Goal: Task Accomplishment & Management: Contribute content

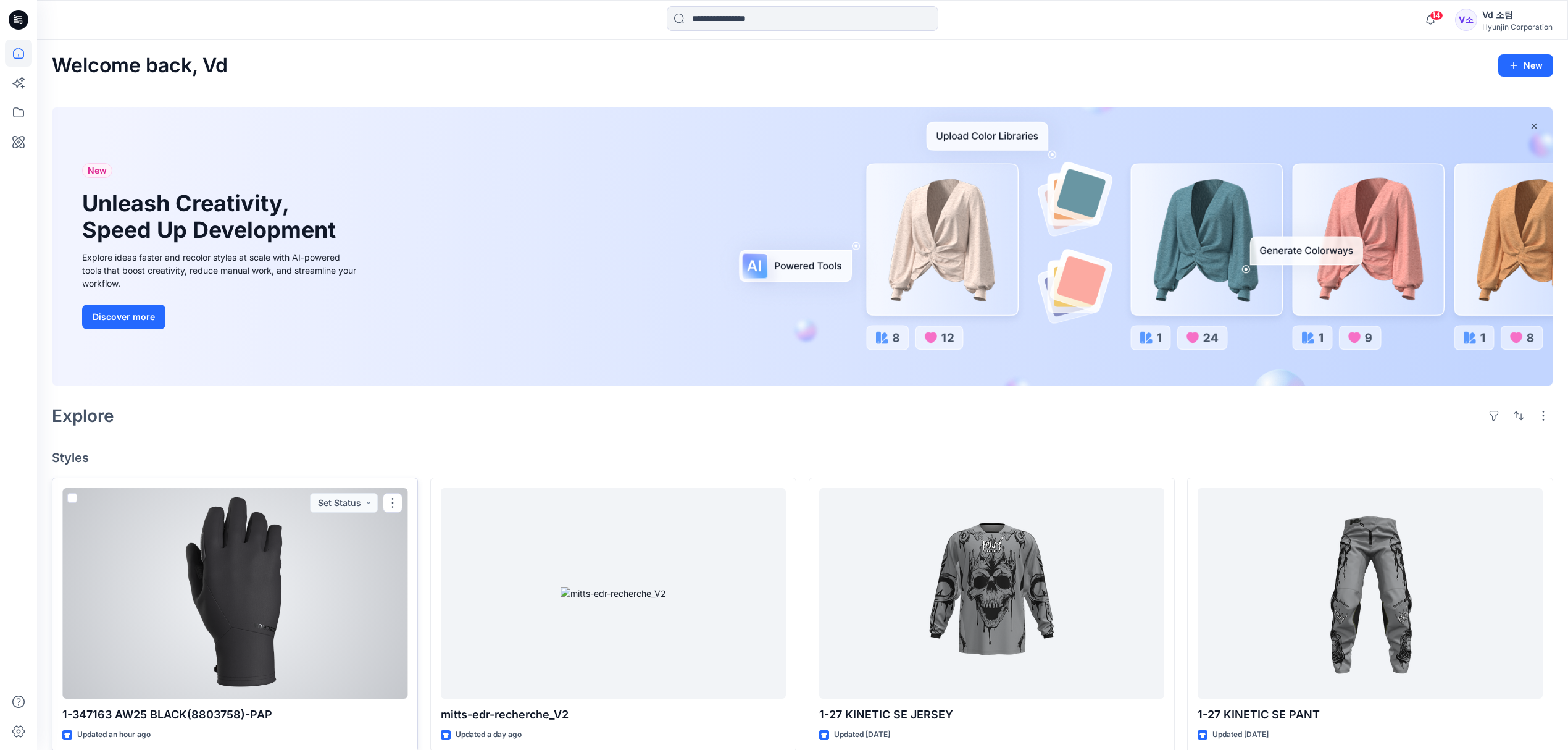
click at [296, 661] on div at bounding box center [235, 594] width 345 height 211
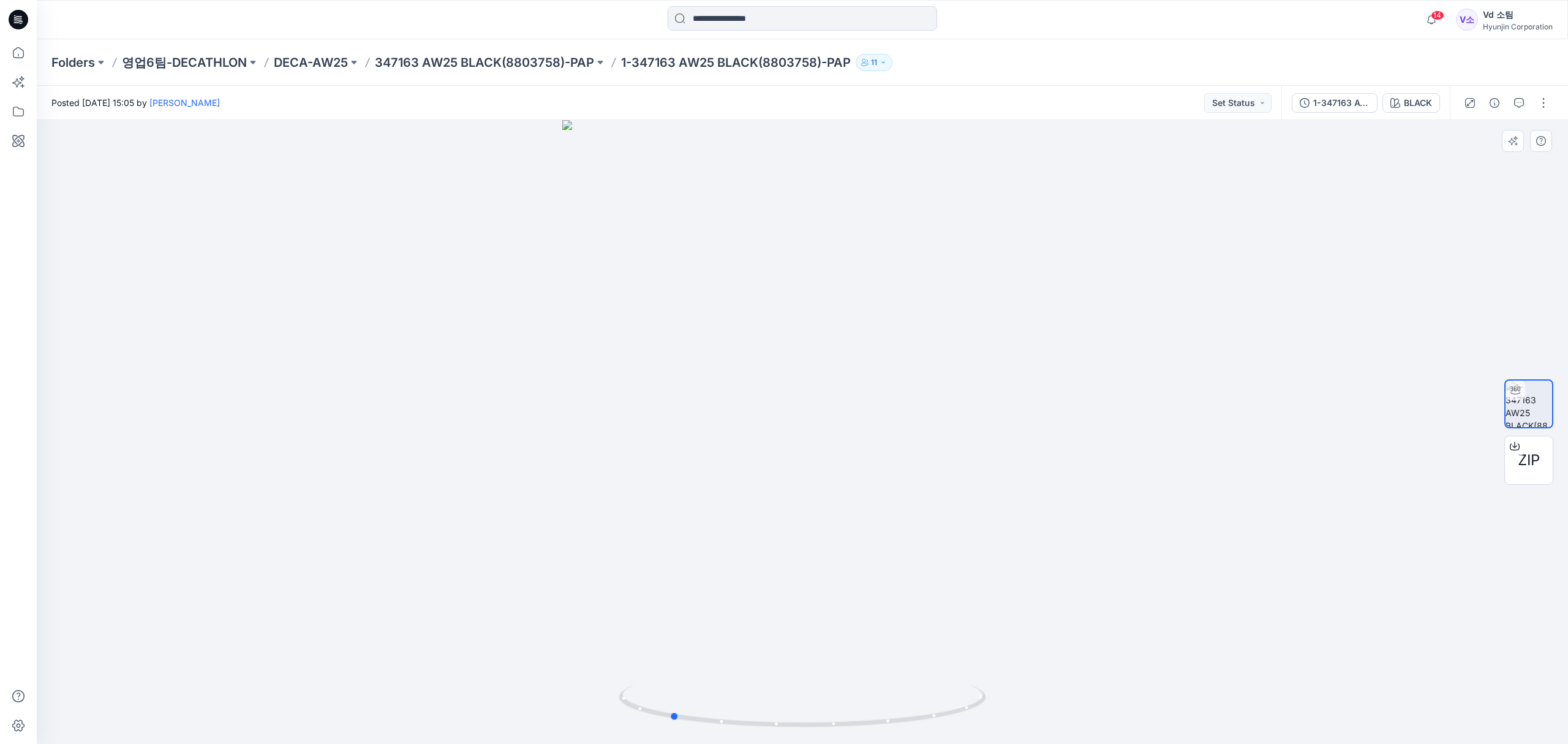
drag, startPoint x: 903, startPoint y: 707, endPoint x: 770, endPoint y: 683, distance: 135.1
click at [770, 683] on div at bounding box center [801, 432] width 1531 height 624
click at [508, 58] on p "347163 AW25 BLACK(8803758)-PAP" at bounding box center [484, 62] width 219 height 17
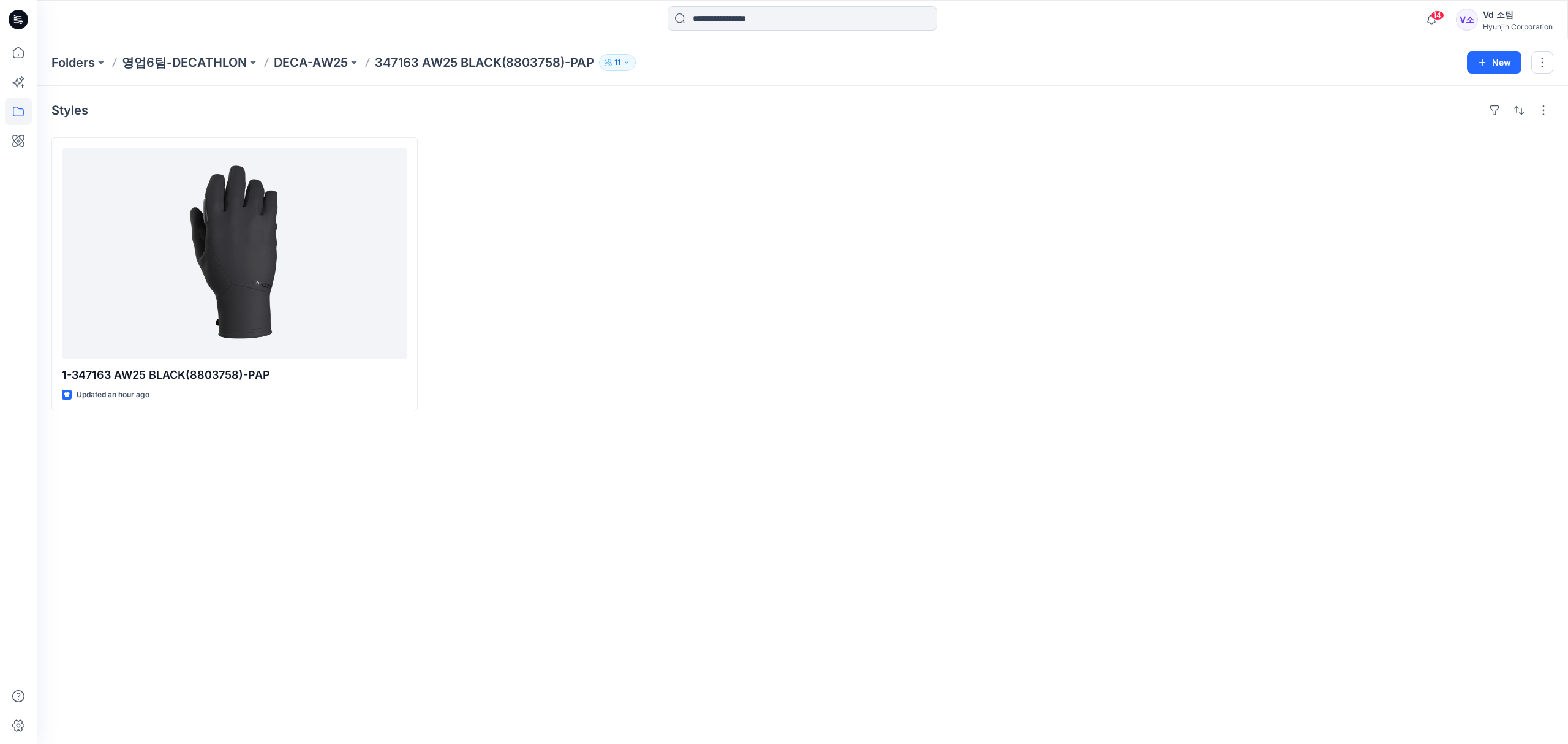
click at [847, 384] on div at bounding box center [991, 274] width 366 height 274
click at [14, 54] on icon at bounding box center [19, 53] width 27 height 27
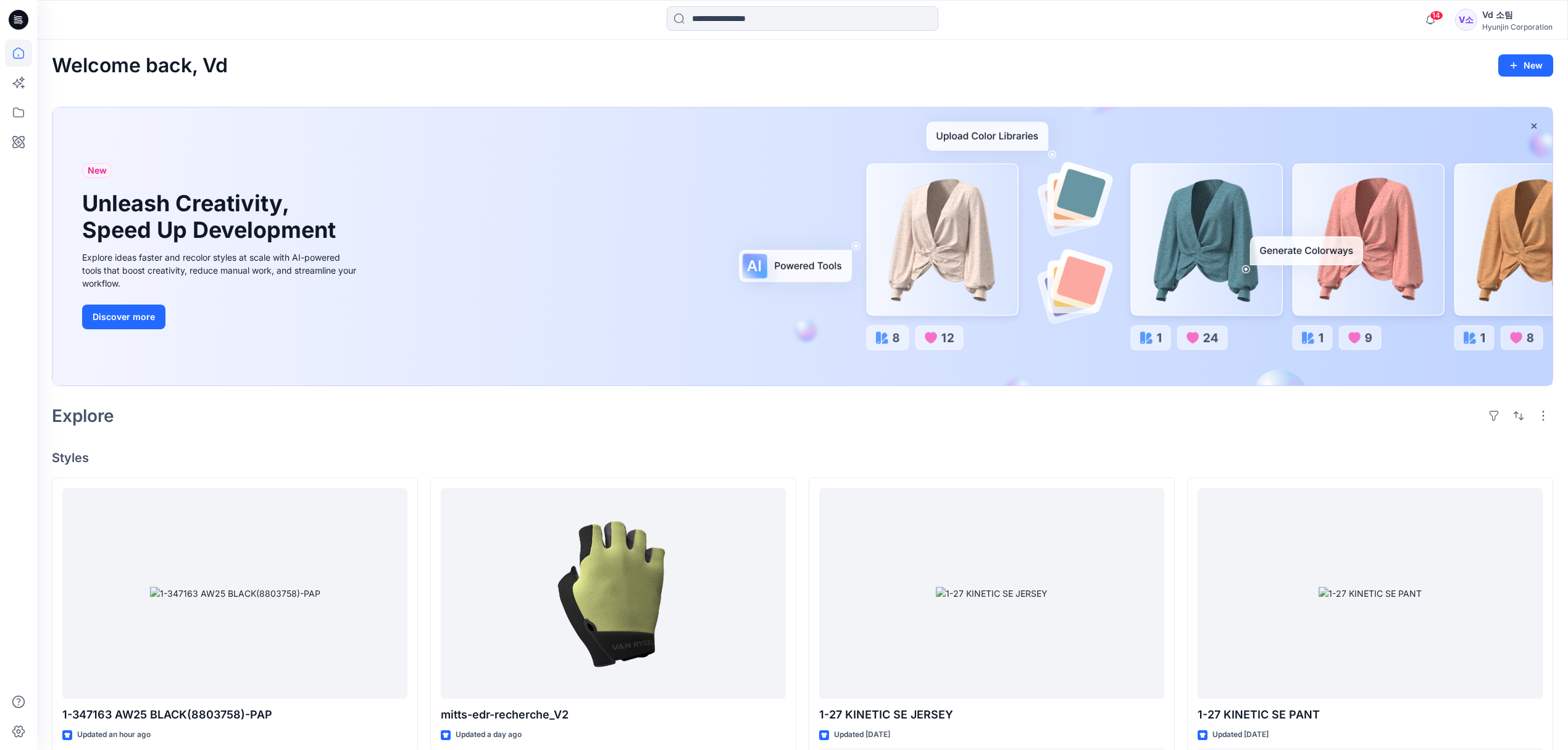
click at [526, 100] on div "New Unleash Creativity, Speed Up Development Explore ideas faster and recolor s…" at bounding box center [802, 249] width 1501 height 304
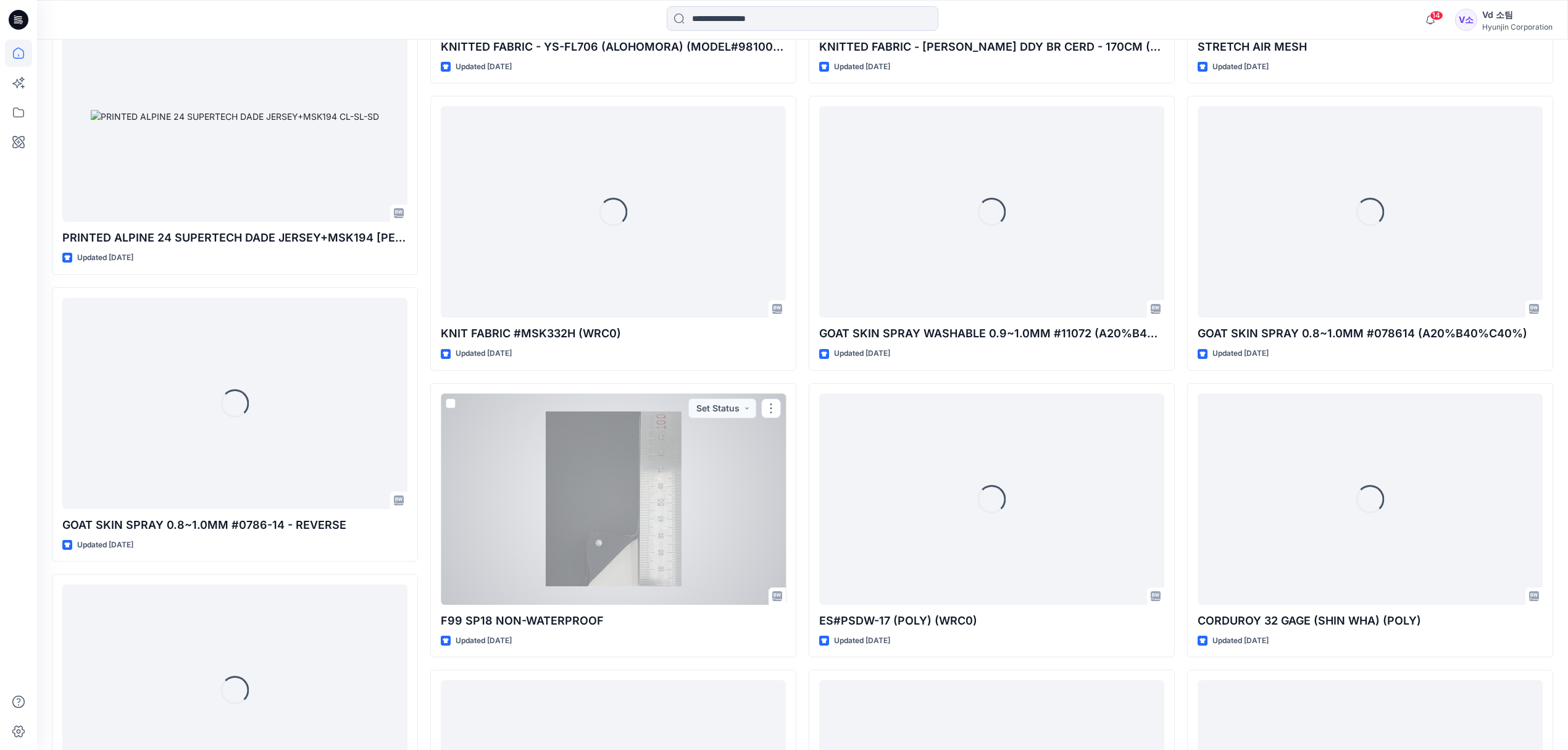
scroll to position [32218, 0]
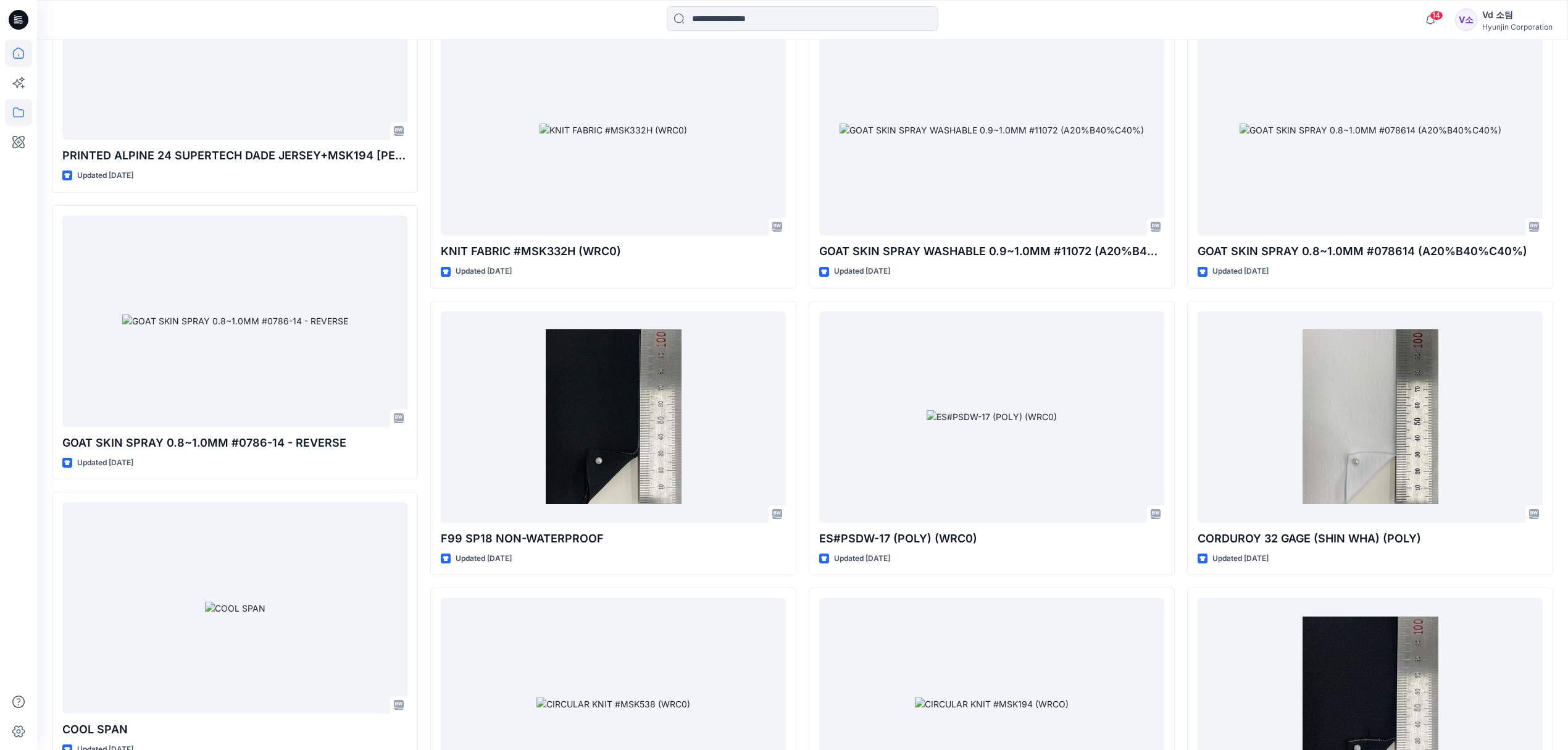
click at [22, 110] on icon at bounding box center [19, 113] width 27 height 27
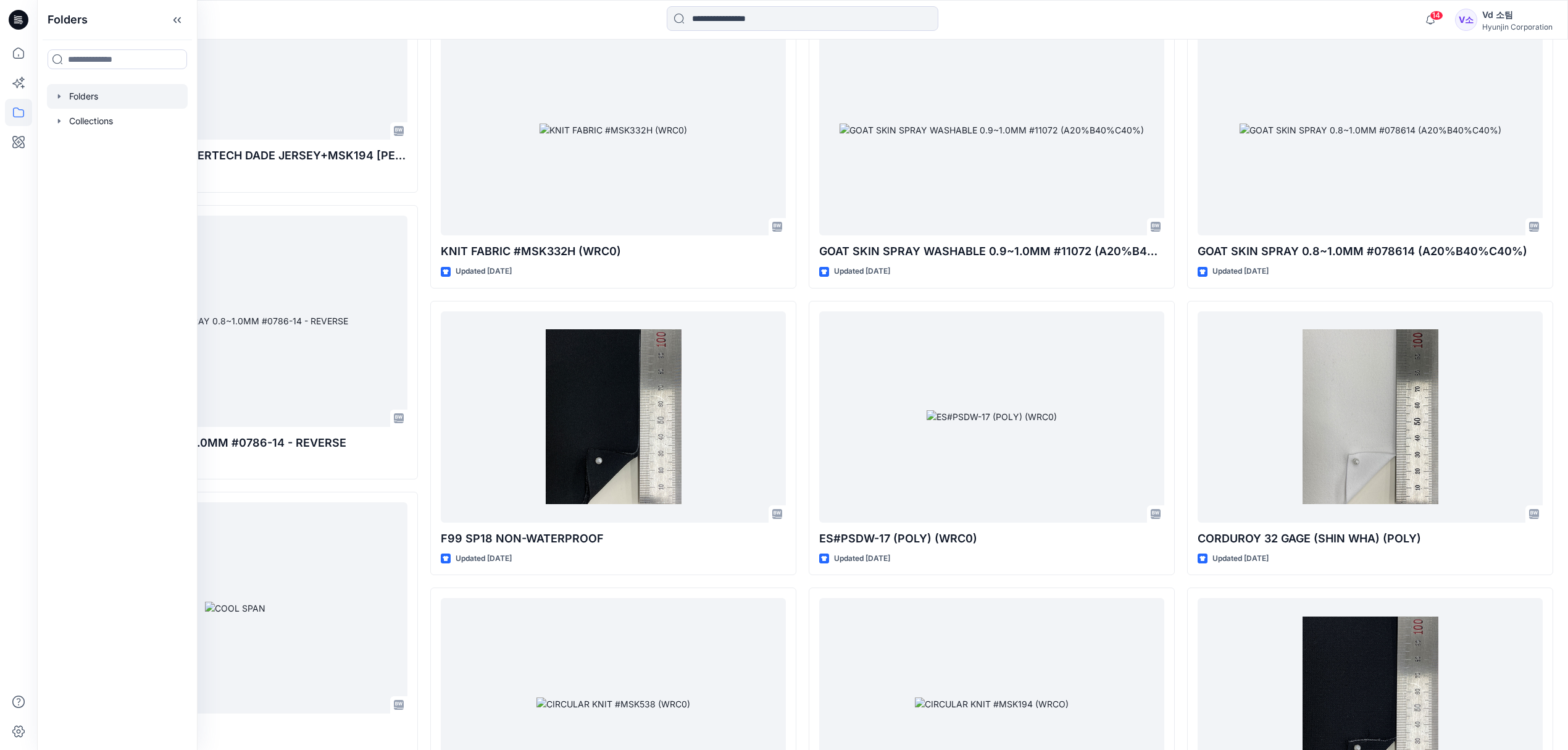
click at [78, 88] on div at bounding box center [118, 96] width 141 height 25
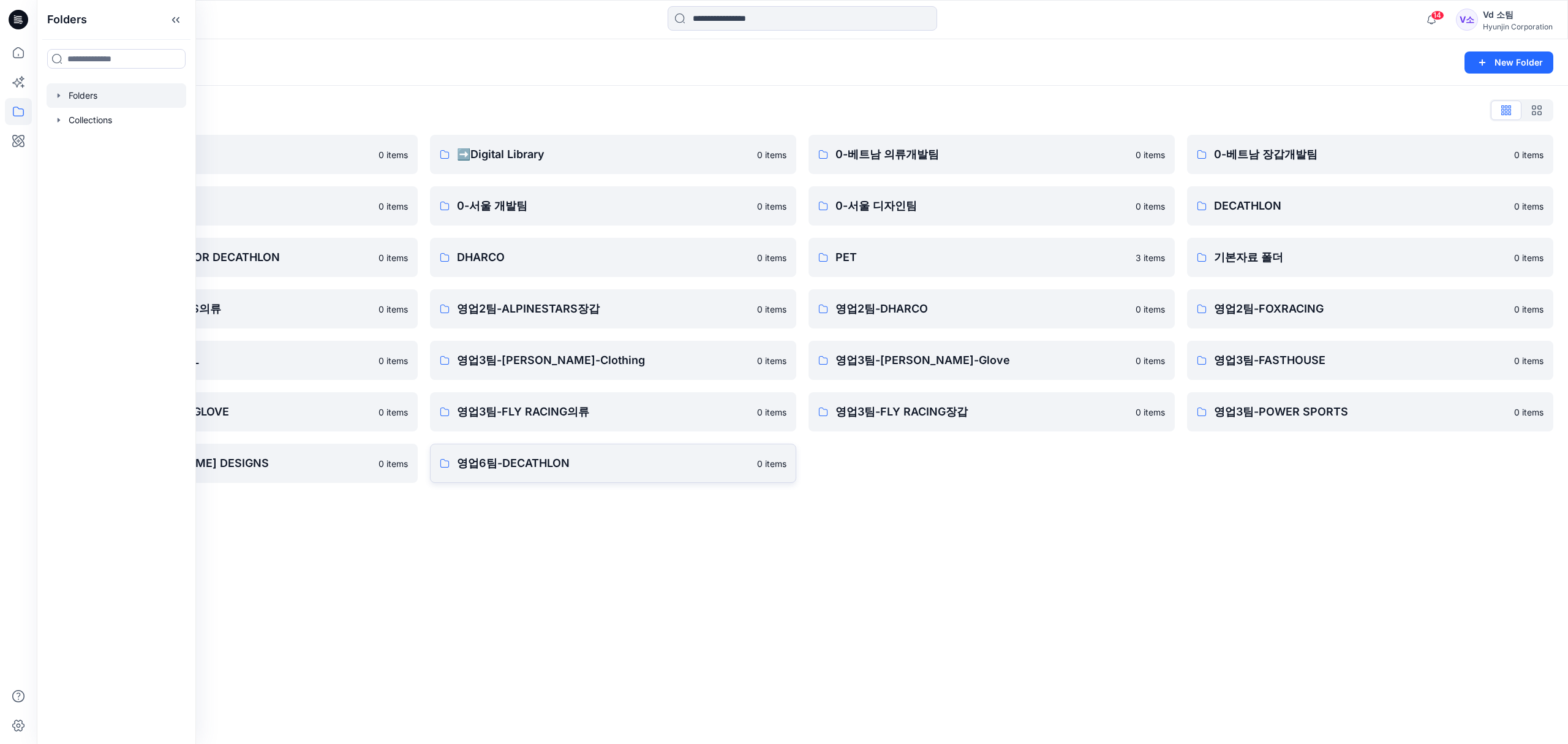
click at [602, 470] on p "영업6팀-DECATHLON" at bounding box center [603, 463] width 293 height 17
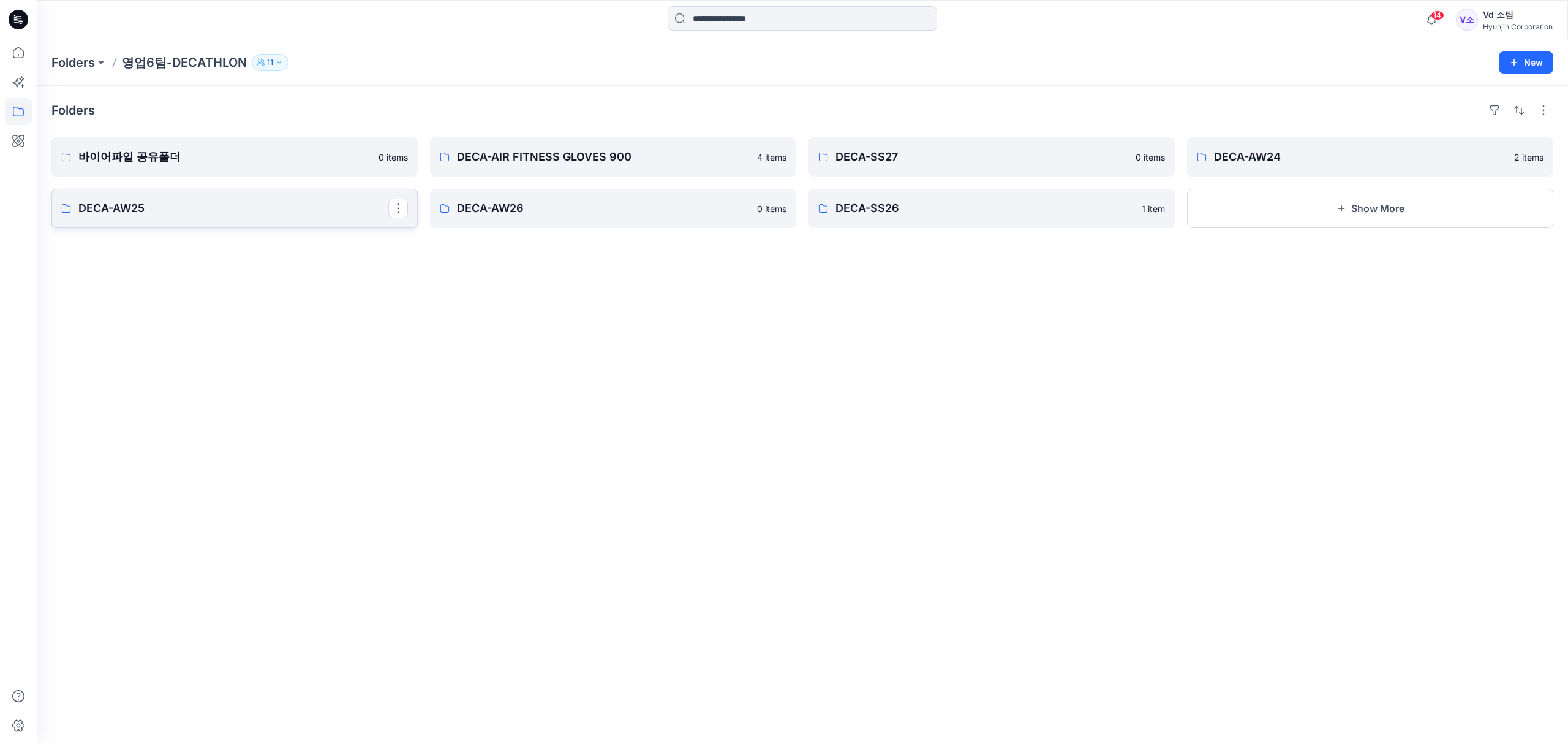
click at [272, 211] on p "DECA-AW25" at bounding box center [233, 208] width 310 height 17
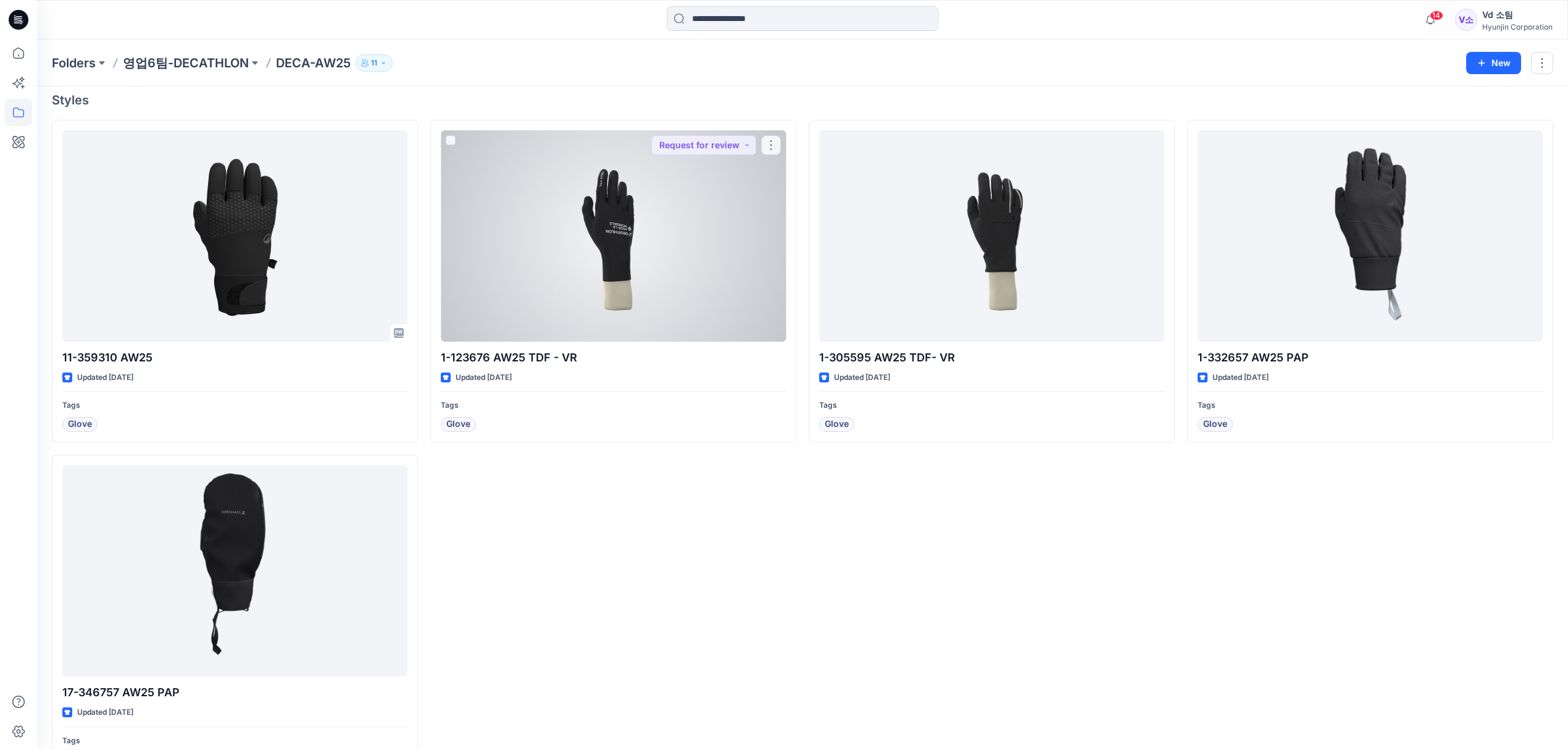
scroll to position [147, 0]
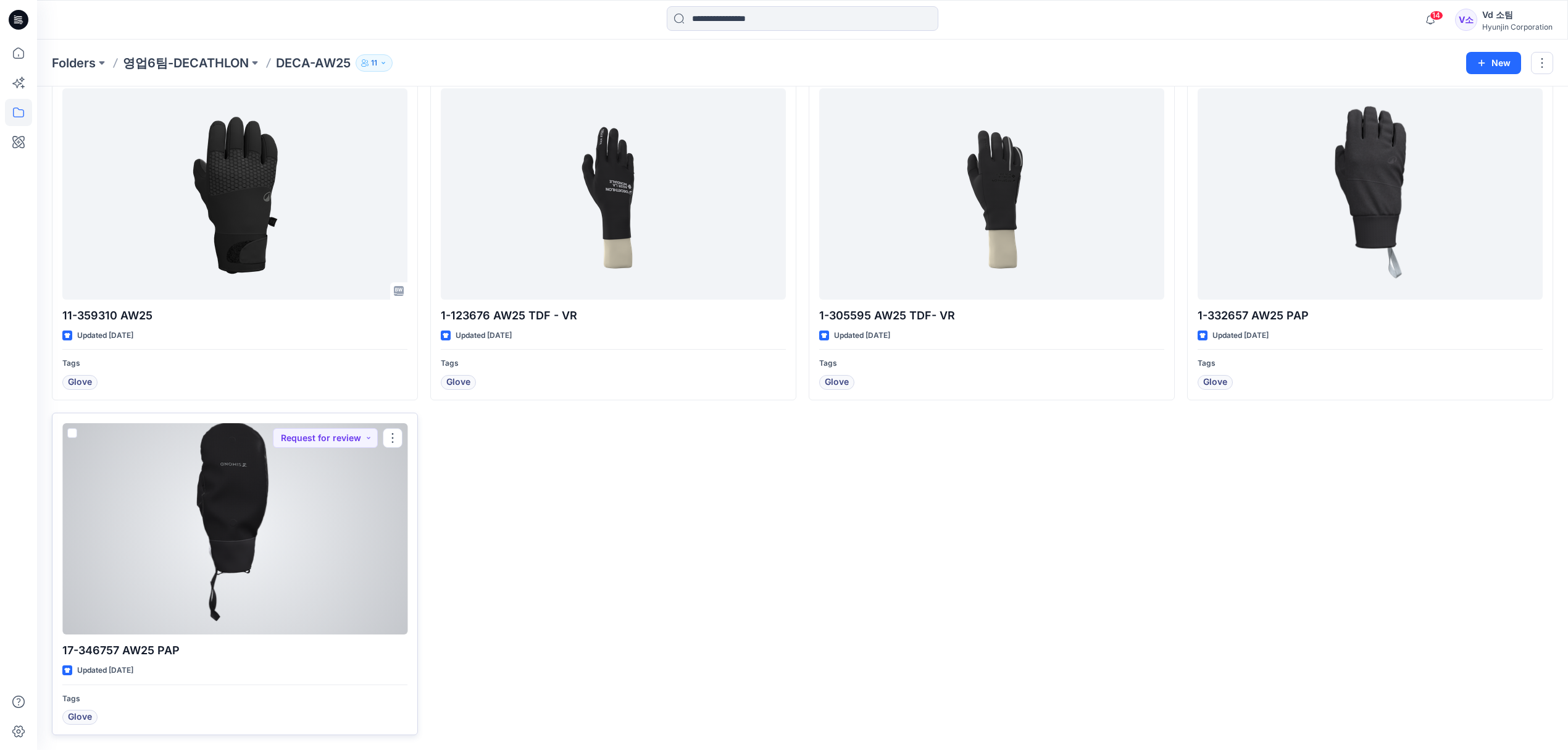
click at [334, 542] on div at bounding box center [235, 528] width 345 height 211
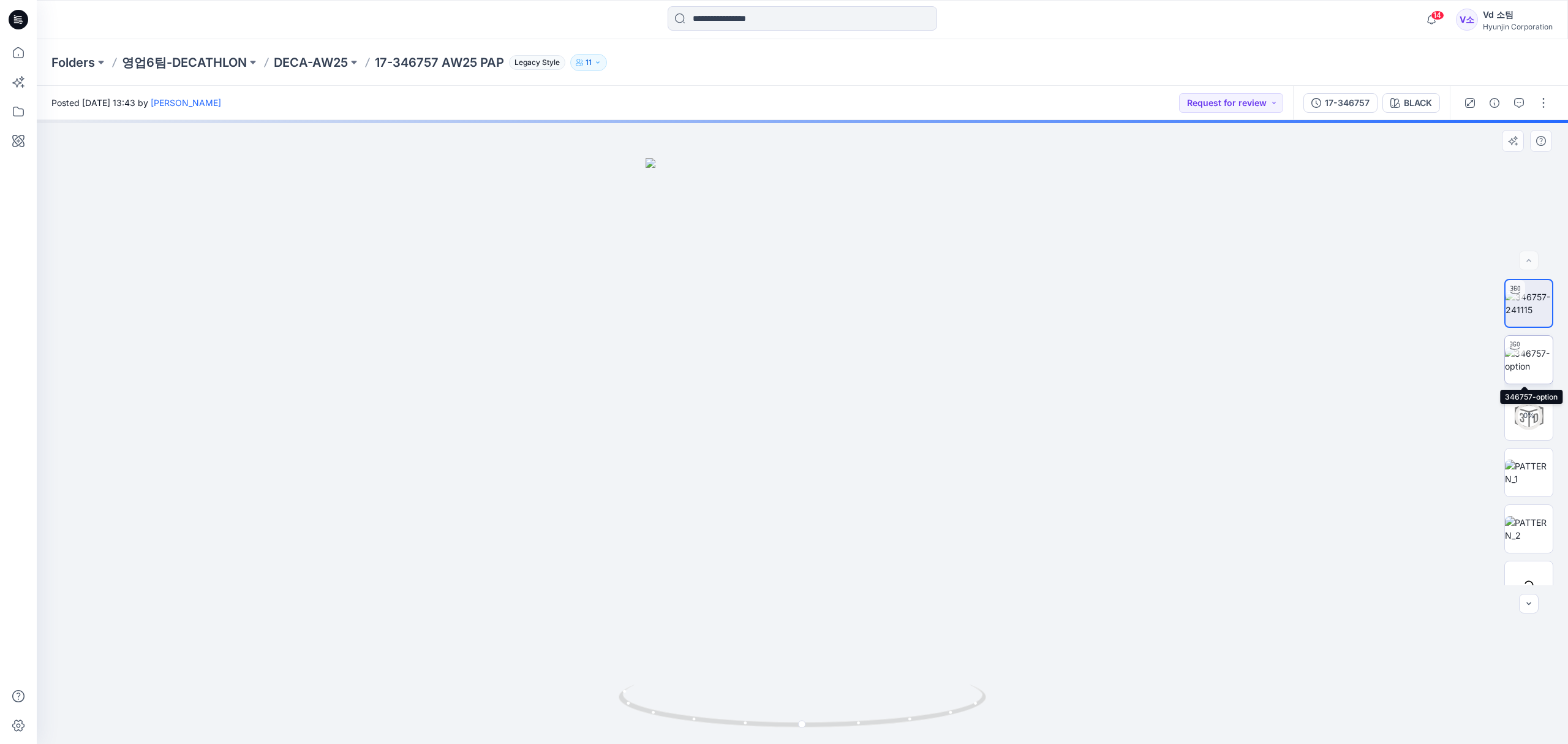
click at [1526, 354] on img at bounding box center [1528, 360] width 48 height 26
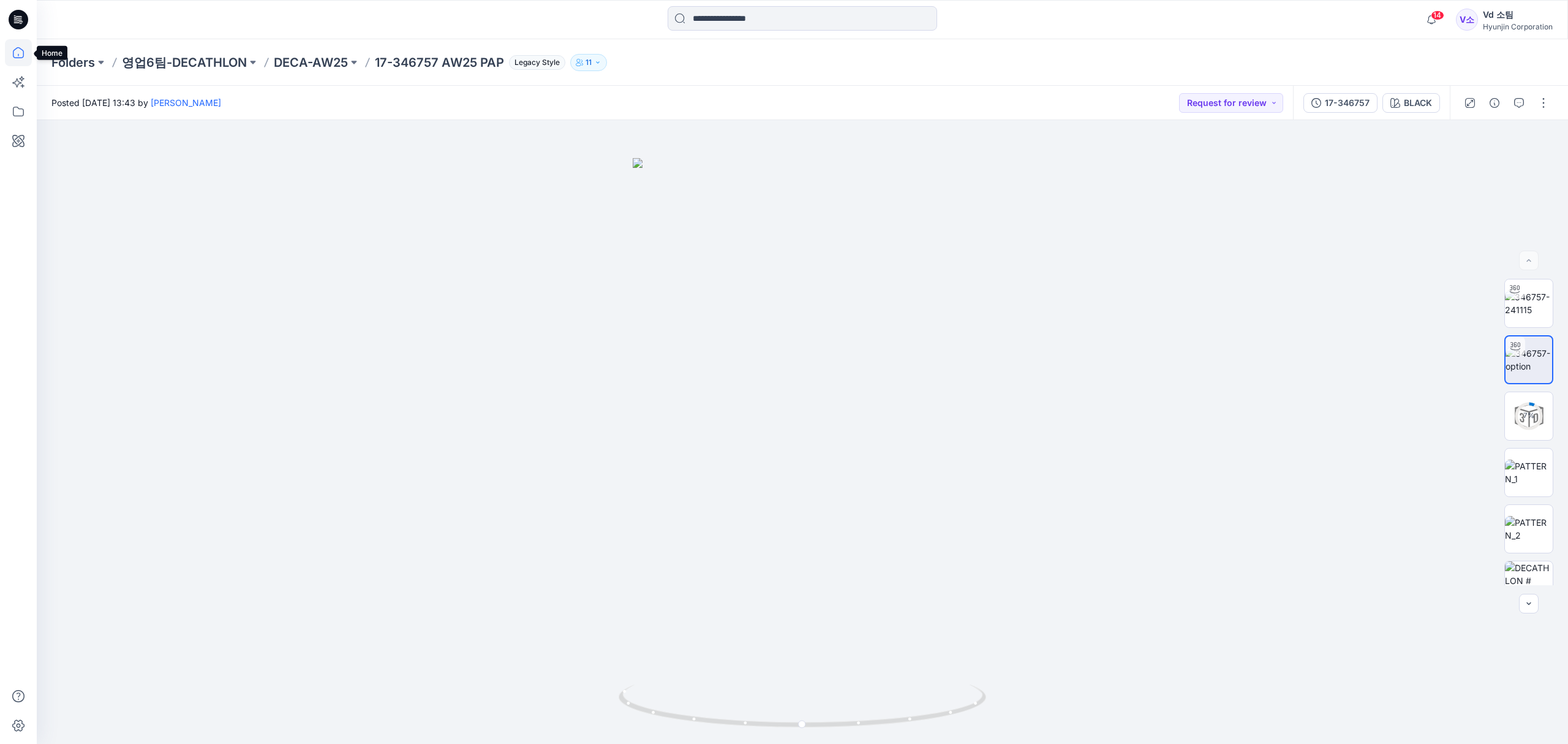
click at [8, 55] on icon at bounding box center [19, 53] width 27 height 27
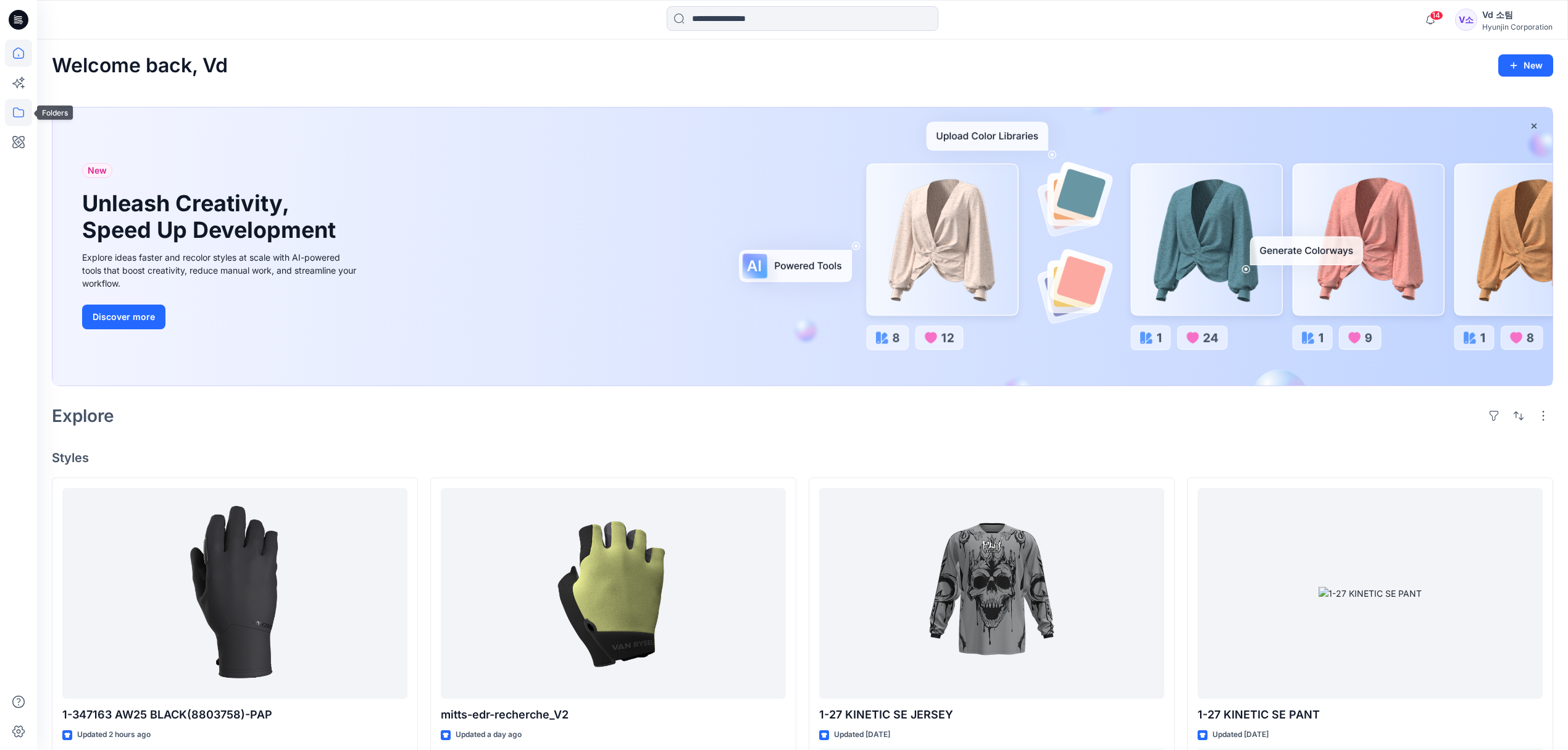
click at [30, 109] on icon at bounding box center [19, 113] width 27 height 27
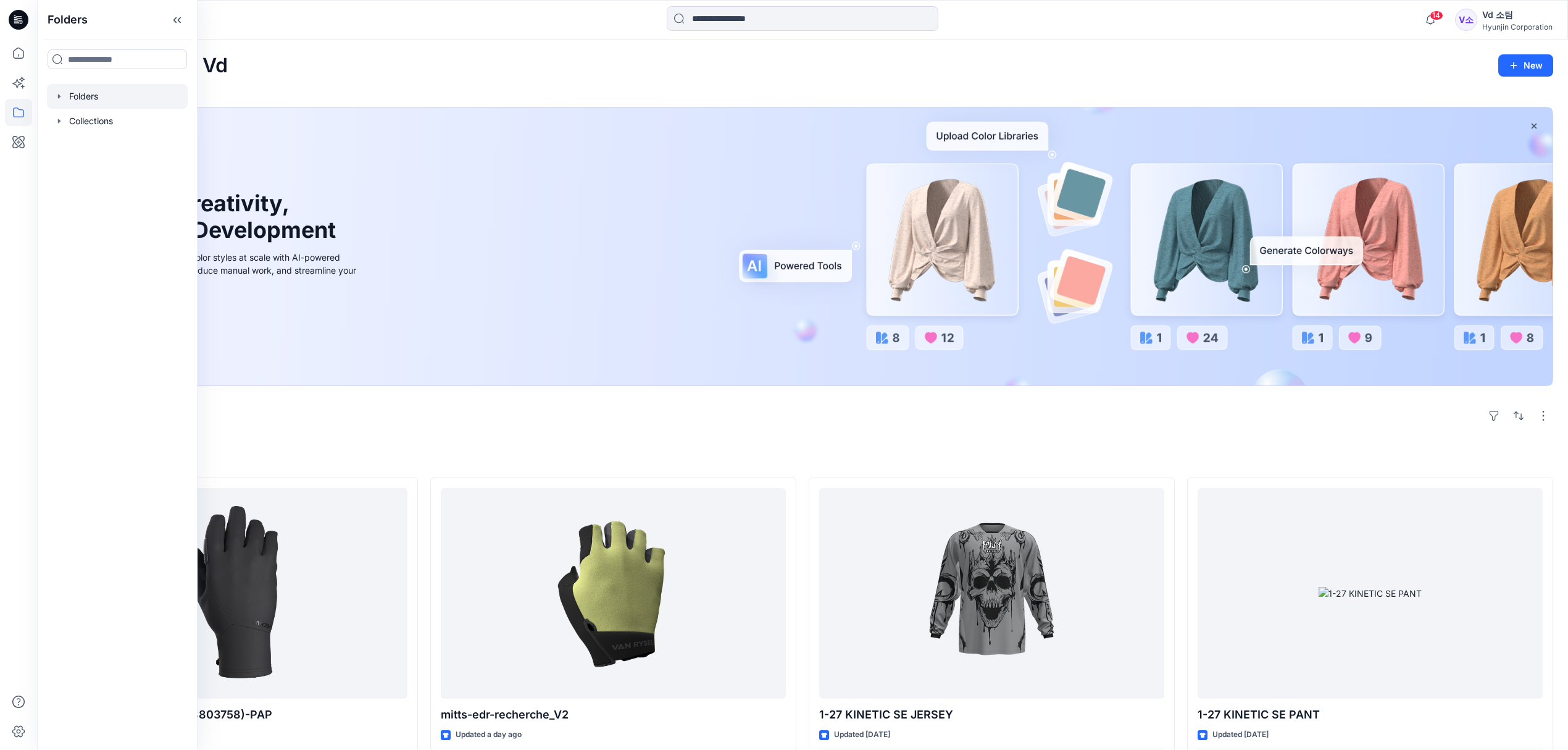
click at [77, 92] on div at bounding box center [118, 96] width 141 height 25
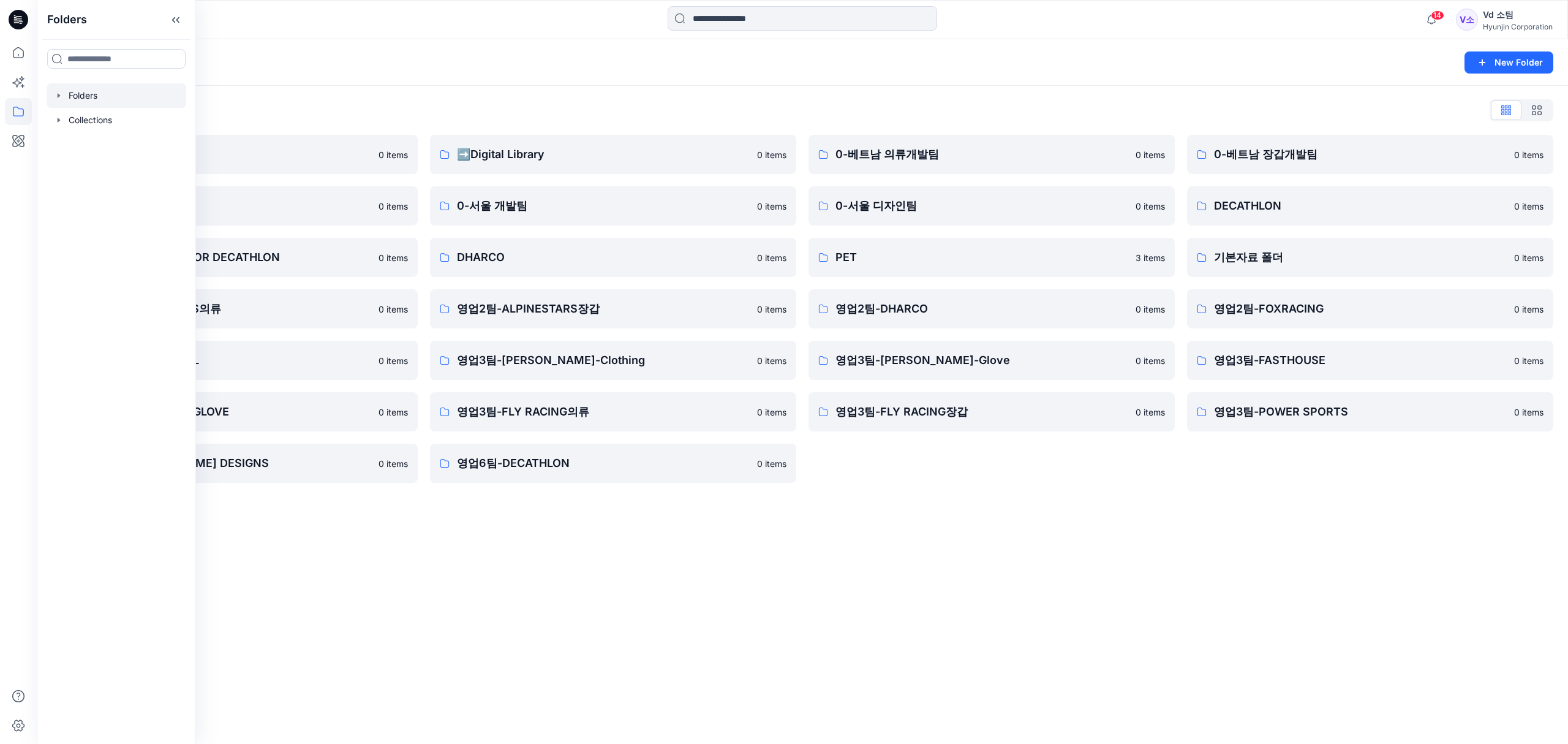
click at [514, 109] on div "Folders List" at bounding box center [801, 110] width 1502 height 20
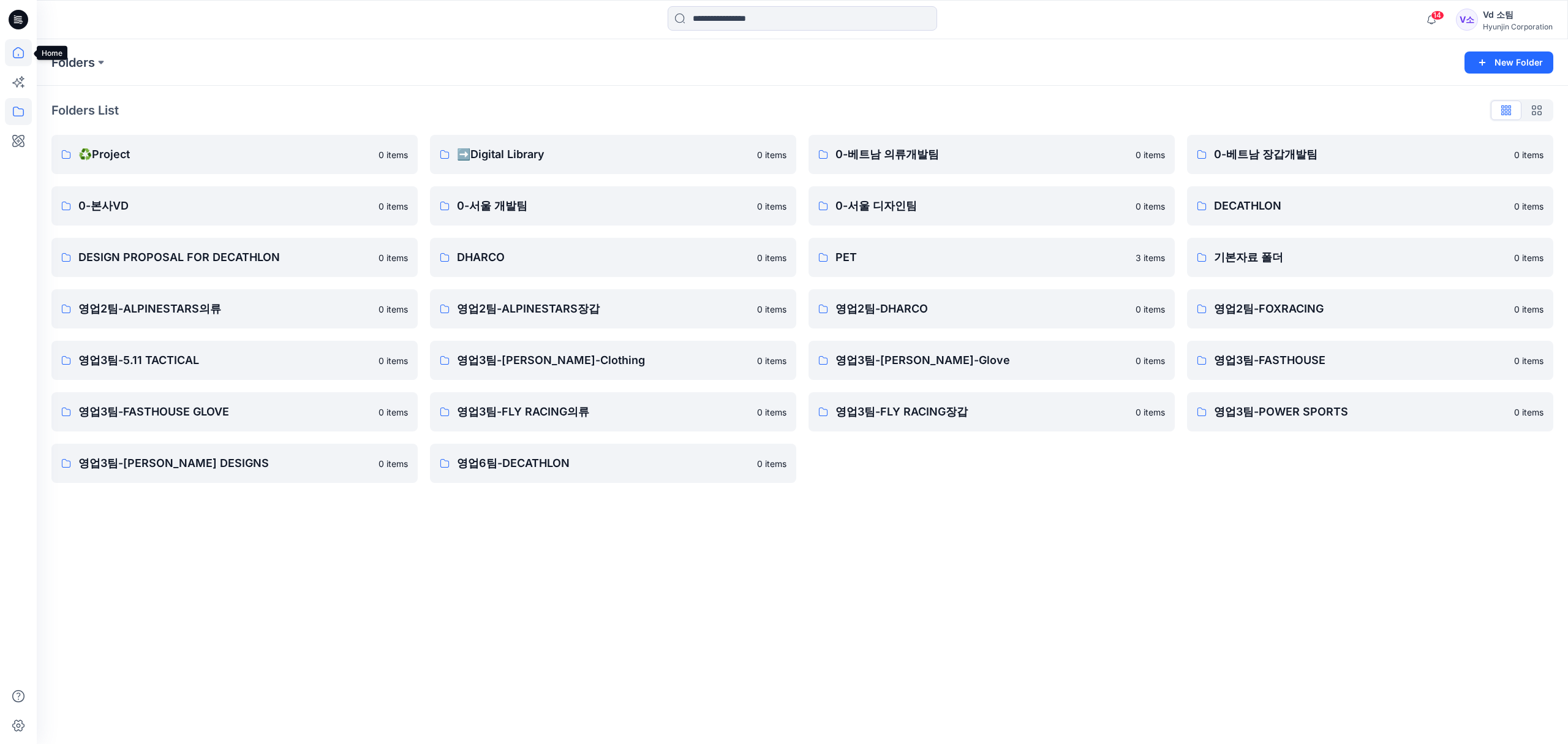
click at [25, 60] on icon at bounding box center [19, 53] width 27 height 27
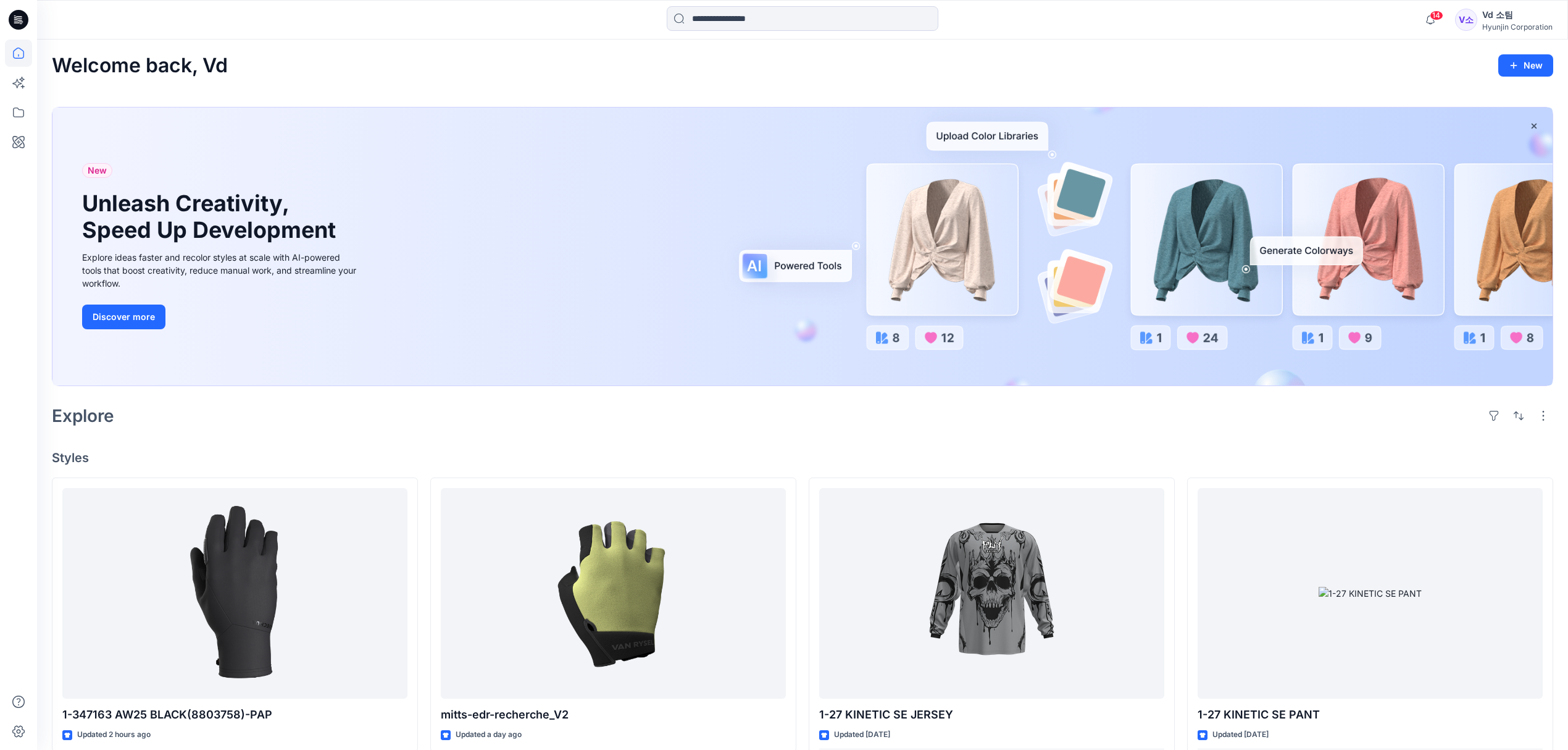
click at [401, 410] on div "Explore" at bounding box center [802, 416] width 1501 height 30
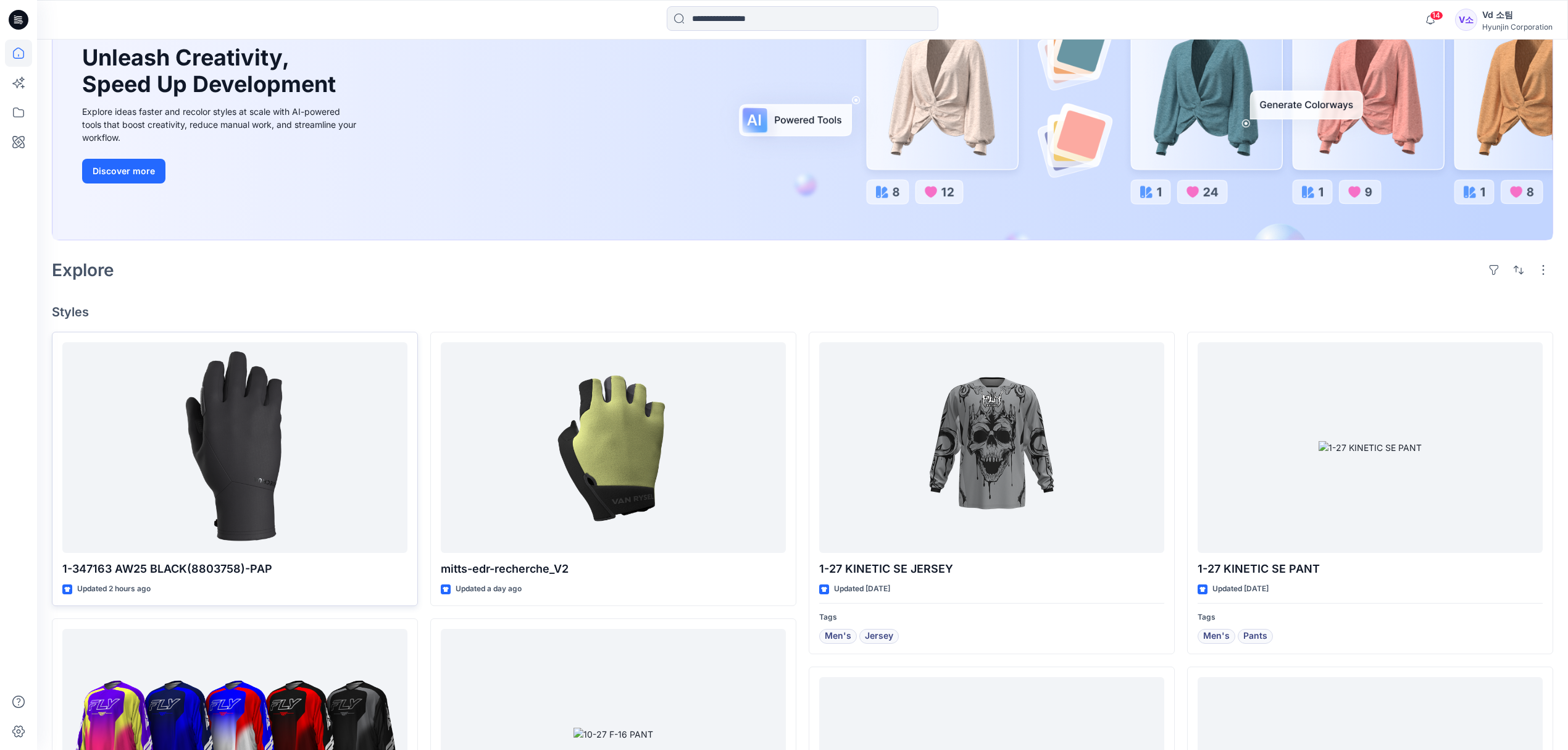
scroll to position [164, 0]
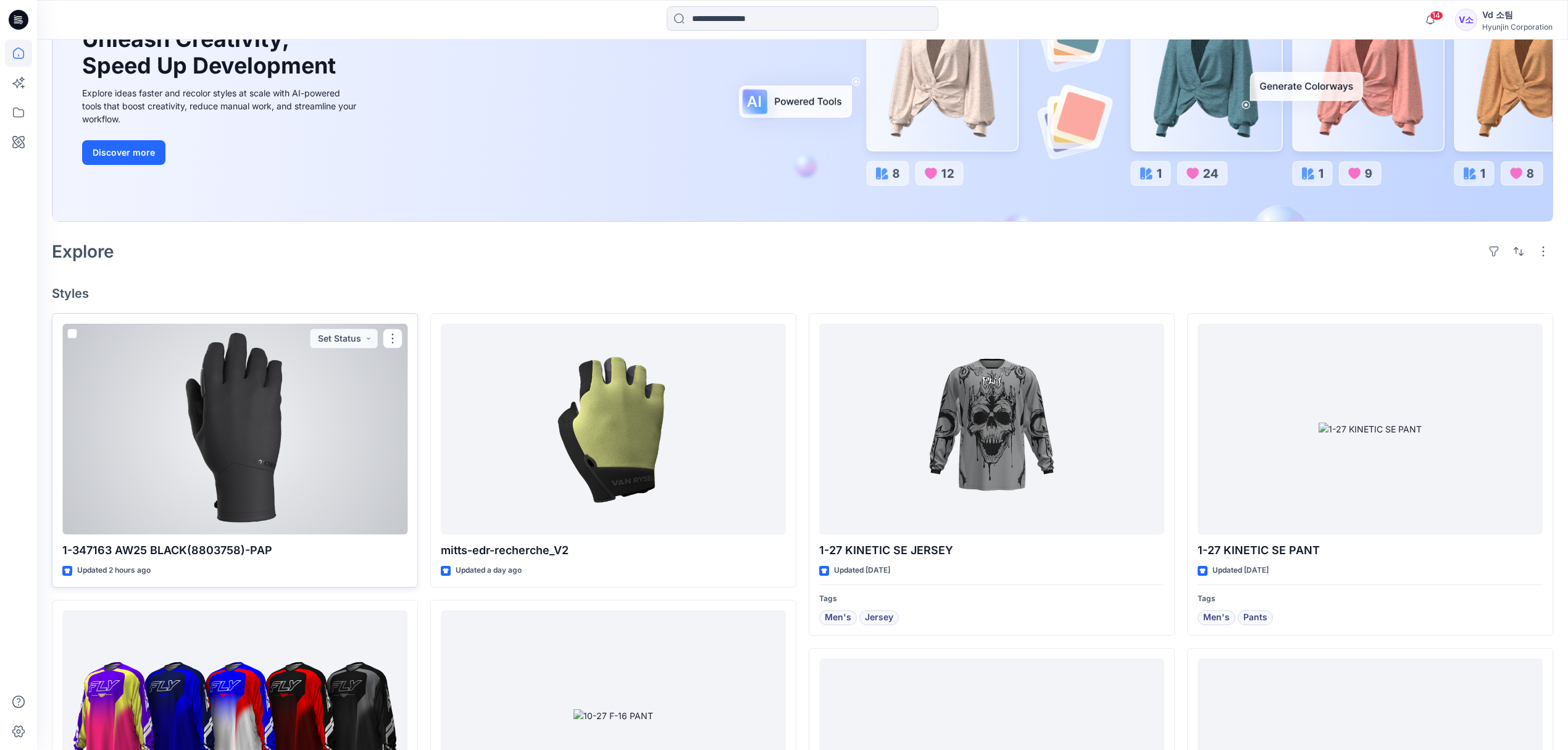
click at [302, 485] on div at bounding box center [235, 430] width 345 height 211
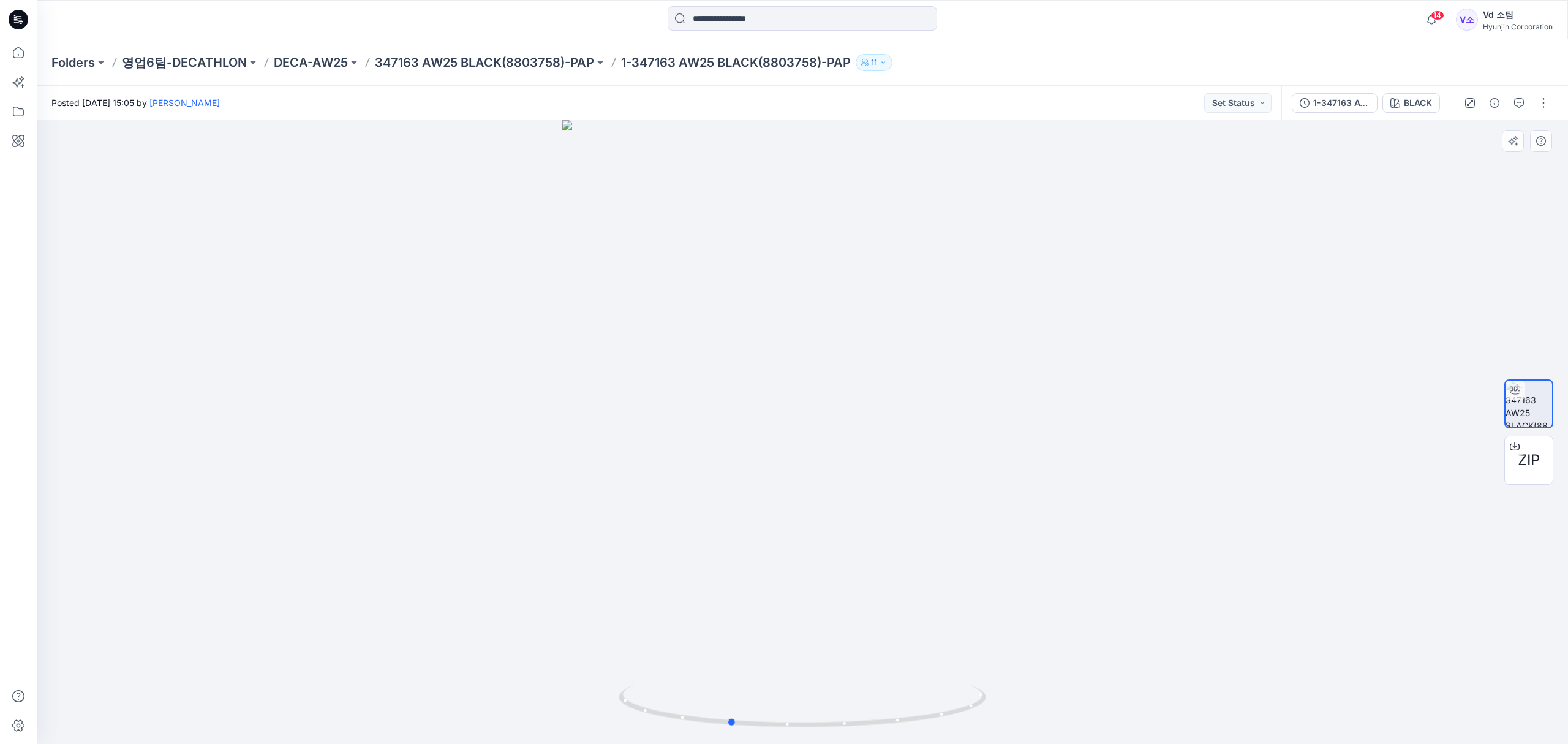
drag, startPoint x: 897, startPoint y: 713, endPoint x: 824, endPoint y: 677, distance: 81.4
click at [824, 677] on div at bounding box center [801, 432] width 1531 height 624
drag, startPoint x: 729, startPoint y: 714, endPoint x: 774, endPoint y: 709, distance: 45.3
click at [774, 709] on foreignobject at bounding box center [776, 709] width 14 height 14
drag, startPoint x: 683, startPoint y: 716, endPoint x: 909, endPoint y: 706, distance: 226.2
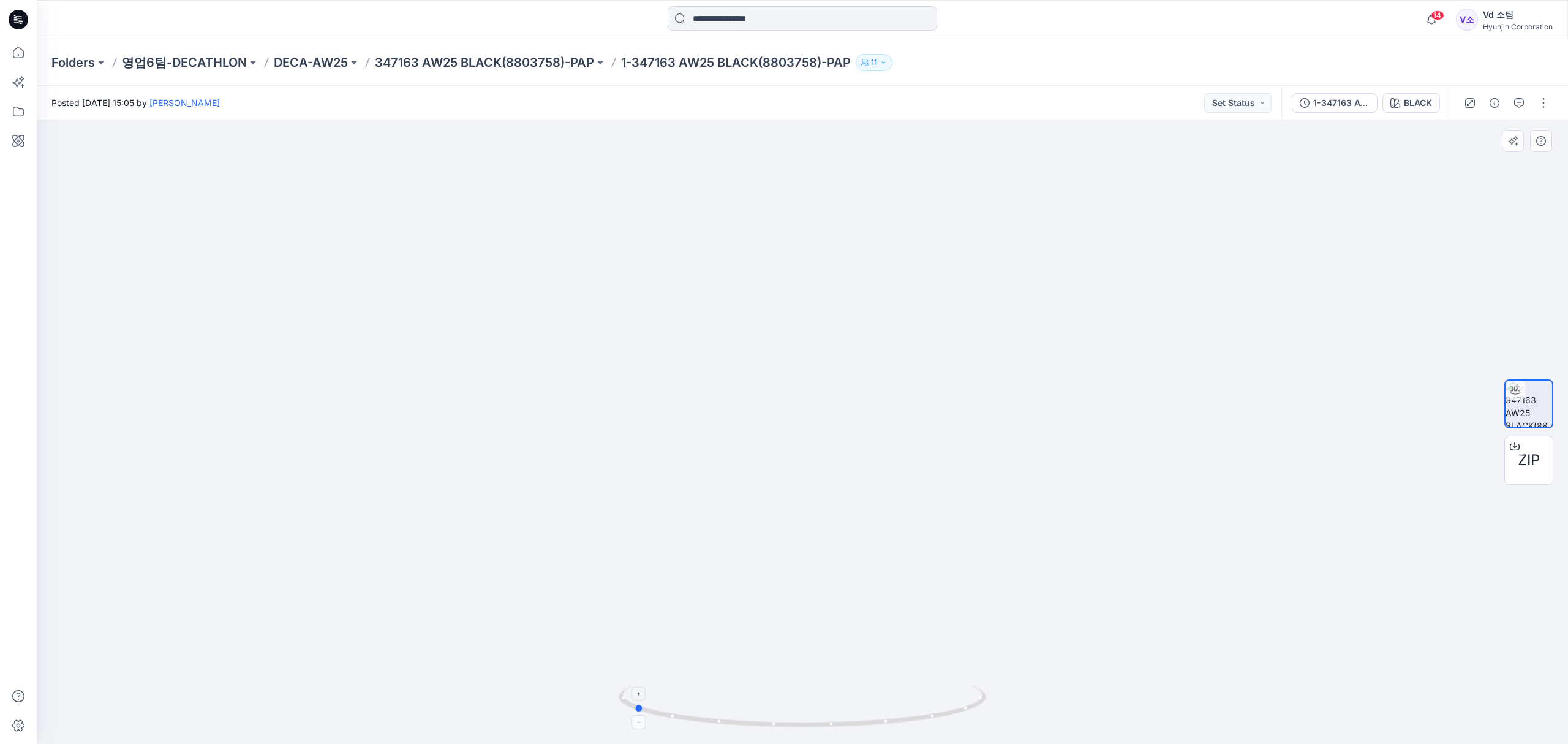
click at [909, 706] on icon at bounding box center [803, 707] width 370 height 46
drag, startPoint x: 15, startPoint y: 54, endPoint x: 0, endPoint y: 111, distance: 58.9
click at [14, 53] on icon at bounding box center [19, 53] width 27 height 27
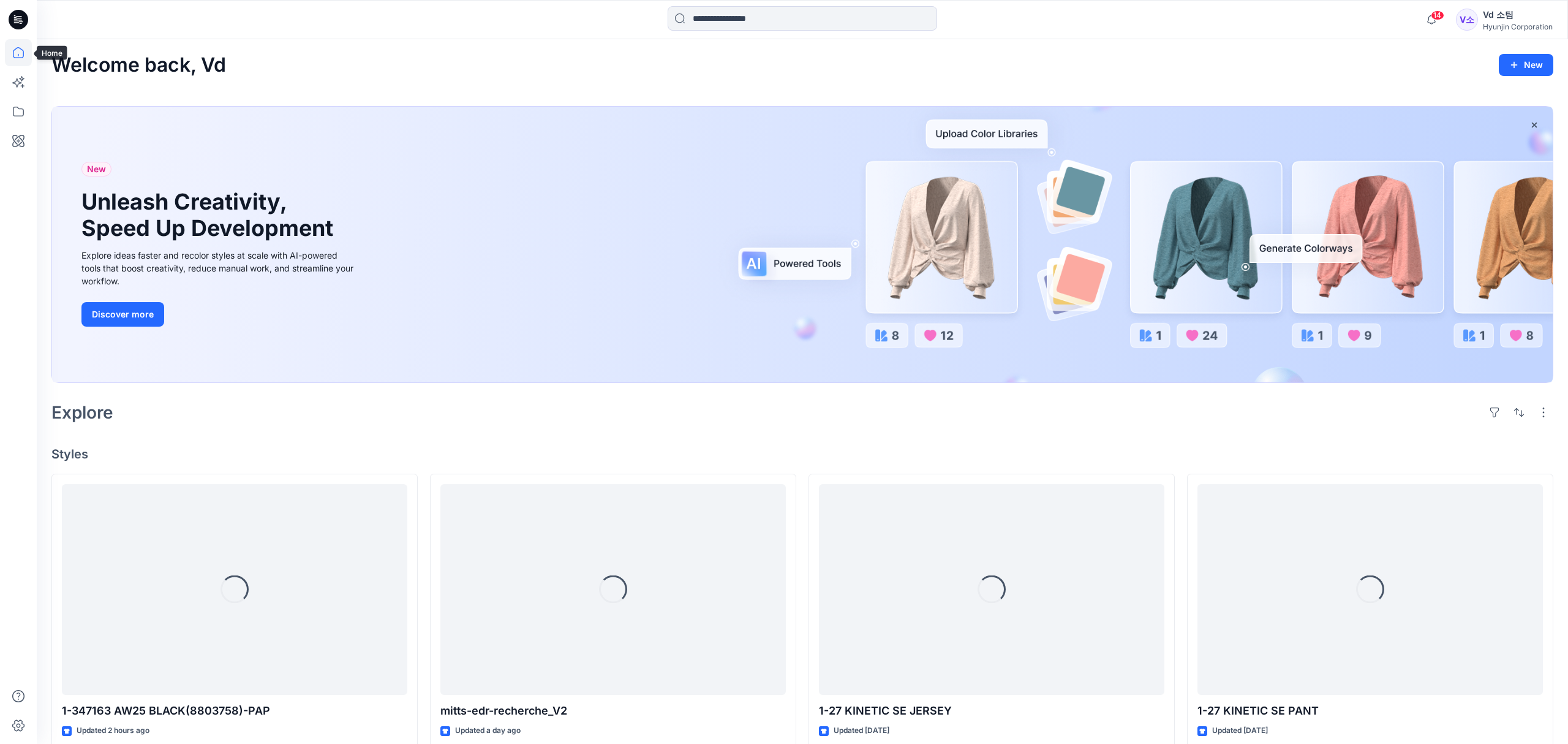
click at [356, 55] on div "Welcome back, Vd New" at bounding box center [801, 65] width 1502 height 23
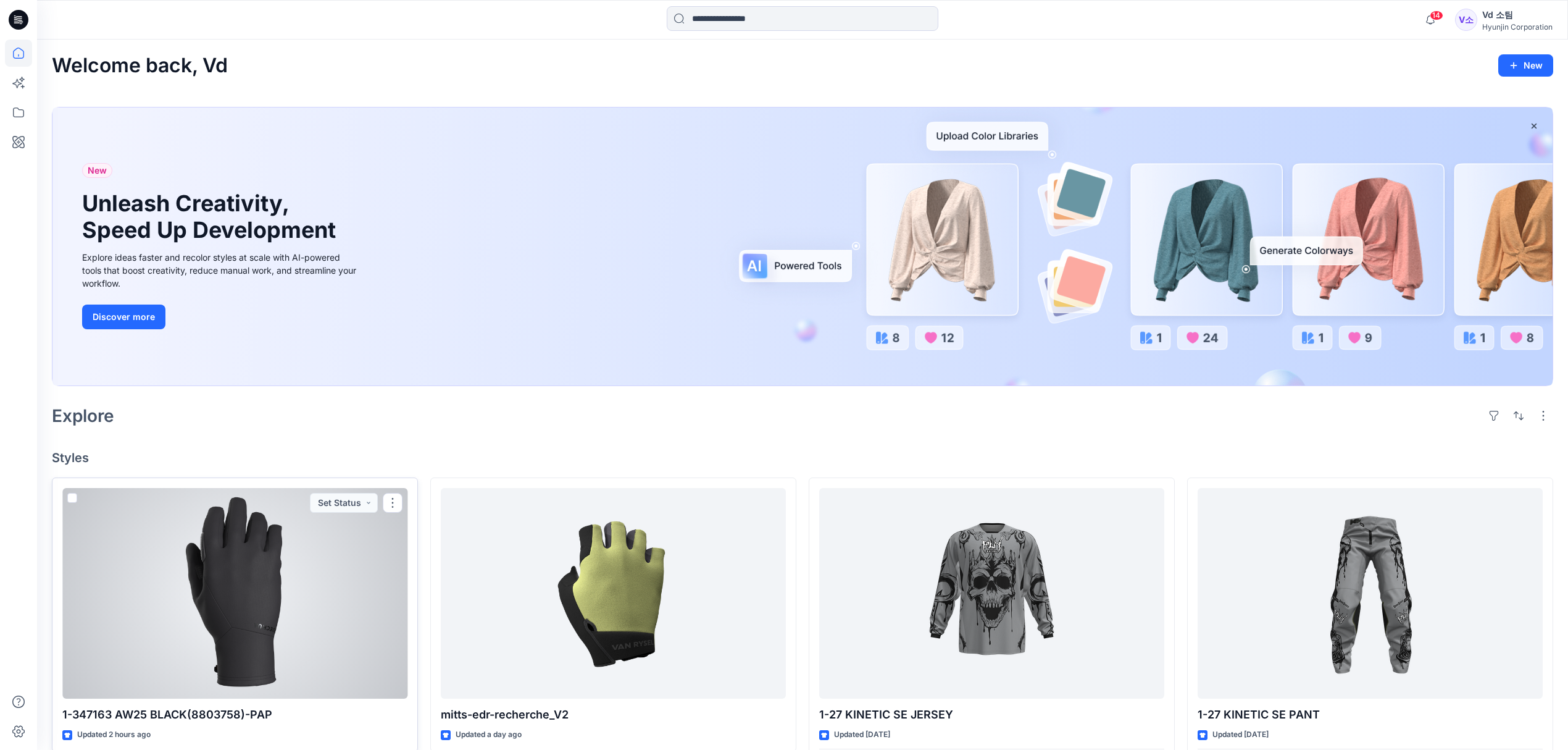
click at [215, 586] on div at bounding box center [235, 594] width 345 height 211
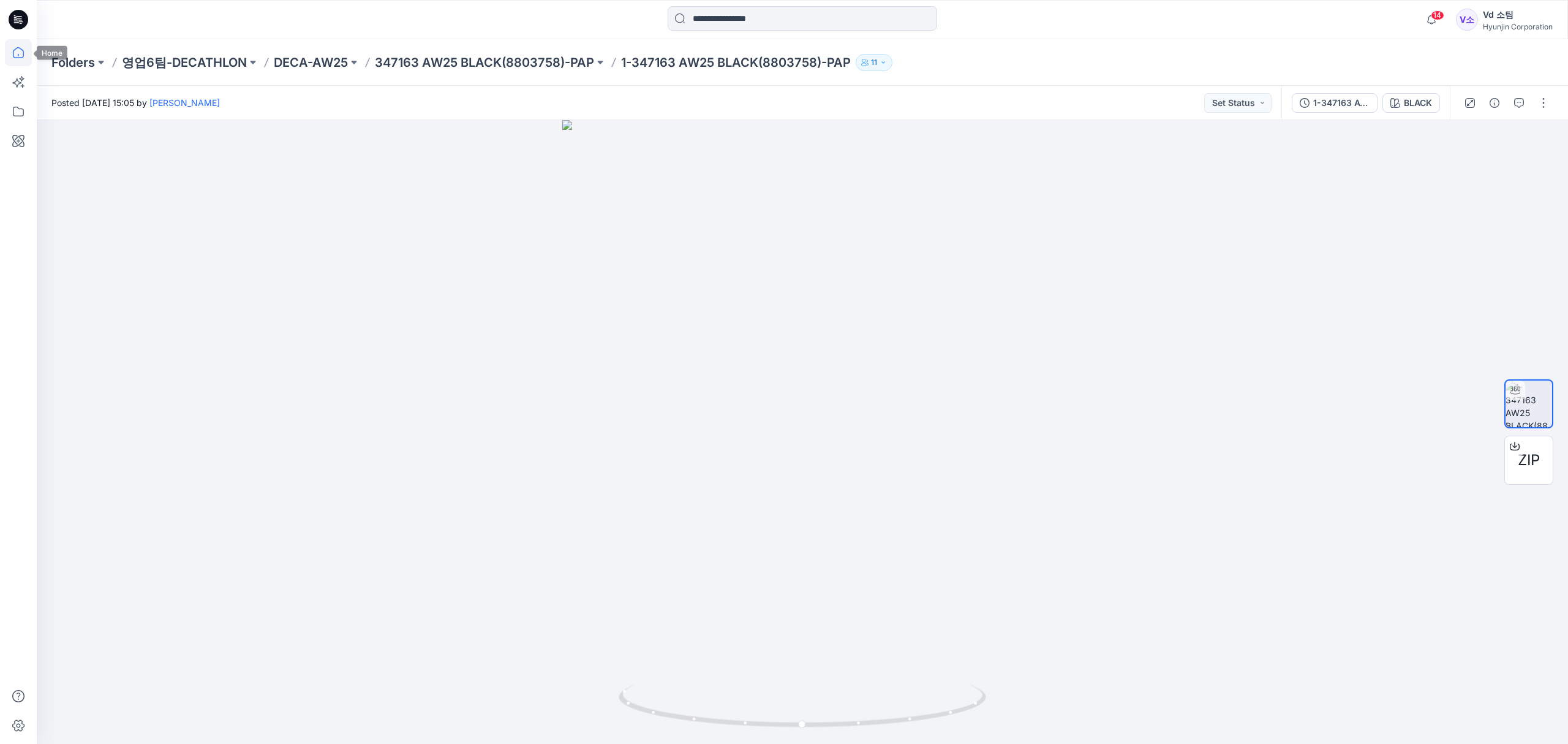
click at [20, 54] on icon at bounding box center [19, 53] width 27 height 27
click at [1491, 26] on div "Hyunjin Corporation" at bounding box center [1518, 26] width 70 height 9
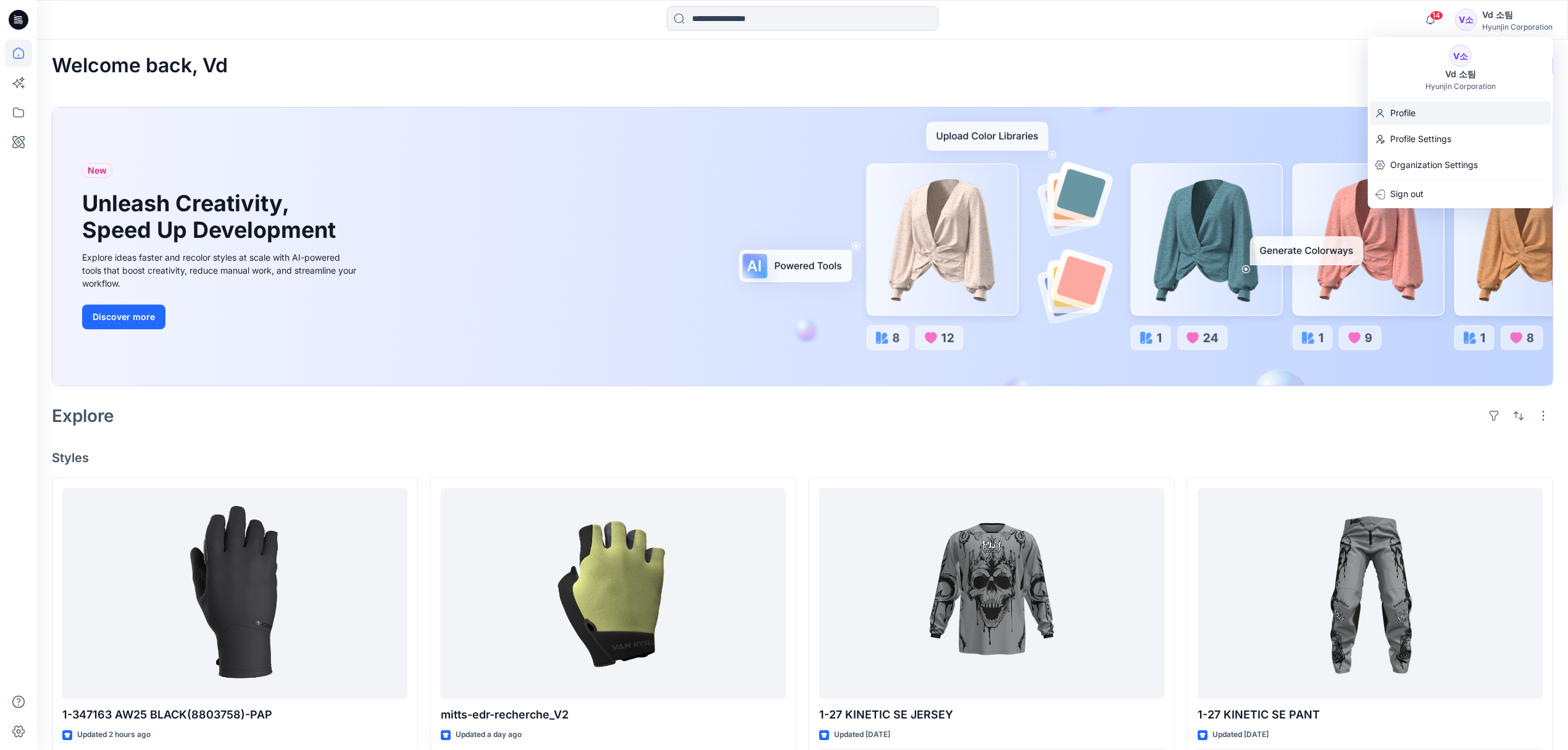
click at [1422, 105] on div "Profile" at bounding box center [1461, 113] width 180 height 23
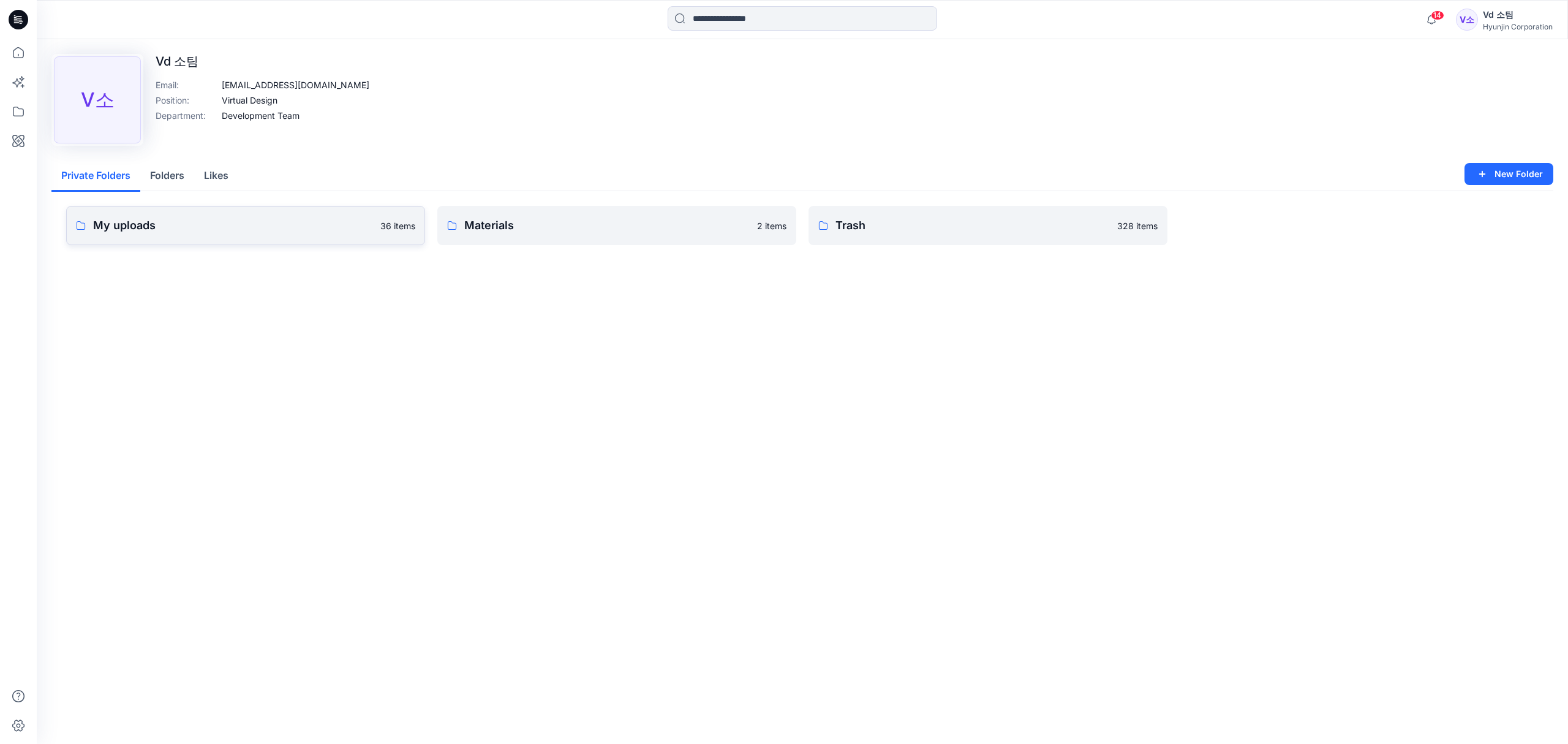
click at [176, 223] on p "My uploads" at bounding box center [233, 226] width 280 height 17
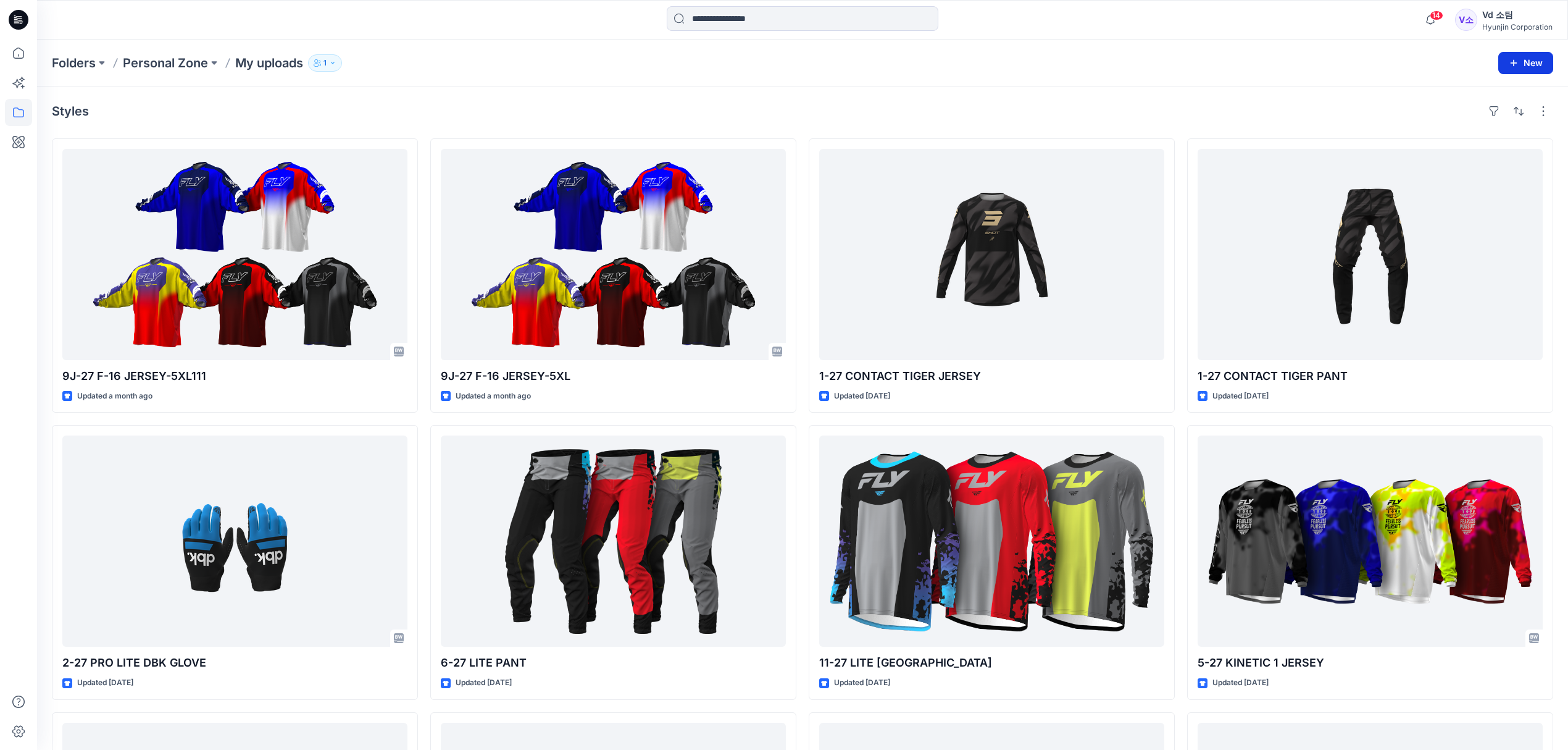
click at [1497, 70] on div "Folders Personal Zone My uploads 1 New" at bounding box center [802, 63] width 1531 height 47
click at [1501, 70] on button "New" at bounding box center [1526, 63] width 55 height 22
click at [1477, 97] on p "New Style" at bounding box center [1487, 94] width 41 height 15
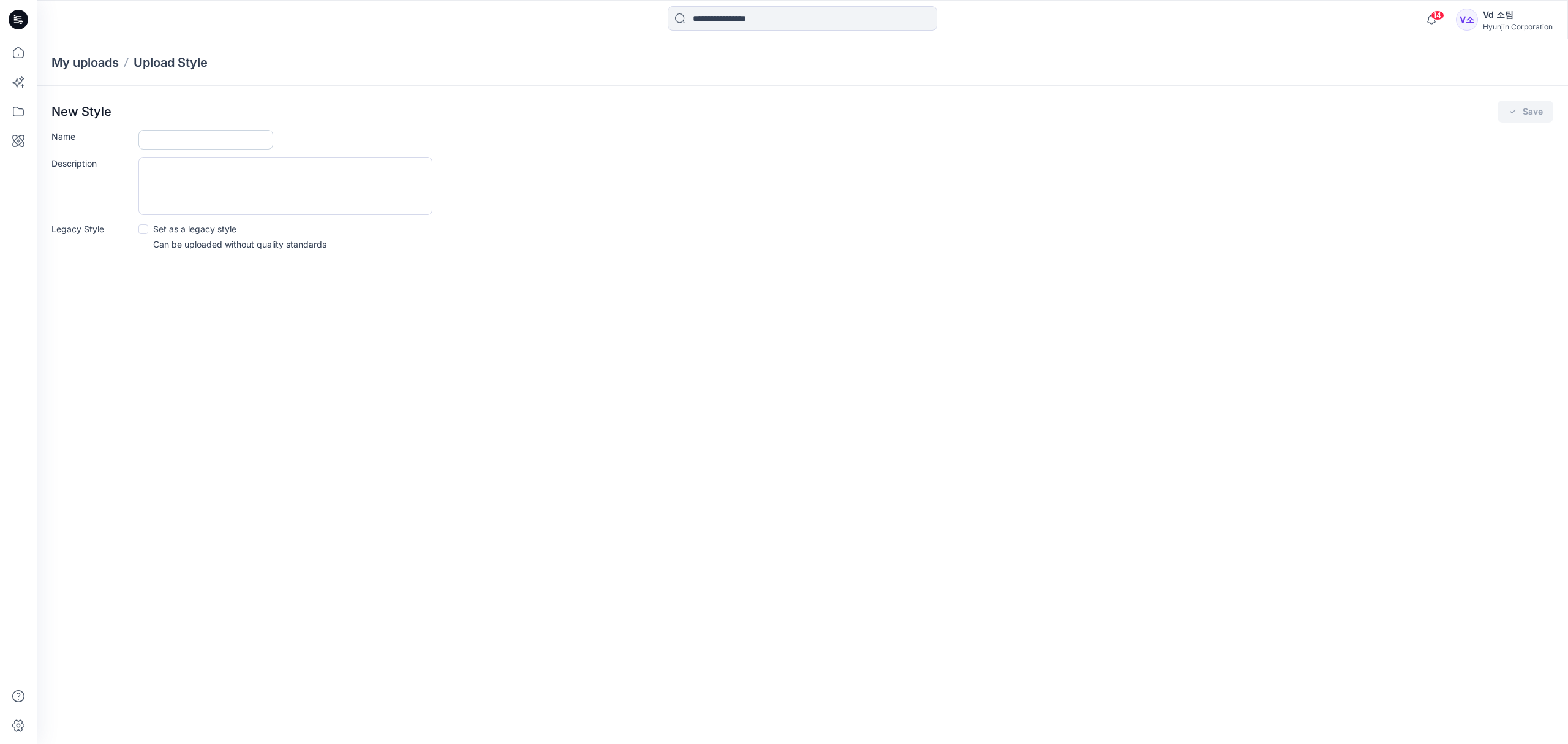
click at [215, 148] on input "Name" at bounding box center [205, 139] width 135 height 20
paste input "**********"
type input "**********"
click at [577, 155] on form "**********" at bounding box center [801, 190] width 1502 height 121
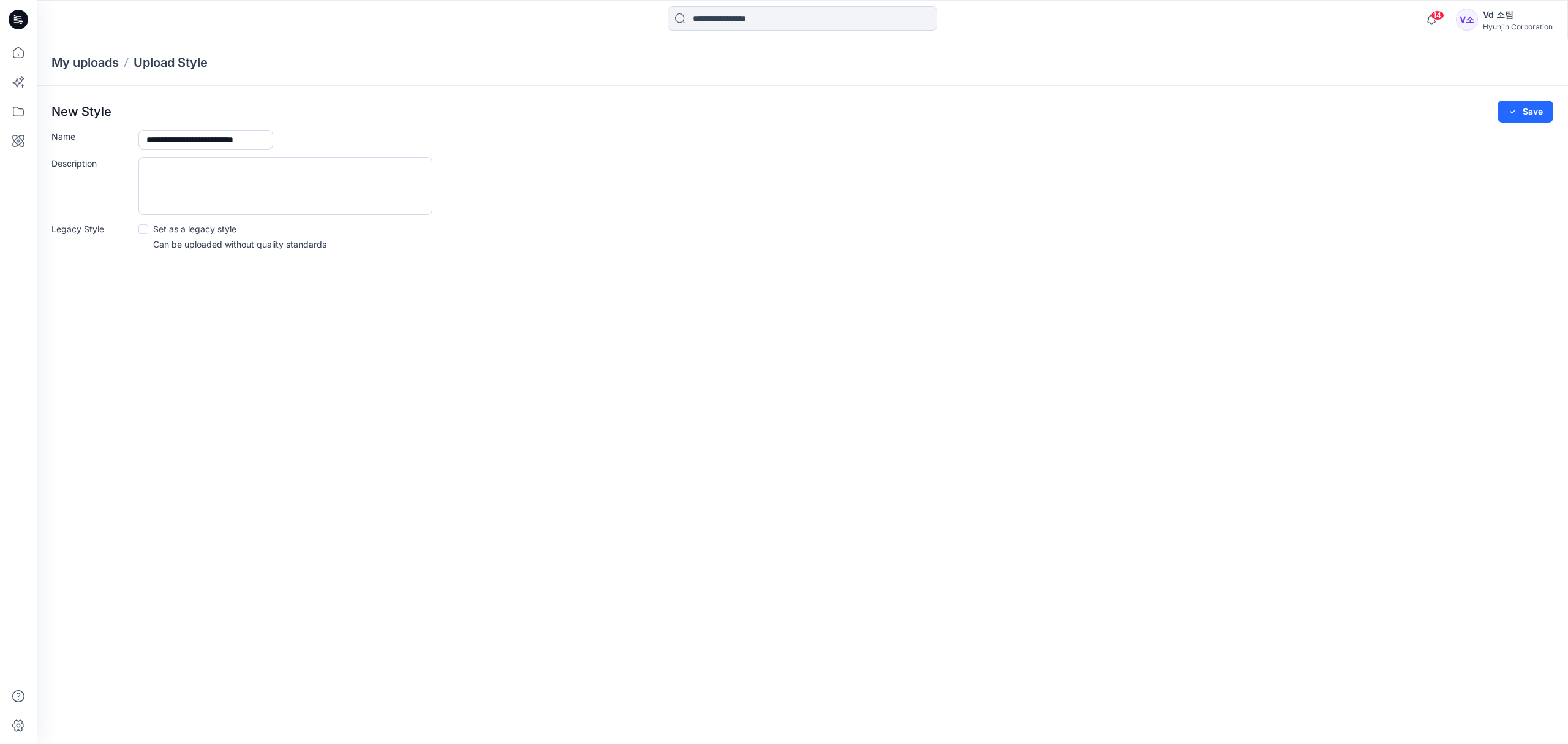
scroll to position [0, 0]
click at [1533, 106] on button "Save" at bounding box center [1525, 112] width 55 height 22
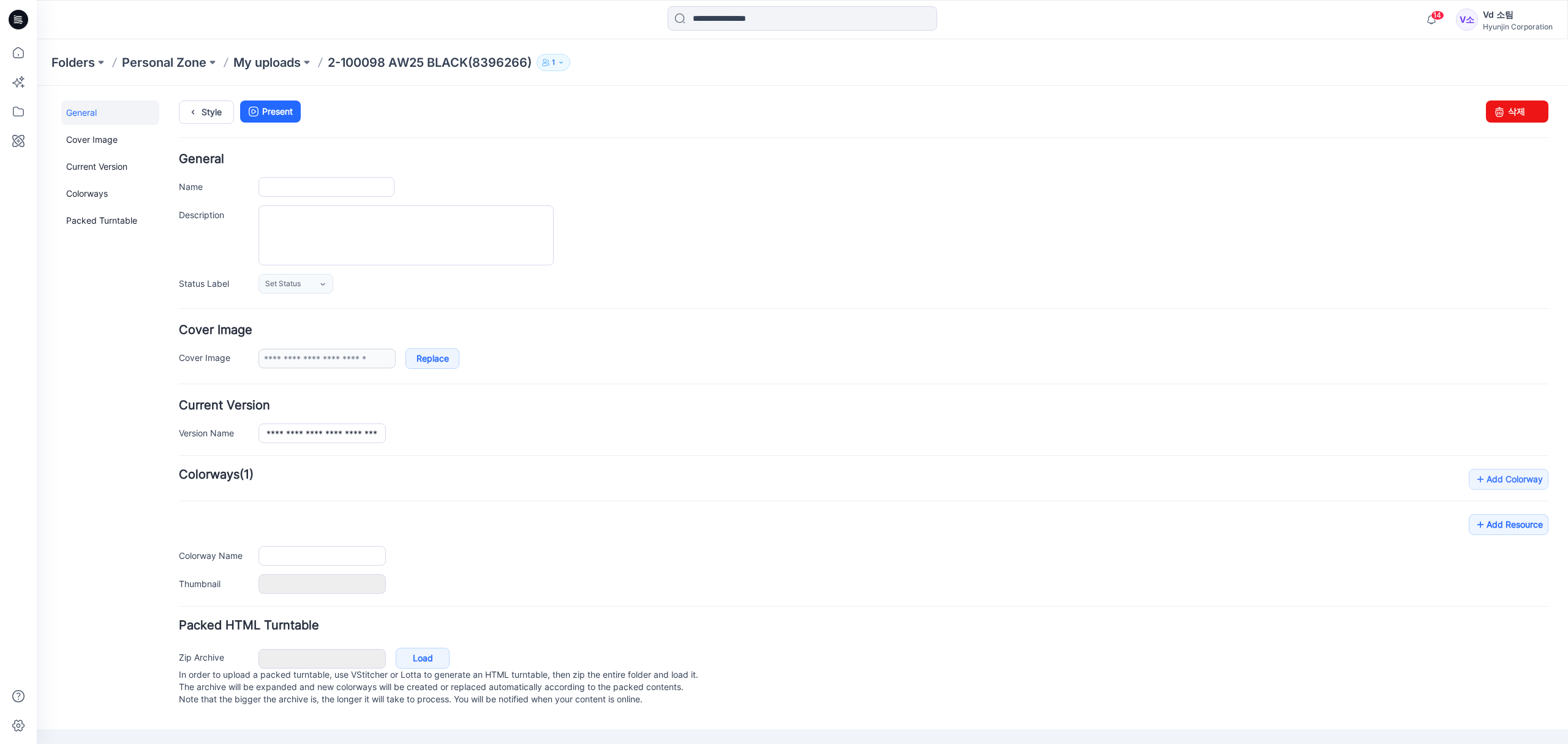
type input "**********"
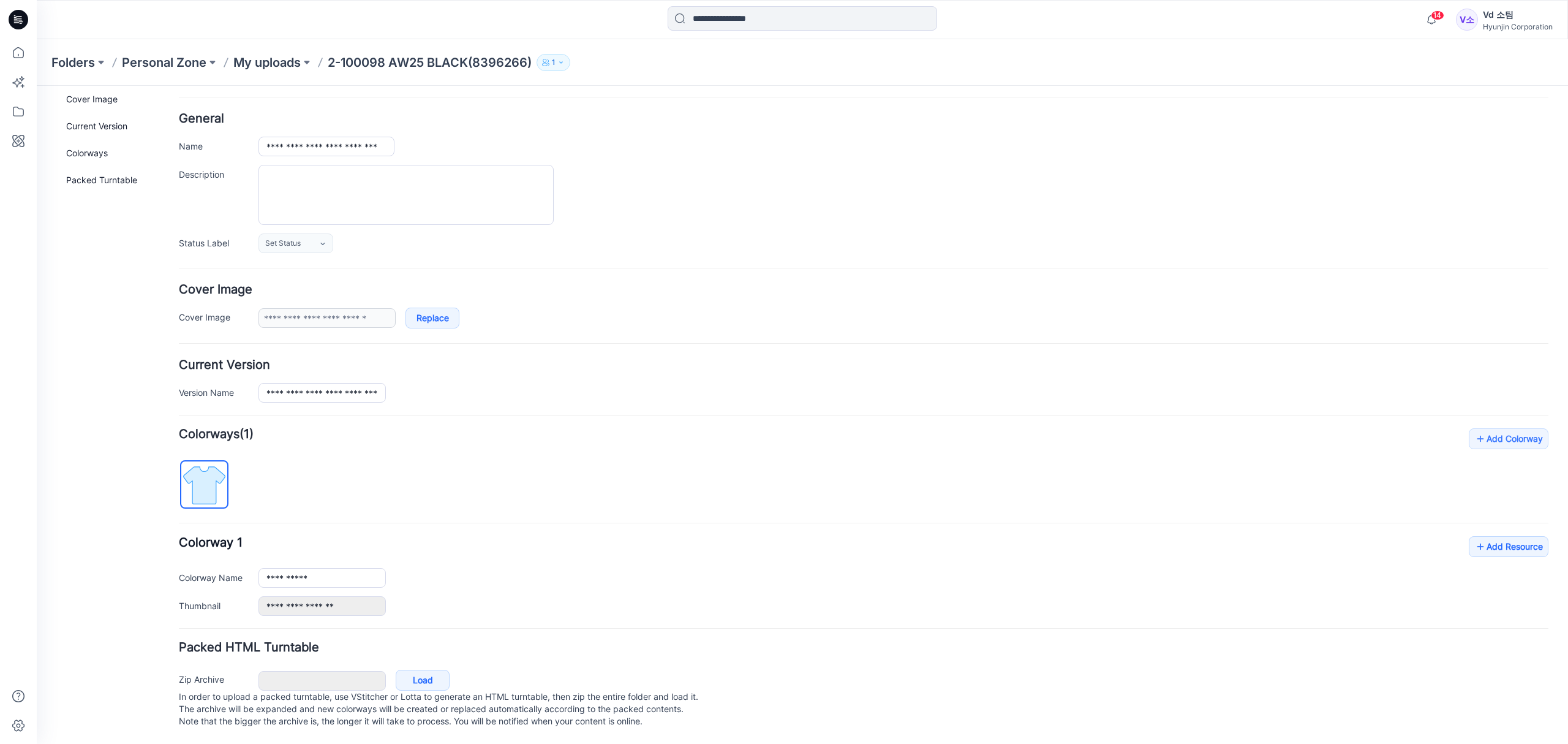
scroll to position [58, 0]
click at [399, 672] on link "Load" at bounding box center [422, 680] width 54 height 20
click at [561, 314] on div "**********" at bounding box center [903, 318] width 1289 height 20
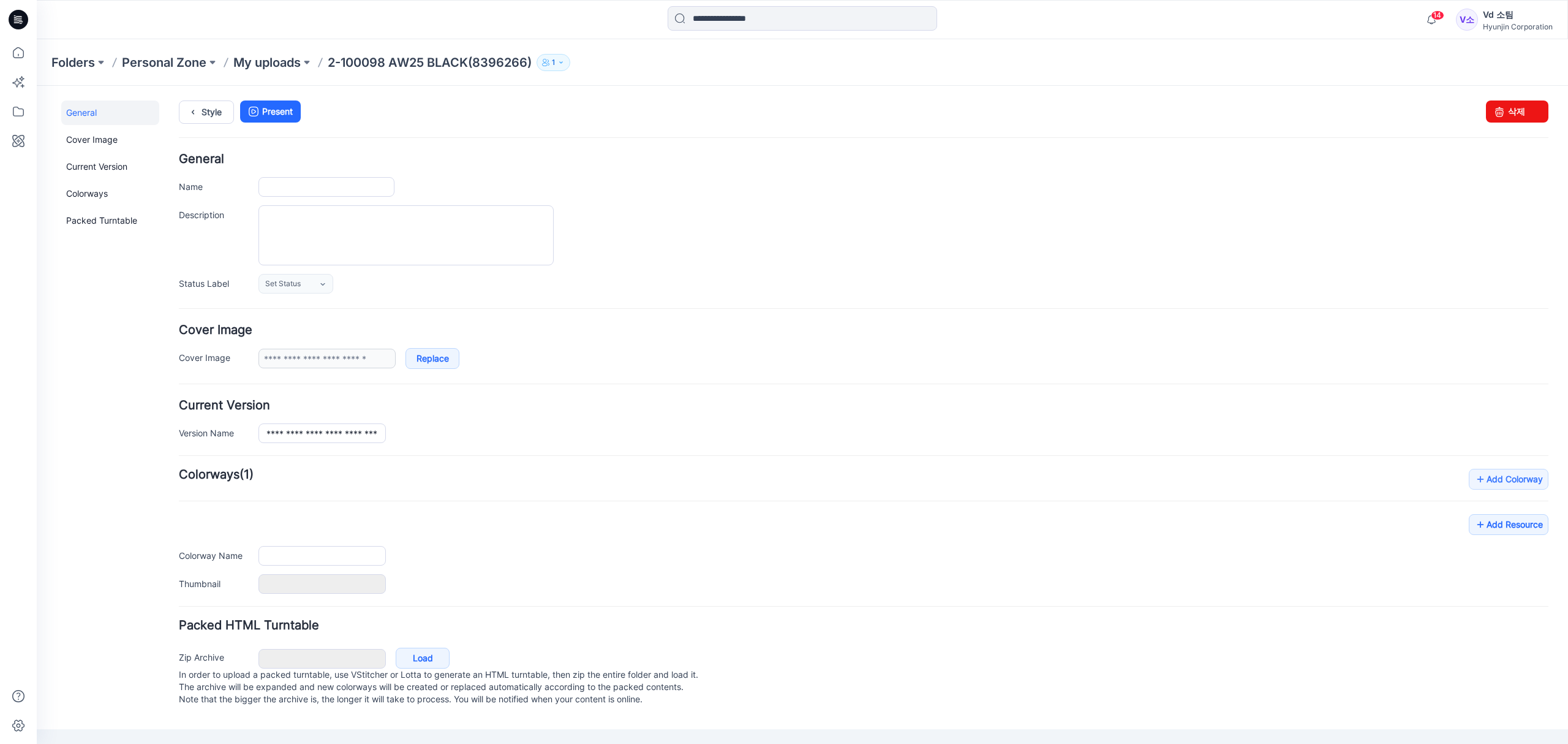
type input "**********"
type input "****"
type input "**********"
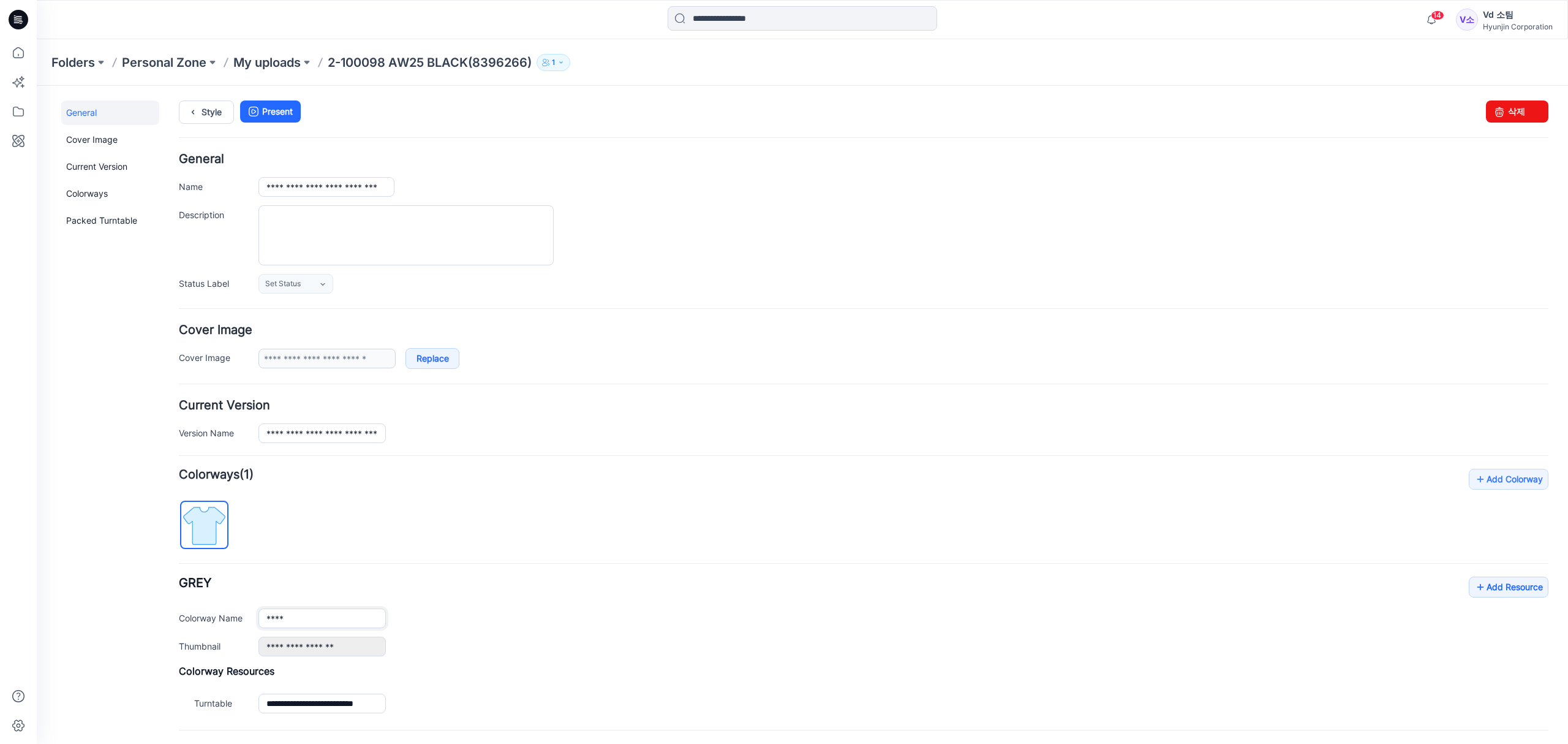
drag, startPoint x: 310, startPoint y: 622, endPoint x: 238, endPoint y: 618, distance: 72.1
click at [238, 618] on div "Colorway Name ****" at bounding box center [864, 618] width 1370 height 20
paste input "*"
type input "*****"
click at [652, 554] on div "**********" at bounding box center [864, 593] width 1370 height 249
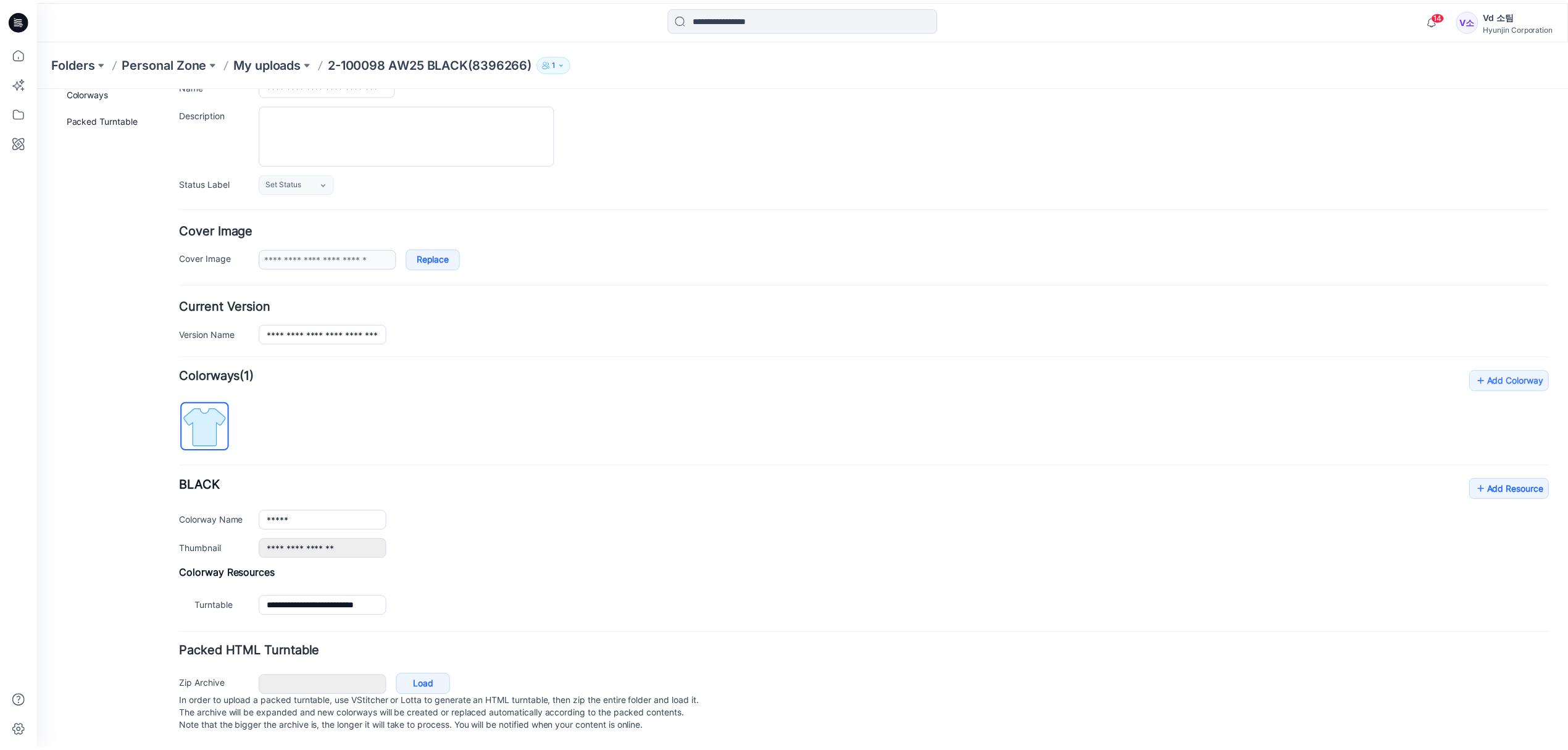
scroll to position [119, 0]
click at [521, 568] on div "**********" at bounding box center [871, 595] width 1381 height 53
click at [1487, 479] on link "Add Resource" at bounding box center [1520, 489] width 80 height 21
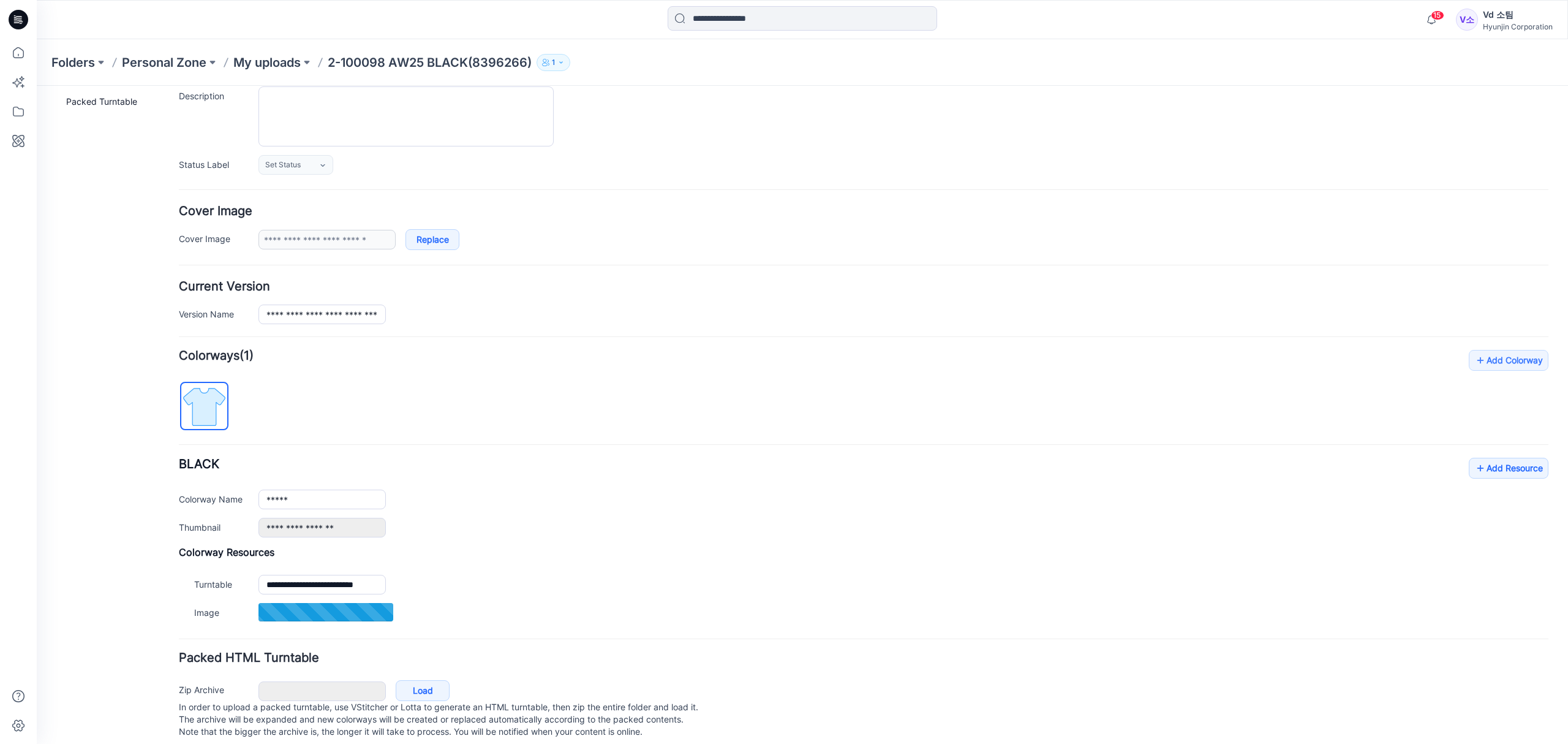
click at [635, 461] on div "**********" at bounding box center [864, 488] width 1370 height 276
click at [731, 299] on div "**********" at bounding box center [864, 302] width 1370 height 43
click at [249, 62] on p "My uploads" at bounding box center [267, 62] width 67 height 17
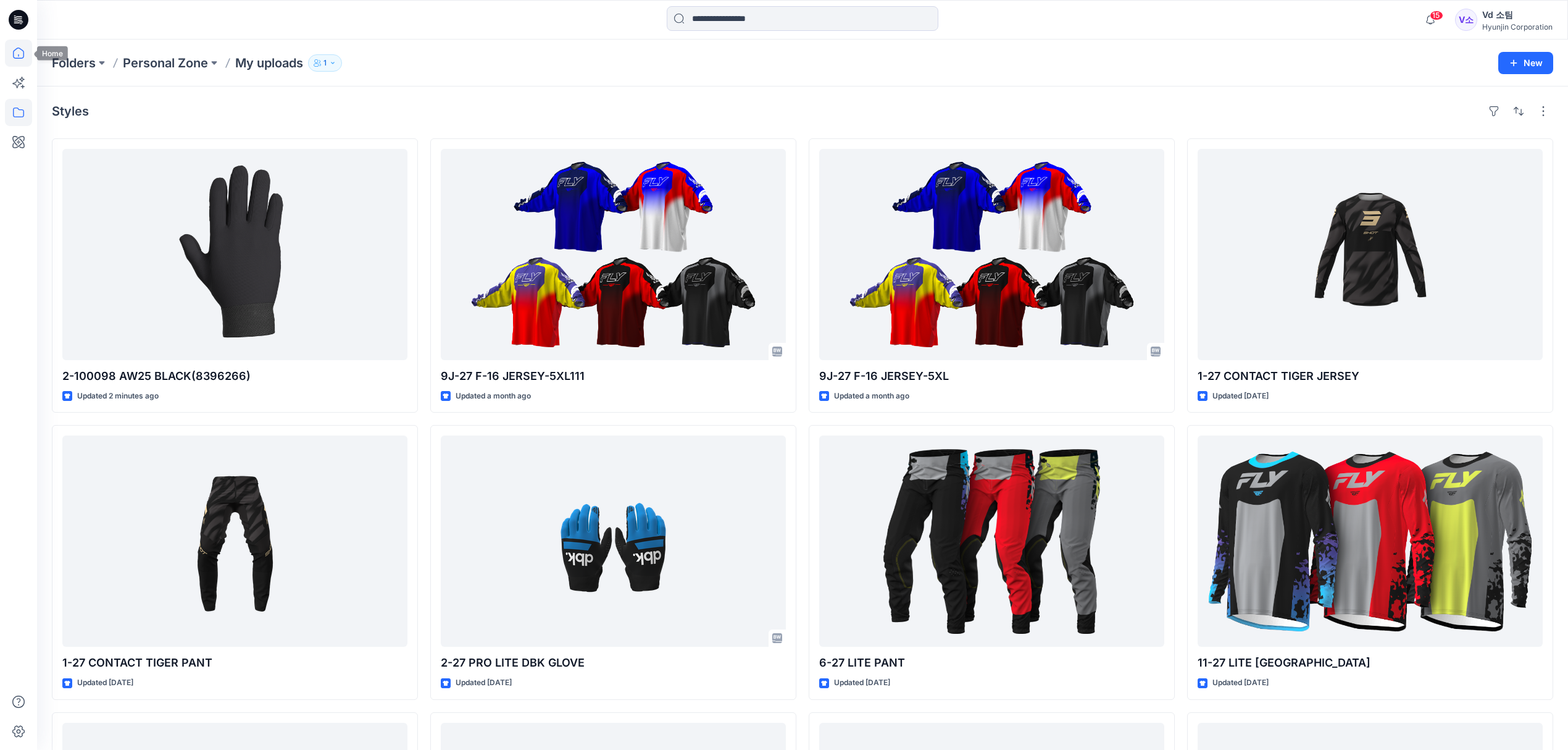
click at [20, 60] on icon at bounding box center [19, 53] width 27 height 27
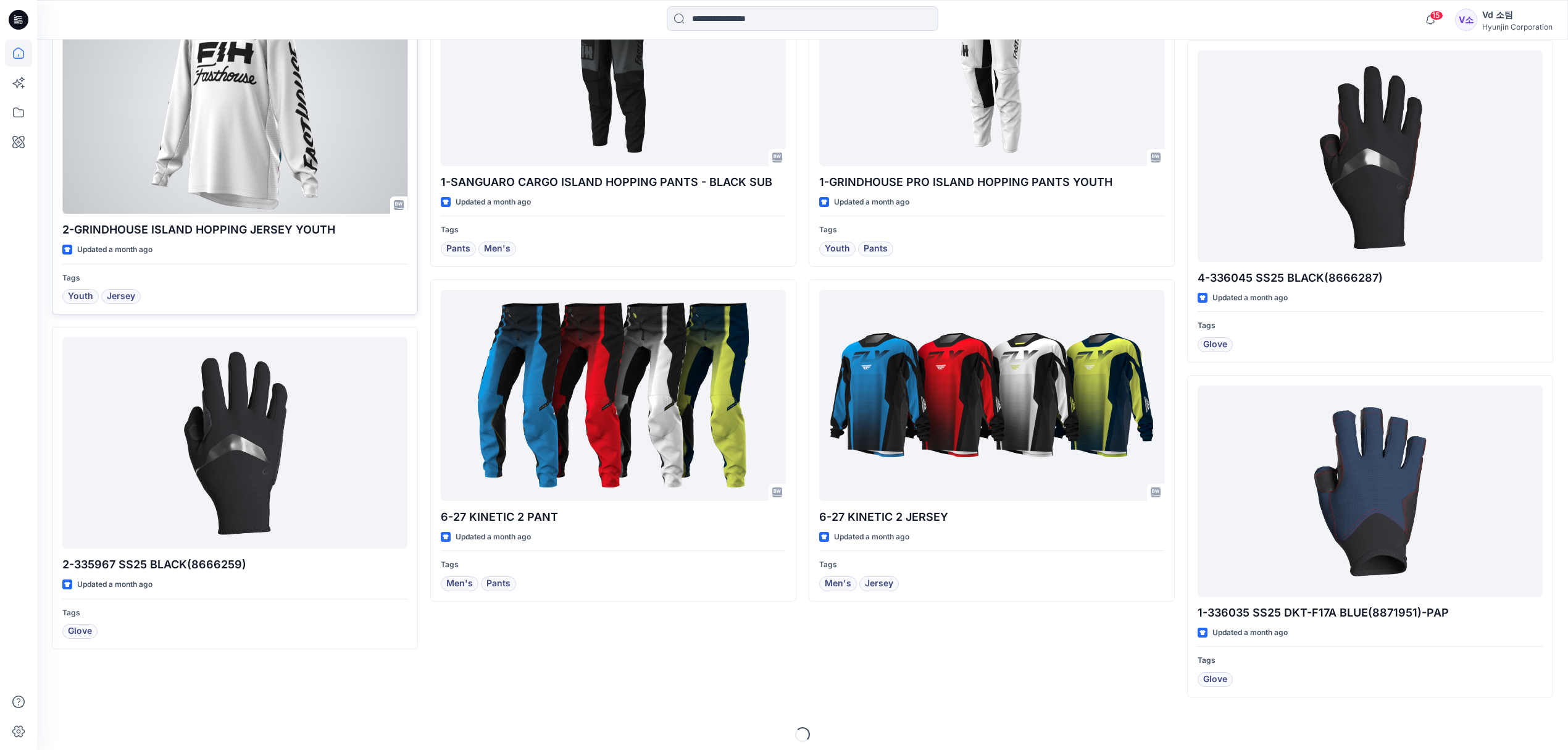
scroll to position [2790, 0]
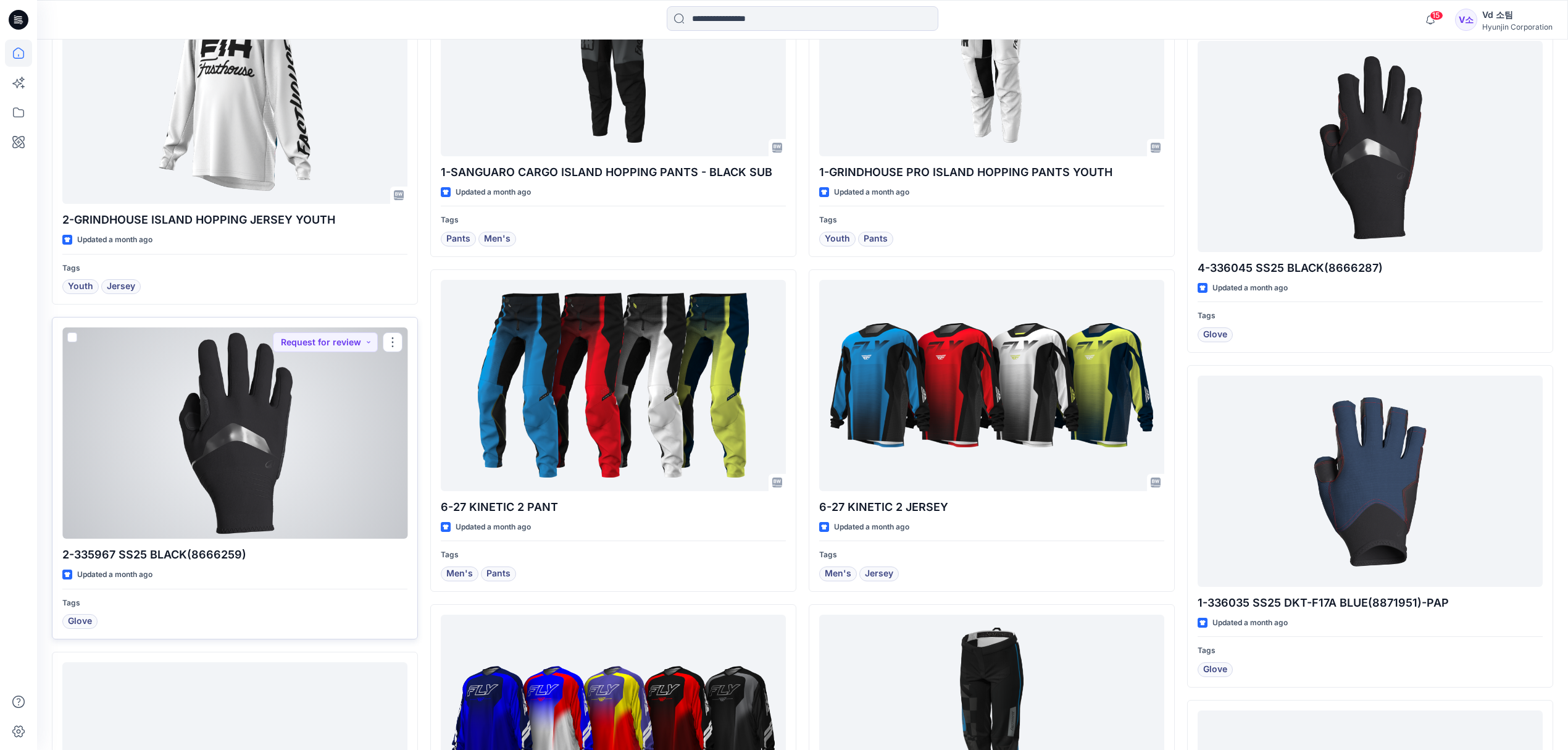
click at [283, 500] on div at bounding box center [235, 433] width 345 height 211
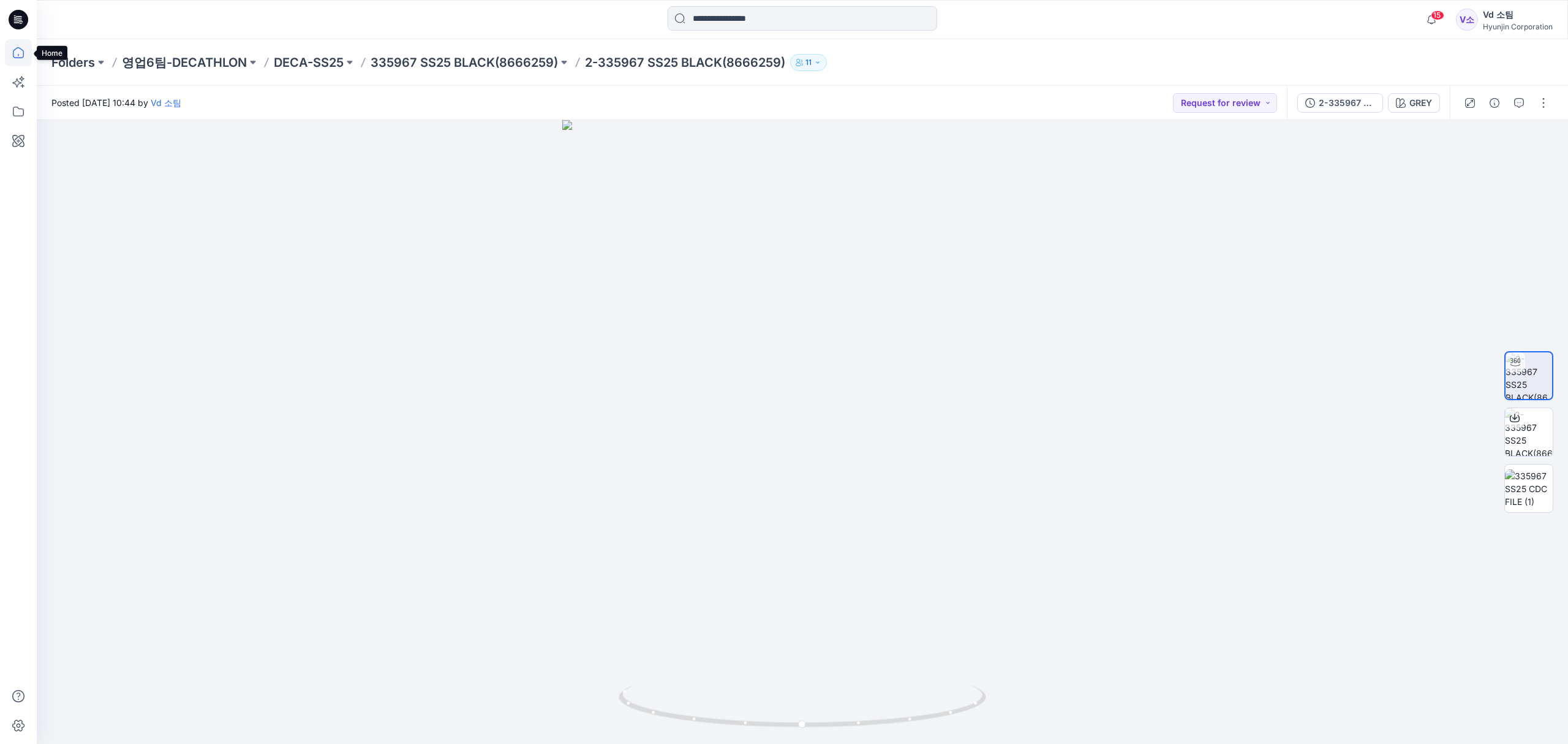
click at [6, 45] on icon at bounding box center [19, 53] width 27 height 27
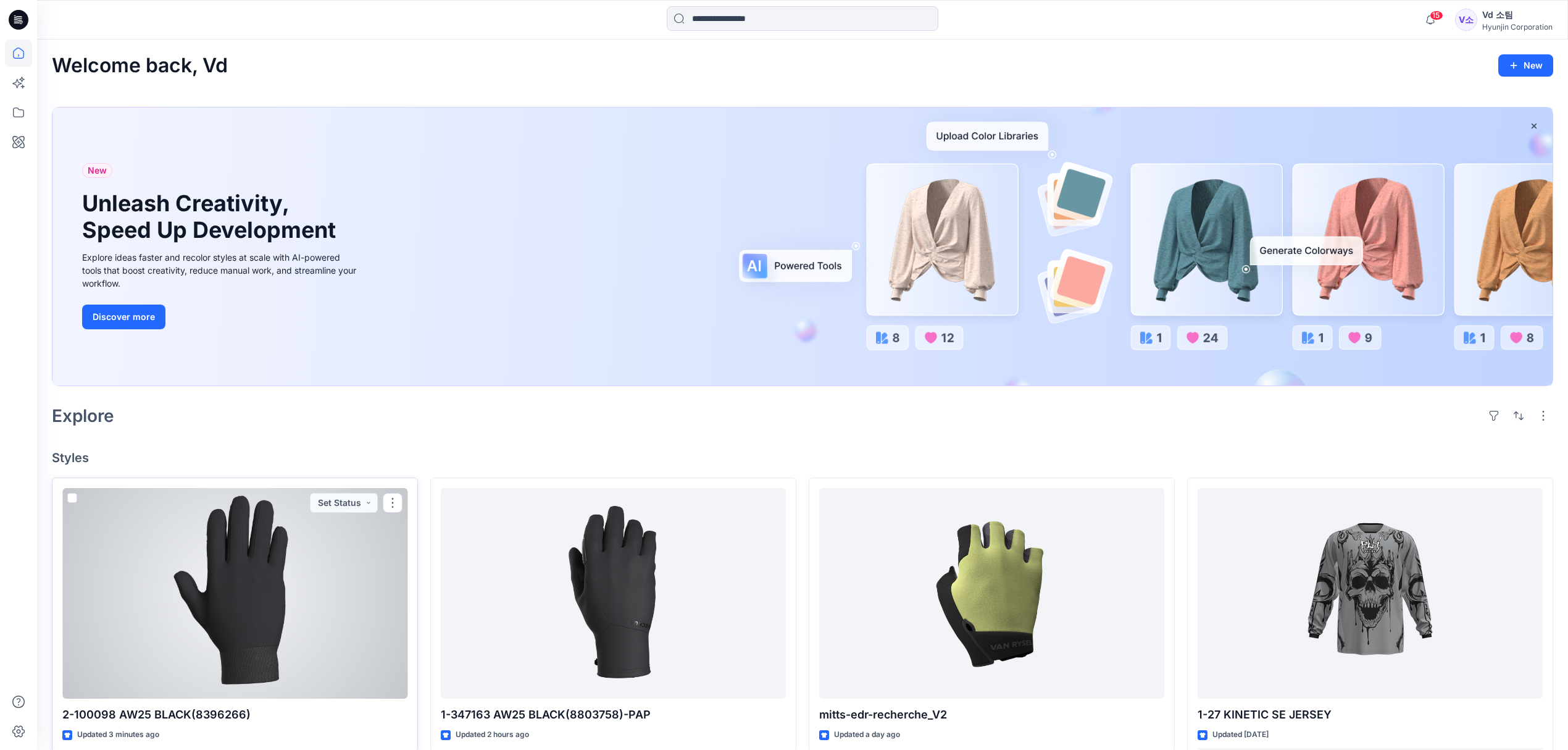
click at [270, 595] on div at bounding box center [235, 594] width 345 height 211
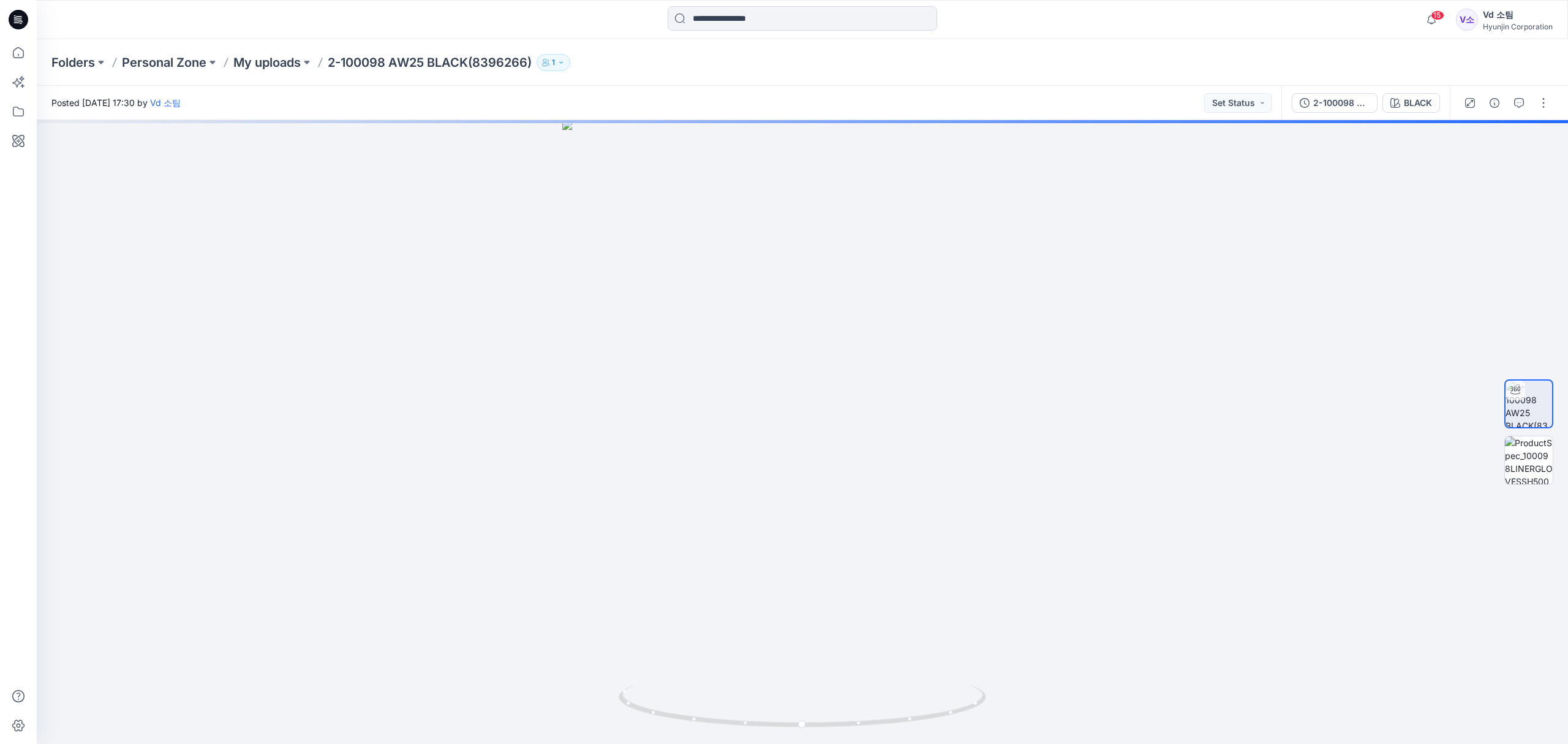
click at [902, 77] on div "Folders Personal Zone My uploads 2-100098 AW25 BLACK(8396266) 1" at bounding box center [801, 62] width 1531 height 47
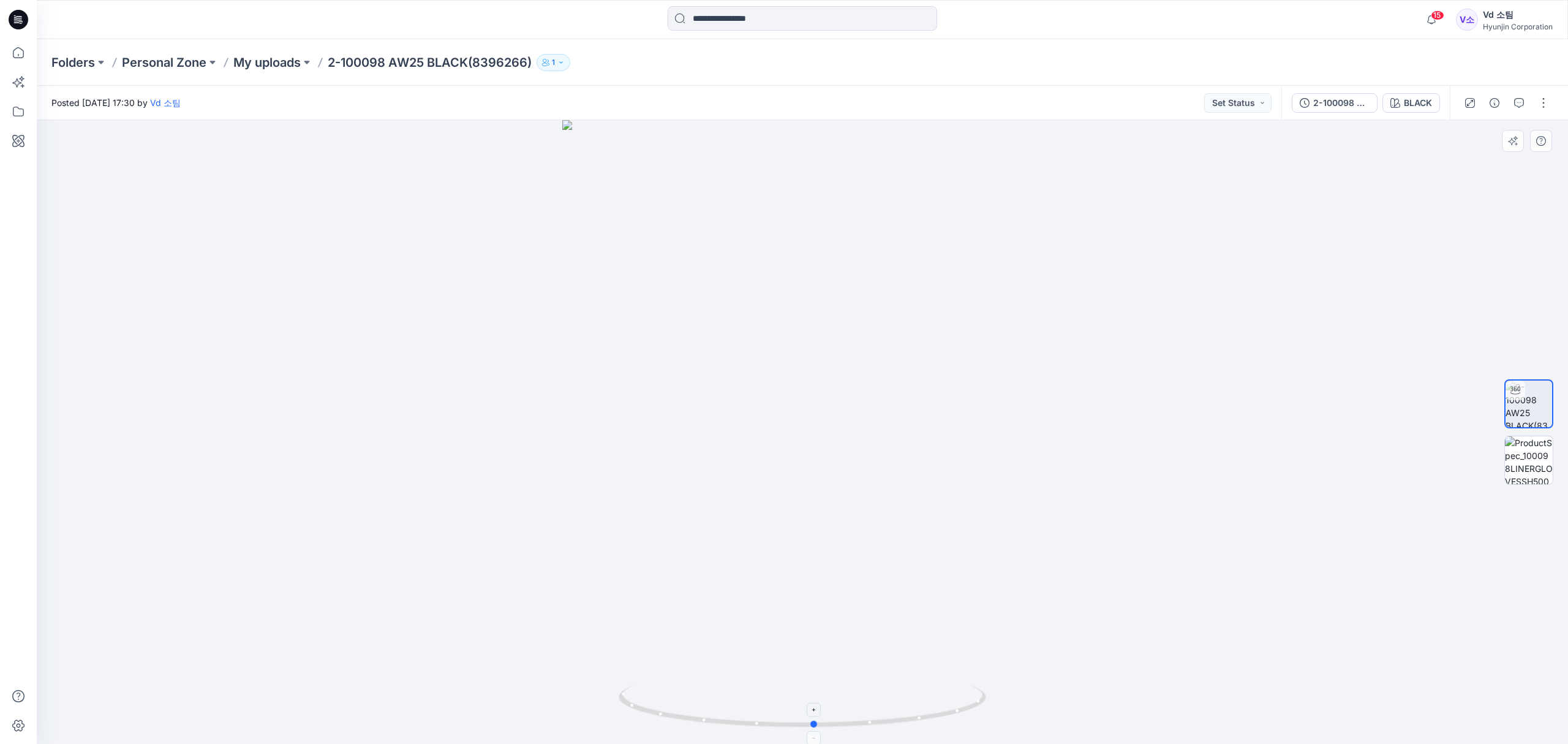
drag, startPoint x: 720, startPoint y: 718, endPoint x: 732, endPoint y: 696, distance: 25.1
click at [732, 696] on icon at bounding box center [803, 707] width 370 height 46
click at [846, 86] on div "Posted Thursday, September 25, 2025 17:30 by Vd 소팀 Set Status" at bounding box center [658, 103] width 1244 height 34
click at [1546, 101] on button "button" at bounding box center [1542, 102] width 20 height 20
click at [1493, 160] on button "Edit" at bounding box center [1491, 165] width 112 height 23
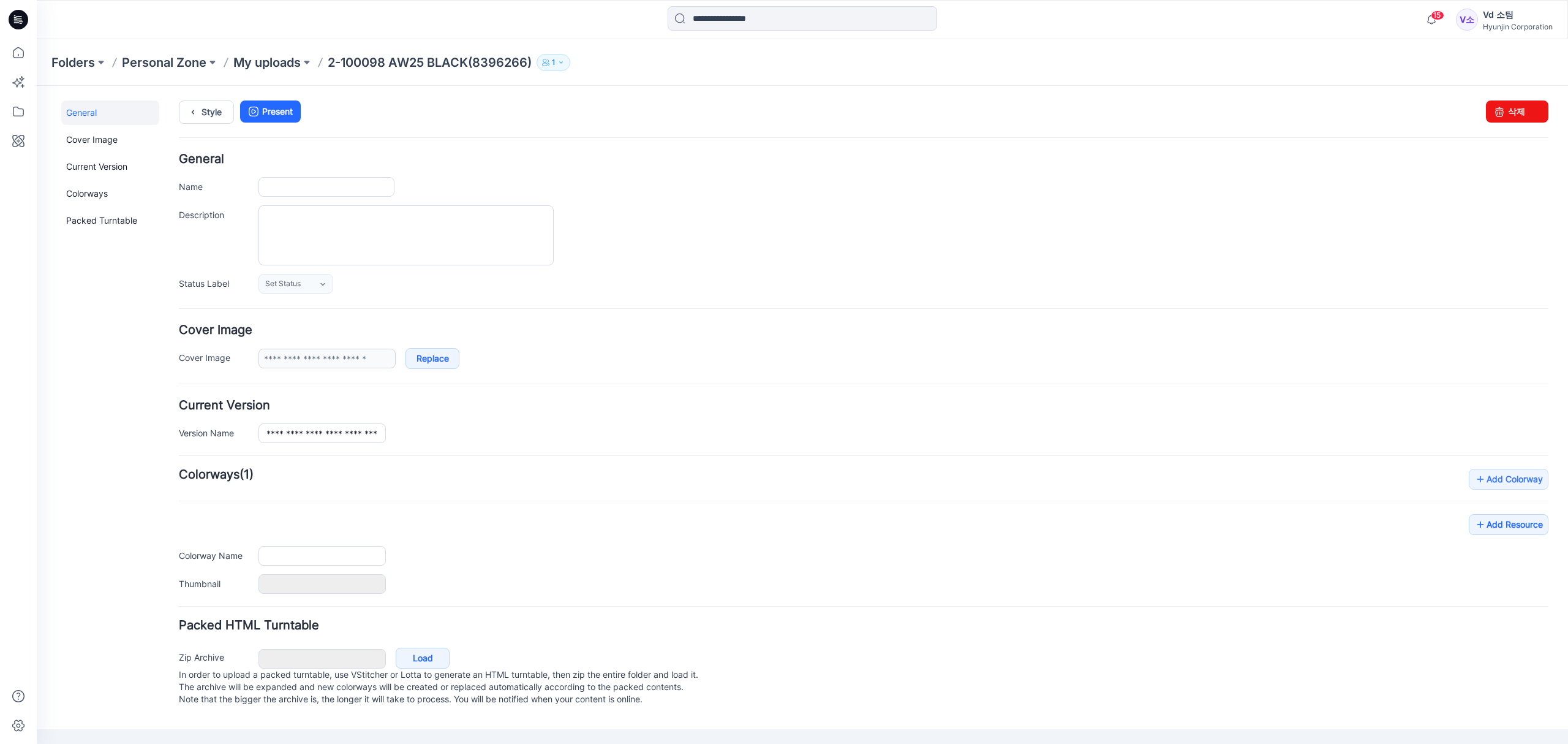
type input "**********"
type input "*****"
type input "**********"
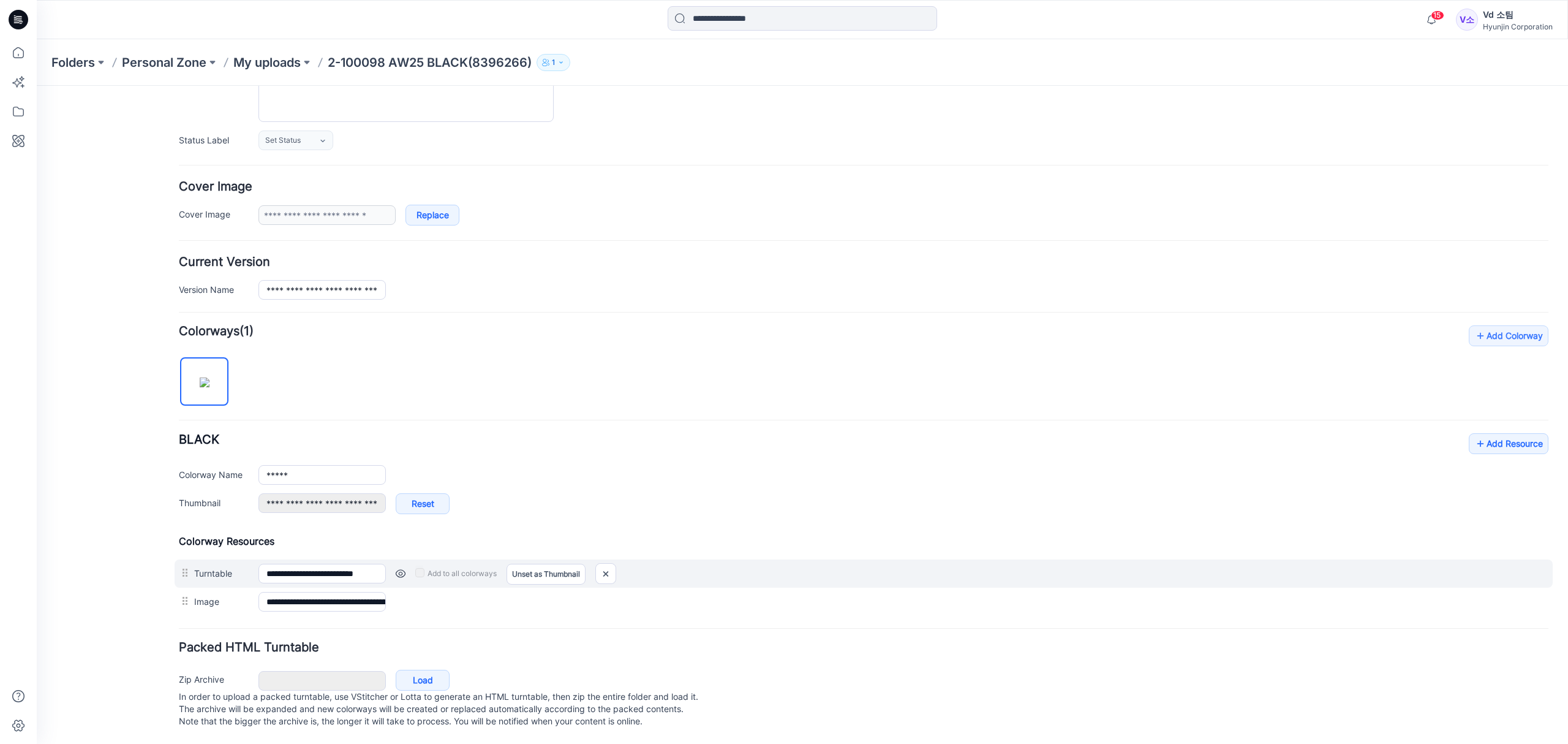
scroll to position [160, 0]
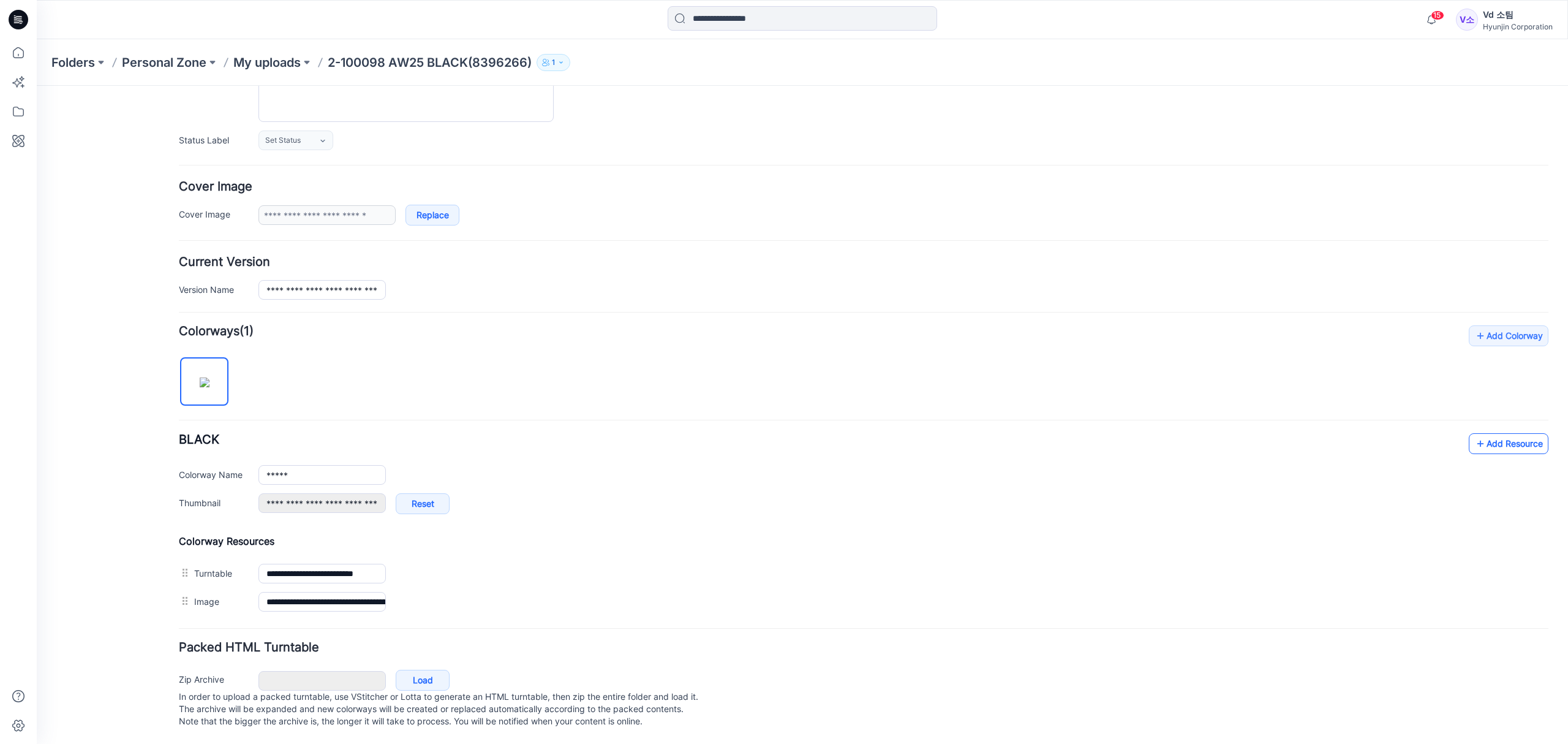
click at [1477, 433] on link "Add Resource" at bounding box center [1508, 443] width 79 height 20
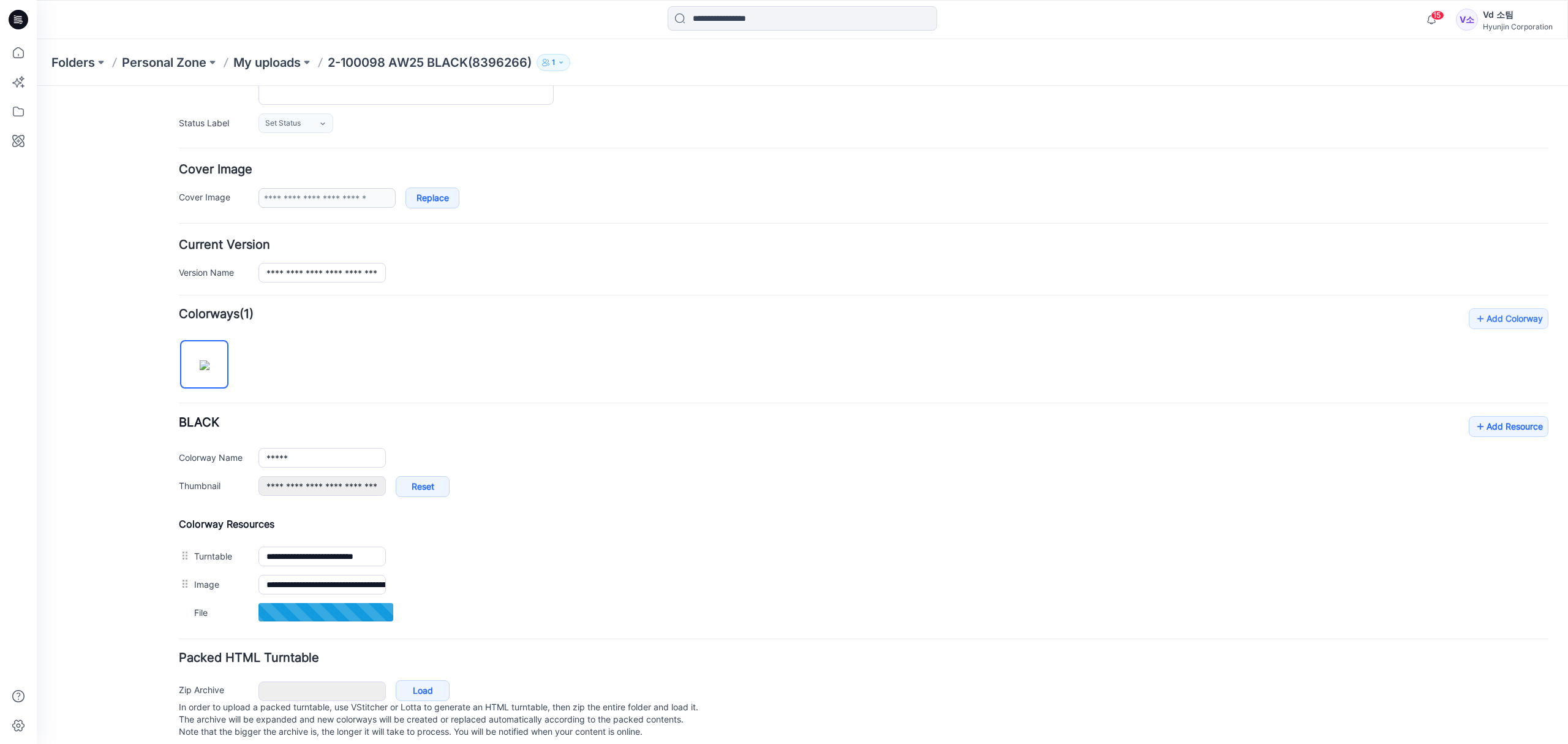
click at [643, 437] on div "**********" at bounding box center [864, 462] width 1370 height 93
click at [133, 543] on div "General Cover Image Current Version Colorways Packed Turntable" at bounding box center [110, 347] width 98 height 814
click at [141, 551] on div "General Cover Image Current Version Colorways Packed Turntable" at bounding box center [110, 347] width 98 height 814
click at [635, 378] on div "Add Colorway Colorways (1) BLACK Add Resource Delete Colorway Colorway Name ***…" at bounding box center [864, 468] width 1370 height 319
click at [133, 604] on div "General Cover Image Current Version Colorways Packed Turntable" at bounding box center [110, 348] width 98 height 815
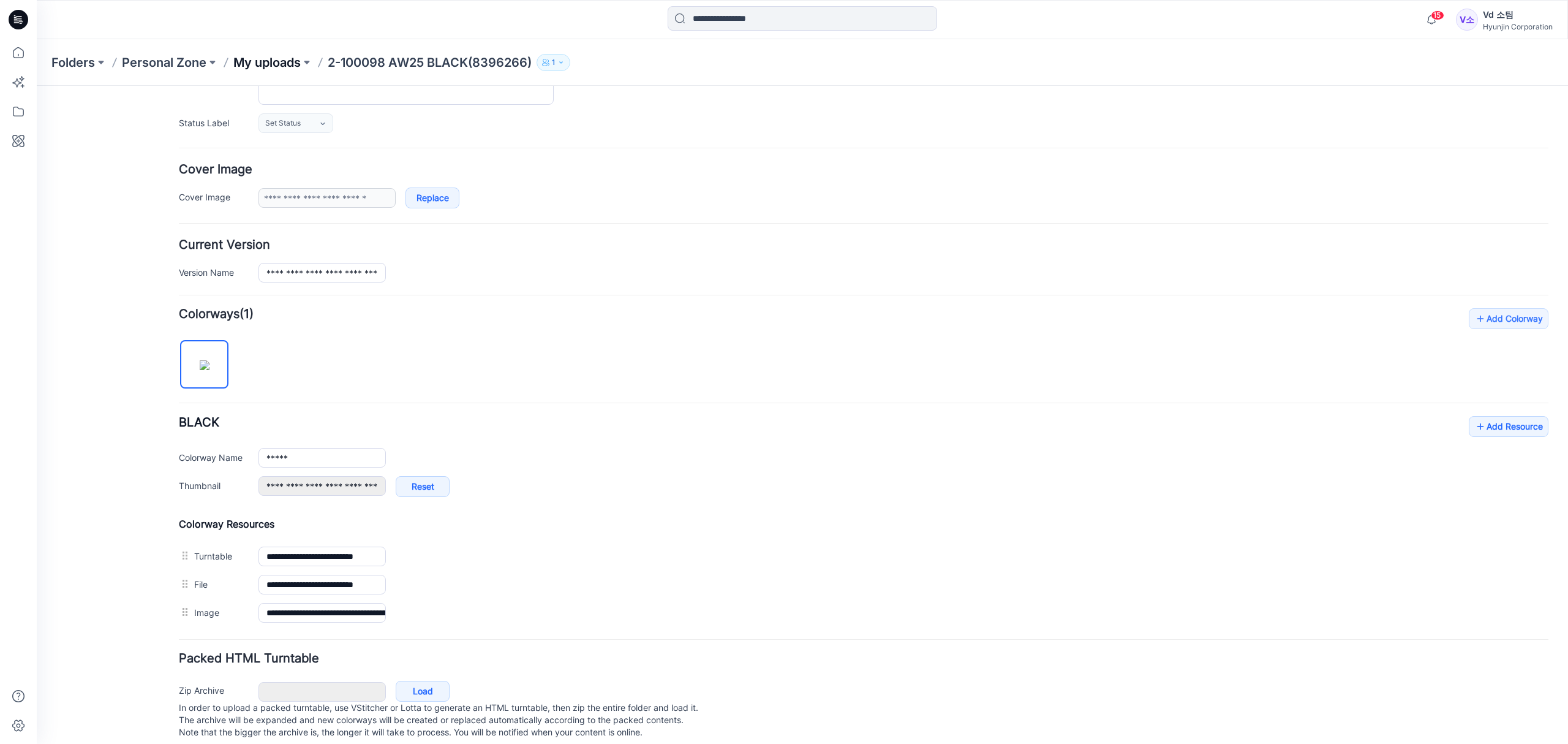
click at [282, 70] on p "My uploads" at bounding box center [267, 62] width 67 height 17
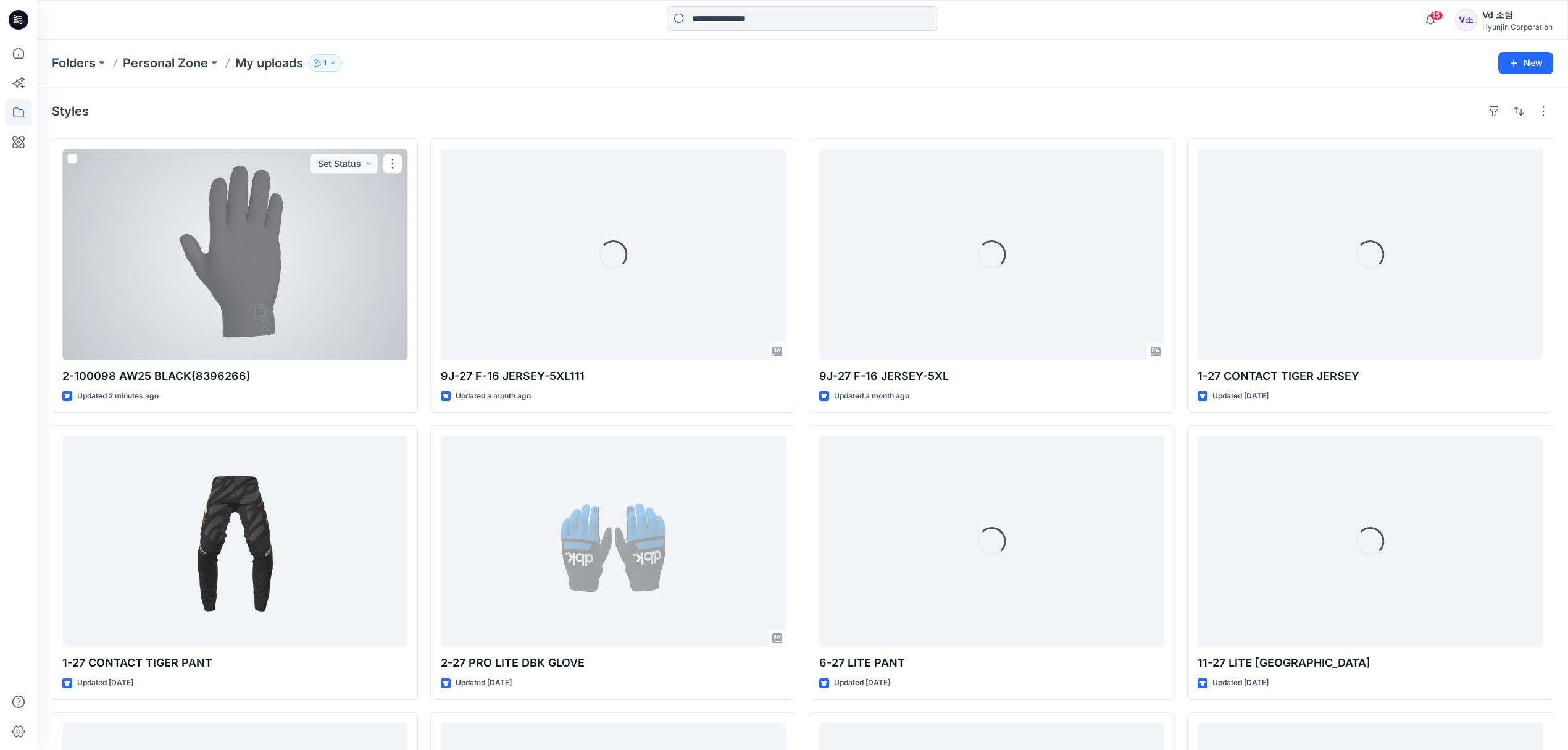
click at [307, 296] on div at bounding box center [235, 254] width 345 height 211
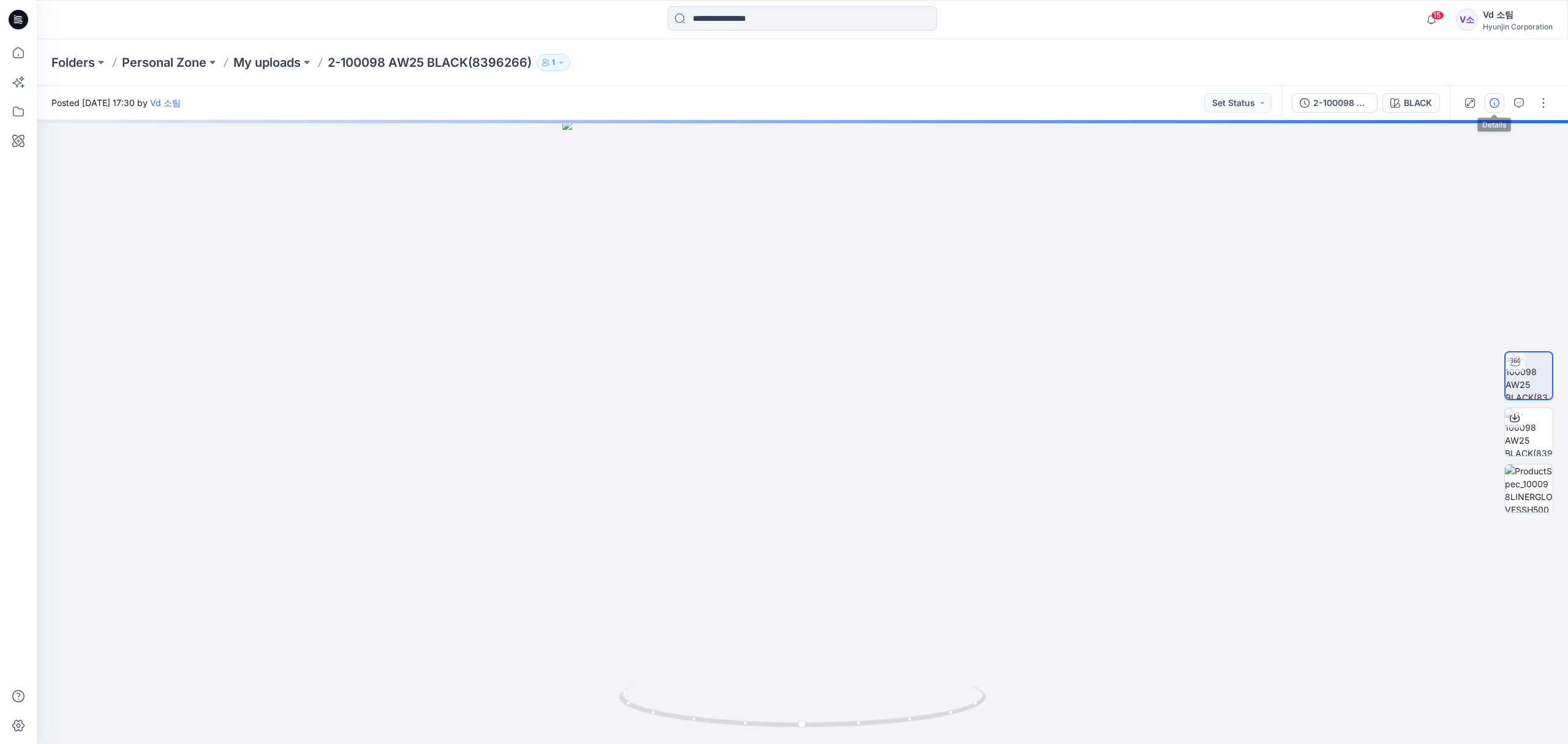
click at [1489, 106] on icon "button" at bounding box center [1494, 103] width 10 height 10
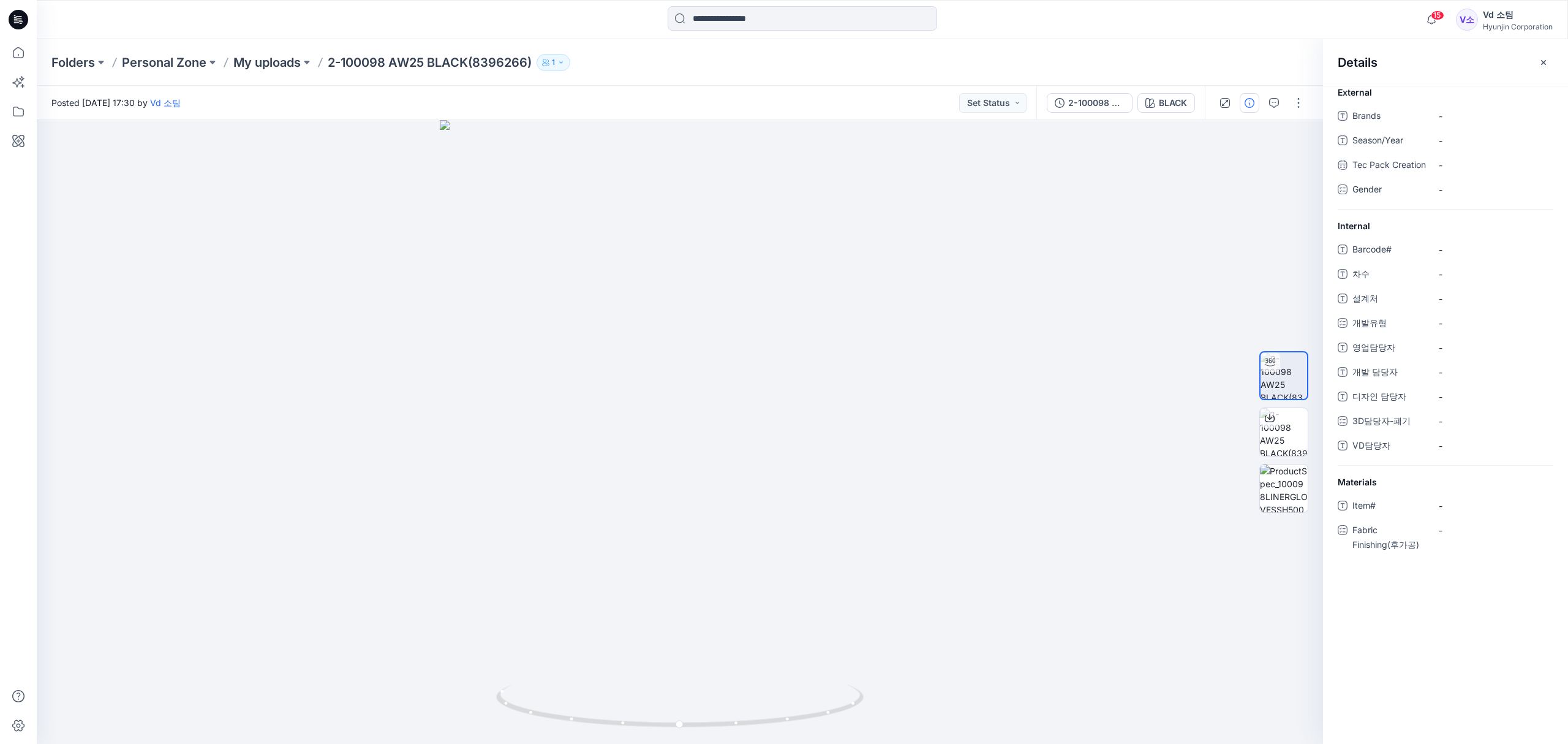
click at [359, 71] on div "Folders Personal Zone My uploads 2-100098 AW25 BLACK(8396266) 1" at bounding box center [801, 62] width 1531 height 47
drag, startPoint x: 343, startPoint y: 62, endPoint x: 537, endPoint y: 60, distance: 194.0
click at [537, 60] on div "Folders Personal Zone My uploads 2-100098 AW25 BLACK(8396266) 1" at bounding box center [754, 62] width 1406 height 17
copy div "100098 AW25 BLACK(8396266) 1"
click at [1445, 256] on span "-" at bounding box center [1491, 249] width 106 height 13
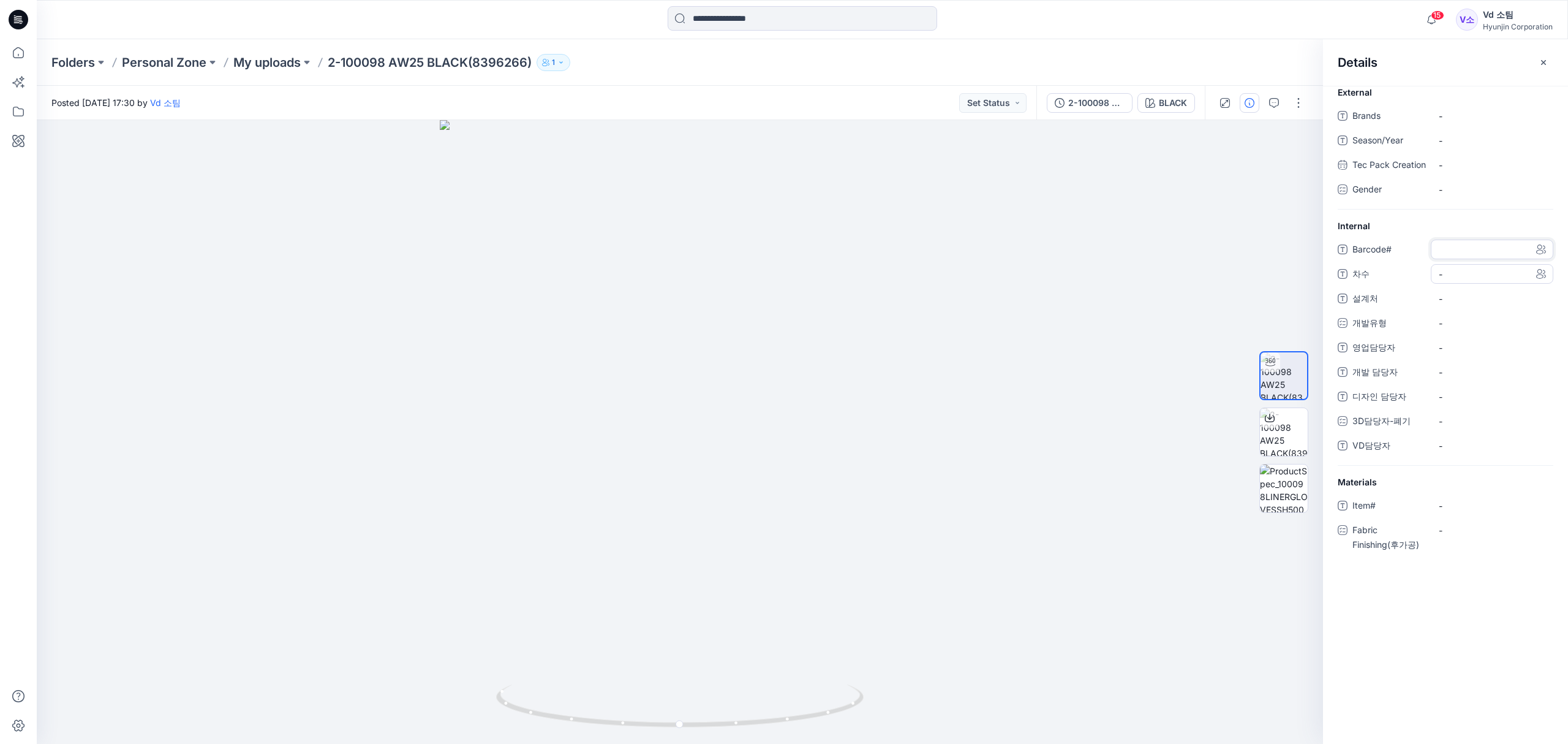
type textarea "*********"
click at [1453, 280] on span "-" at bounding box center [1491, 274] width 106 height 13
type textarea "*"
click at [1500, 305] on span "-" at bounding box center [1491, 298] width 106 height 13
type textarea "**********"
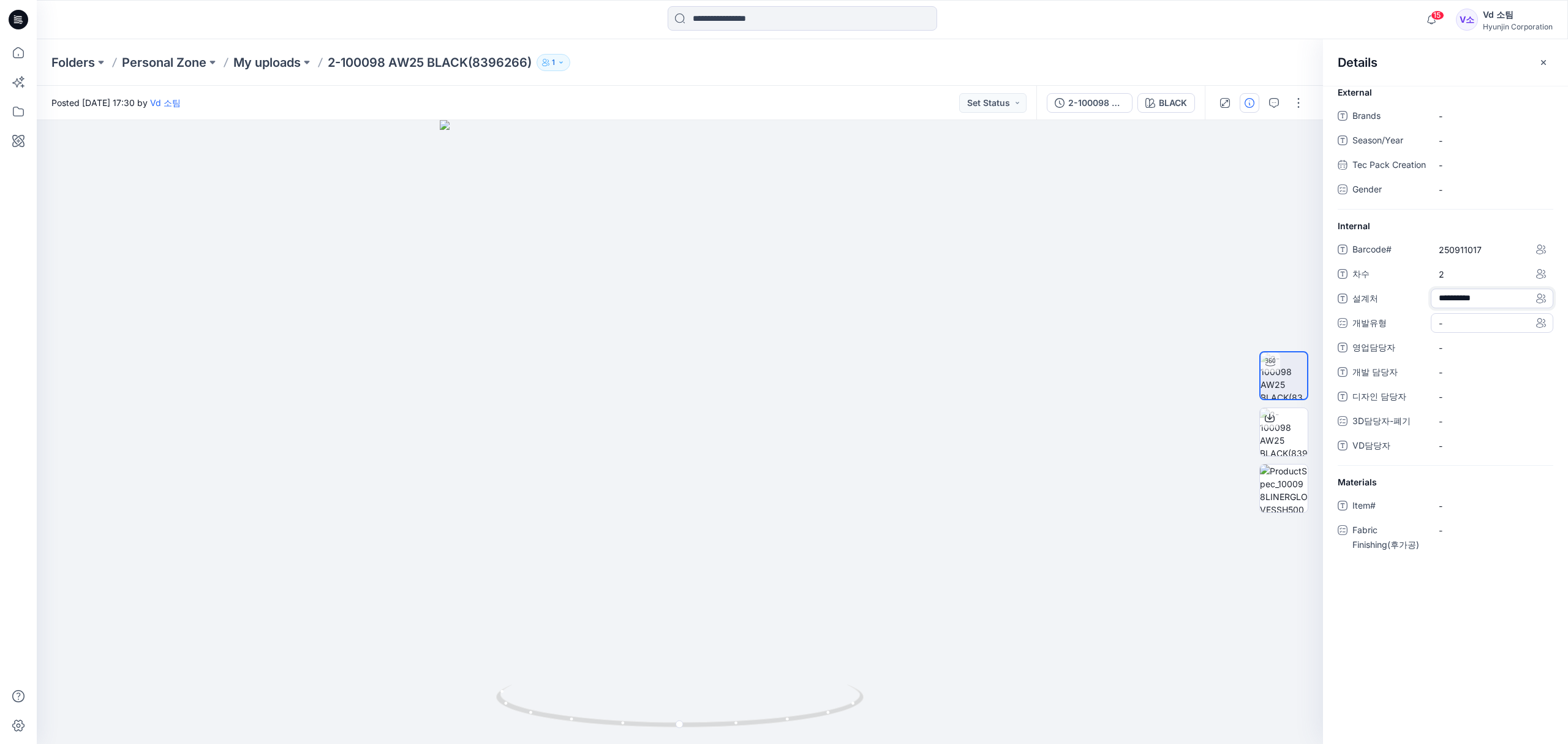
click at [1465, 332] on div "-" at bounding box center [1491, 322] width 123 height 20
click at [1474, 430] on label "SALES" at bounding box center [1462, 423] width 43 height 14
click at [1385, 359] on span "영업담당자" at bounding box center [1388, 349] width 73 height 17
click at [1458, 380] on 담당자 "-" at bounding box center [1491, 373] width 106 height 13
type textarea "***"
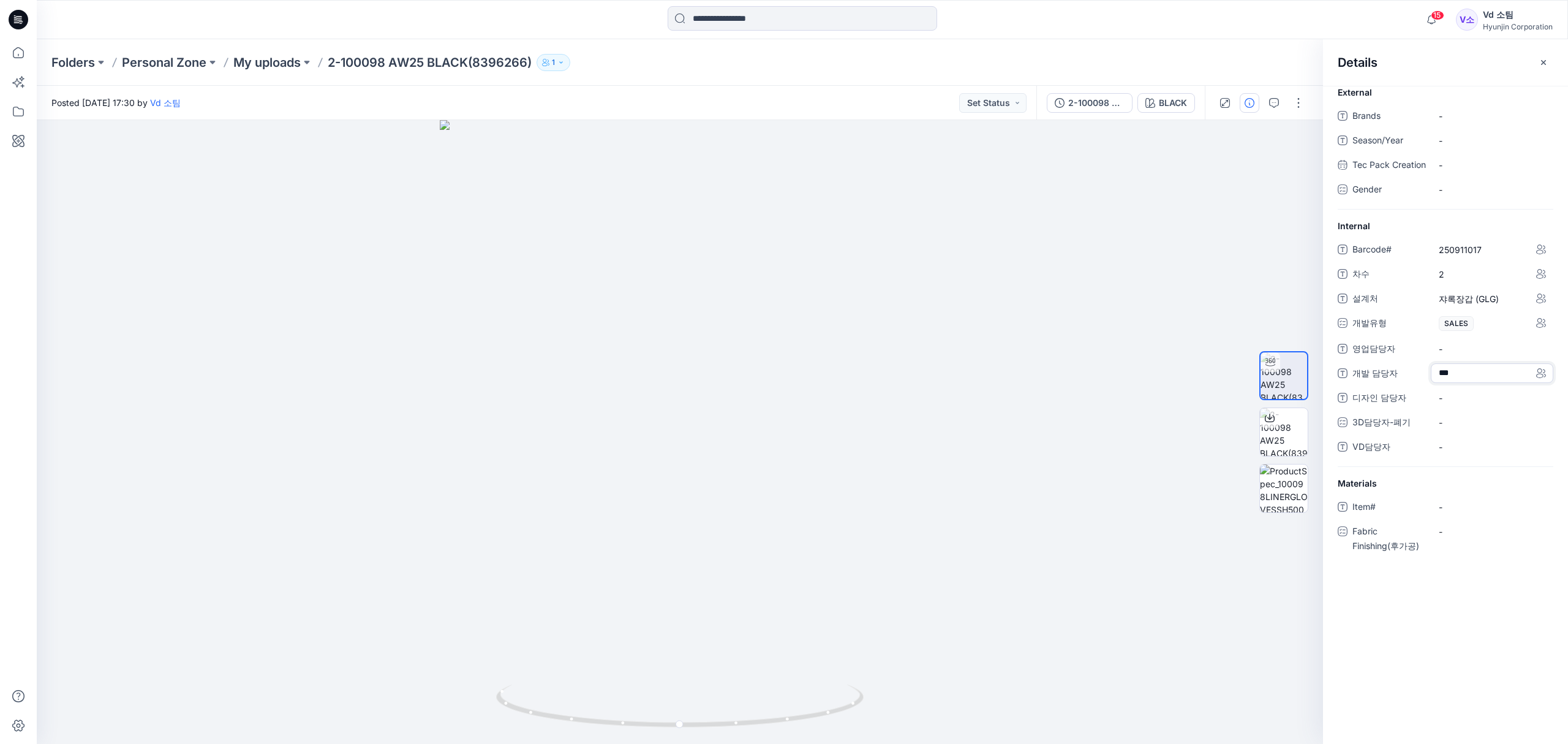
click at [1389, 359] on span "영업담당자" at bounding box center [1388, 349] width 73 height 17
click at [1480, 124] on div "-" at bounding box center [1491, 115] width 123 height 20
type textarea "**********"
click at [1468, 143] on span "-" at bounding box center [1491, 140] width 106 height 13
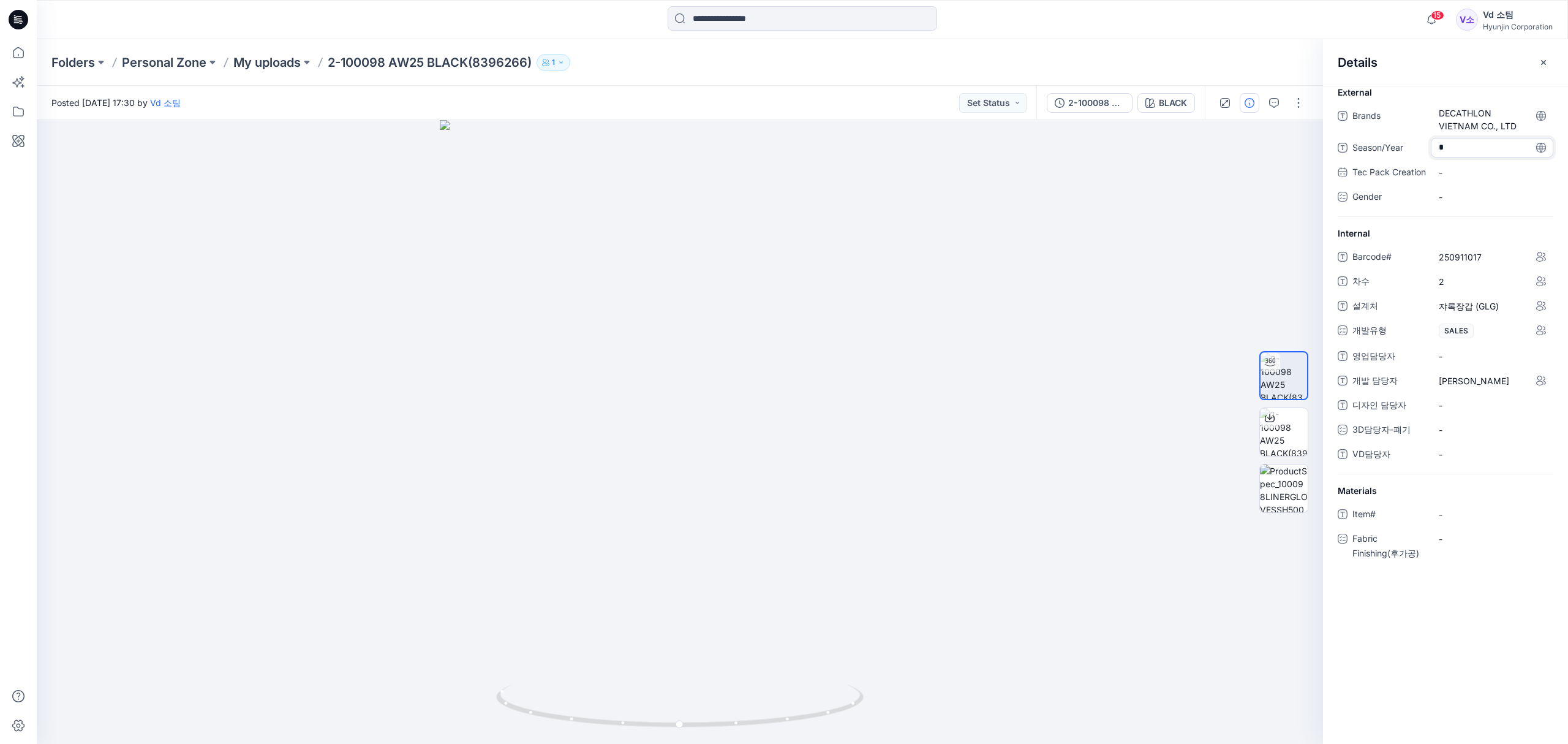
type textarea "**"
click at [1380, 172] on span "Tec Pack Creation" at bounding box center [1388, 173] width 73 height 17
click at [1461, 439] on div "-" at bounding box center [1491, 429] width 123 height 20
click at [1398, 464] on span "VD담당자" at bounding box center [1388, 455] width 73 height 17
click at [1449, 461] on span "-" at bounding box center [1491, 454] width 106 height 13
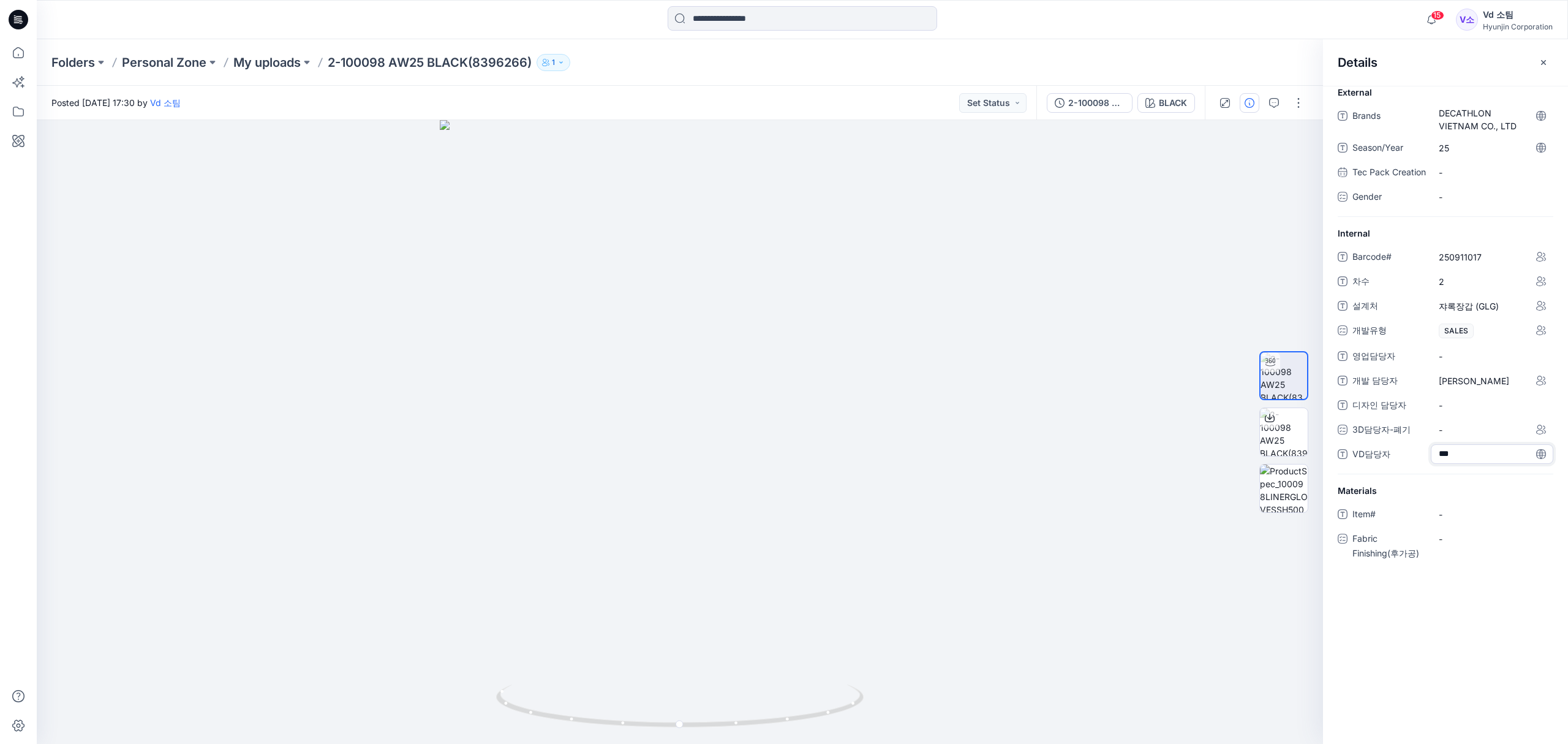
type textarea "***"
click at [1546, 59] on icon "button" at bounding box center [1543, 63] width 10 height 10
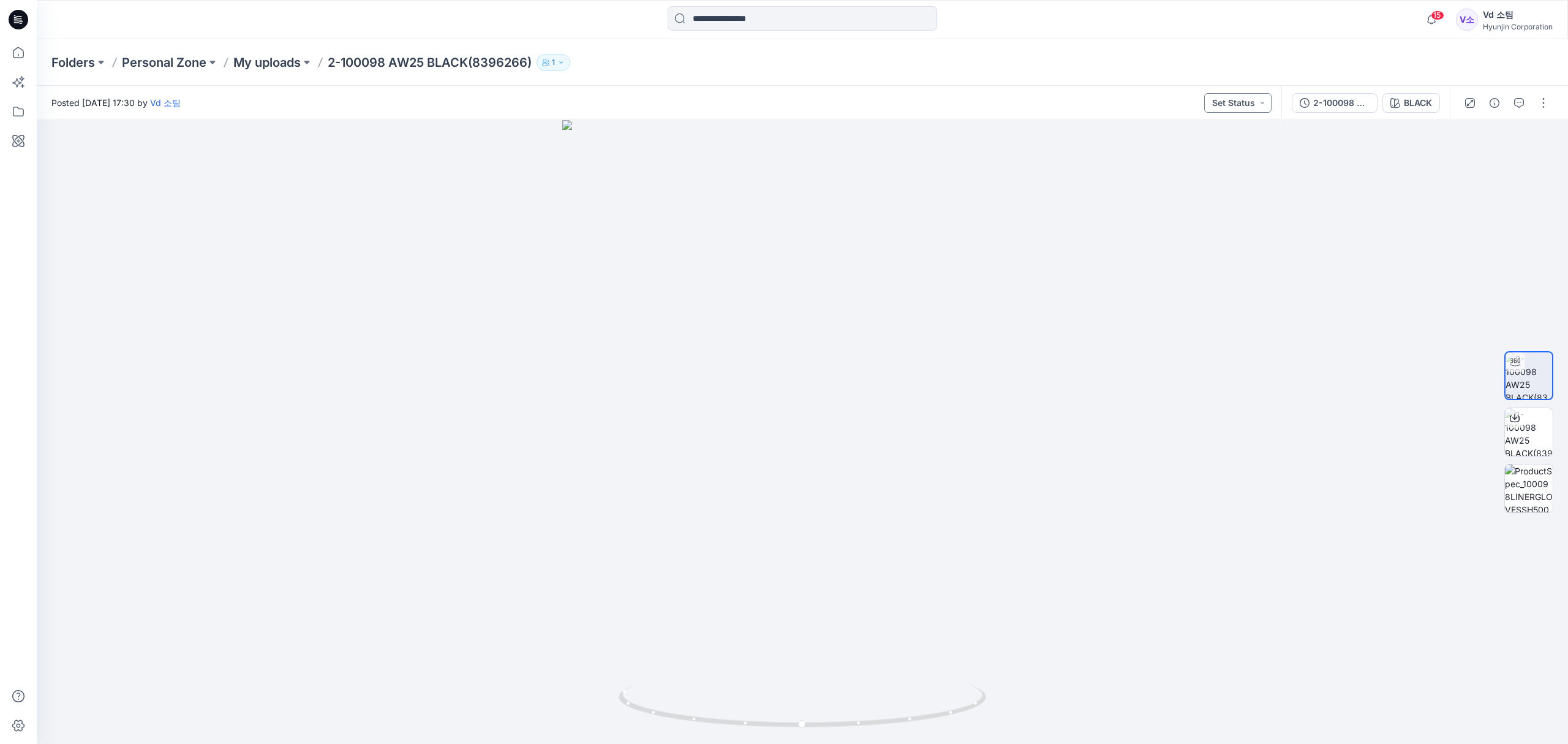
click at [1241, 106] on button "Set Status" at bounding box center [1237, 102] width 67 height 20
click at [1216, 222] on p "Request for review" at bounding box center [1218, 221] width 69 height 16
click at [1034, 89] on div "Posted Thursday, September 25, 2025 17:30 by Vd 소팀 Request for review" at bounding box center [658, 103] width 1244 height 34
click at [246, 59] on p "My uploads" at bounding box center [267, 62] width 67 height 17
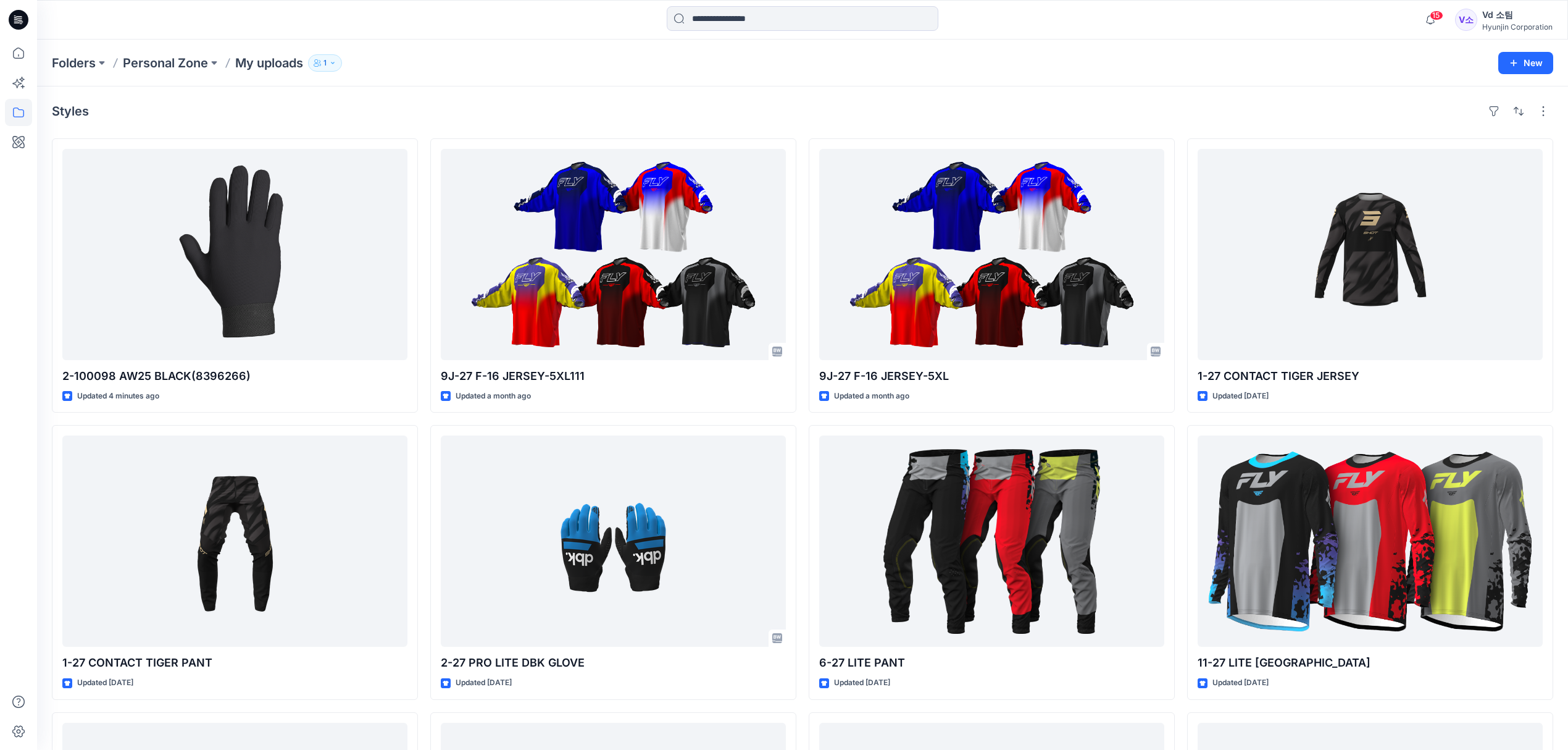
click at [998, 72] on div "Folders Personal Zone My uploads 1 New" at bounding box center [802, 63] width 1531 height 47
click at [1510, 60] on icon "button" at bounding box center [1514, 64] width 10 height 10
click at [1500, 84] on button "New Style" at bounding box center [1498, 94] width 106 height 25
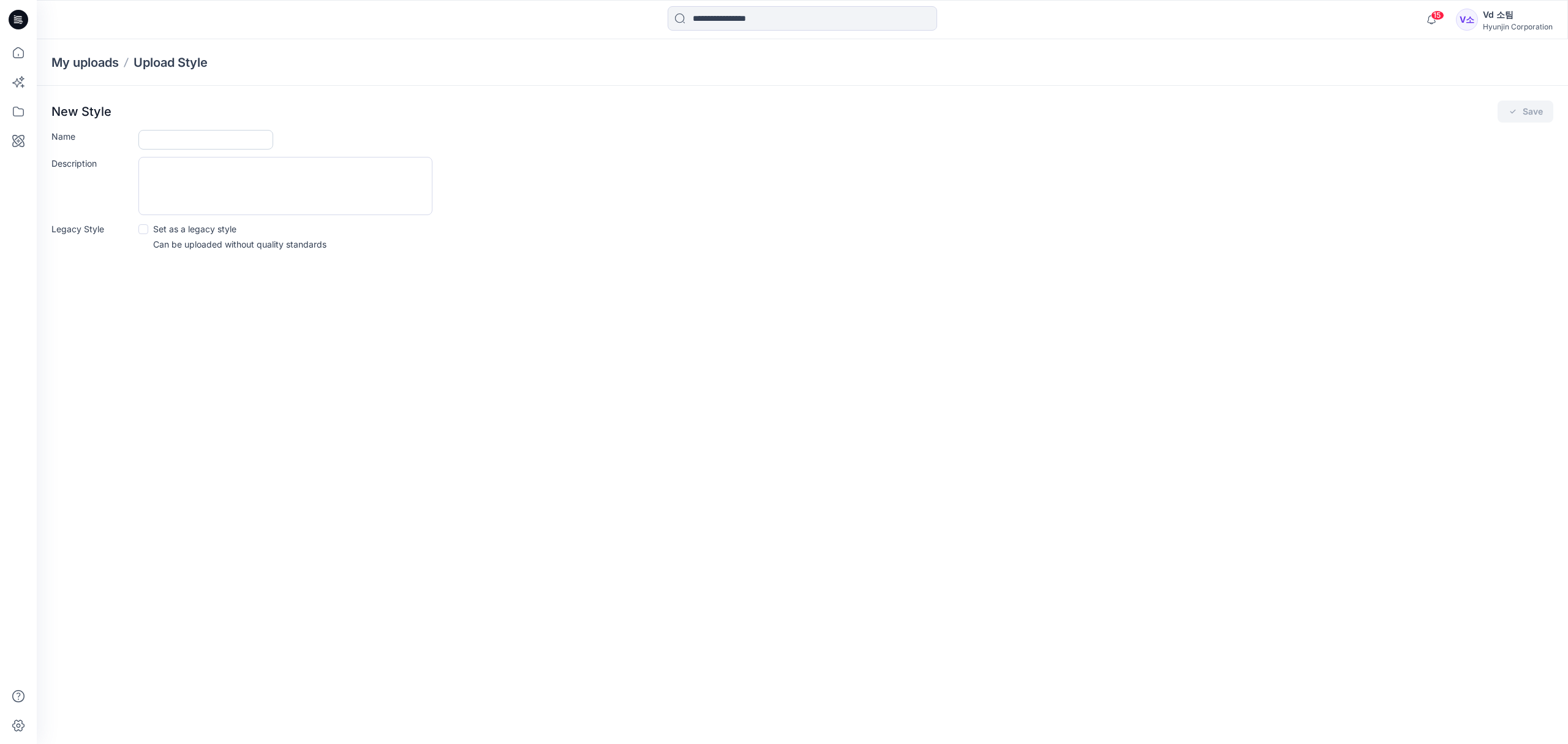
click at [182, 145] on input "Name" at bounding box center [205, 139] width 135 height 20
paste input "**********"
type input "**********"
click at [1548, 104] on button "Save" at bounding box center [1525, 112] width 55 height 22
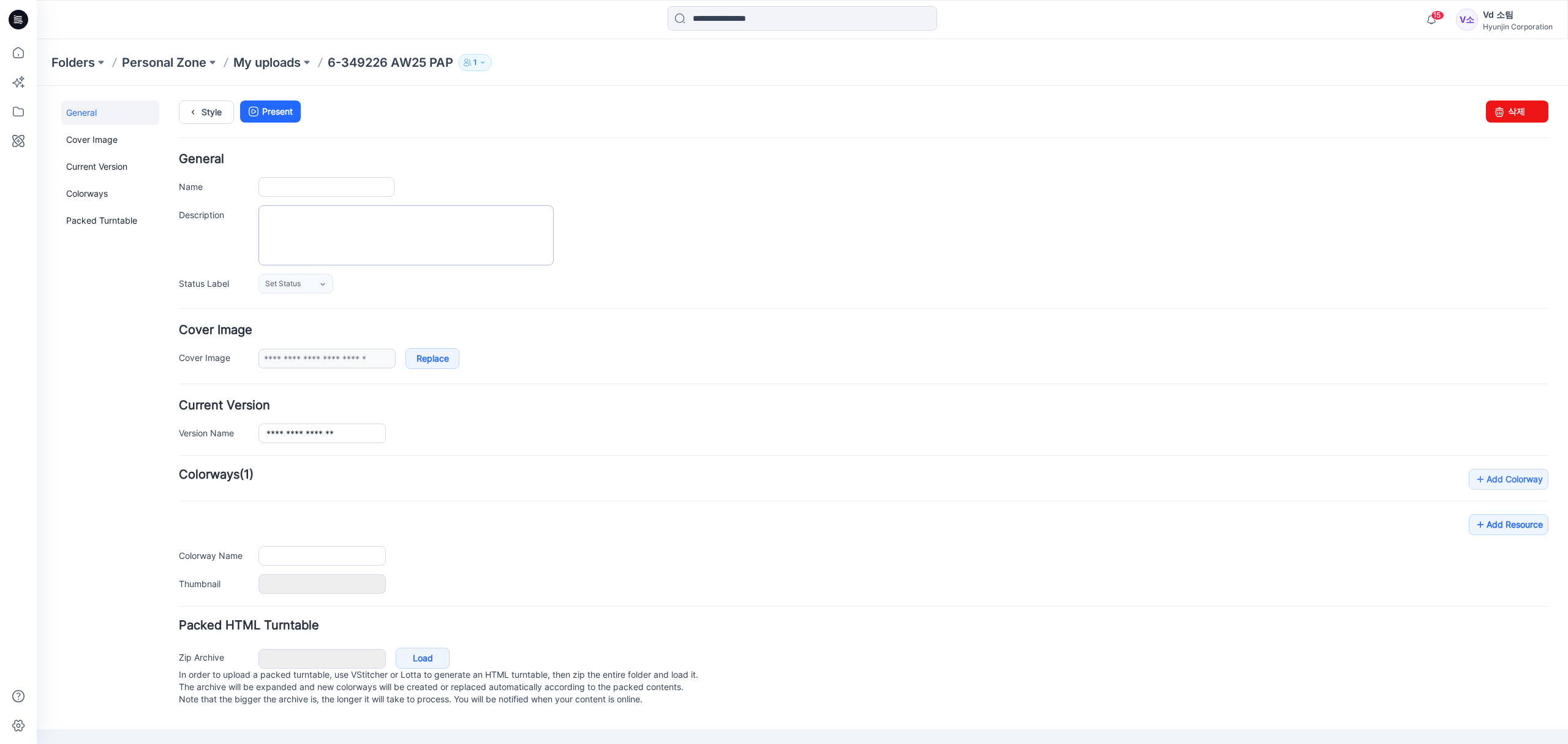
type input "**********"
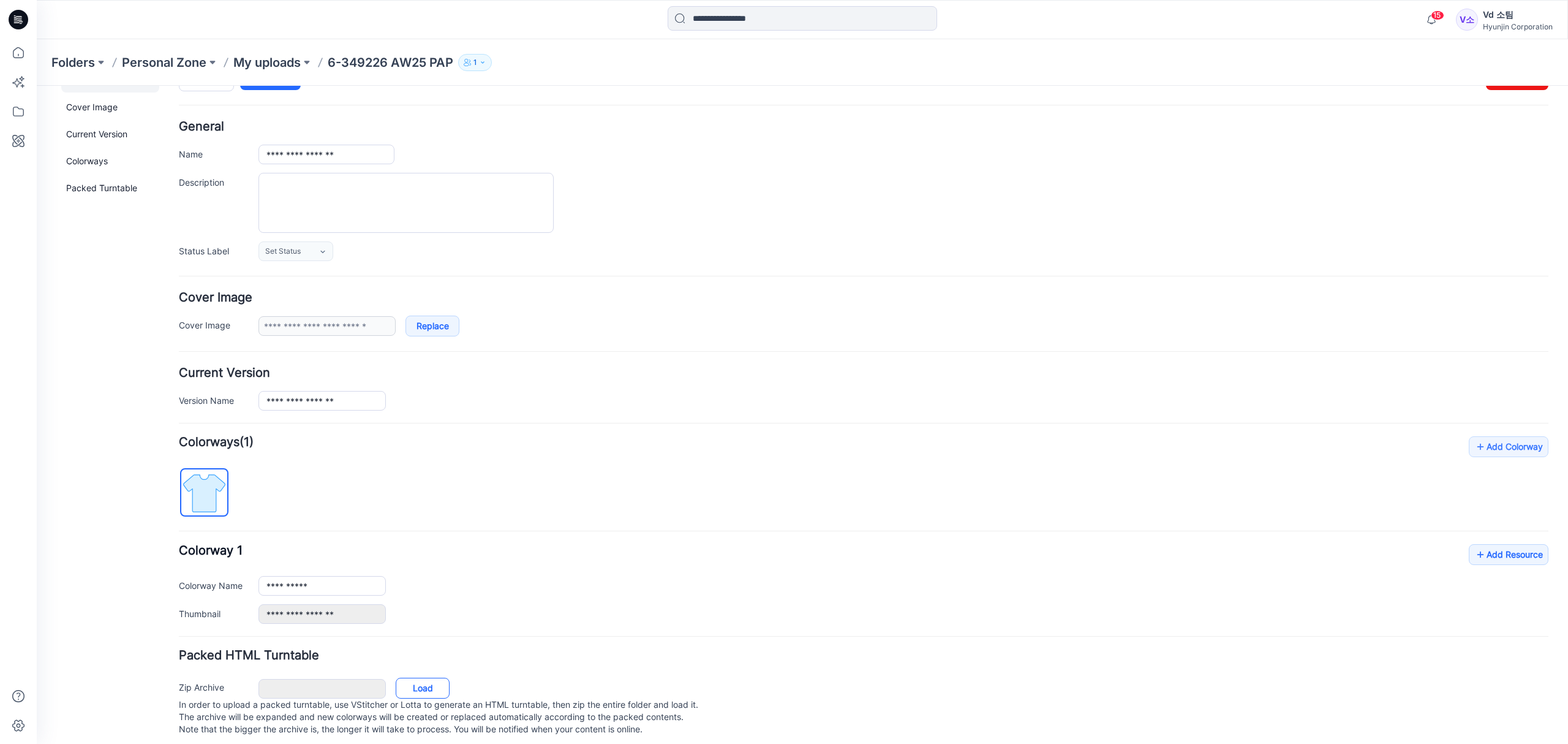
scroll to position [58, 0]
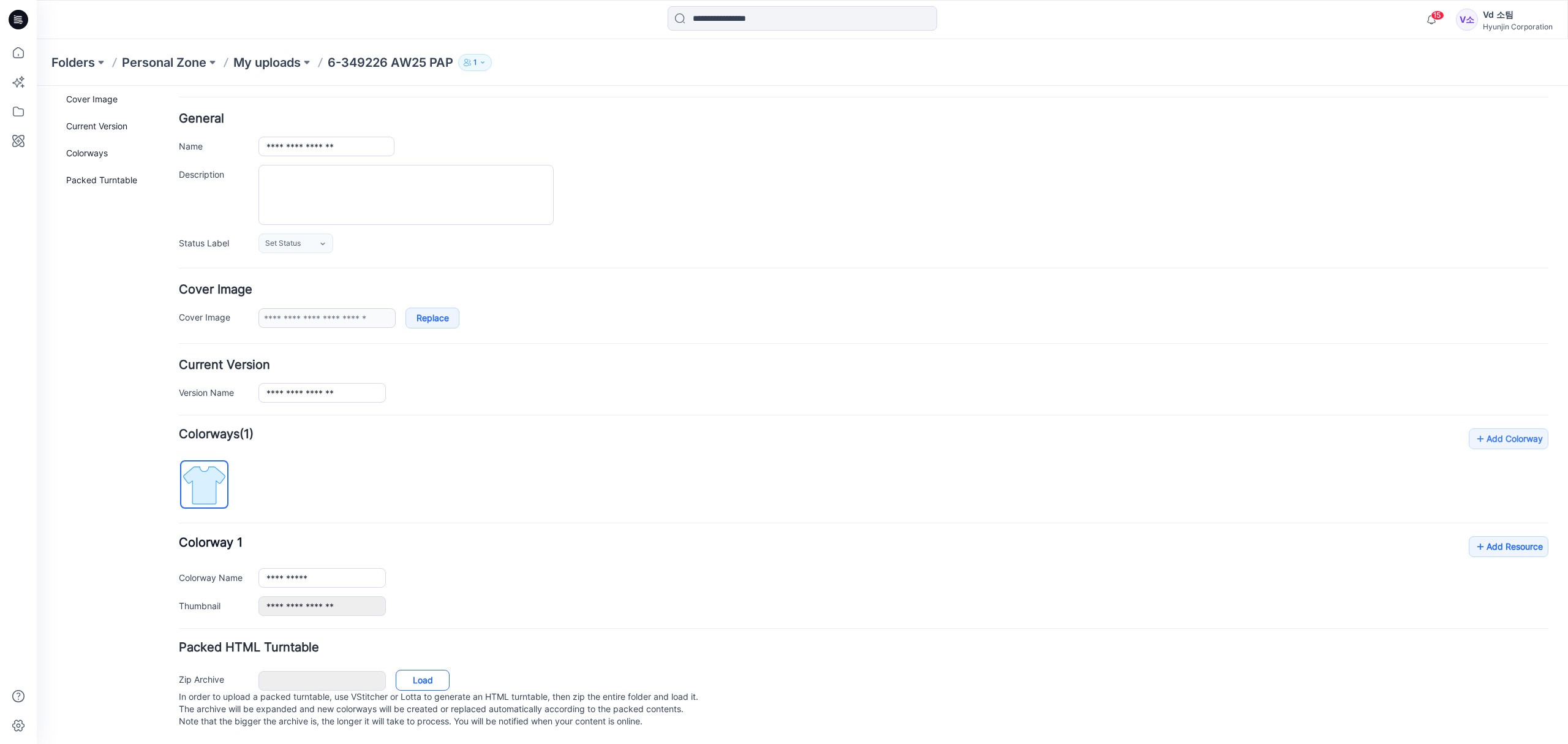
click at [398, 671] on link "Load" at bounding box center [422, 680] width 54 height 20
click at [1482, 536] on link "Add Resource" at bounding box center [1508, 546] width 79 height 20
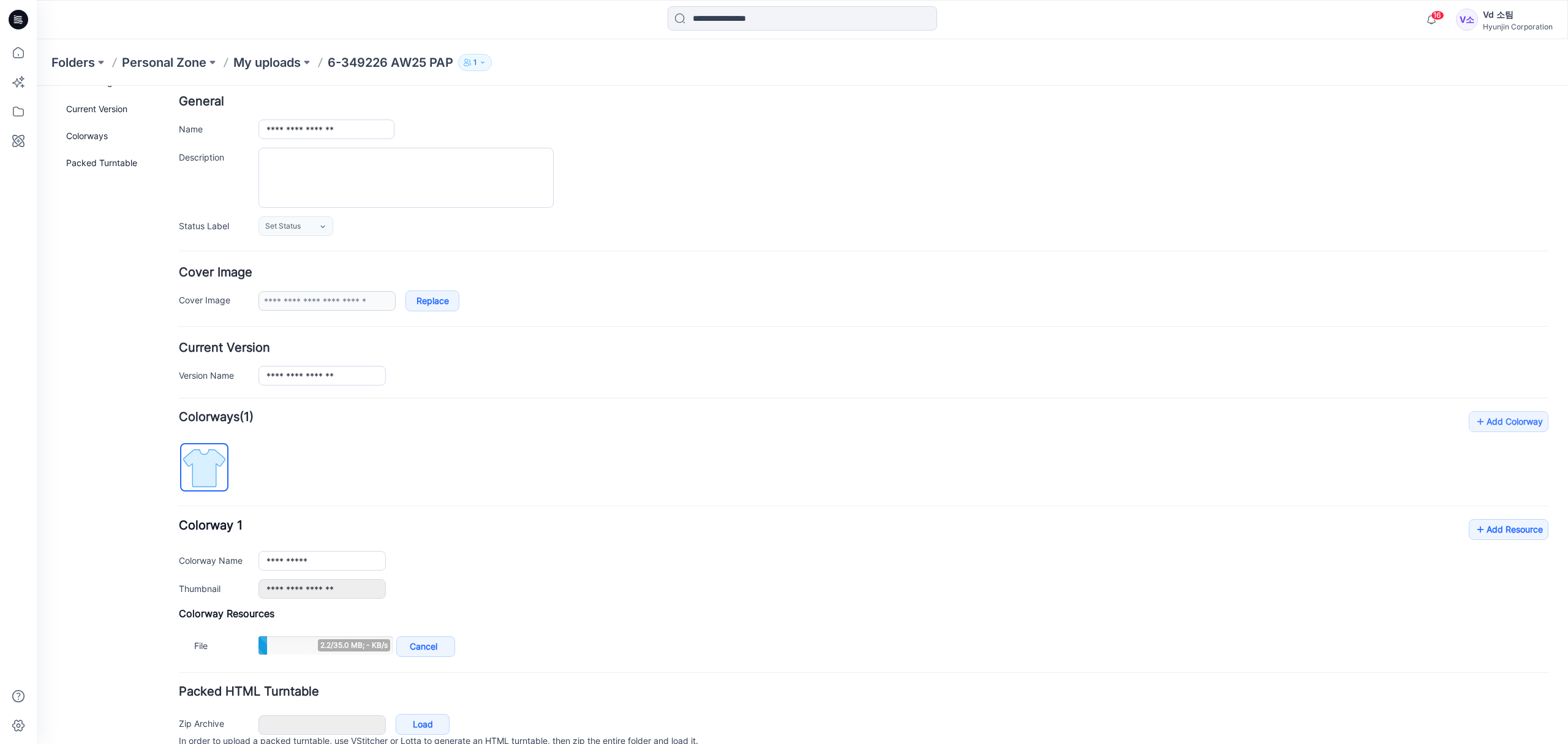
click at [625, 435] on div "**********" at bounding box center [864, 535] width 1370 height 249
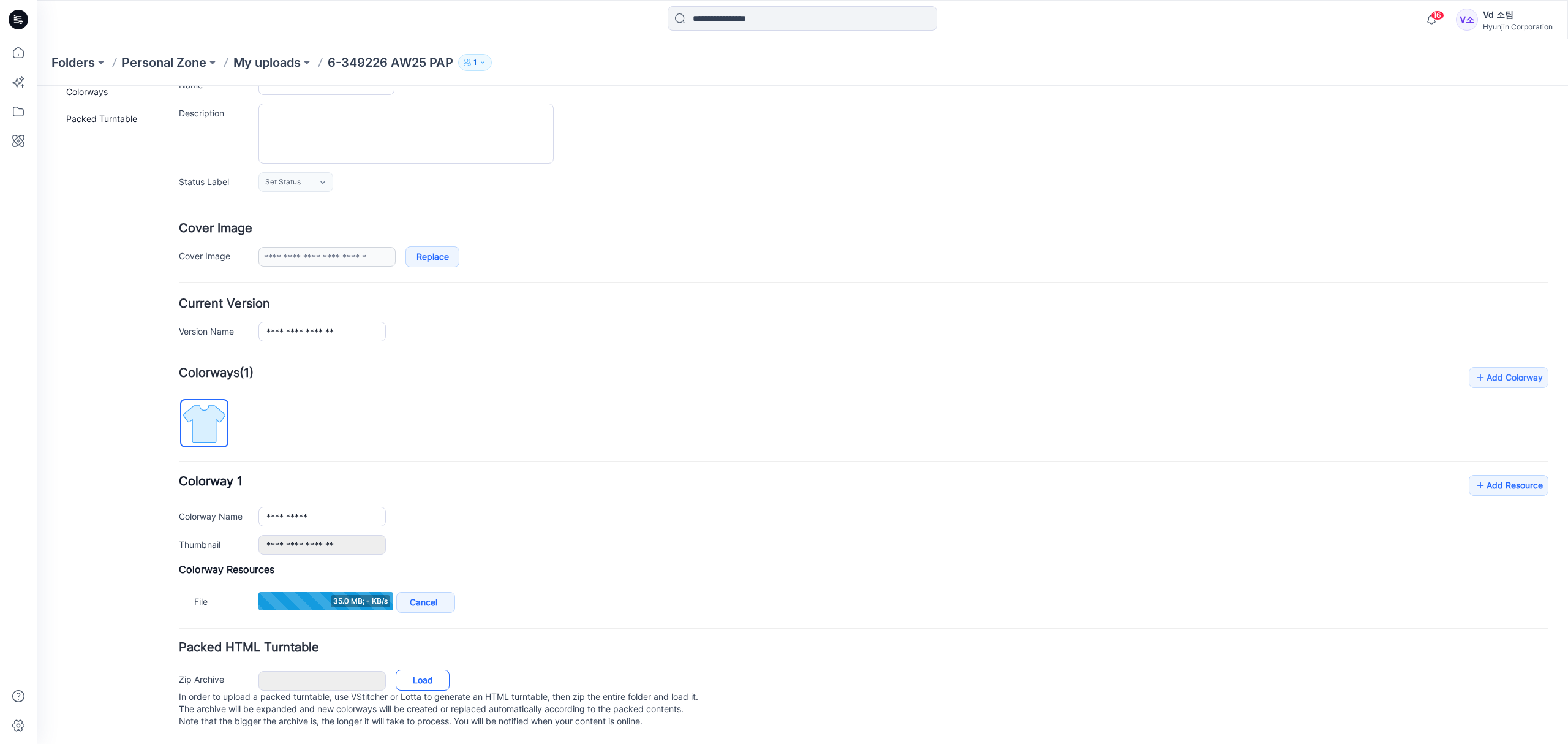
scroll to position [118, 0]
click at [439, 670] on link "Load" at bounding box center [422, 680] width 54 height 20
click at [735, 476] on div "**********" at bounding box center [864, 516] width 1370 height 79
click at [446, 400] on div "**********" at bounding box center [864, 492] width 1370 height 249
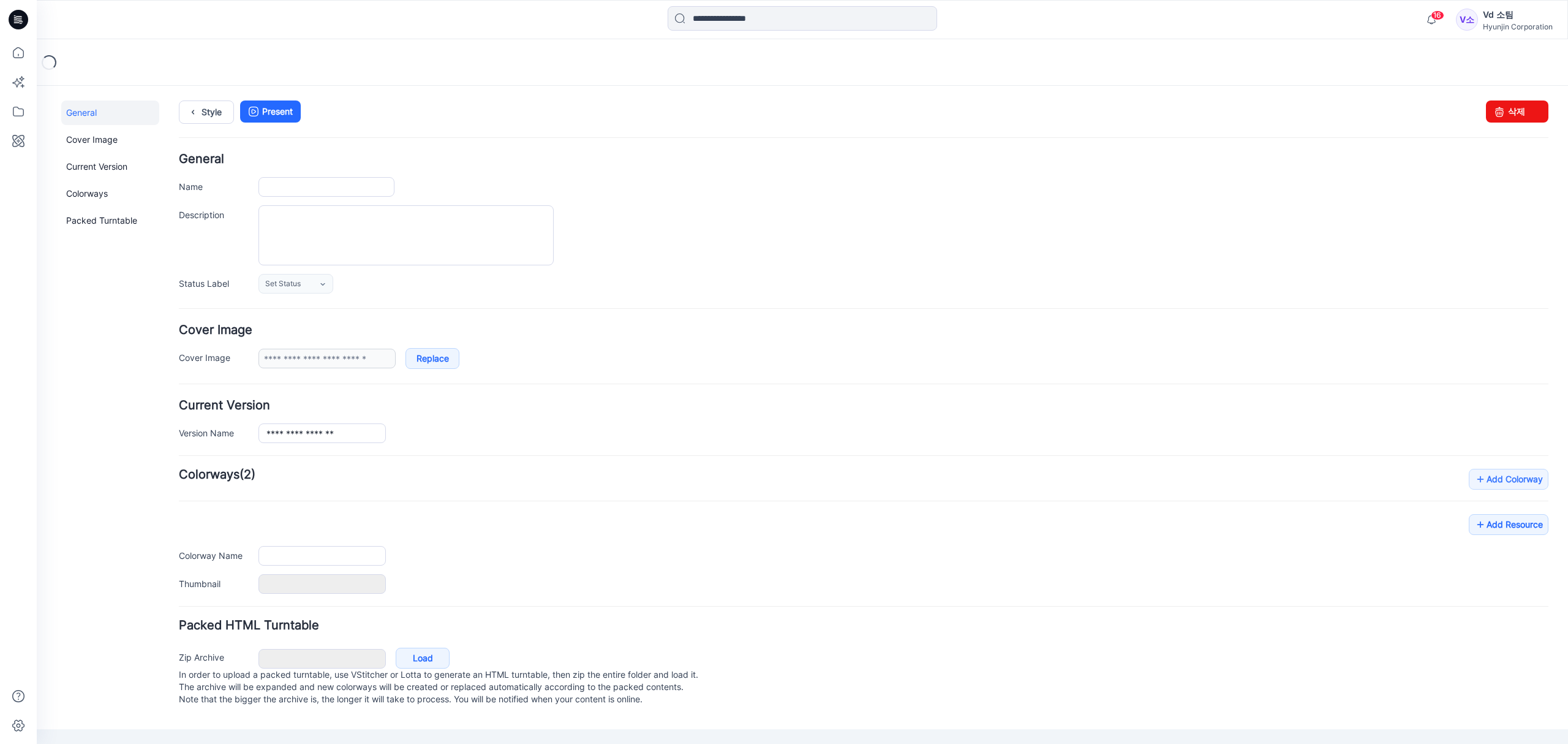
type input "**********"
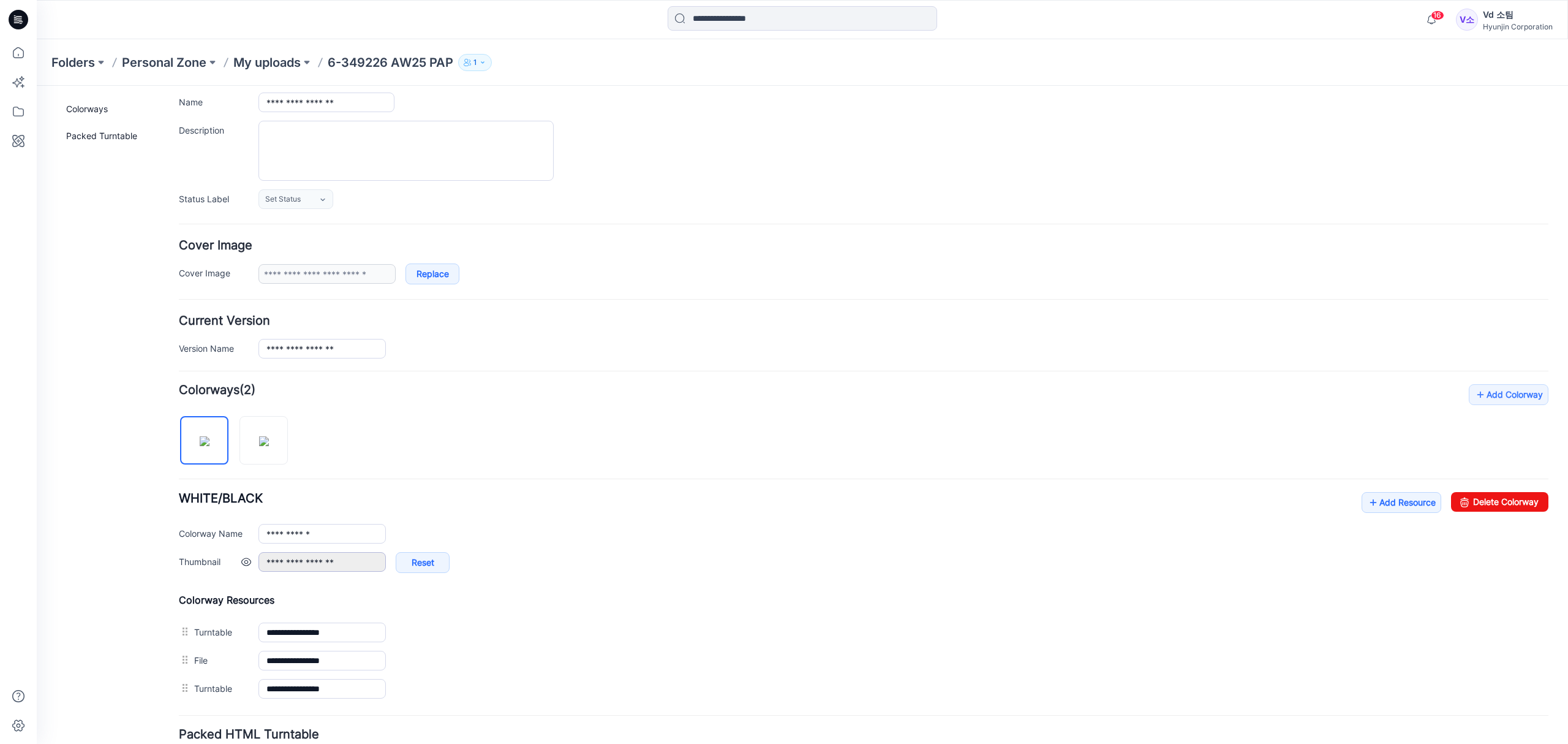
scroll to position [163, 0]
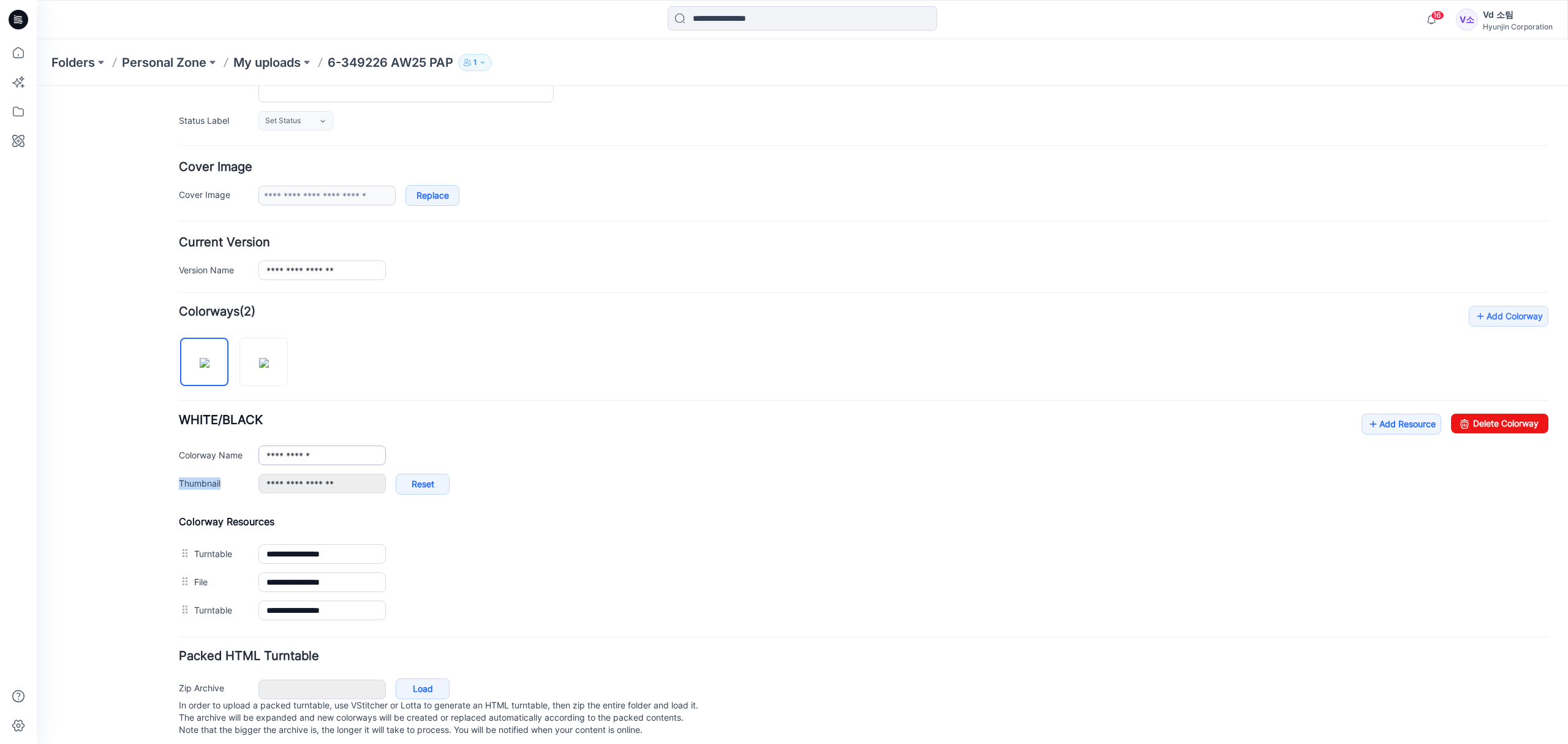
click at [343, 468] on div "**********" at bounding box center [864, 459] width 1370 height 93
click at [349, 461] on input "**********" at bounding box center [322, 455] width 128 height 20
drag, startPoint x: 341, startPoint y: 457, endPoint x: 244, endPoint y: 451, distance: 97.2
click at [244, 451] on div "**********" at bounding box center [864, 455] width 1370 height 20
paste input "**"
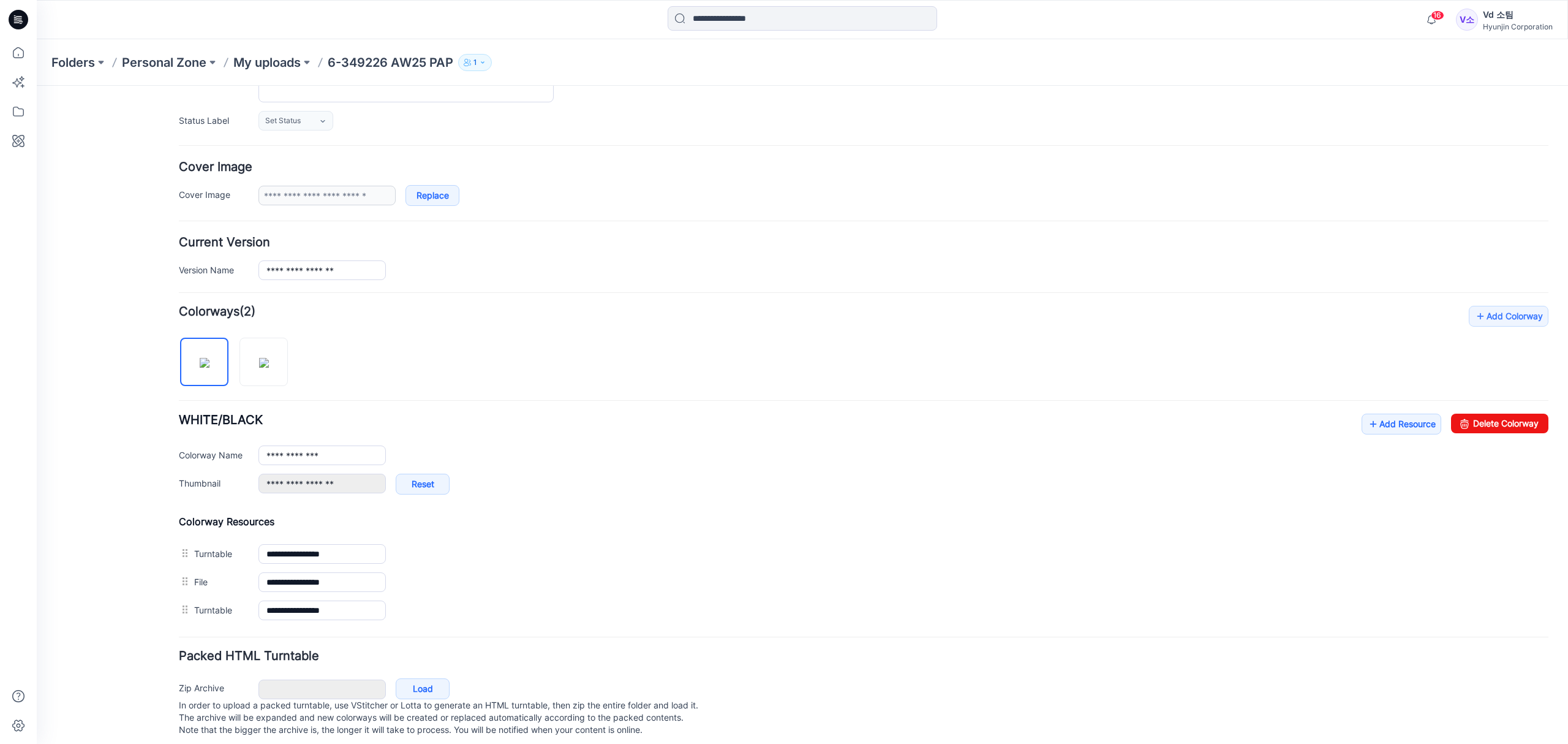
click at [409, 407] on div "**********" at bounding box center [864, 465] width 1370 height 319
click at [265, 367] on img at bounding box center [264, 363] width 10 height 10
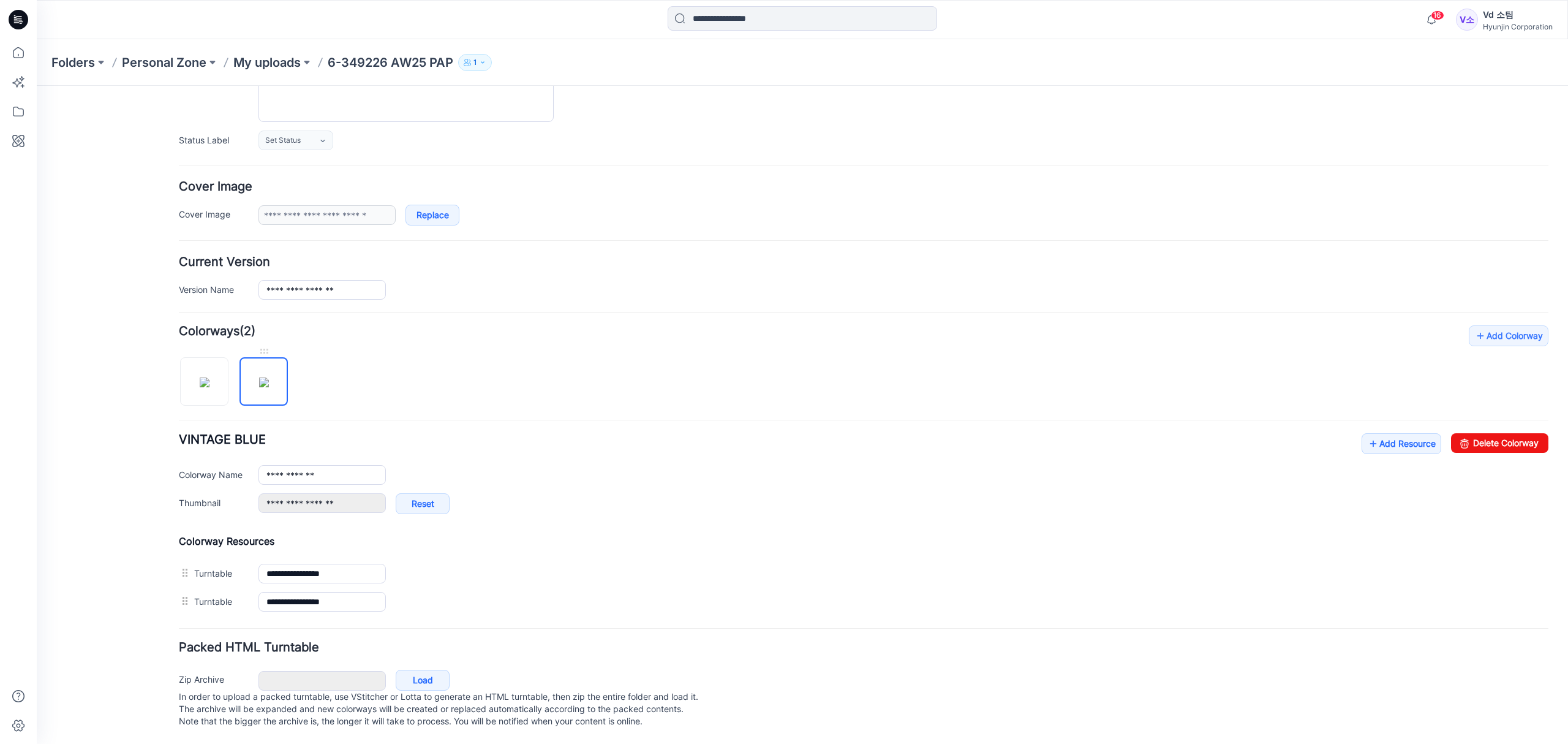
scroll to position [160, 0]
drag, startPoint x: 333, startPoint y: 466, endPoint x: 208, endPoint y: 461, distance: 125.1
click at [208, 465] on div "**********" at bounding box center [864, 475] width 1370 height 20
paste input "*"
click at [441, 433] on div "**********" at bounding box center [864, 479] width 1370 height 93
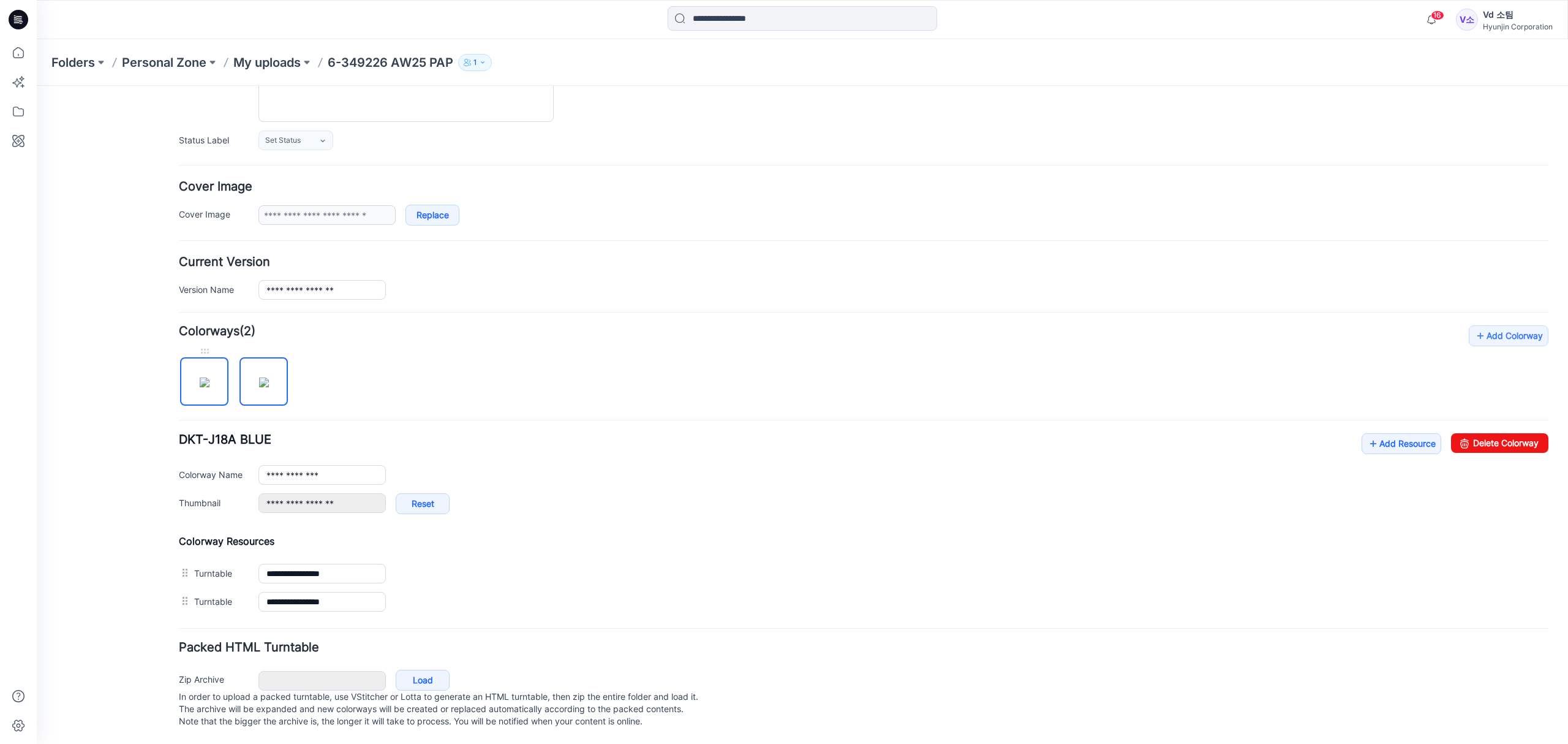
click at [208, 380] on img at bounding box center [204, 383] width 10 height 10
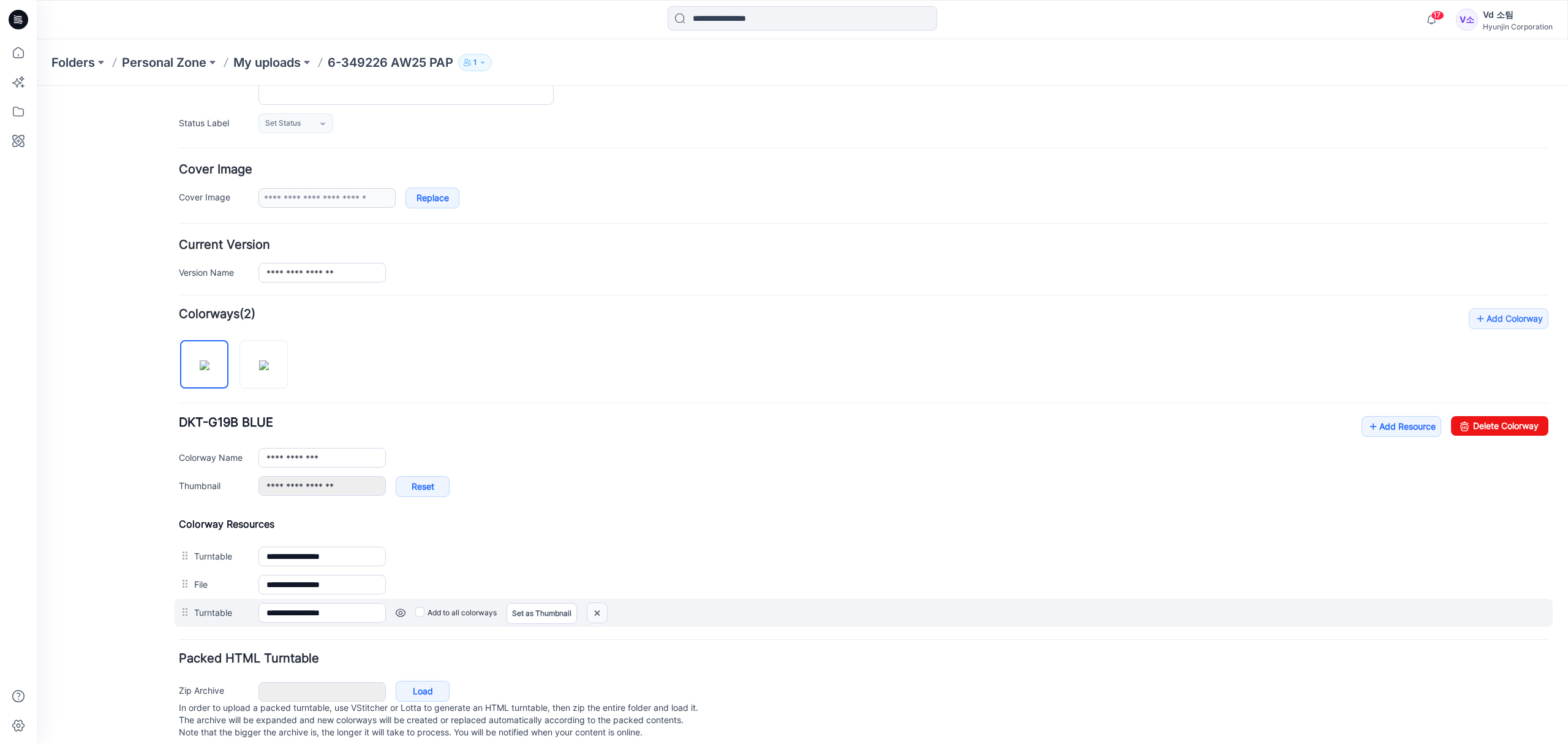
click at [596, 618] on img at bounding box center [596, 613] width 20 height 20
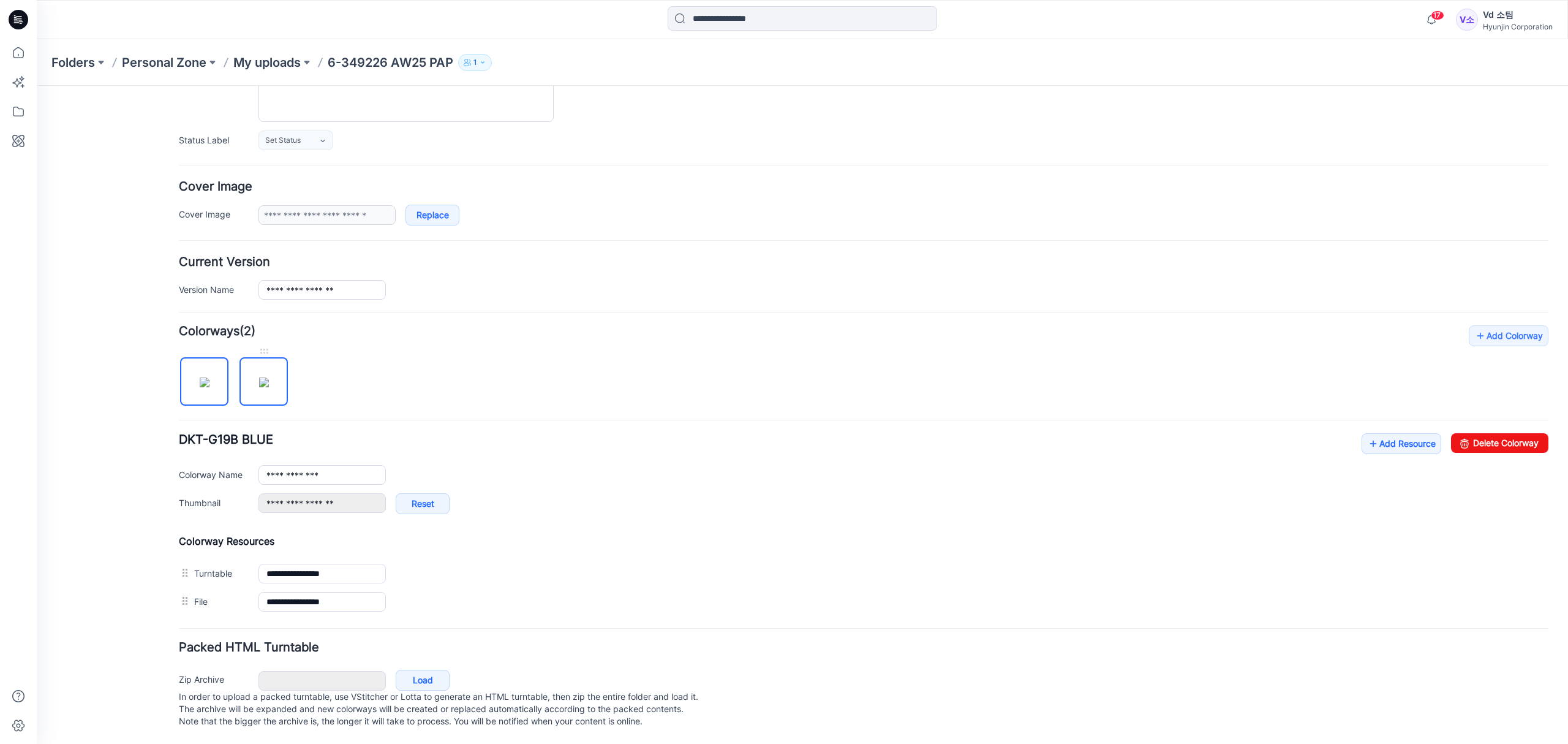
click at [268, 378] on img at bounding box center [264, 383] width 10 height 10
type input "**********"
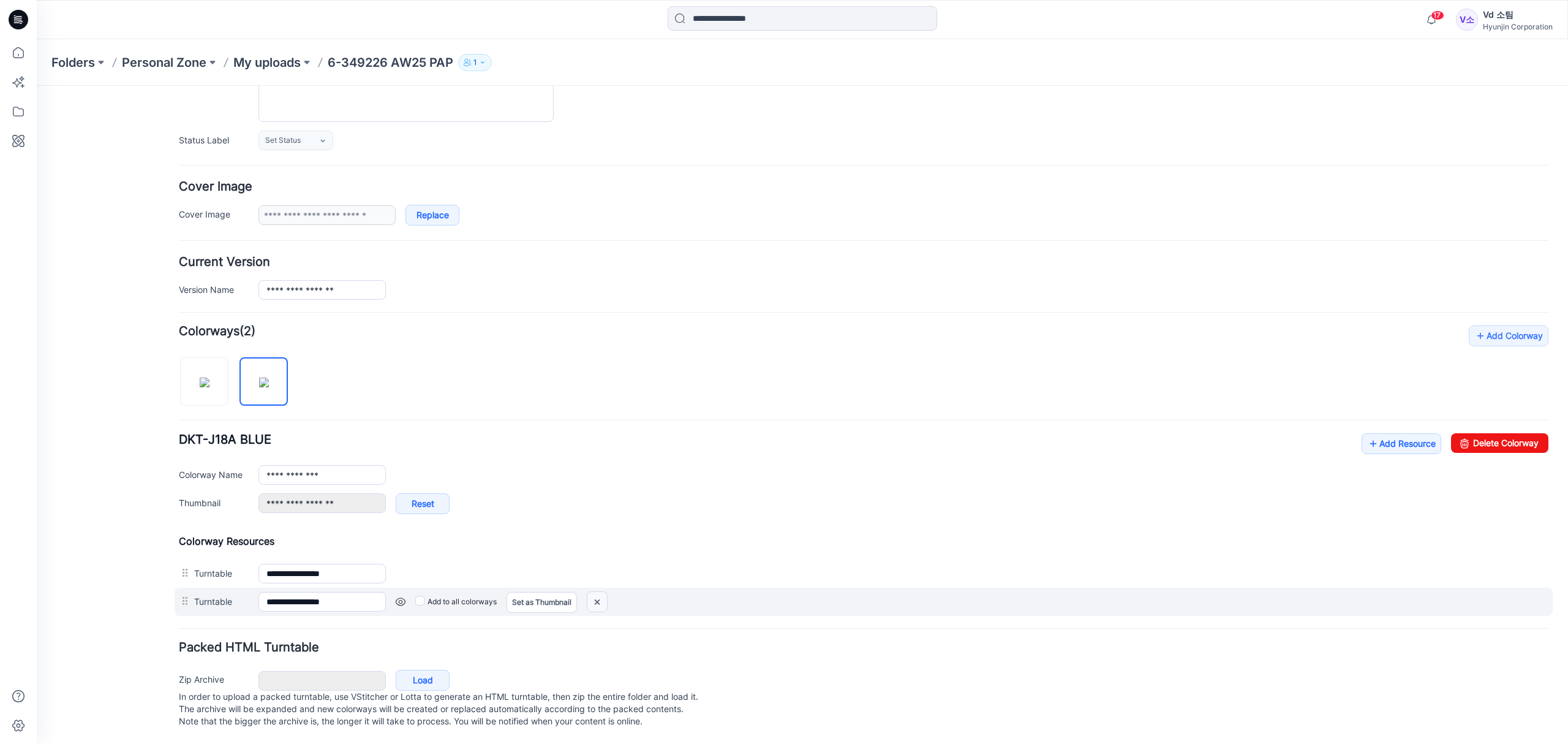
drag, startPoint x: 894, startPoint y: 143, endPoint x: 598, endPoint y: 586, distance: 532.8
click at [598, 592] on img at bounding box center [596, 603] width 20 height 20
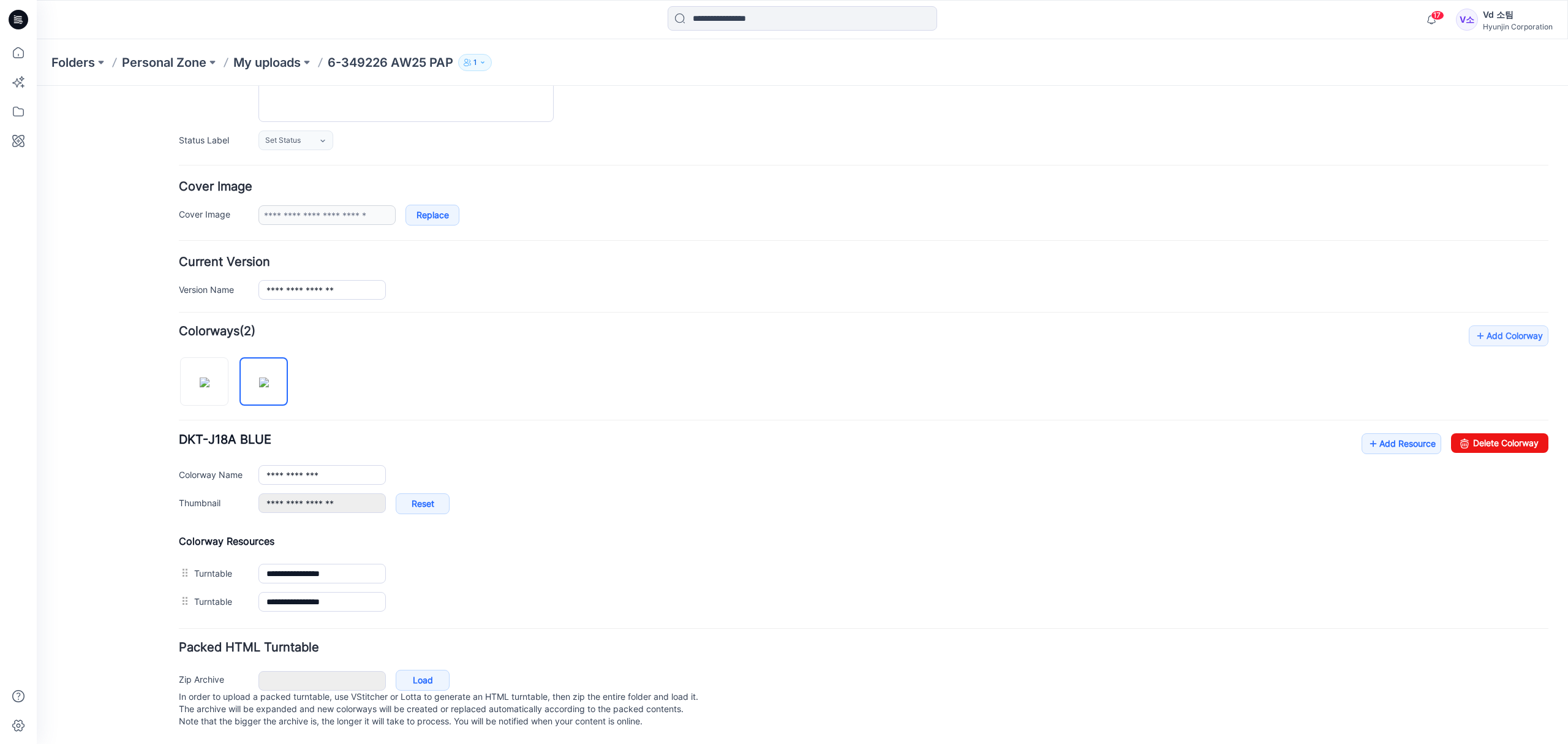
scroll to position [132, 0]
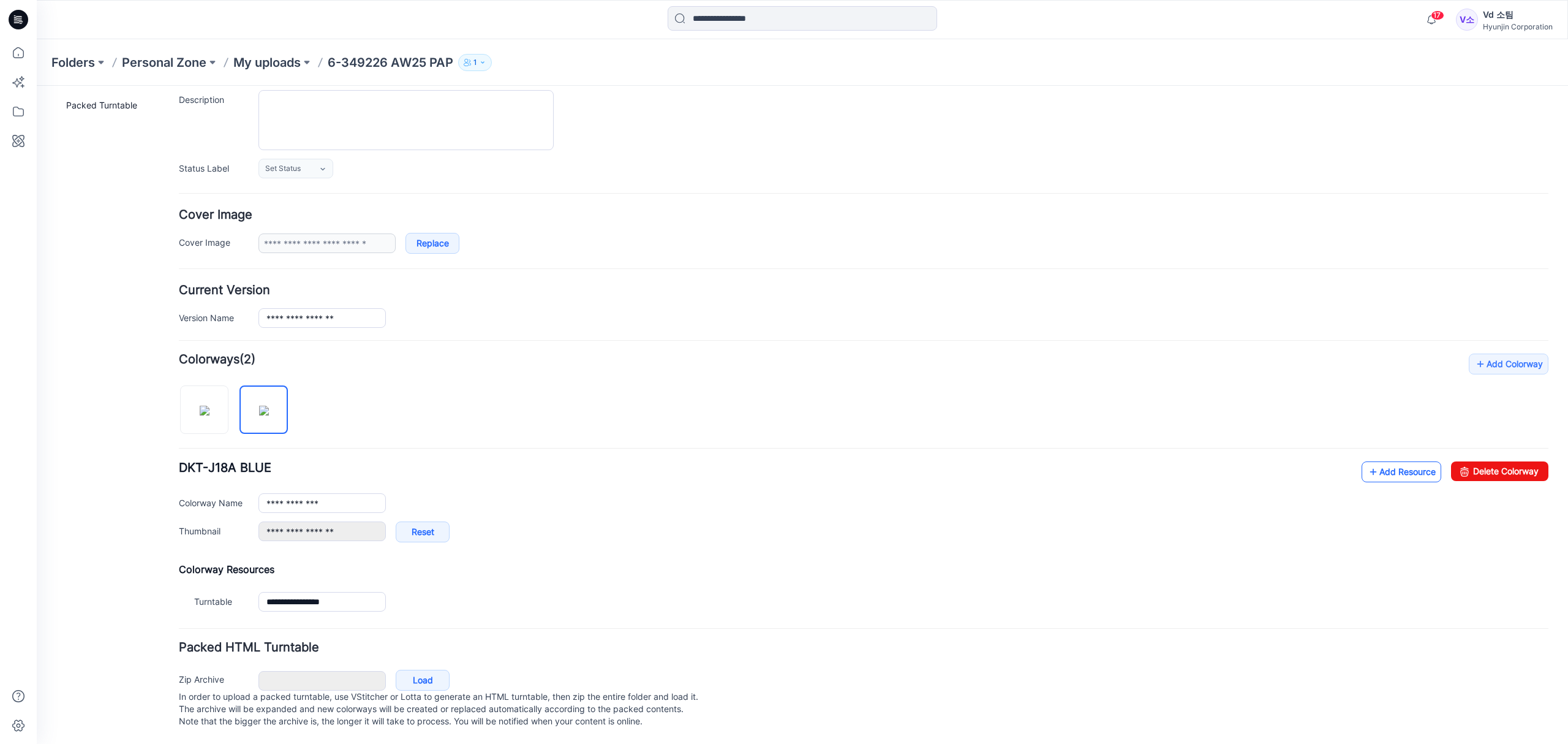
click at [1400, 461] on link "Add Resource" at bounding box center [1400, 471] width 79 height 20
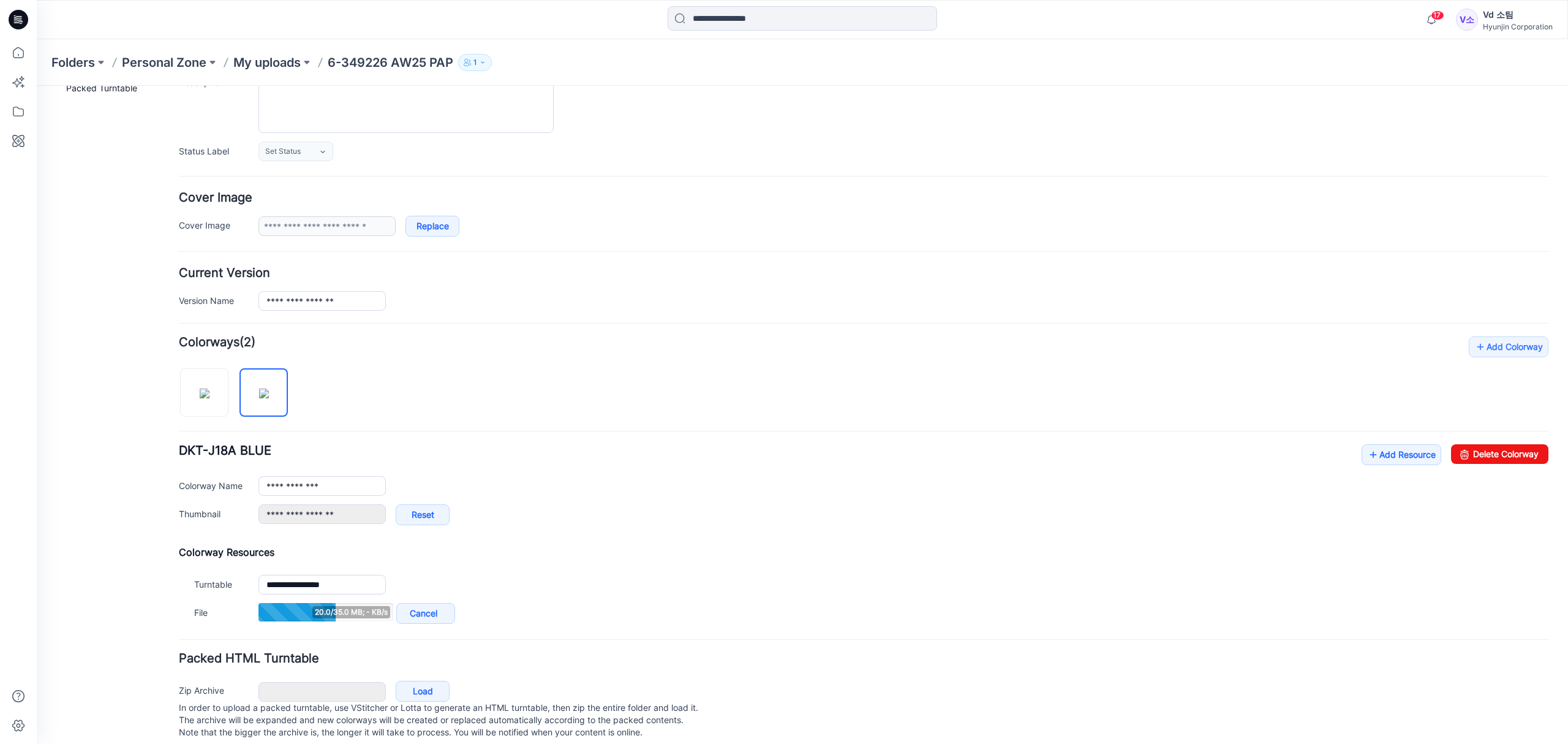
click at [159, 441] on div "**********" at bounding box center [795, 354] width 1516 height 801
click at [1363, 453] on link "Add Resource" at bounding box center [1400, 454] width 79 height 20
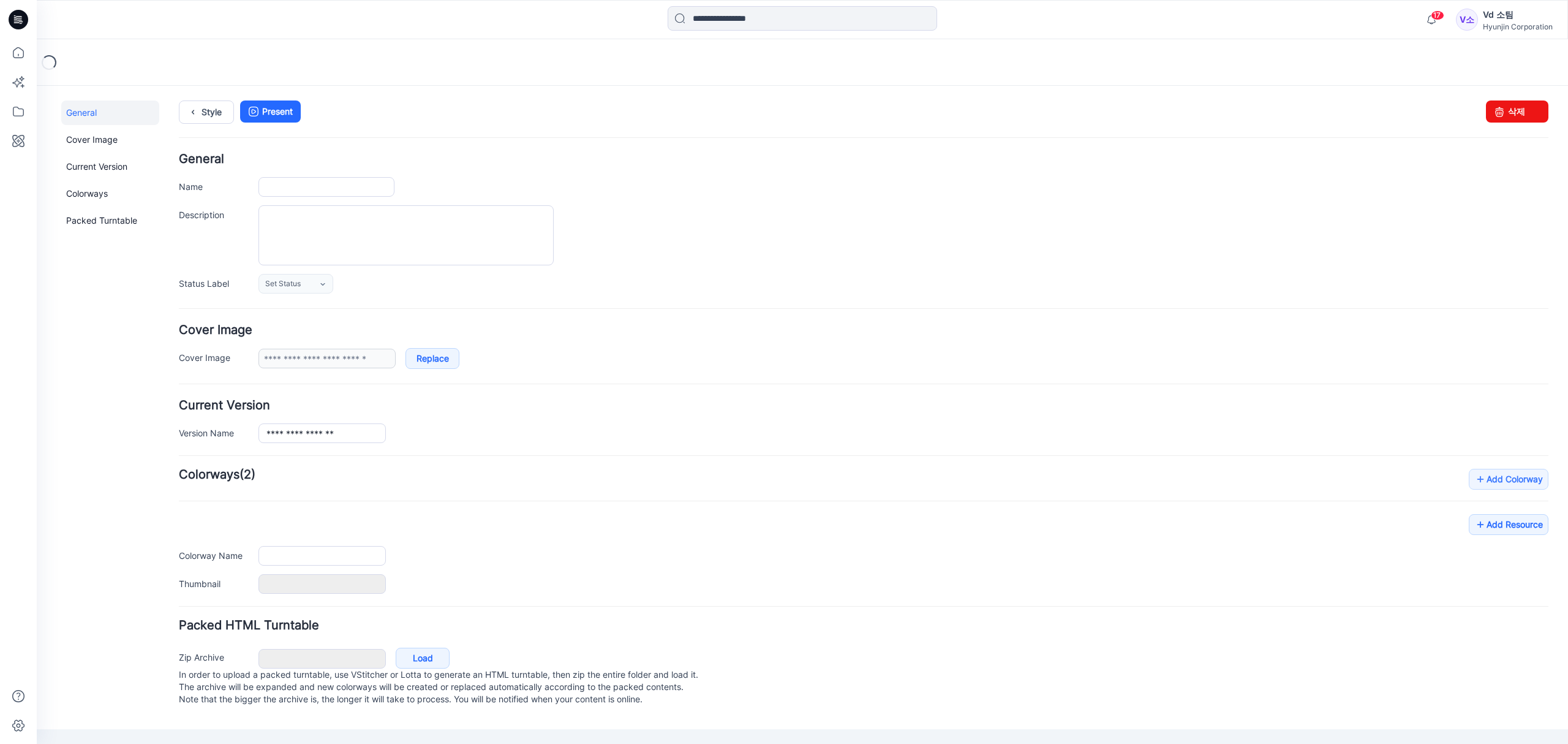
type input "**********"
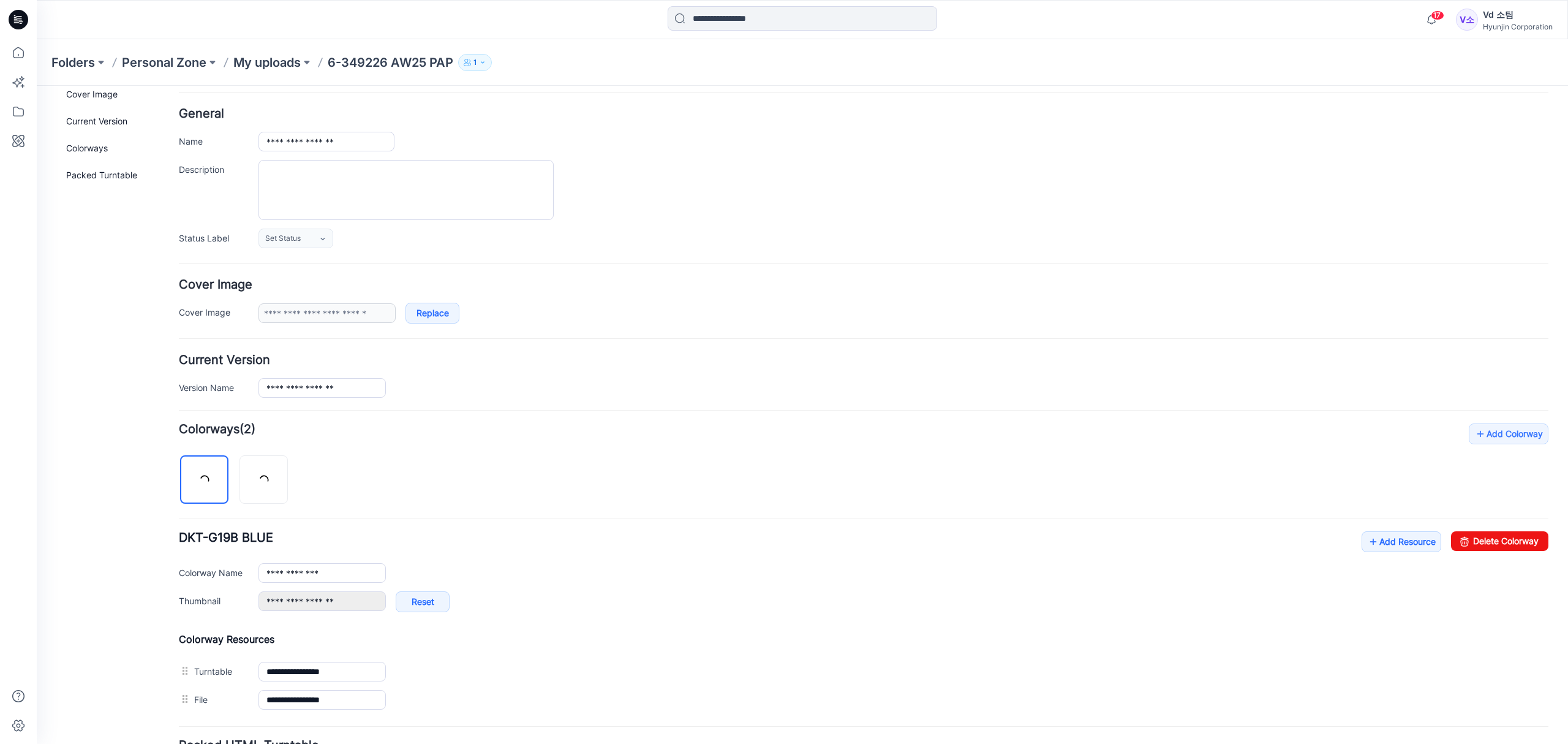
scroll to position [160, 0]
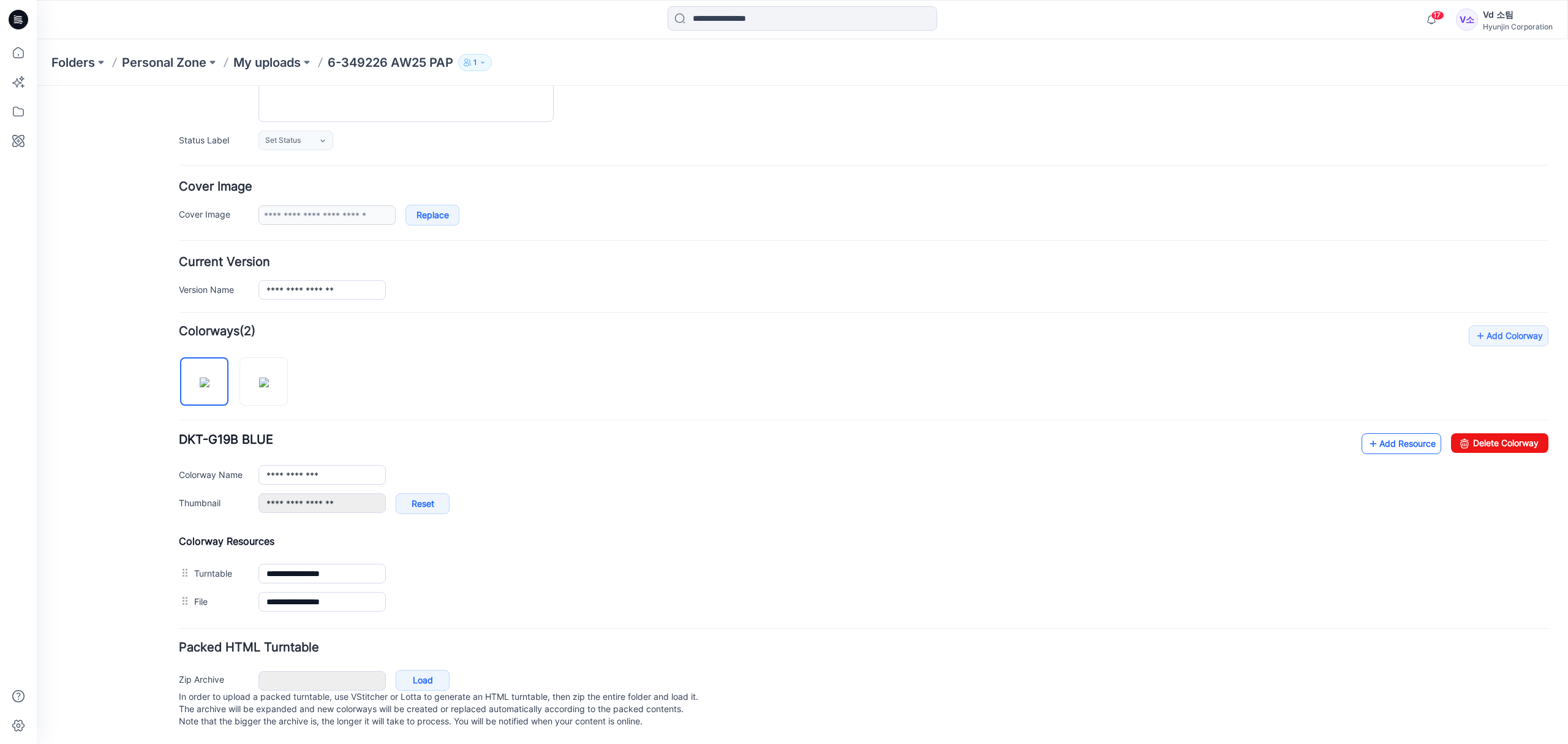
click at [1399, 433] on link "Add Resource" at bounding box center [1400, 443] width 79 height 20
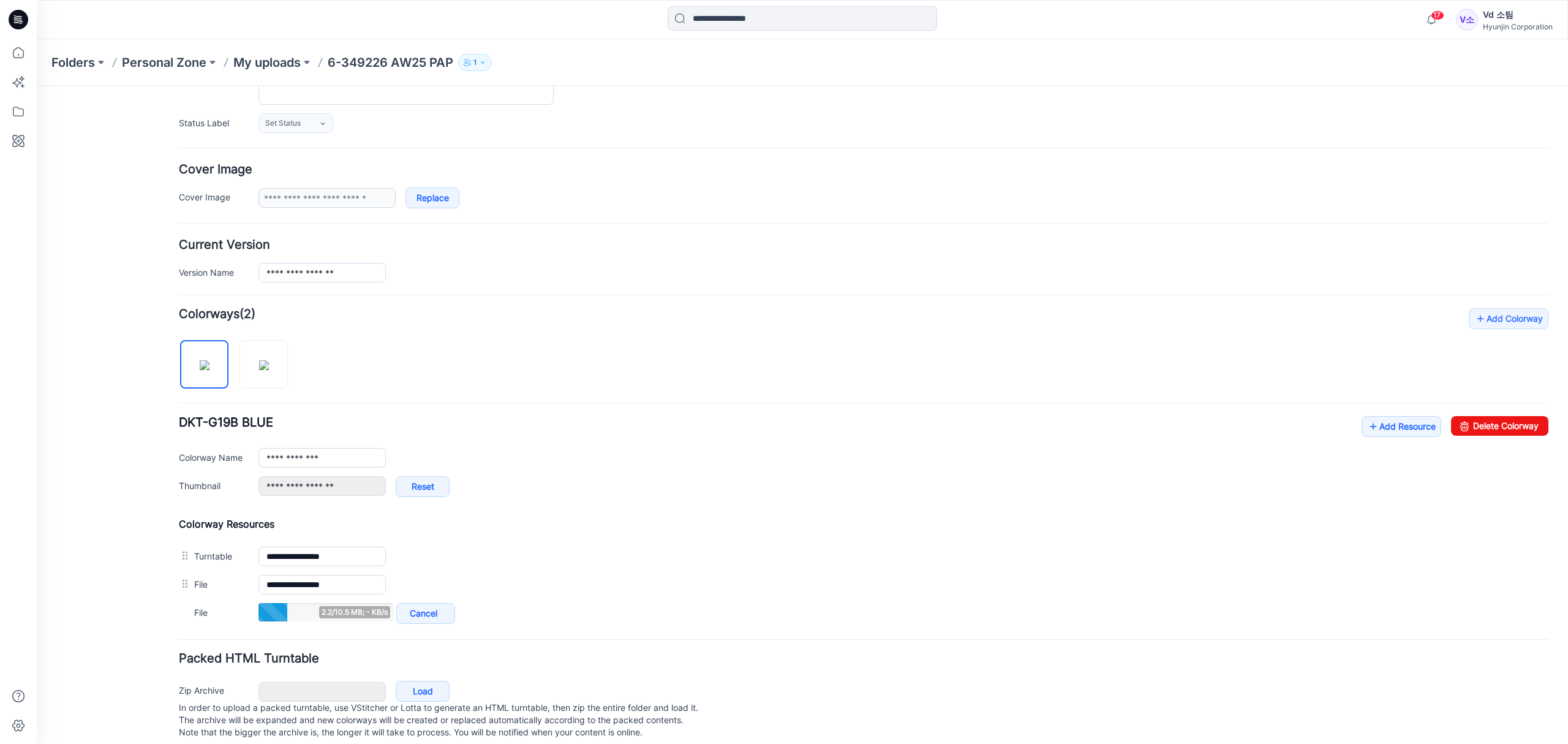
click at [587, 405] on div "**********" at bounding box center [864, 468] width 1370 height 319
click at [441, 618] on div "Image Cancel Add to all colorways Set as Thumbnail Unset as Thumbnail" at bounding box center [864, 612] width 1370 height 27
click at [97, 571] on div "General Cover Image Current Version Colorways Packed Turntable" at bounding box center [110, 347] width 98 height 814
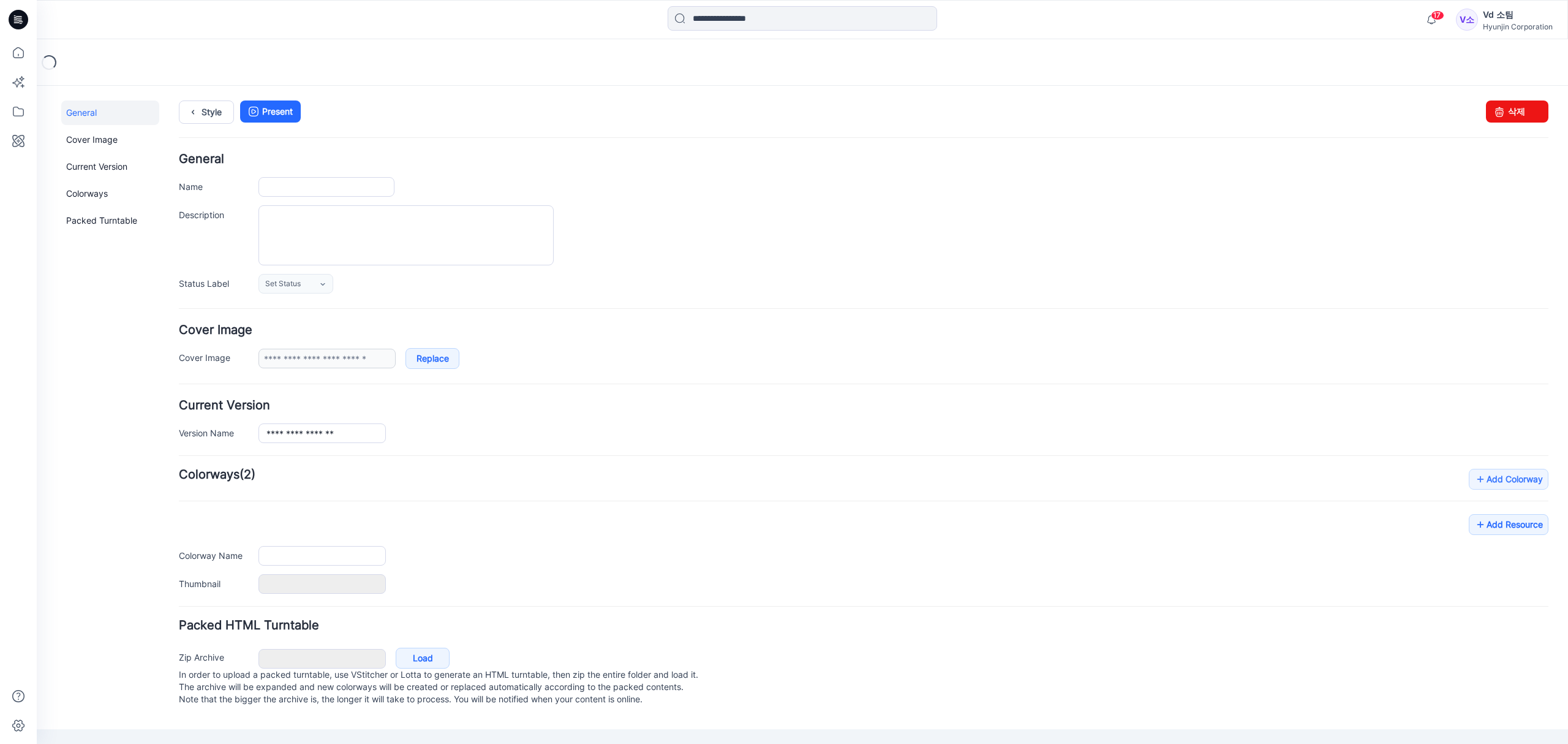
type input "**********"
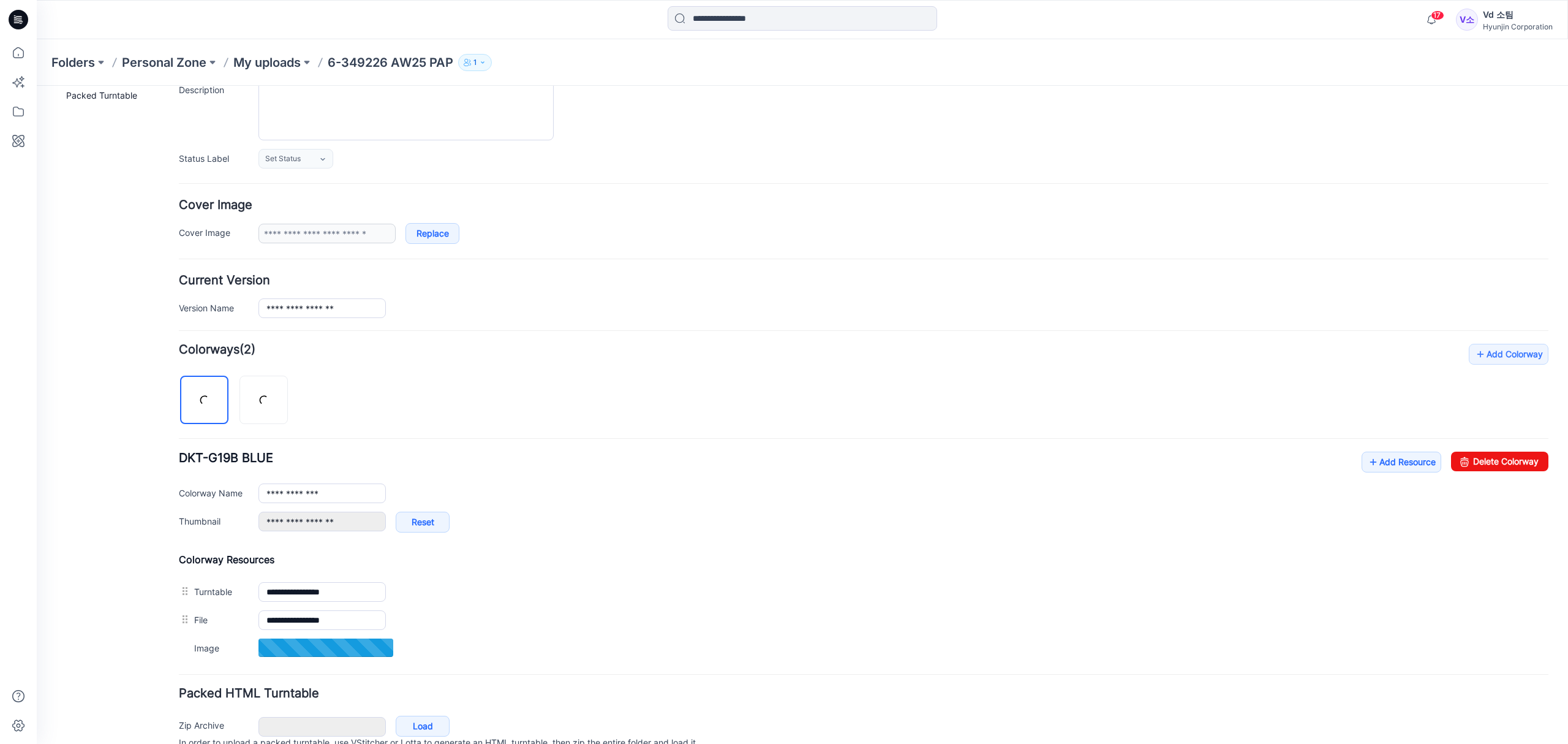
scroll to position [188, 0]
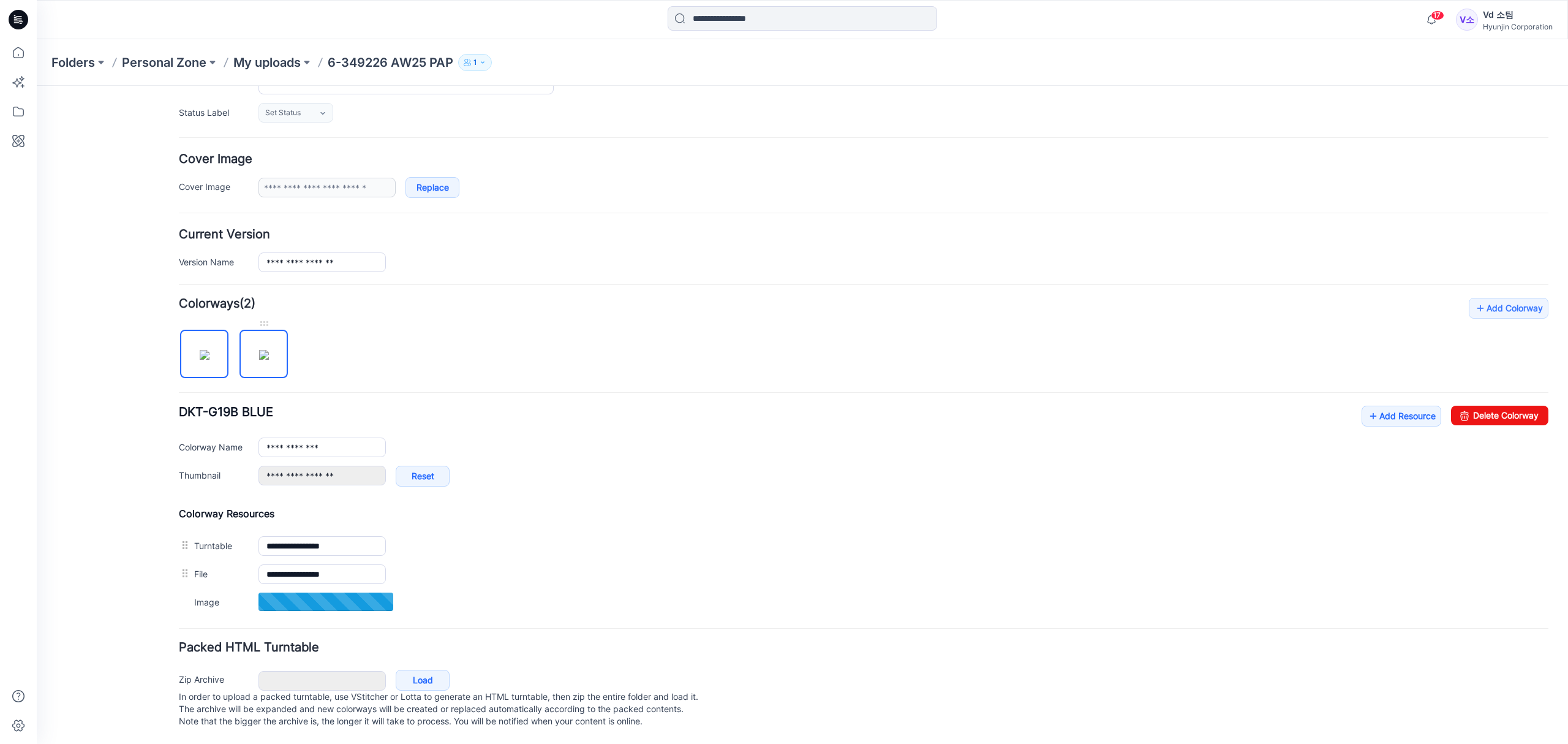
click at [269, 350] on img at bounding box center [264, 355] width 10 height 10
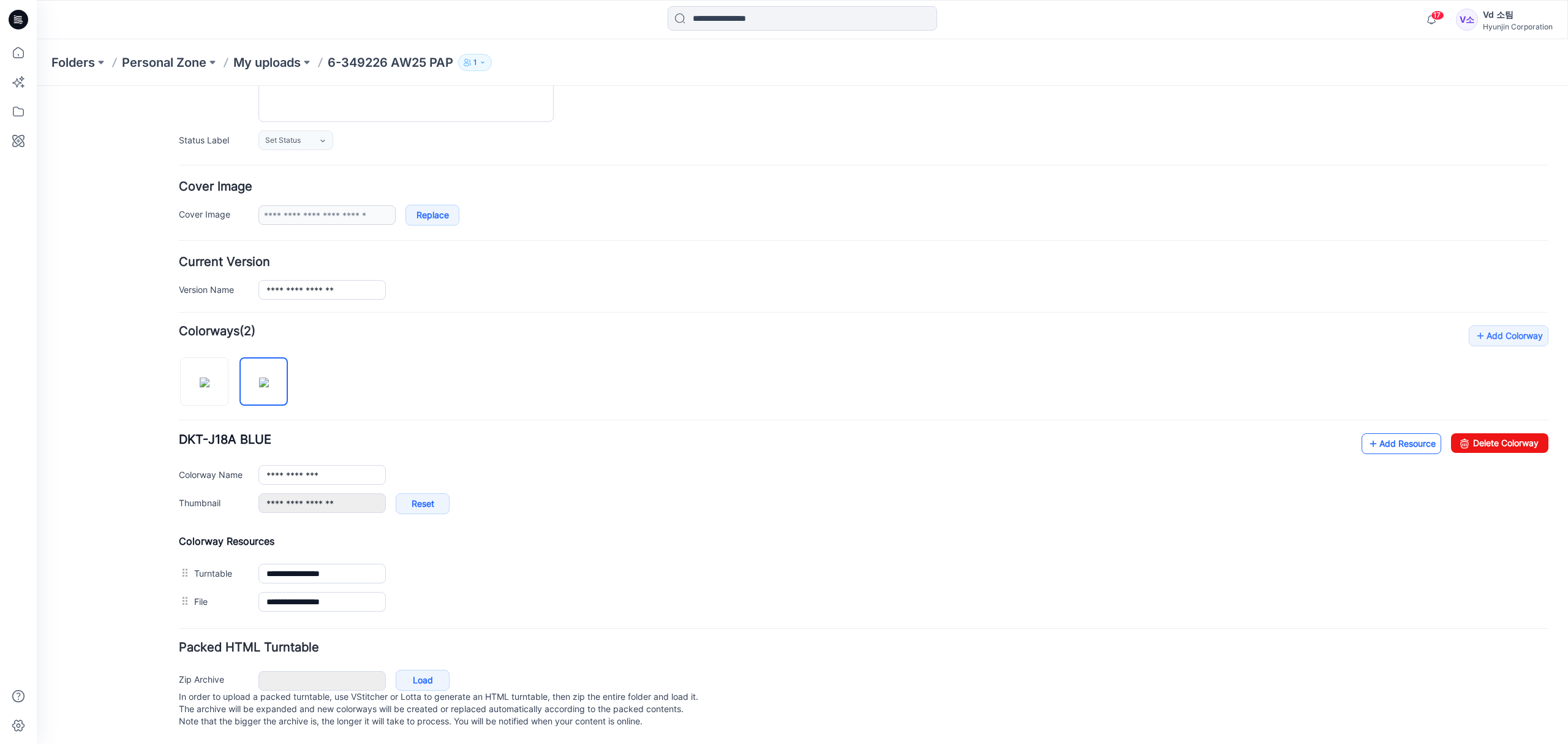
click at [1399, 433] on link "Add Resource" at bounding box center [1400, 443] width 79 height 20
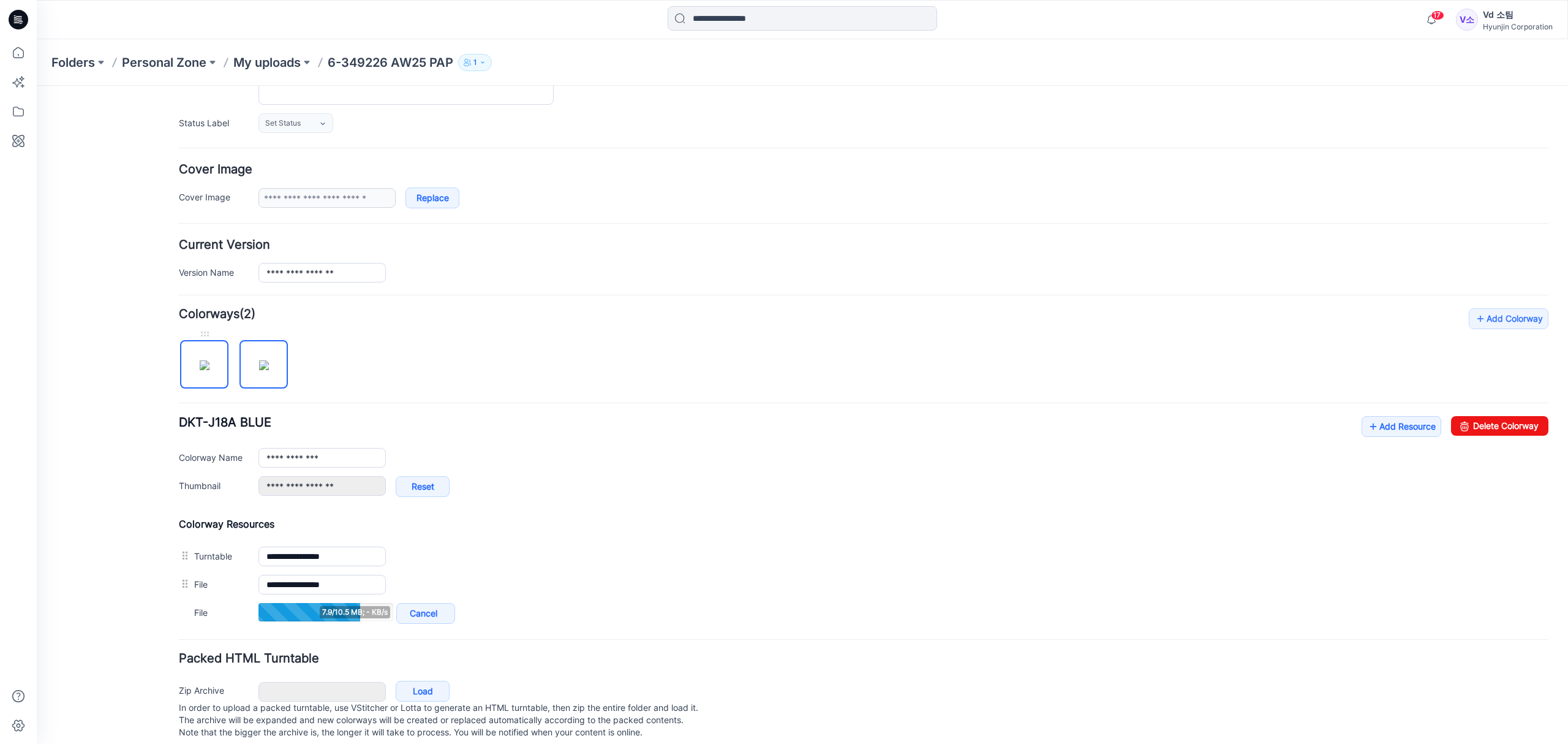
click at [199, 370] on img at bounding box center [204, 366] width 10 height 10
click at [1382, 428] on link "Add Resource" at bounding box center [1400, 426] width 79 height 20
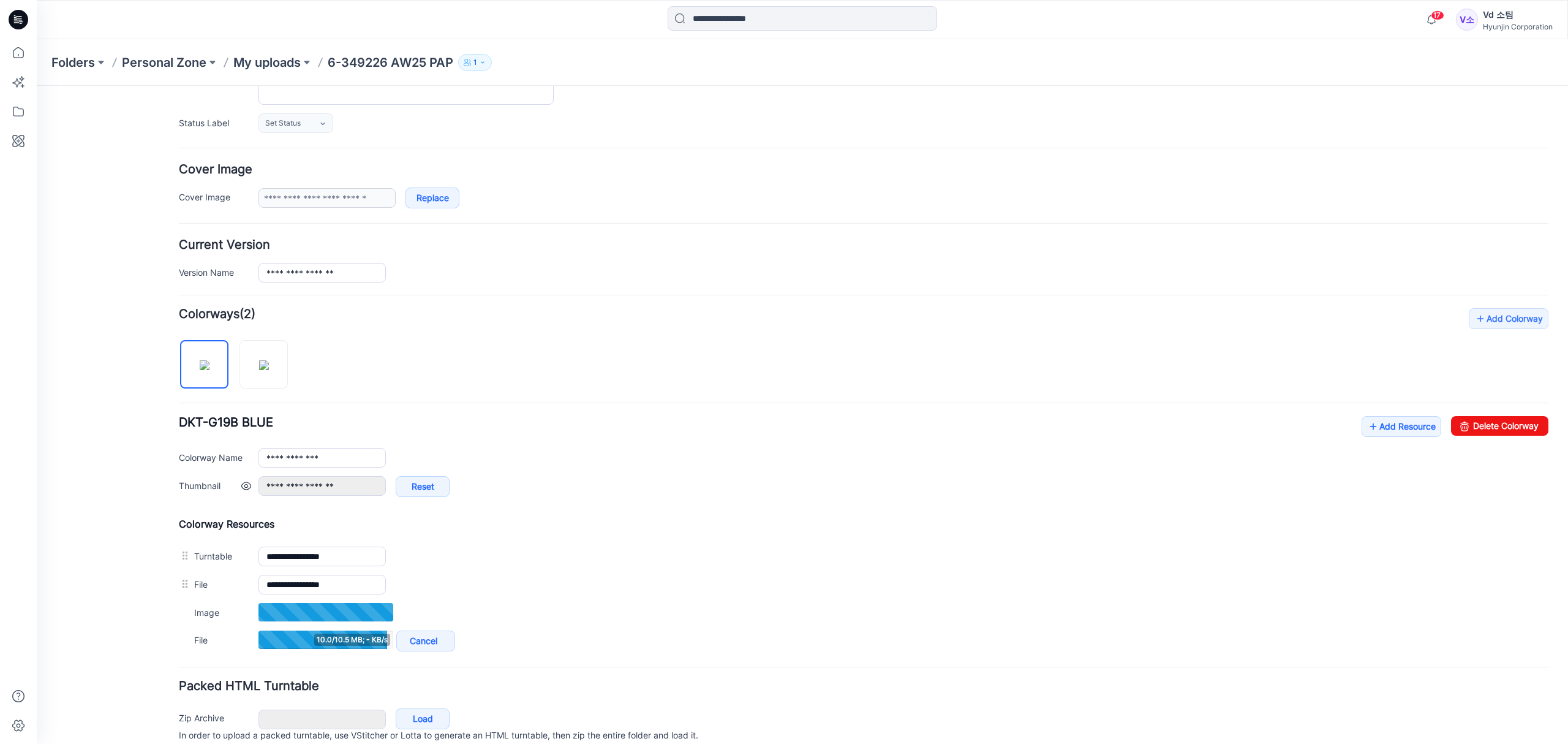
click at [637, 509] on div "**********" at bounding box center [903, 493] width 1289 height 33
click at [265, 370] on img at bounding box center [264, 366] width 10 height 10
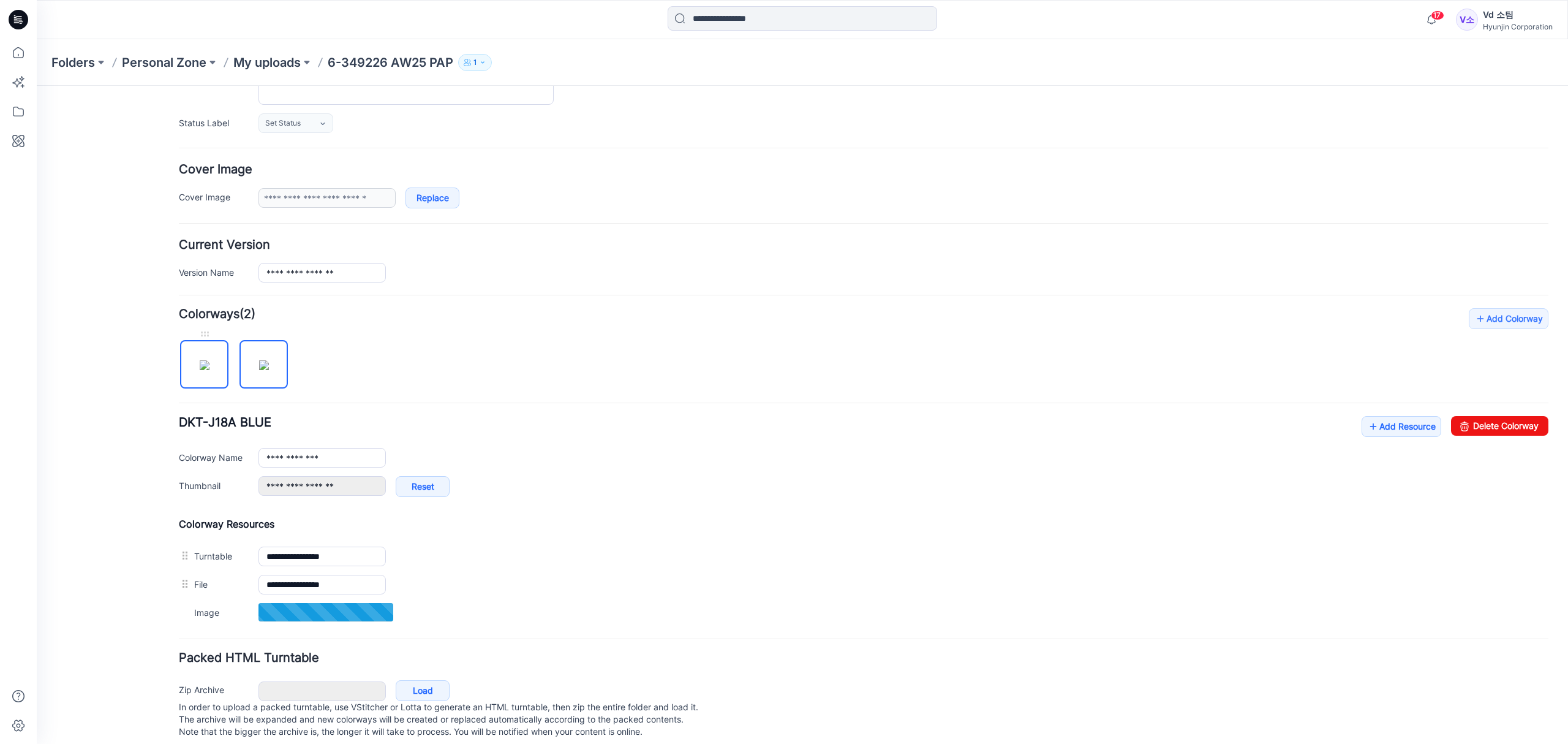
click at [202, 370] on img at bounding box center [204, 366] width 10 height 10
type input "**********"
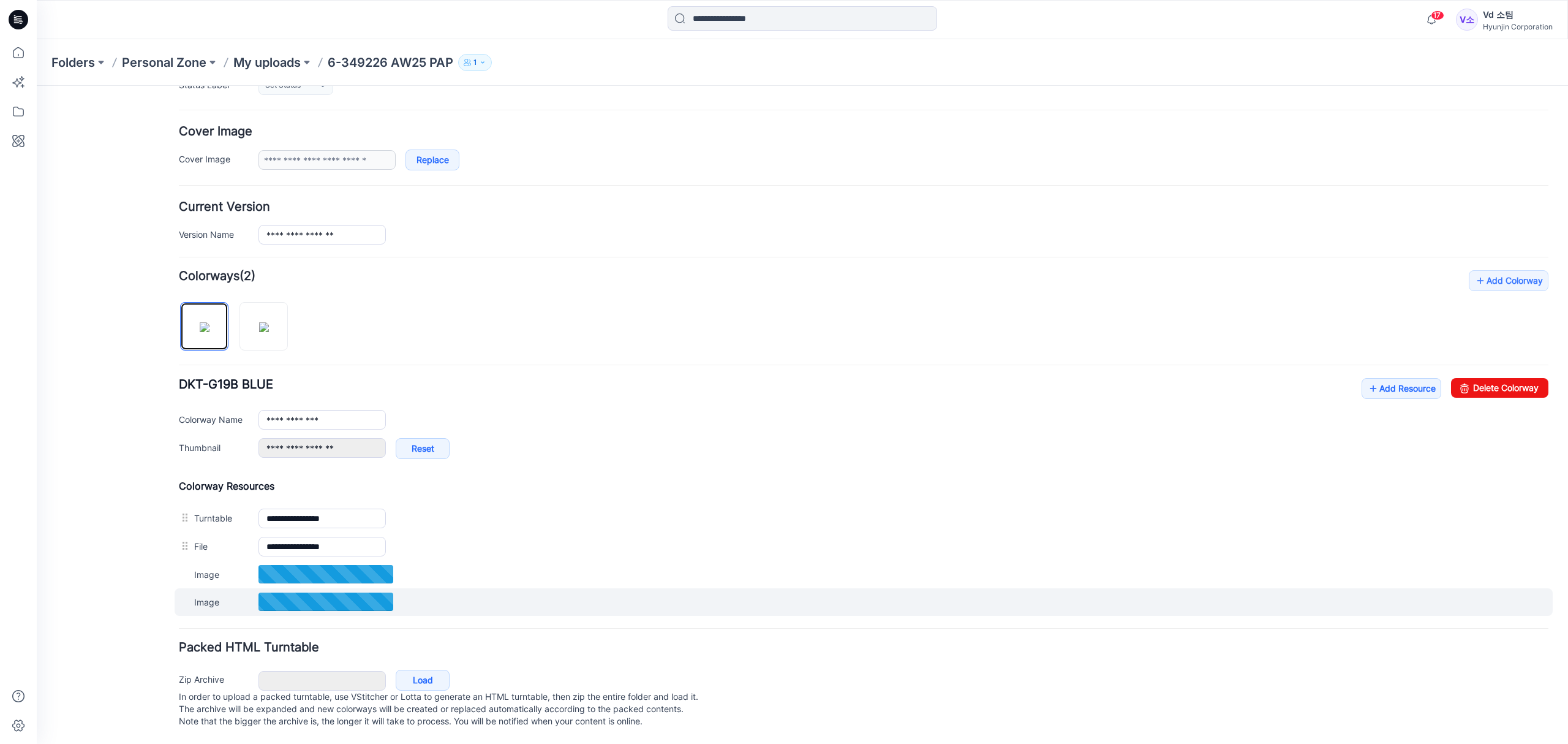
scroll to position [216, 0]
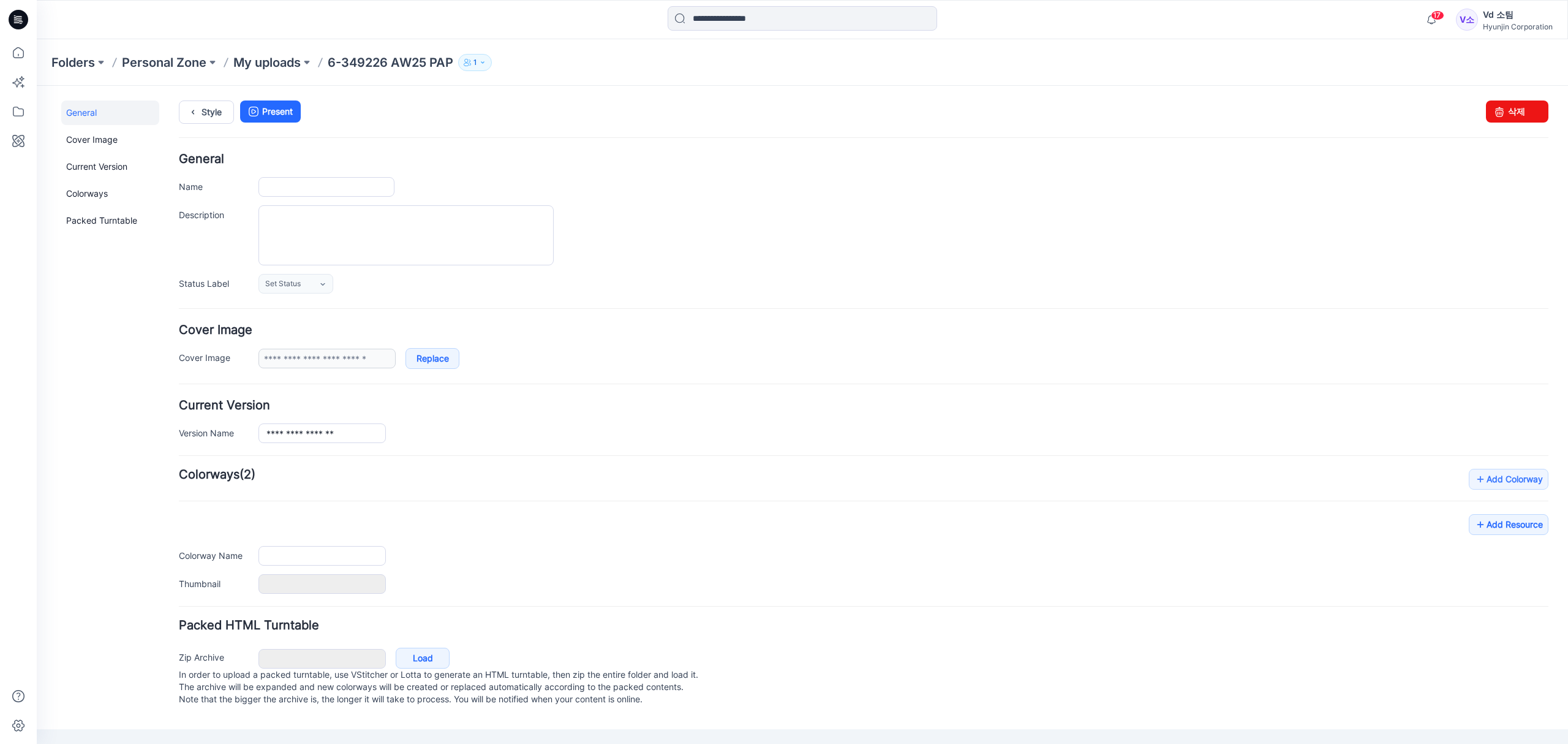
type input "**********"
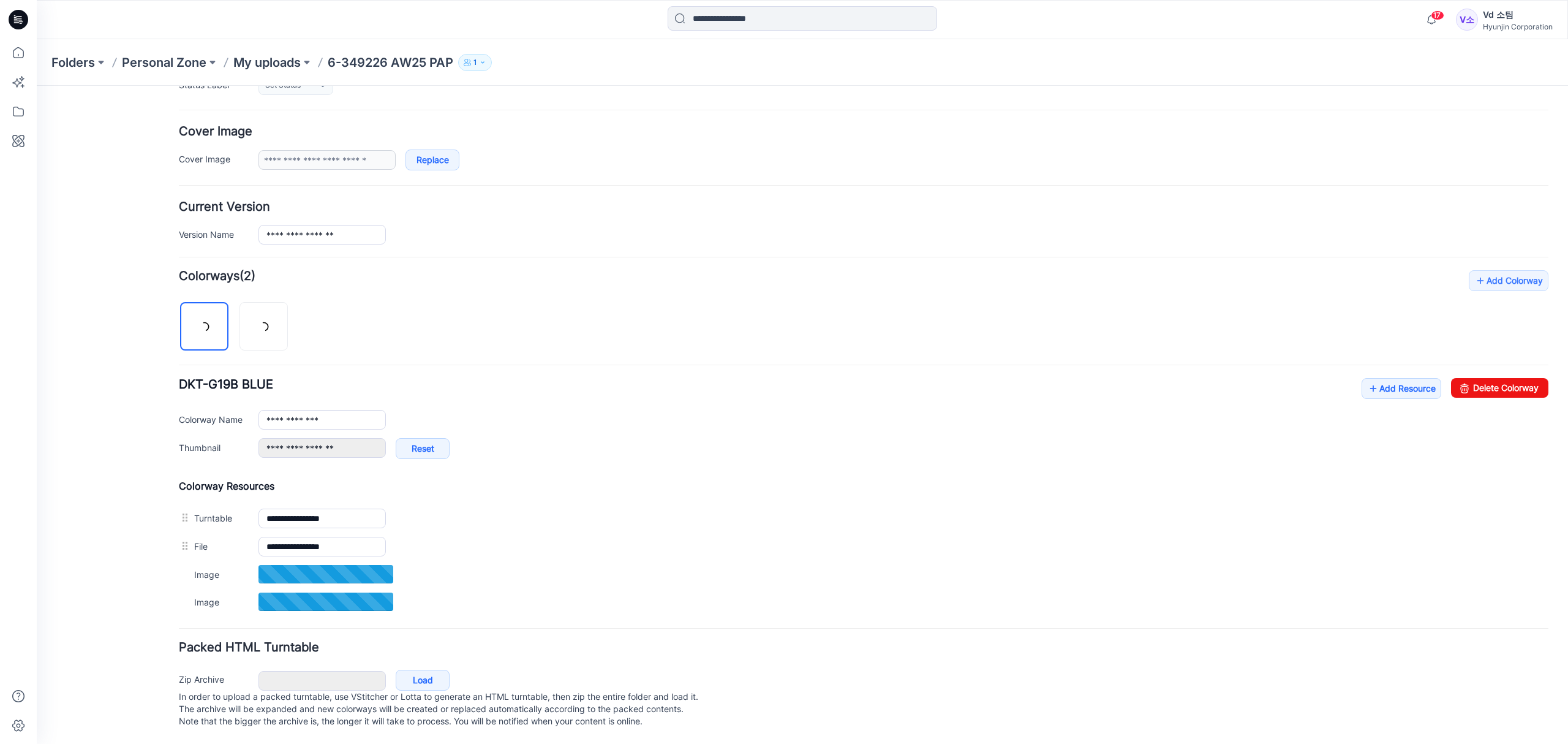
scroll to position [216, 0]
click at [259, 332] on img at bounding box center [264, 327] width 10 height 10
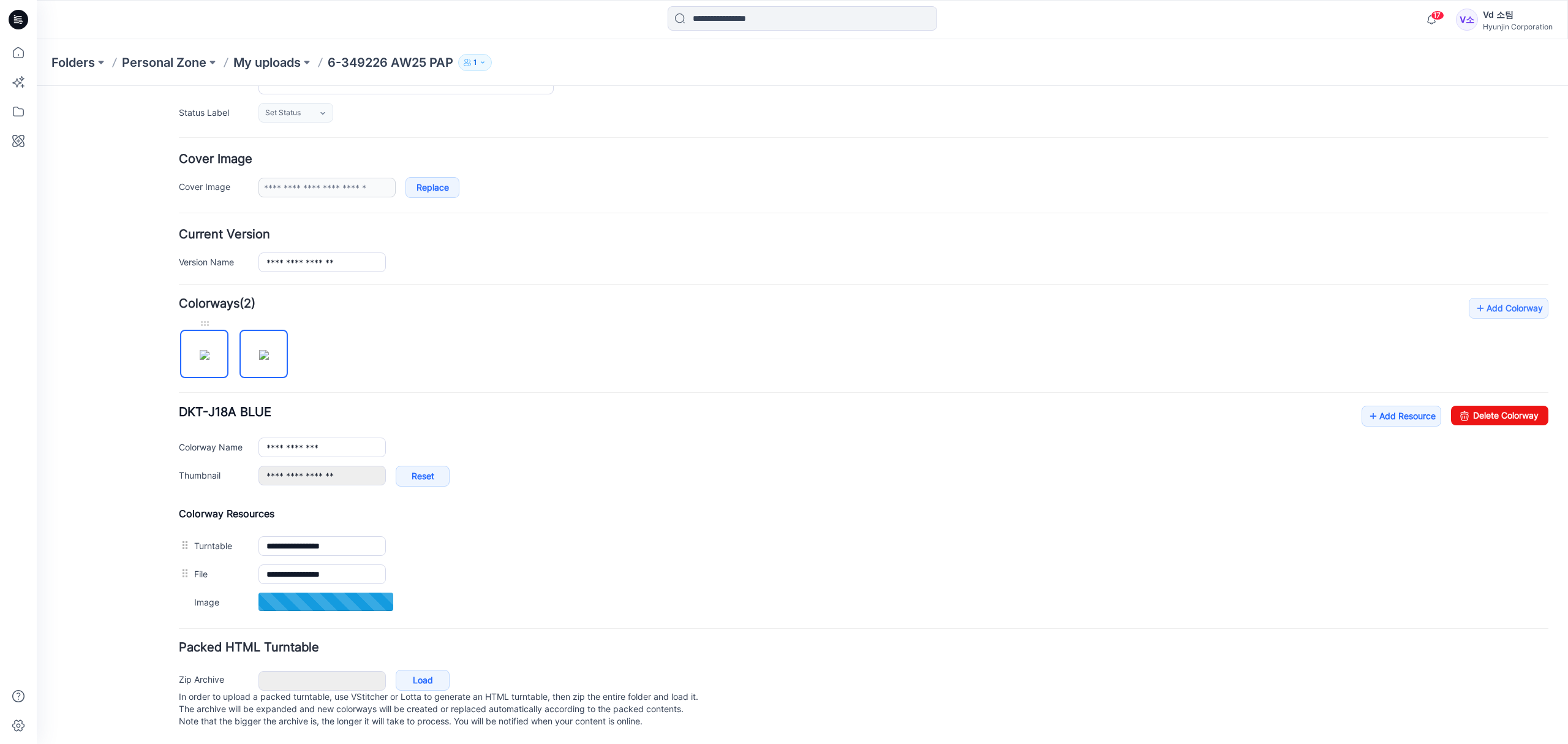
click at [210, 352] on img at bounding box center [204, 355] width 10 height 10
type input "**********"
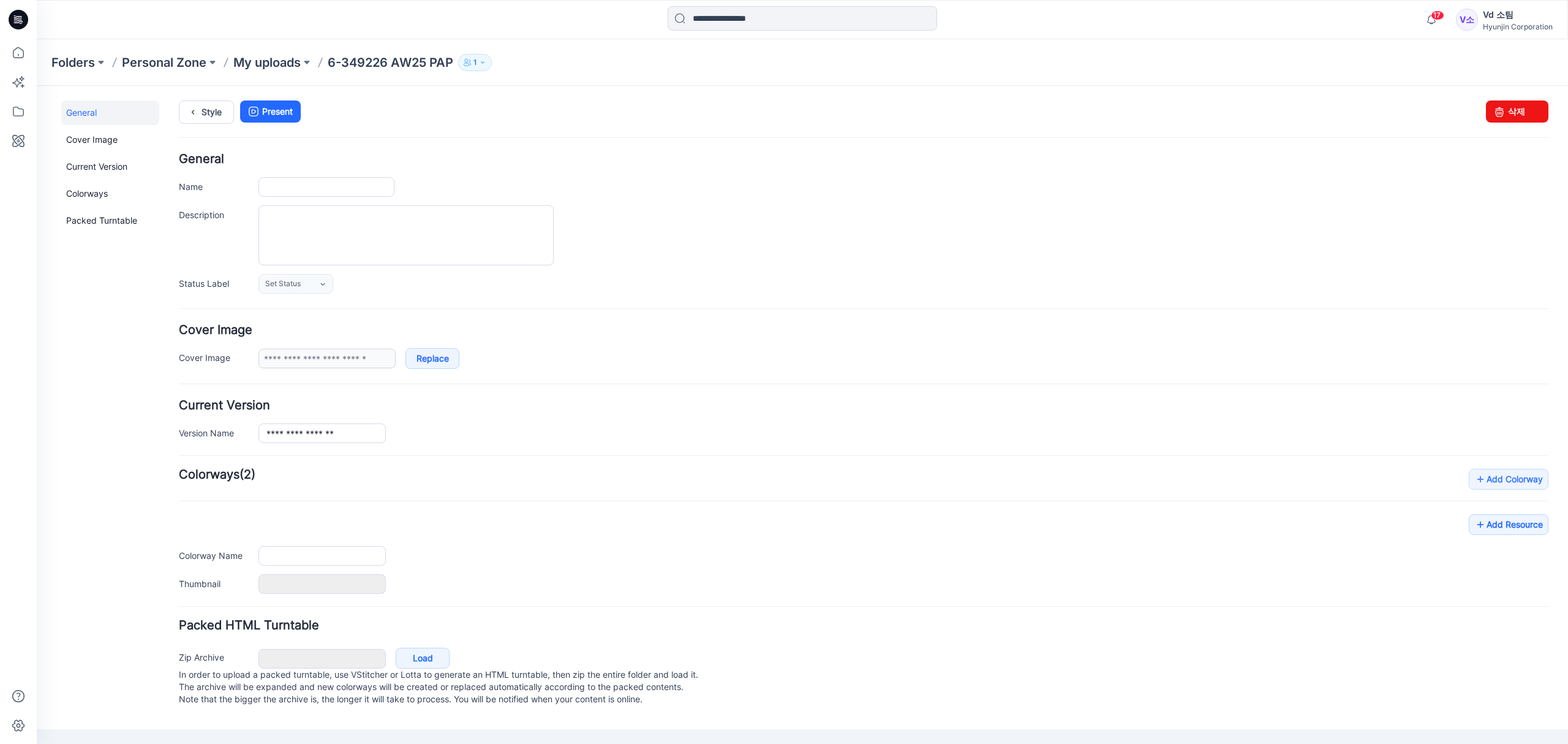
type input "**********"
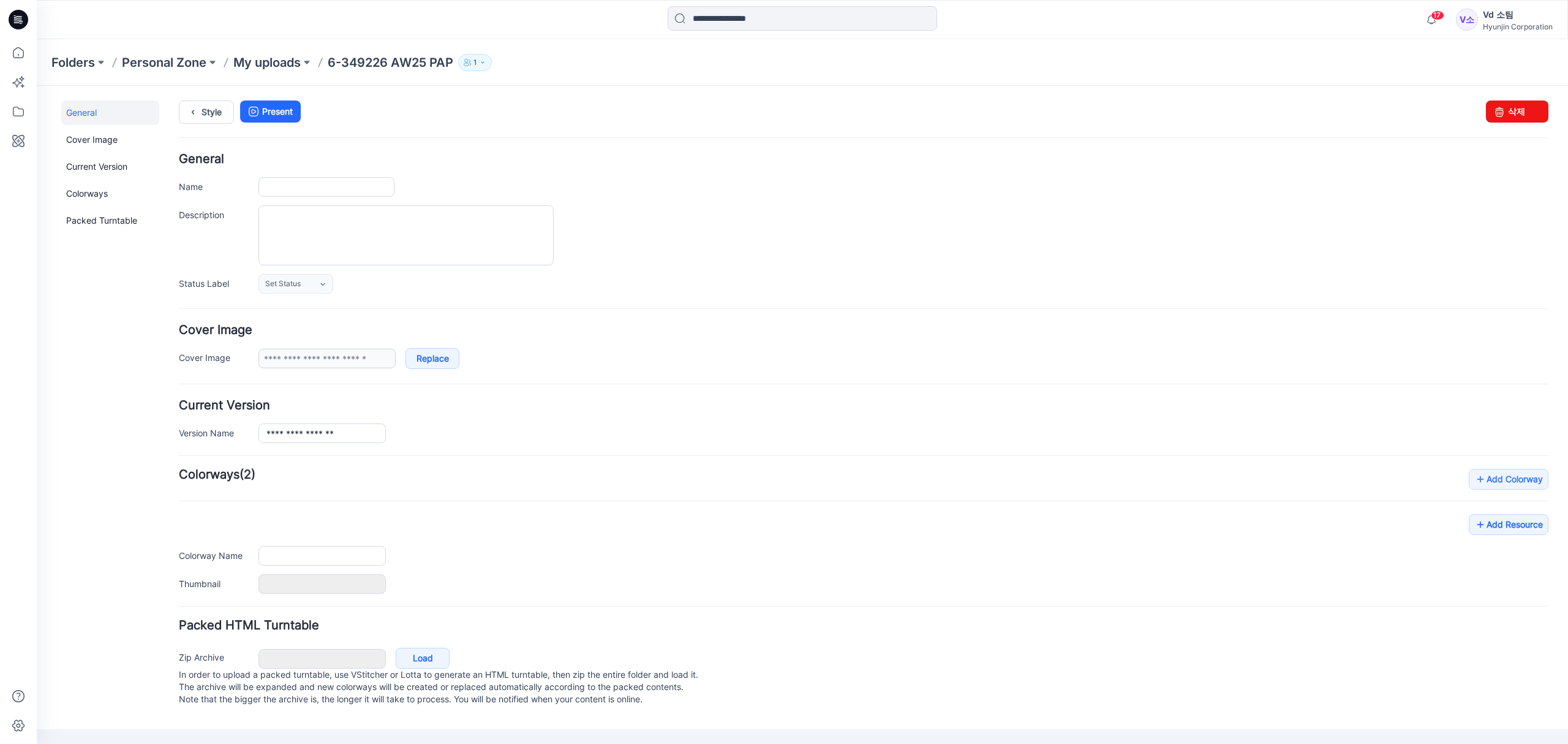
type input "**********"
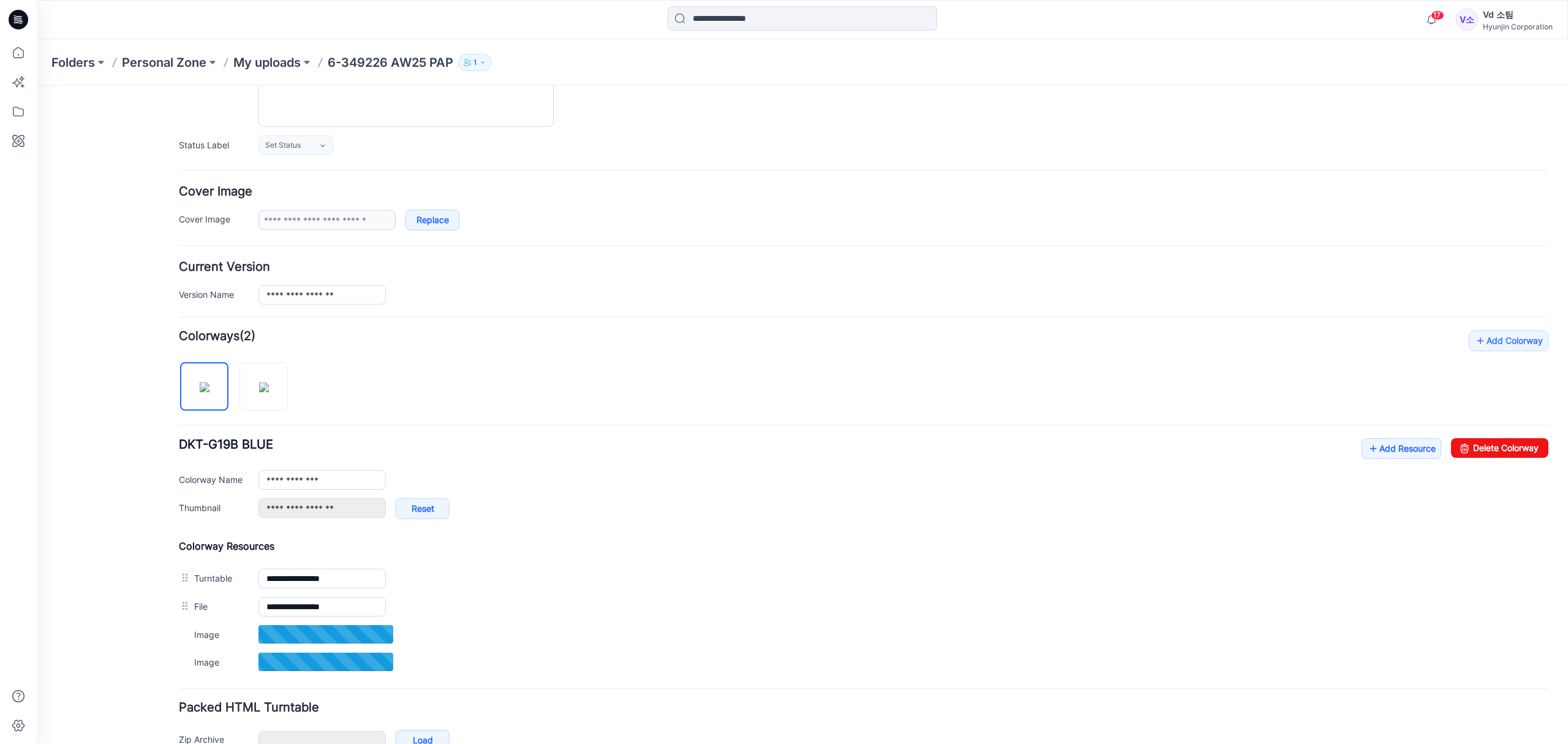
scroll to position [216, 0]
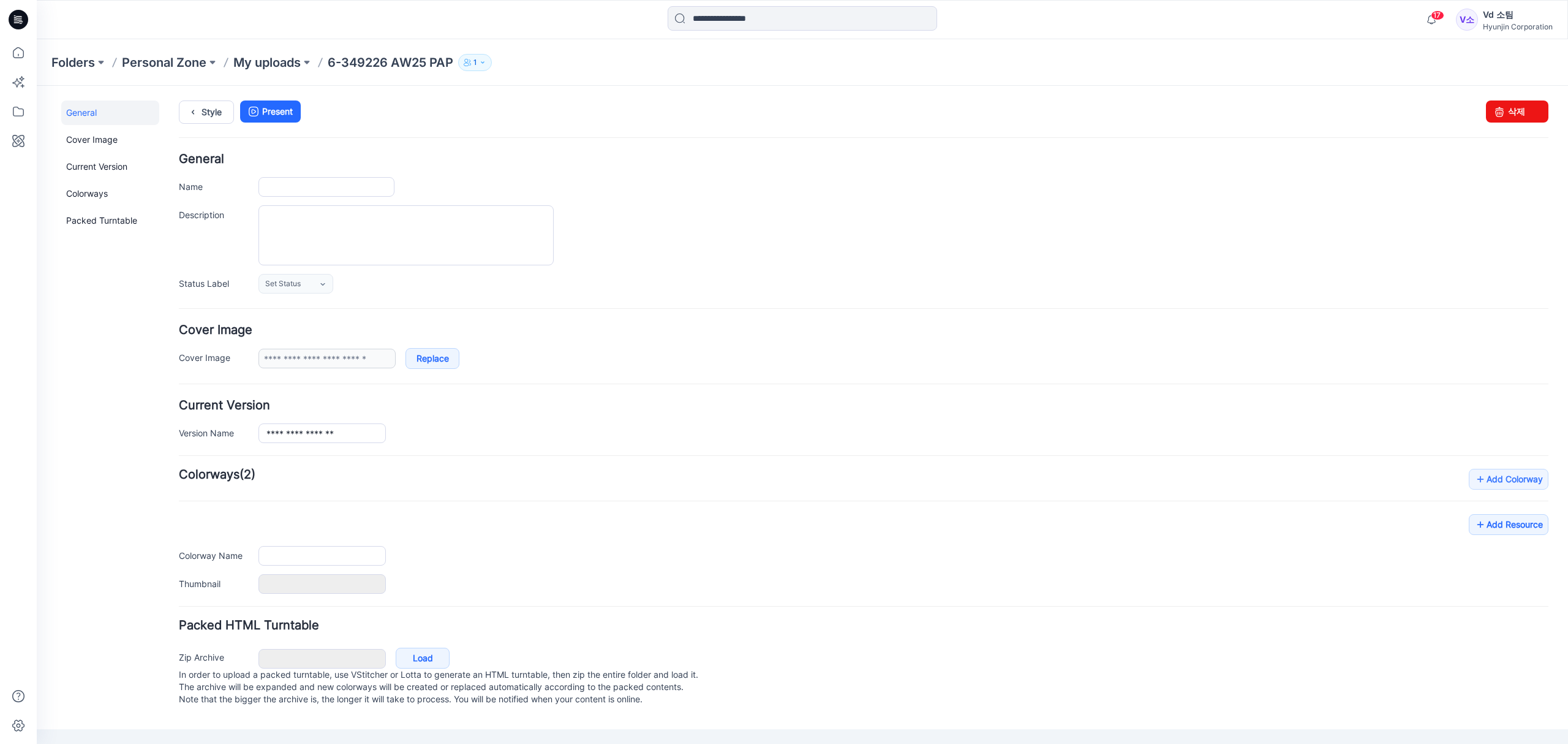
type input "**********"
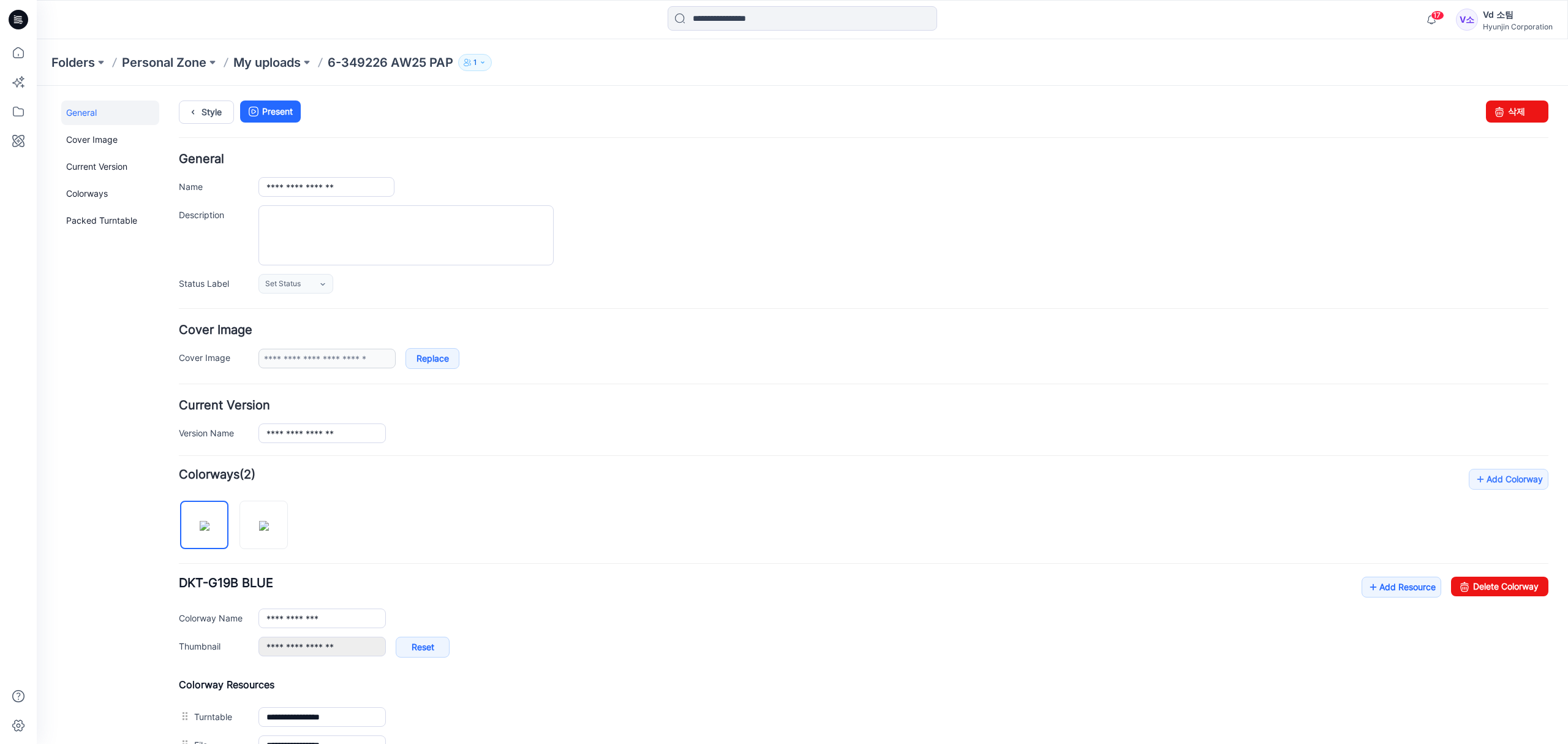
click at [629, 529] on div "**********" at bounding box center [864, 641] width 1370 height 345
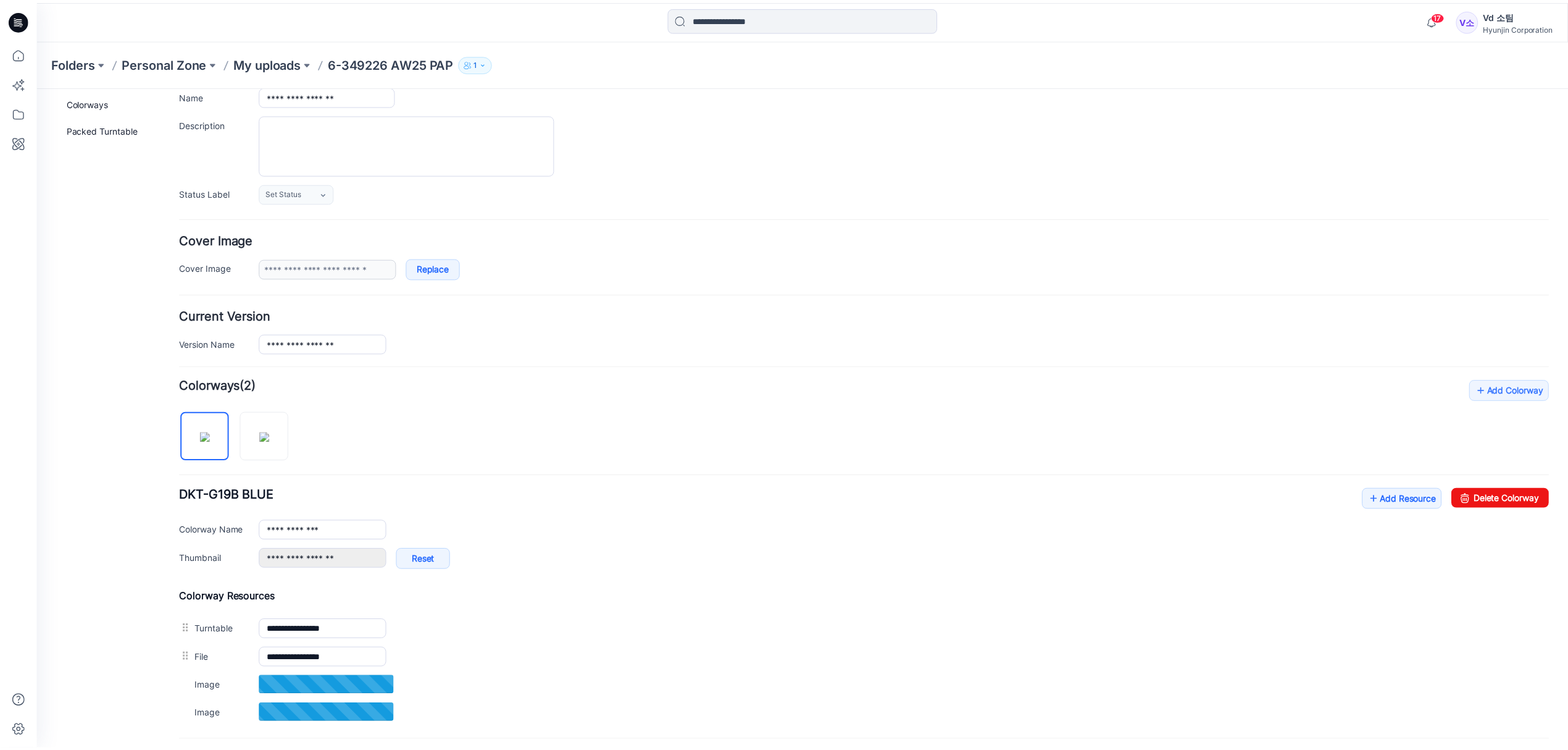
scroll to position [218, 0]
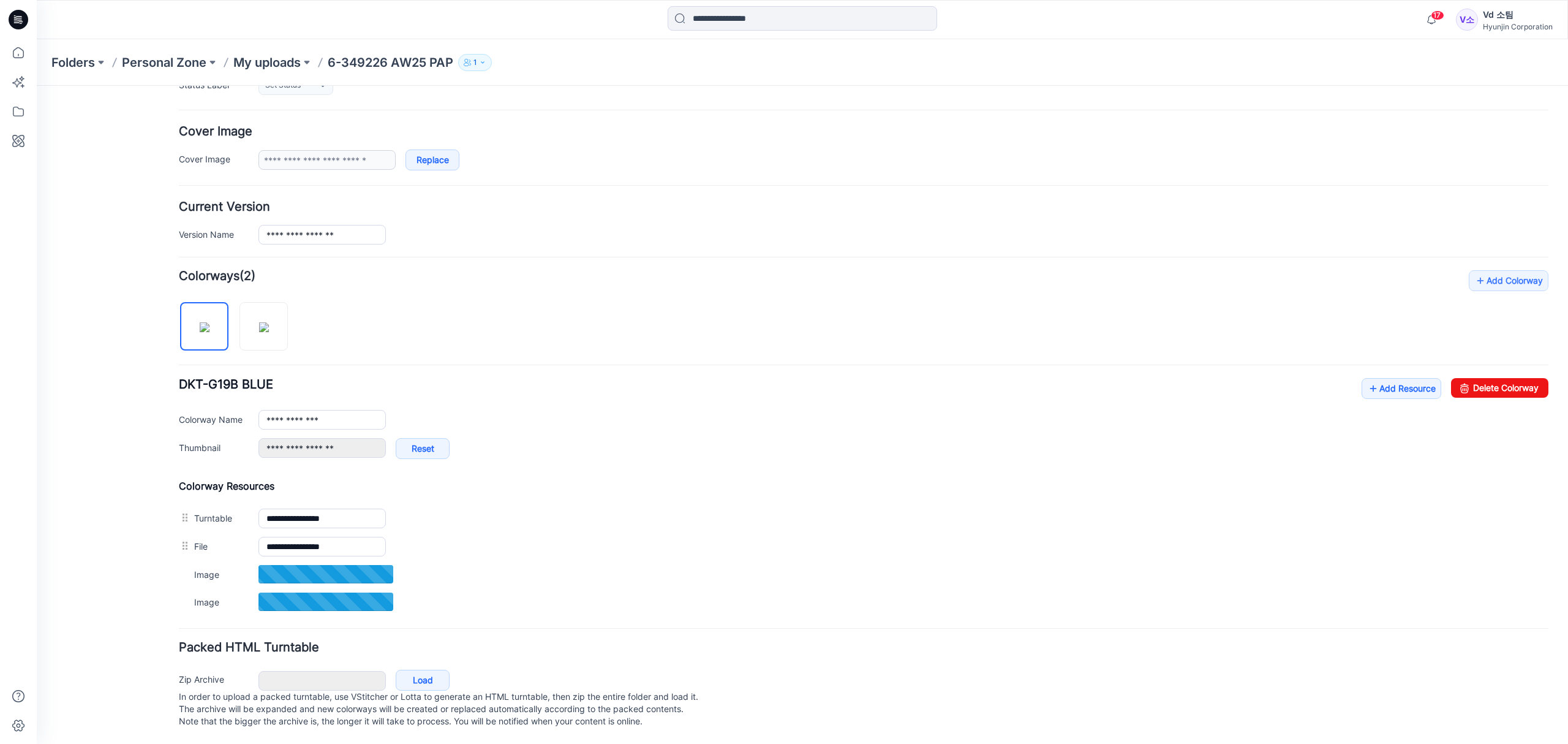
click at [261, 71] on div "Folders Personal Zone My uploads 6-349226 AW25 PAP 1" at bounding box center [801, 62] width 1531 height 47
click at [262, 66] on p "My uploads" at bounding box center [267, 62] width 67 height 17
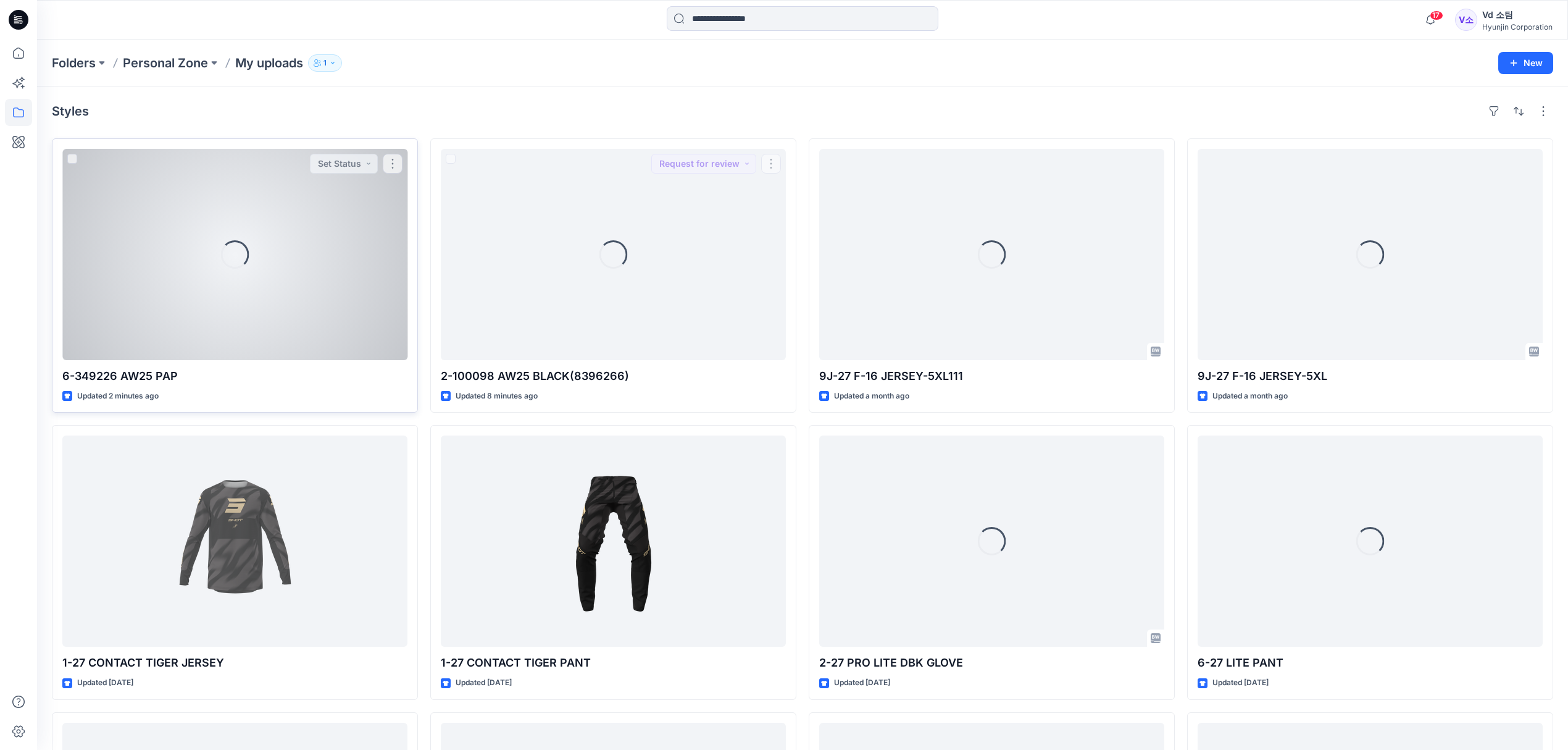
click at [201, 330] on div "Loading..." at bounding box center [235, 254] width 345 height 211
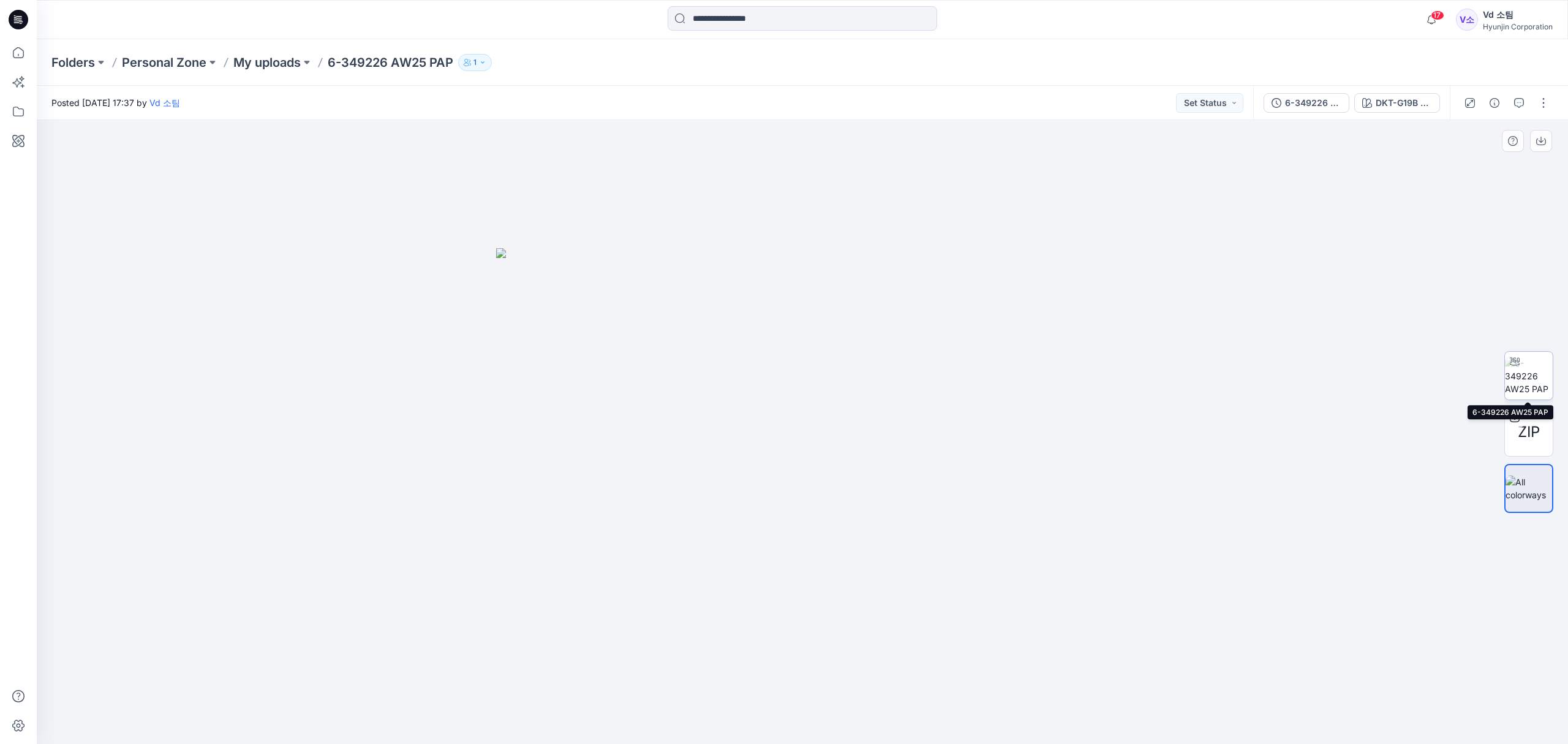
click at [1522, 361] on div at bounding box center [1513, 361] width 20 height 20
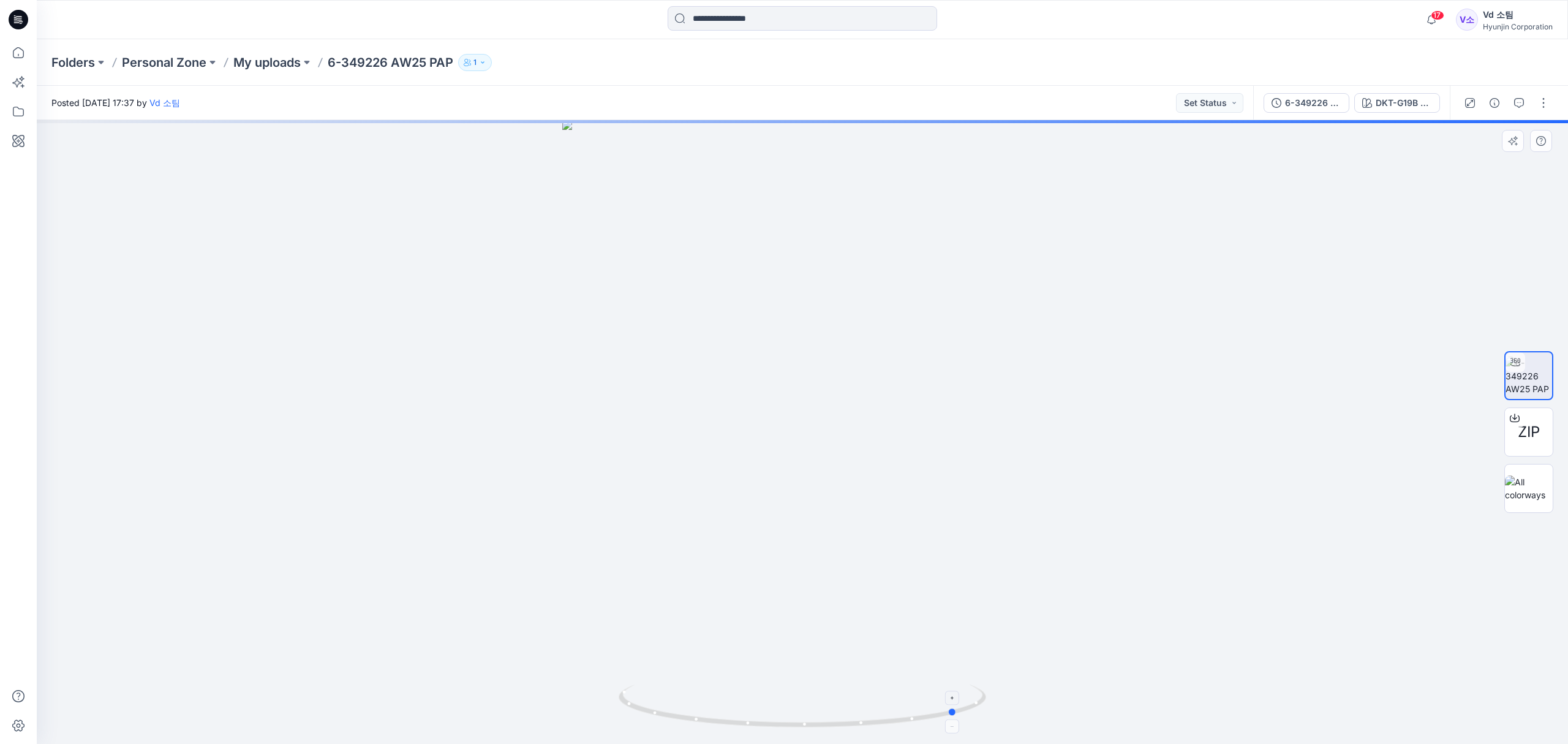
drag, startPoint x: 850, startPoint y: 724, endPoint x: 680, endPoint y: 717, distance: 170.1
click at [680, 717] on icon at bounding box center [803, 707] width 370 height 46
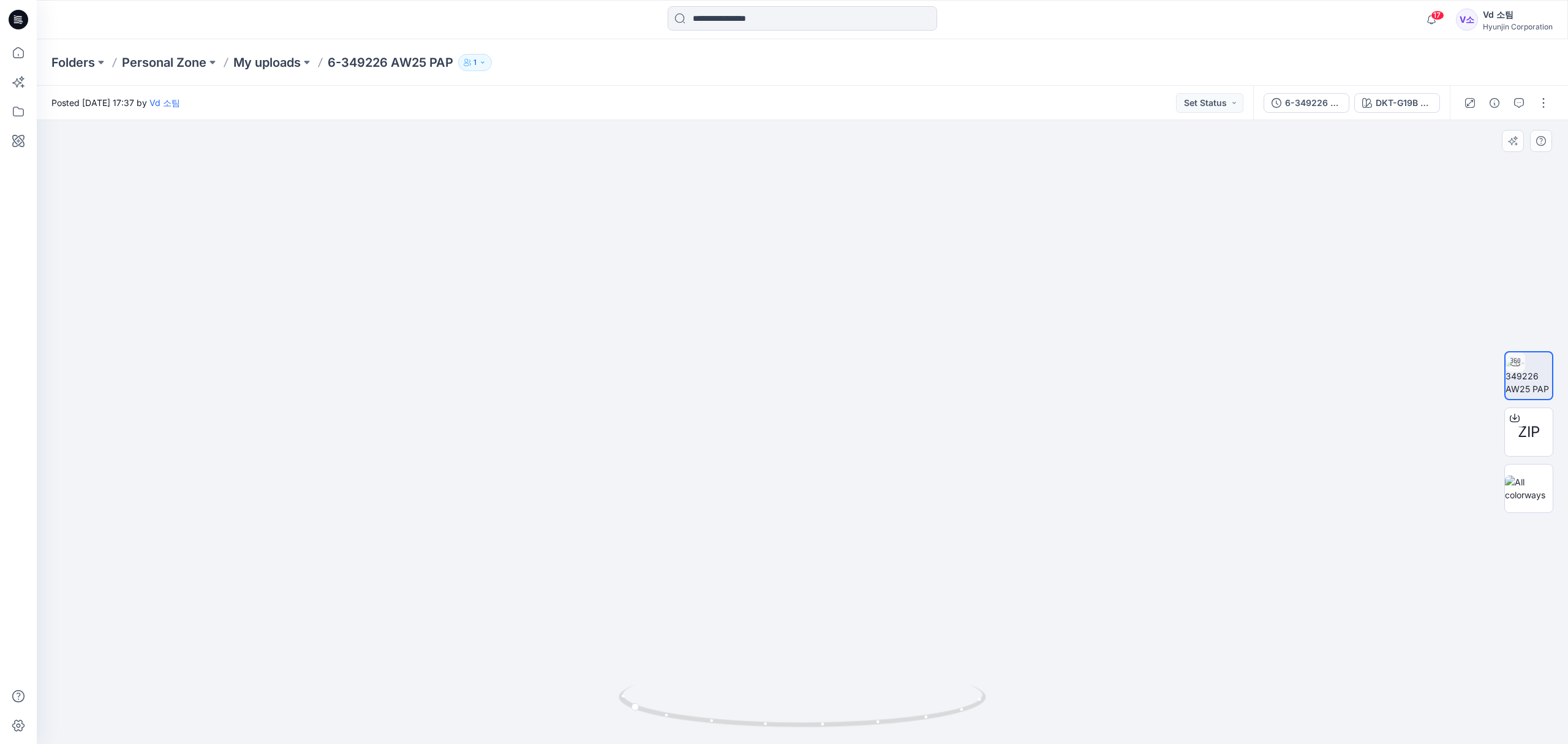
drag, startPoint x: 758, startPoint y: 356, endPoint x: 781, endPoint y: 581, distance: 226.2
click at [781, 581] on img at bounding box center [802, 401] width 910 height 686
click at [1391, 99] on div "DKT-G19B BLUE" at bounding box center [1404, 103] width 56 height 14
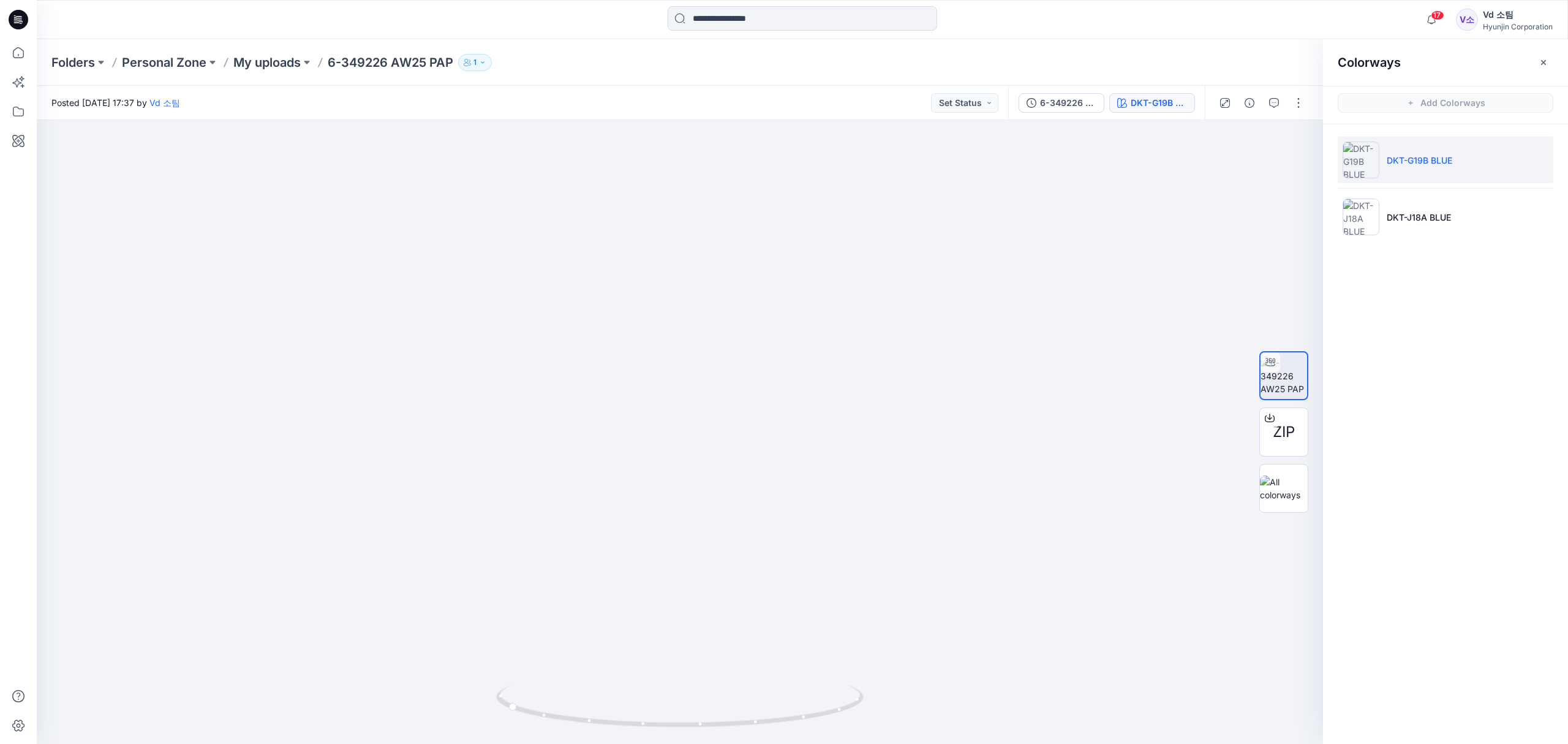
click at [652, 109] on div "Posted Thursday, September 25, 2025 17:37 by Vd 소팀 Set Status" at bounding box center [522, 103] width 971 height 34
drag, startPoint x: 664, startPoint y: 721, endPoint x: 615, endPoint y: 705, distance: 51.5
click at [615, 705] on icon at bounding box center [681, 707] width 370 height 46
click at [1379, 214] on li "DKT-J18A BLUE" at bounding box center [1445, 216] width 215 height 47
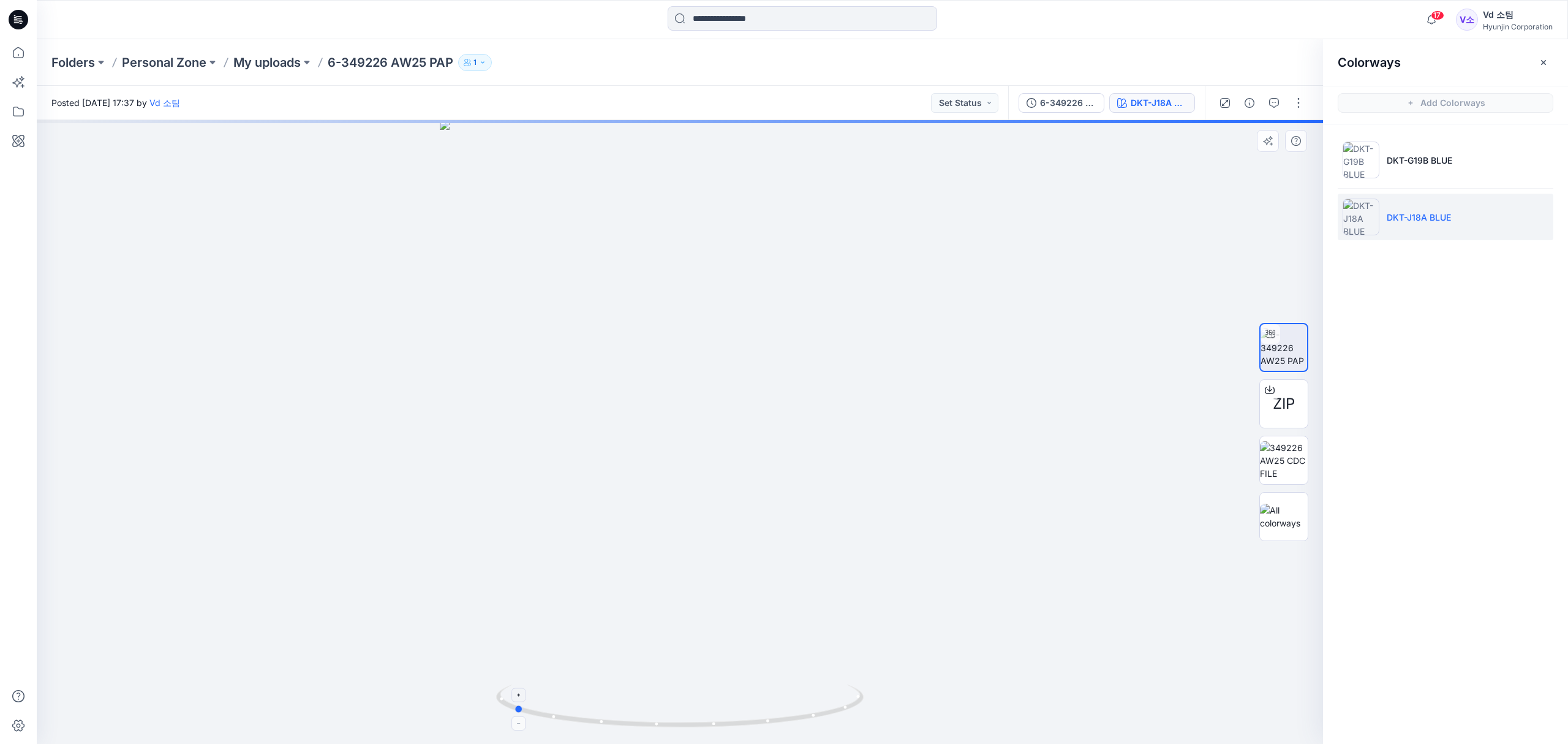
drag, startPoint x: 543, startPoint y: 716, endPoint x: 744, endPoint y: 714, distance: 201.0
click at [744, 714] on icon at bounding box center [681, 707] width 370 height 46
drag, startPoint x: 774, startPoint y: 714, endPoint x: 598, endPoint y: 728, distance: 176.6
click at [598, 728] on icon at bounding box center [681, 707] width 370 height 46
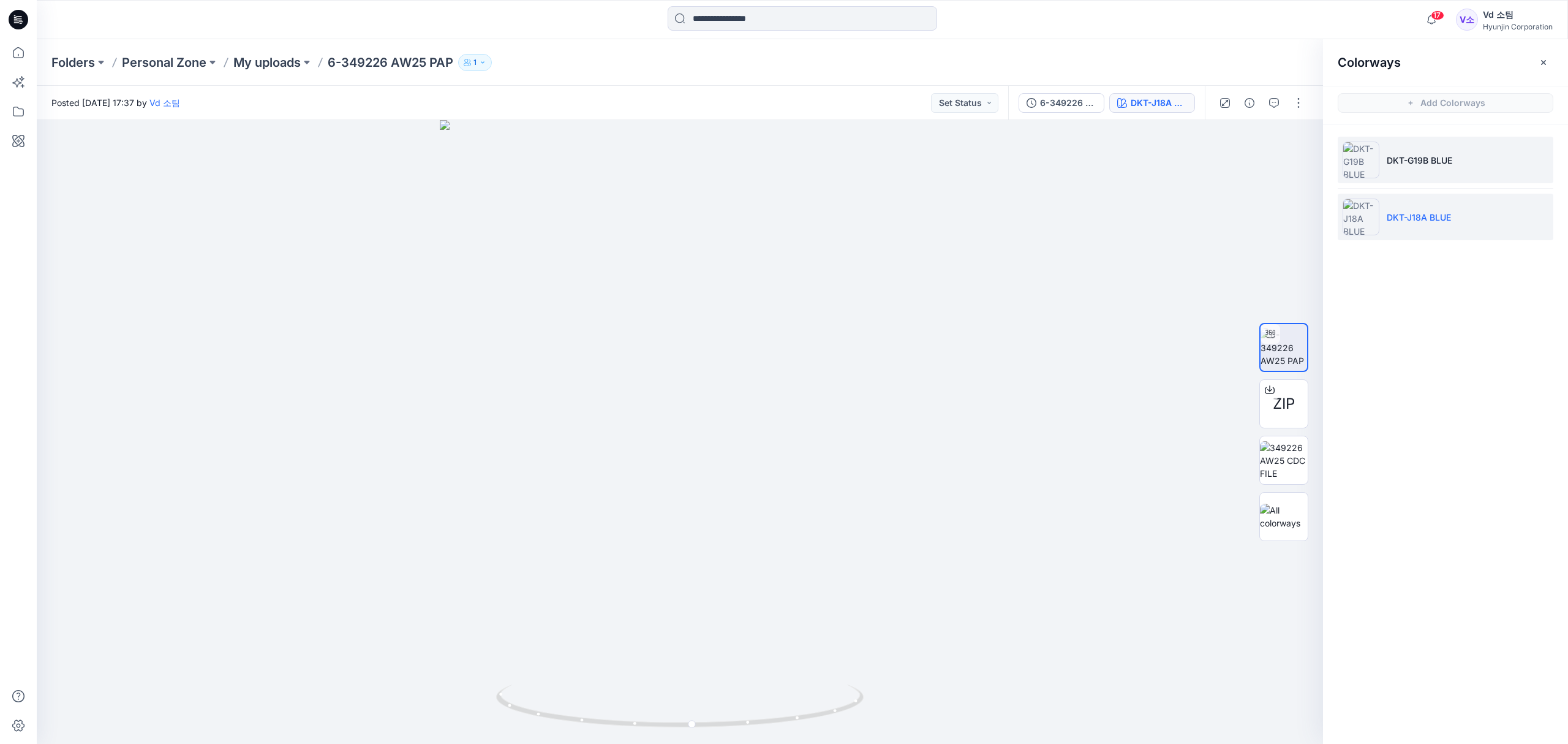
click at [1400, 164] on p "DKT-G19B BLUE" at bounding box center [1419, 159] width 66 height 13
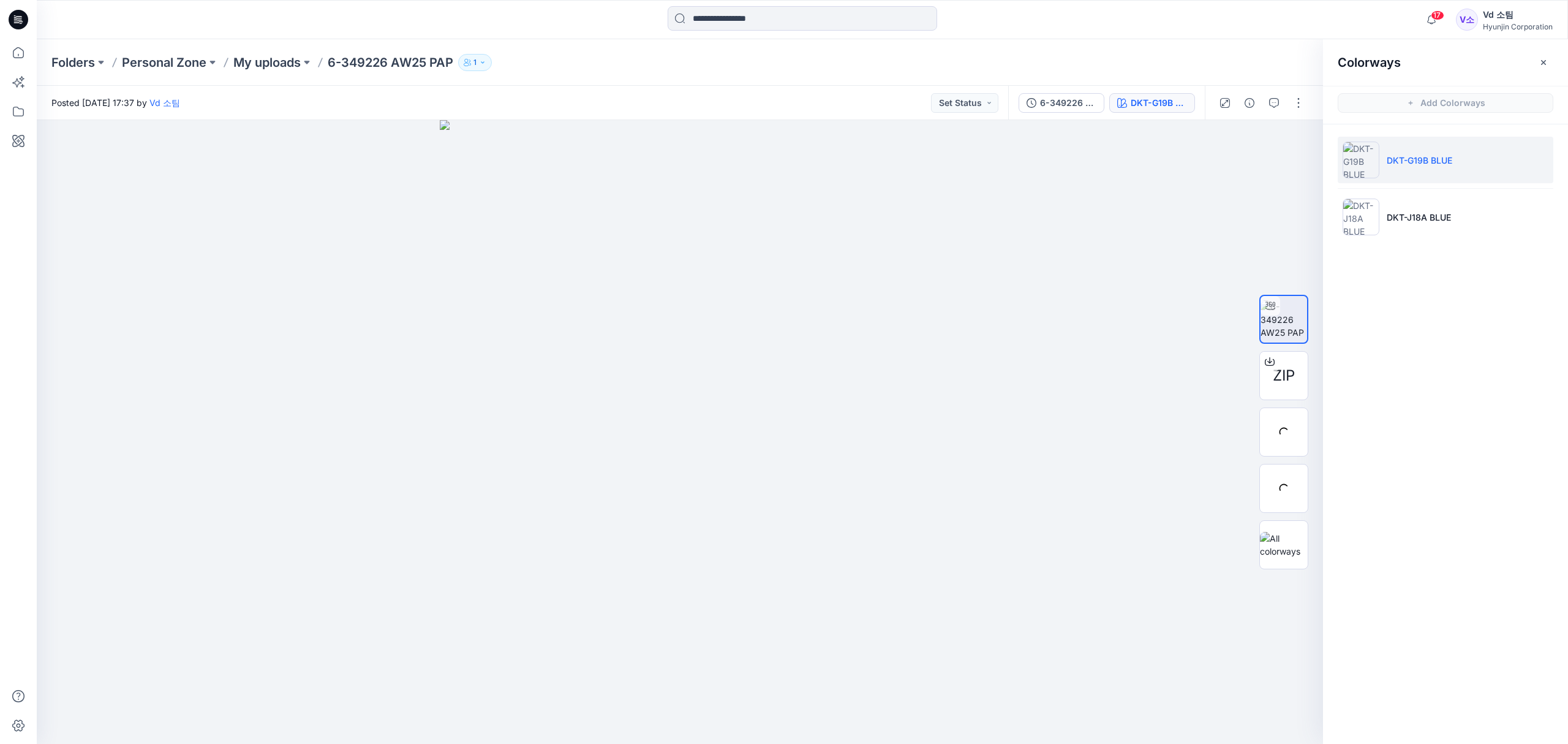
click at [1460, 164] on li "DKT-G19B BLUE" at bounding box center [1445, 159] width 215 height 47
drag, startPoint x: 615, startPoint y: 726, endPoint x: 818, endPoint y: 727, distance: 203.0
click at [818, 727] on icon at bounding box center [681, 707] width 370 height 46
drag, startPoint x: 633, startPoint y: 719, endPoint x: 642, endPoint y: 721, distance: 9.2
click at [642, 721] on icon at bounding box center [681, 707] width 370 height 46
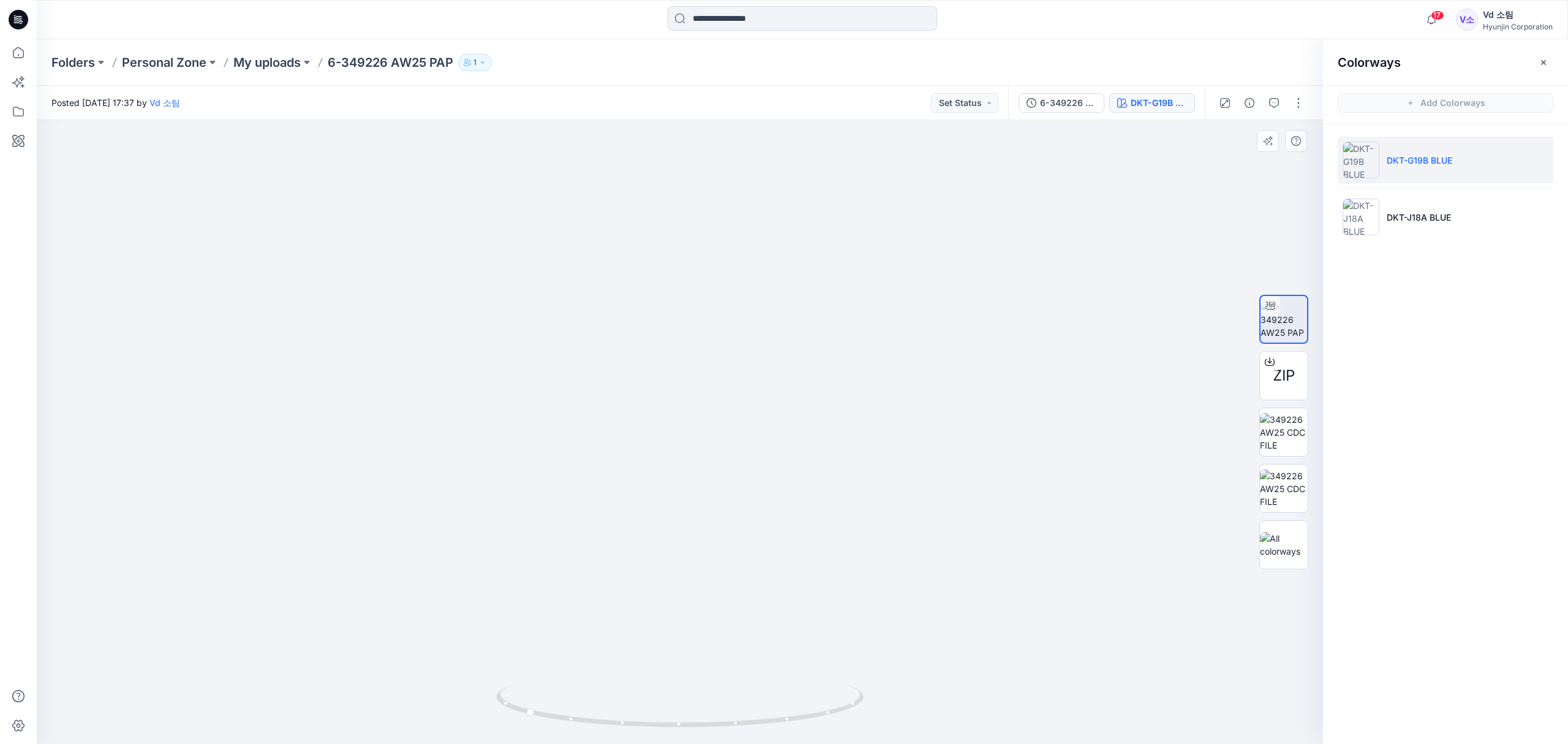
drag, startPoint x: 1143, startPoint y: 262, endPoint x: 1129, endPoint y: 268, distance: 15.2
click at [1143, 262] on div at bounding box center [680, 432] width 1286 height 625
drag, startPoint x: 830, startPoint y: 409, endPoint x: 804, endPoint y: 417, distance: 27.2
click at [807, 417] on img at bounding box center [680, 421] width 525 height 644
click at [787, 420] on img at bounding box center [680, 426] width 525 height 636
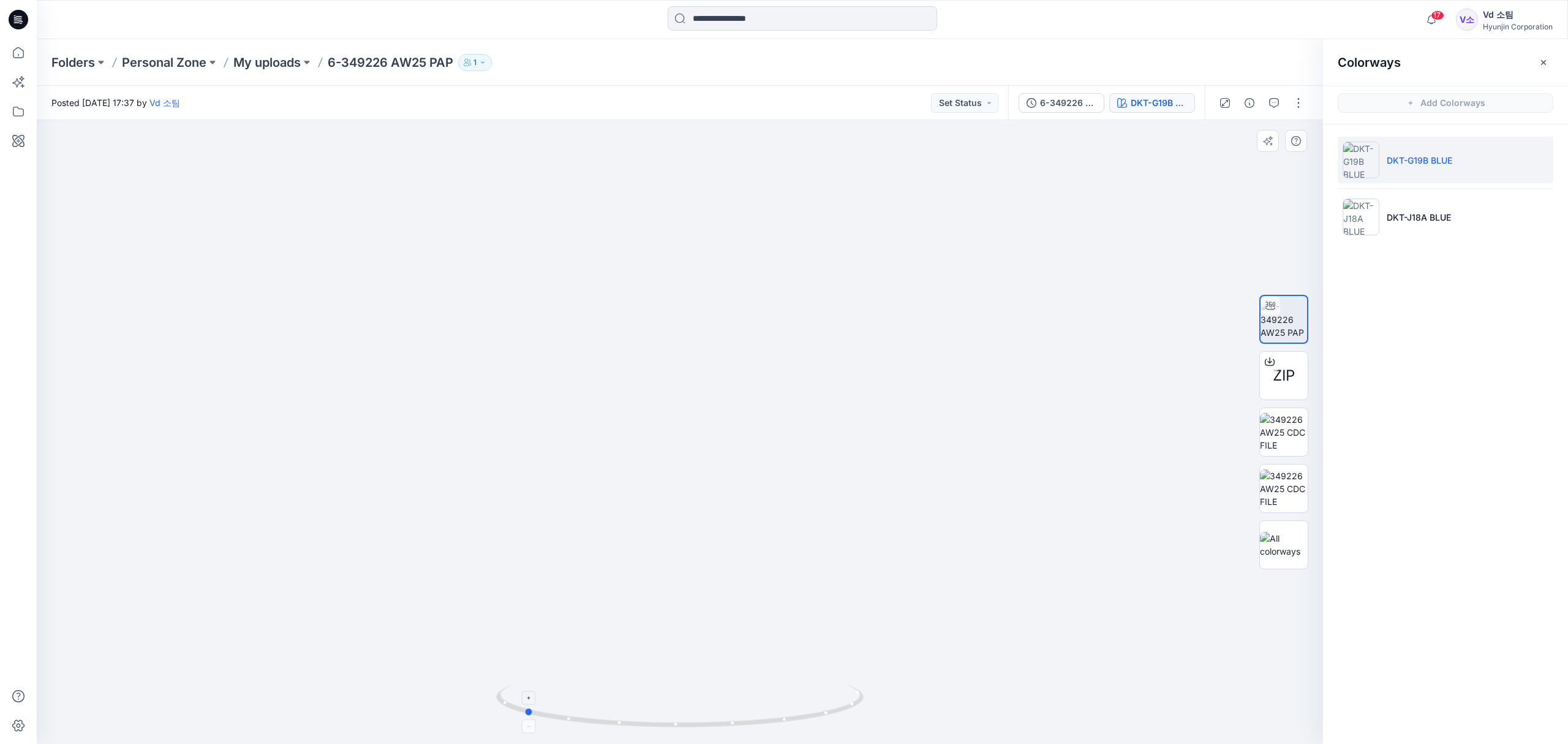
drag, startPoint x: 762, startPoint y: 719, endPoint x: 715, endPoint y: 728, distance: 47.9
click at [718, 726] on icon at bounding box center [681, 707] width 370 height 46
drag, startPoint x: 671, startPoint y: 729, endPoint x: 649, endPoint y: 724, distance: 22.6
click at [649, 724] on icon at bounding box center [681, 707] width 370 height 46
drag, startPoint x: 804, startPoint y: 722, endPoint x: 663, endPoint y: 716, distance: 141.1
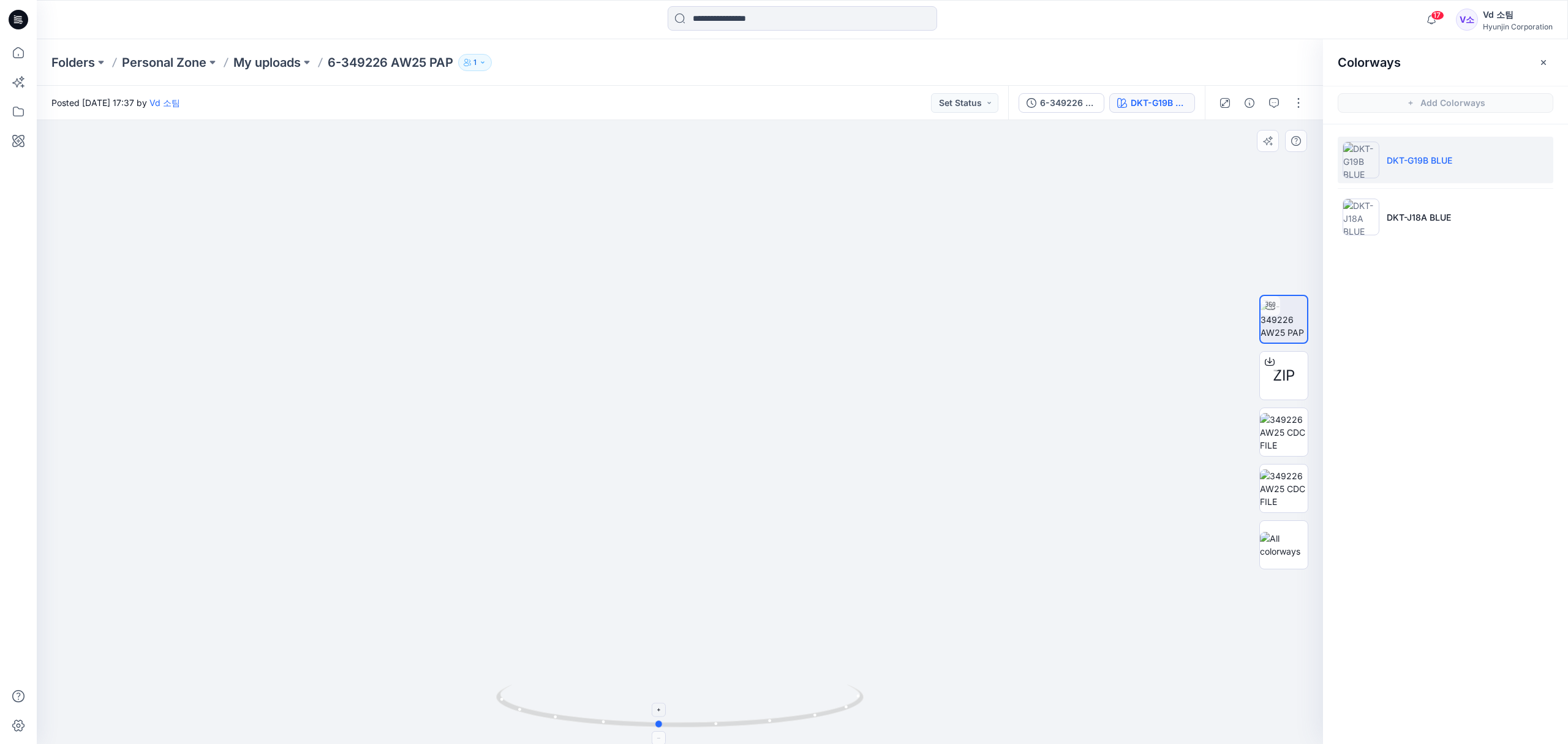
click at [663, 716] on icon at bounding box center [681, 707] width 370 height 46
drag, startPoint x: 587, startPoint y: 734, endPoint x: 641, endPoint y: 735, distance: 54.0
click at [641, 735] on img at bounding box center [679, 714] width 367 height 60
click at [12, 16] on icon at bounding box center [18, 20] width 20 height 20
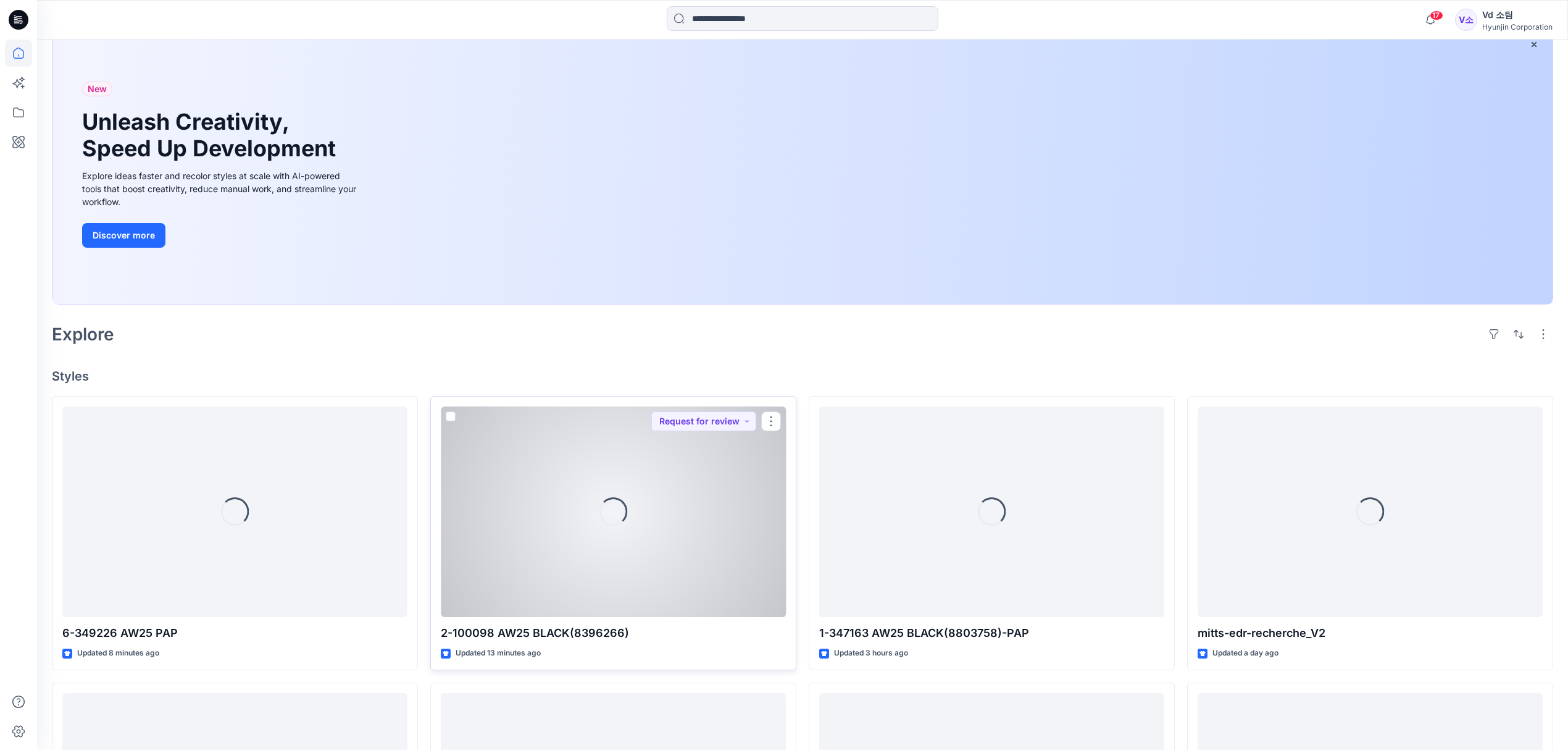
scroll to position [82, 0]
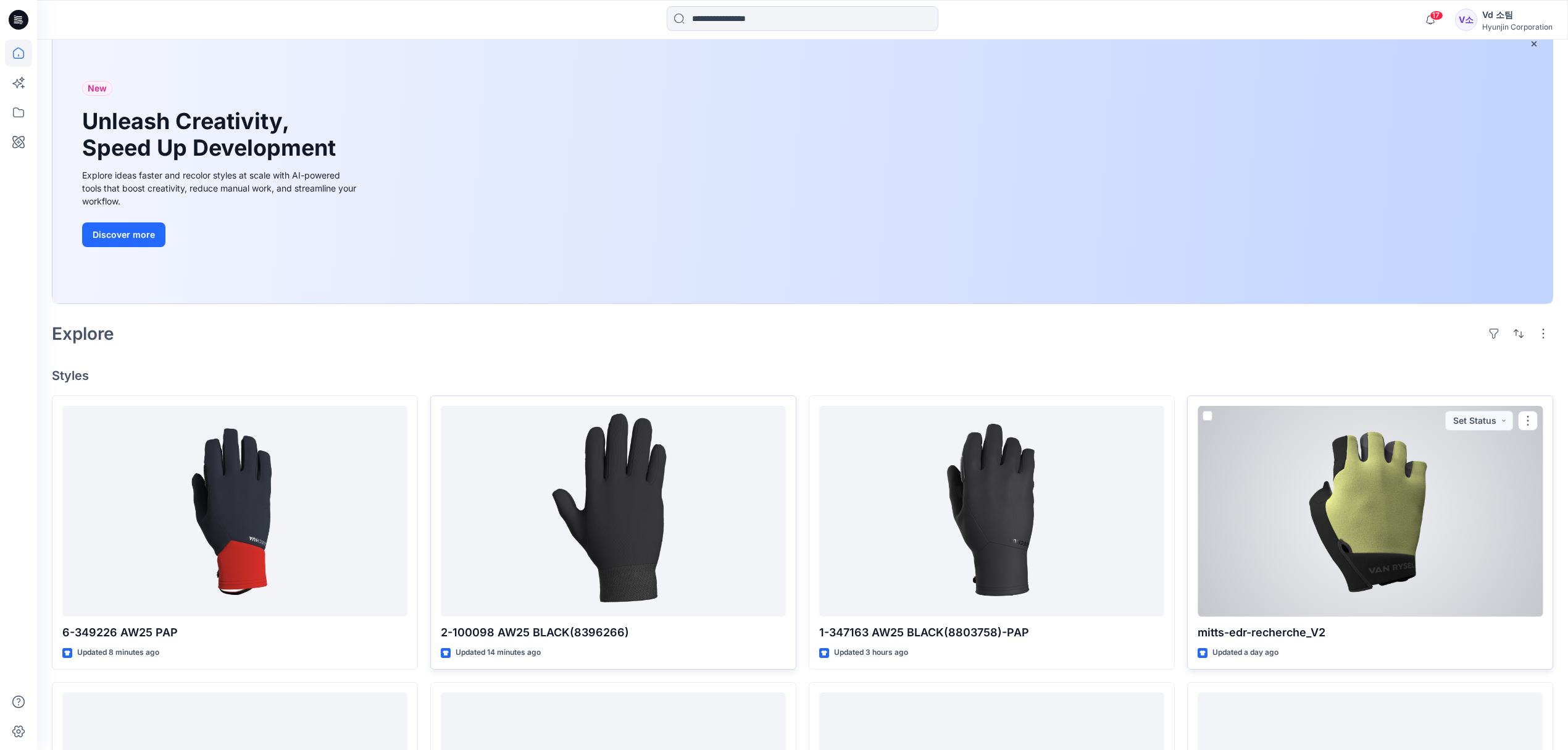
click at [1334, 550] on div at bounding box center [1370, 511] width 345 height 211
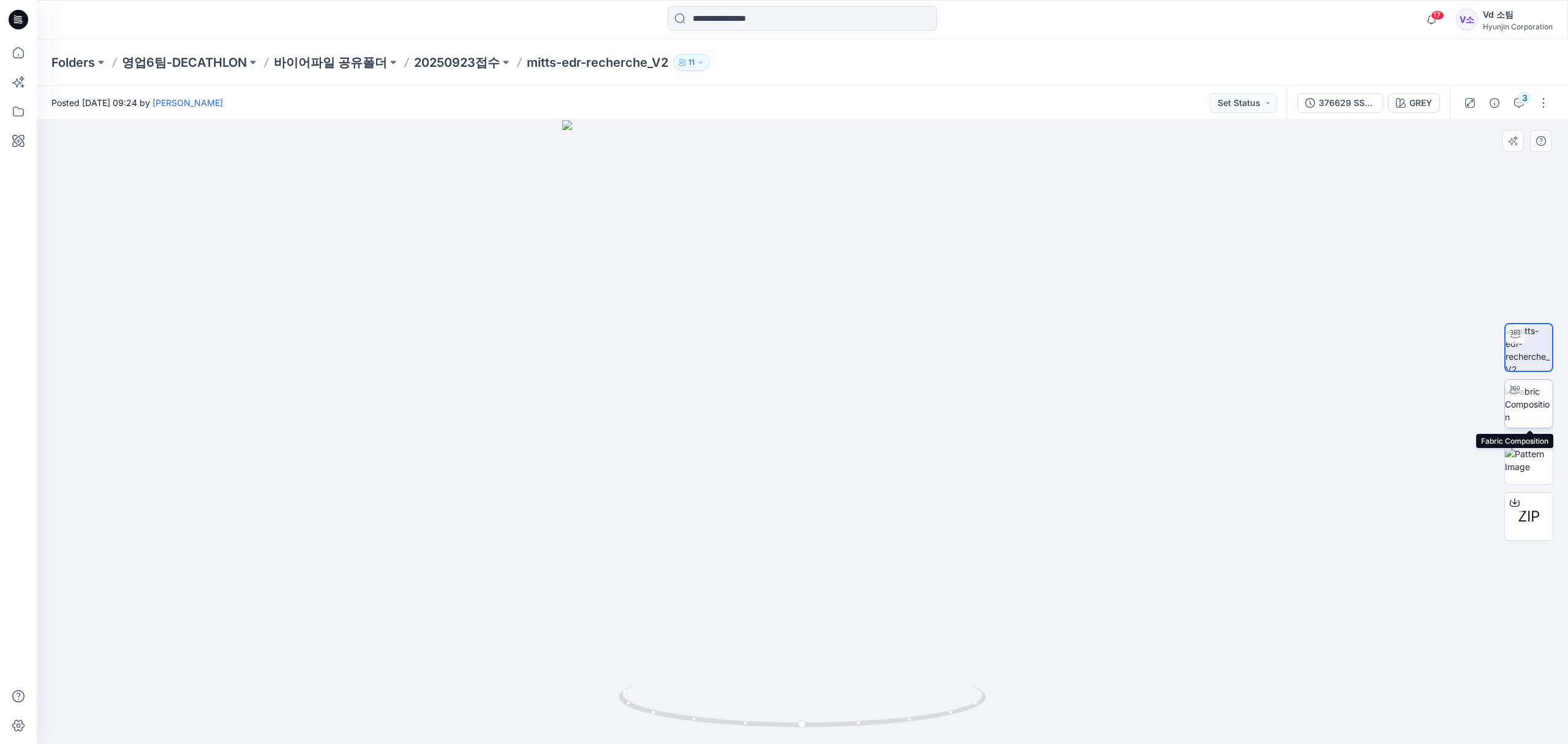
click at [1546, 408] on img at bounding box center [1528, 404] width 48 height 38
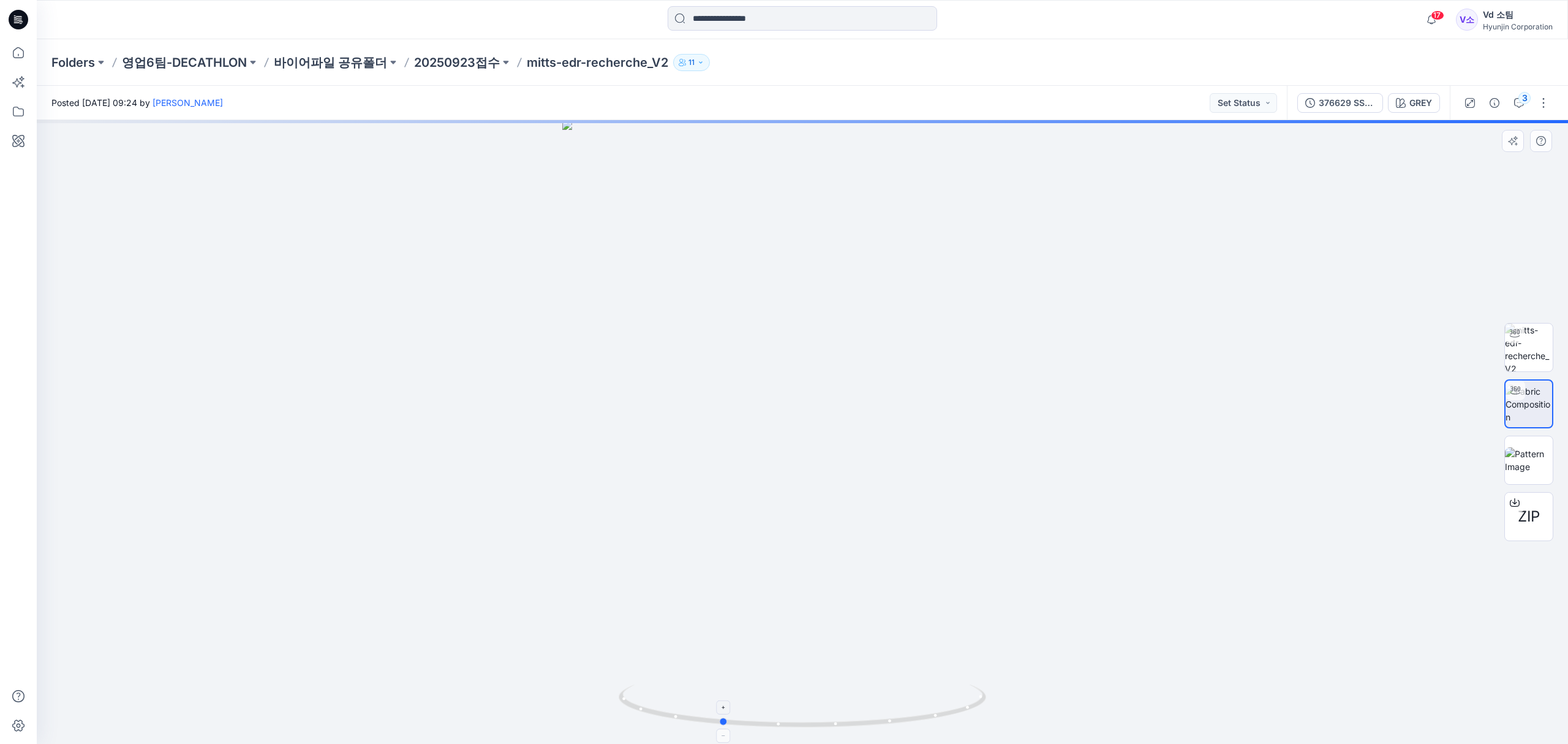
drag, startPoint x: 899, startPoint y: 711, endPoint x: 818, endPoint y: 699, distance: 81.9
click at [818, 699] on icon at bounding box center [803, 707] width 370 height 46
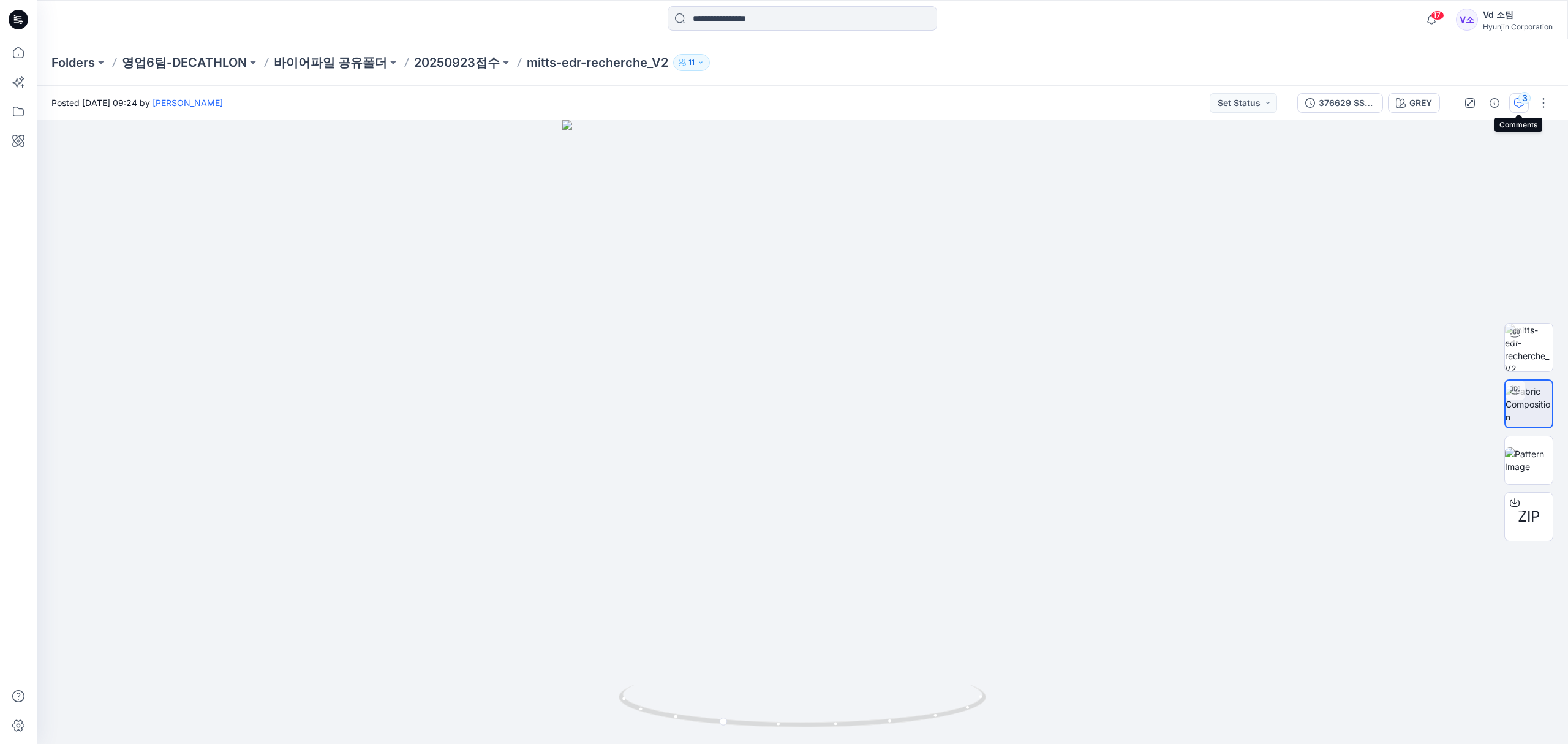
click at [1521, 104] on icon "button" at bounding box center [1519, 103] width 10 height 10
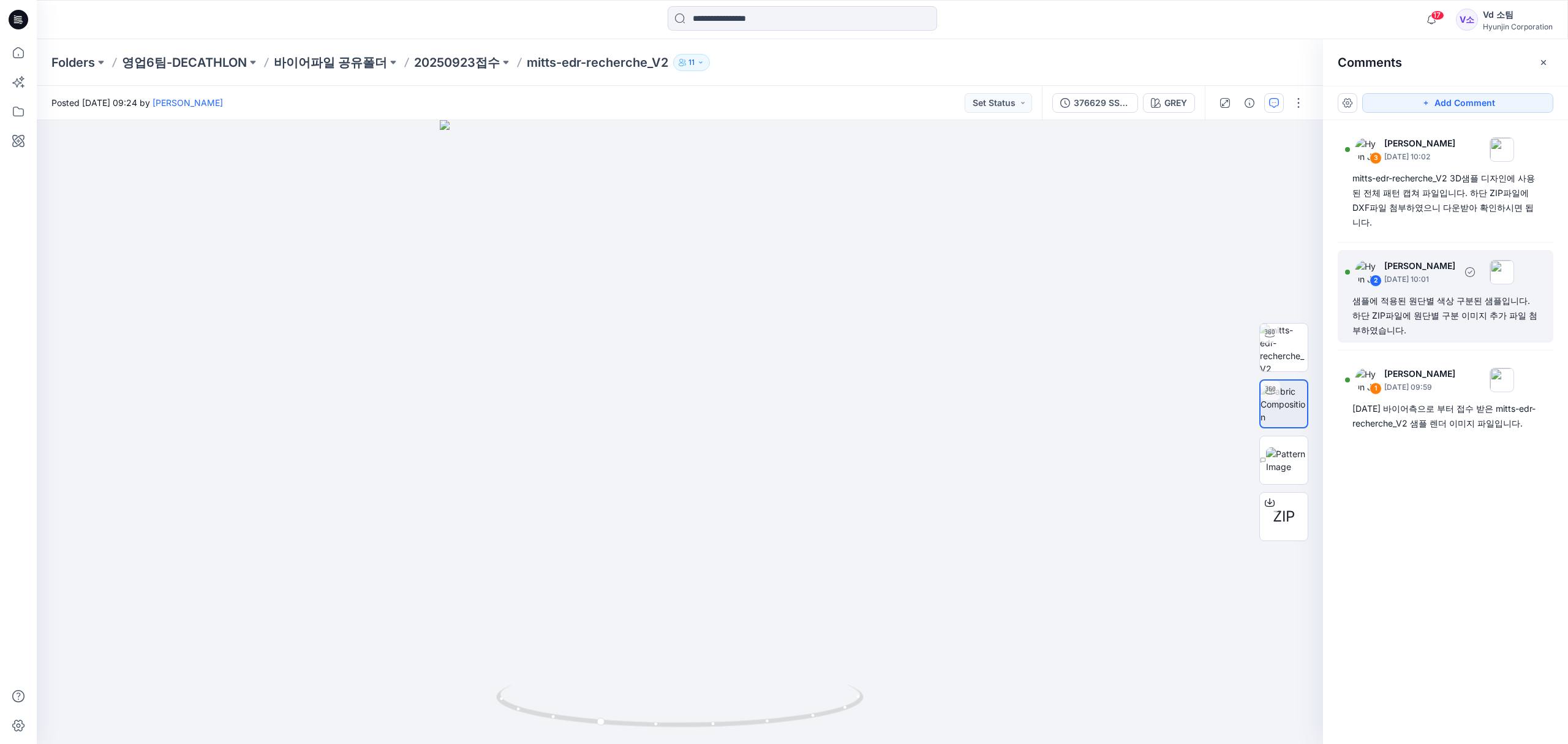
click at [1417, 293] on div "샘플에 적용된 원단별 색상 구분된 샘플입니다. 하단 ZIP파일에 원단별 구분 이미지 추가 파일 첨부하였습니다." at bounding box center [1445, 315] width 187 height 44
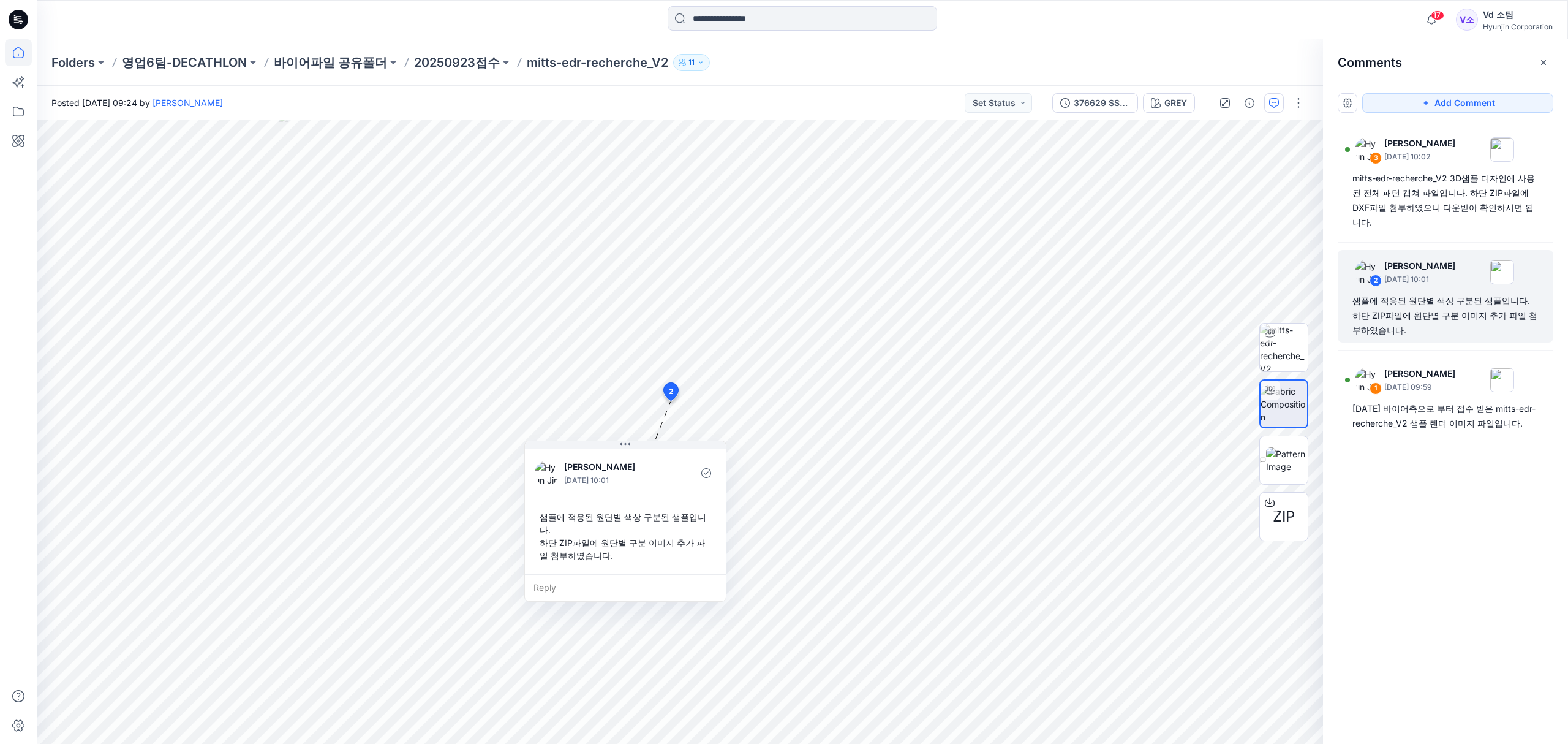
click at [27, 49] on icon at bounding box center [19, 53] width 27 height 27
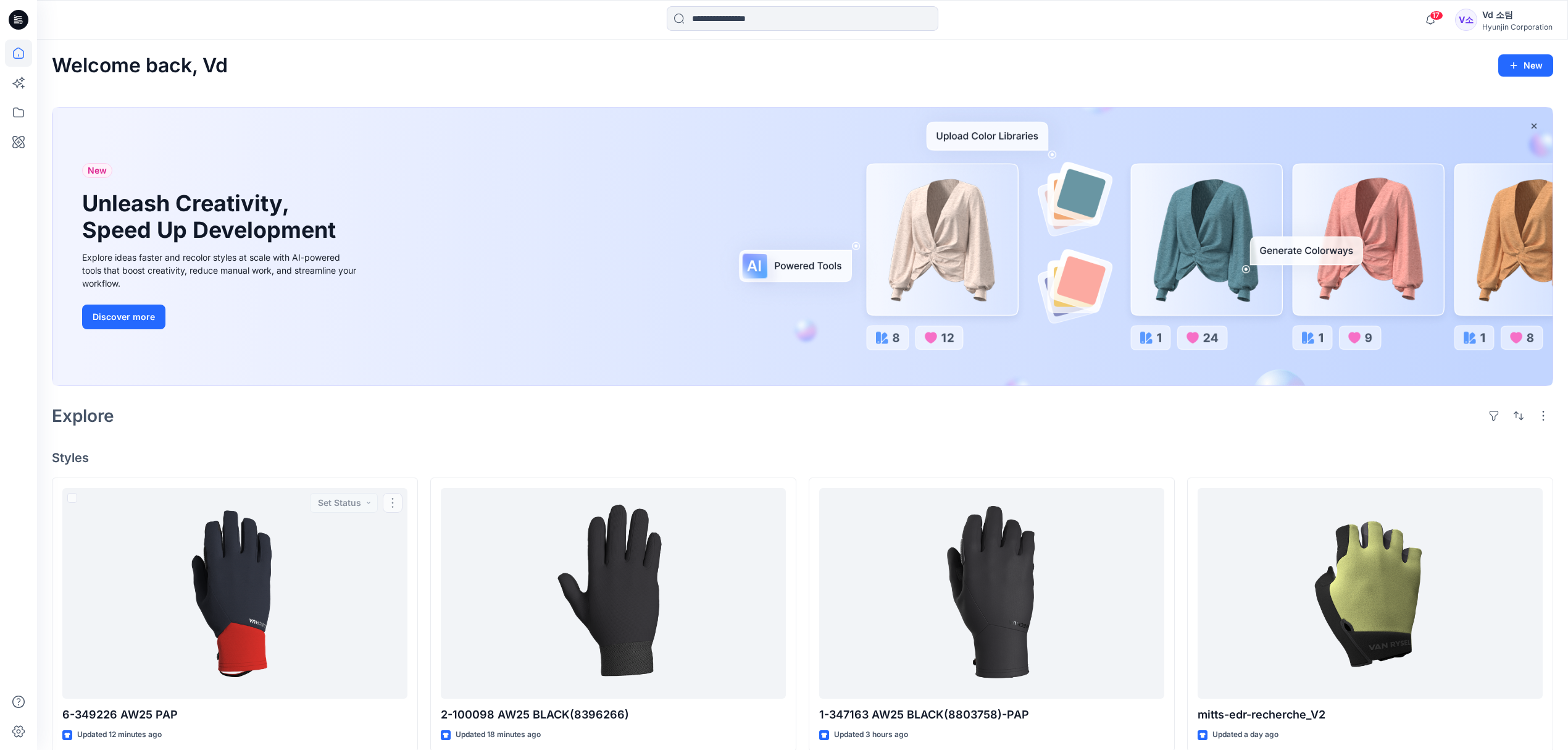
click at [401, 434] on div "Welcome back, Vd New New Unleash Creativity, Speed Up Development Explore ideas…" at bounding box center [802, 759] width 1531 height 1441
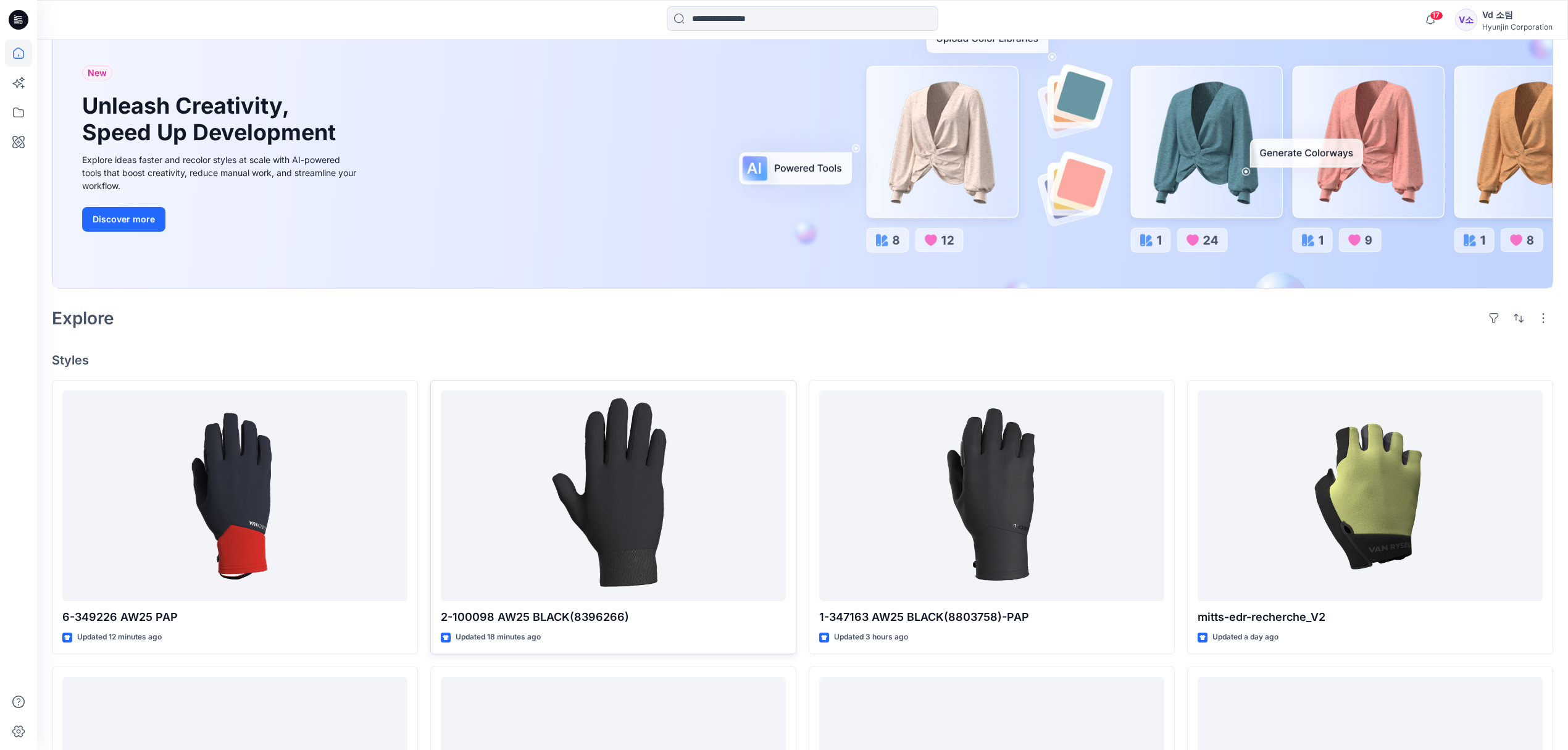
scroll to position [247, 0]
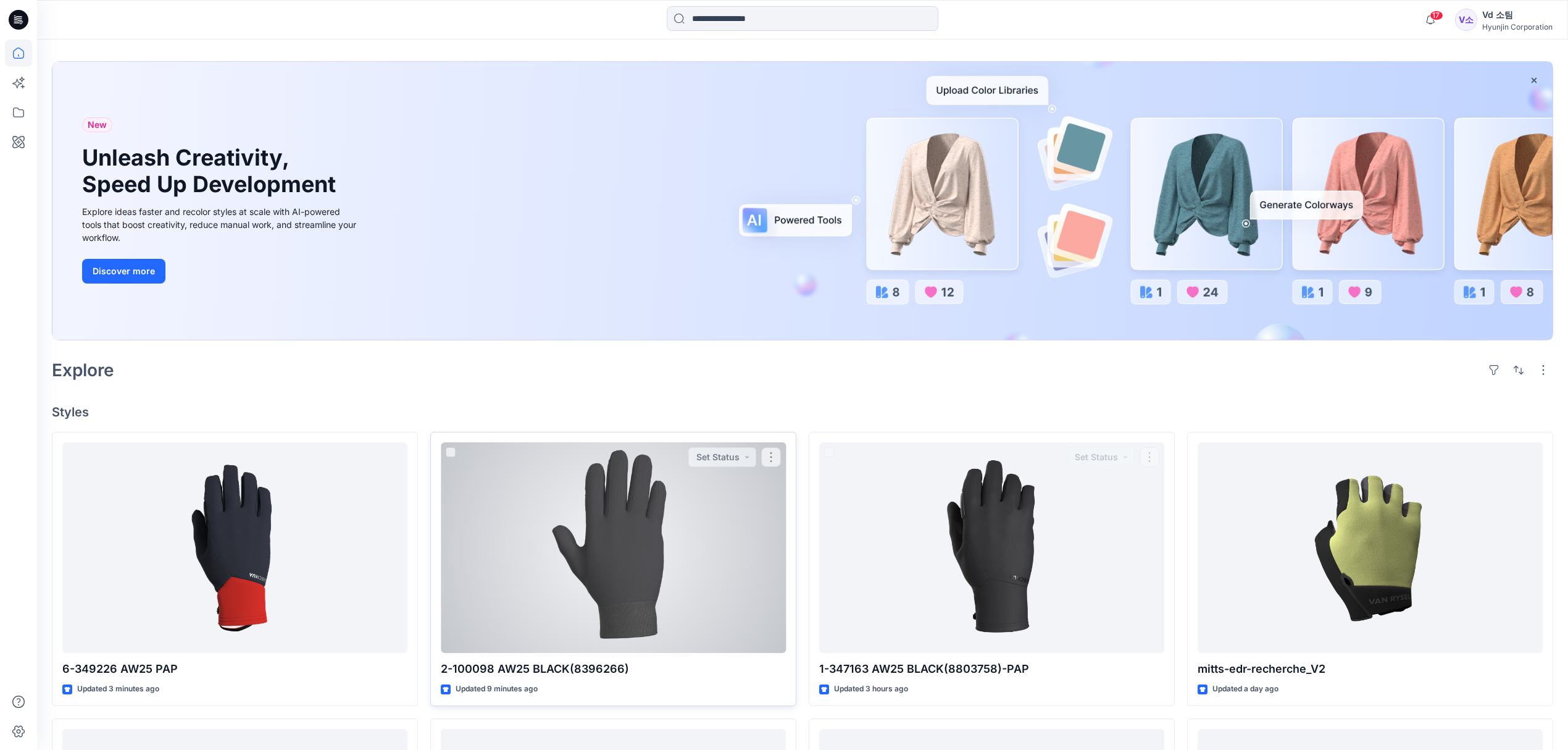
scroll to position [82, 0]
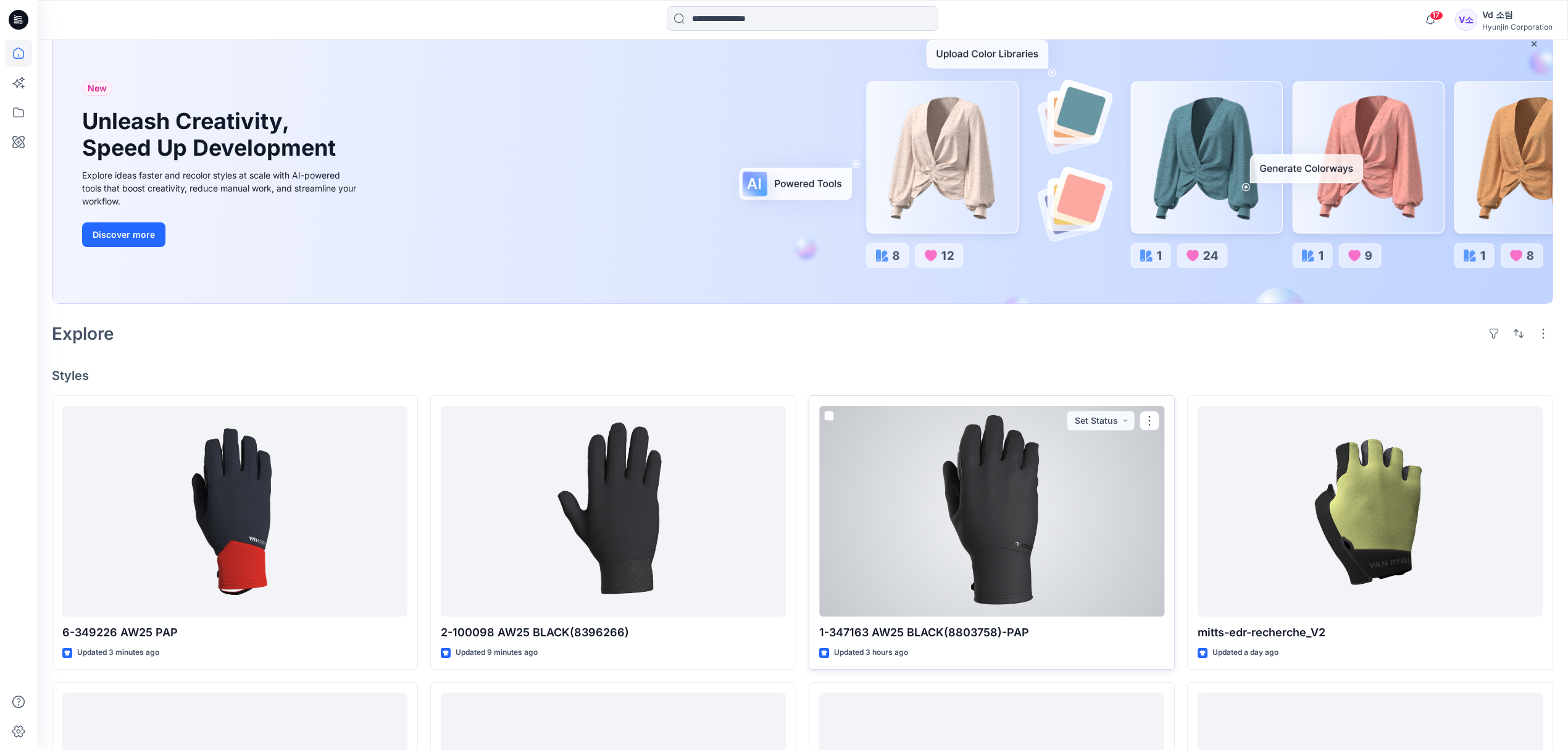
click at [959, 545] on div at bounding box center [992, 511] width 345 height 211
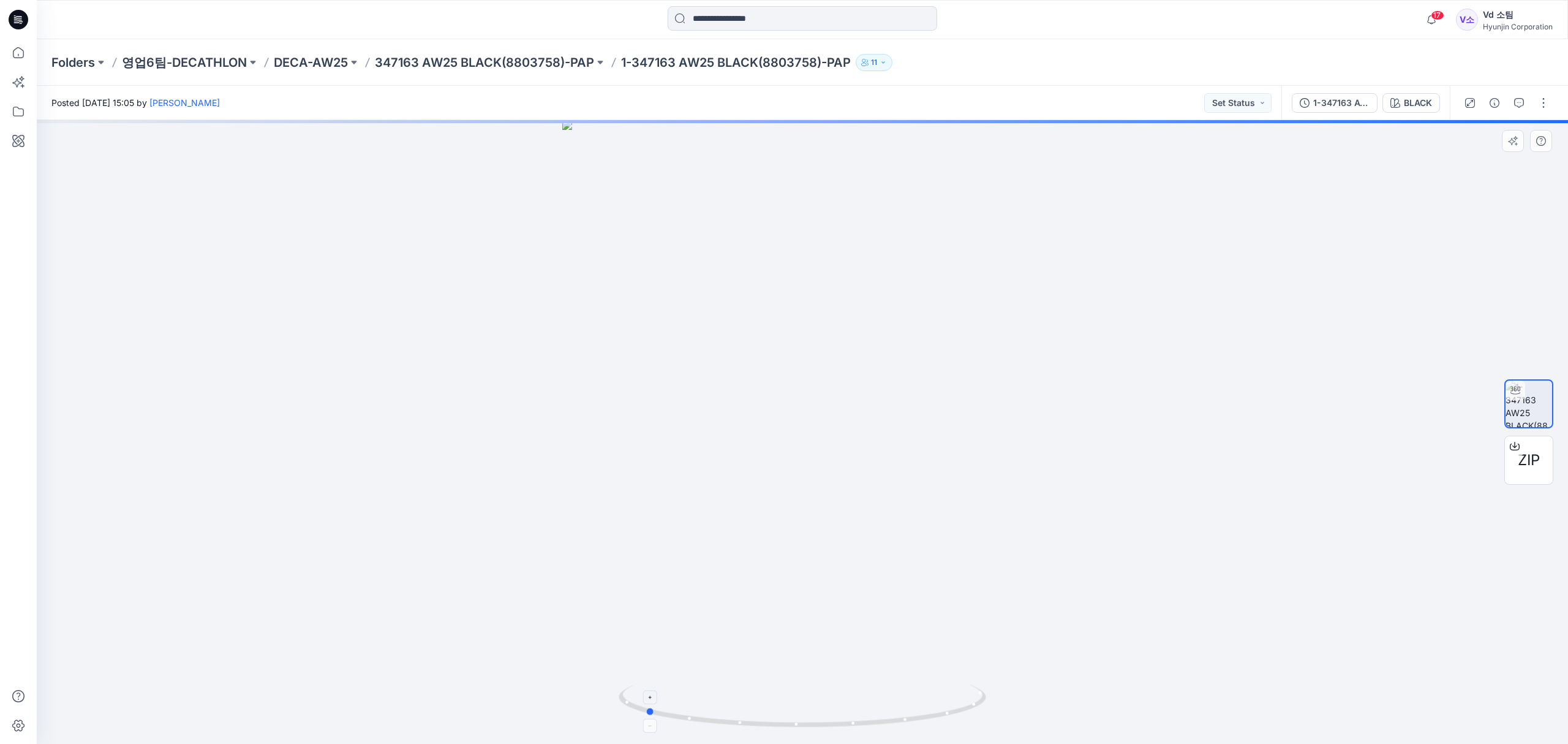
drag, startPoint x: 733, startPoint y: 713, endPoint x: 944, endPoint y: 707, distance: 211.1
click at [944, 707] on icon at bounding box center [803, 707] width 370 height 46
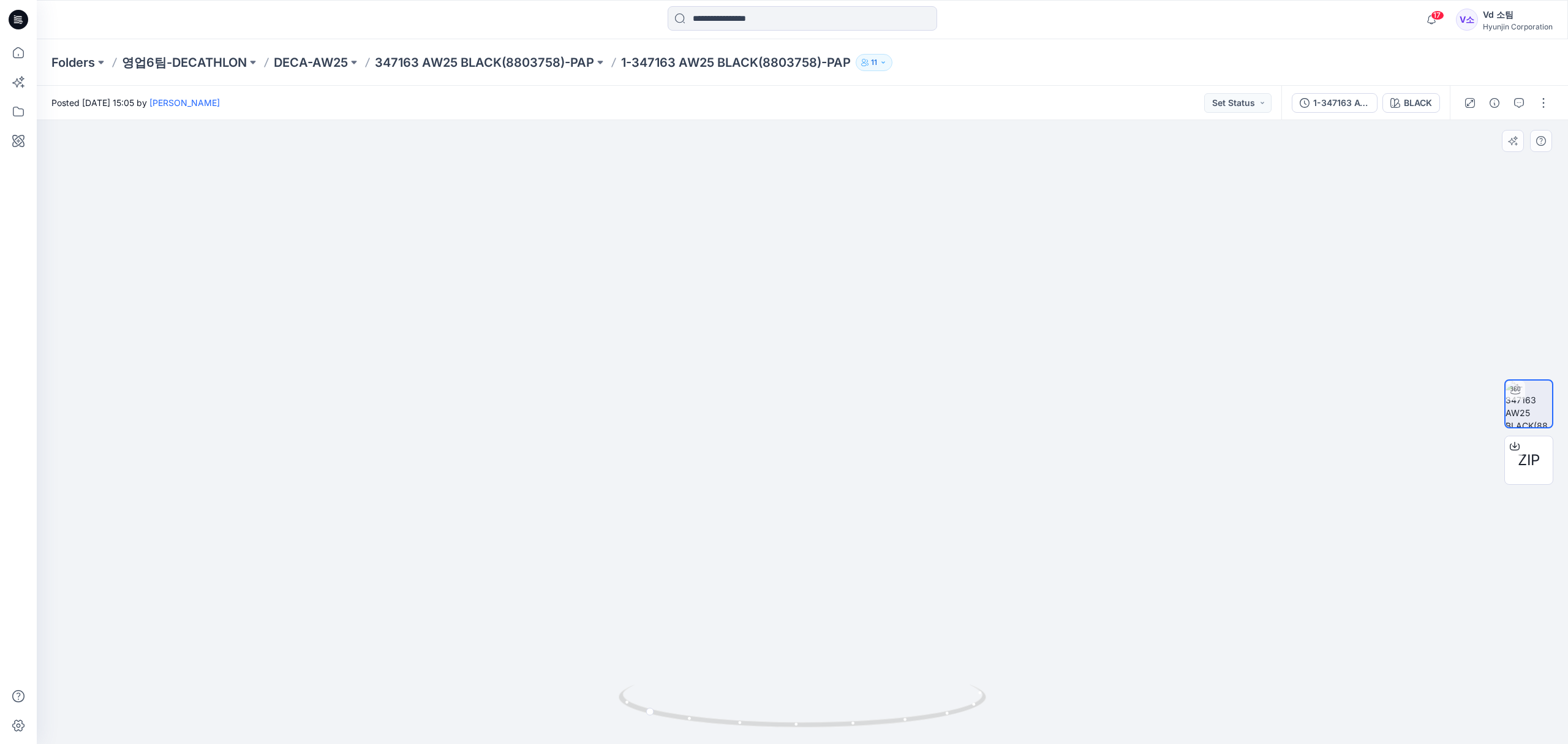
drag, startPoint x: 714, startPoint y: 247, endPoint x: 719, endPoint y: 347, distance: 100.1
click at [719, 347] on img at bounding box center [802, 378] width 802 height 735
drag, startPoint x: 957, startPoint y: 721, endPoint x: 800, endPoint y: 738, distance: 157.9
click at [800, 738] on div at bounding box center [801, 713] width 367 height 61
drag, startPoint x: 903, startPoint y: 720, endPoint x: 905, endPoint y: 692, distance: 28.1
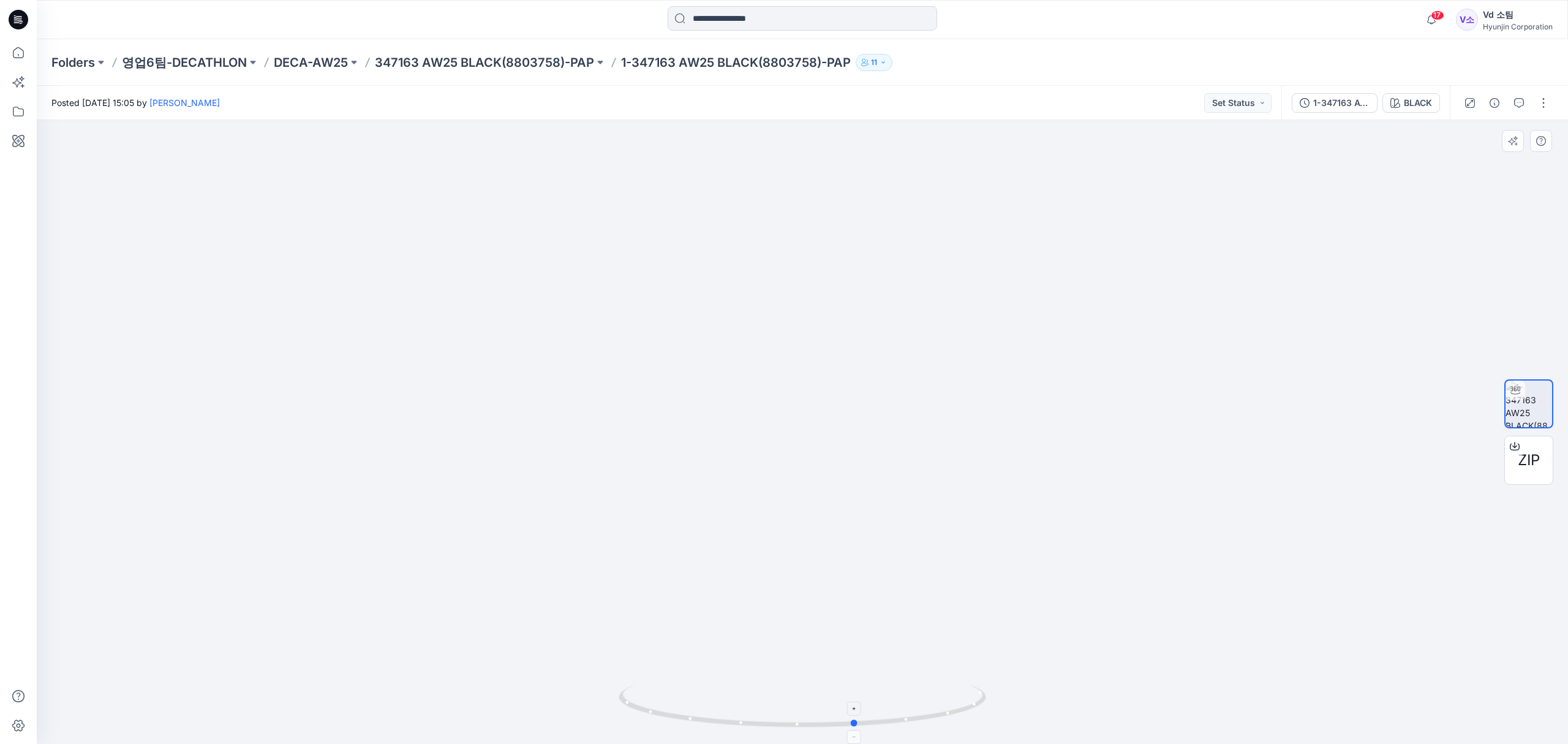
click at [905, 692] on icon at bounding box center [803, 707] width 370 height 46
drag, startPoint x: 882, startPoint y: 592, endPoint x: 863, endPoint y: 360, distance: 232.8
click at [863, 360] on img at bounding box center [802, 333] width 632 height 822
drag, startPoint x: 907, startPoint y: 509, endPoint x: 900, endPoint y: 567, distance: 58.4
click at [900, 567] on img at bounding box center [802, 413] width 525 height 660
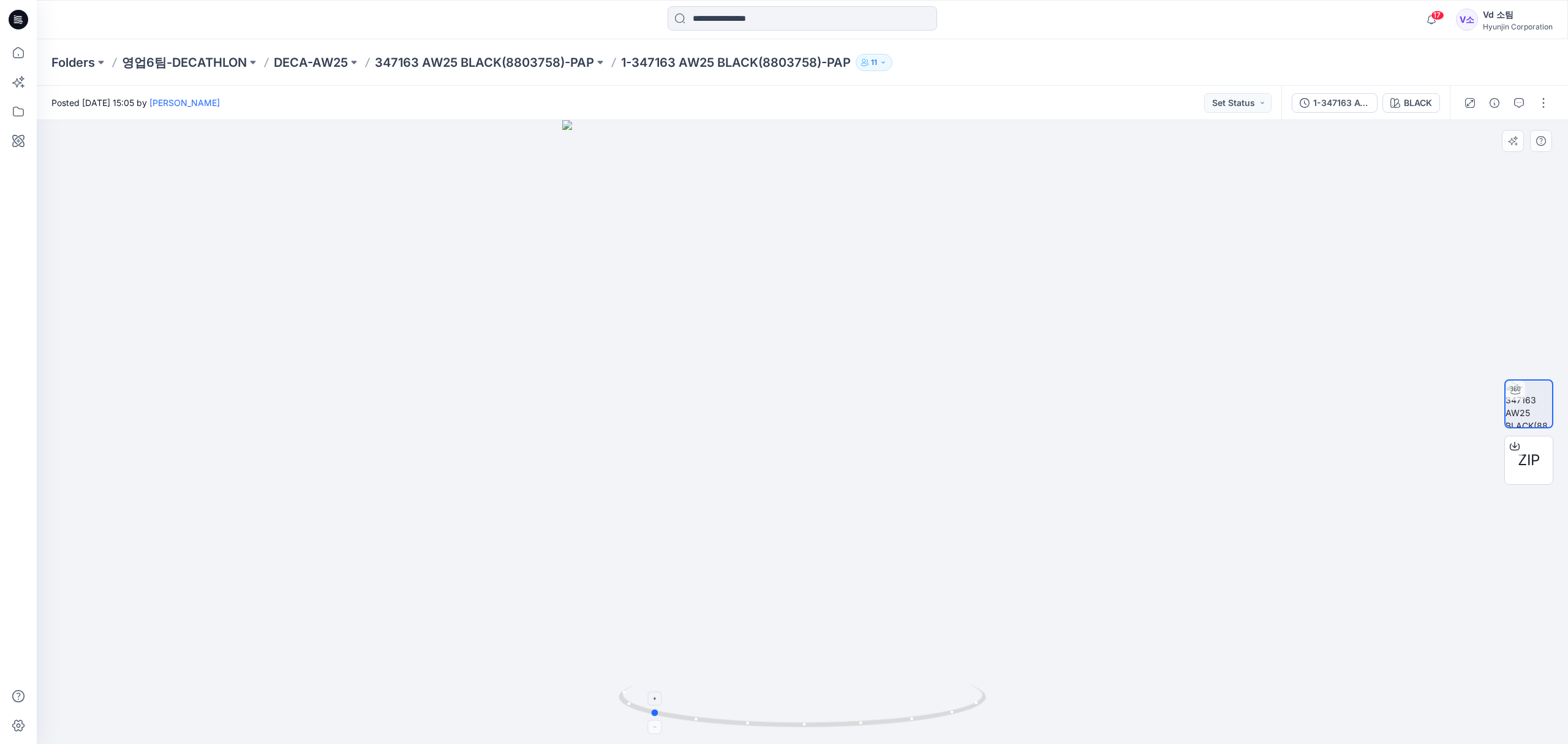
drag, startPoint x: 799, startPoint y: 730, endPoint x: 960, endPoint y: 720, distance: 161.3
click at [960, 720] on icon at bounding box center [803, 707] width 370 height 46
drag, startPoint x: 882, startPoint y: 731, endPoint x: 794, endPoint y: 733, distance: 88.0
click at [792, 733] on img at bounding box center [801, 714] width 367 height 60
click at [794, 733] on img at bounding box center [801, 714] width 367 height 60
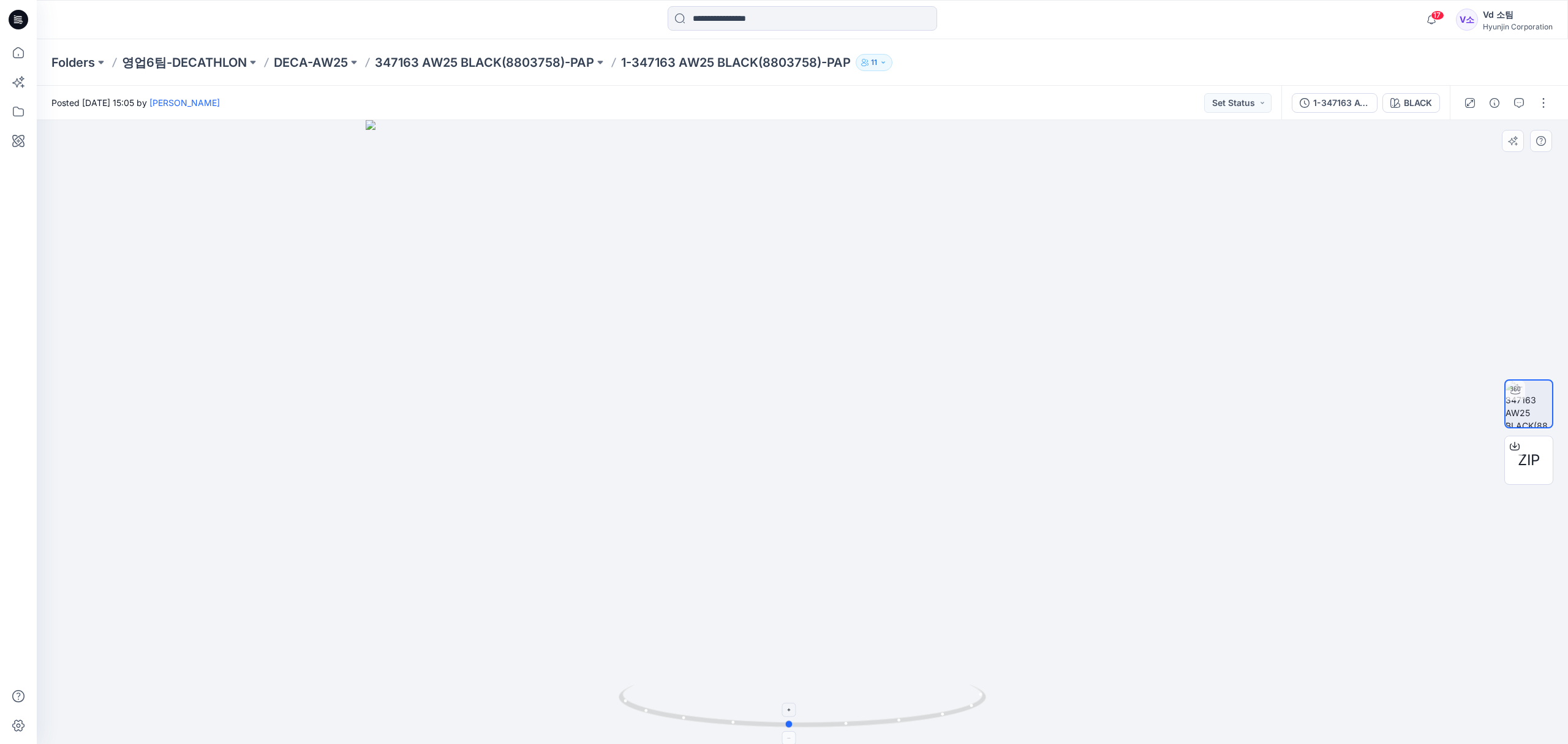
drag, startPoint x: 924, startPoint y: 707, endPoint x: 802, endPoint y: 716, distance: 122.3
click at [802, 716] on icon at bounding box center [803, 707] width 370 height 46
drag, startPoint x: 890, startPoint y: 730, endPoint x: 803, endPoint y: 731, distance: 87.0
click at [803, 731] on div at bounding box center [801, 432] width 1531 height 624
drag, startPoint x: 828, startPoint y: 718, endPoint x: 800, endPoint y: 726, distance: 29.1
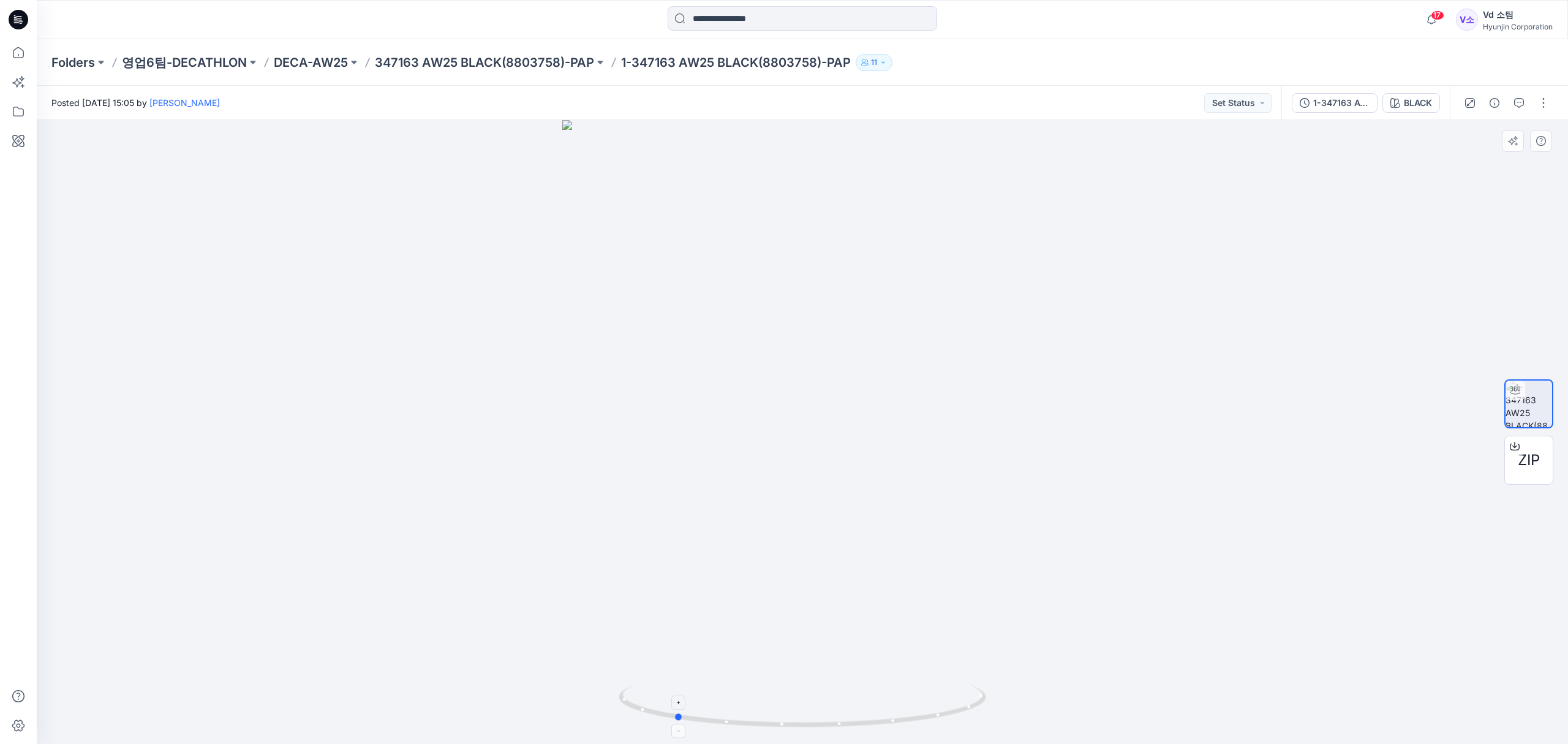
click at [800, 726] on icon at bounding box center [803, 707] width 370 height 46
drag, startPoint x: 870, startPoint y: 713, endPoint x: 941, endPoint y: 712, distance: 71.0
click at [941, 712] on icon at bounding box center [803, 707] width 370 height 46
drag, startPoint x: 875, startPoint y: 730, endPoint x: 830, endPoint y: 734, distance: 45.2
click at [830, 734] on div at bounding box center [801, 432] width 1531 height 624
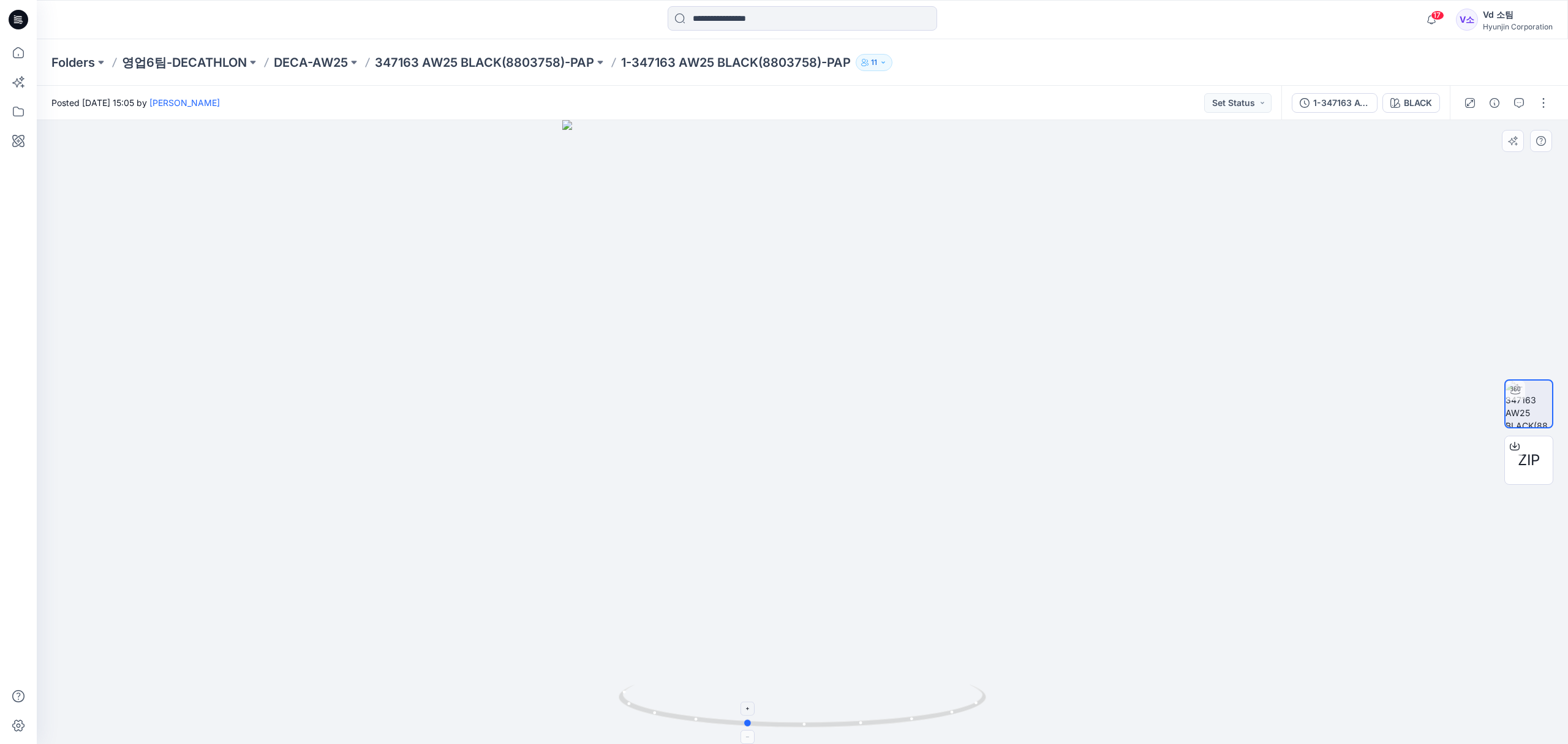
drag, startPoint x: 859, startPoint y: 734, endPoint x: 929, endPoint y: 726, distance: 70.5
click at [929, 726] on div at bounding box center [801, 432] width 1531 height 624
drag, startPoint x: 764, startPoint y: 720, endPoint x: 679, endPoint y: 721, distance: 85.0
click at [679, 721] on icon at bounding box center [803, 707] width 370 height 46
drag, startPoint x: 844, startPoint y: 721, endPoint x: 825, endPoint y: 730, distance: 21.0
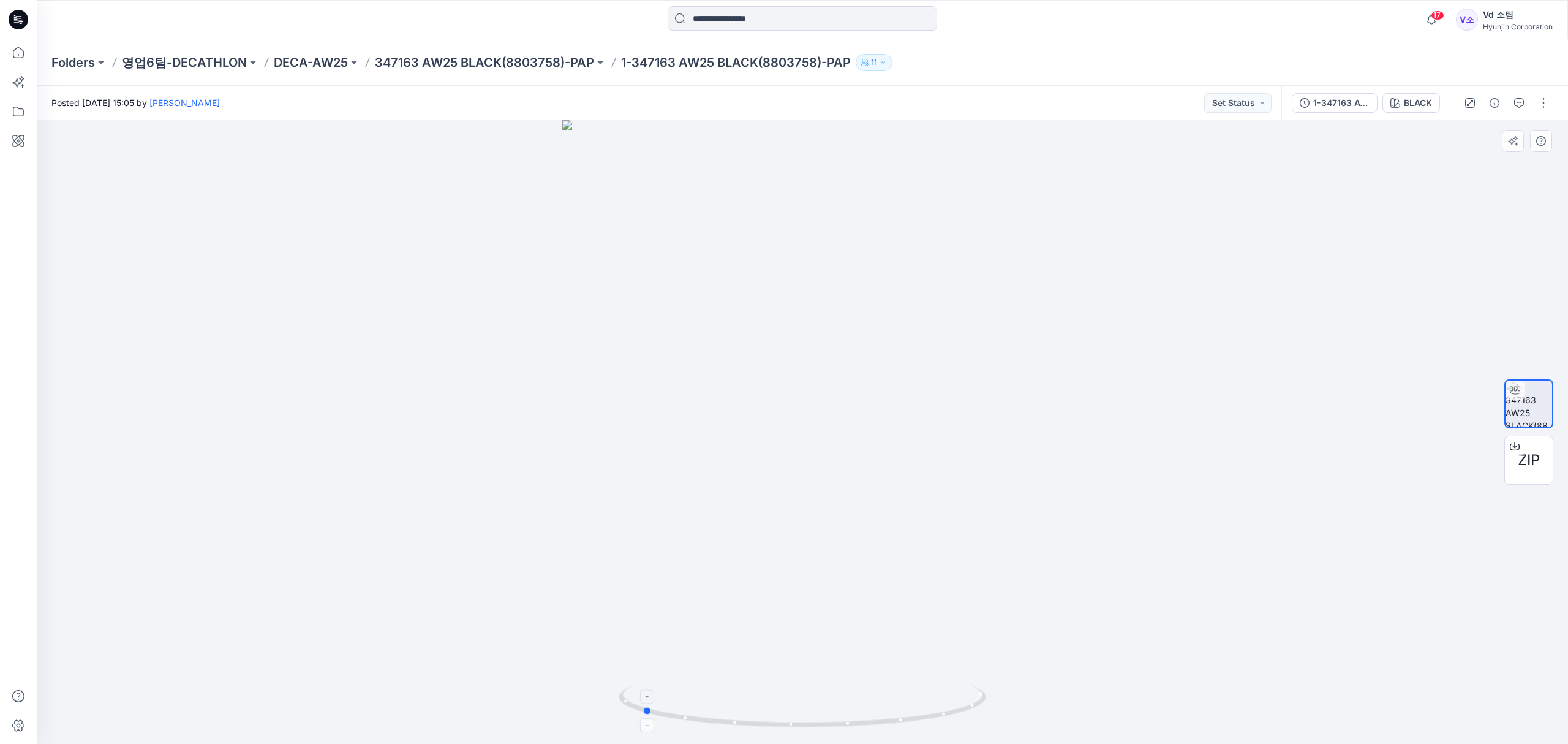
click at [825, 730] on icon at bounding box center [803, 707] width 370 height 46
drag, startPoint x: 953, startPoint y: 741, endPoint x: 800, endPoint y: 751, distance: 153.3
click at [800, 743] on html "17 Notifications Your style 6-349226 AW25 PAP is ready 2 new Colorway 2 minutes…" at bounding box center [784, 372] width 1568 height 744
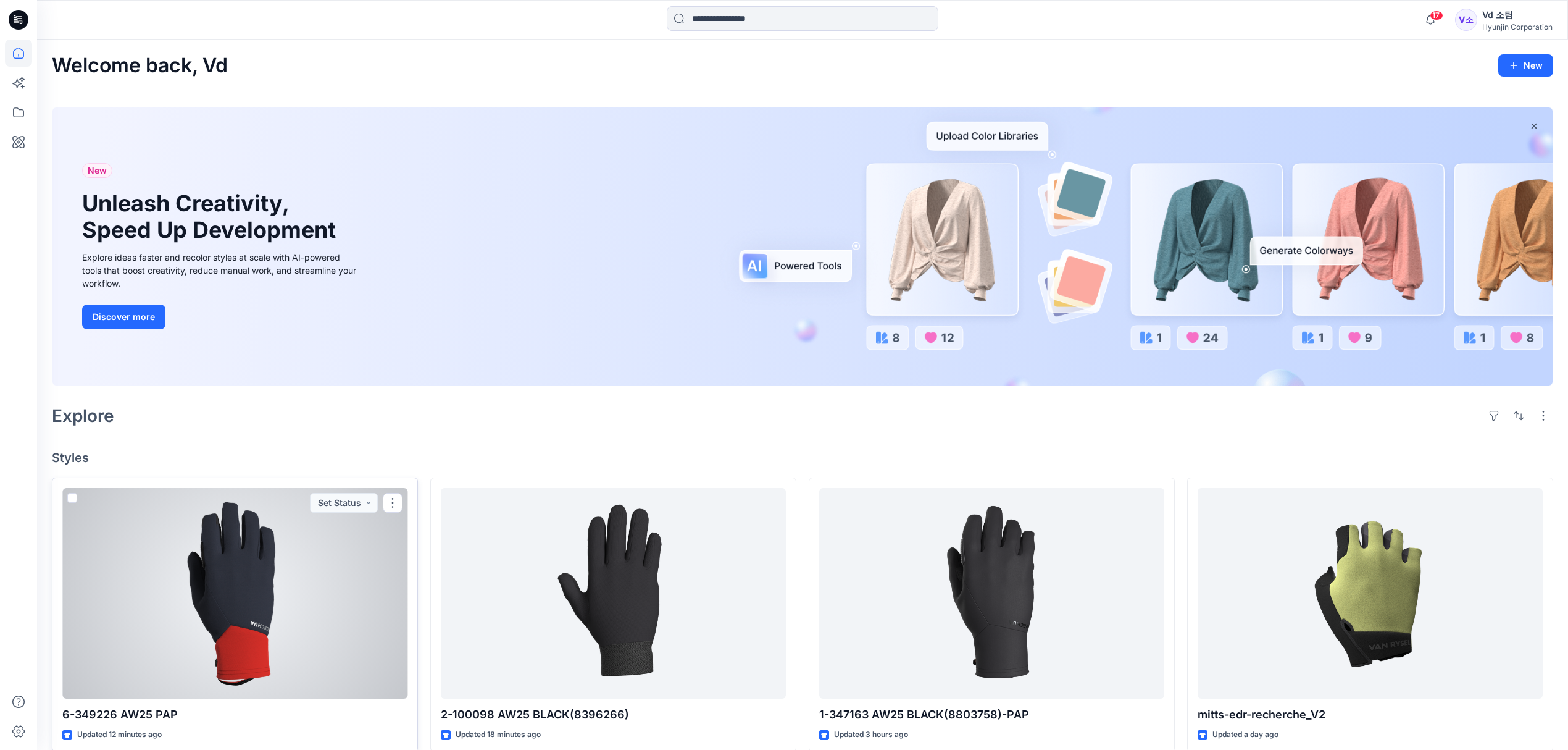
click at [305, 611] on div at bounding box center [235, 594] width 345 height 211
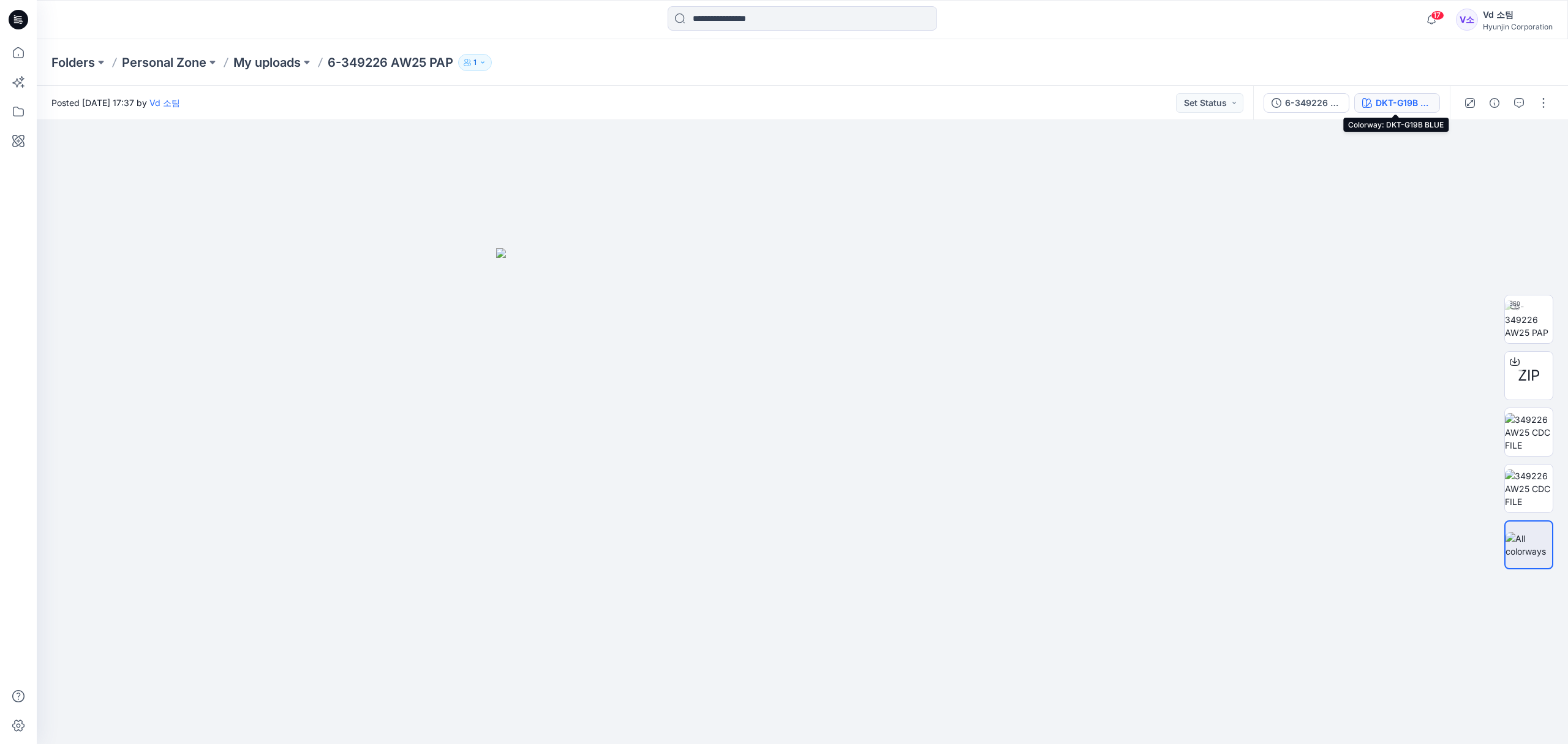
click at [1380, 98] on div "DKT-G19B BLUE" at bounding box center [1404, 103] width 56 height 14
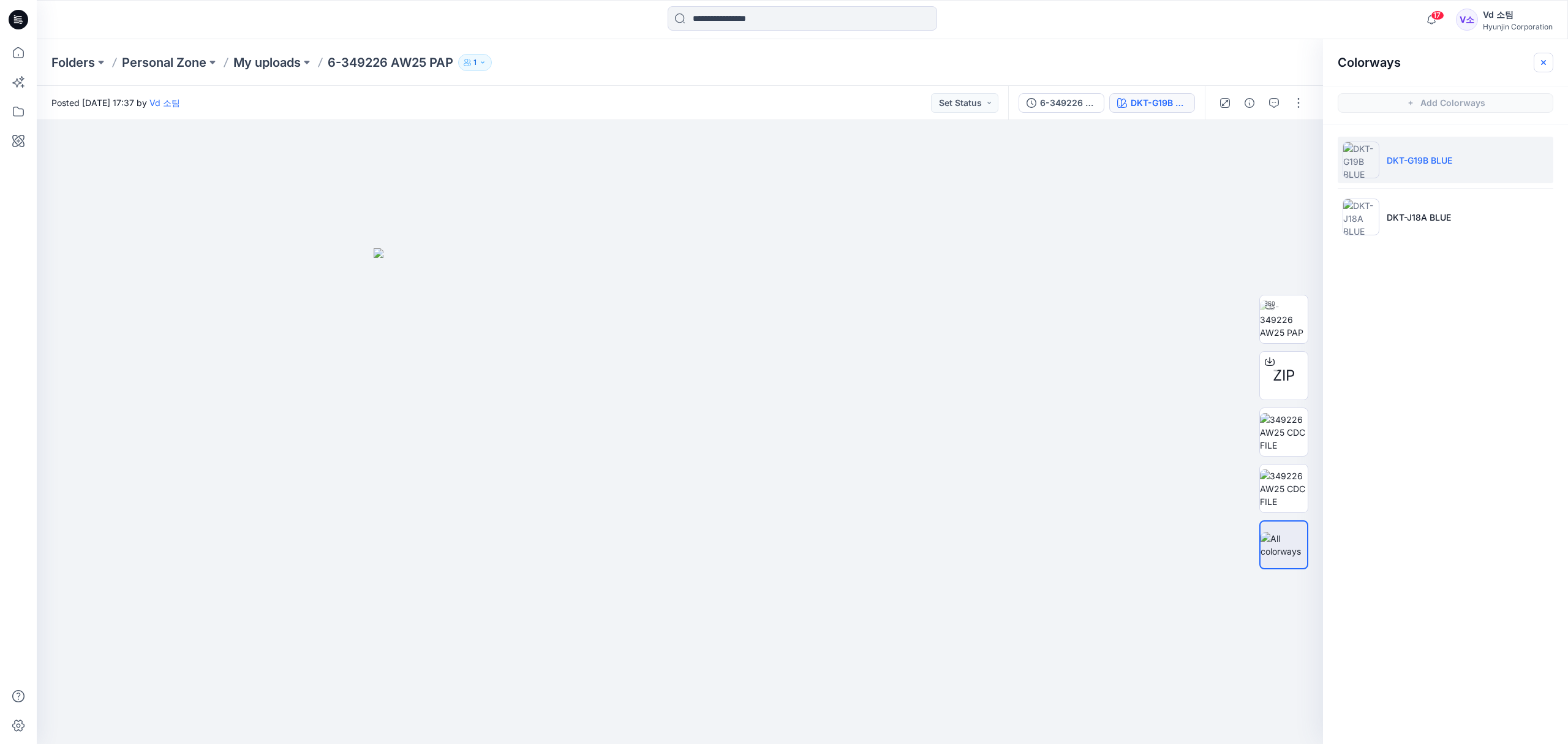
click at [1538, 72] on button "button" at bounding box center [1542, 62] width 20 height 20
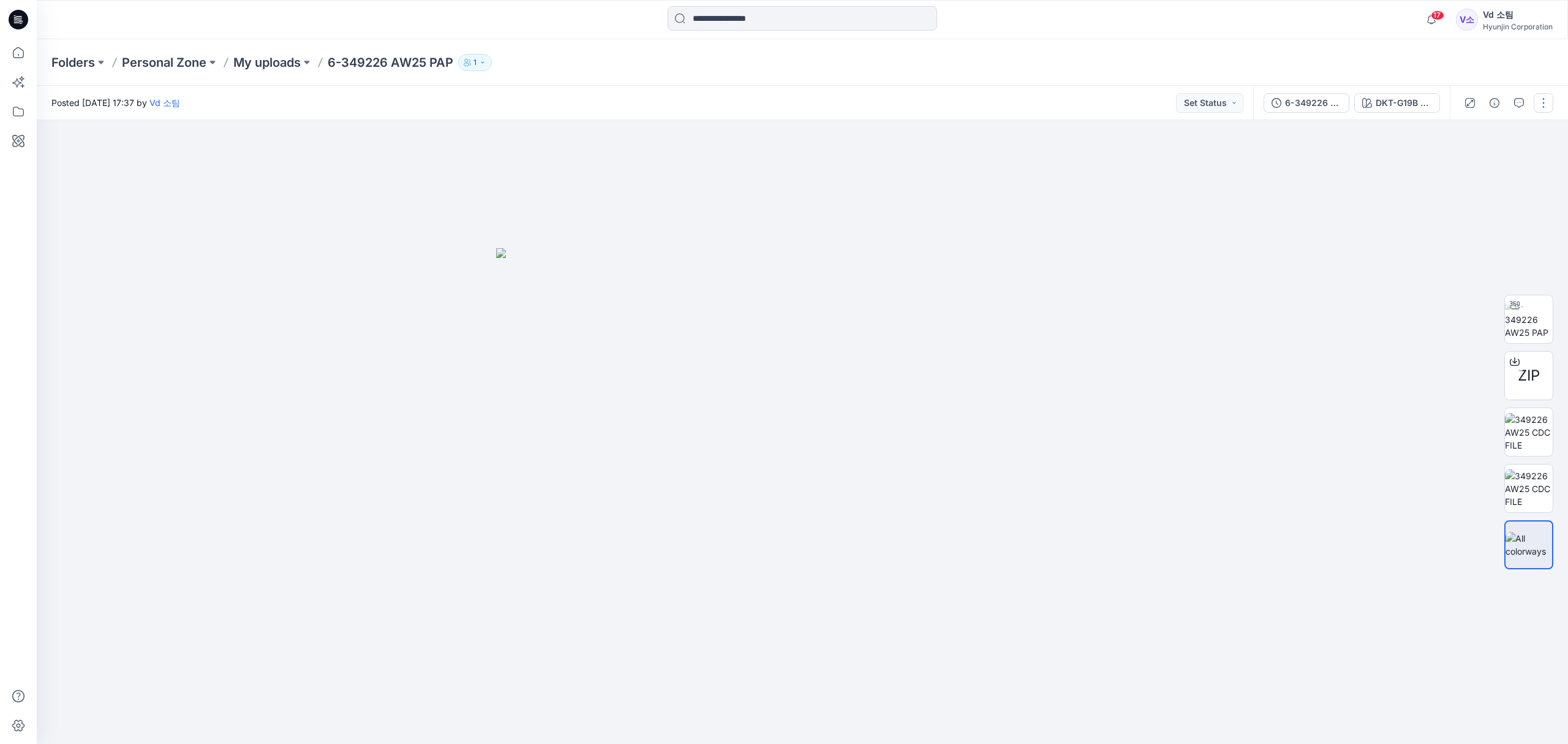
click at [1546, 97] on button "button" at bounding box center [1542, 102] width 20 height 20
click at [1476, 168] on button "Edit" at bounding box center [1491, 165] width 112 height 23
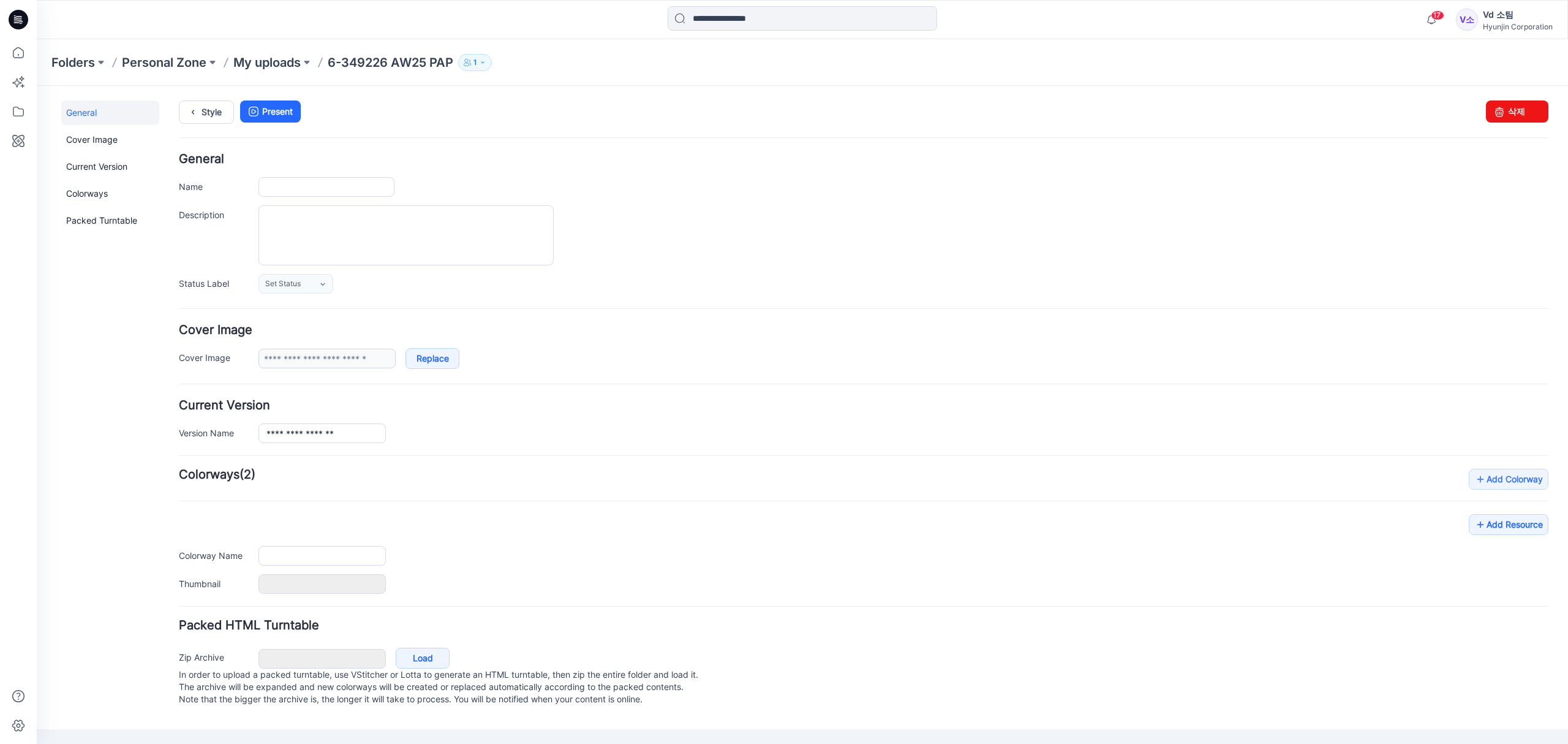
type input "**********"
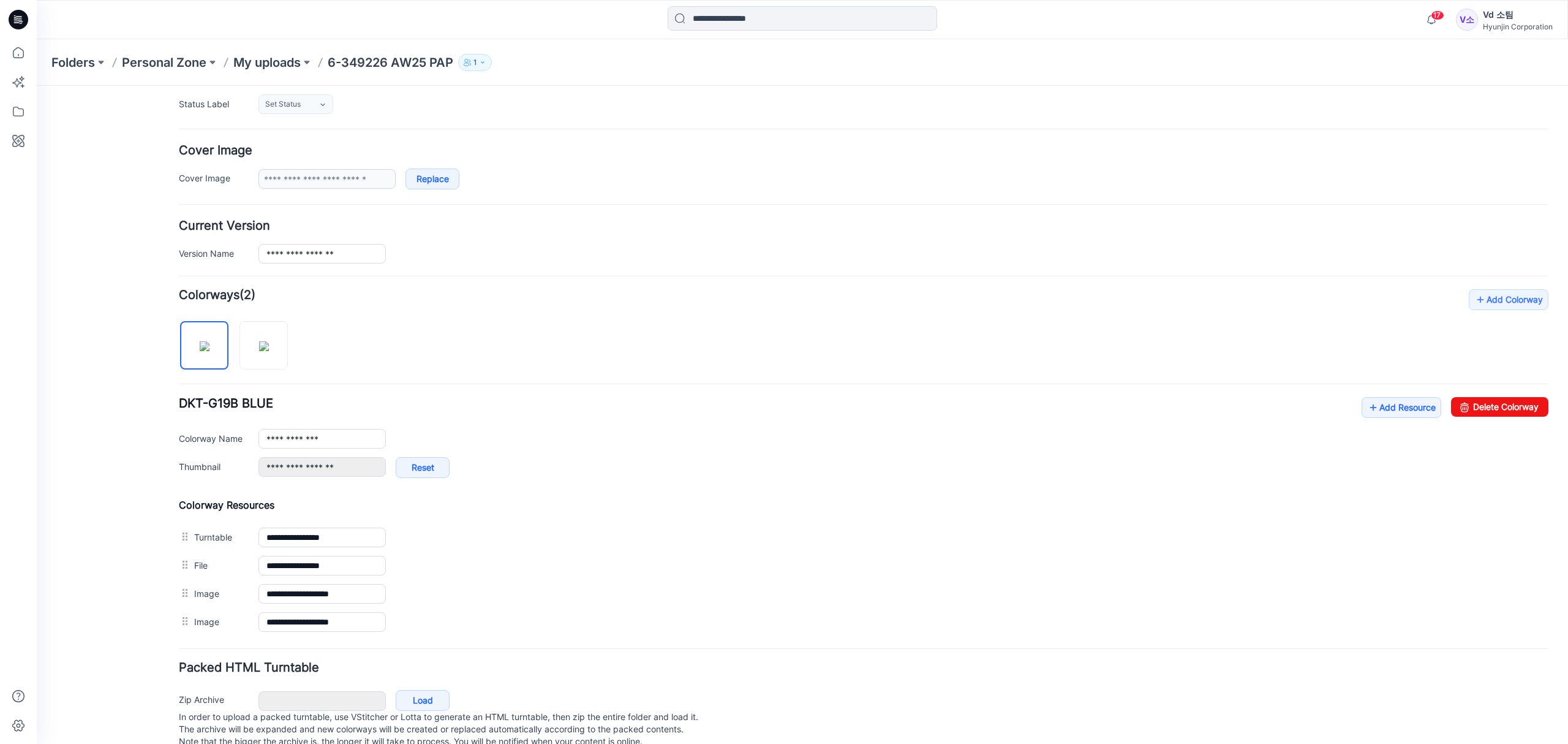
scroll to position [218, 0]
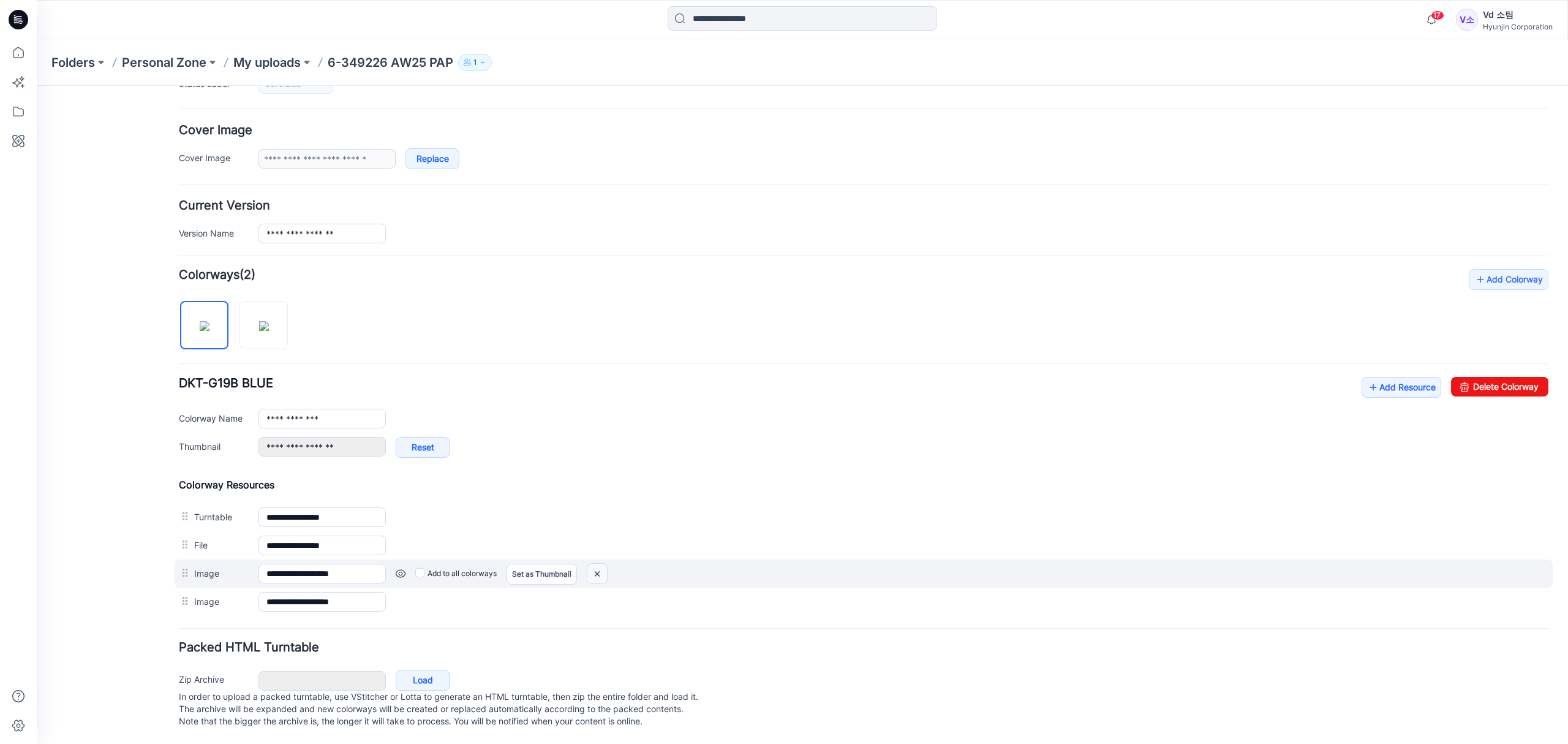
drag, startPoint x: 600, startPoint y: 562, endPoint x: 893, endPoint y: 157, distance: 499.9
click at [600, 563] on img at bounding box center [596, 574] width 20 height 20
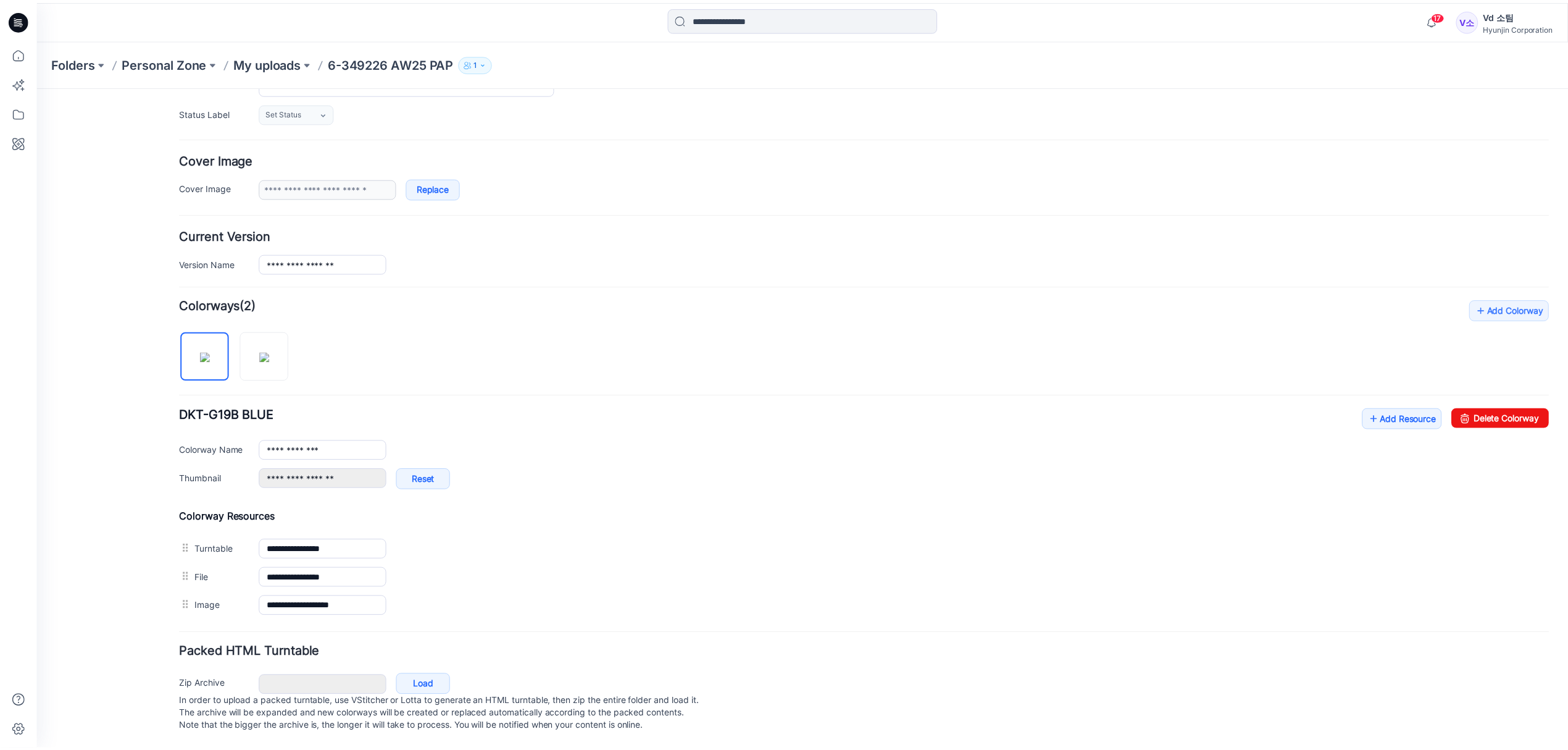
scroll to position [191, 0]
click at [631, 379] on div "**********" at bounding box center [871, 460] width 1381 height 321
click at [267, 353] on img at bounding box center [266, 357] width 10 height 10
click at [211, 355] on img at bounding box center [206, 357] width 10 height 10
type input "**********"
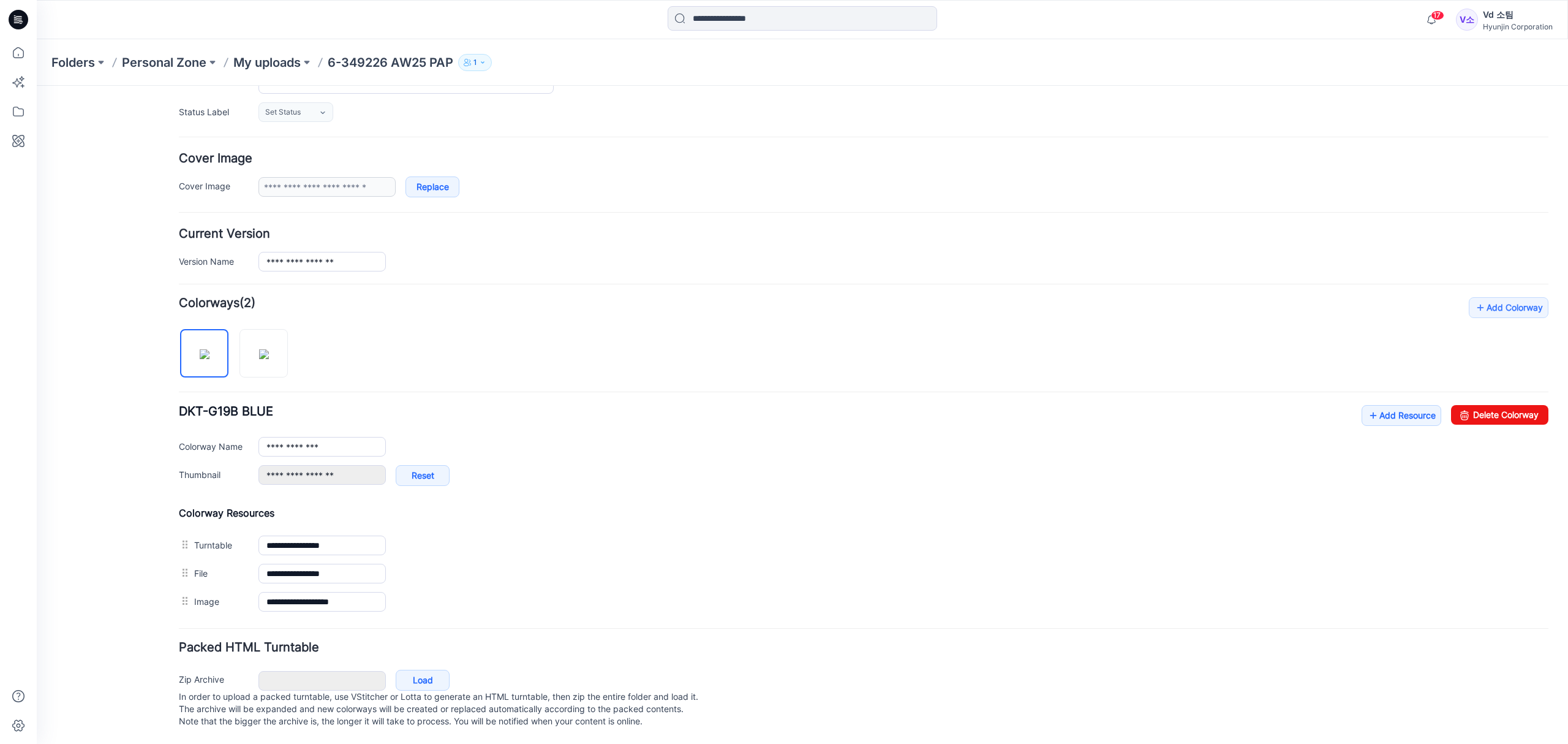
click at [506, 354] on div "**********" at bounding box center [864, 457] width 1370 height 319
click at [263, 54] on p "My uploads" at bounding box center [267, 62] width 67 height 17
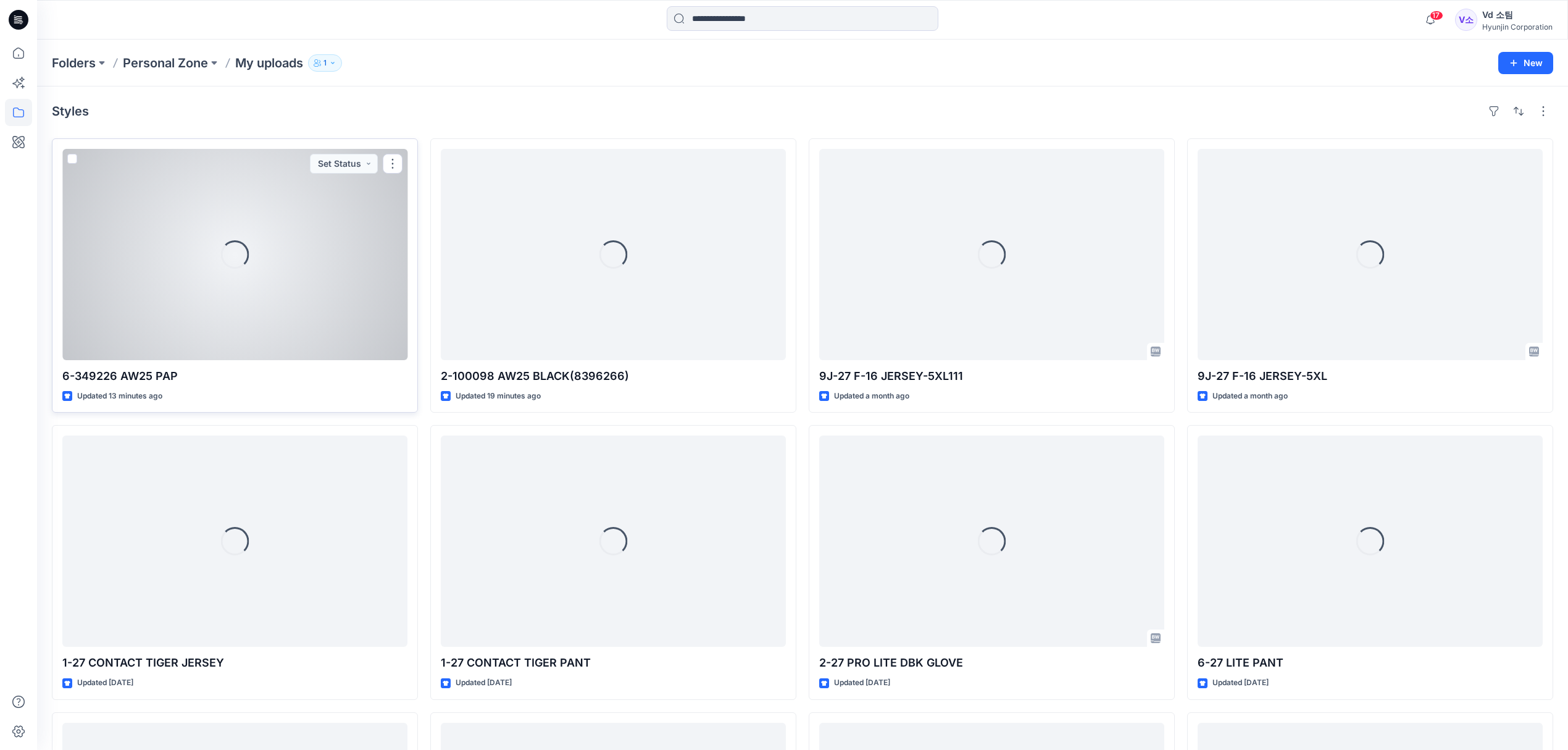
click at [284, 288] on div "Loading..." at bounding box center [235, 254] width 345 height 211
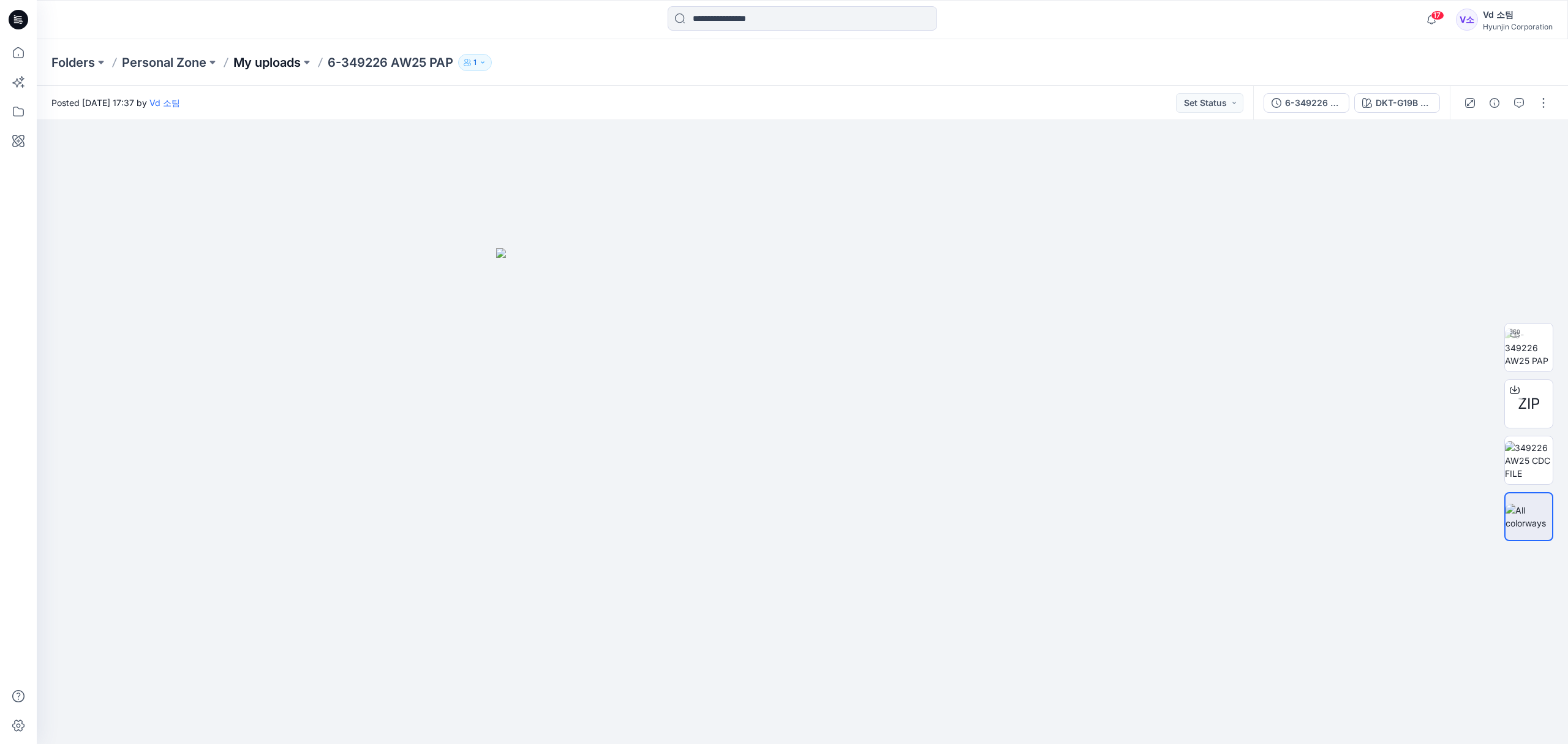
click at [275, 60] on p "My uploads" at bounding box center [267, 62] width 67 height 17
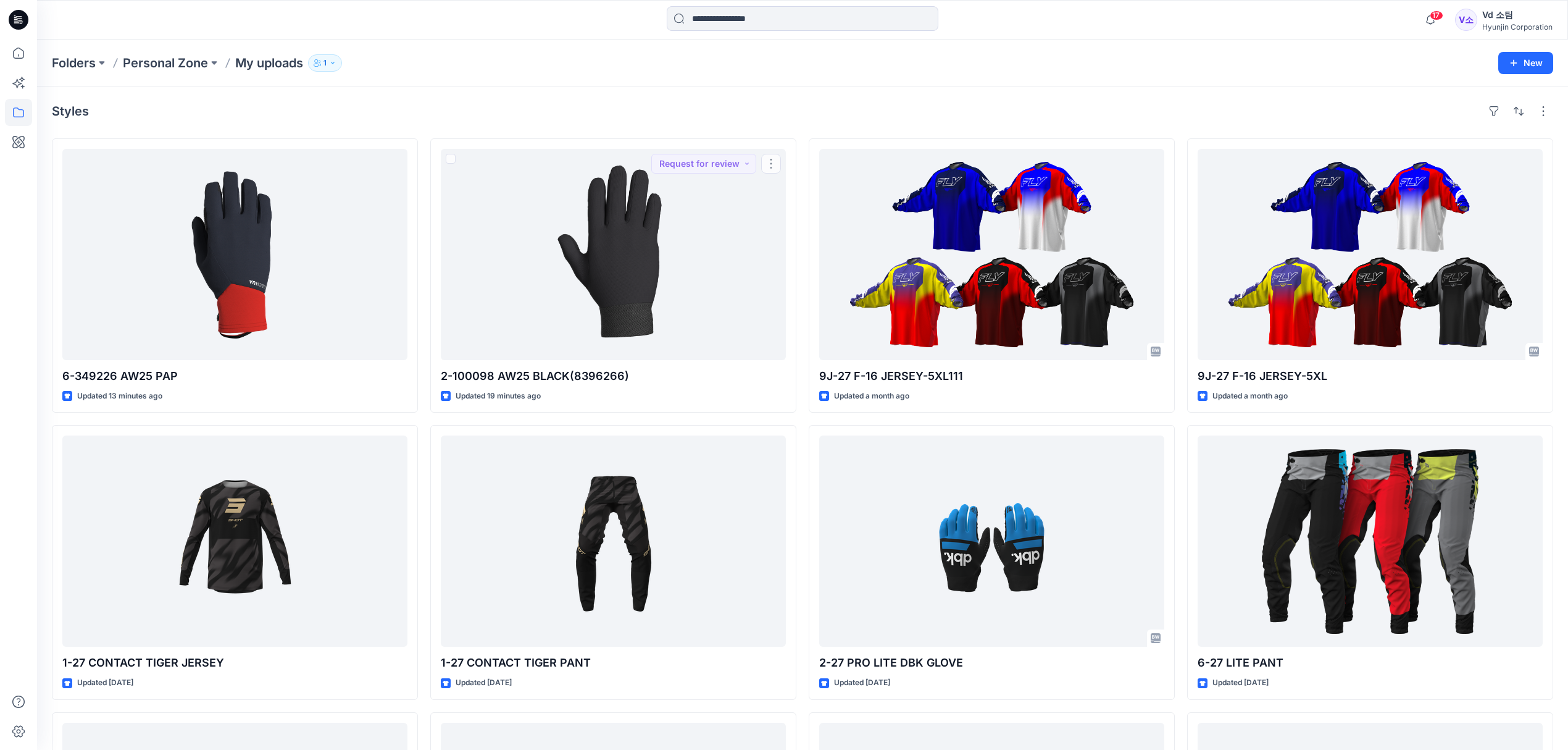
click at [480, 59] on div "Folders Personal Zone My uploads 1" at bounding box center [754, 63] width 1405 height 17
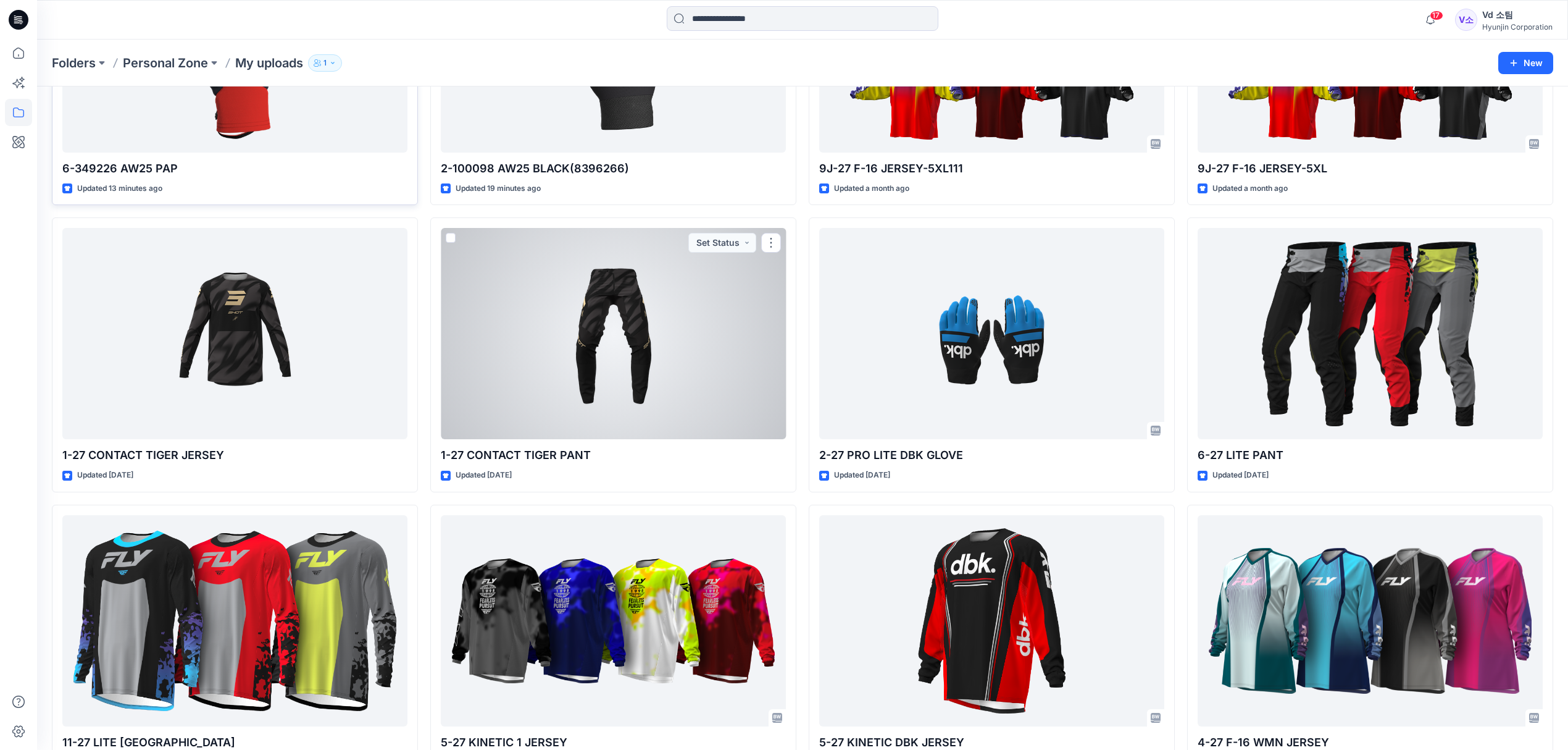
scroll to position [82, 0]
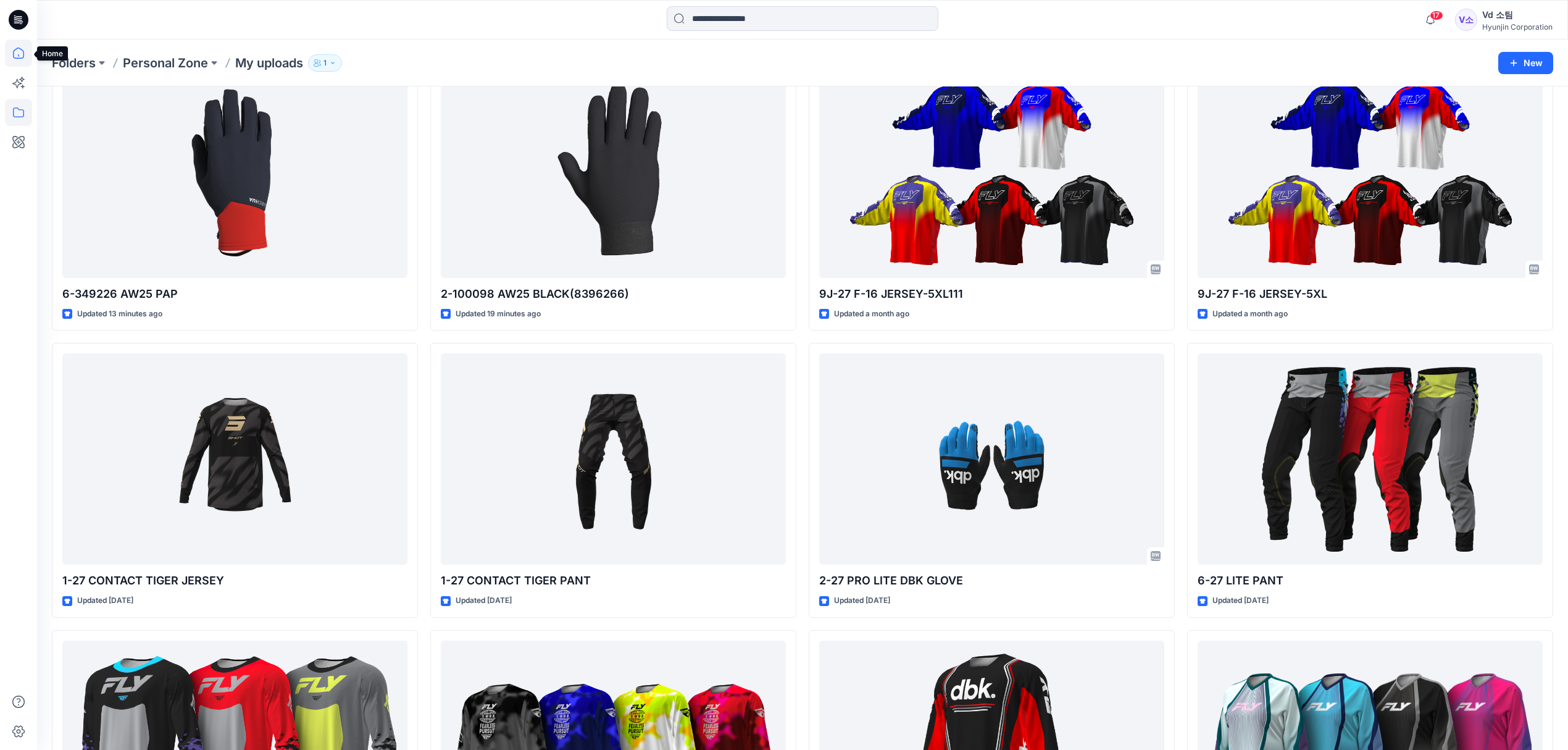
click at [23, 59] on icon at bounding box center [19, 53] width 27 height 27
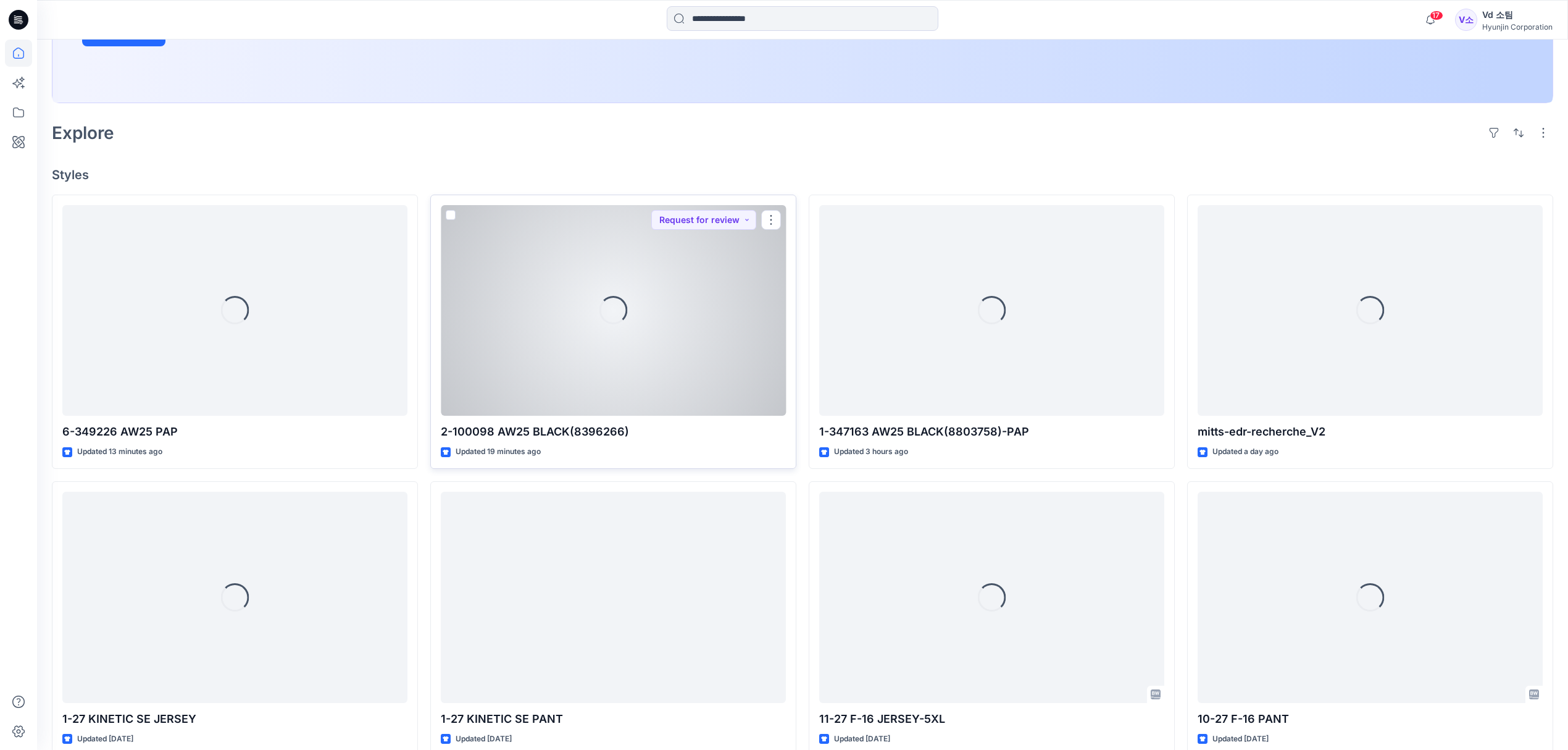
scroll to position [412, 0]
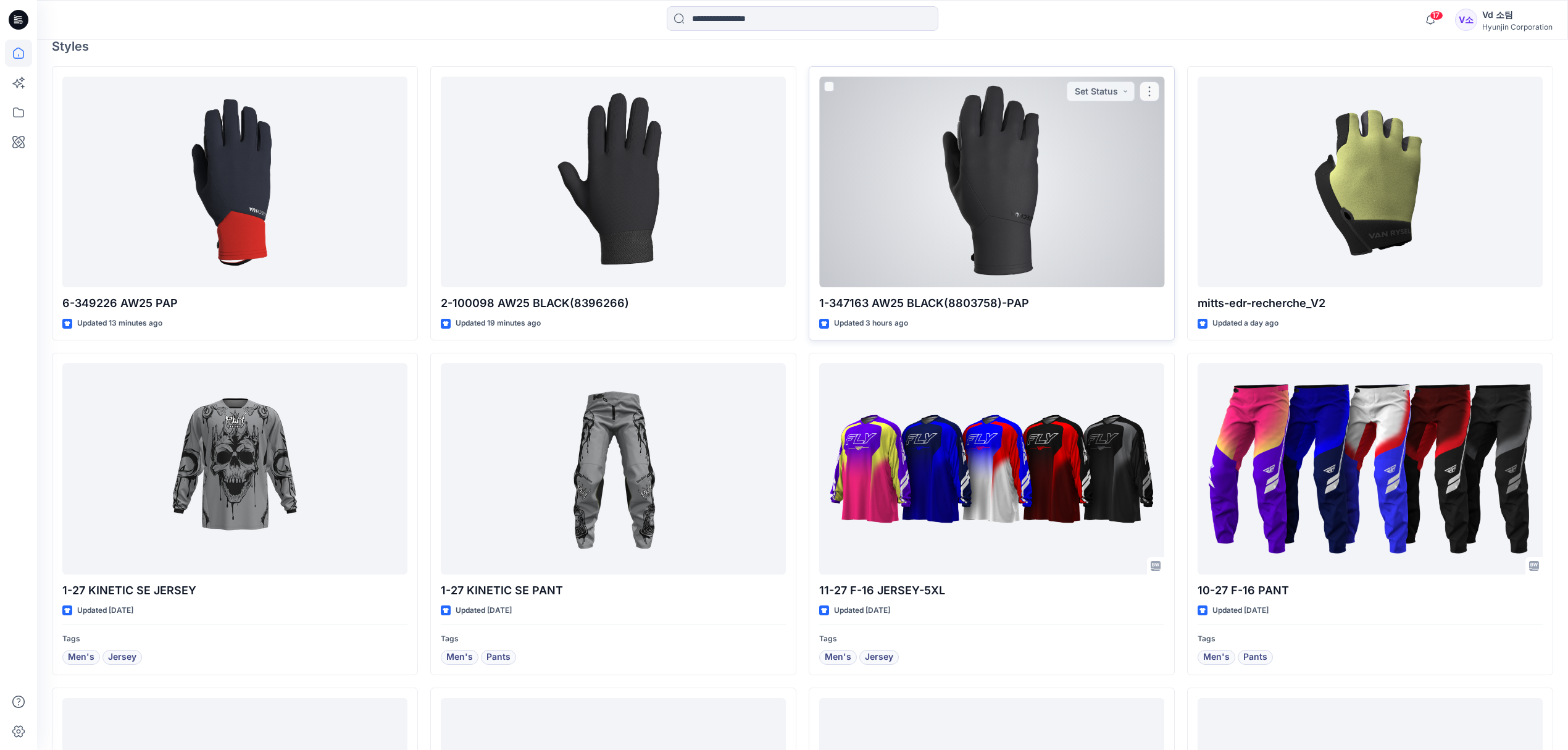
click at [1069, 259] on div at bounding box center [992, 182] width 345 height 211
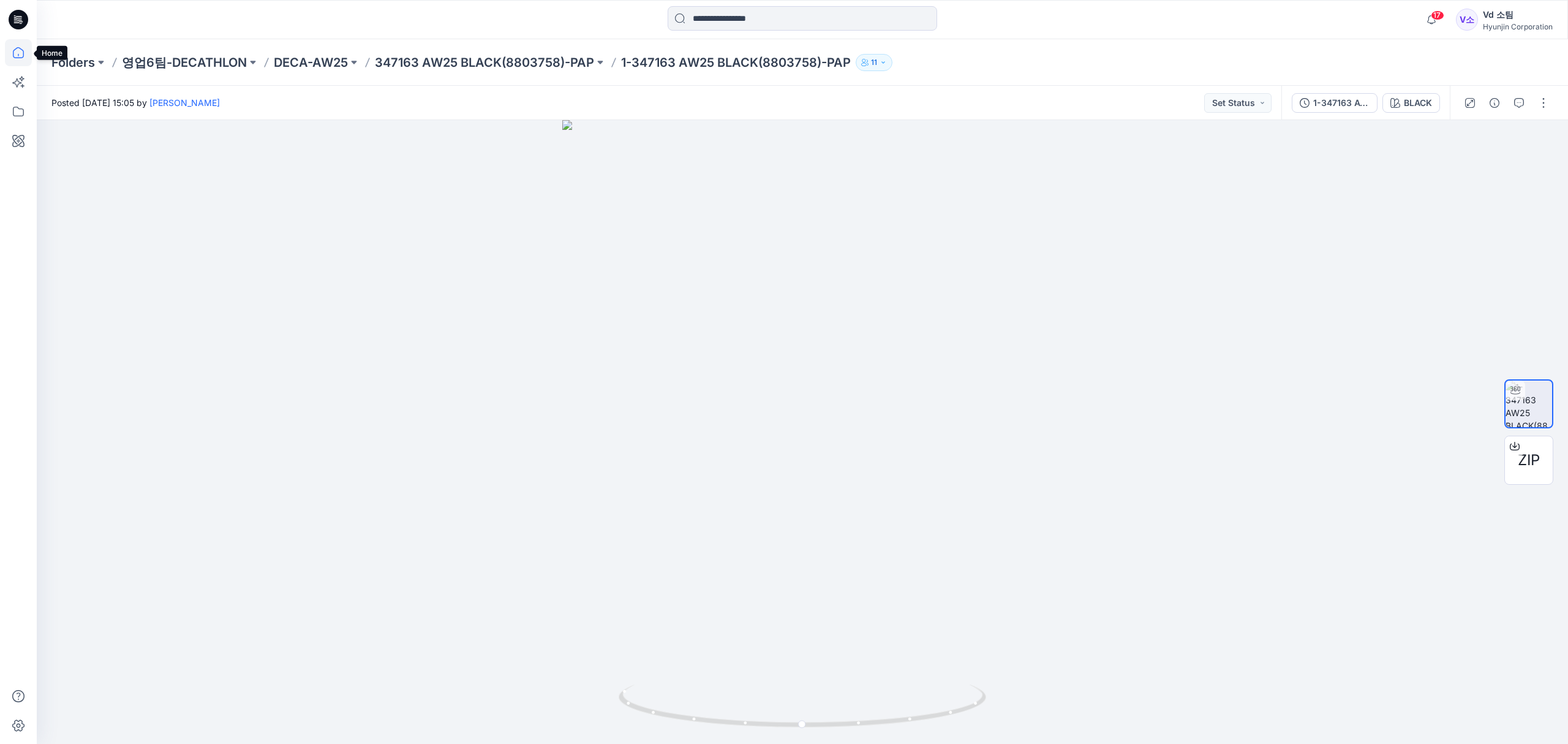
click at [26, 53] on icon at bounding box center [19, 53] width 27 height 27
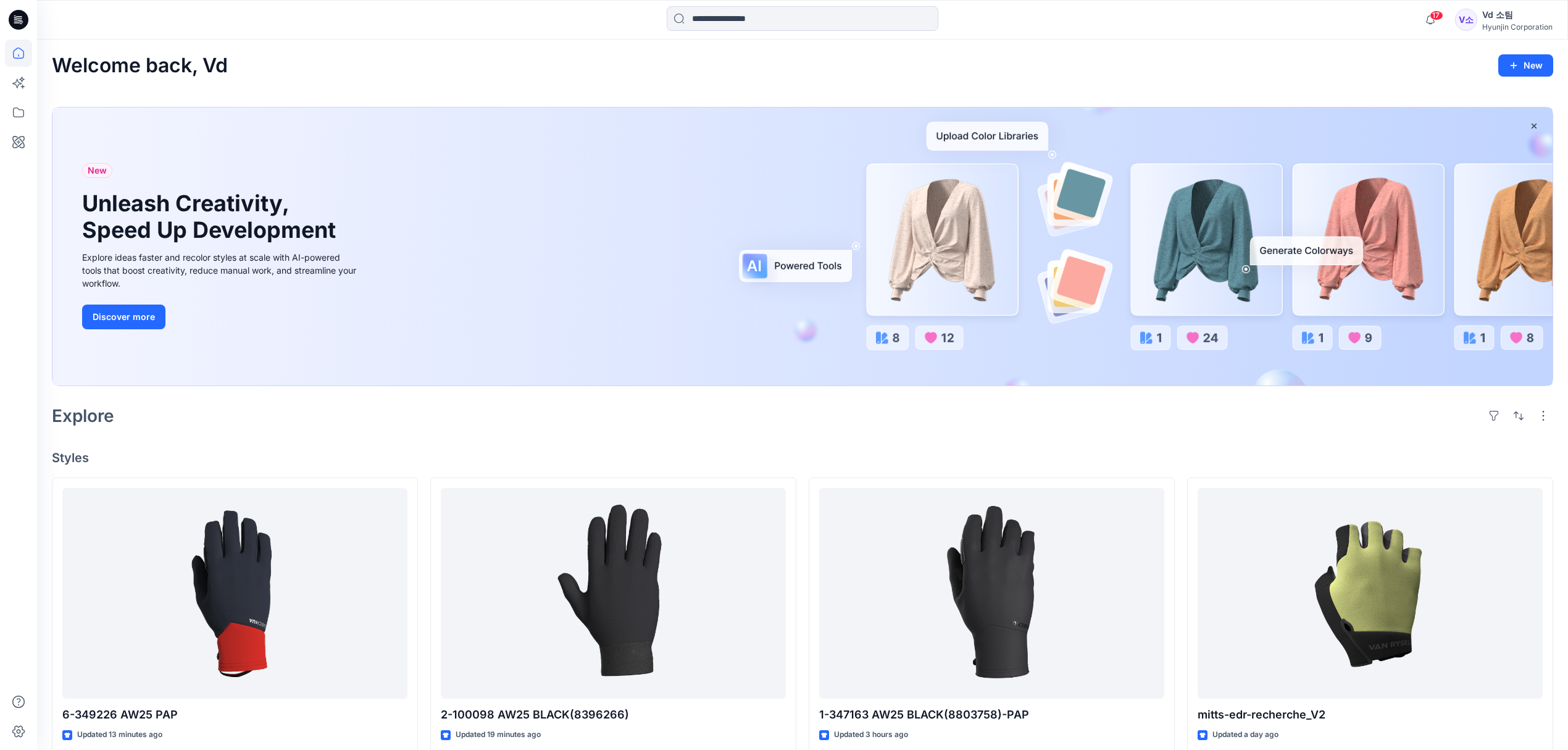
click at [307, 47] on div "Welcome back, Vd New New Unleash Creativity, Speed Up Development Explore ideas…" at bounding box center [802, 759] width 1531 height 1441
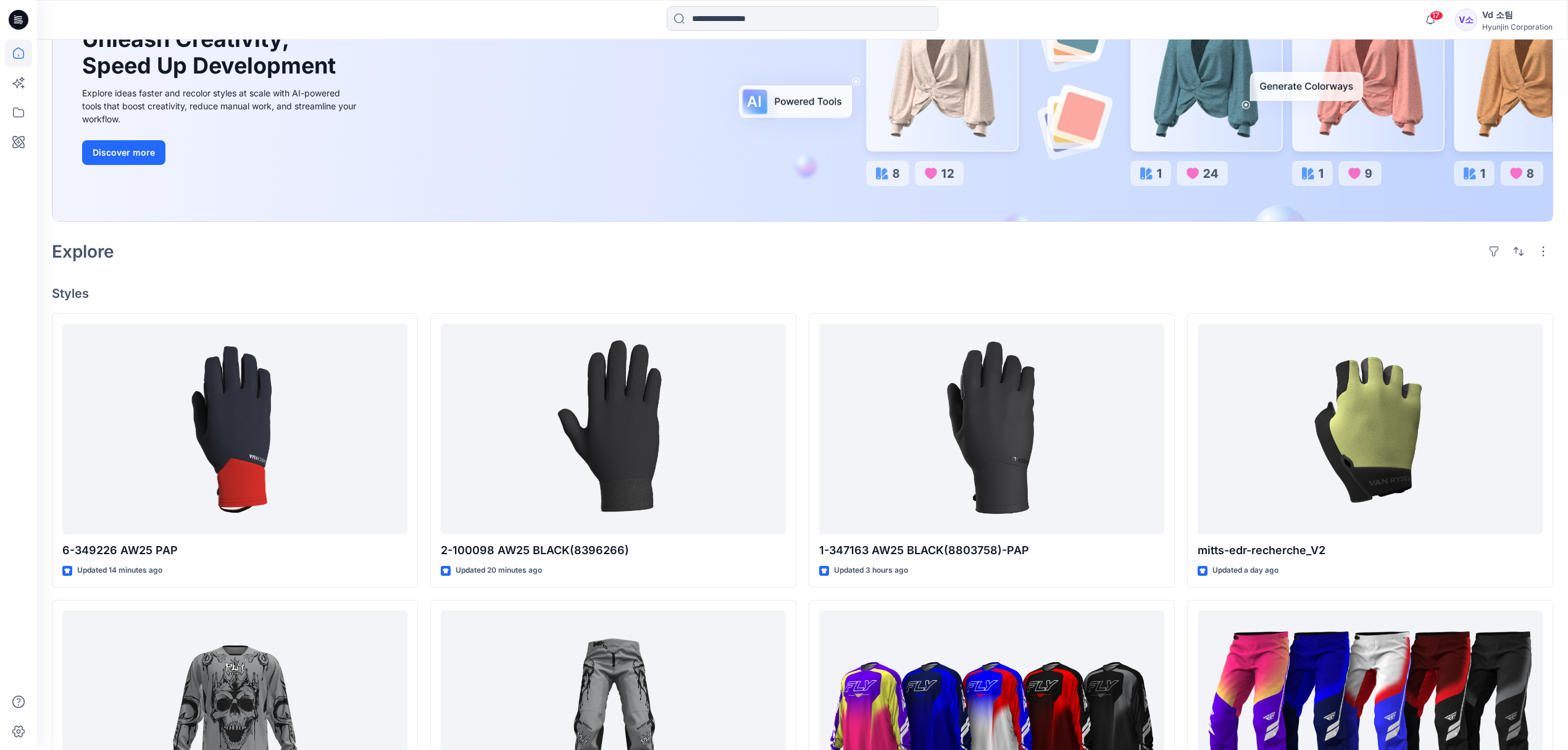
click at [398, 265] on div "Explore" at bounding box center [802, 251] width 1501 height 30
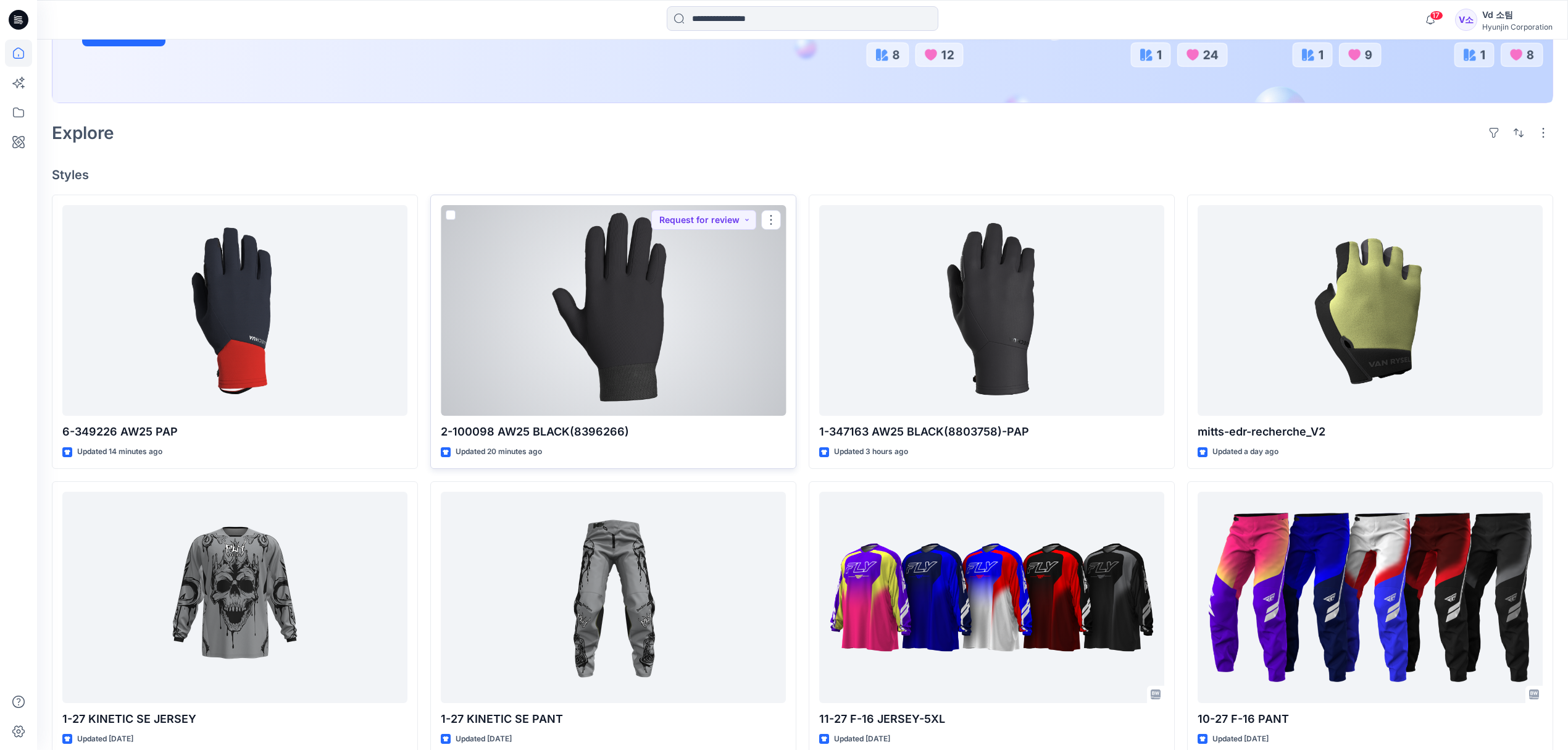
scroll to position [247, 0]
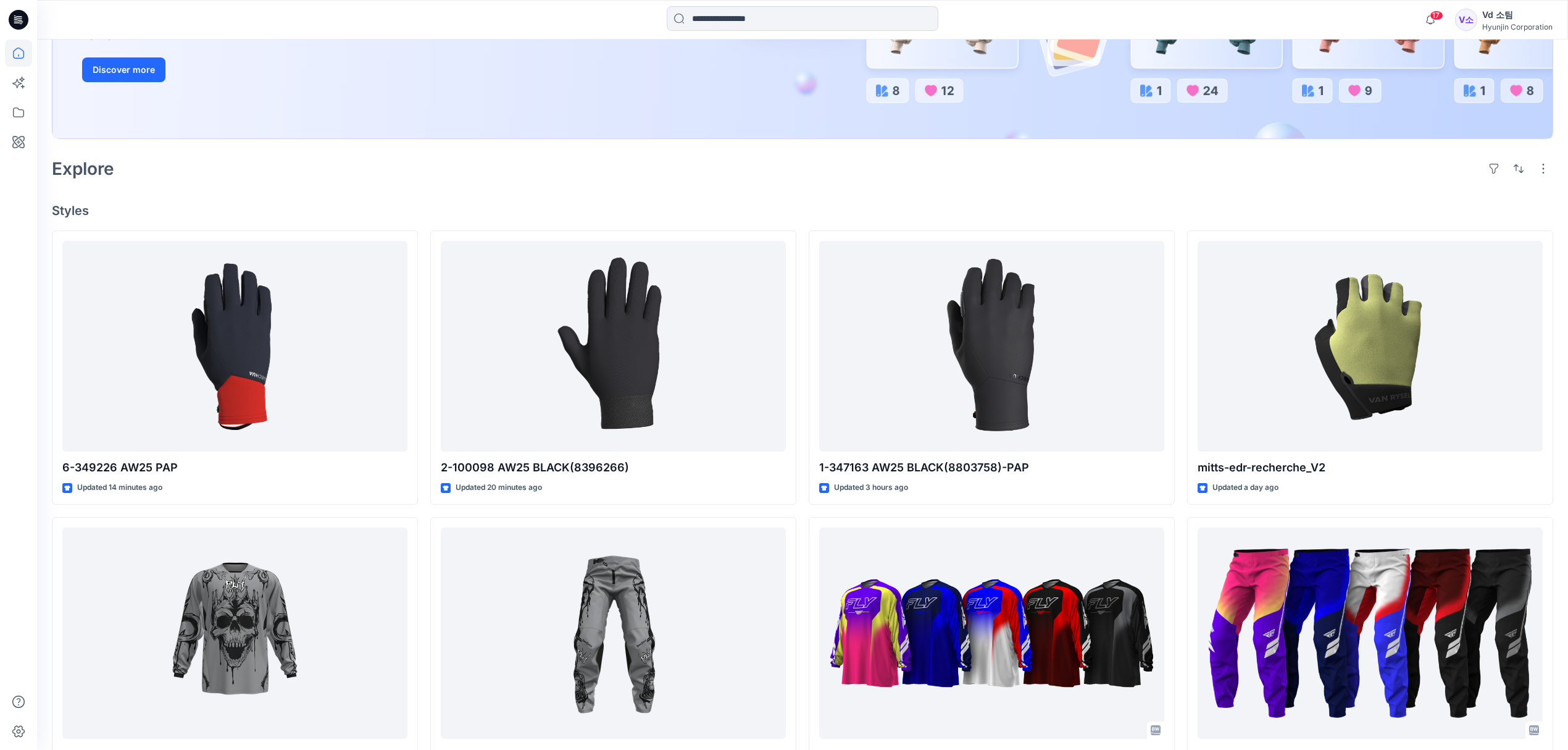
click at [786, 188] on div "Welcome back, Vd New New Unleash Creativity, Speed Up Development Explore ideas…" at bounding box center [802, 512] width 1531 height 1441
click at [434, 183] on div "Explore" at bounding box center [802, 168] width 1501 height 30
click at [11, 110] on icon at bounding box center [19, 113] width 27 height 27
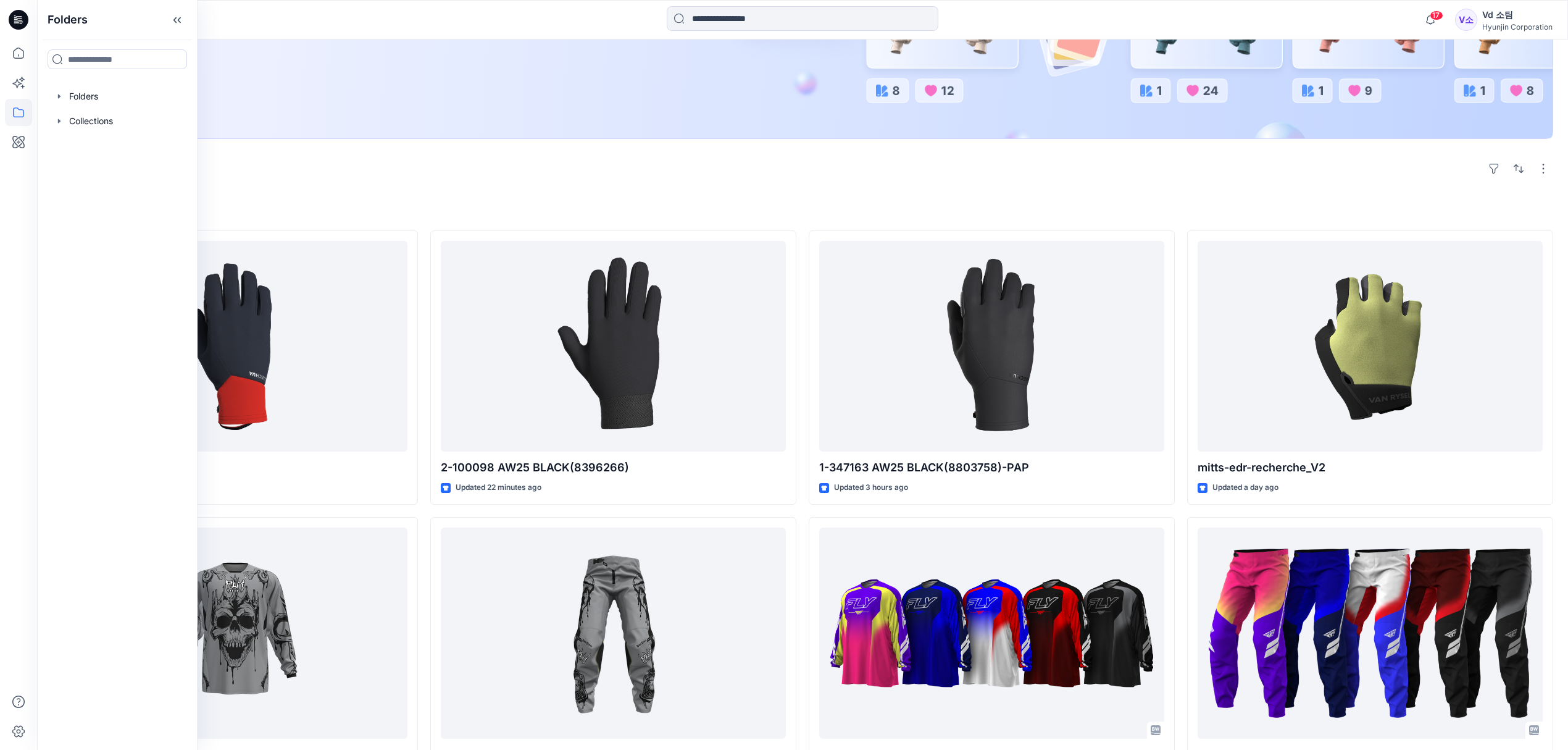
click at [1486, 12] on div "Vd 소팀" at bounding box center [1517, 15] width 70 height 15
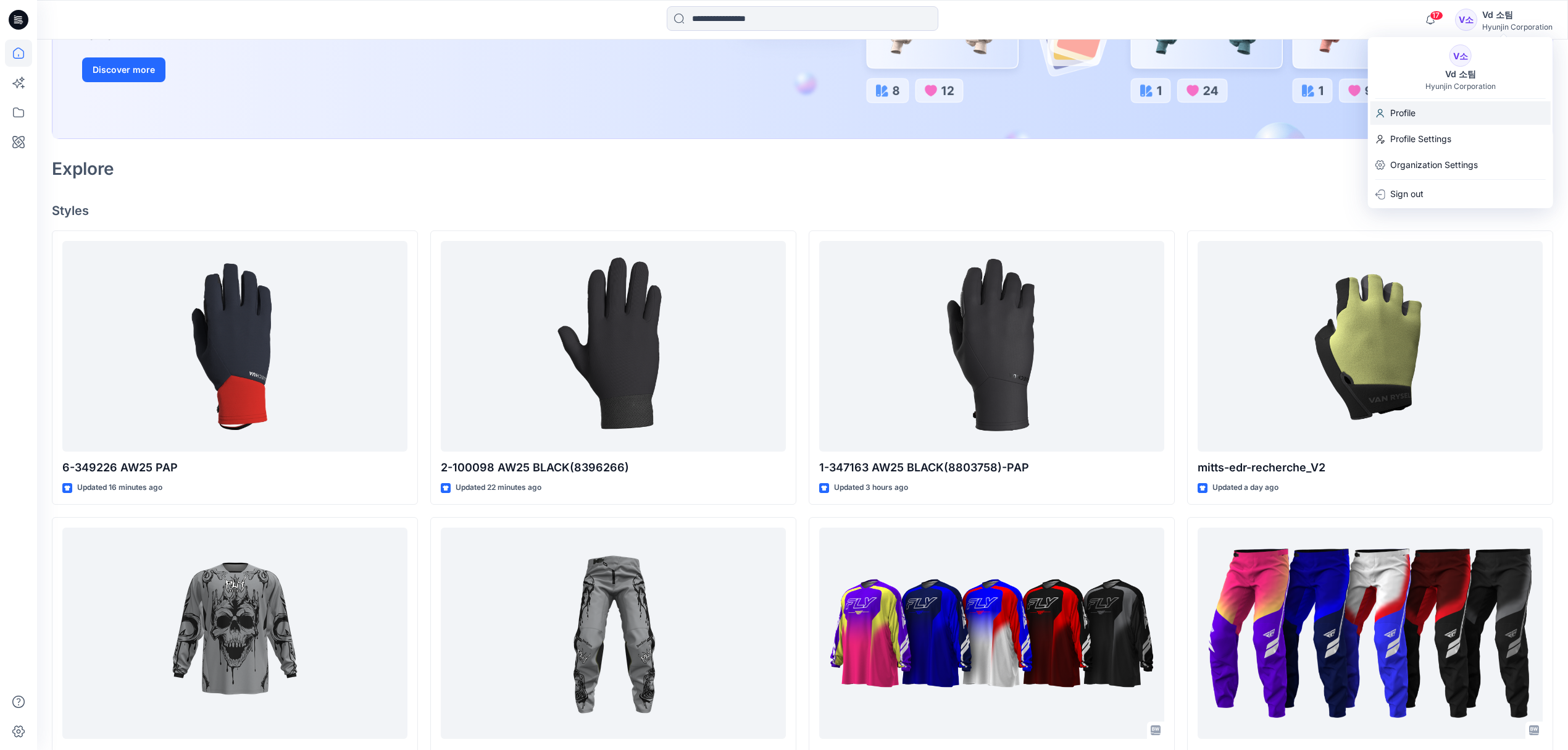
click at [1431, 119] on div "Profile" at bounding box center [1461, 113] width 180 height 23
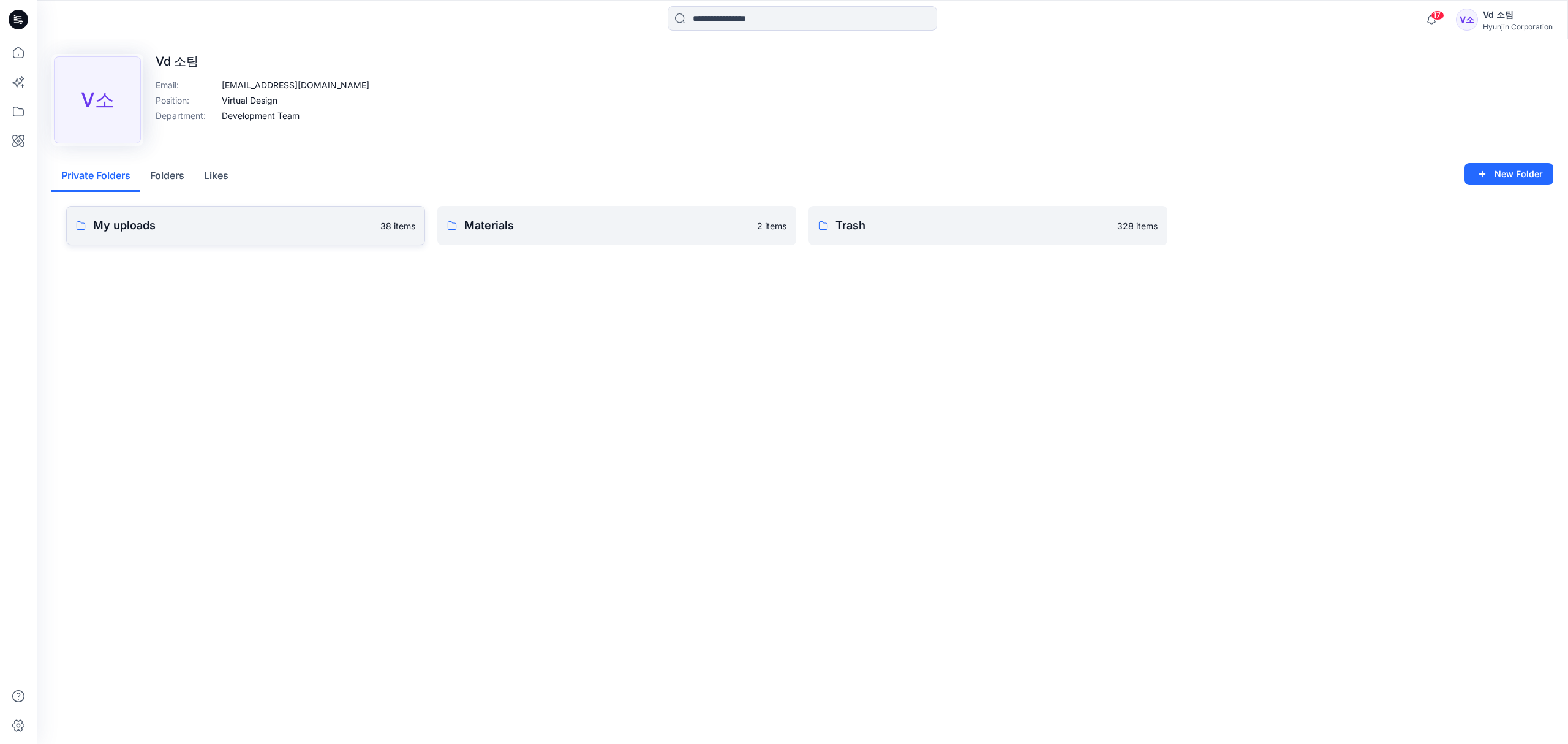
click at [265, 224] on p "My uploads" at bounding box center [233, 226] width 280 height 17
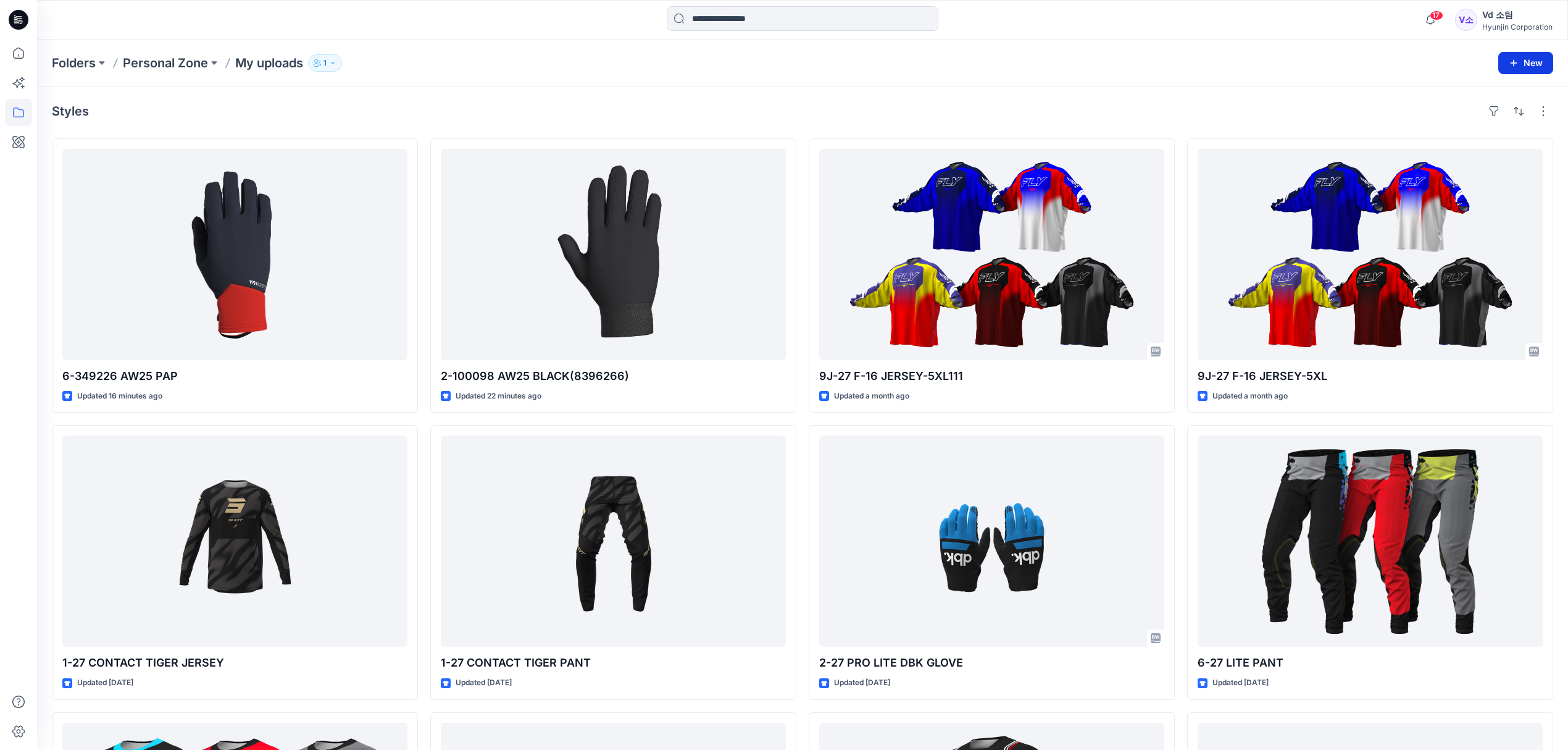
click at [1540, 64] on button "New" at bounding box center [1526, 63] width 55 height 22
click at [1499, 89] on p "New Style" at bounding box center [1487, 94] width 41 height 15
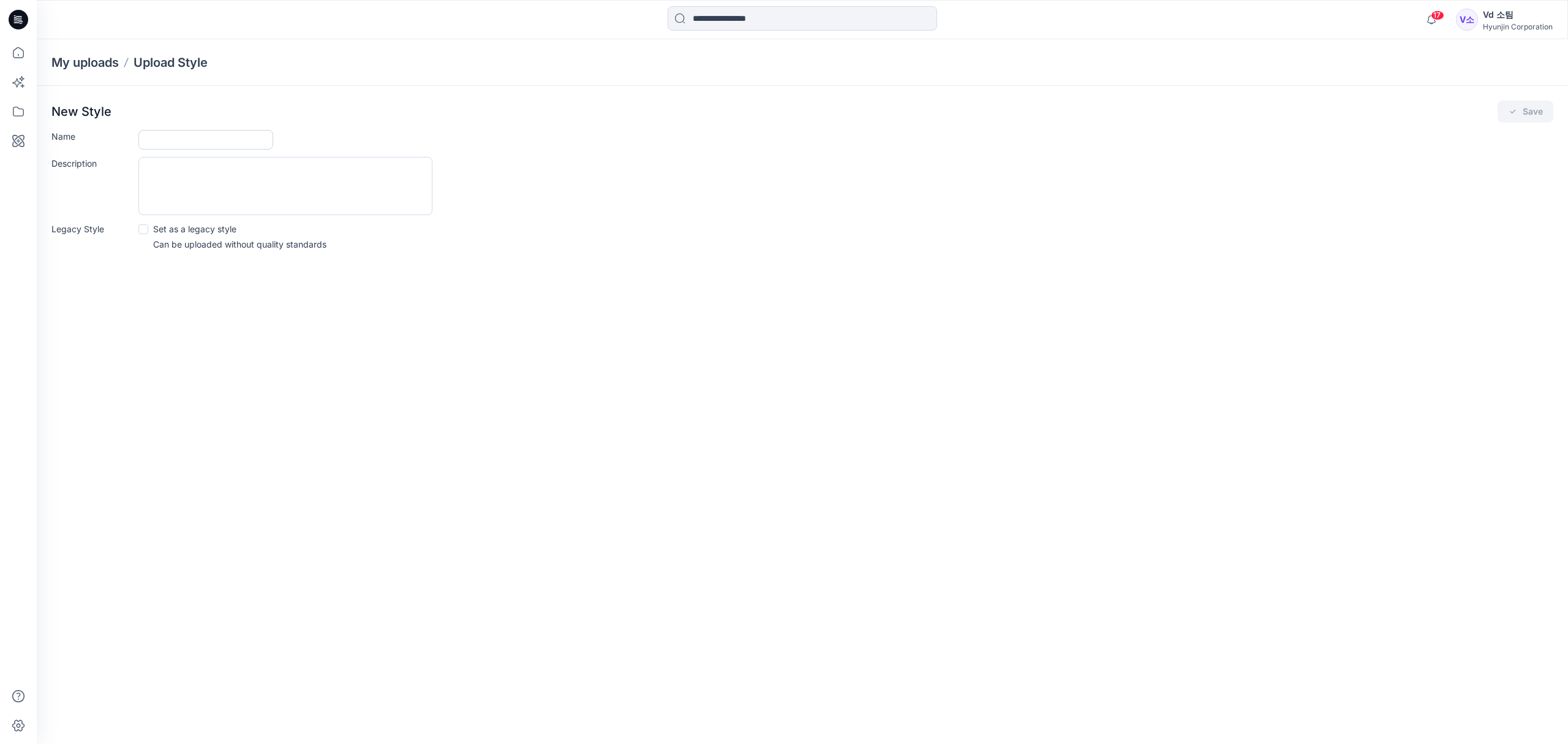
click at [191, 135] on input "Name" at bounding box center [205, 139] width 135 height 20
paste input "**********"
type input "**********"
click at [543, 140] on div "**********" at bounding box center [845, 139] width 1415 height 20
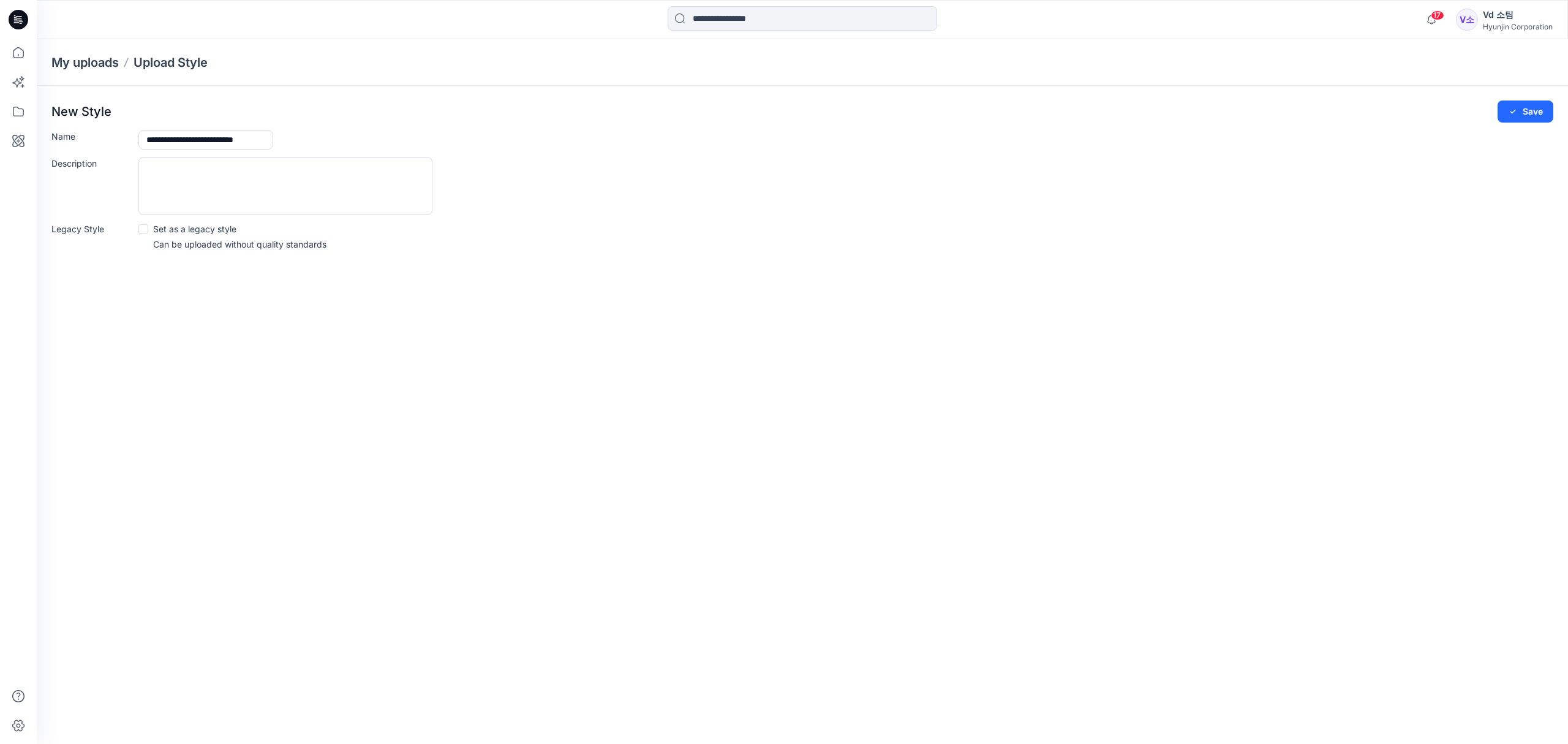
scroll to position [0, 0]
click at [1524, 115] on button "Save" at bounding box center [1525, 112] width 55 height 22
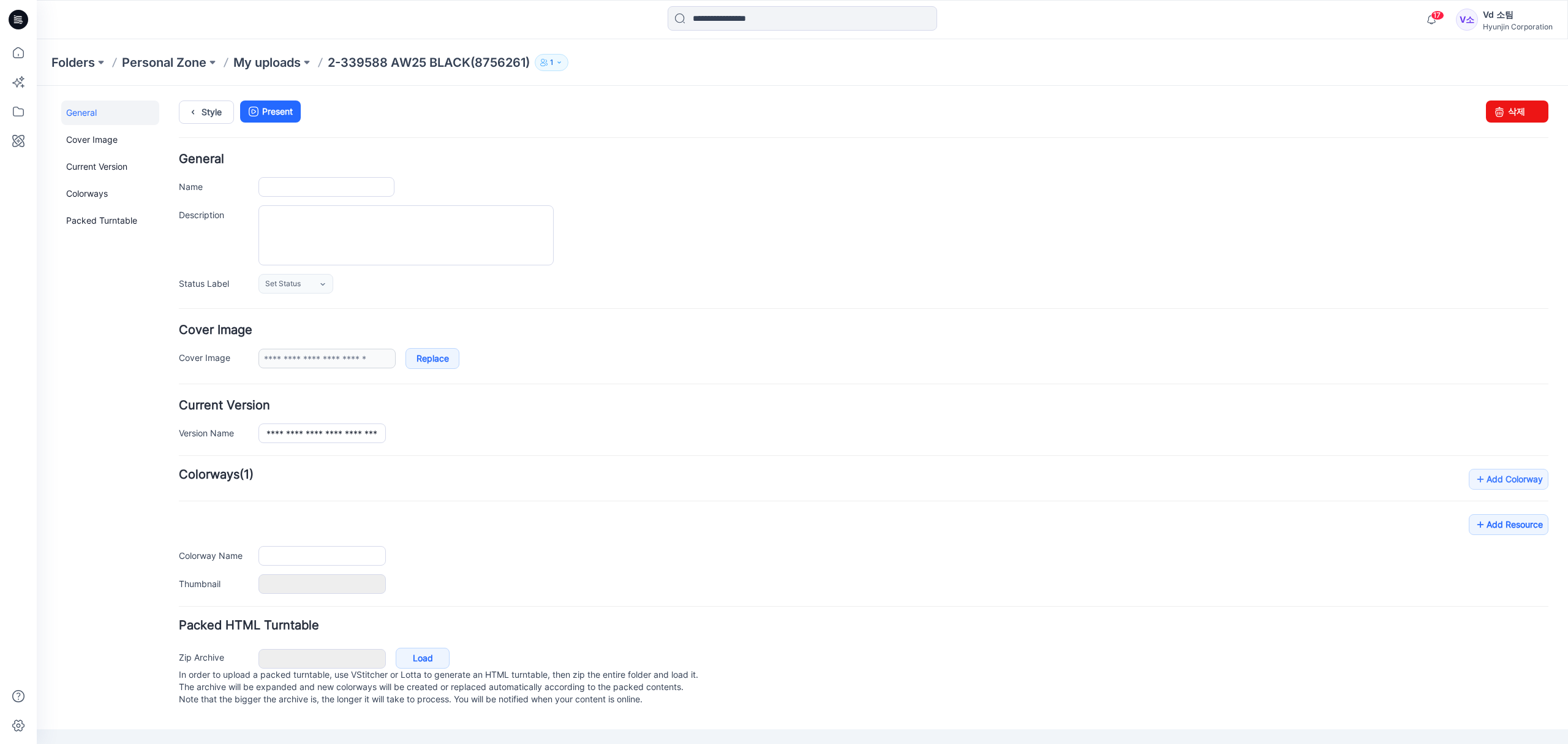
type input "**********"
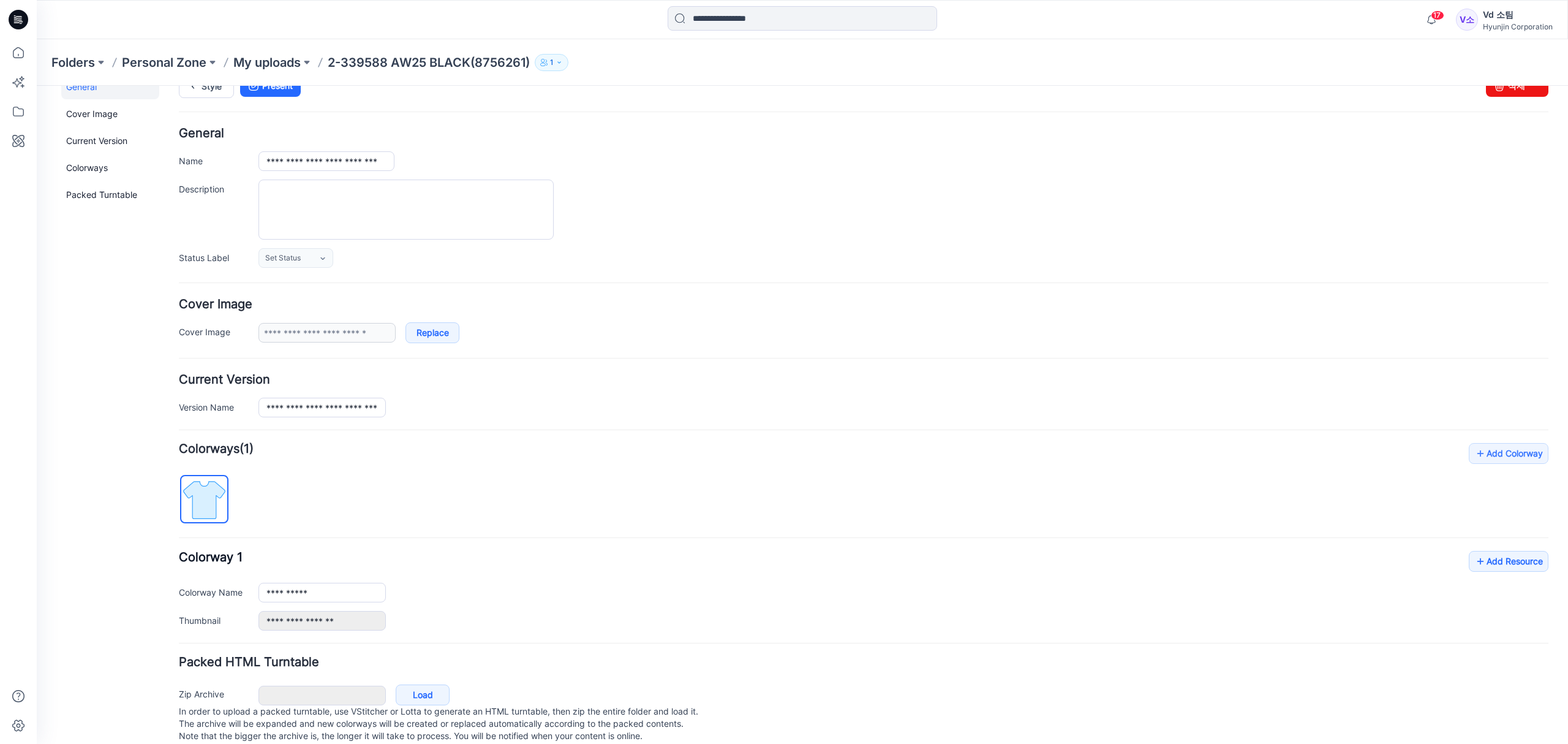
scroll to position [58, 0]
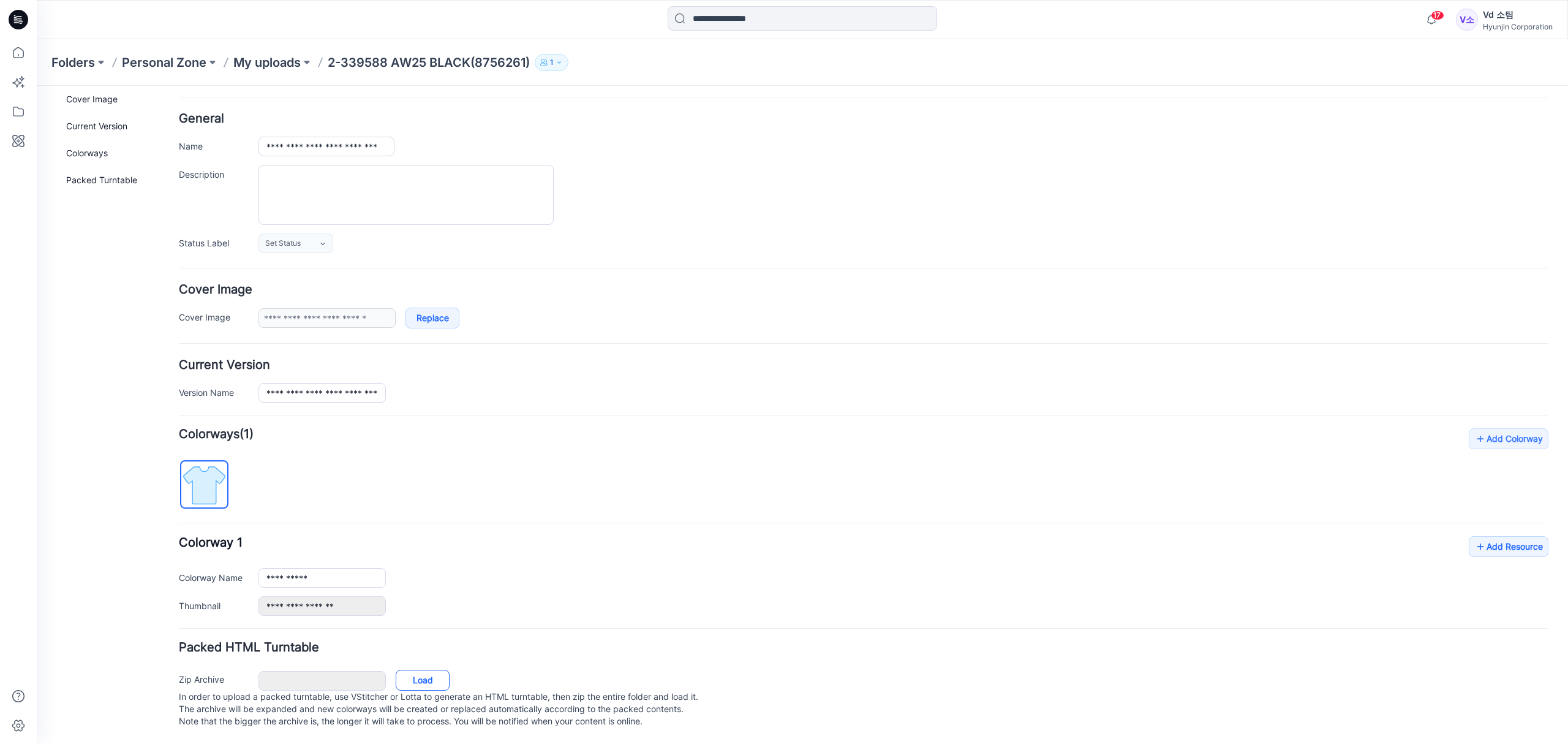
click at [431, 670] on link "Load" at bounding box center [422, 680] width 54 height 20
click at [726, 457] on div "**********" at bounding box center [864, 523] width 1370 height 187
click at [812, 284] on h4 "Cover Image" at bounding box center [864, 290] width 1370 height 12
click at [27, 52] on icon at bounding box center [19, 53] width 27 height 27
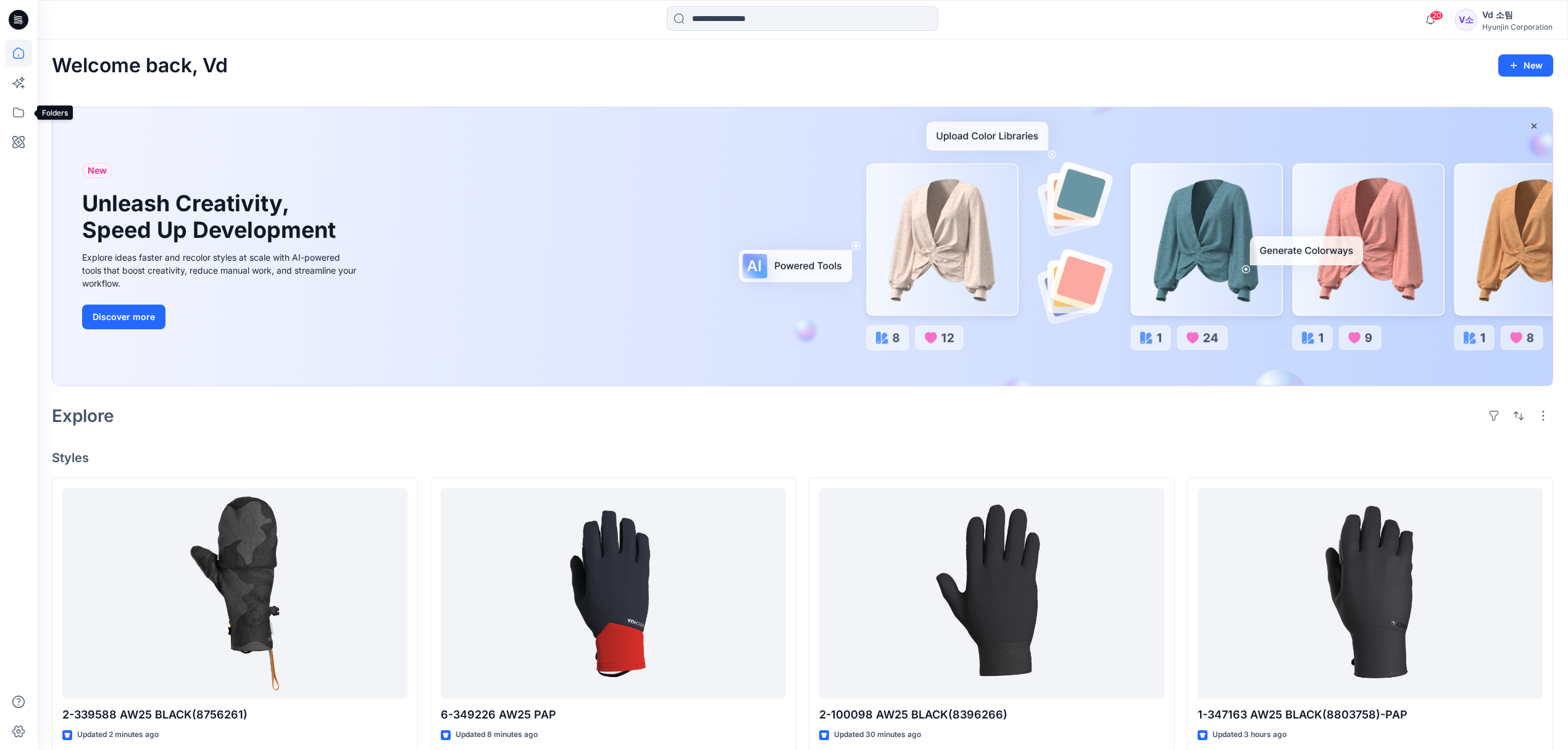
click at [3, 113] on div at bounding box center [18, 375] width 37 height 750
click at [25, 113] on icon at bounding box center [19, 113] width 27 height 27
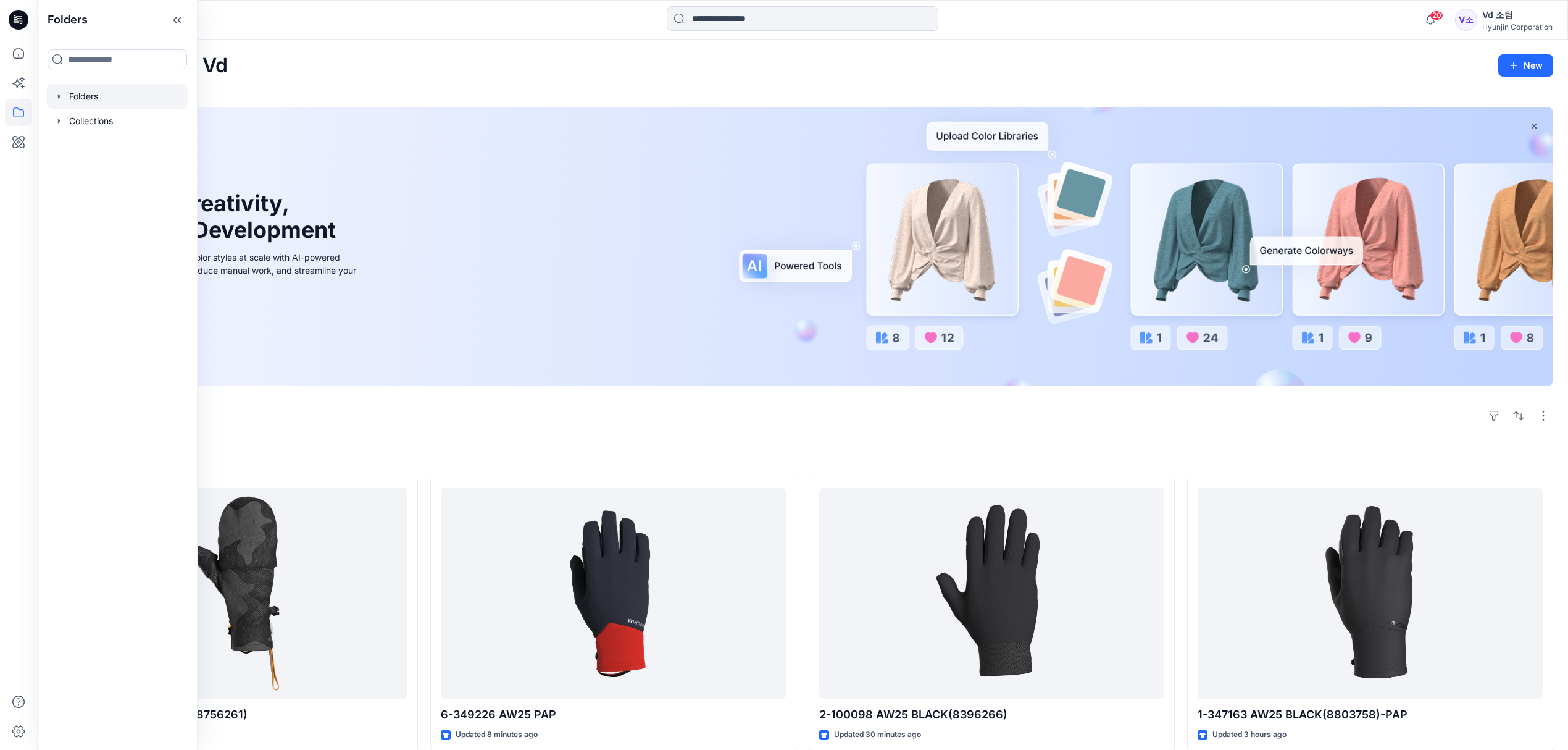
click at [124, 95] on div at bounding box center [118, 96] width 141 height 25
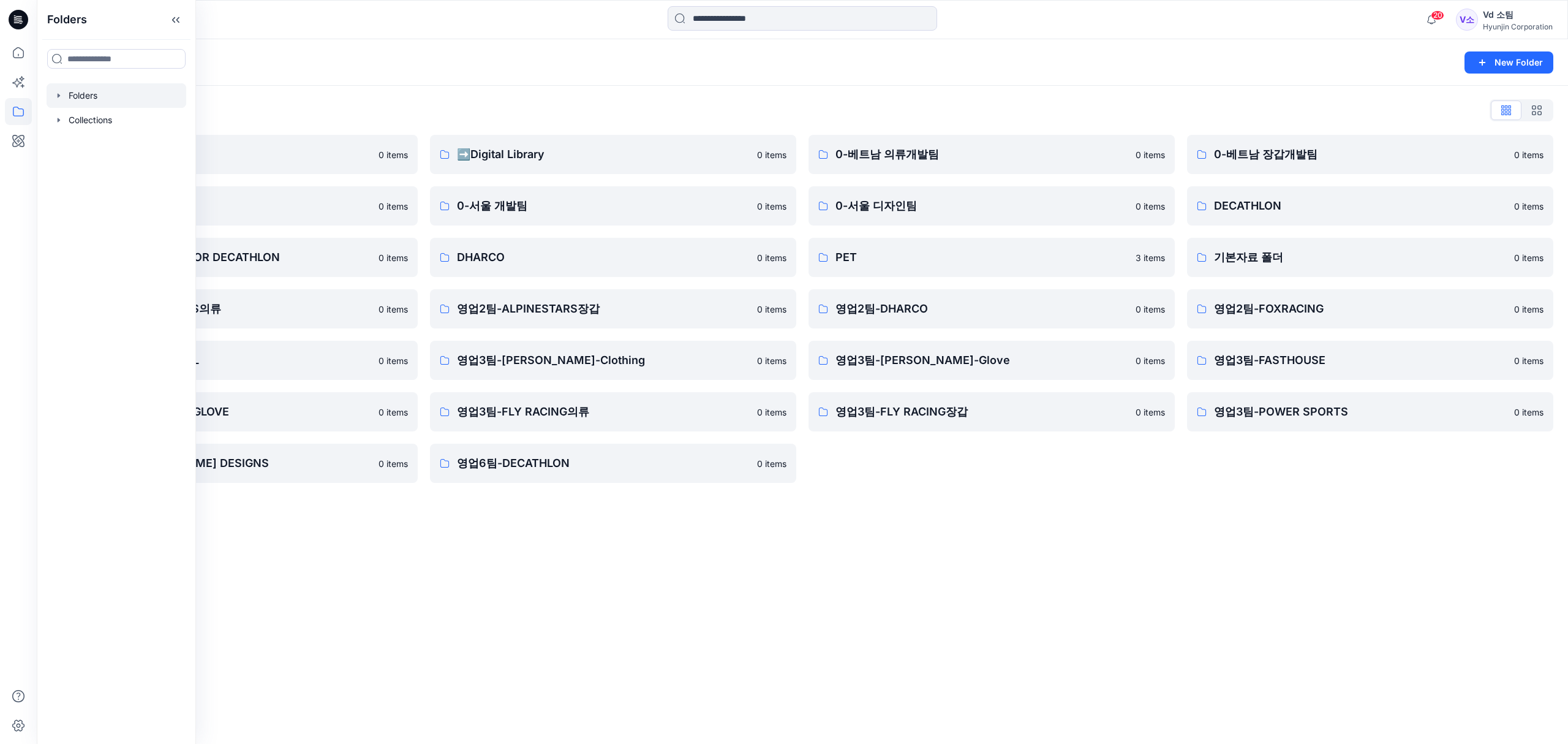
click at [894, 555] on div "Folders New Folder Folders List ♻️Project 0 items 0-본사VD 0 items DESIGN PROPOSA…" at bounding box center [801, 391] width 1531 height 705
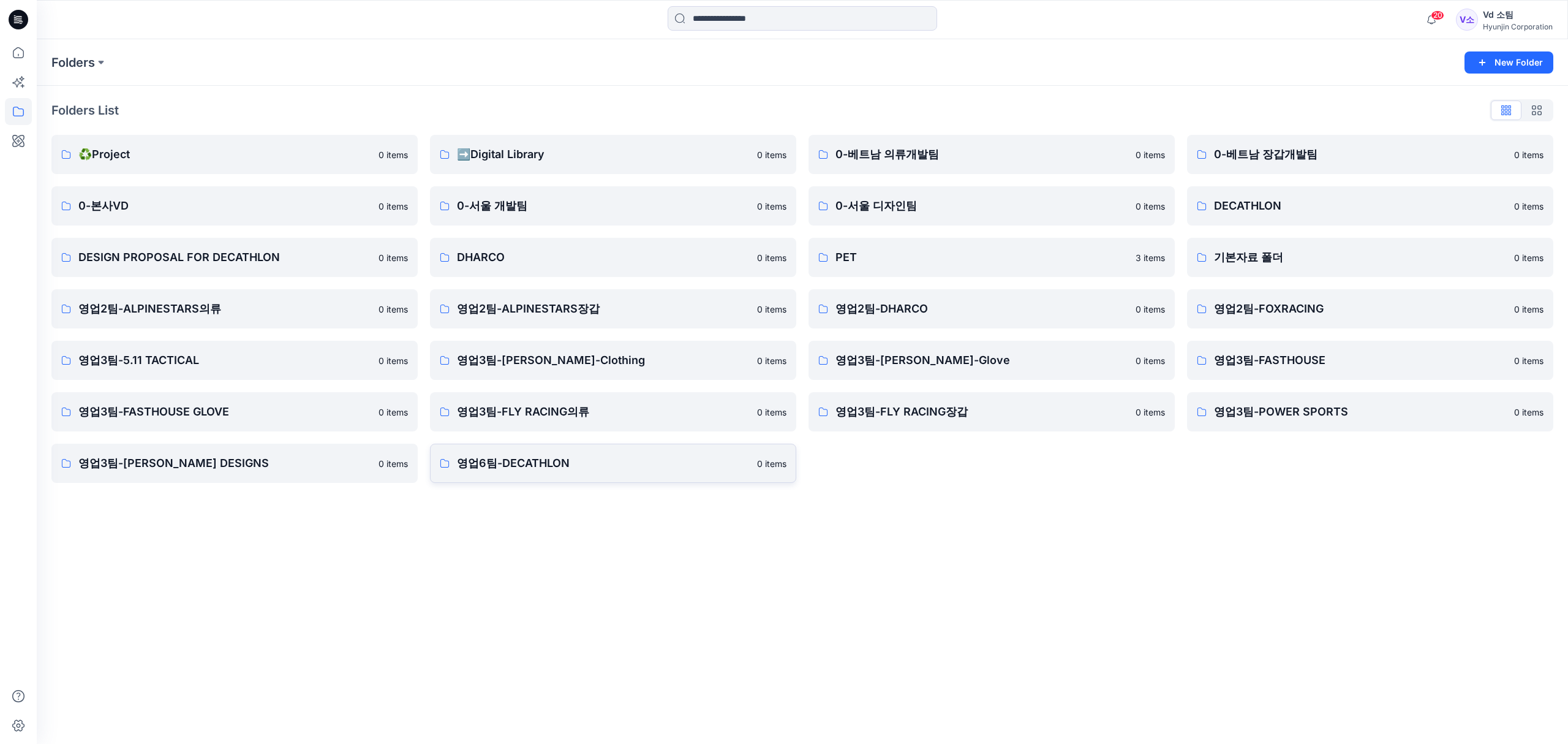
click at [581, 457] on p "영업6팀-DECATHLON" at bounding box center [603, 463] width 293 height 17
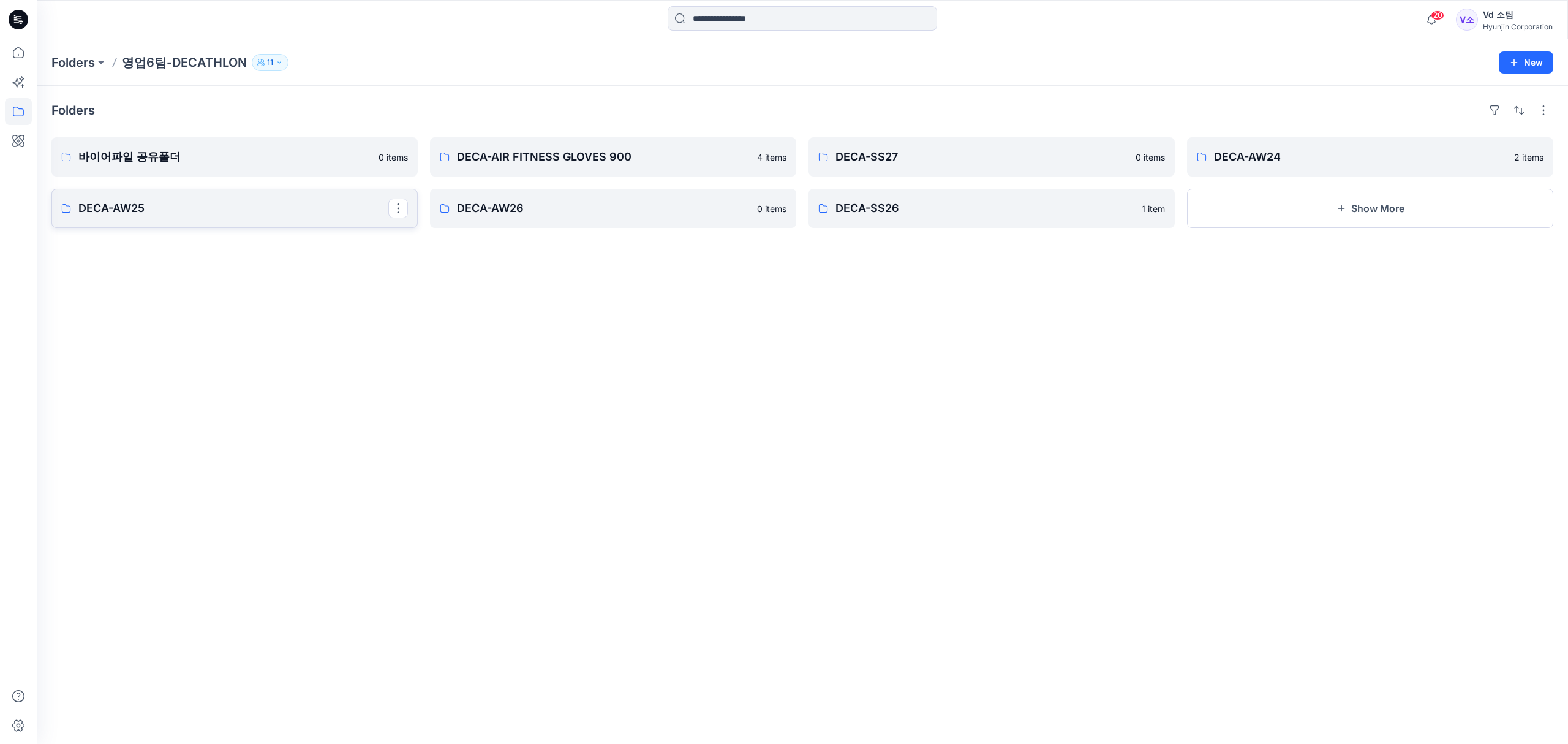
click at [283, 214] on p "DECA-AW25" at bounding box center [233, 208] width 310 height 17
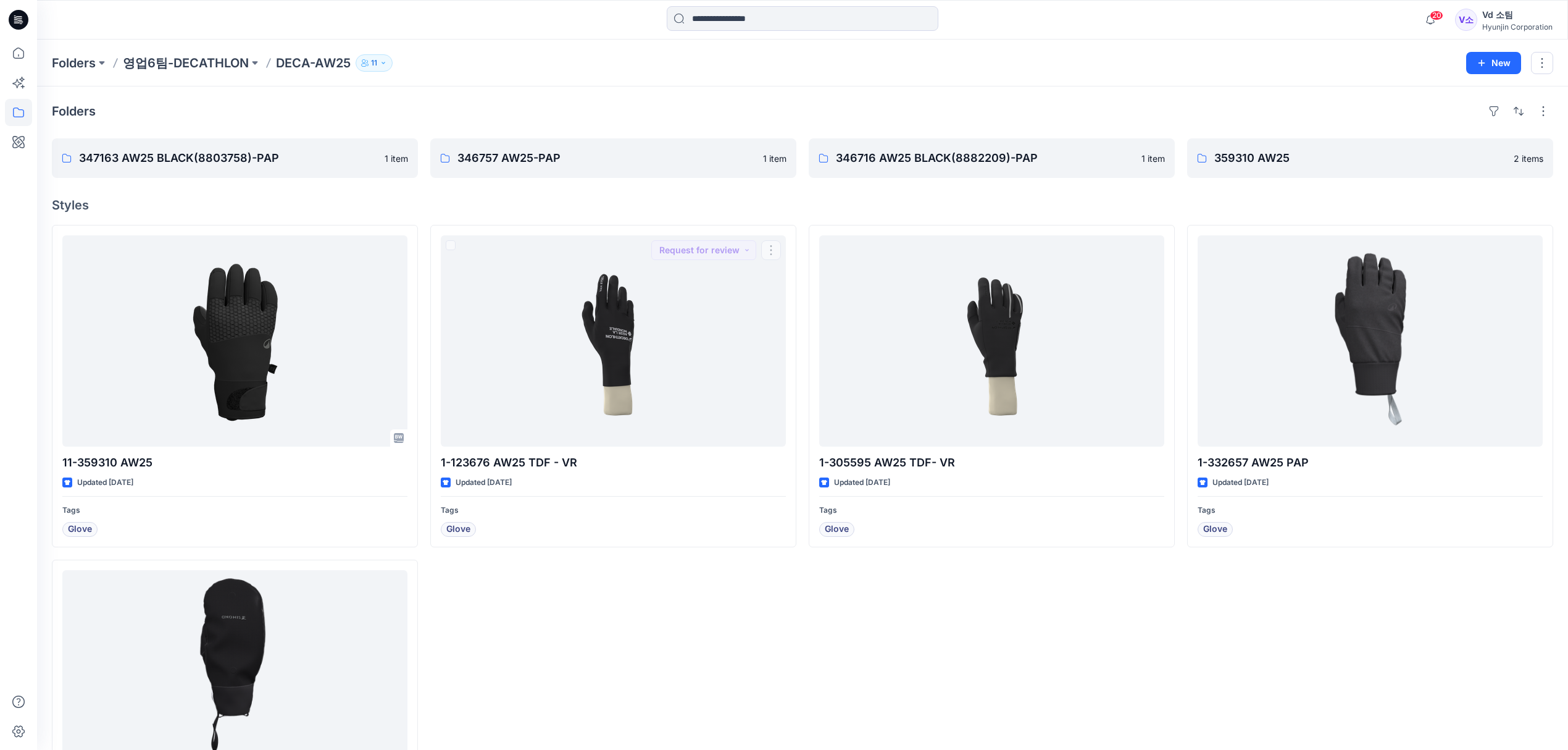
click at [616, 208] on h4 "Styles" at bounding box center [802, 204] width 1501 height 15
click at [1023, 198] on h4 "Styles" at bounding box center [802, 204] width 1501 height 15
click at [721, 192] on div "Folders 347163 AW25 BLACK(8803758)-PAP 1 item 346757 AW25-PAP 1 item 346716 AW2…" at bounding box center [802, 491] width 1531 height 810
click at [1514, 65] on button "New" at bounding box center [1494, 63] width 55 height 22
click at [1485, 116] on button "New Folder" at bounding box center [1466, 118] width 106 height 23
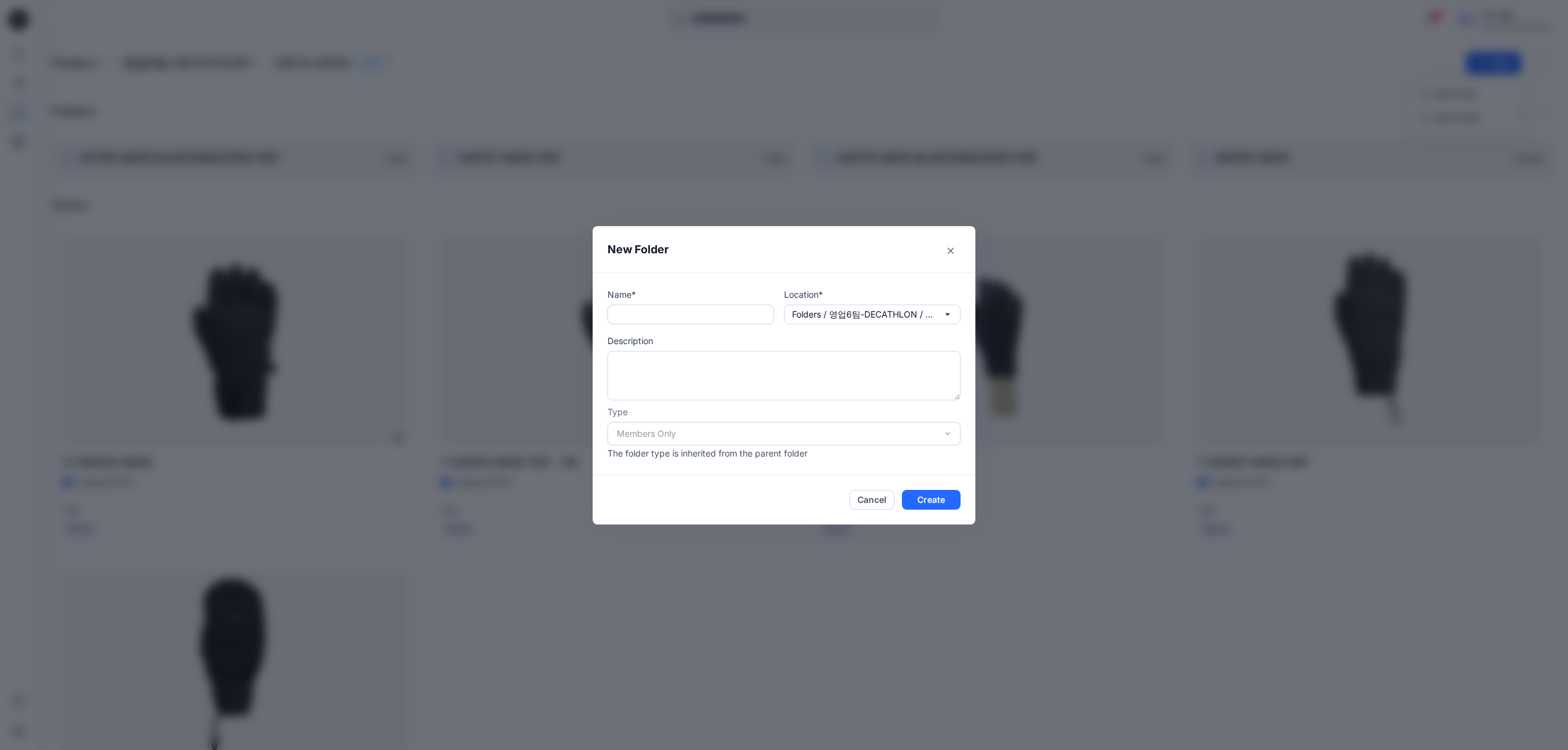
click at [689, 317] on input "text" at bounding box center [690, 314] width 167 height 20
paste input "**********"
type input "**********"
click at [936, 496] on button "Create" at bounding box center [931, 499] width 58 height 20
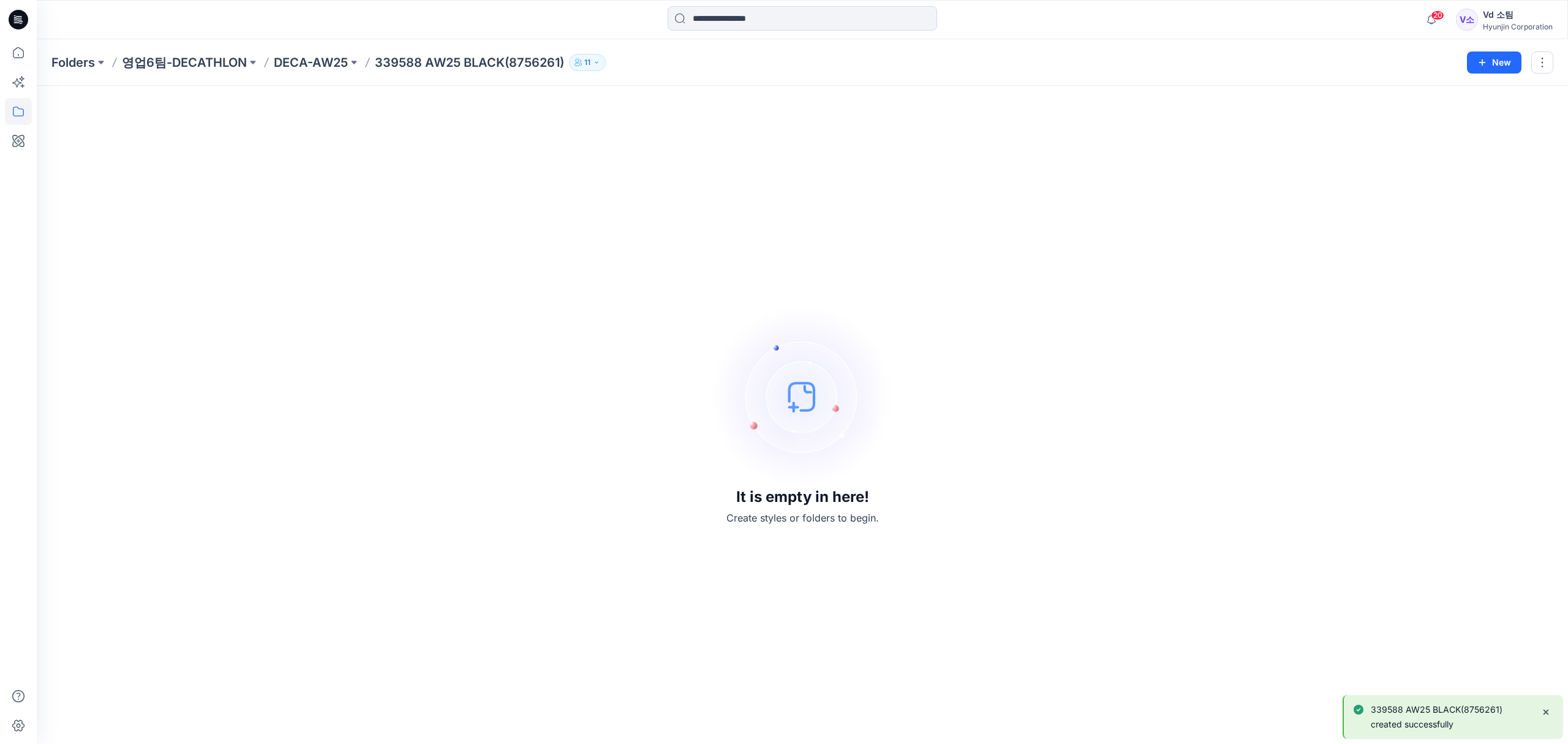
click at [642, 280] on div "It is empty in here! Create styles or folders to begin." at bounding box center [801, 415] width 1502 height 629
click at [496, 364] on div "It is empty in here! Create styles or folders to begin." at bounding box center [801, 415] width 1502 height 629
click at [356, 201] on div "It is empty in here! Create styles or folders to begin." at bounding box center [801, 415] width 1502 height 629
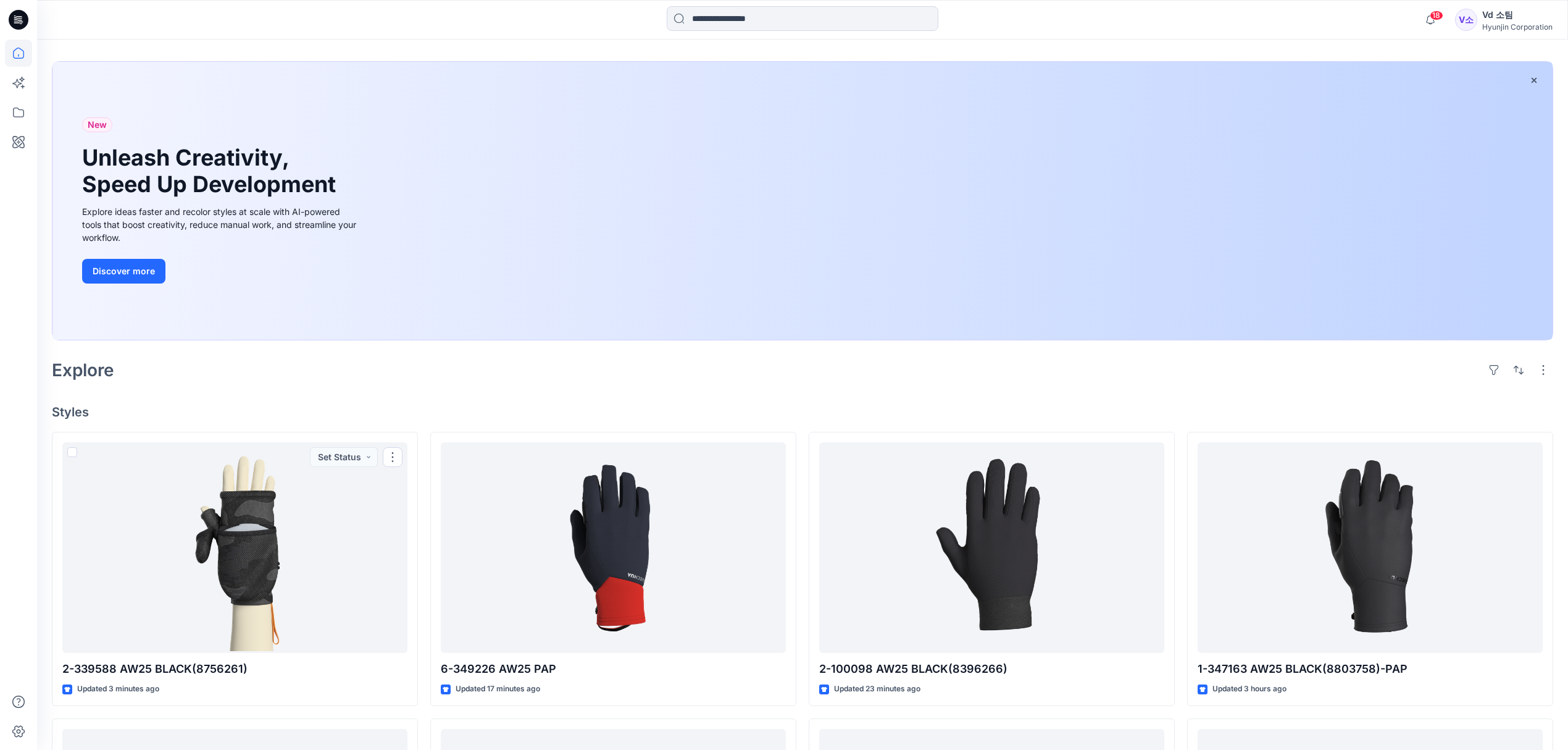
scroll to position [82, 0]
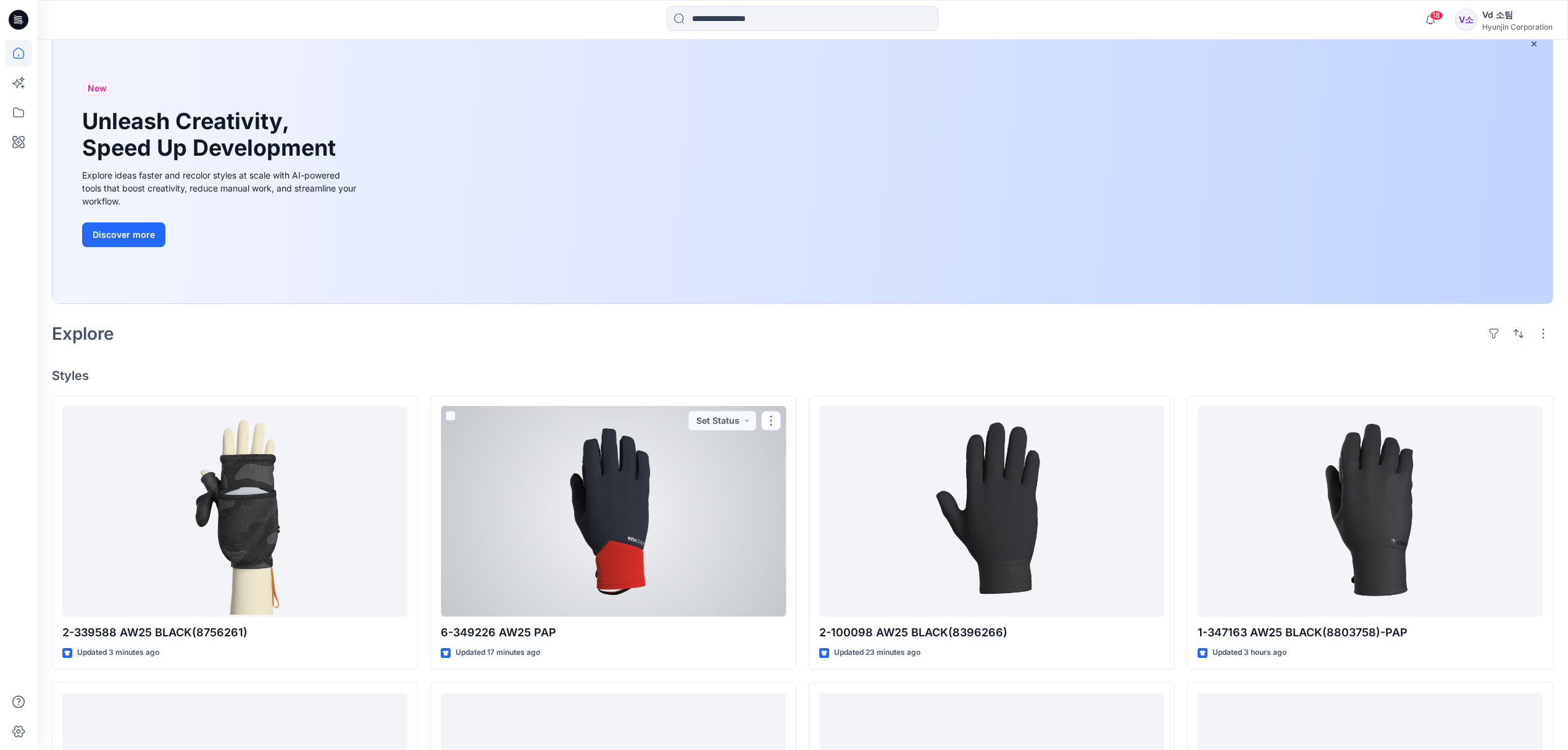
click at [617, 575] on div at bounding box center [613, 511] width 345 height 211
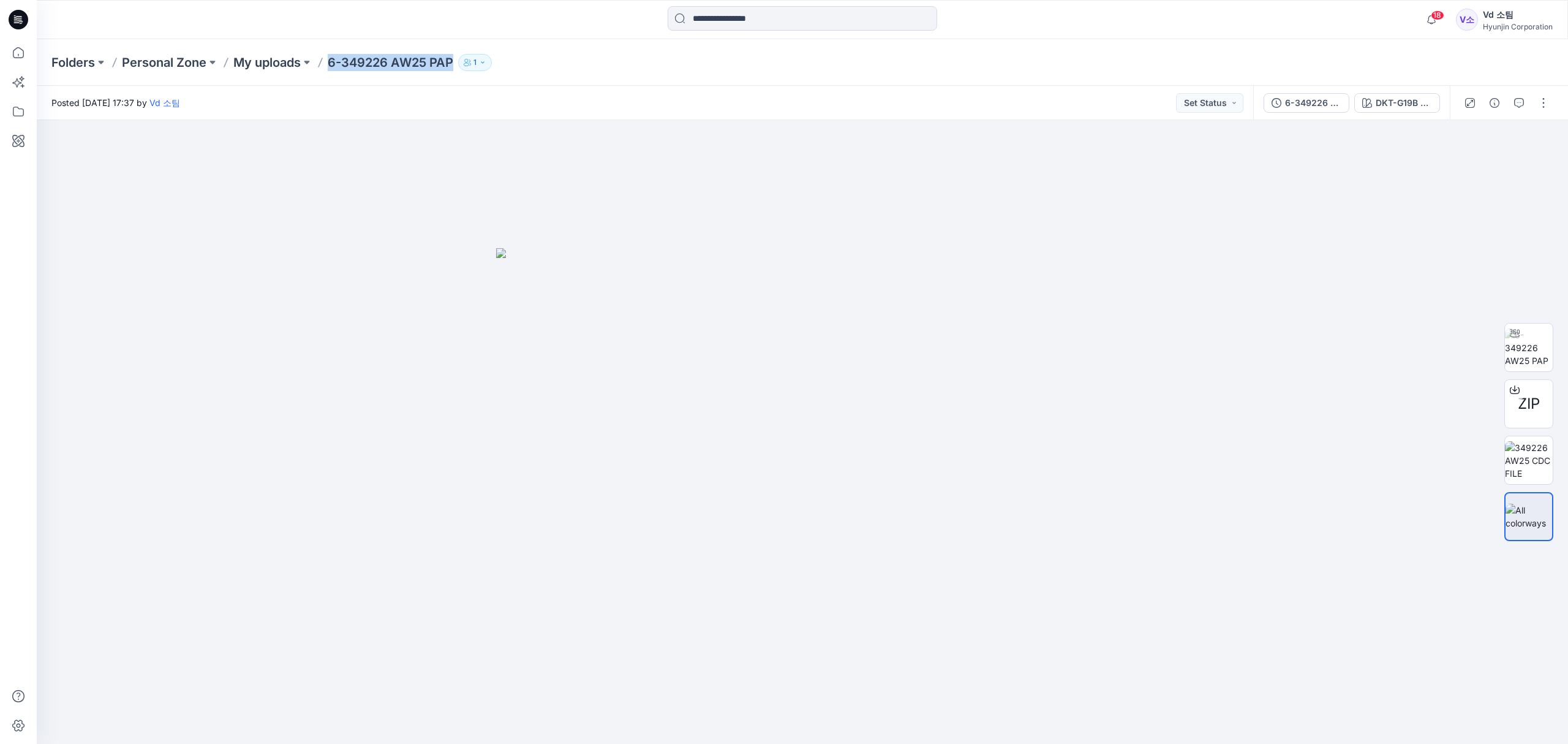
drag, startPoint x: 329, startPoint y: 62, endPoint x: 454, endPoint y: 60, distance: 125.0
click at [454, 60] on div "Folders Personal Zone My uploads 6-349226 AW25 PAP 1" at bounding box center [754, 62] width 1406 height 17
click at [451, 62] on p "6-349226 AW25 PAP" at bounding box center [390, 62] width 125 height 17
click at [453, 61] on p "6-349226 AW25 PAP" at bounding box center [390, 62] width 125 height 17
click at [360, 59] on p "6-349226 AW25 PAP" at bounding box center [390, 62] width 125 height 17
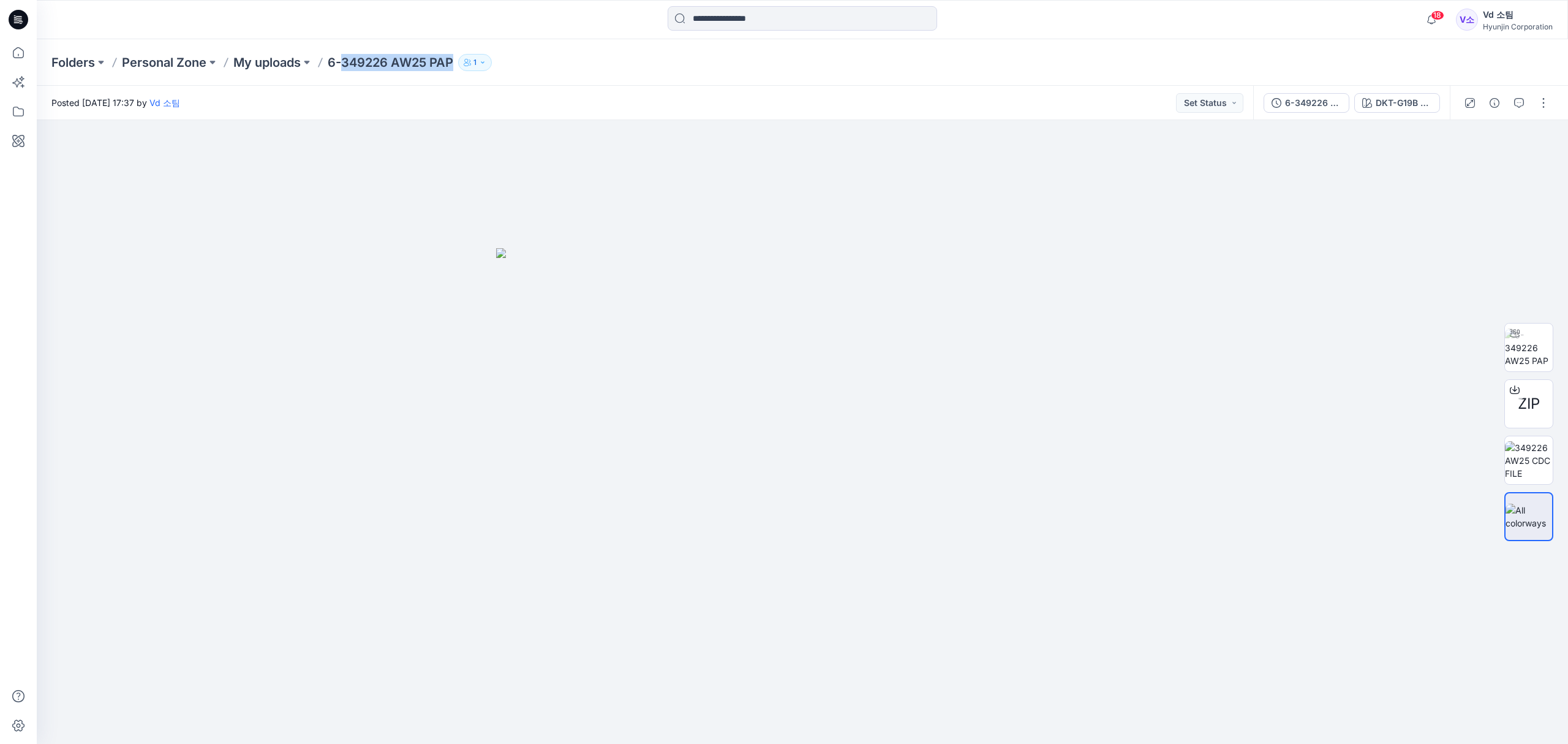
drag, startPoint x: 343, startPoint y: 64, endPoint x: 456, endPoint y: 62, distance: 113.0
click at [453, 62] on p "6-349226 AW25 PAP" at bounding box center [390, 62] width 125 height 17
copy p "349226 AW25 PAP"
click at [1492, 101] on icon "button" at bounding box center [1494, 103] width 10 height 10
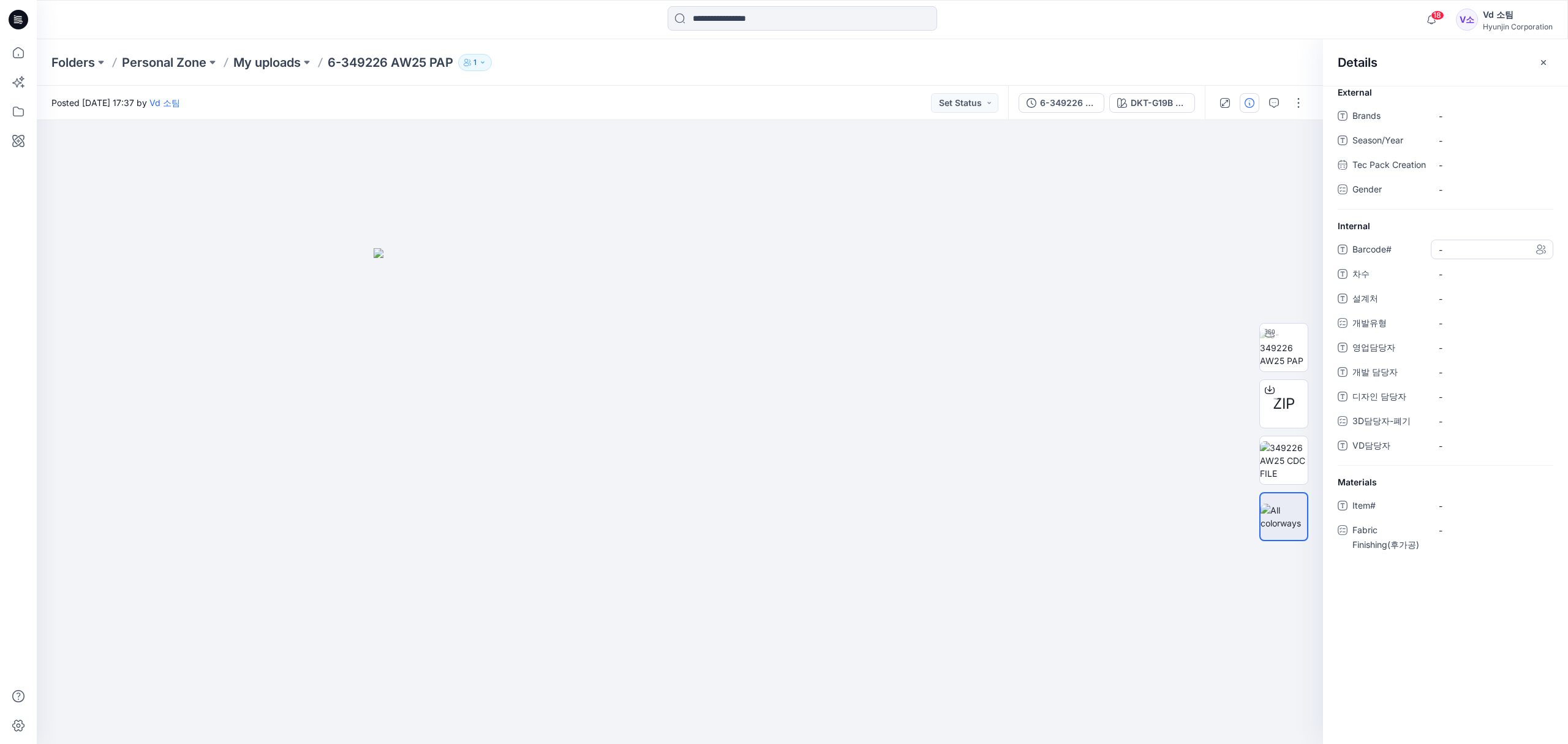
click at [1463, 257] on span "-" at bounding box center [1491, 249] width 106 height 13
type textarea "*********"
click at [1459, 280] on span "-" at bounding box center [1491, 274] width 106 height 13
type textarea "*"
click at [1465, 303] on div "-" at bounding box center [1491, 298] width 123 height 20
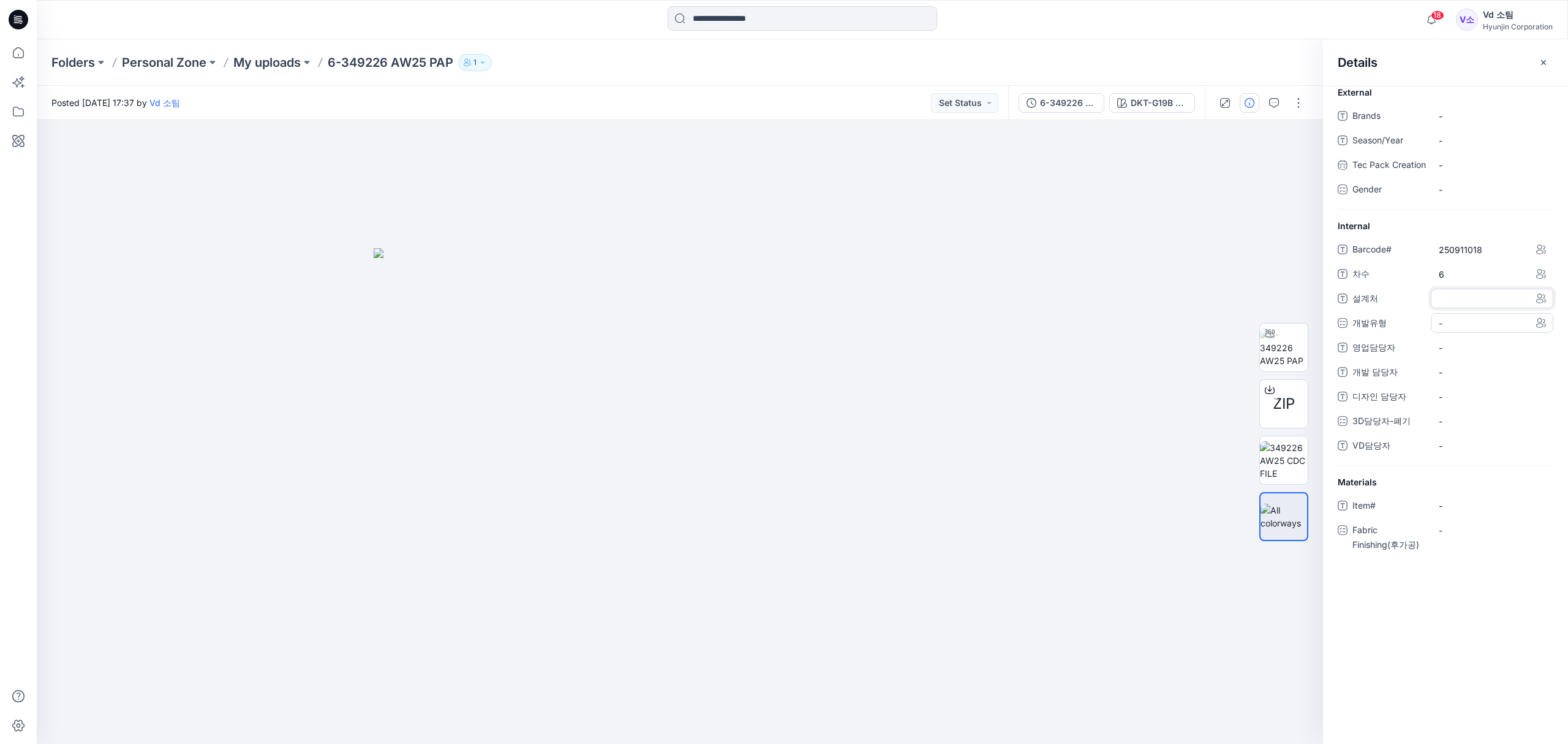
type textarea "**********"
click at [1461, 332] on div "-" at bounding box center [1491, 322] width 123 height 20
click at [1470, 430] on label "SALES" at bounding box center [1462, 423] width 43 height 14
click at [1396, 355] on span "영업담당자" at bounding box center [1388, 349] width 73 height 17
click at [1469, 380] on 담당자 "-" at bounding box center [1491, 373] width 106 height 13
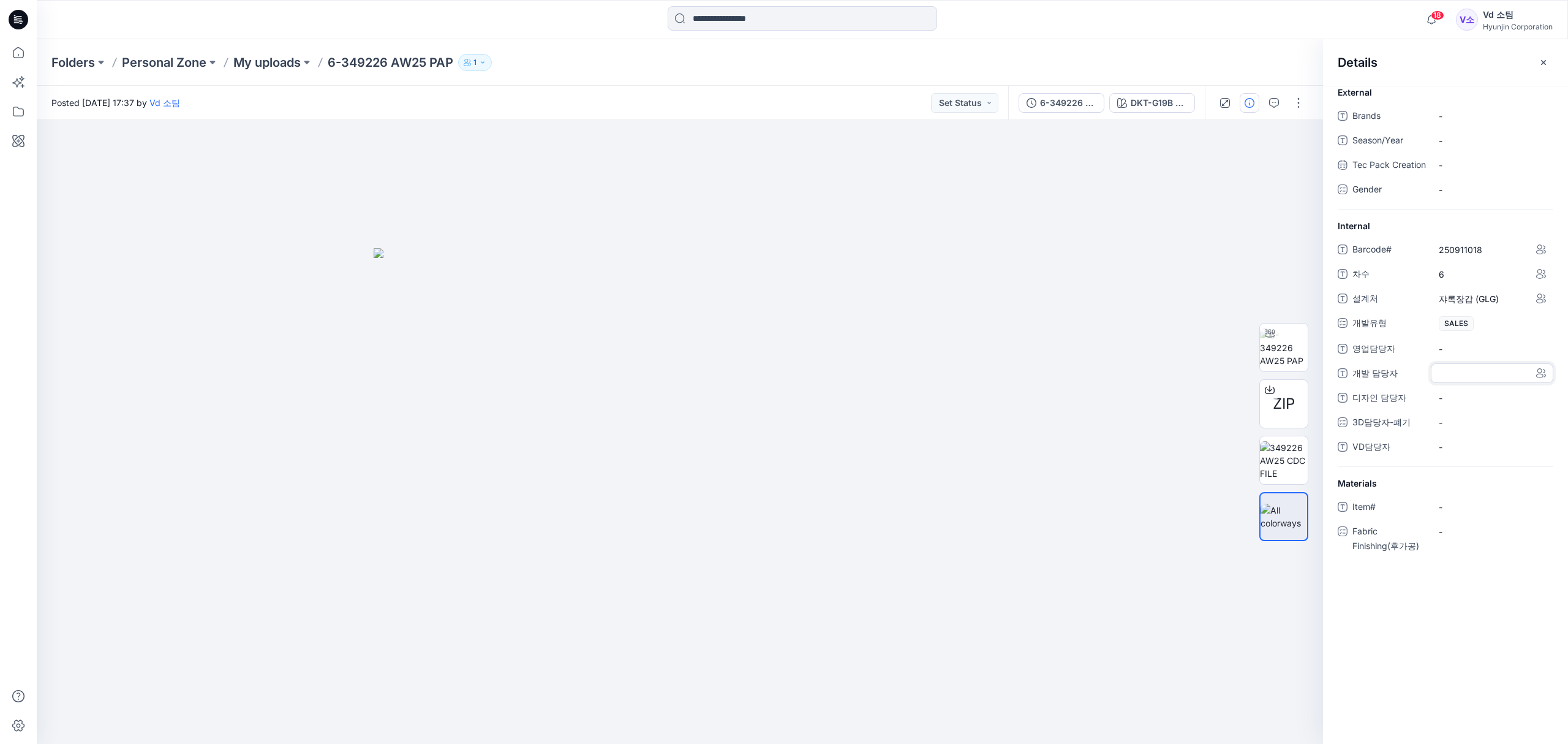
type textarea "***"
click at [1451, 453] on div "-" at bounding box center [1491, 447] width 123 height 20
type textarea "*"
type textarea "***"
click at [1480, 107] on div "-" at bounding box center [1491, 115] width 123 height 20
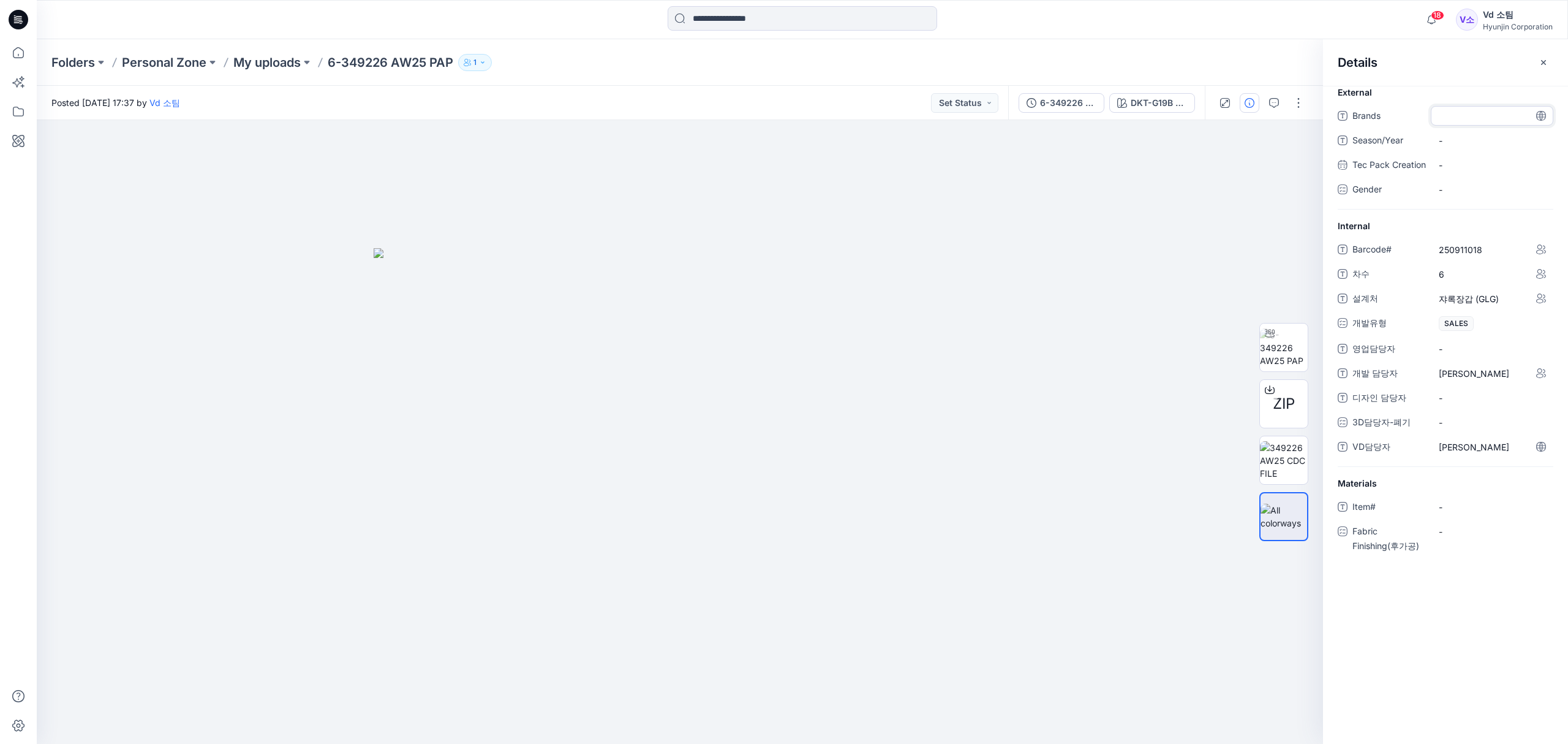
type textarea "**********"
click at [1467, 140] on div "-" at bounding box center [1491, 147] width 123 height 20
click at [1455, 153] on span "-" at bounding box center [1491, 147] width 106 height 13
type textarea "**"
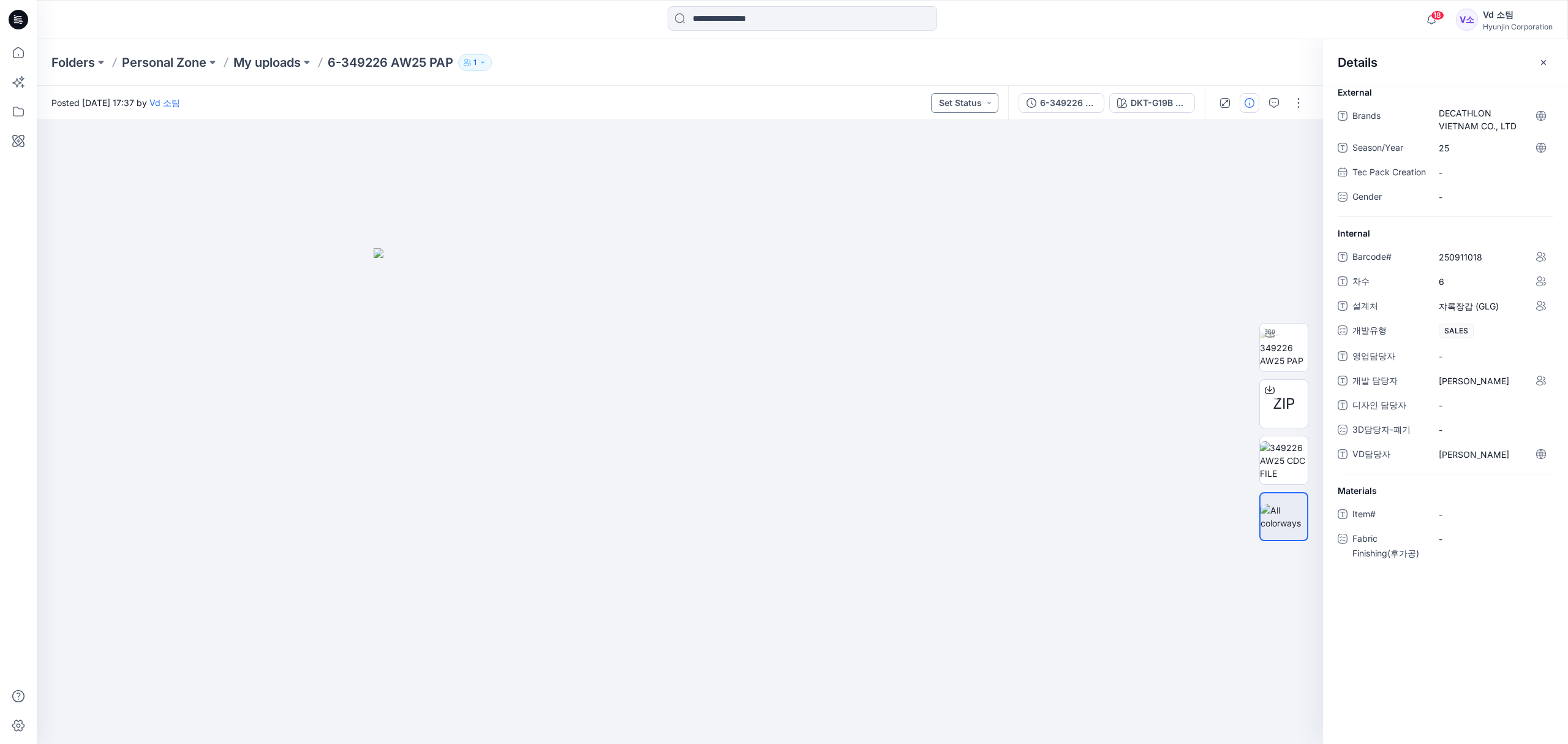
click at [973, 106] on button "Set Status" at bounding box center [964, 102] width 67 height 20
click at [939, 216] on p "Request for review" at bounding box center [946, 221] width 69 height 16
click at [1264, 344] on img at bounding box center [1284, 347] width 48 height 38
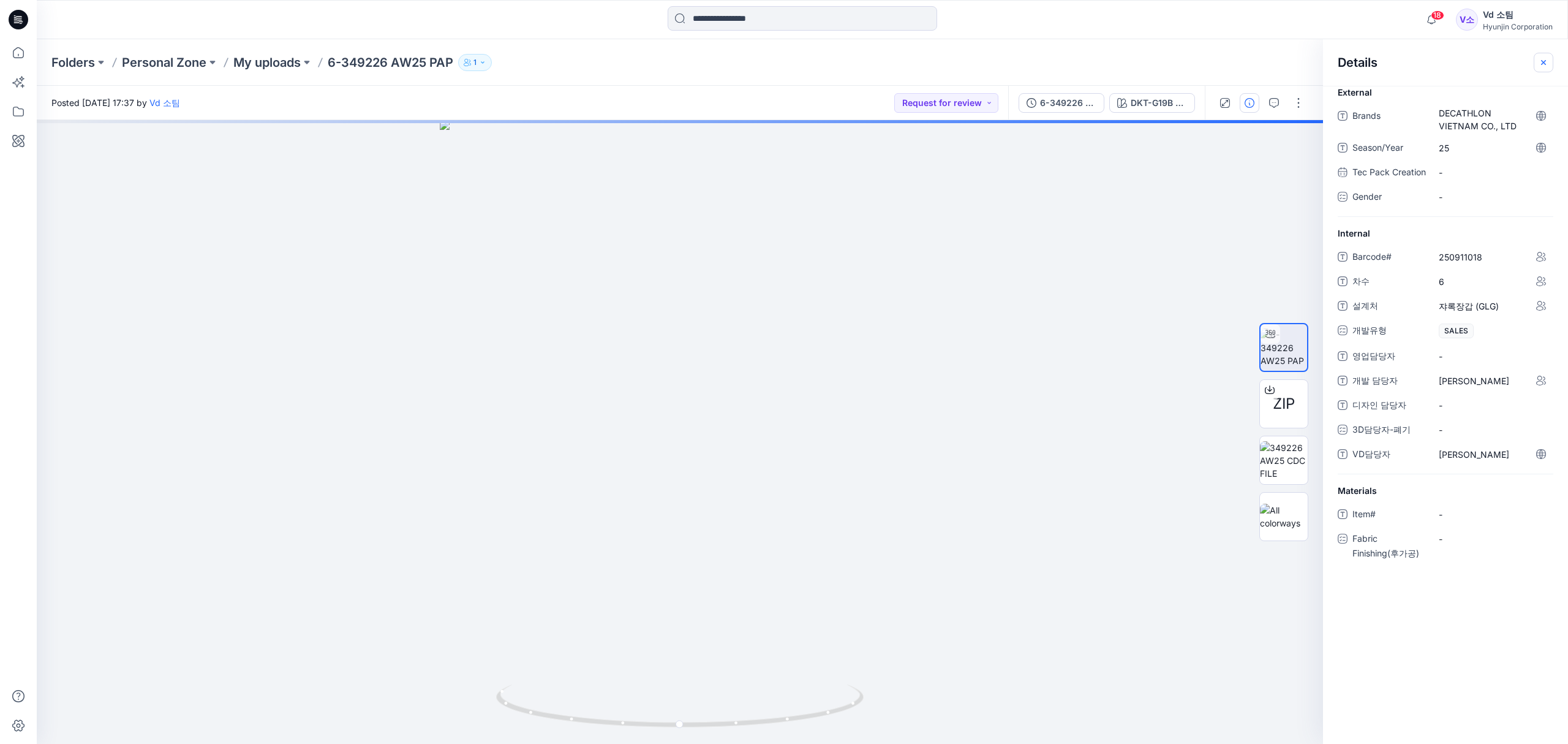
click at [1543, 64] on icon "button" at bounding box center [1543, 63] width 10 height 10
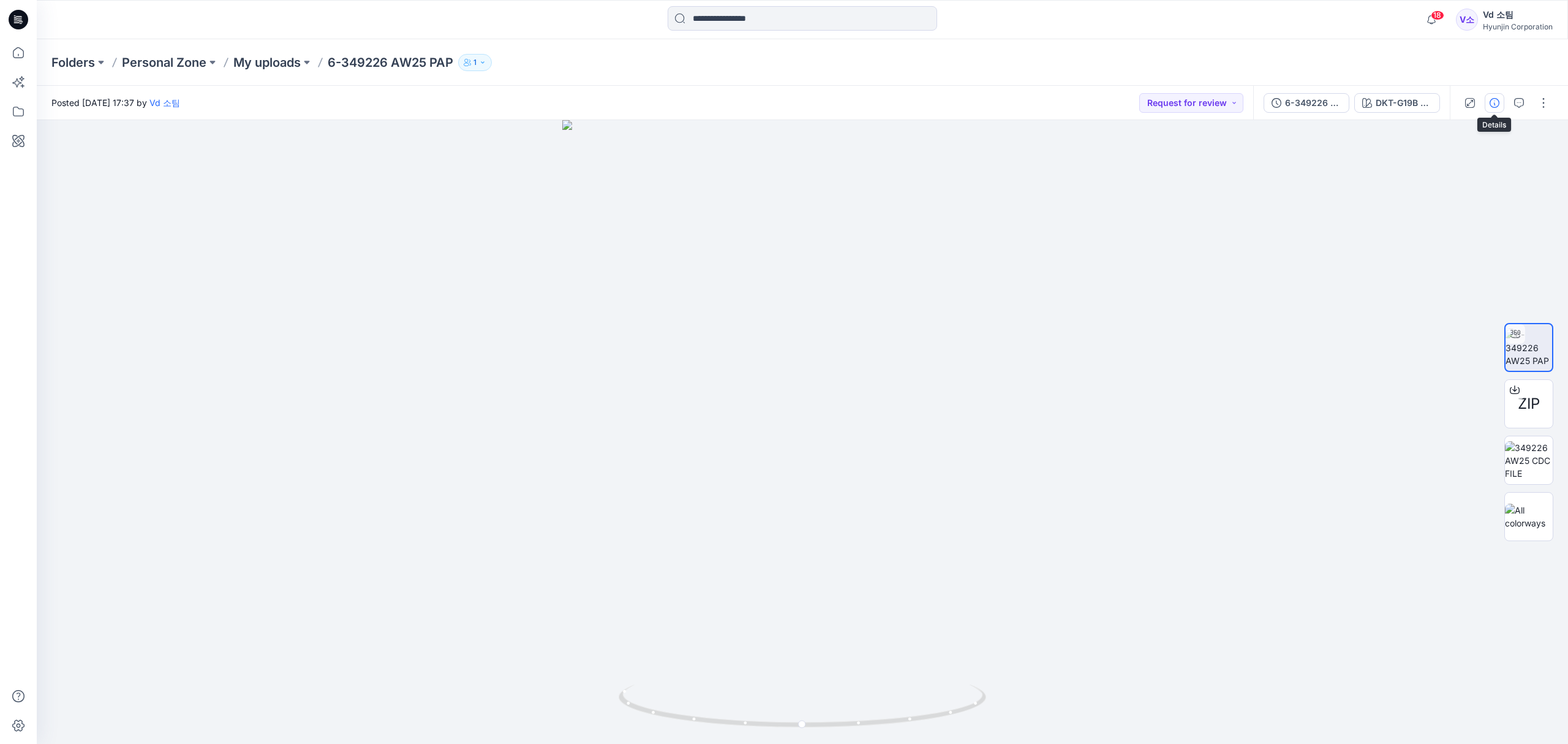
click at [1490, 107] on icon "button" at bounding box center [1494, 103] width 10 height 10
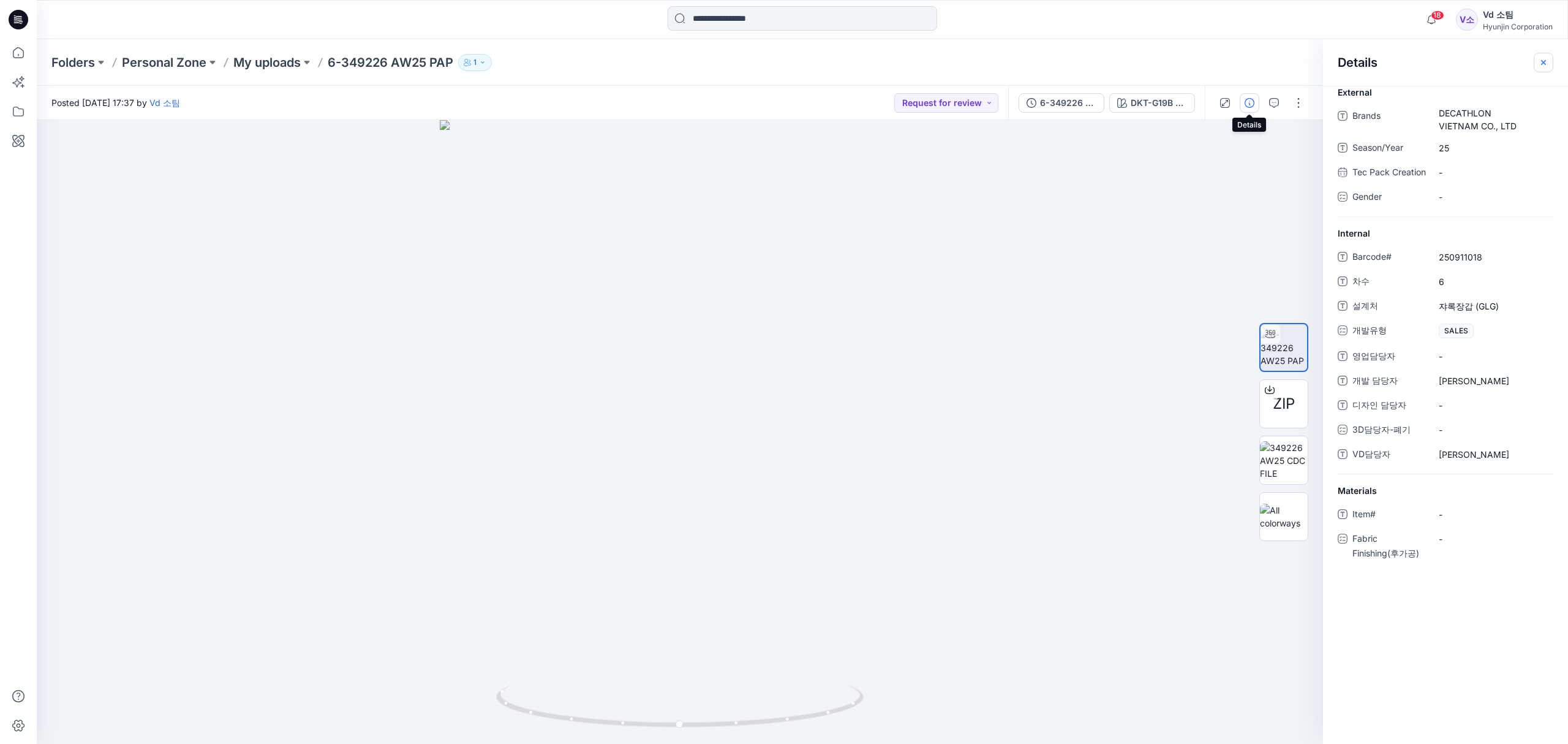
click at [1548, 58] on button "button" at bounding box center [1542, 62] width 20 height 20
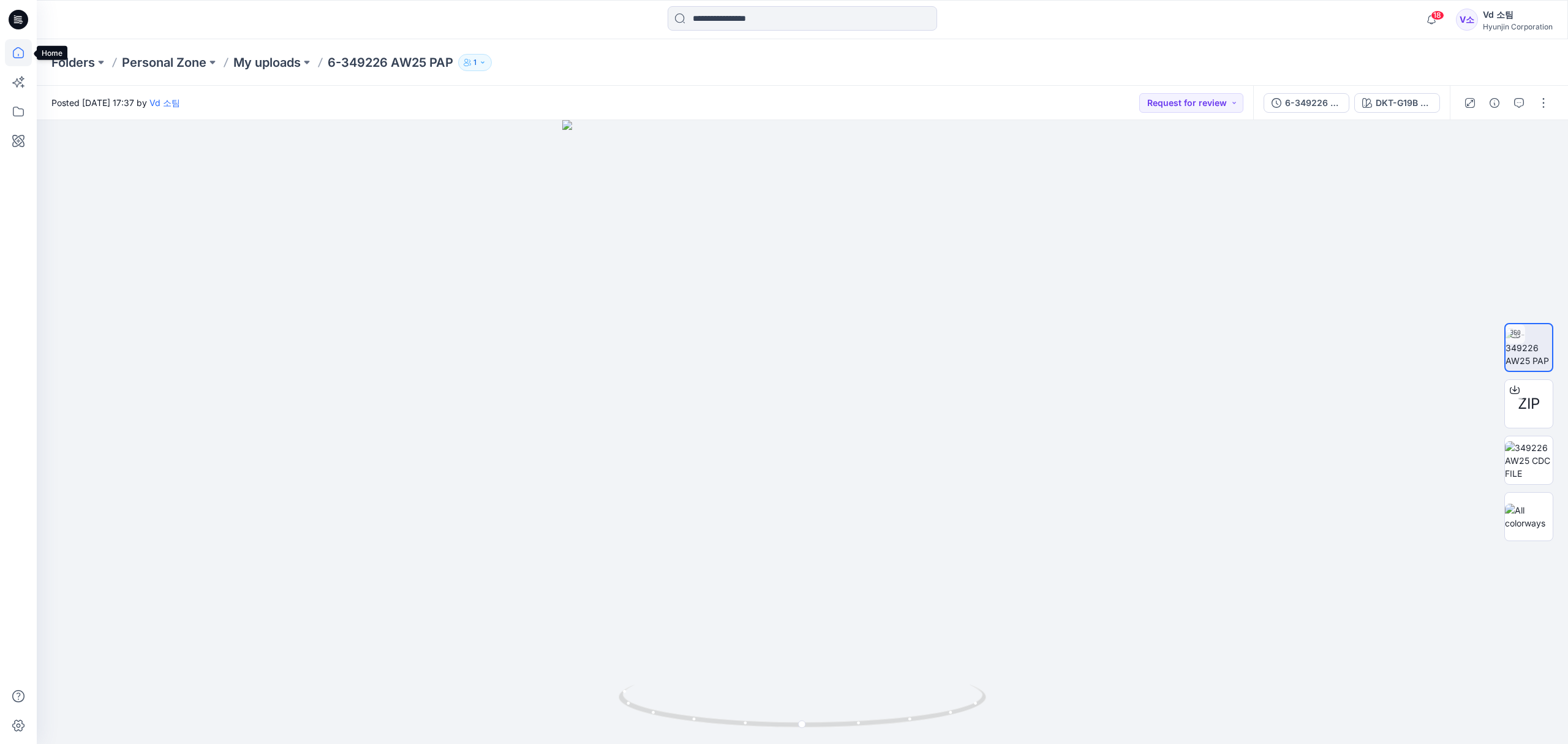
click at [20, 52] on icon at bounding box center [19, 53] width 27 height 27
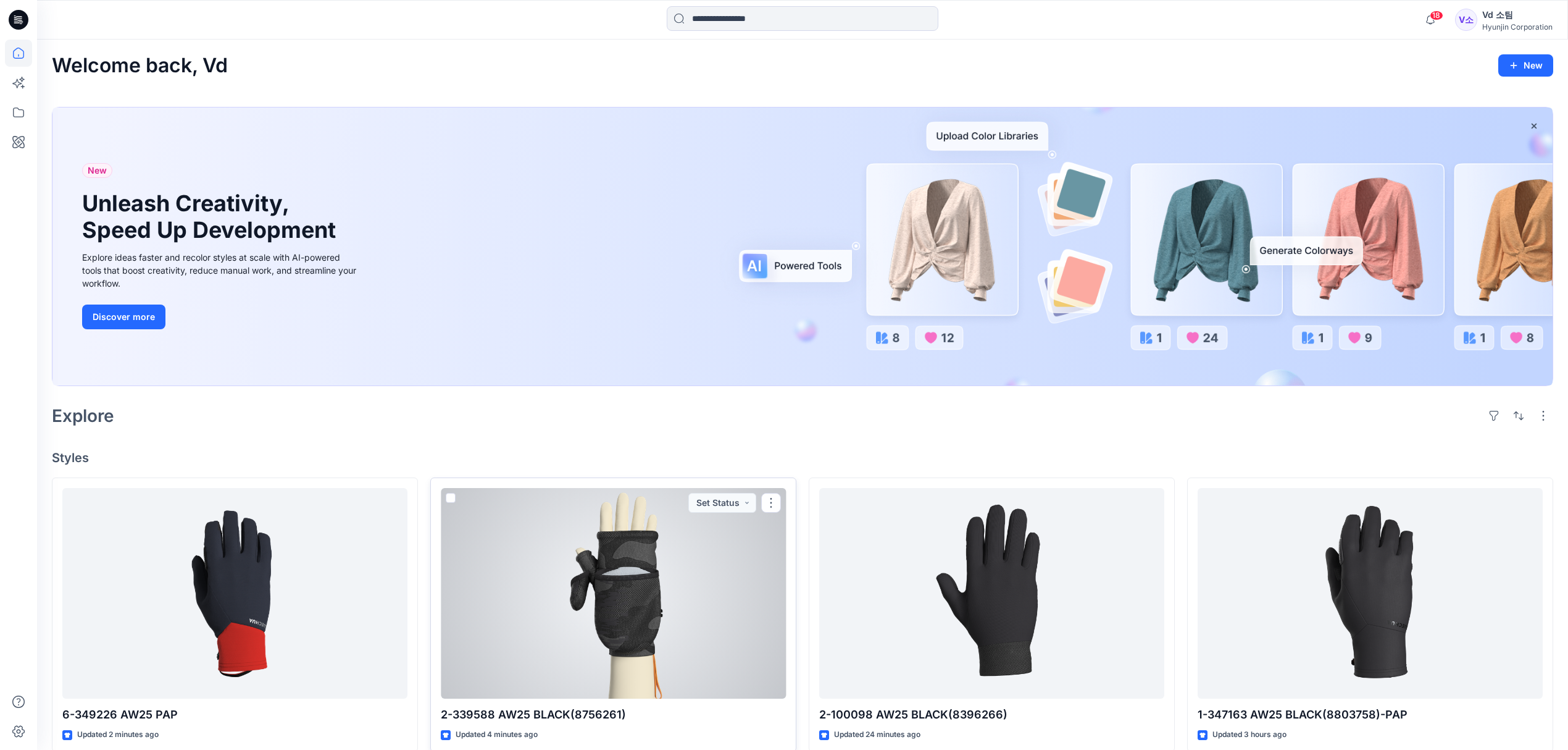
click at [630, 597] on div at bounding box center [613, 594] width 345 height 211
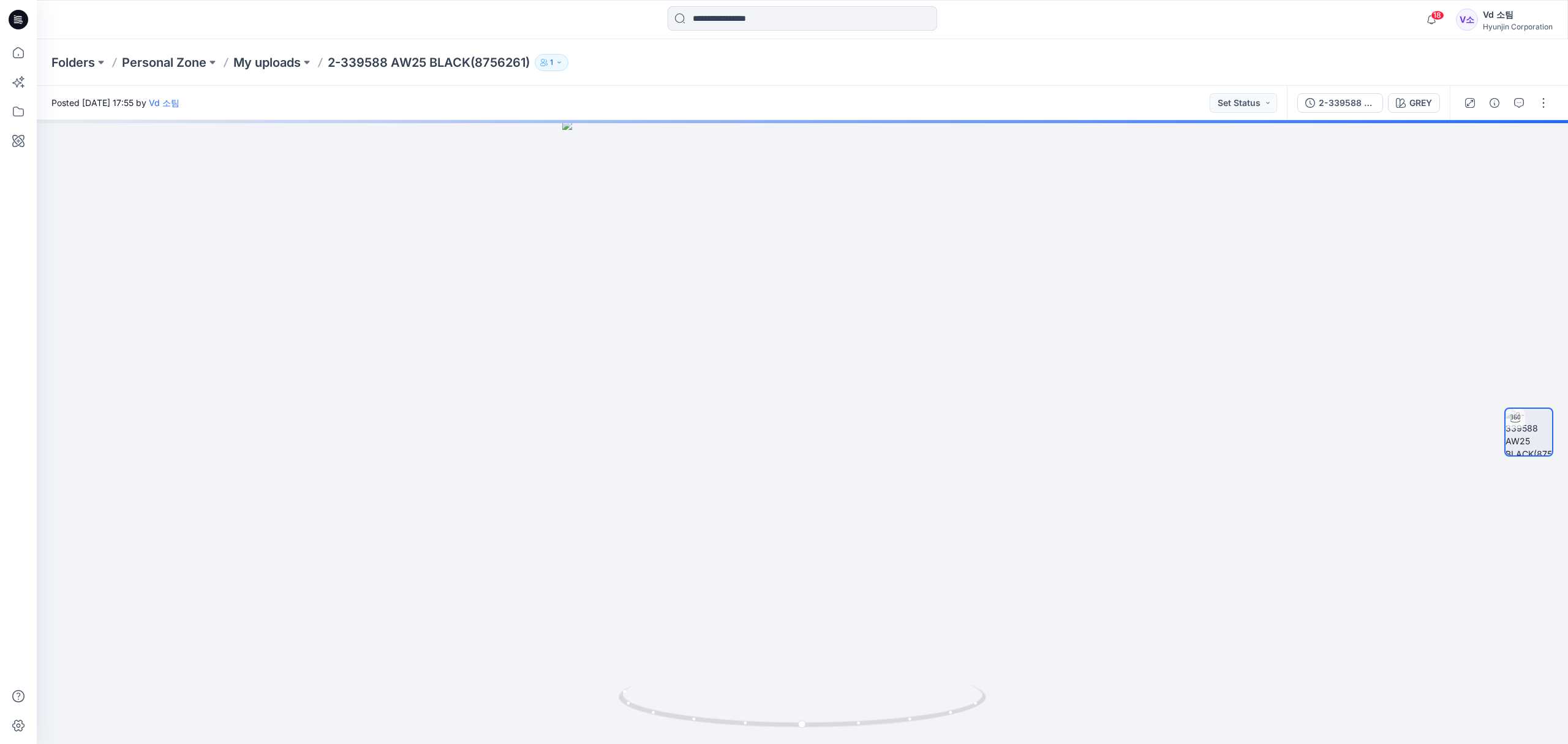
click at [676, 86] on div "Posted Thursday, September 25, 2025 17:55 by Vd 소팀 Set Status" at bounding box center [661, 103] width 1249 height 34
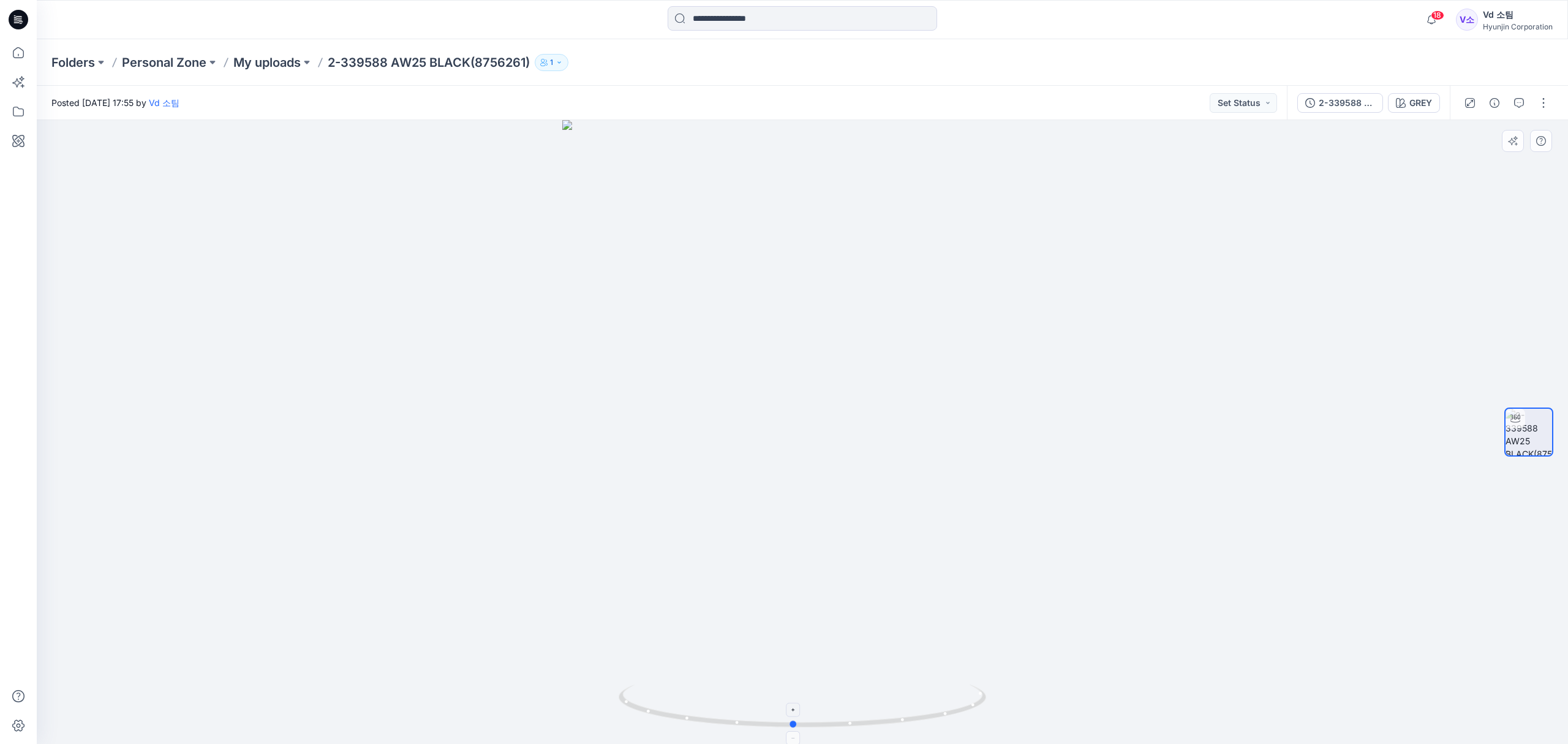
drag, startPoint x: 780, startPoint y: 714, endPoint x: 755, endPoint y: 704, distance: 26.9
click at [755, 704] on icon at bounding box center [803, 707] width 370 height 46
drag, startPoint x: 327, startPoint y: 66, endPoint x: 560, endPoint y: 58, distance: 233.1
click at [560, 58] on div "Folders Personal Zone My uploads 2-339588 AW25 BLACK(8756261) 1" at bounding box center [754, 62] width 1406 height 17
copy div "2-339588 AW25 BLACK(8756261) 1"
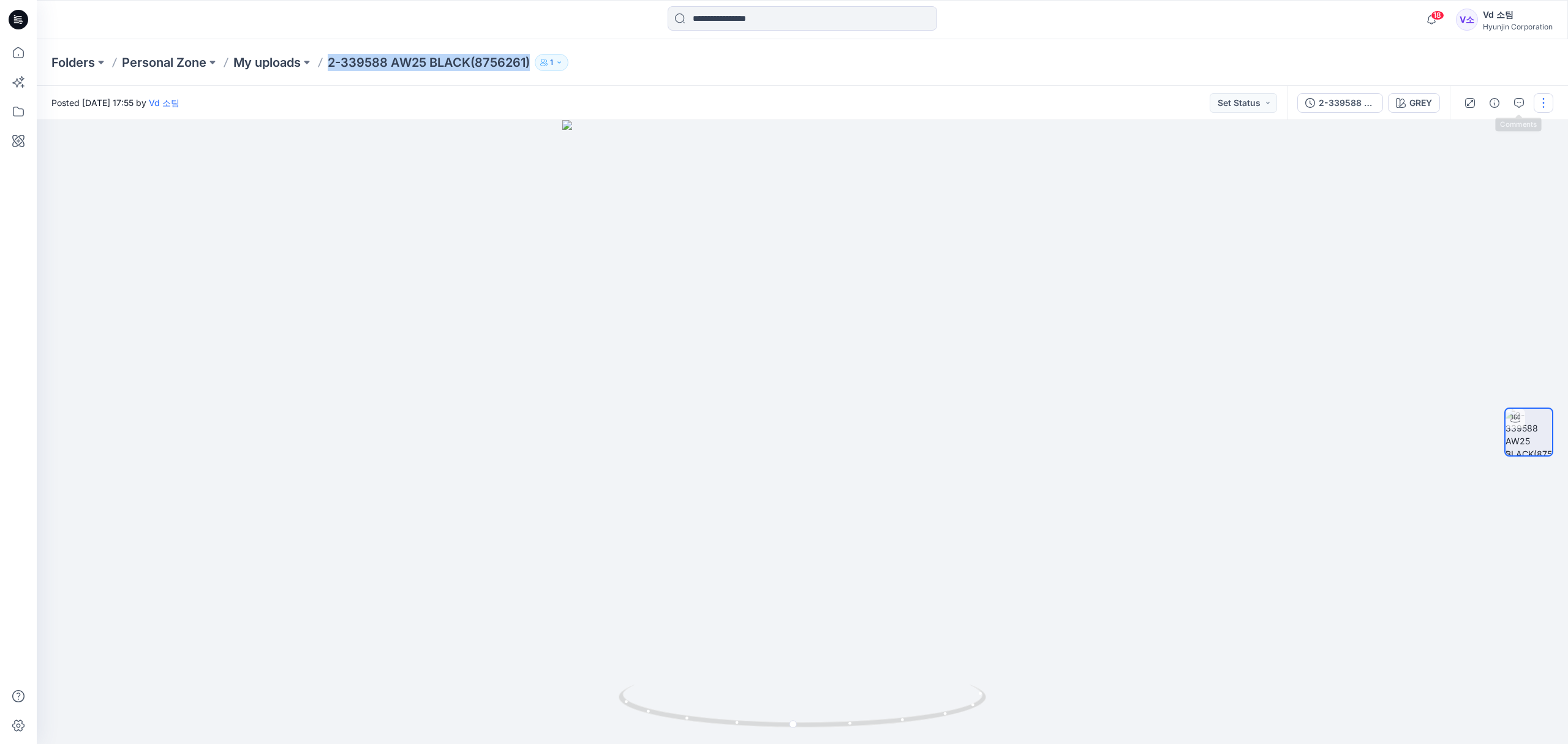
click at [1544, 103] on button "button" at bounding box center [1542, 102] width 20 height 20
click at [1483, 165] on button "Edit" at bounding box center [1491, 165] width 112 height 23
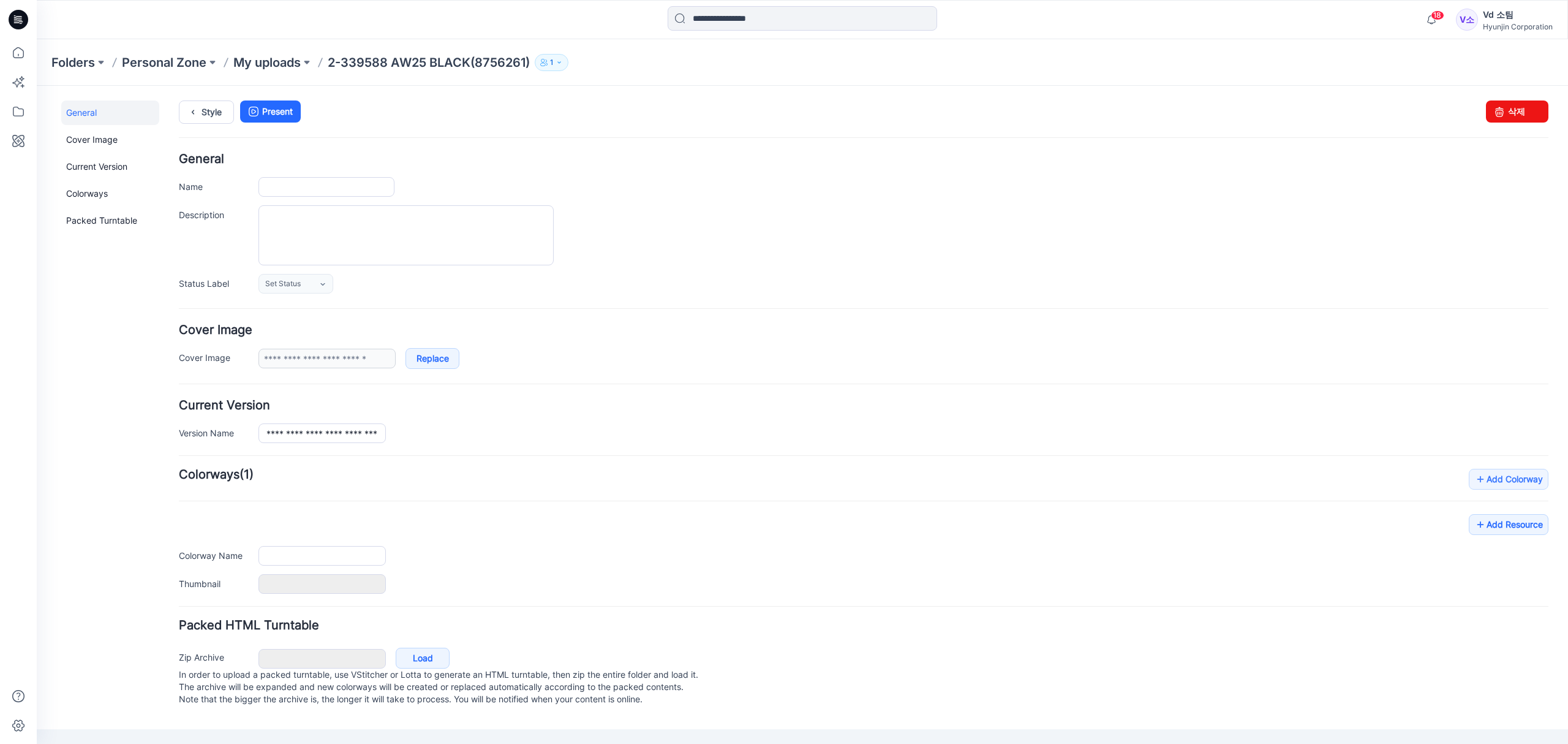
type input "**********"
type input "****"
type input "**********"
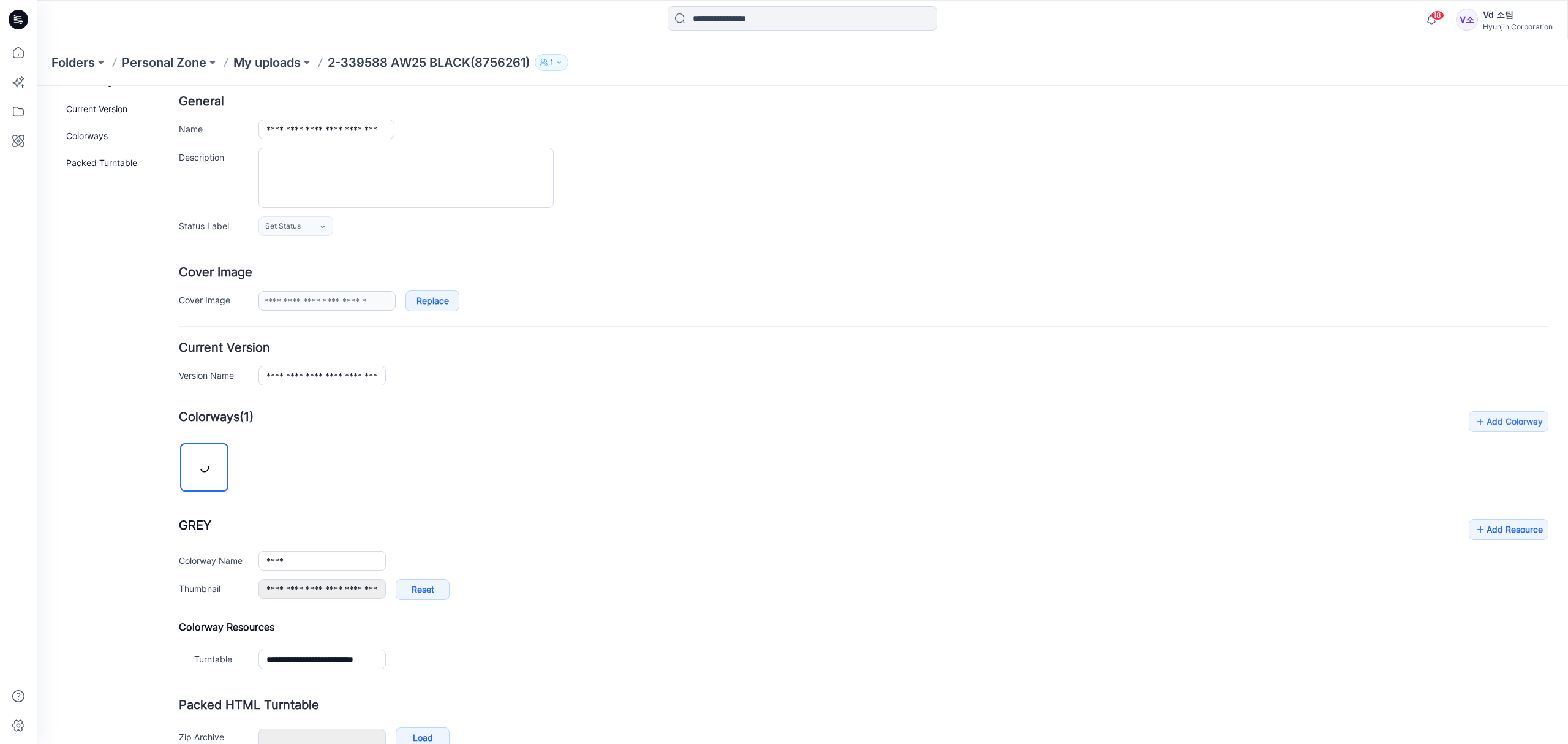
scroll to position [132, 0]
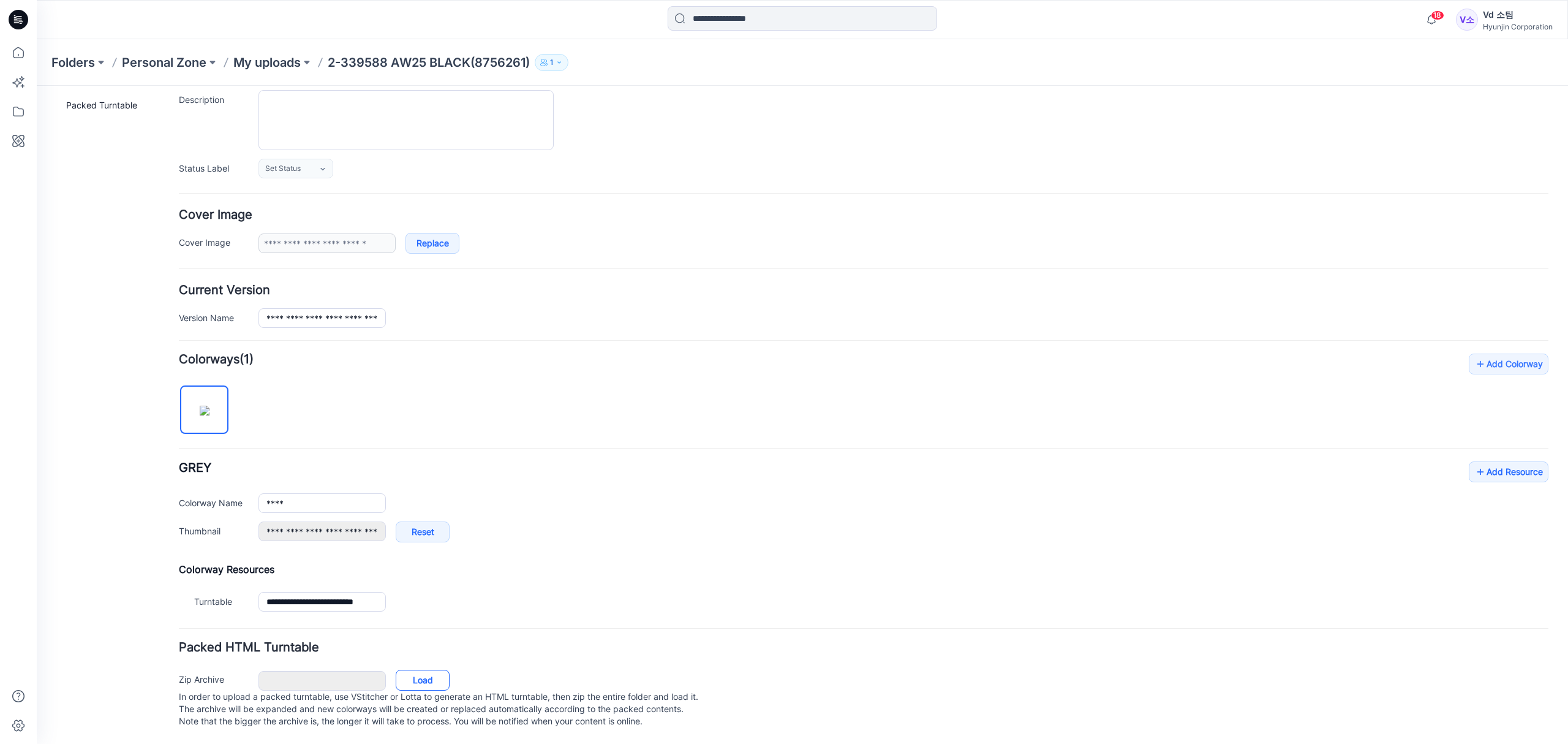
click at [414, 670] on link "Load" at bounding box center [422, 680] width 54 height 20
click at [626, 476] on div "**********" at bounding box center [864, 509] width 1370 height 93
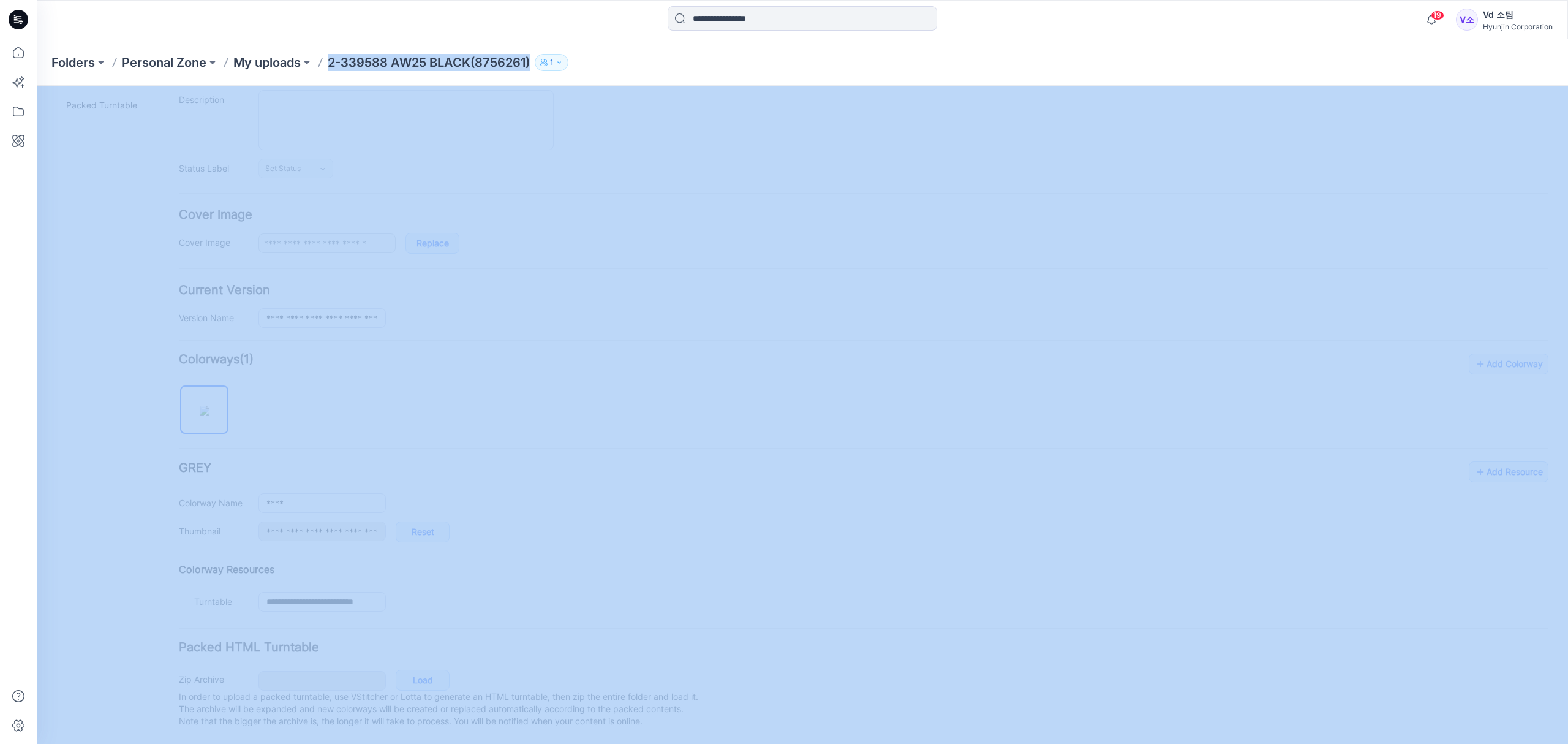
drag, startPoint x: 329, startPoint y: 62, endPoint x: 537, endPoint y: 55, distance: 208.1
click at [537, 55] on div "Folders Personal Zone My uploads 2-339588 AW25 BLACK(8756261) 1" at bounding box center [754, 62] width 1406 height 17
copy div "2-339588 AW25 BLACK(8756261) 1"
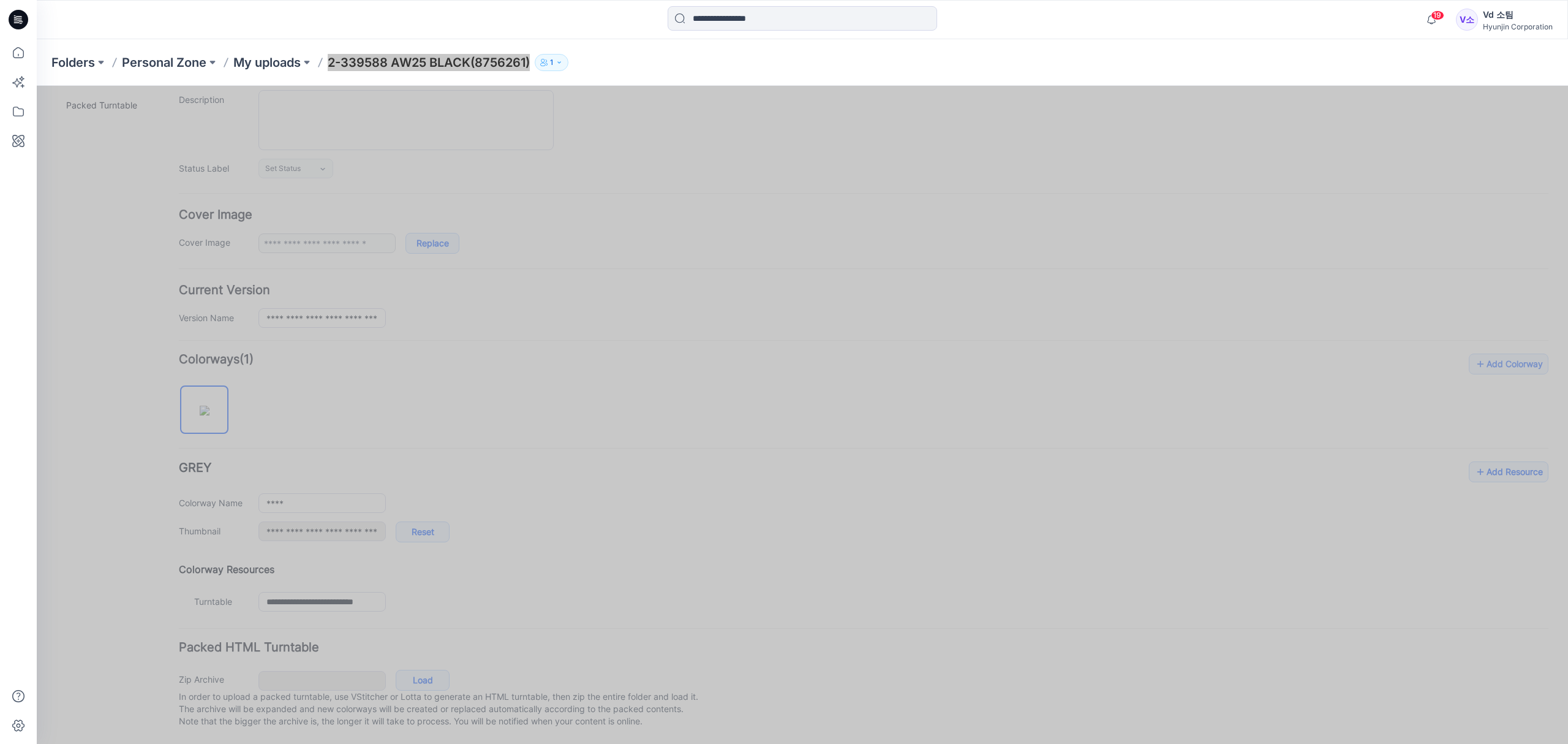
drag, startPoint x: 940, startPoint y: 441, endPoint x: 934, endPoint y: 470, distance: 29.6
click at [940, 441] on div "**********" at bounding box center [864, 485] width 1370 height 262
click at [1497, 464] on link "Add Resource" at bounding box center [1508, 471] width 79 height 20
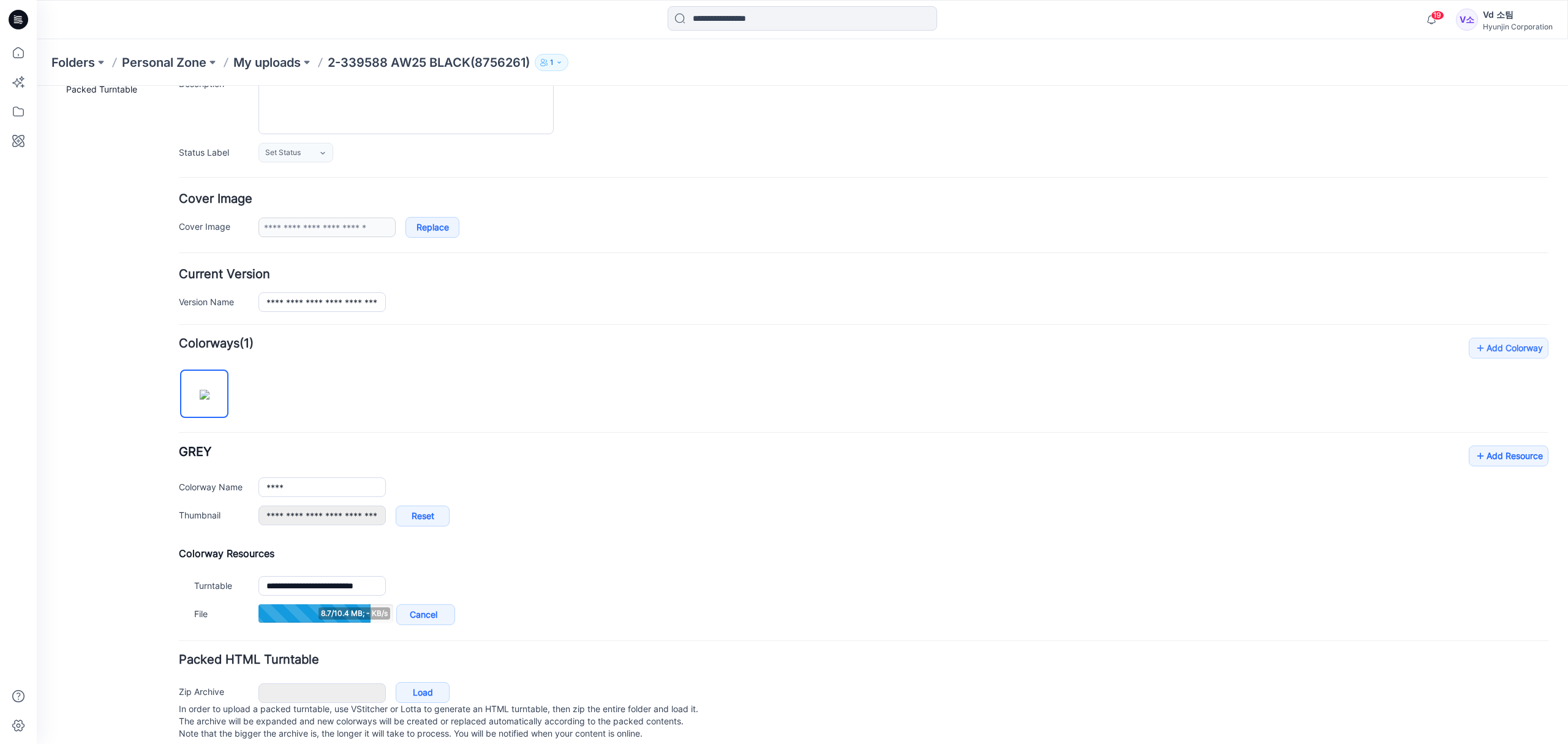
click at [723, 457] on div "**********" at bounding box center [864, 492] width 1370 height 93
click at [1474, 454] on icon at bounding box center [1480, 455] width 12 height 20
click at [1488, 465] on link "Add Resource" at bounding box center [1508, 456] width 79 height 20
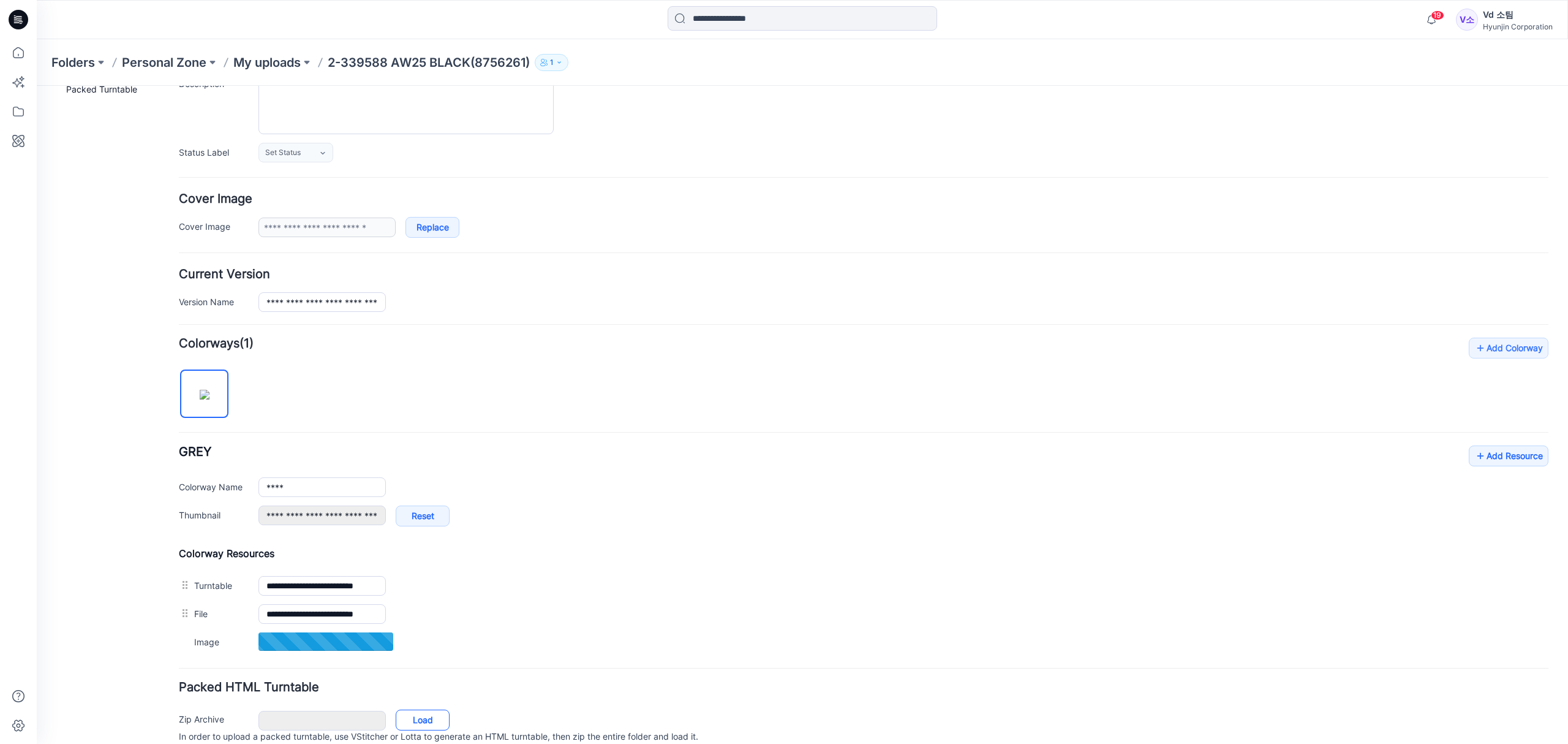
click at [437, 719] on link "Load" at bounding box center [422, 720] width 54 height 20
click at [773, 490] on div "****" at bounding box center [903, 487] width 1289 height 20
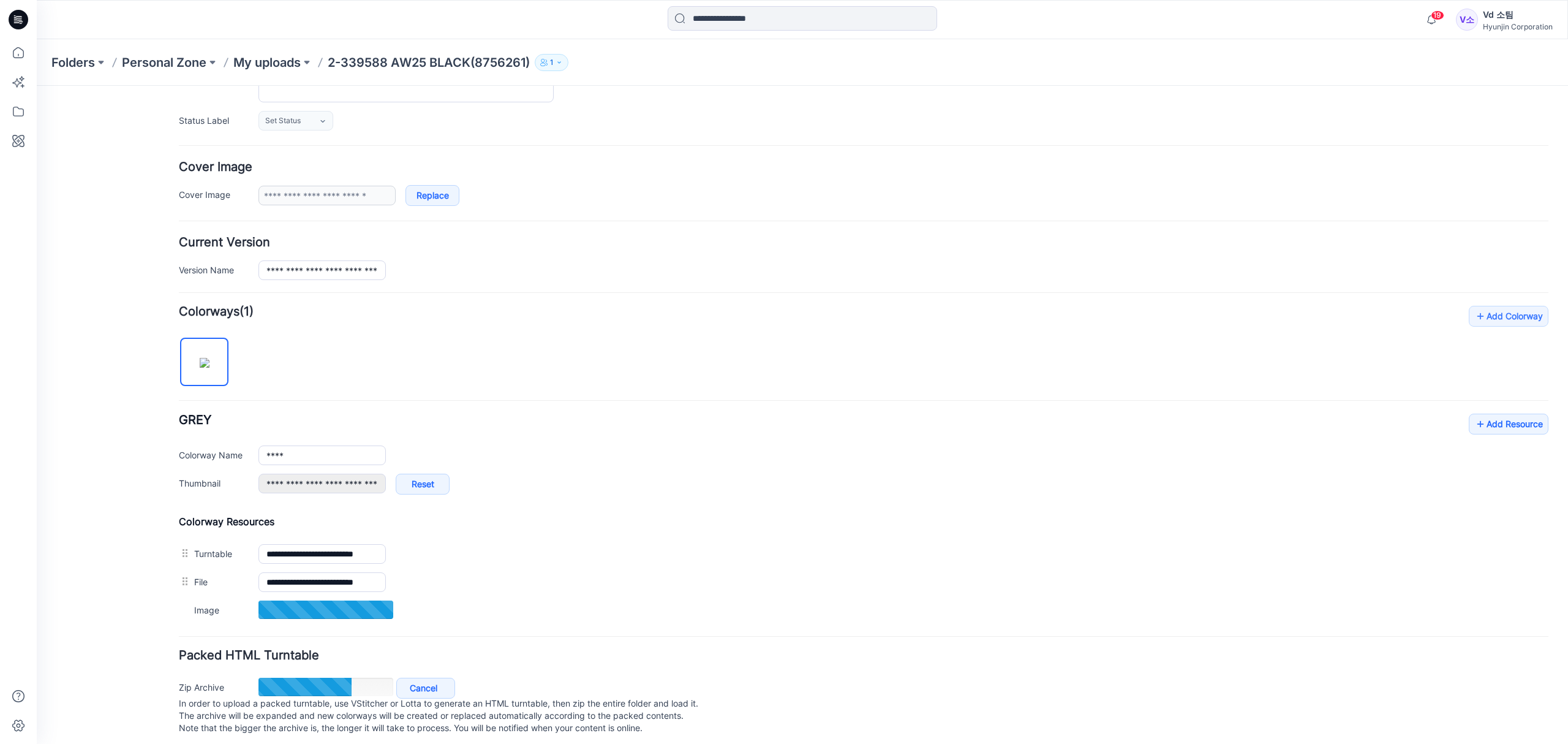
scroll to position [187, 0]
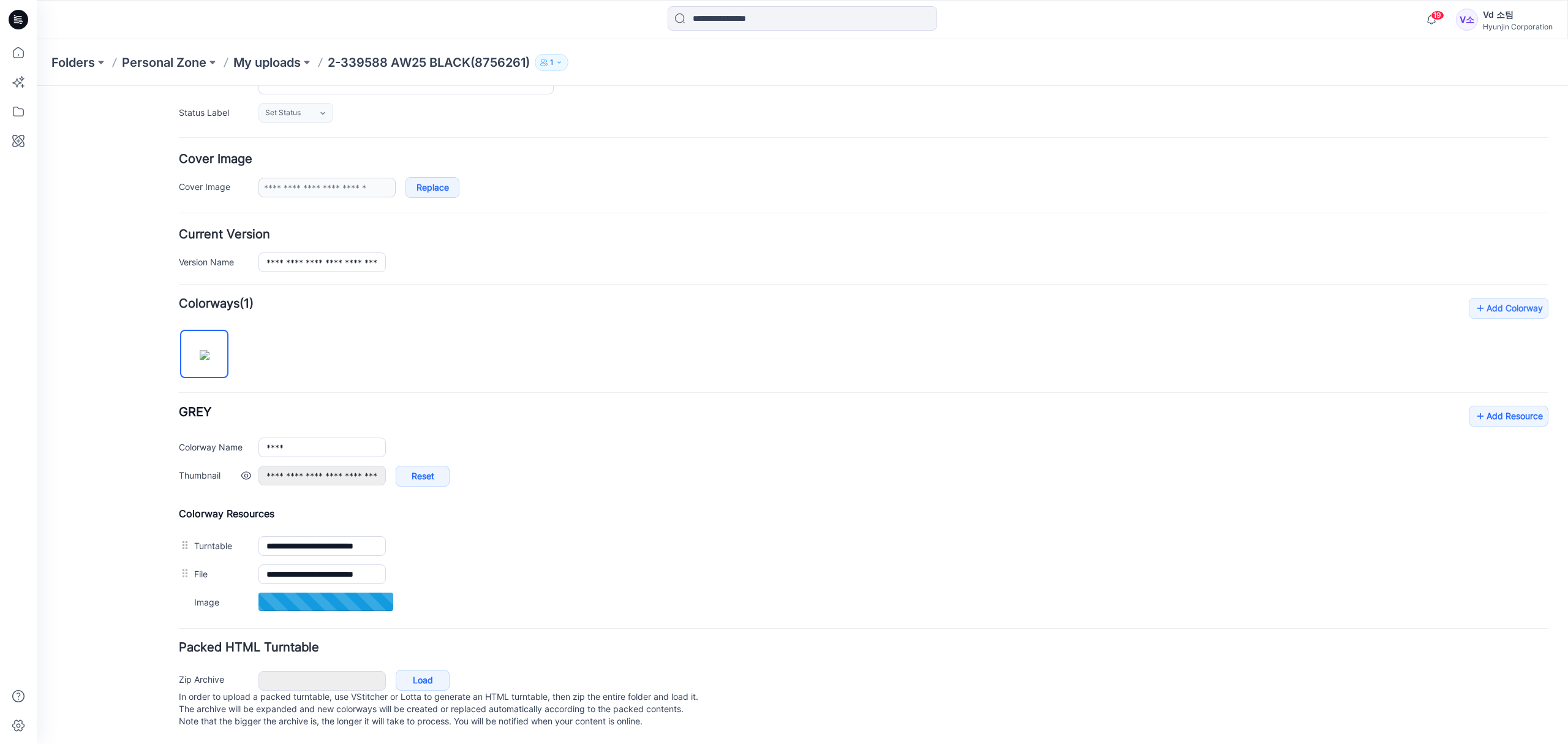
click at [596, 465] on div "**********" at bounding box center [903, 482] width 1289 height 33
drag, startPoint x: 94, startPoint y: 202, endPoint x: 53, endPoint y: 251, distance: 63.9
click at [94, 202] on div "General Cover Image Current Version Colorways Packed Turntable" at bounding box center [110, 336] width 98 height 814
click at [909, 297] on h4 "Add Colorway Colorways (1)" at bounding box center [864, 303] width 1370 height 12
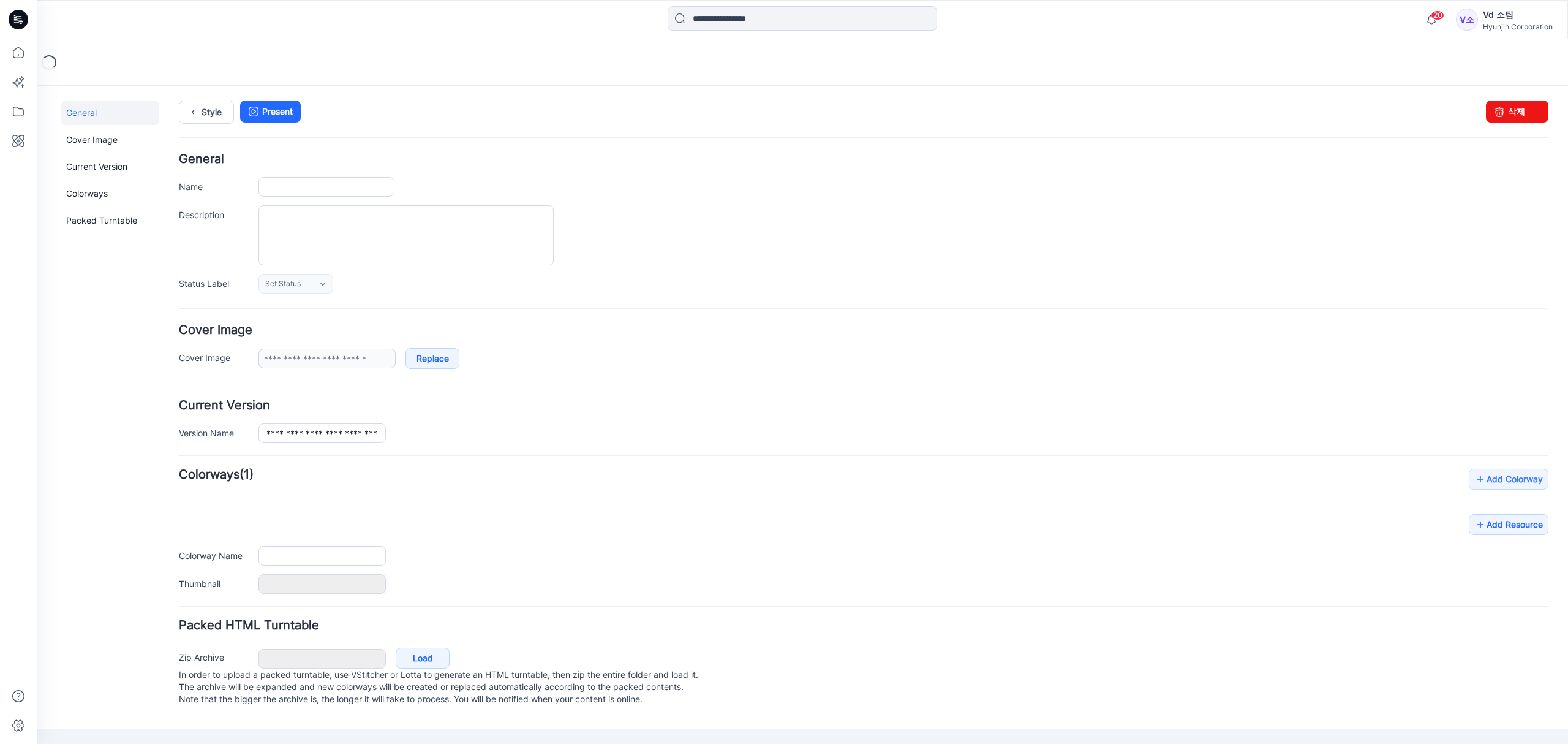
type input "**********"
type input "****"
type input "**********"
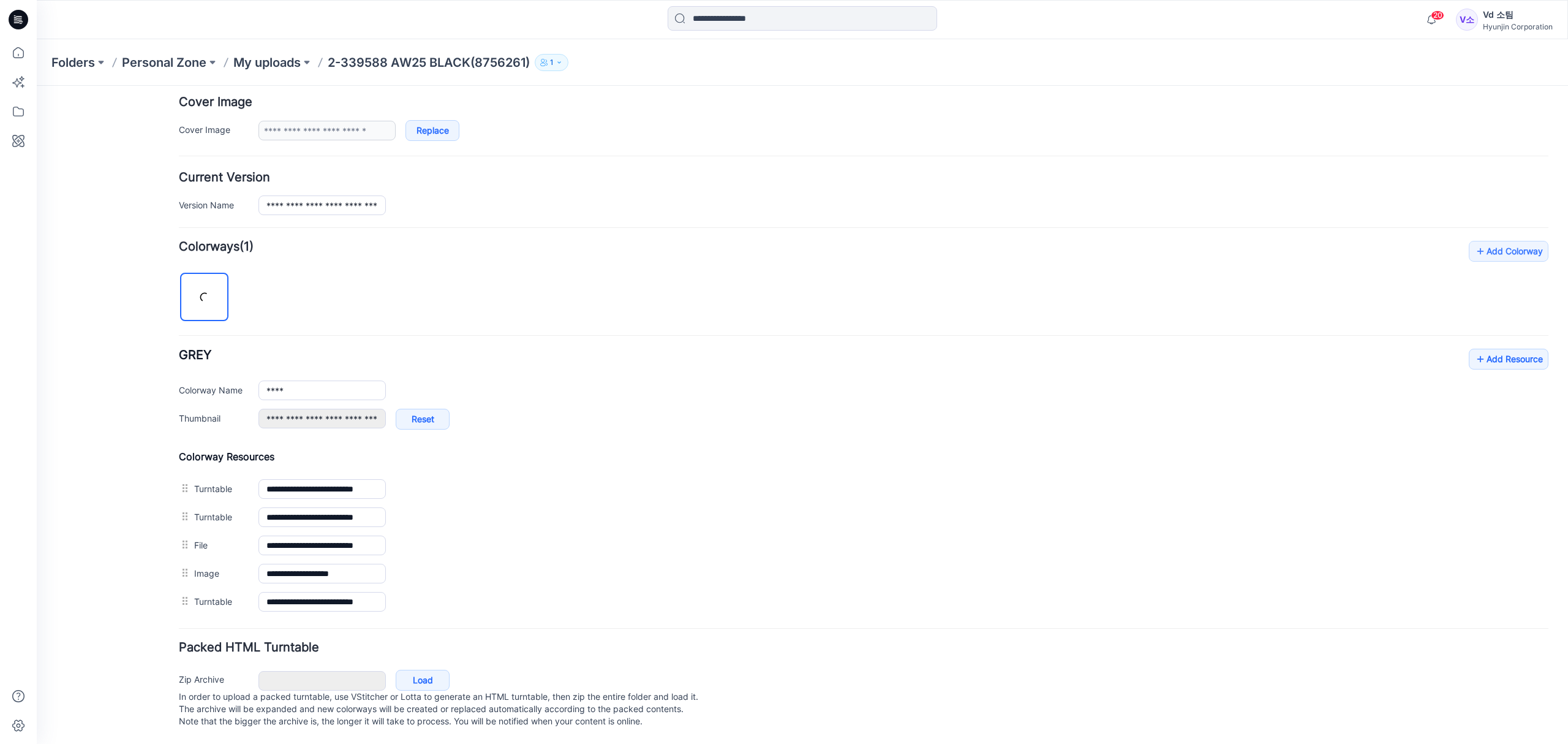
scroll to position [246, 0]
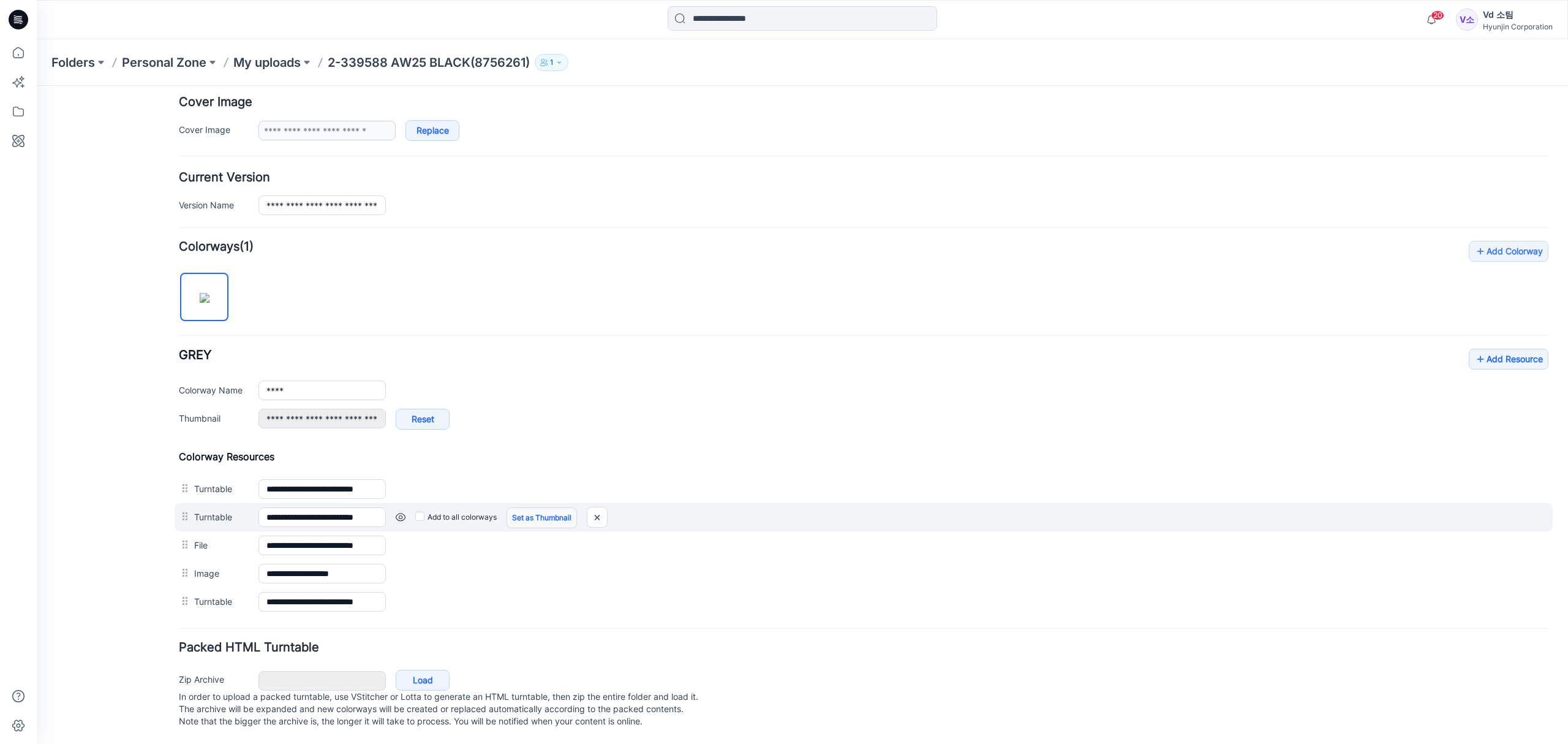
click at [520, 507] on link "Set as Thumbnail" at bounding box center [542, 517] width 71 height 20
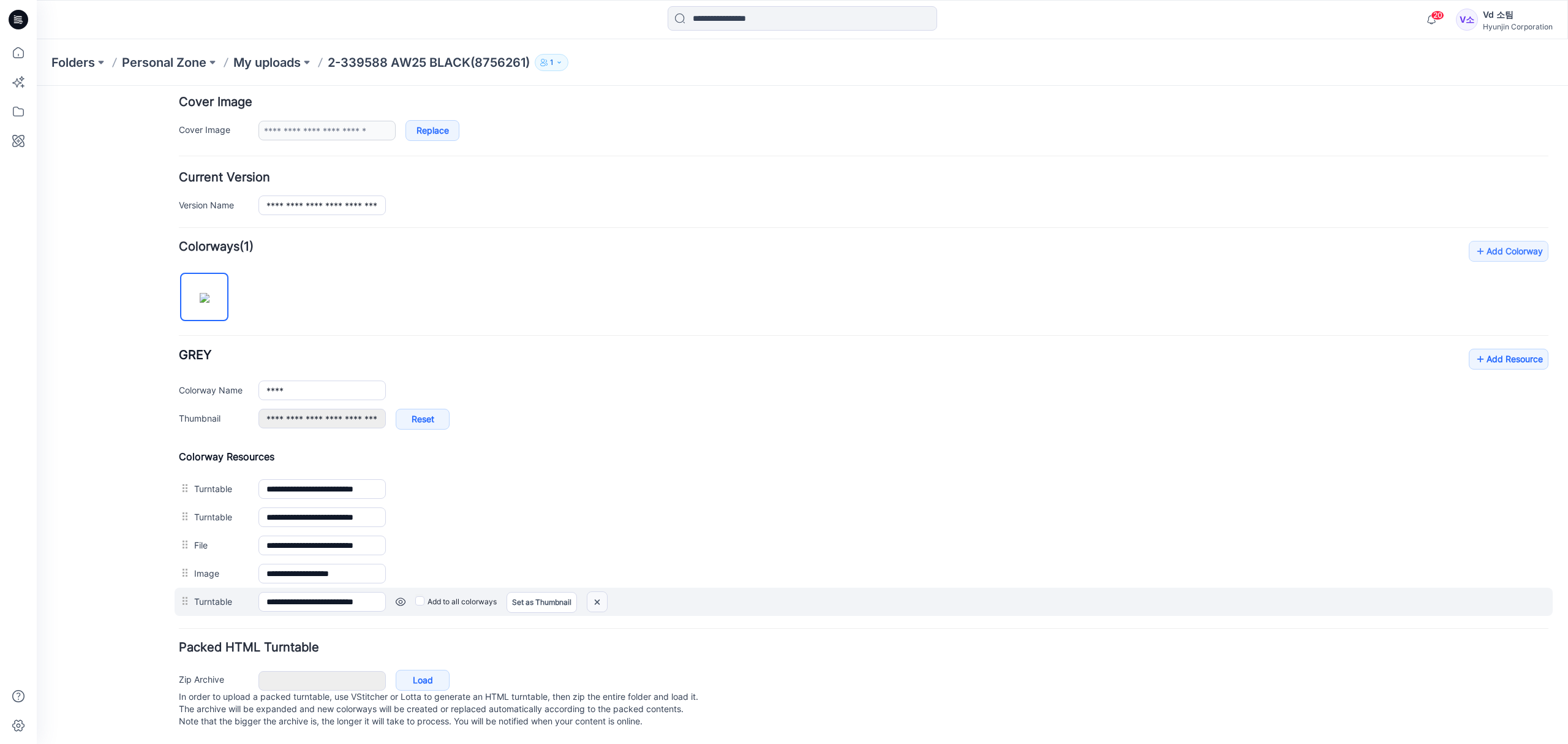
click at [600, 592] on img at bounding box center [596, 603] width 20 height 20
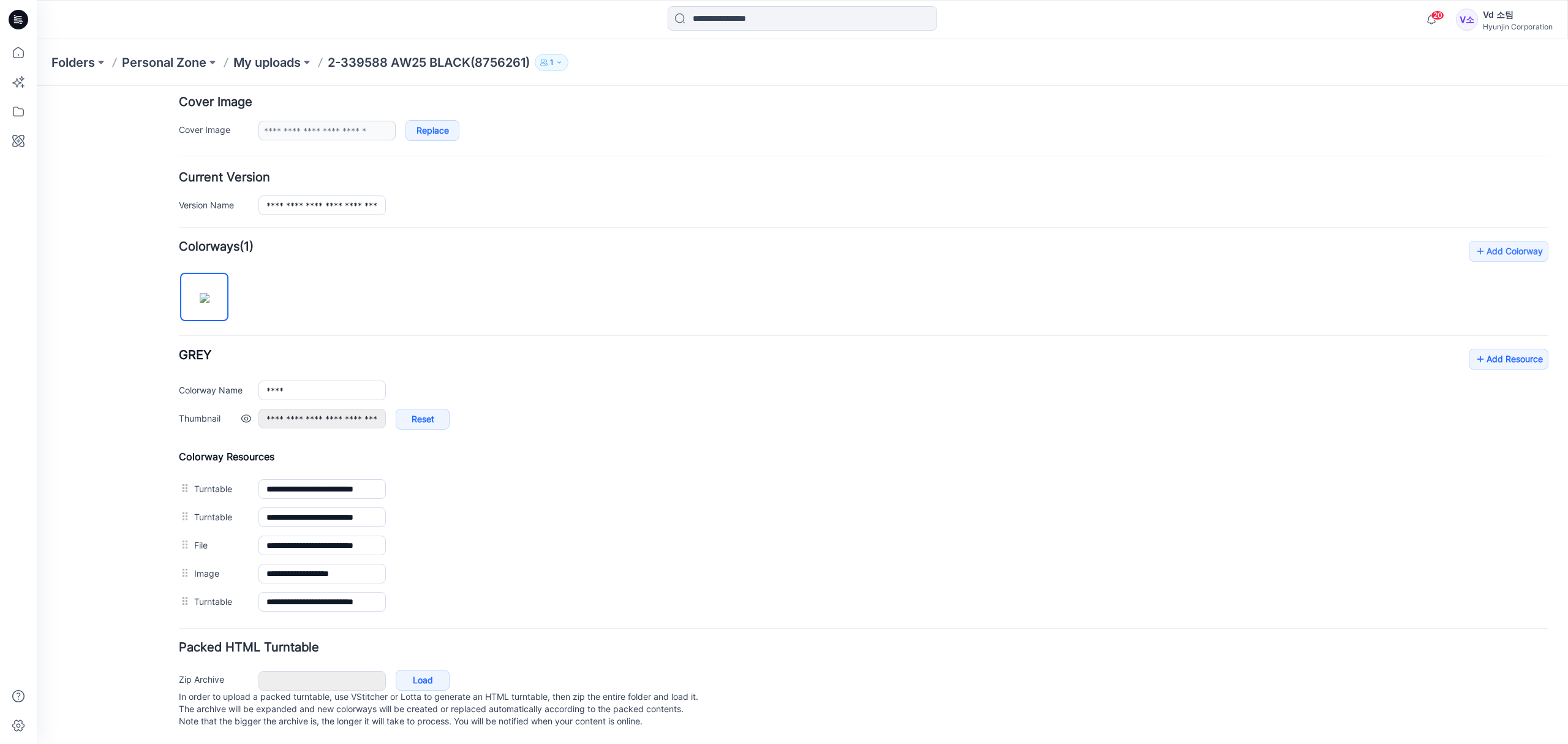
scroll to position [218, 0]
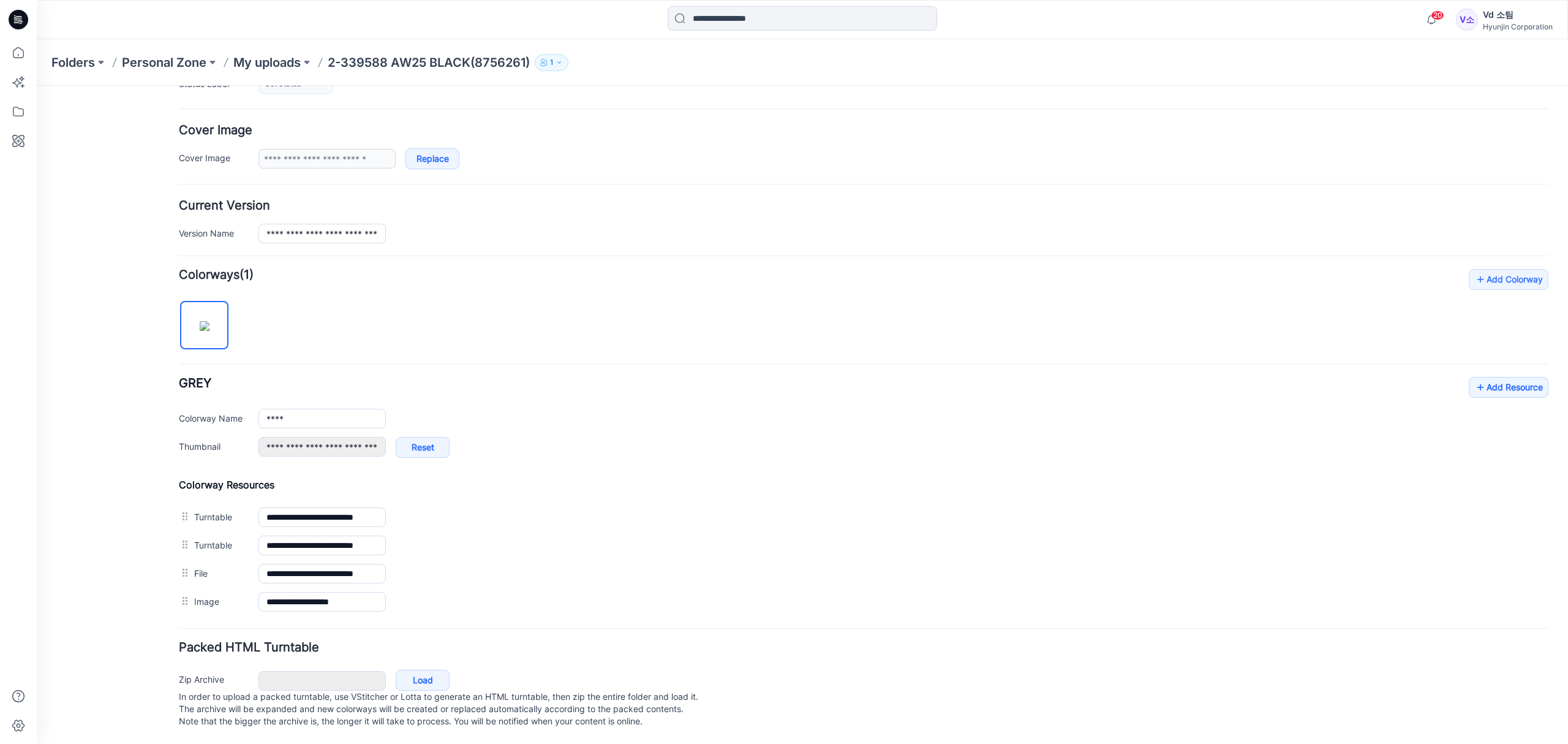
click at [348, 64] on p "2-339588 AW25 BLACK(8756261)" at bounding box center [428, 62] width 202 height 17
click at [276, 62] on p "My uploads" at bounding box center [267, 62] width 67 height 17
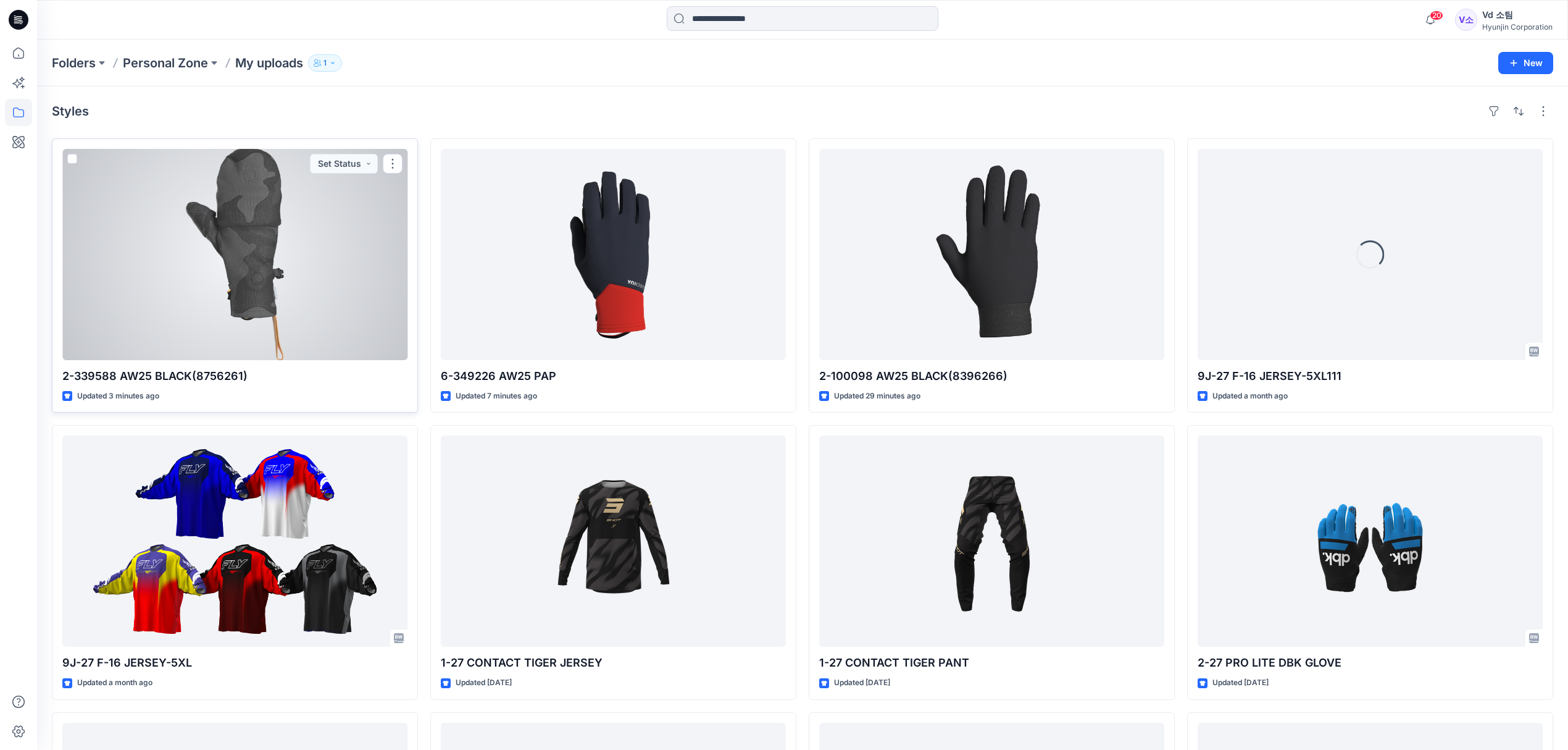
click at [232, 317] on div at bounding box center [235, 254] width 345 height 211
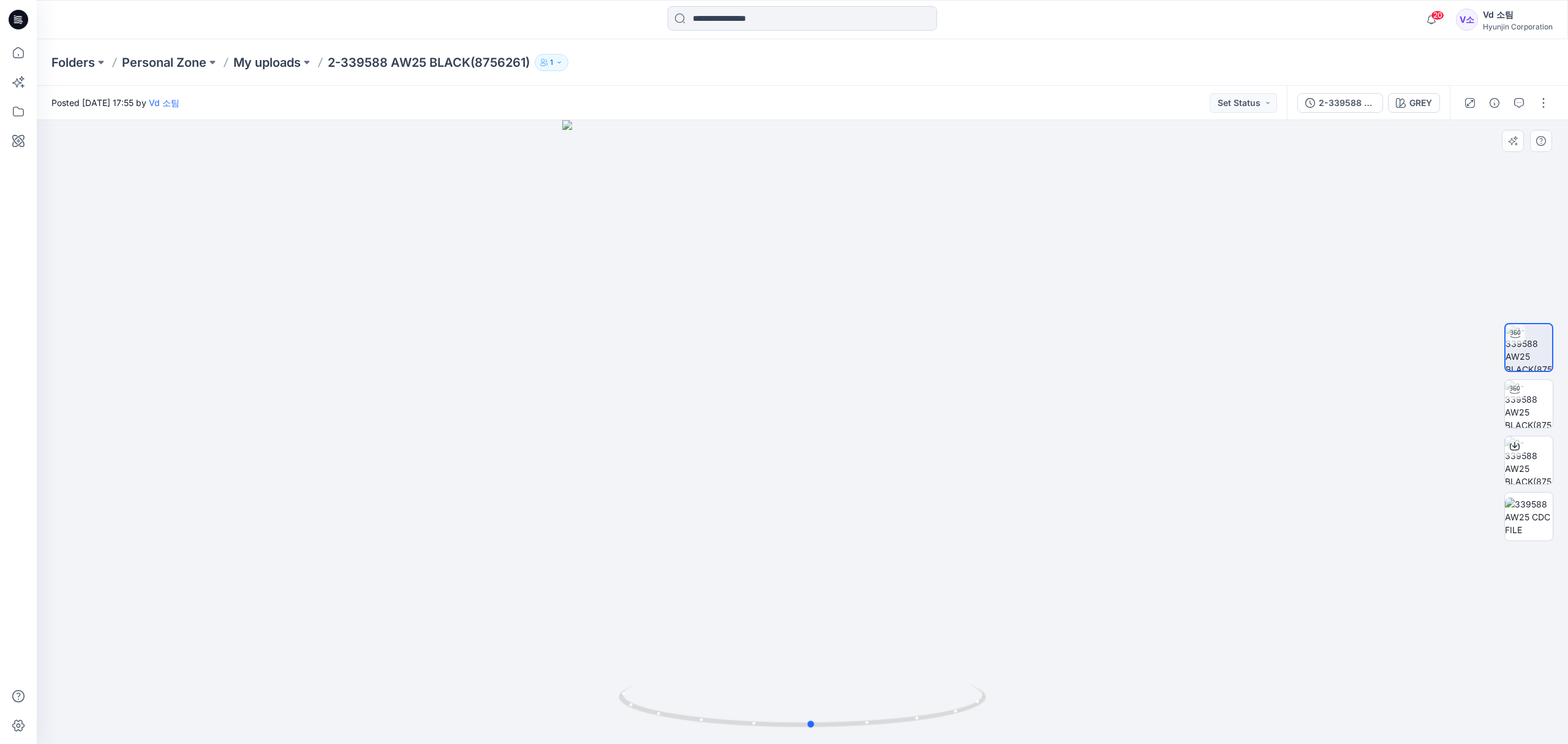
drag, startPoint x: 890, startPoint y: 724, endPoint x: 531, endPoint y: 685, distance: 361.1
click at [531, 685] on div at bounding box center [801, 432] width 1531 height 624
click at [1549, 408] on img at bounding box center [1528, 404] width 48 height 48
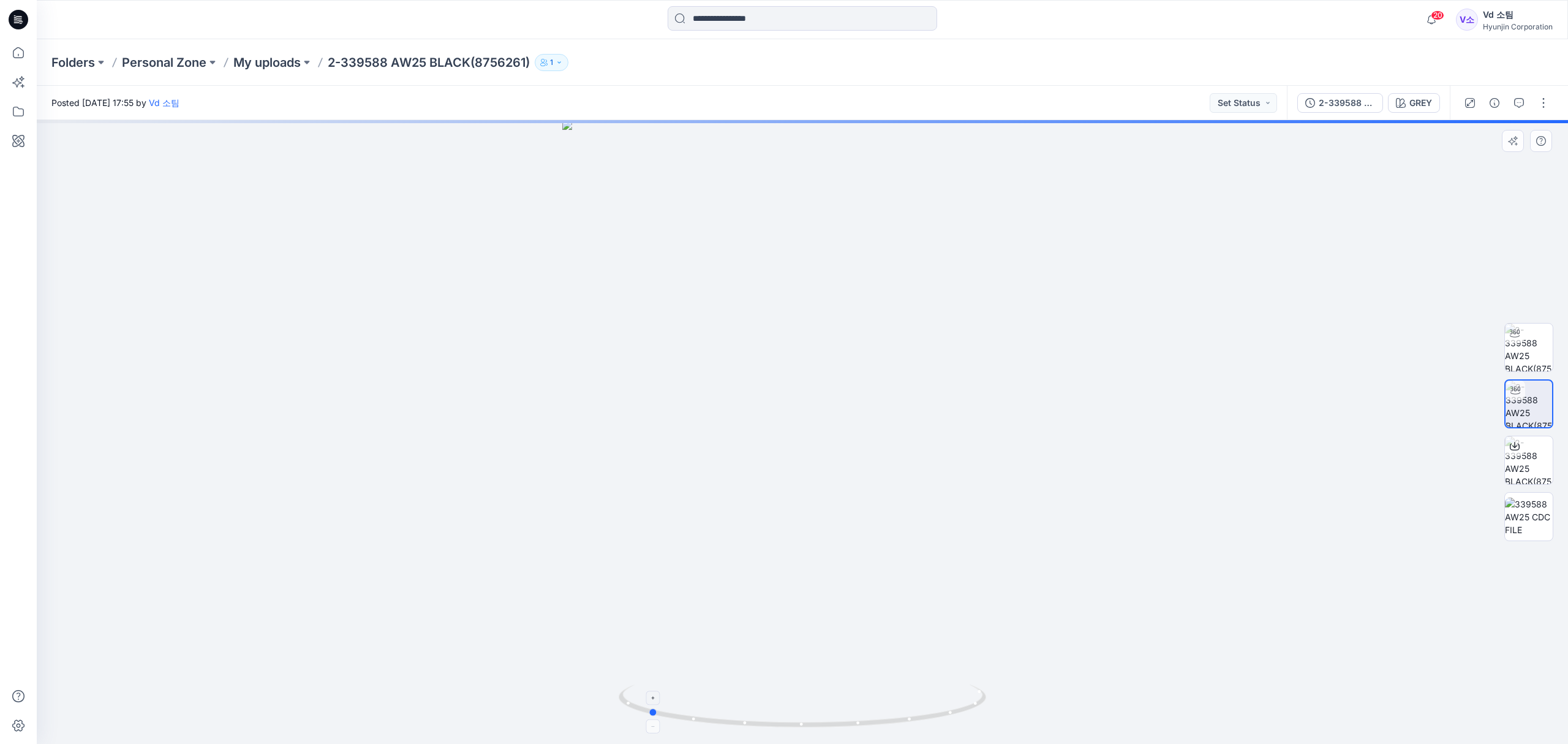
drag, startPoint x: 901, startPoint y: 716, endPoint x: 747, endPoint y: 703, distance: 154.5
click at [747, 703] on icon at bounding box center [803, 707] width 370 height 46
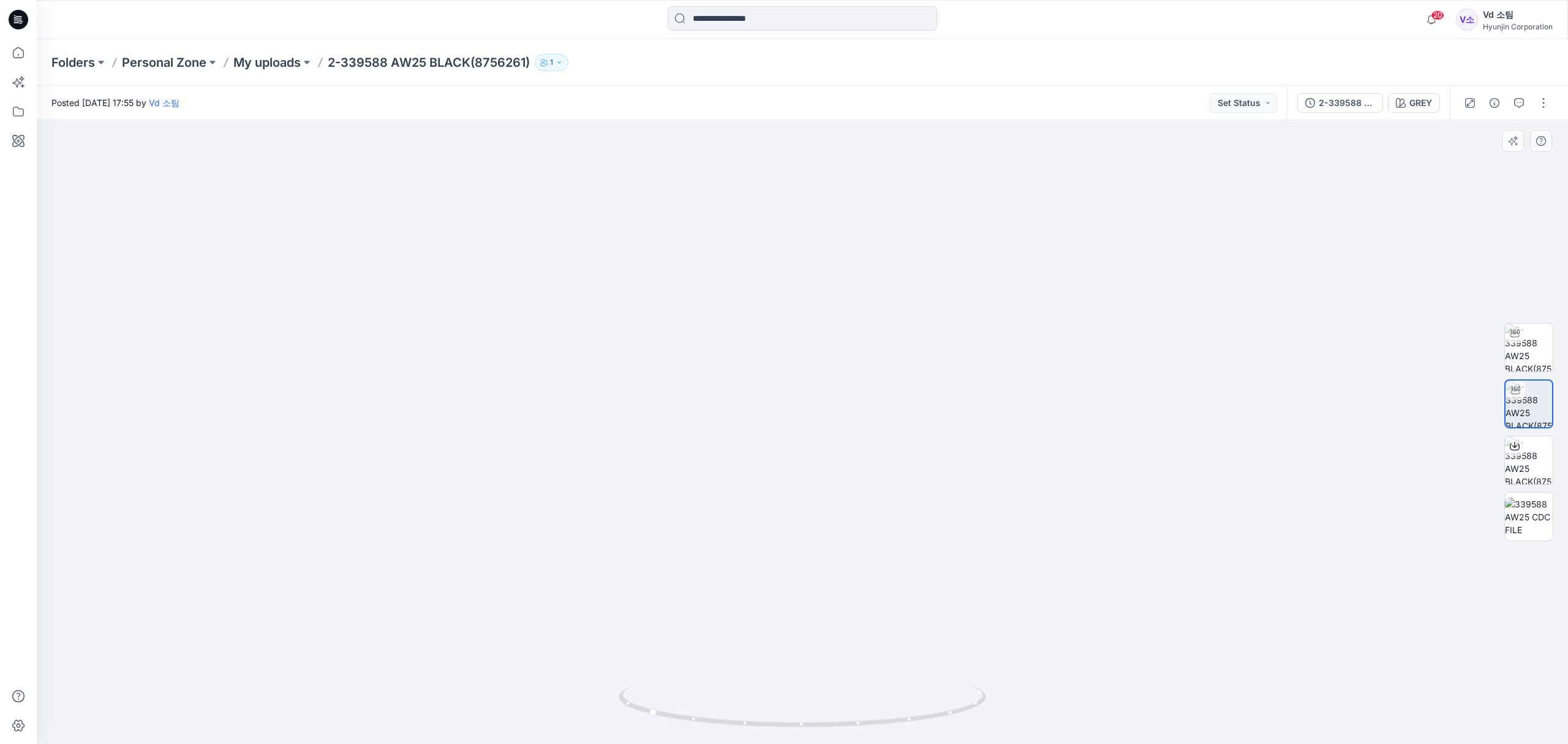
drag, startPoint x: 868, startPoint y: 414, endPoint x: 845, endPoint y: 527, distance: 115.3
click at [845, 527] on img at bounding box center [802, 347] width 918 height 793
drag, startPoint x: 847, startPoint y: 726, endPoint x: 613, endPoint y: 543, distance: 297.1
click at [641, 716] on icon at bounding box center [803, 707] width 370 height 46
click at [273, 64] on p "My uploads" at bounding box center [267, 62] width 67 height 17
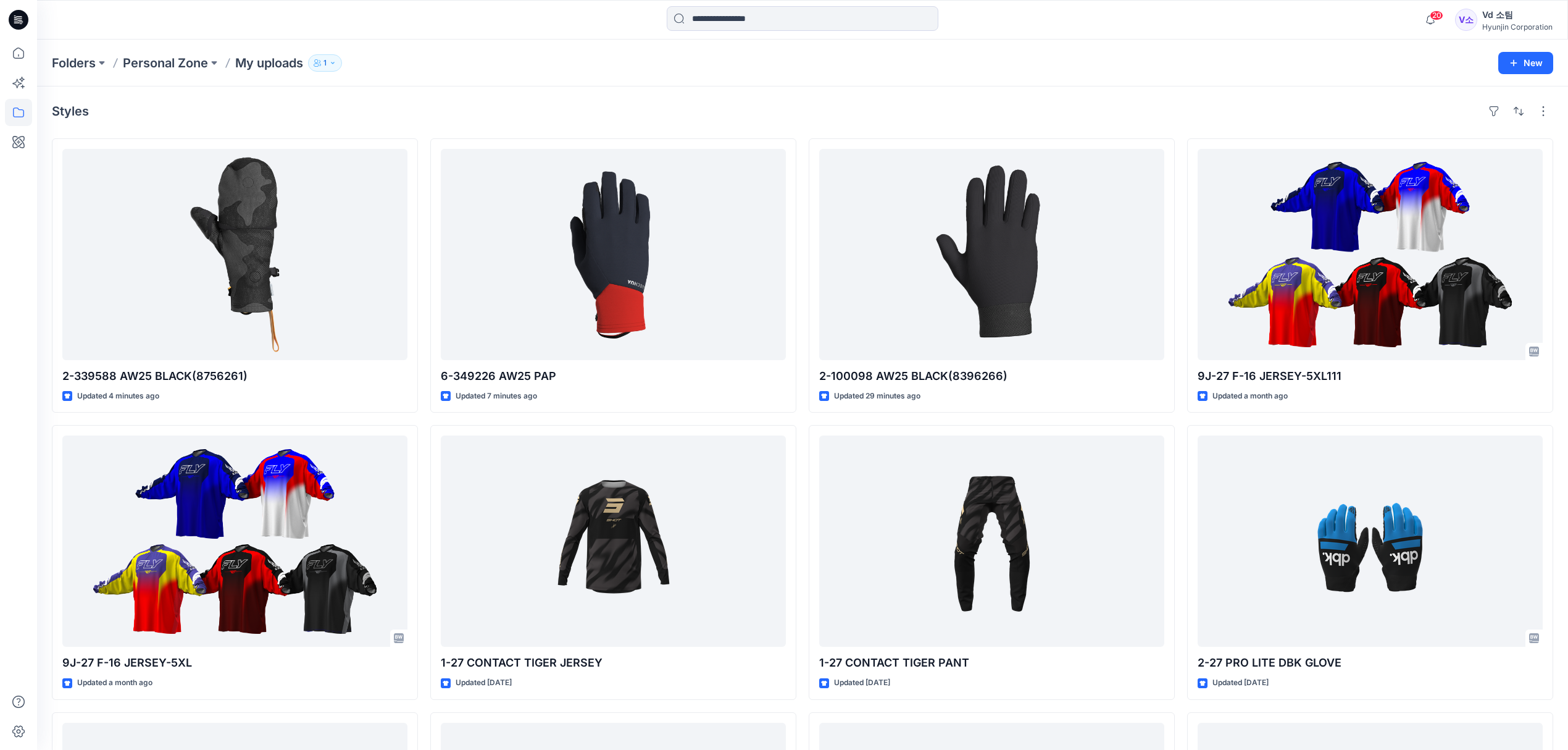
click at [597, 95] on div "Styles 2-339588 AW25 BLACK(8756261) Updated 4 minutes ago 9J-27 F-16 JERSEY-5XL…" at bounding box center [802, 566] width 1531 height 960
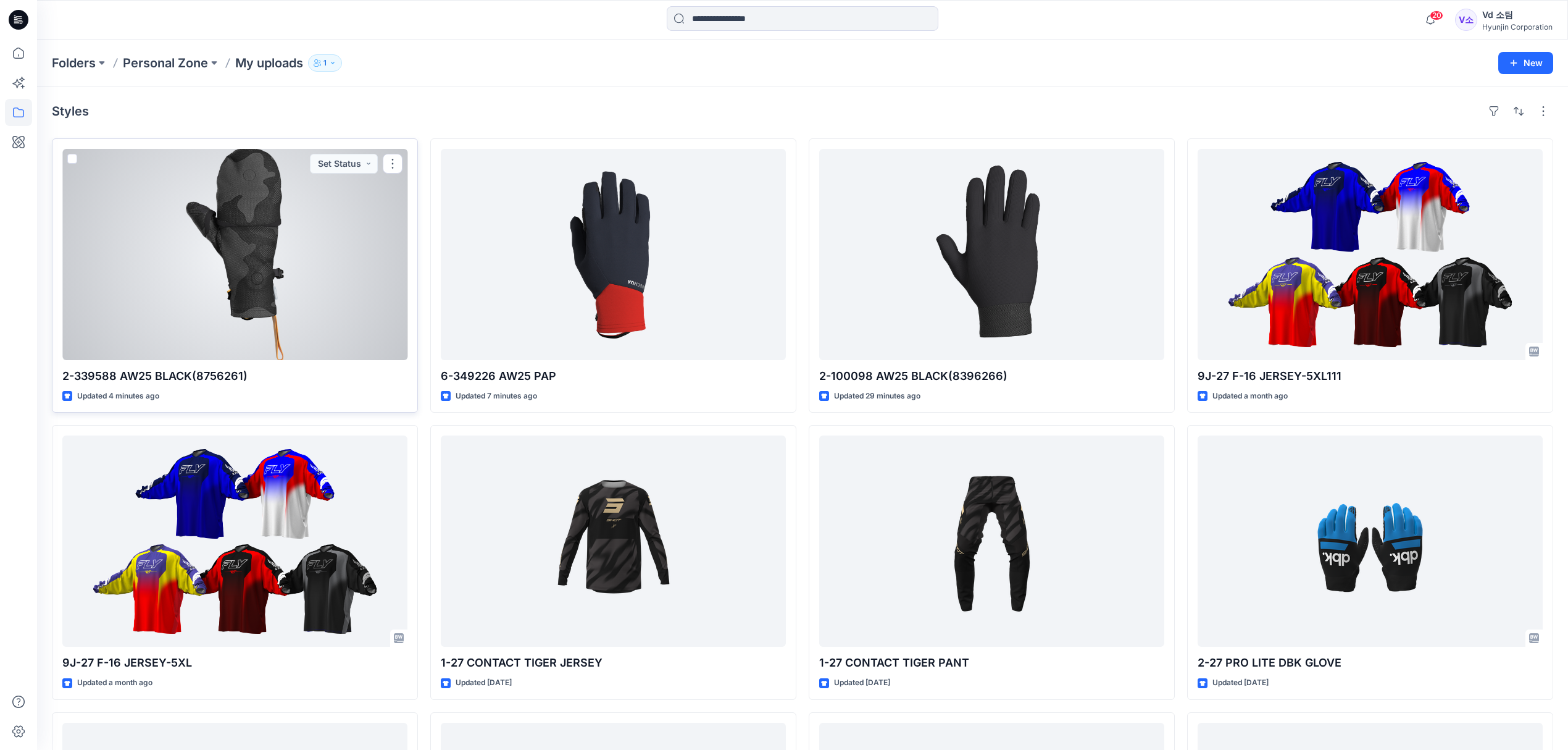
click at [298, 289] on div at bounding box center [235, 254] width 345 height 211
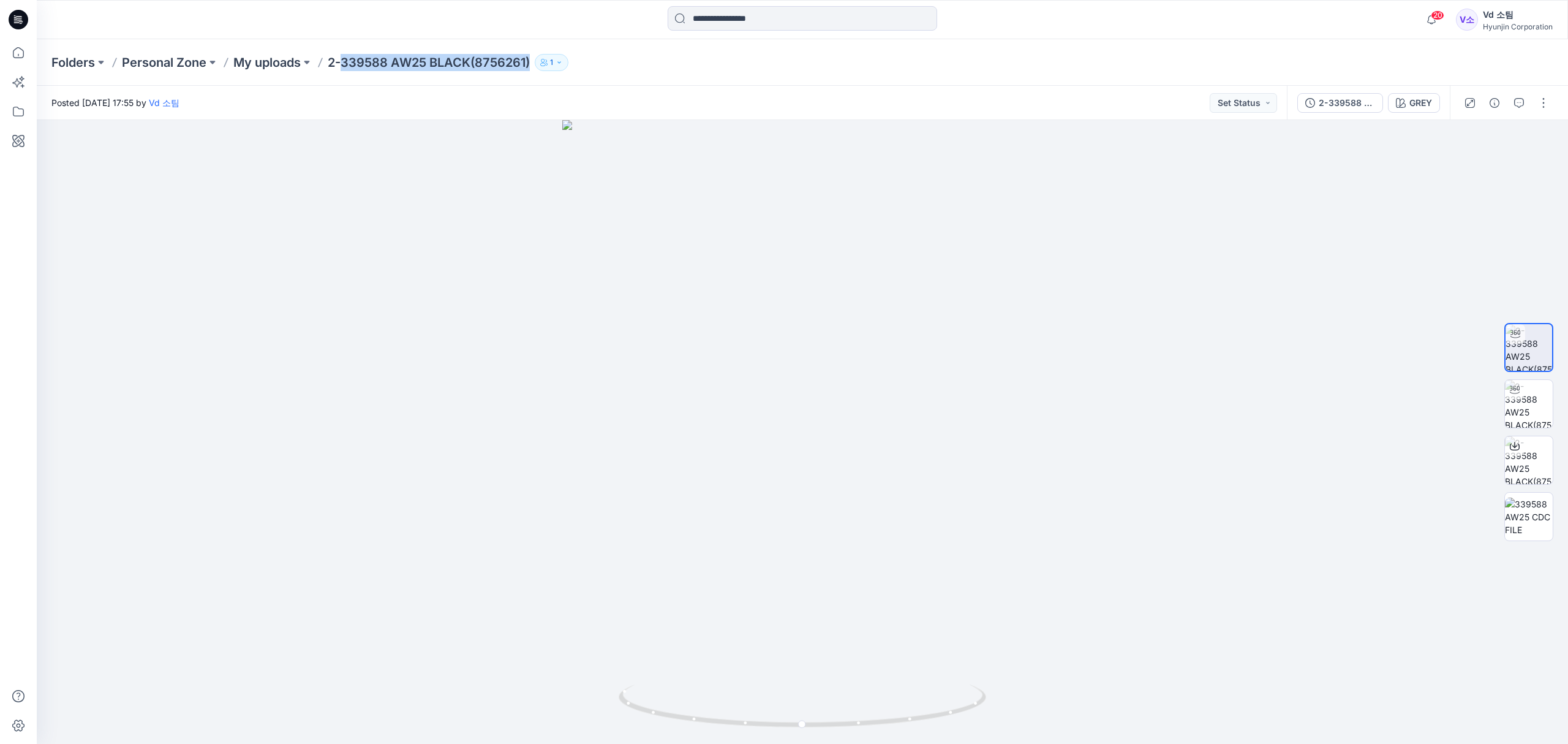
drag, startPoint x: 346, startPoint y: 64, endPoint x: 539, endPoint y: 72, distance: 193.2
click at [539, 72] on div "Folders Personal Zone My uploads 2-339588 AW25 BLACK(8756261) 1" at bounding box center [801, 62] width 1531 height 47
copy div "339588 AW25 BLACK(8756261) 1"
click at [1499, 96] on button "button" at bounding box center [1494, 102] width 20 height 20
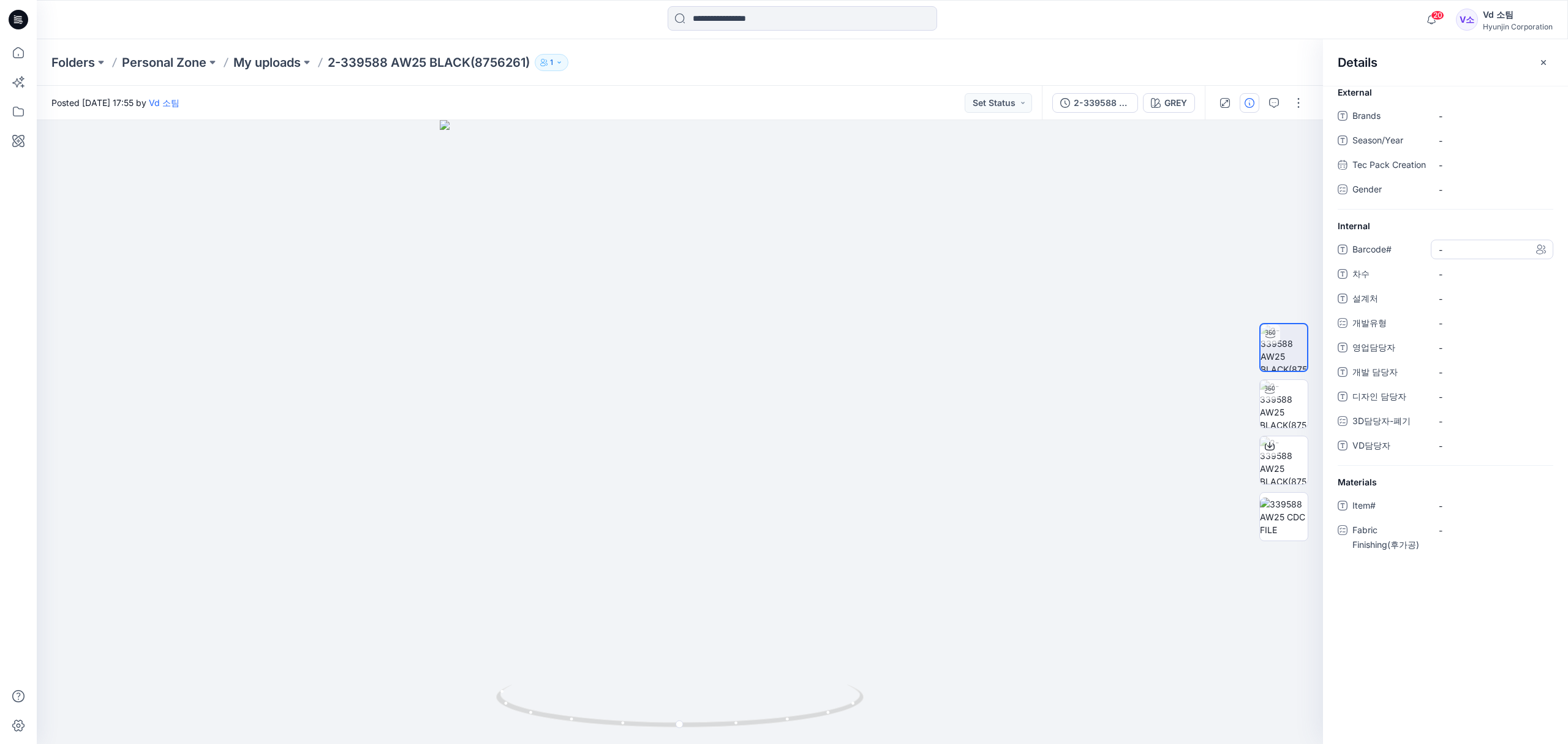
click at [1456, 257] on span "-" at bounding box center [1491, 249] width 106 height 13
click at [1452, 280] on span "-" at bounding box center [1491, 274] width 106 height 13
type textarea "*"
click at [1480, 305] on span "-" at bounding box center [1491, 298] width 106 height 13
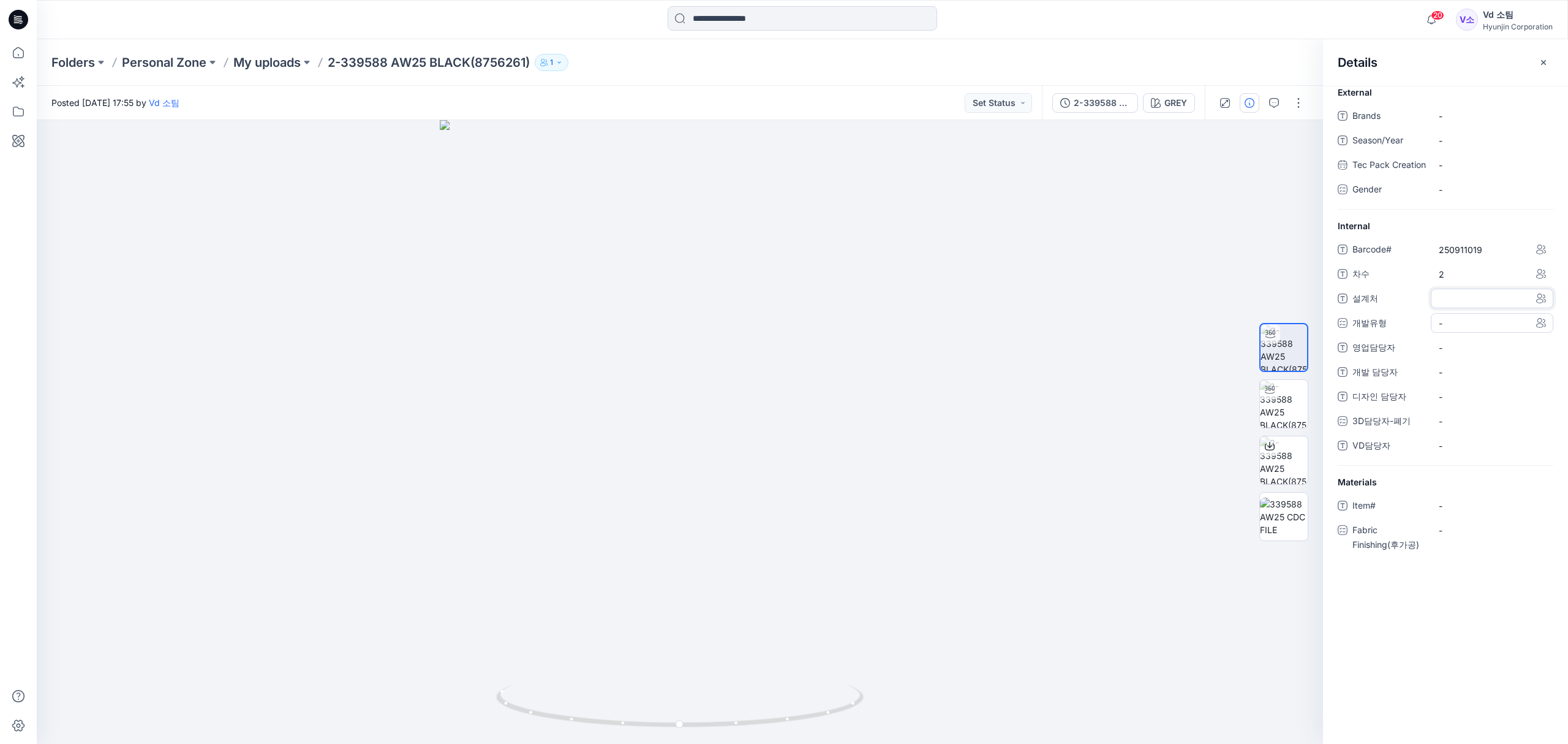
type textarea "**********"
click at [1452, 332] on div "-" at bounding box center [1448, 323] width 19 height 18
click at [1461, 428] on label "SALES" at bounding box center [1462, 423] width 43 height 14
click at [1387, 359] on span "영업담당자" at bounding box center [1388, 349] width 73 height 17
click at [1470, 378] on div "-" at bounding box center [1491, 372] width 123 height 20
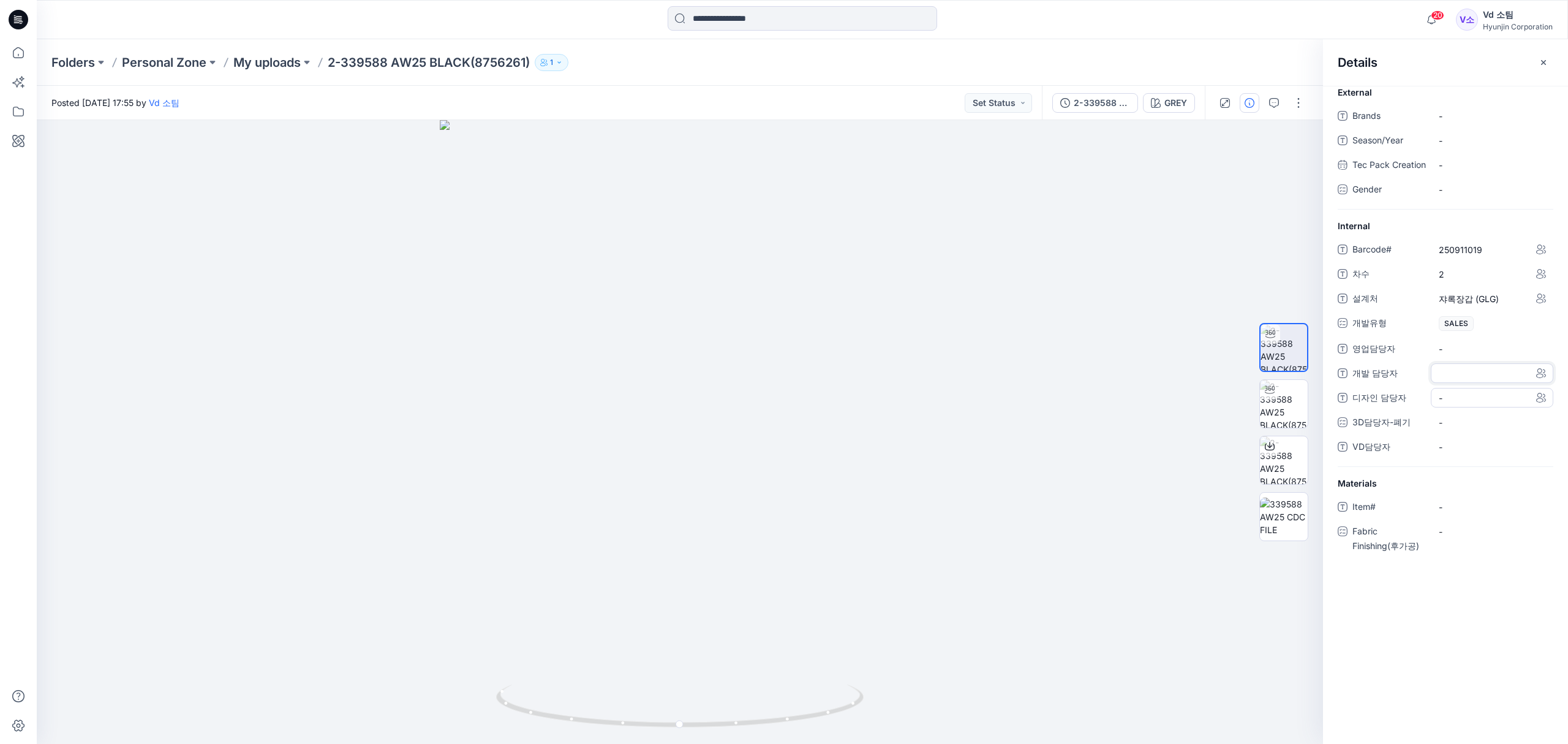
type textarea "***"
click at [1461, 453] on span "-" at bounding box center [1491, 447] width 106 height 13
type textarea "*"
type textarea "***"
click at [1504, 110] on span "-" at bounding box center [1491, 116] width 106 height 13
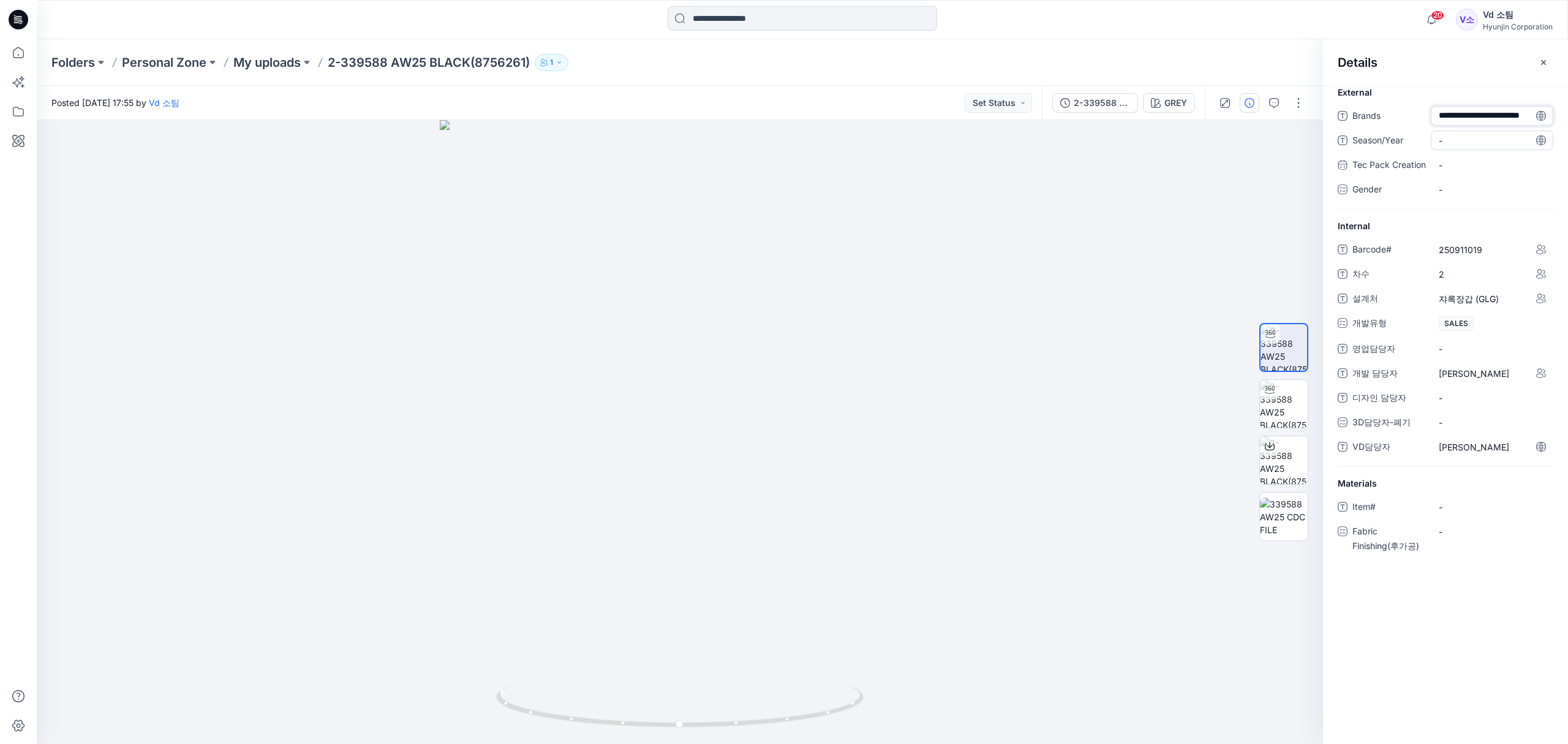
scroll to position [9, 0]
click at [1479, 141] on div "-" at bounding box center [1491, 147] width 123 height 20
type textarea "**"
click at [1208, 43] on div "Folders Personal Zone My uploads 2-339588 AW25 BLACK(8756261) 1" at bounding box center [801, 62] width 1531 height 47
click at [1015, 101] on button "Set Status" at bounding box center [997, 102] width 67 height 20
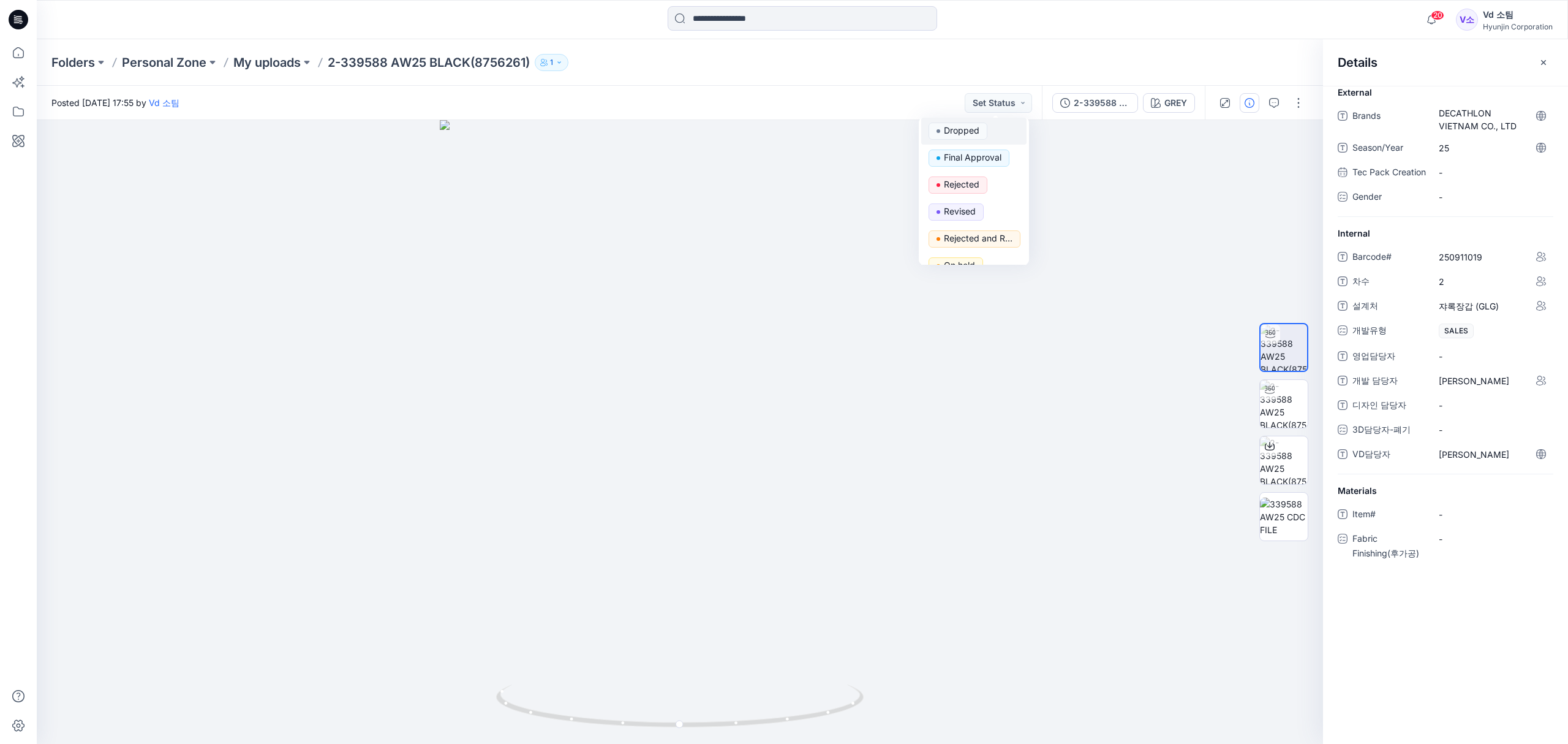
scroll to position [154, 0]
click at [976, 216] on p "Request for review" at bounding box center [978, 221] width 69 height 16
click at [1140, 66] on div "Folders Personal Zone My uploads 2-339588 AW25 BLACK(8756261) 1" at bounding box center [754, 62] width 1406 height 17
click at [1547, 60] on icon "button" at bounding box center [1543, 63] width 10 height 10
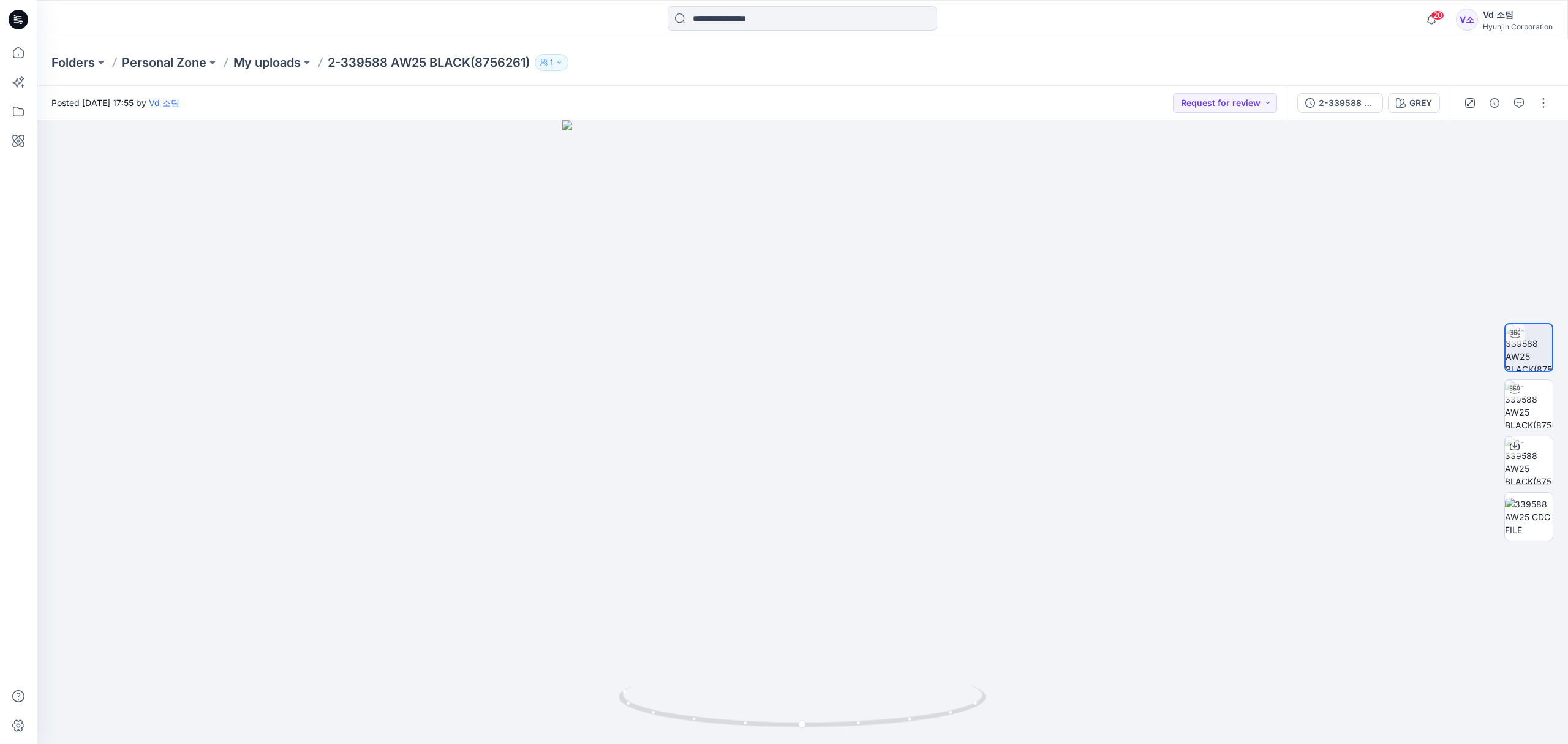
click at [823, 86] on div "Posted Thursday, September 25, 2025 17:55 by Vd 소팀 Request for review" at bounding box center [661, 103] width 1249 height 34
click at [831, 74] on div "Folders Personal Zone My uploads 2-339588 AW25 BLACK(8756261) 1" at bounding box center [801, 62] width 1531 height 47
click at [255, 64] on p "My uploads" at bounding box center [267, 62] width 67 height 17
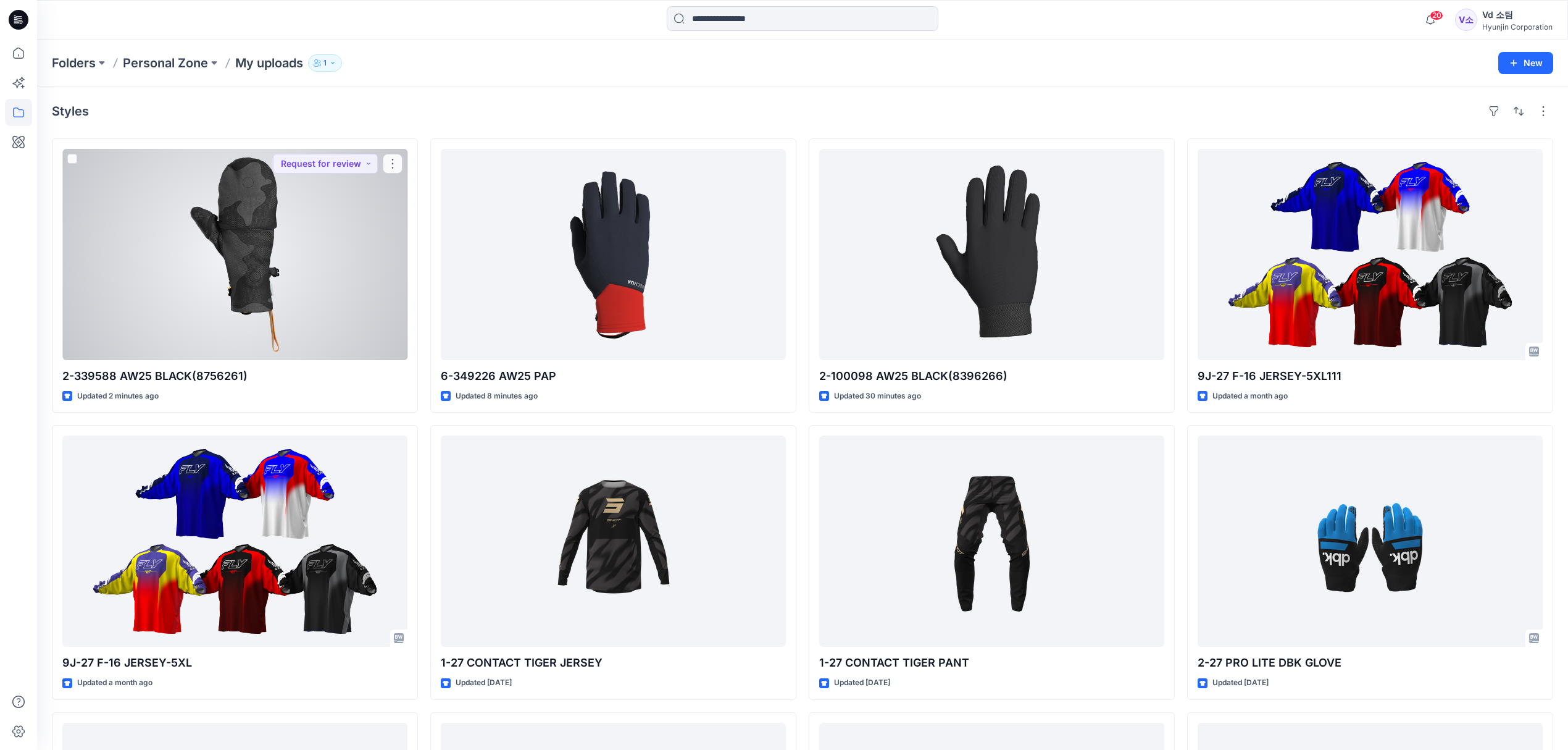
click at [171, 208] on div at bounding box center [235, 254] width 345 height 211
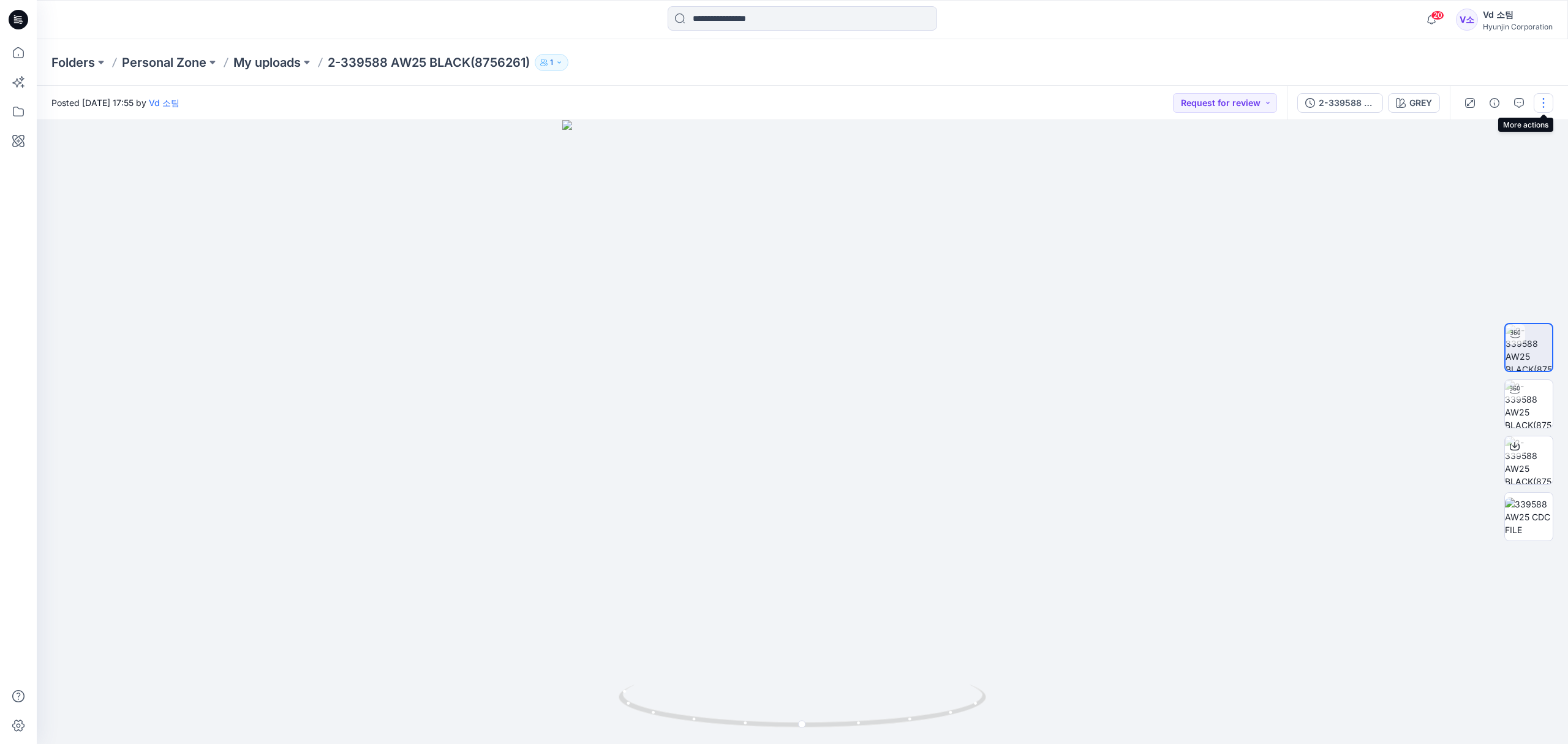
click at [1539, 101] on button "button" at bounding box center [1542, 102] width 20 height 20
click at [1490, 167] on button "Edit" at bounding box center [1491, 165] width 112 height 23
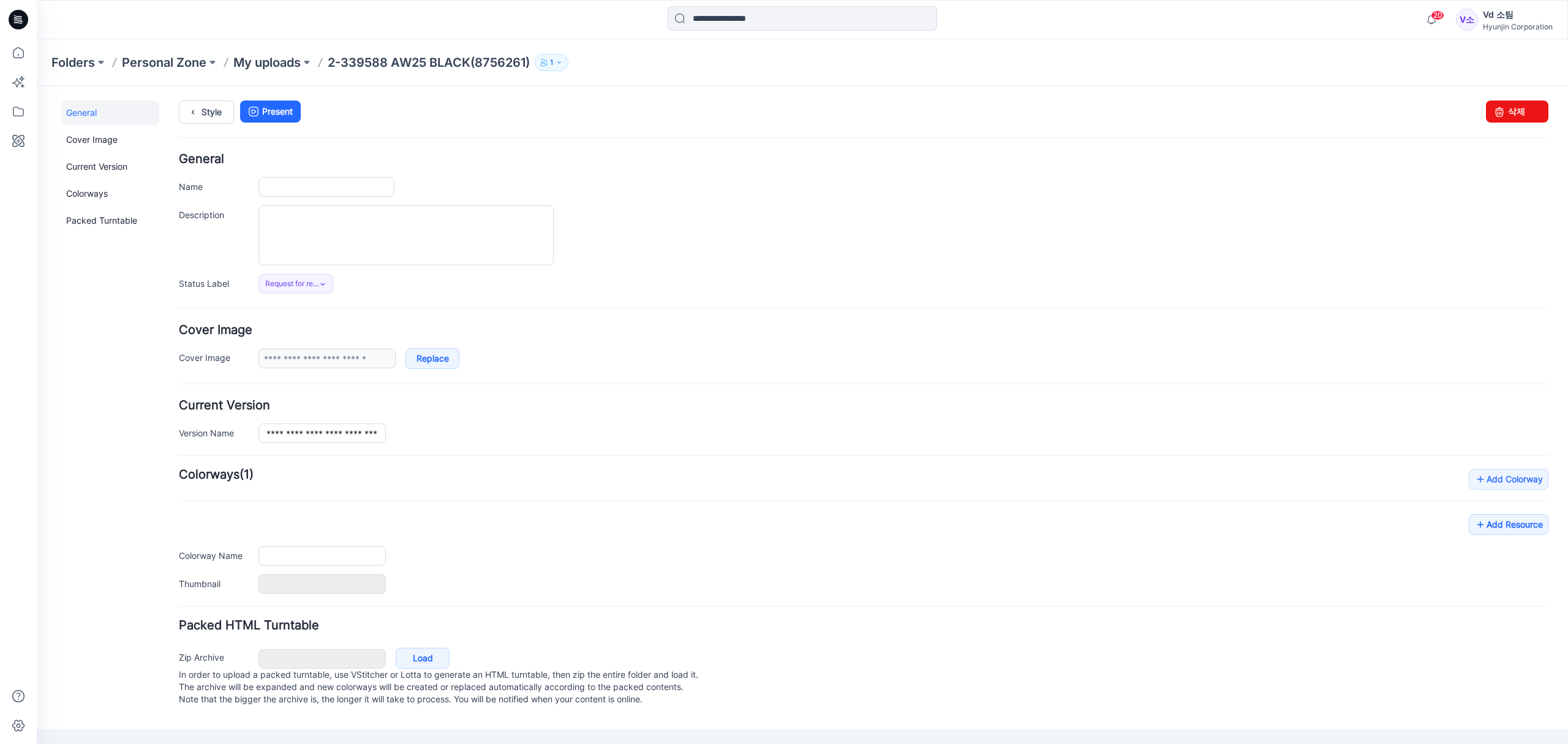
type input "**********"
type input "****"
type input "**********"
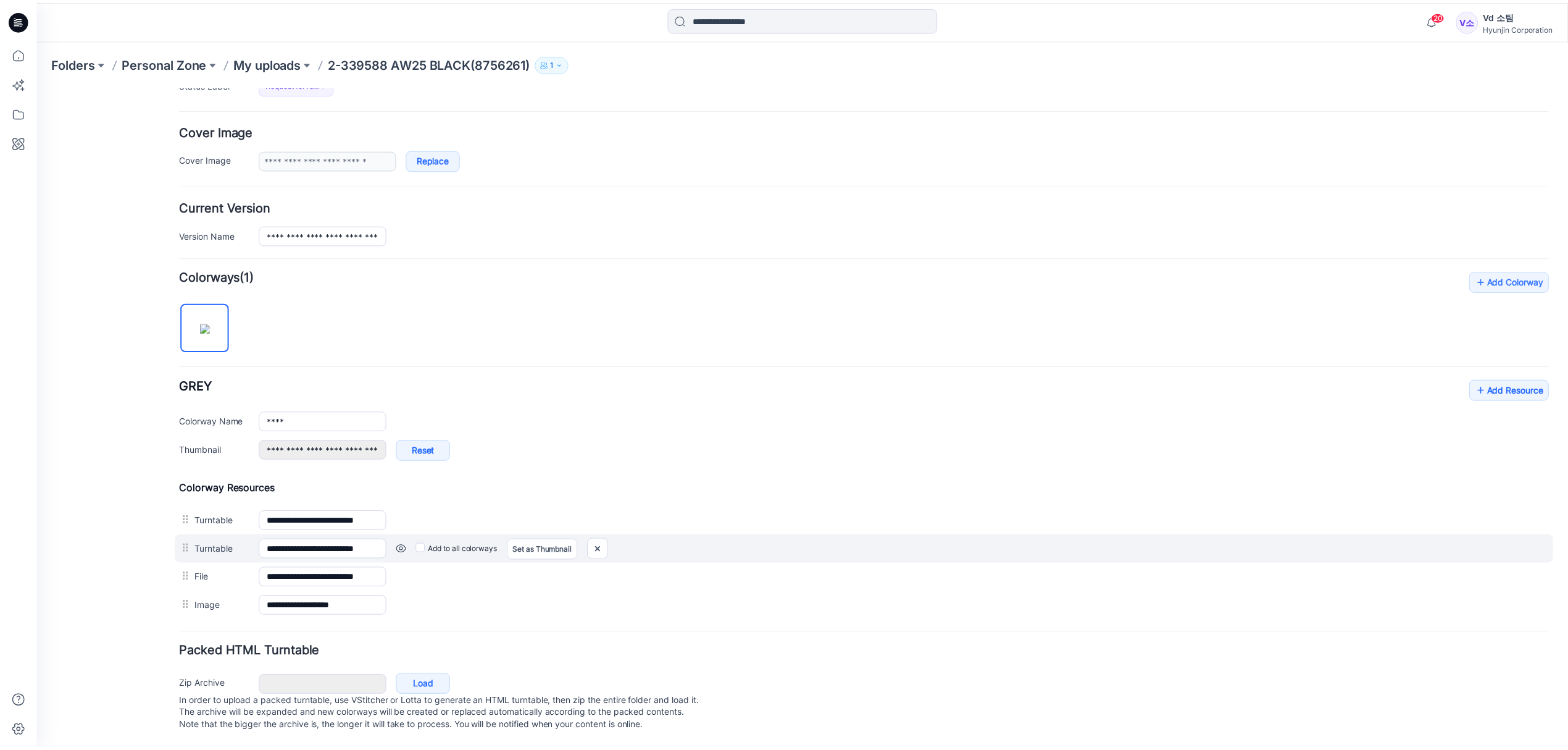
scroll to position [220, 0]
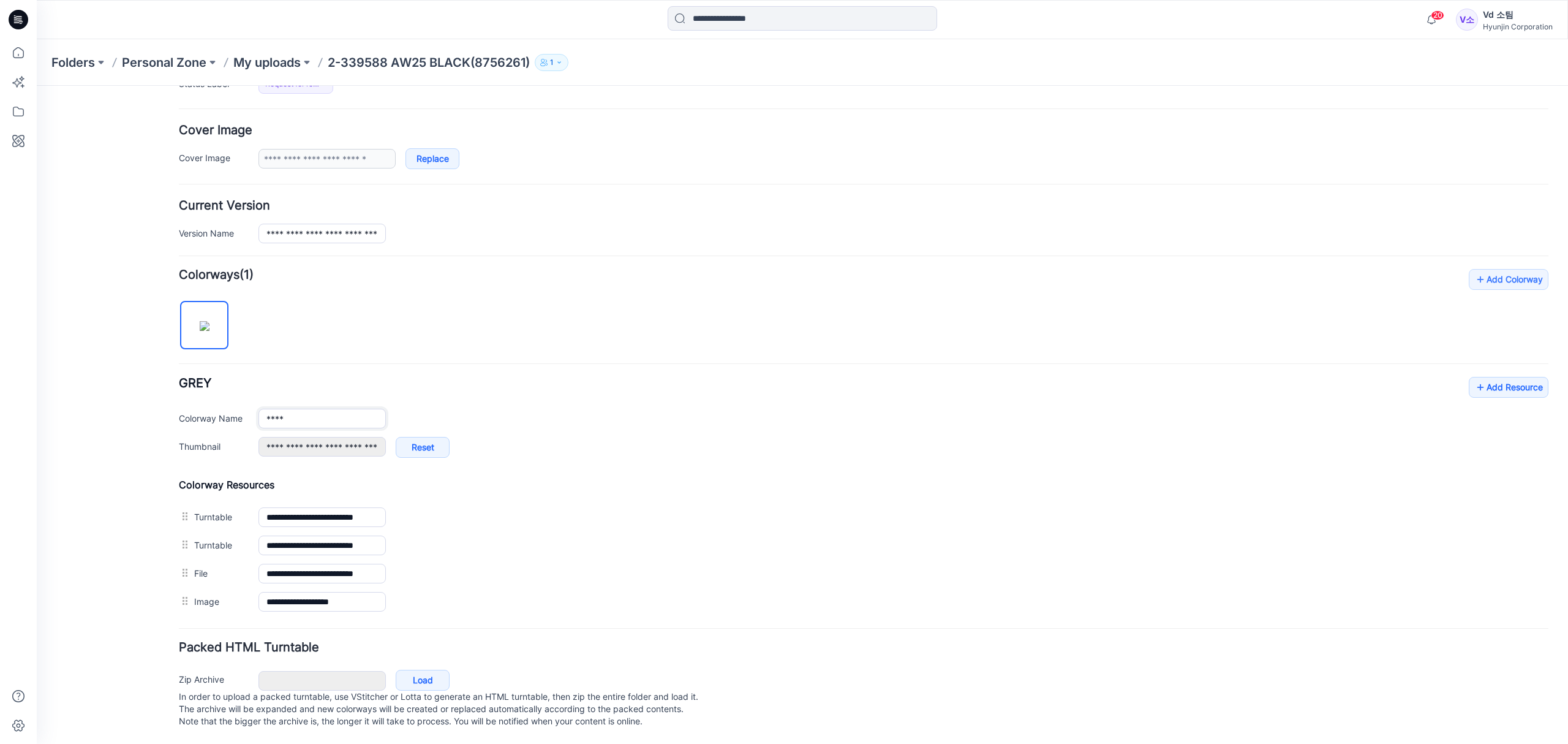
drag, startPoint x: 316, startPoint y: 411, endPoint x: 226, endPoint y: 413, distance: 90.0
click at [226, 413] on div "Colorway Name ****" at bounding box center [864, 418] width 1370 height 20
paste input "*"
type input "*****"
click at [504, 331] on div "**********" at bounding box center [864, 442] width 1370 height 347
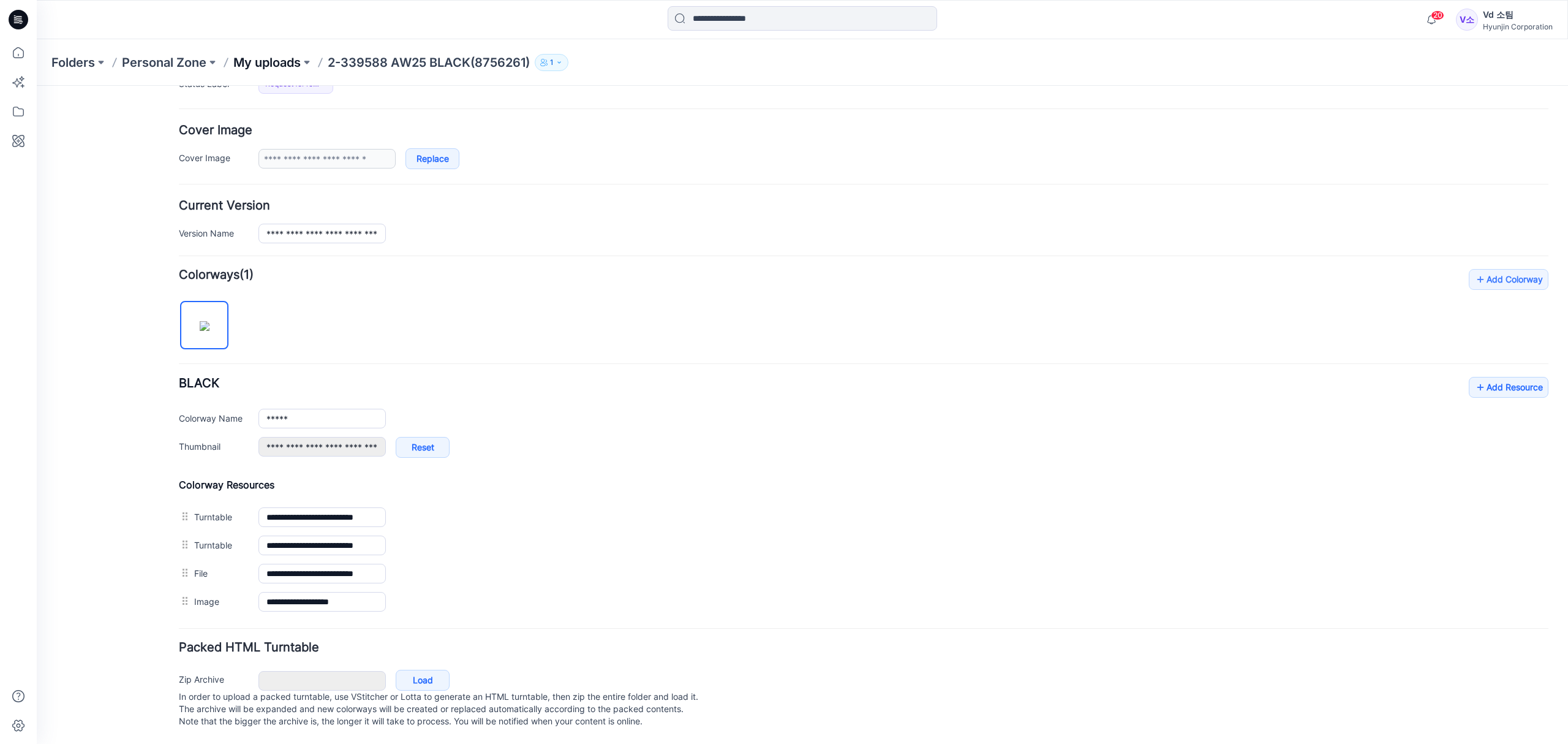
click at [288, 64] on p "My uploads" at bounding box center [267, 62] width 67 height 17
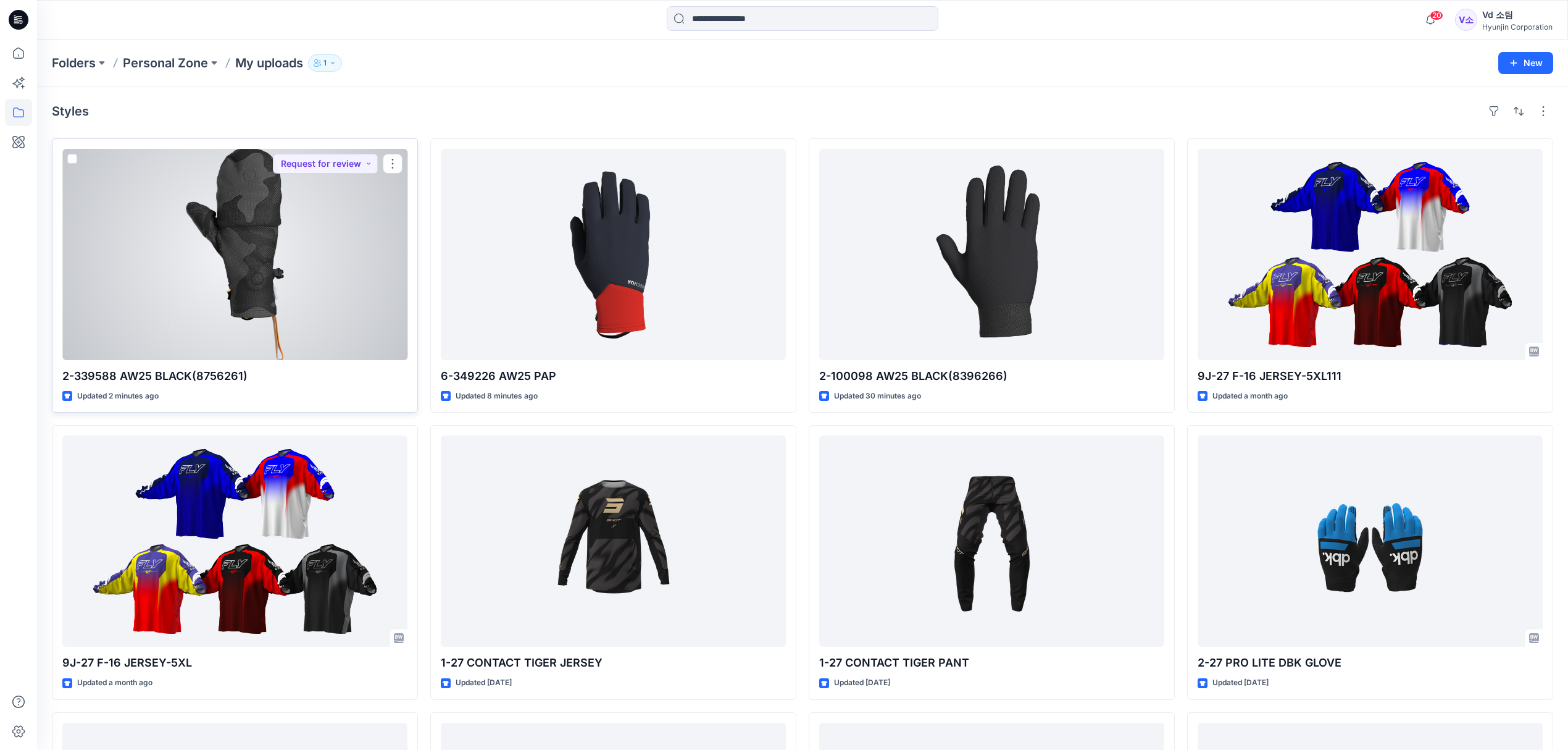
click at [161, 256] on div at bounding box center [235, 254] width 345 height 211
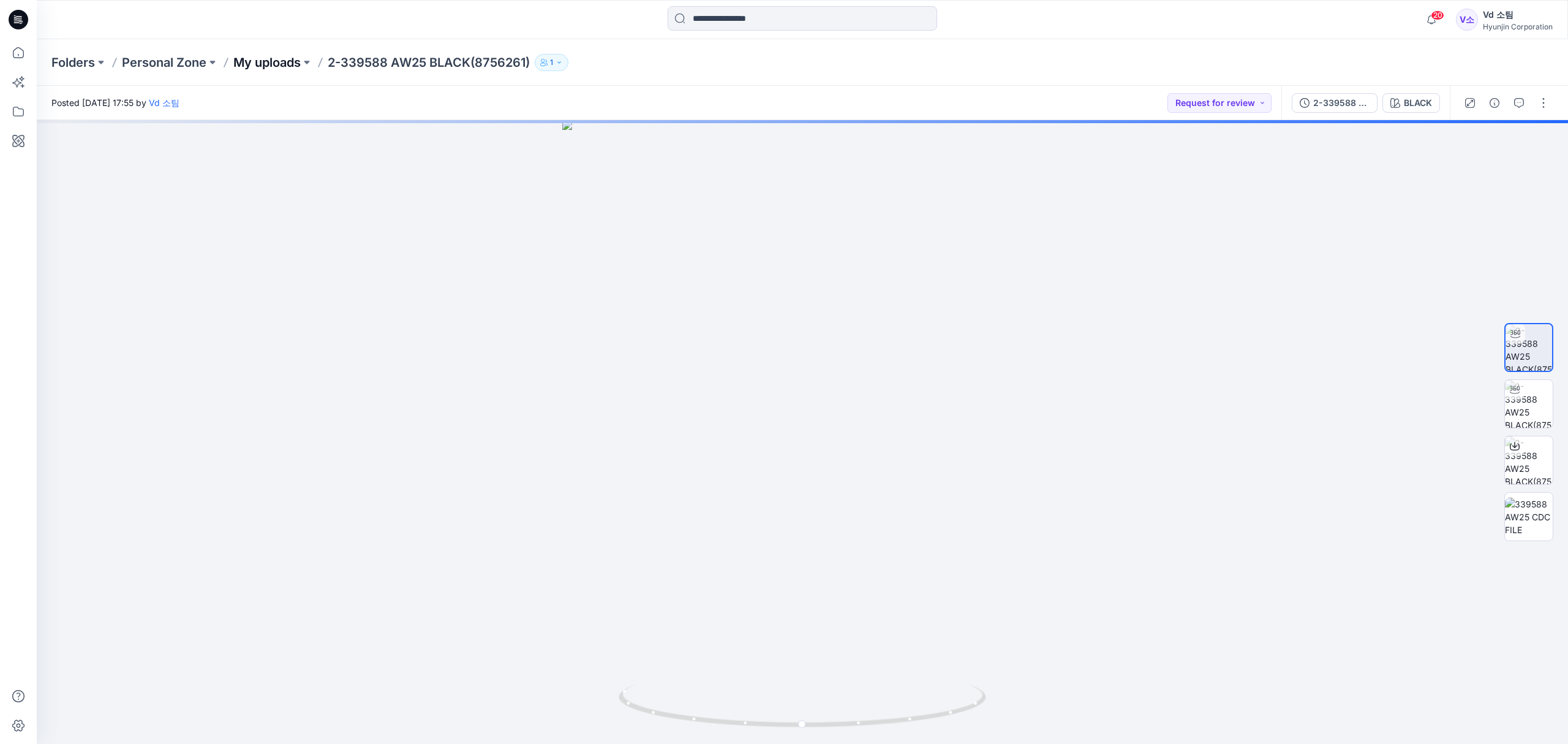
click at [279, 61] on p "My uploads" at bounding box center [267, 62] width 67 height 17
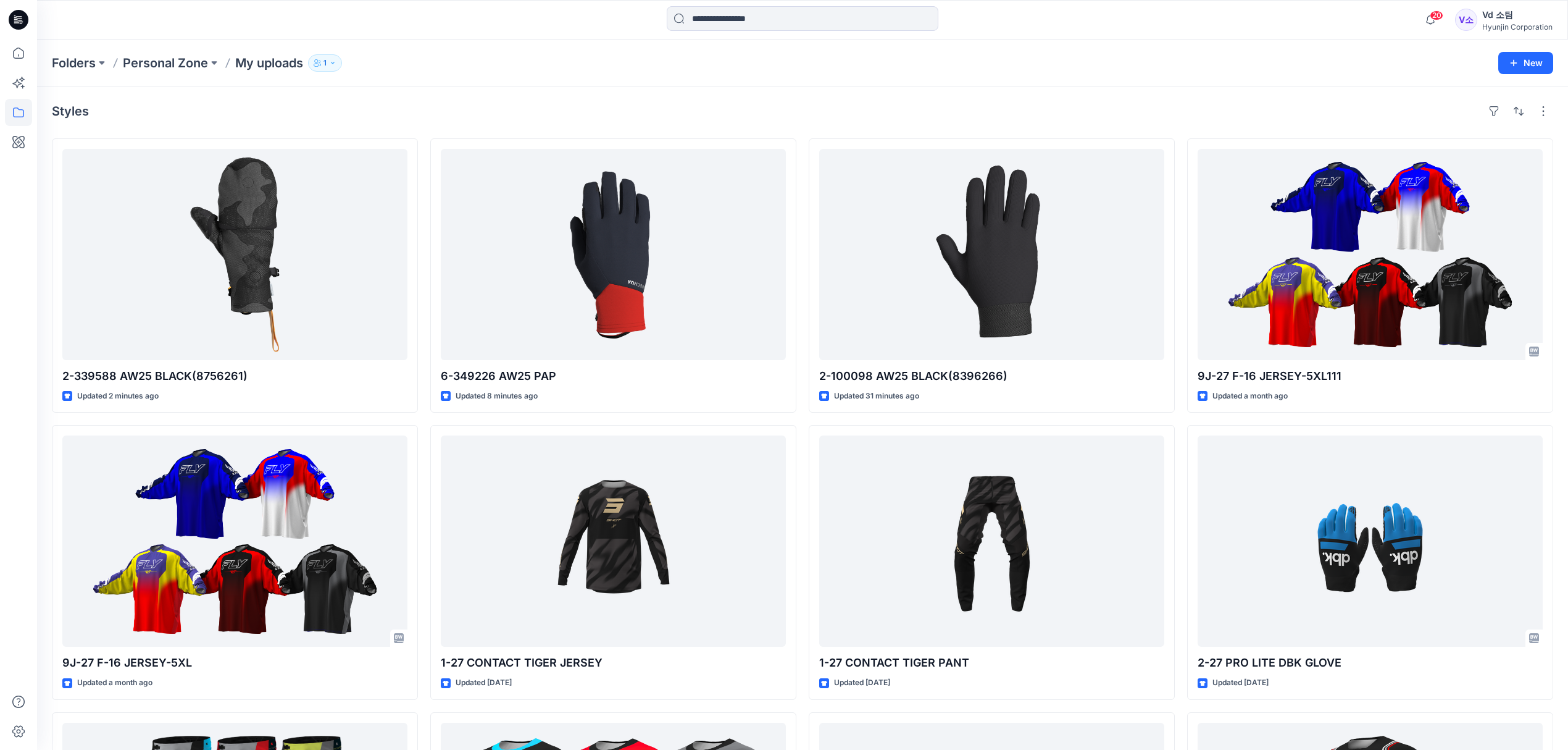
click at [673, 62] on div "Folders Personal Zone My uploads 1" at bounding box center [754, 63] width 1405 height 17
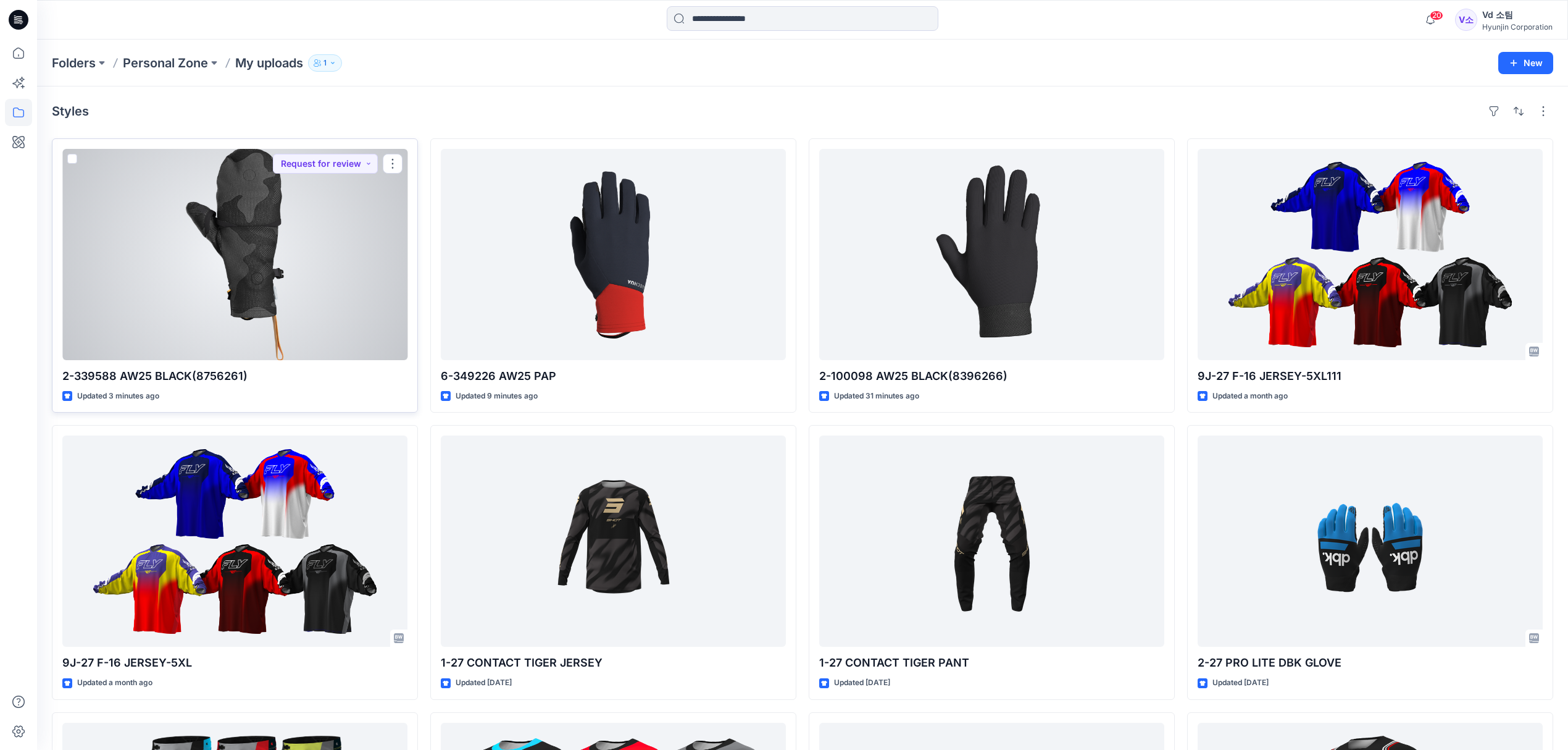
click at [220, 310] on div at bounding box center [235, 254] width 345 height 211
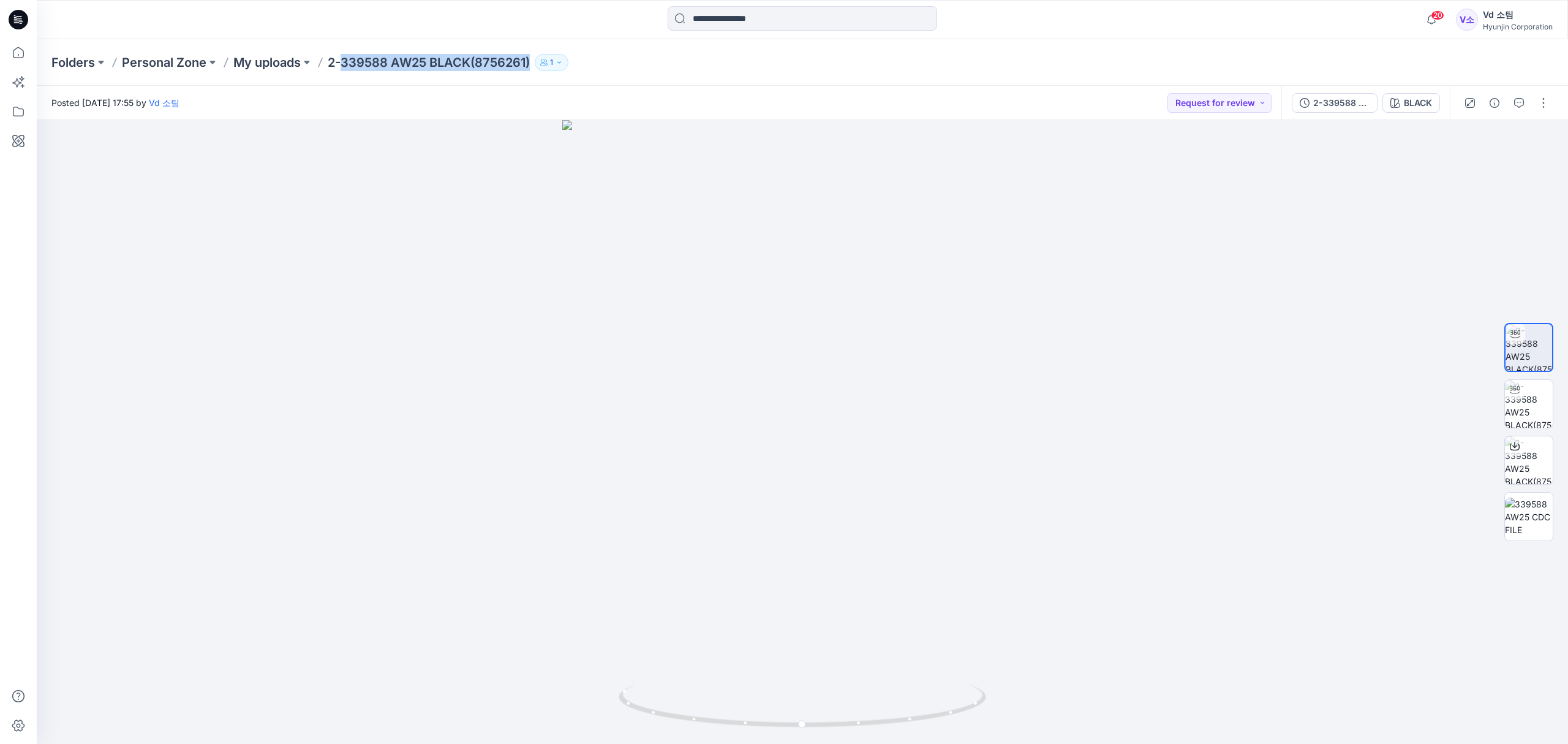
drag, startPoint x: 343, startPoint y: 61, endPoint x: 534, endPoint y: 61, distance: 191.0
click at [534, 61] on div "Folders Personal Zone My uploads 2-339588 AW25 BLACK(8756261) 1" at bounding box center [754, 62] width 1406 height 17
copy p "339588 AW25 BLACK(8756261)"
click at [268, 64] on p "My uploads" at bounding box center [267, 62] width 67 height 17
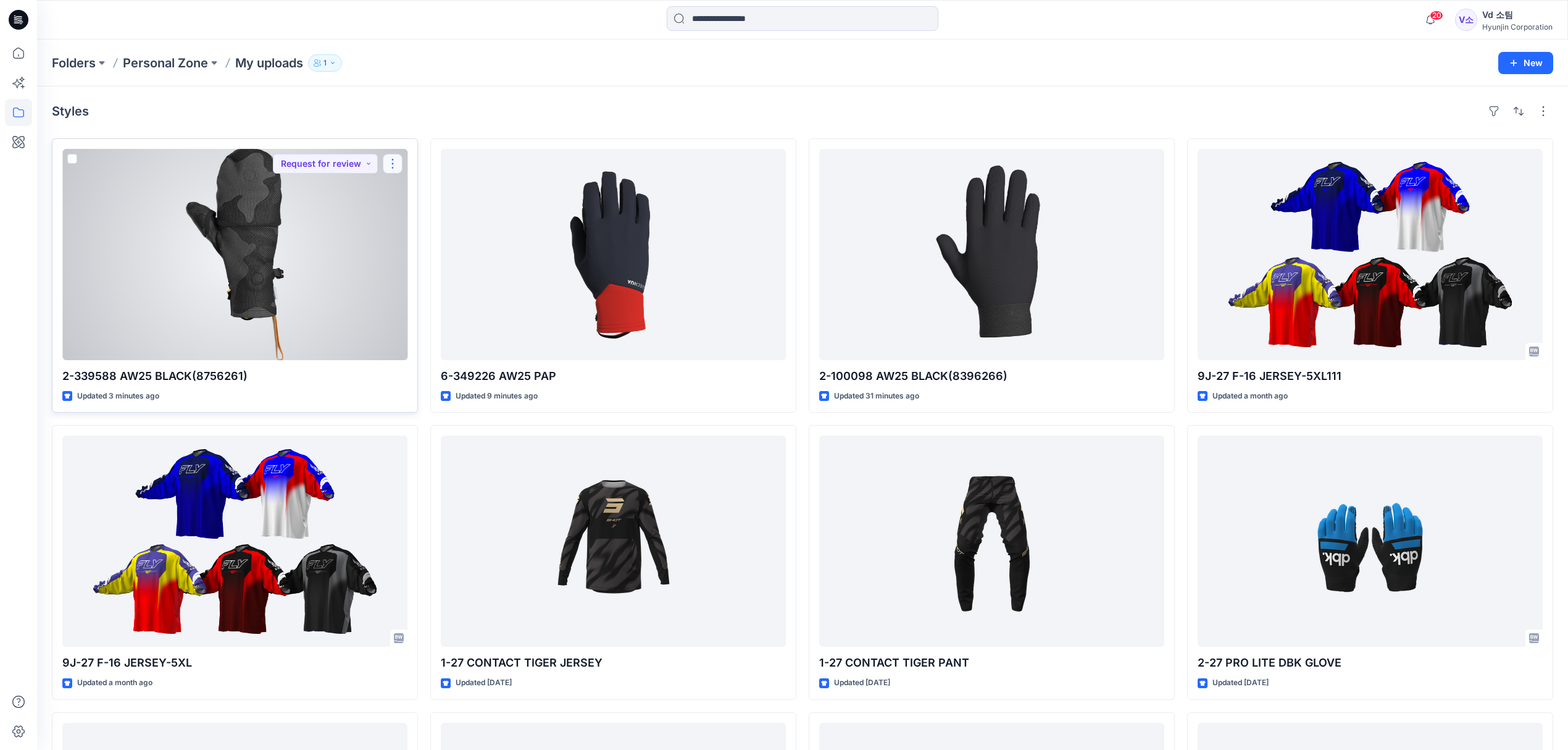
click at [389, 157] on button "button" at bounding box center [392, 163] width 20 height 20
click at [428, 282] on p "Move to" at bounding box center [424, 284] width 33 height 13
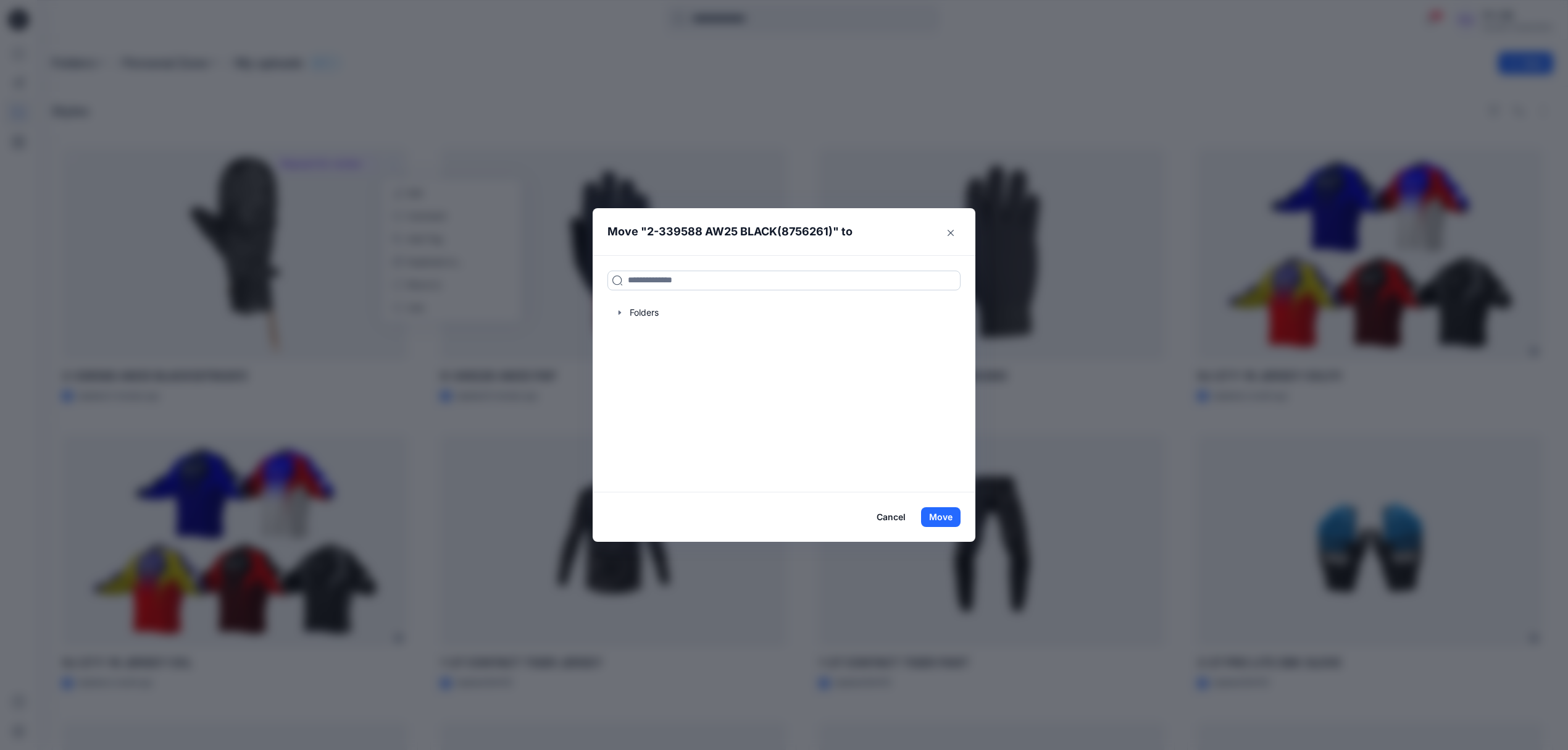
click at [697, 283] on input at bounding box center [783, 280] width 353 height 20
paste input "**********"
type input "**********"
click at [700, 304] on mark "339588 AW25 BLACK(8756261)" at bounding box center [694, 307] width 135 height 16
click at [939, 515] on button "Move" at bounding box center [941, 516] width 40 height 20
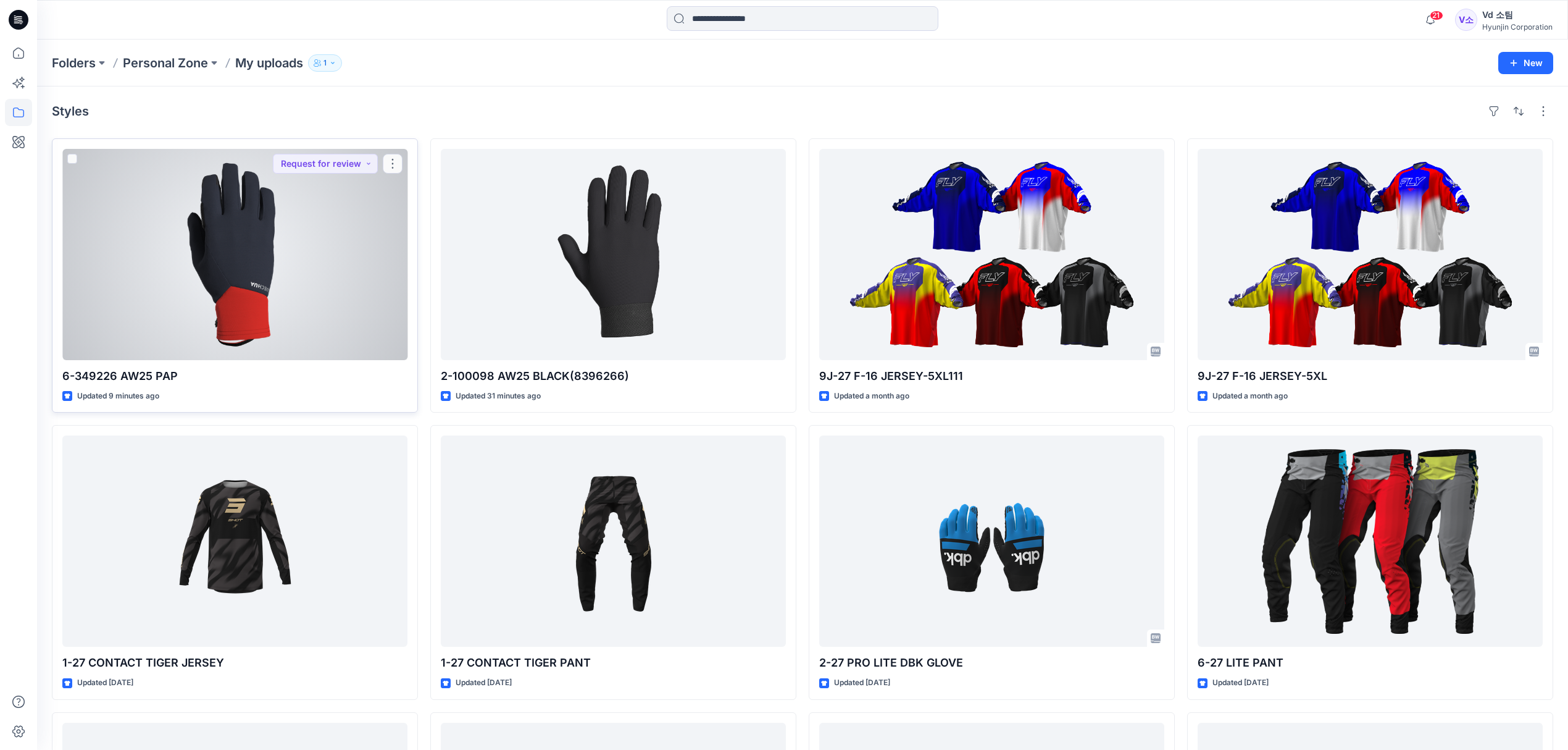
click at [313, 331] on div at bounding box center [235, 254] width 345 height 211
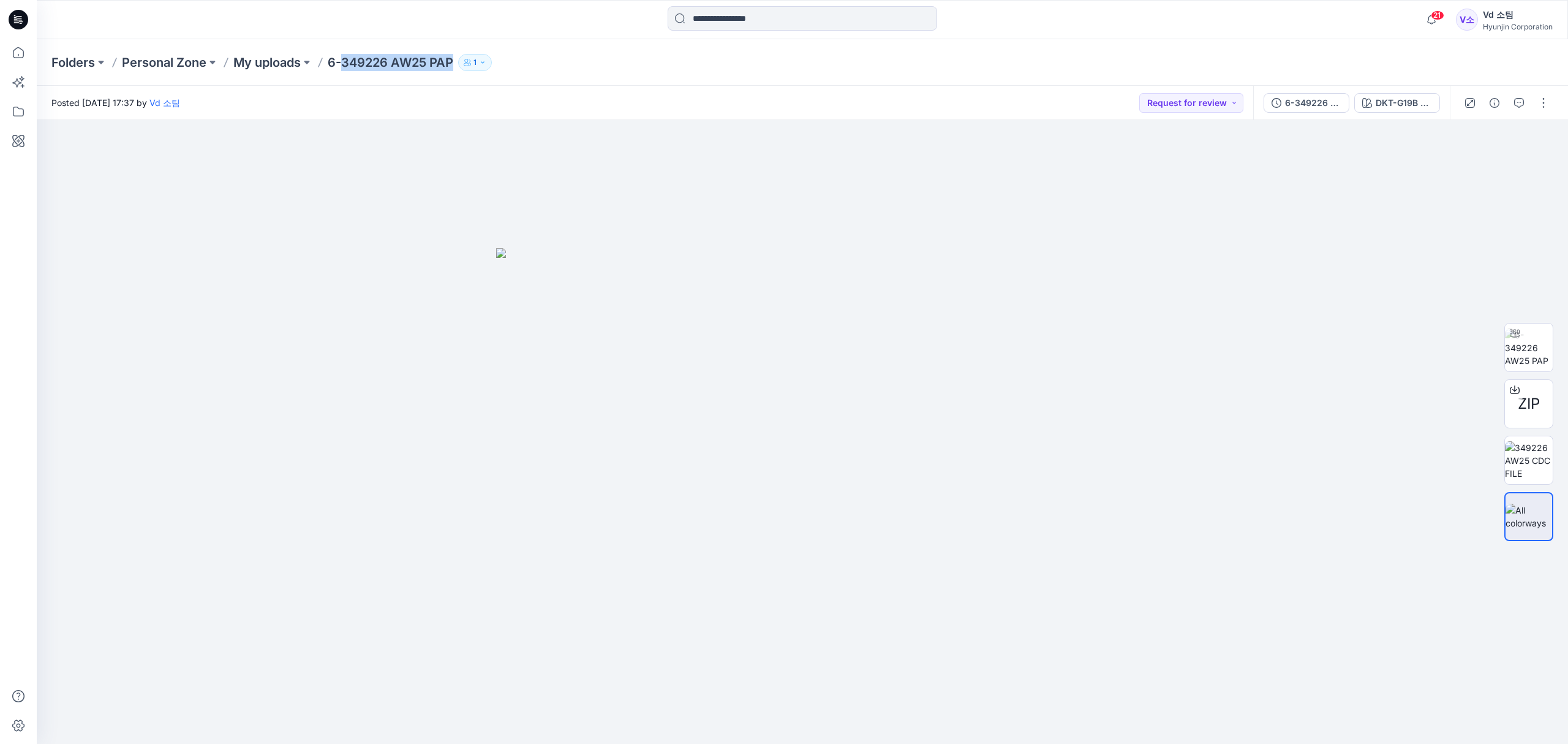
drag, startPoint x: 344, startPoint y: 62, endPoint x: 453, endPoint y: 62, distance: 109.0
click at [453, 62] on p "6-349226 AW25 PAP" at bounding box center [390, 62] width 125 height 17
copy p "349226 AW25 PAP"
click at [267, 64] on p "My uploads" at bounding box center [267, 62] width 67 height 17
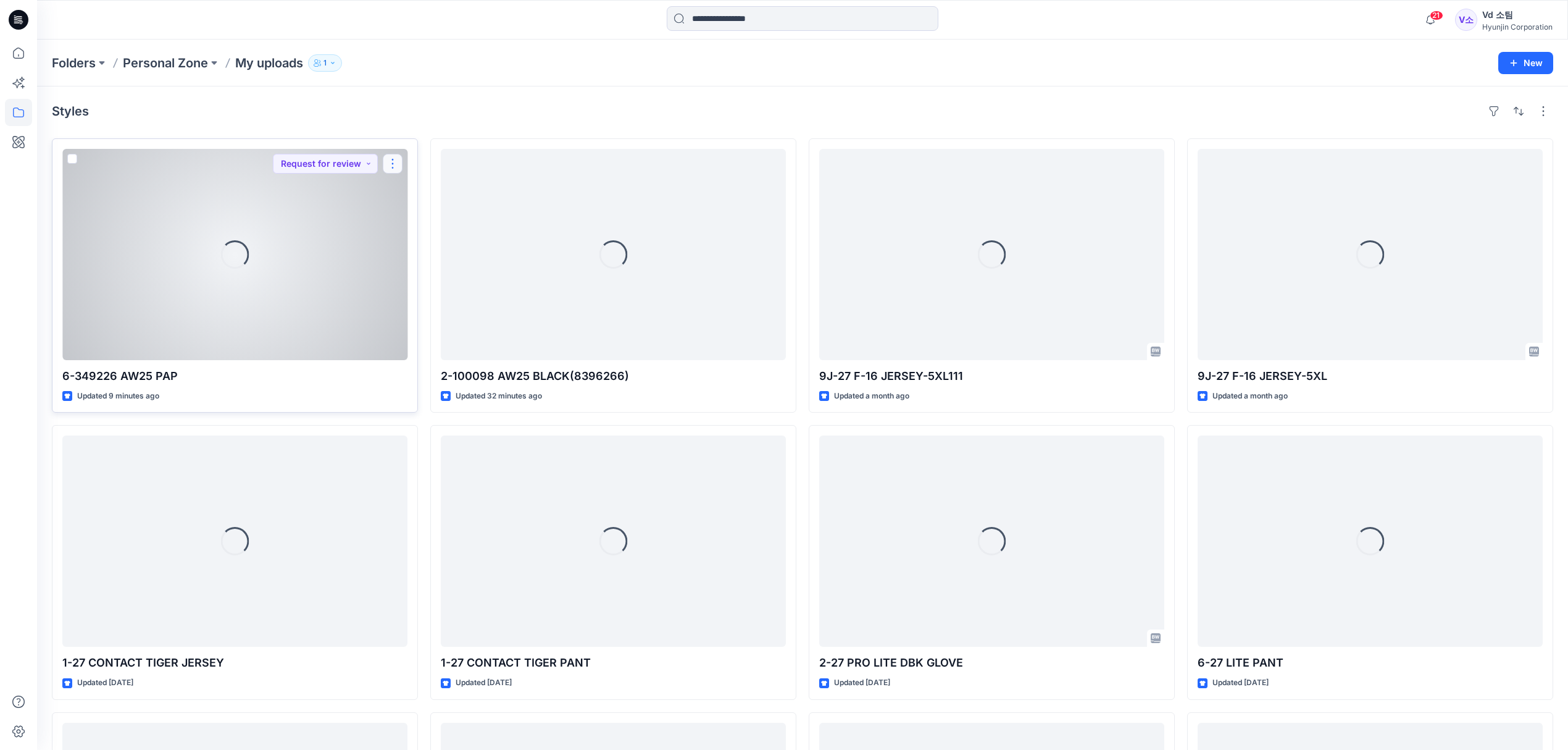
click at [392, 162] on button "button" at bounding box center [392, 163] width 20 height 20
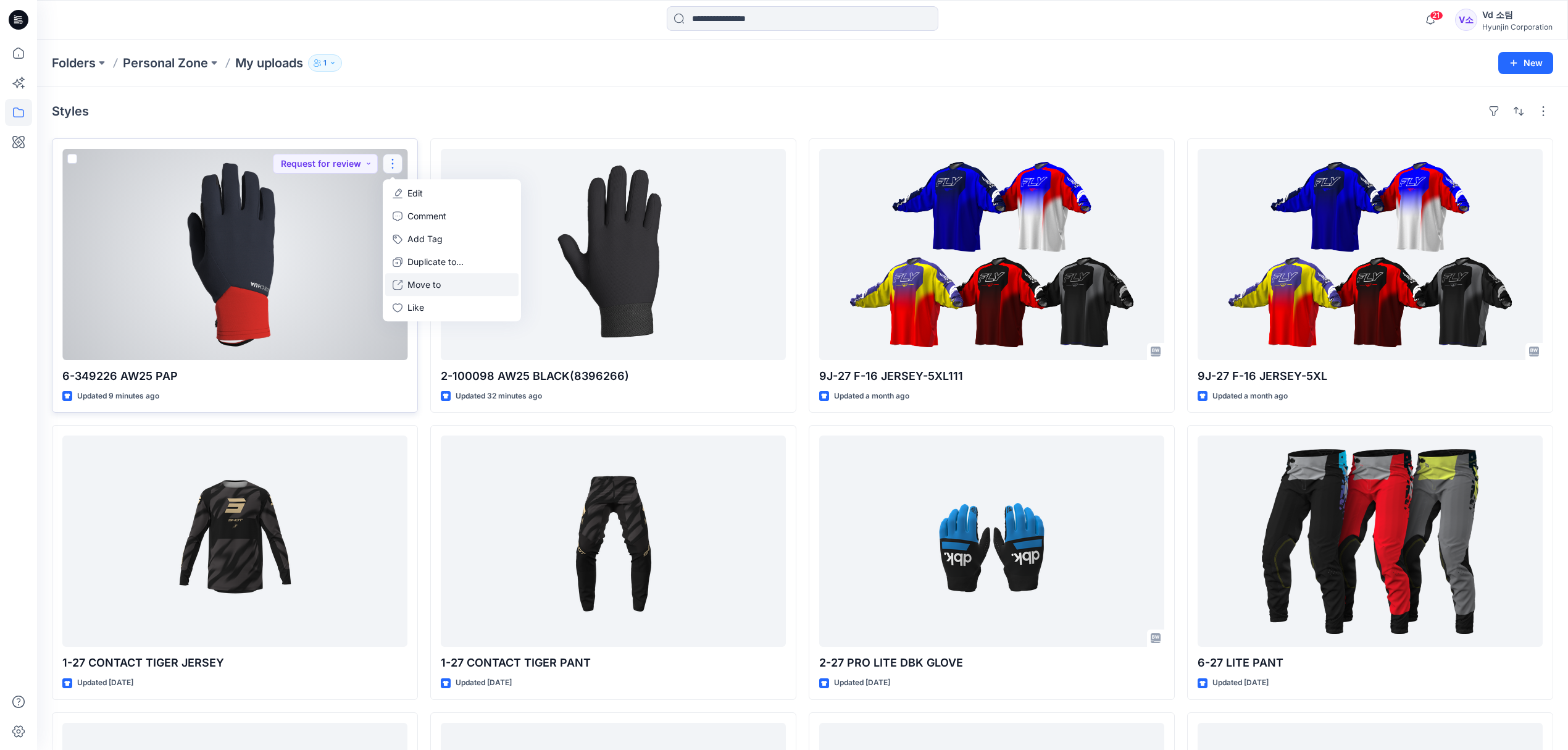
drag, startPoint x: 428, startPoint y: 302, endPoint x: 435, endPoint y: 284, distance: 19.3
click at [435, 284] on div "Edit Comment Add Tag Duplicate to... Move to Like" at bounding box center [452, 249] width 138 height 142
click at [435, 284] on p "Move to" at bounding box center [424, 284] width 33 height 13
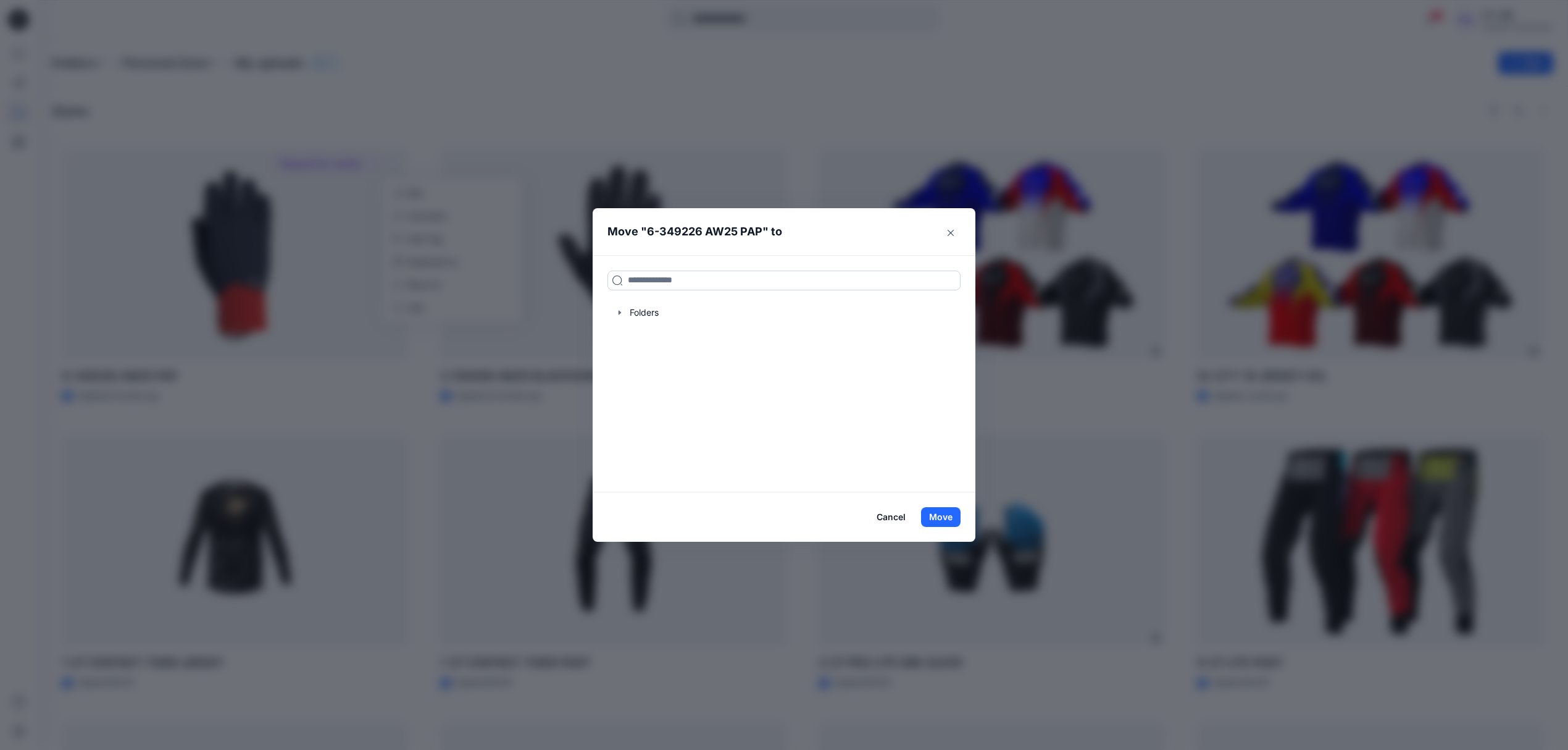
click at [717, 284] on input at bounding box center [783, 280] width 353 height 20
paste input "**********"
type input "**********"
click at [739, 312] on div "349226 AW25 PAP" at bounding box center [705, 307] width 185 height 15
click at [934, 516] on button "Move" at bounding box center [941, 516] width 40 height 20
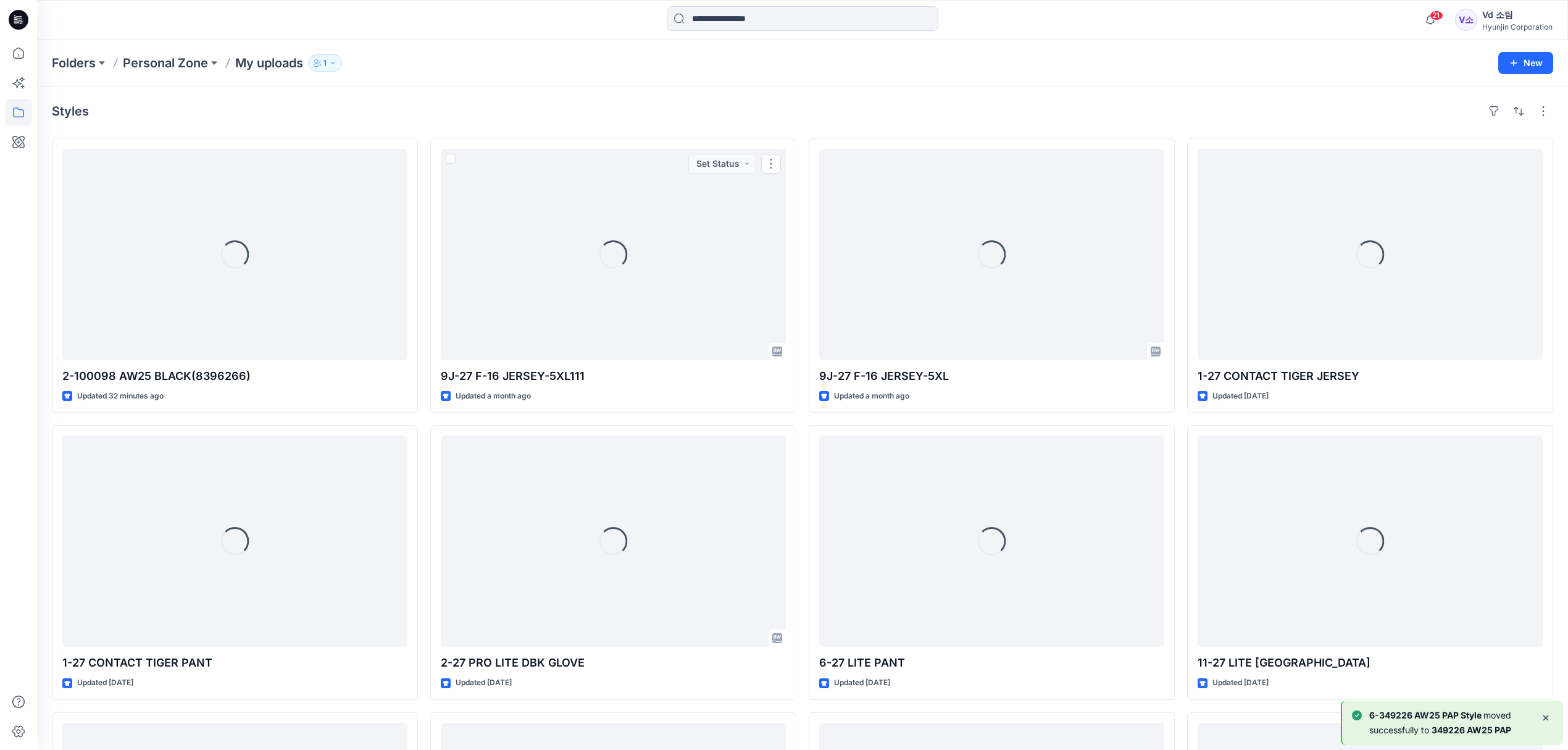
click at [534, 107] on div "Styles" at bounding box center [802, 111] width 1501 height 20
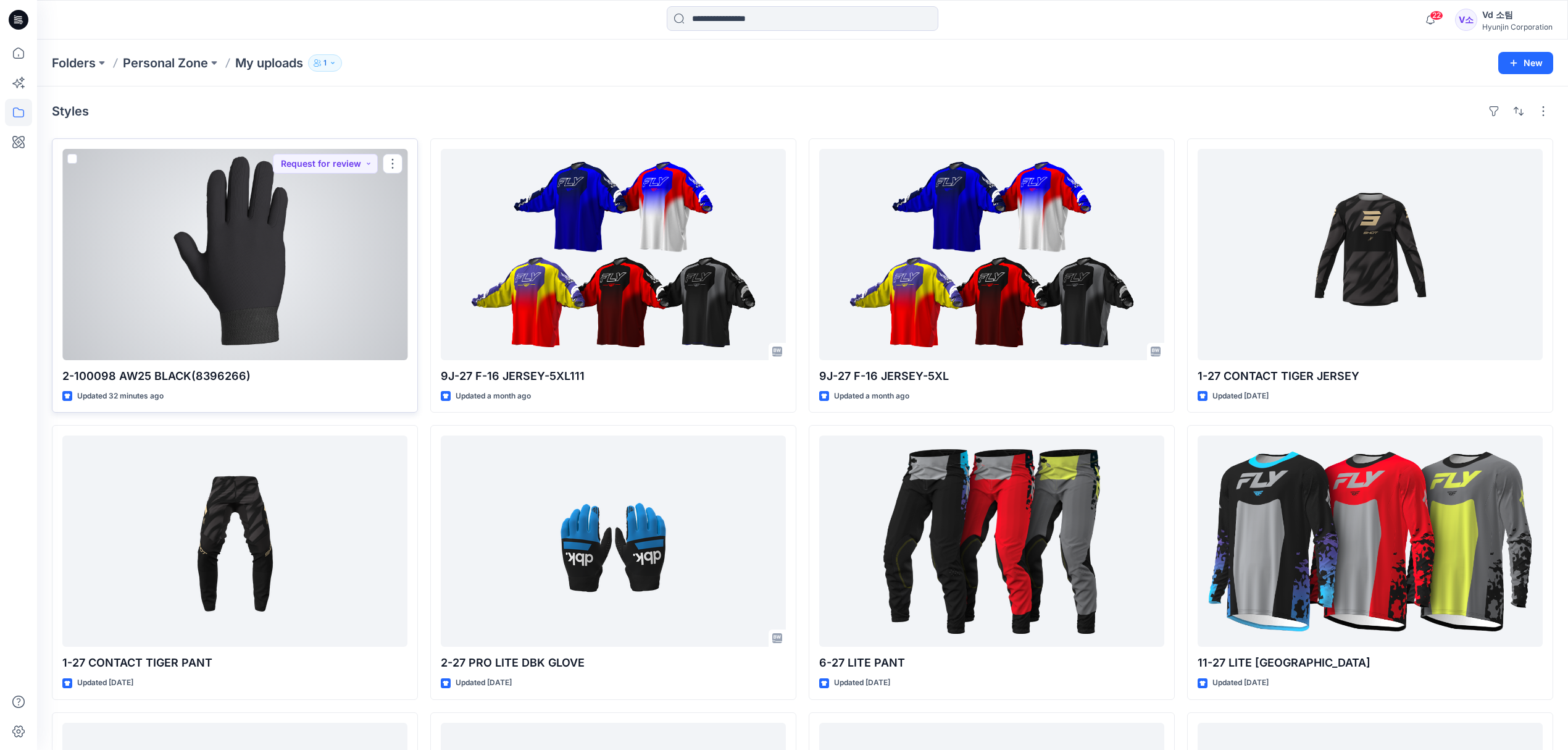
click at [311, 290] on div at bounding box center [235, 254] width 345 height 211
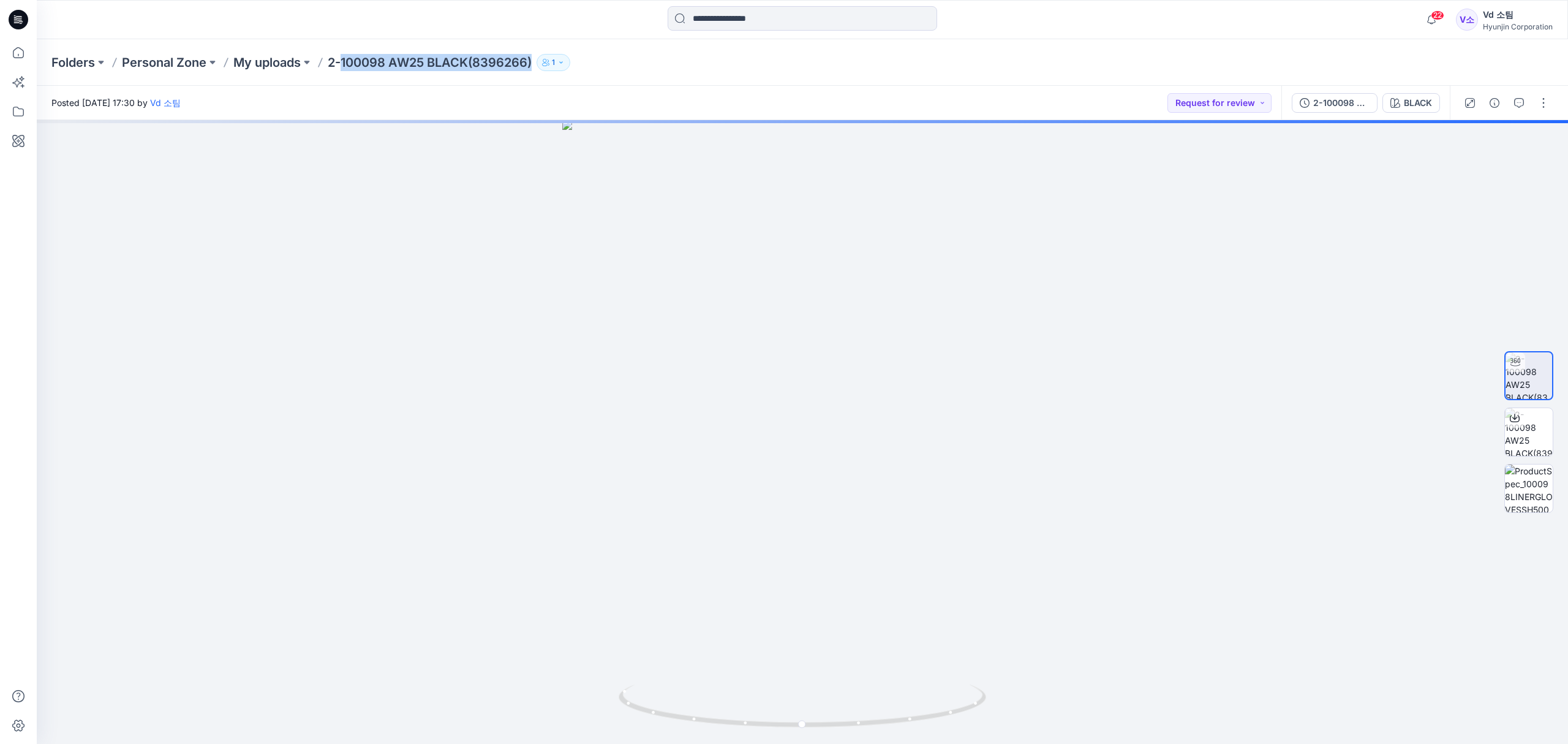
drag, startPoint x: 346, startPoint y: 61, endPoint x: 537, endPoint y: 66, distance: 191.1
click at [537, 66] on div "Folders Personal Zone My uploads 2-100098 AW25 BLACK(8396266) 1" at bounding box center [754, 62] width 1406 height 17
copy p "100098 AW25 BLACK(8396266)"
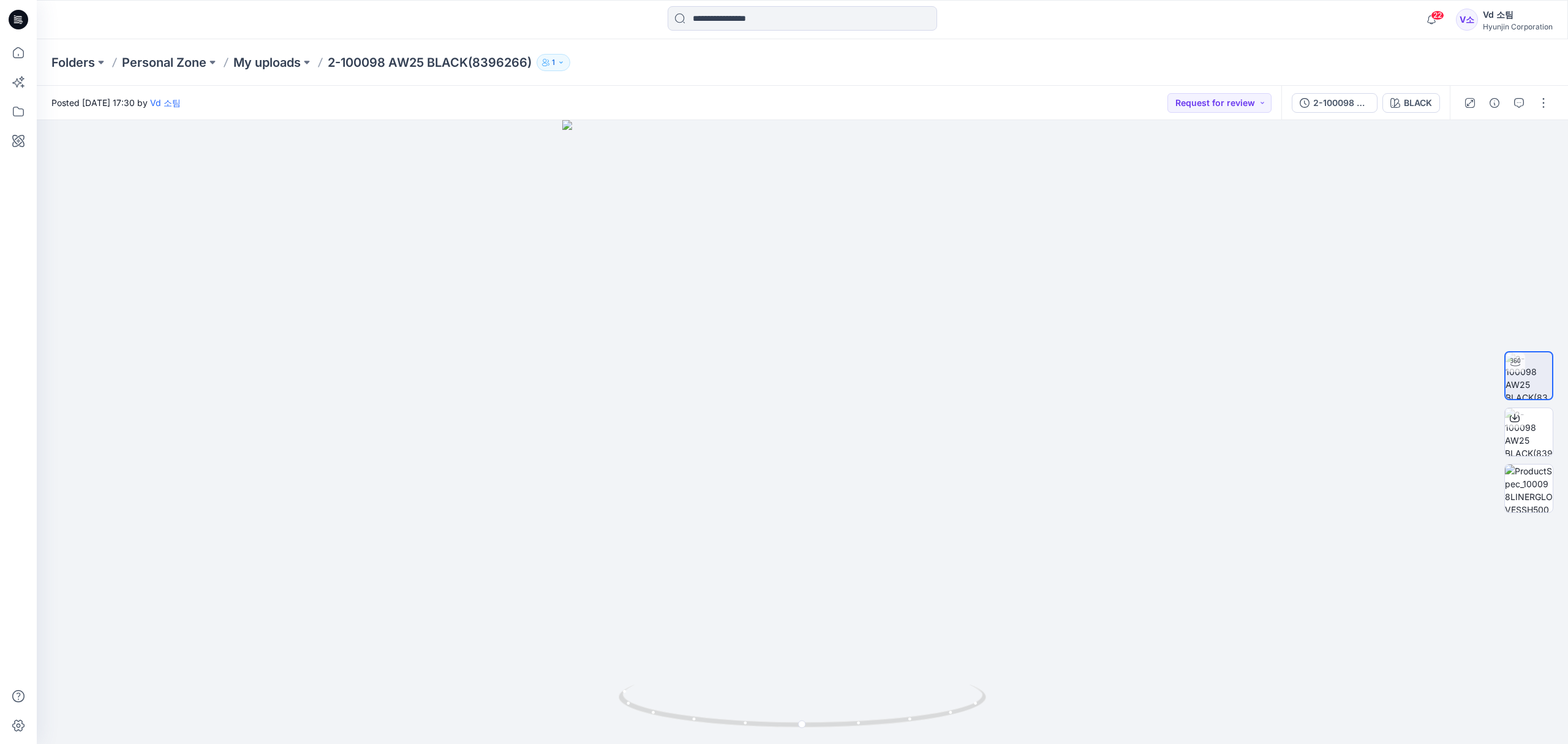
click at [973, 91] on div "Posted Thursday, September 25, 2025 17:30 by Vd 소팀 Request for review" at bounding box center [658, 103] width 1244 height 34
click at [19, 113] on icon at bounding box center [19, 112] width 27 height 27
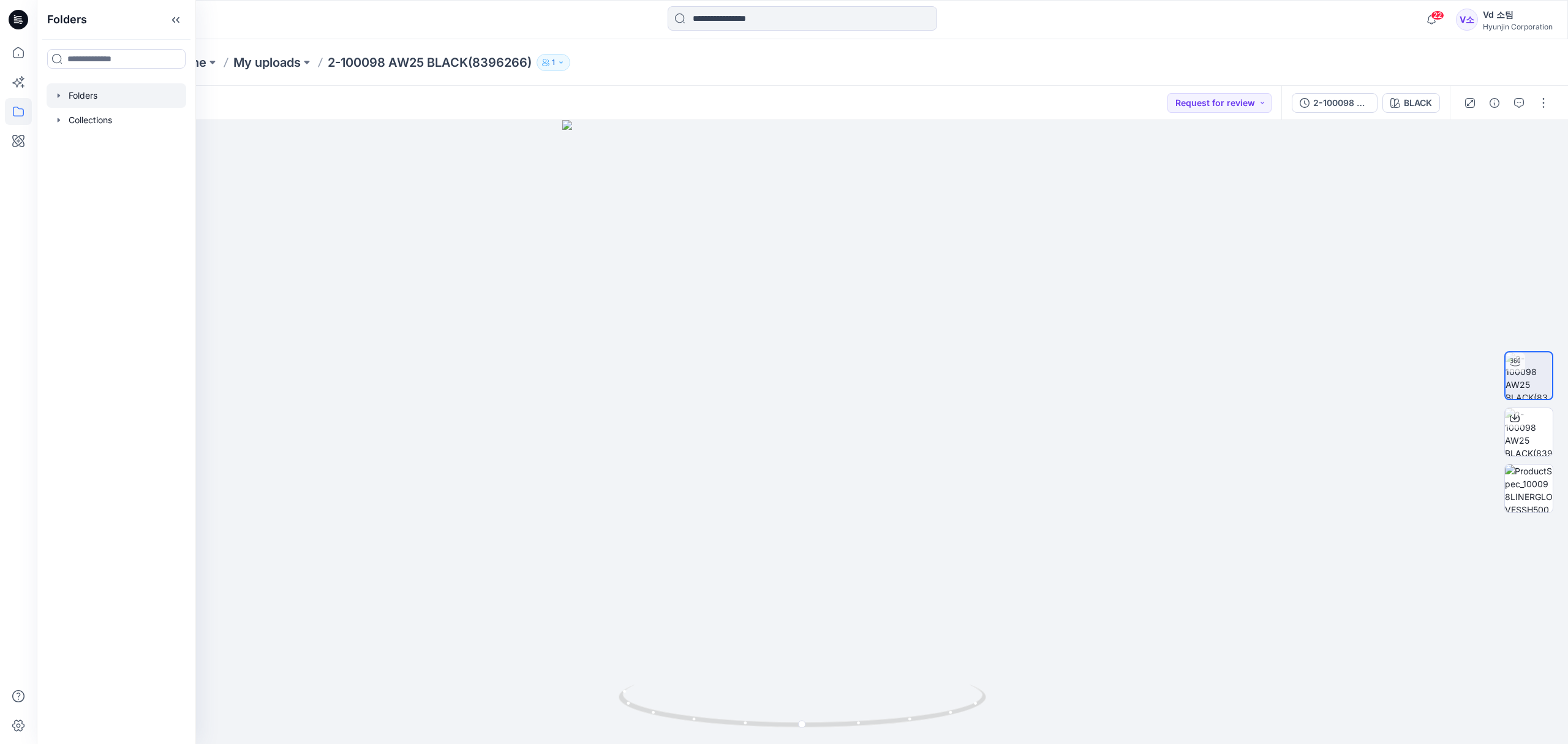
click at [117, 90] on div at bounding box center [117, 95] width 140 height 25
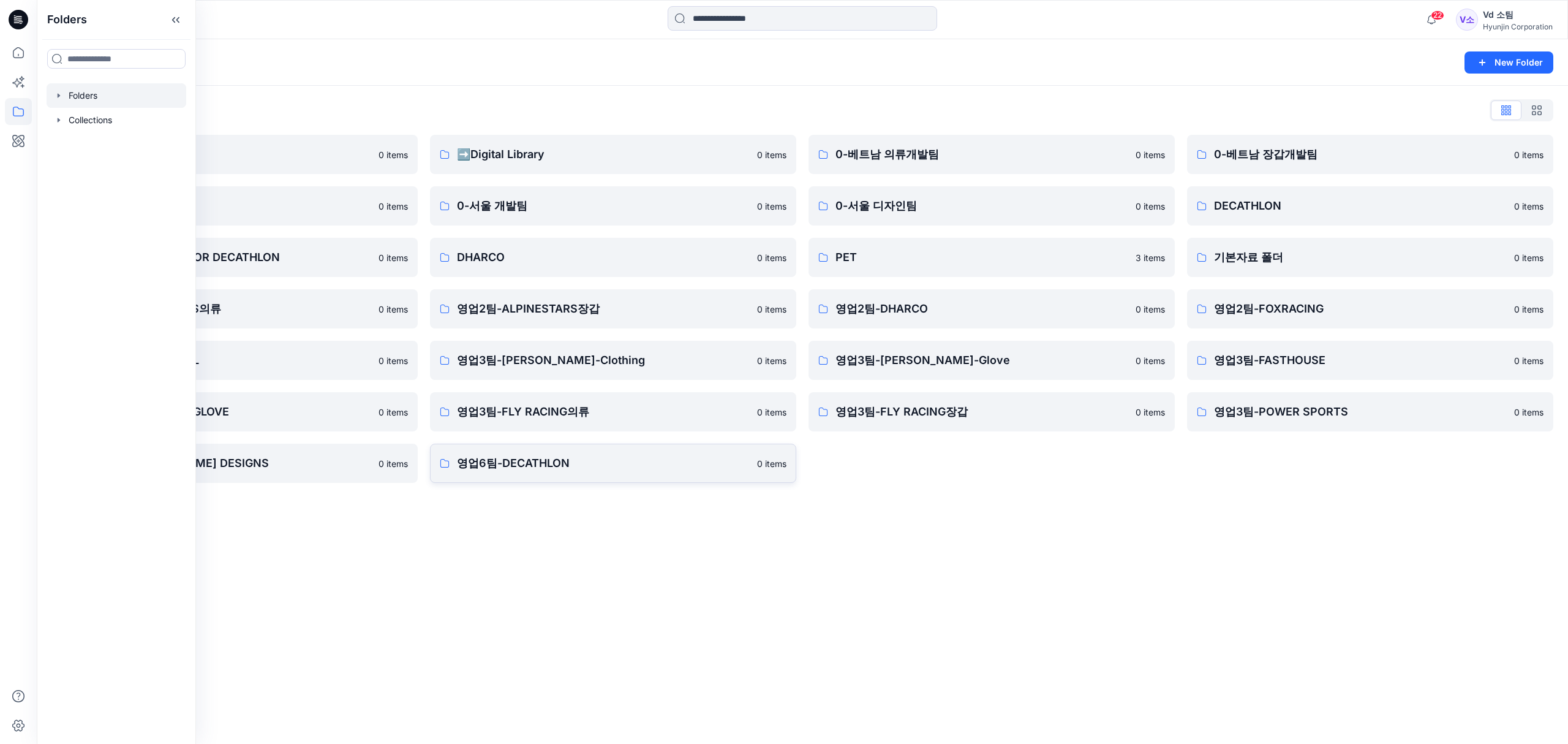
click at [543, 464] on p "영업6팀-DECATHLON" at bounding box center [603, 463] width 293 height 17
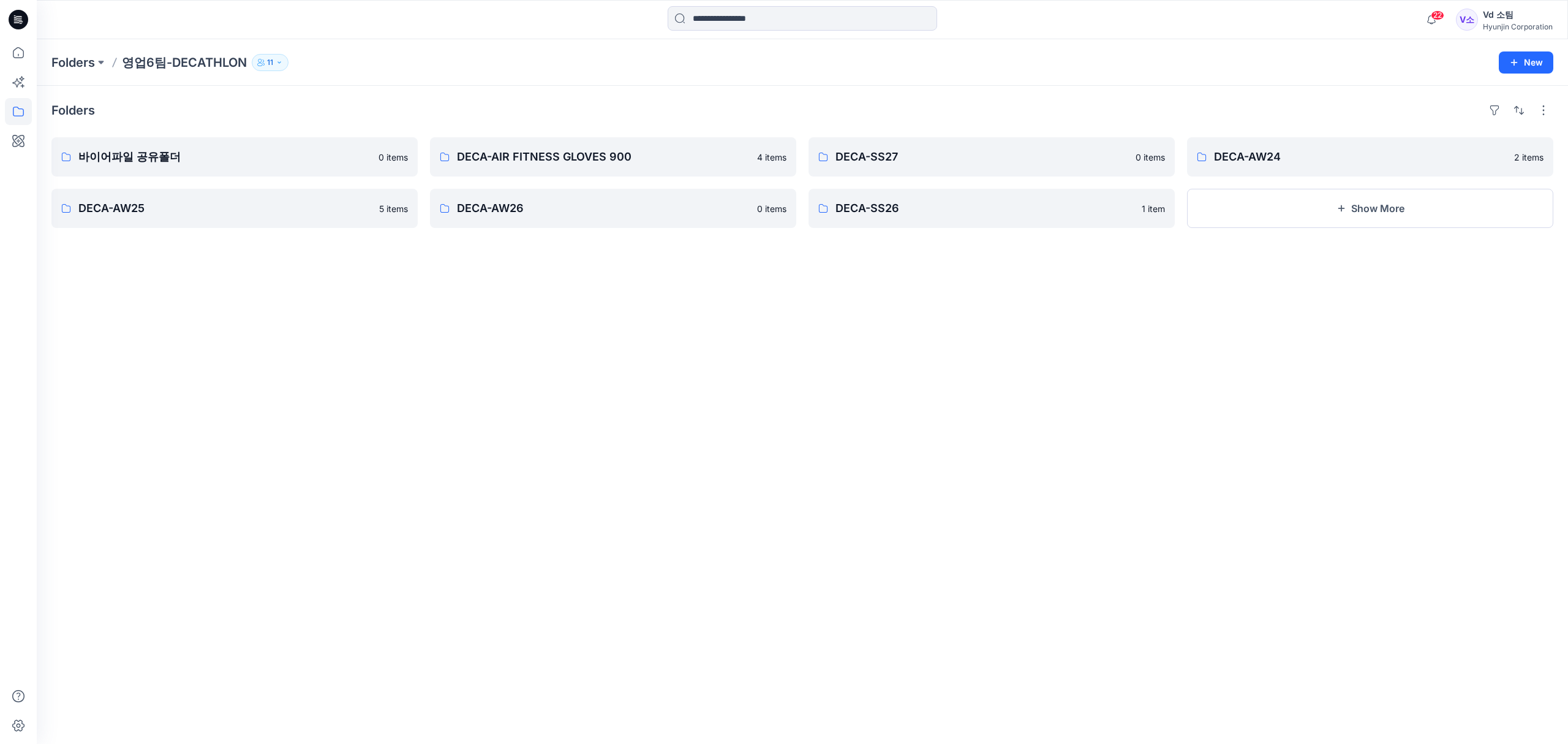
click at [1066, 407] on div "Folders 바이어파일 공유폴더 0 items DECA-AW25 5 items DECA-AIR FITNESS GLOVES 900 4 item…" at bounding box center [801, 415] width 1531 height 658
click at [233, 222] on link "DECA-AW25" at bounding box center [234, 208] width 366 height 39
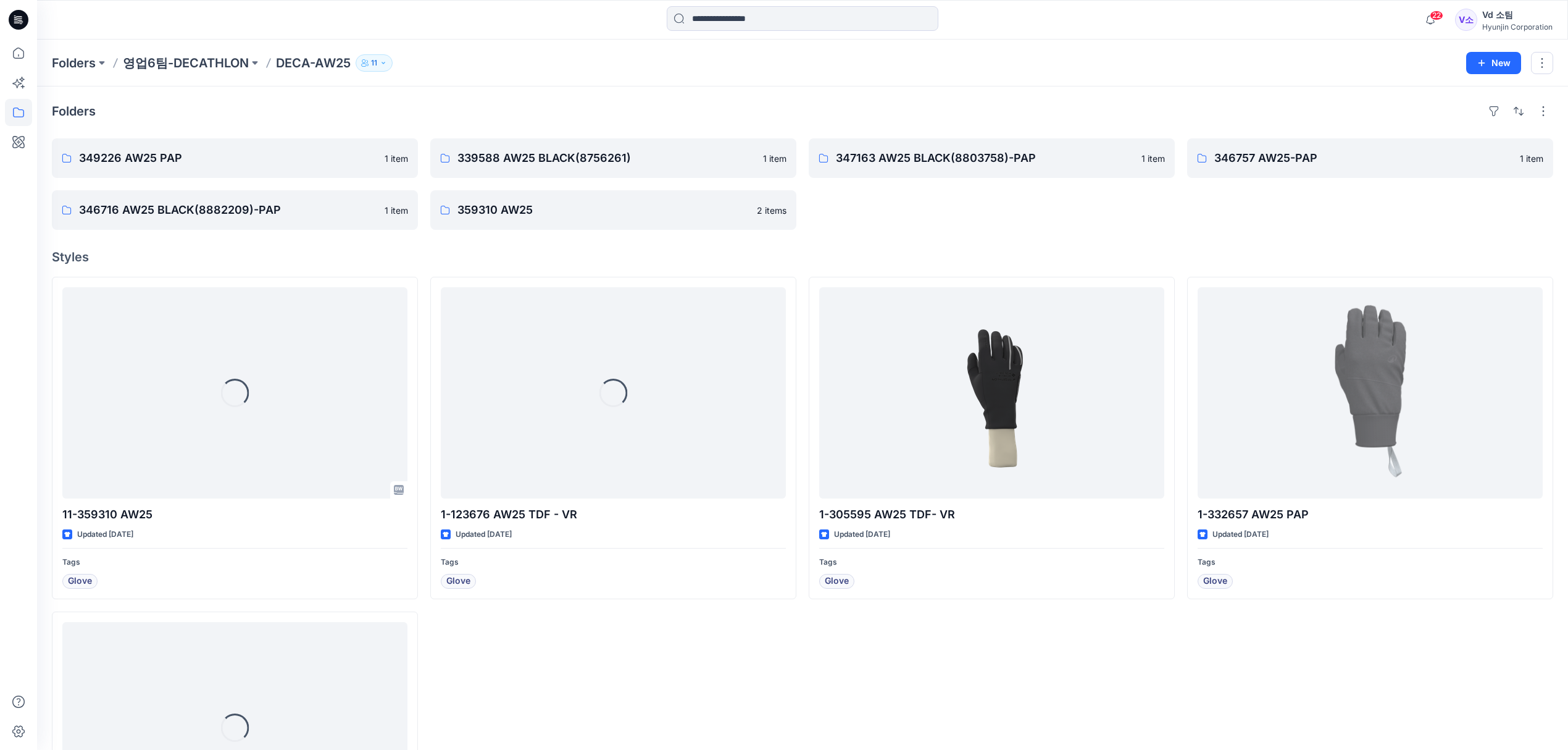
click at [1049, 218] on div "347163 AW25 BLACK(8803758)-PAP 1 item" at bounding box center [992, 184] width 366 height 91
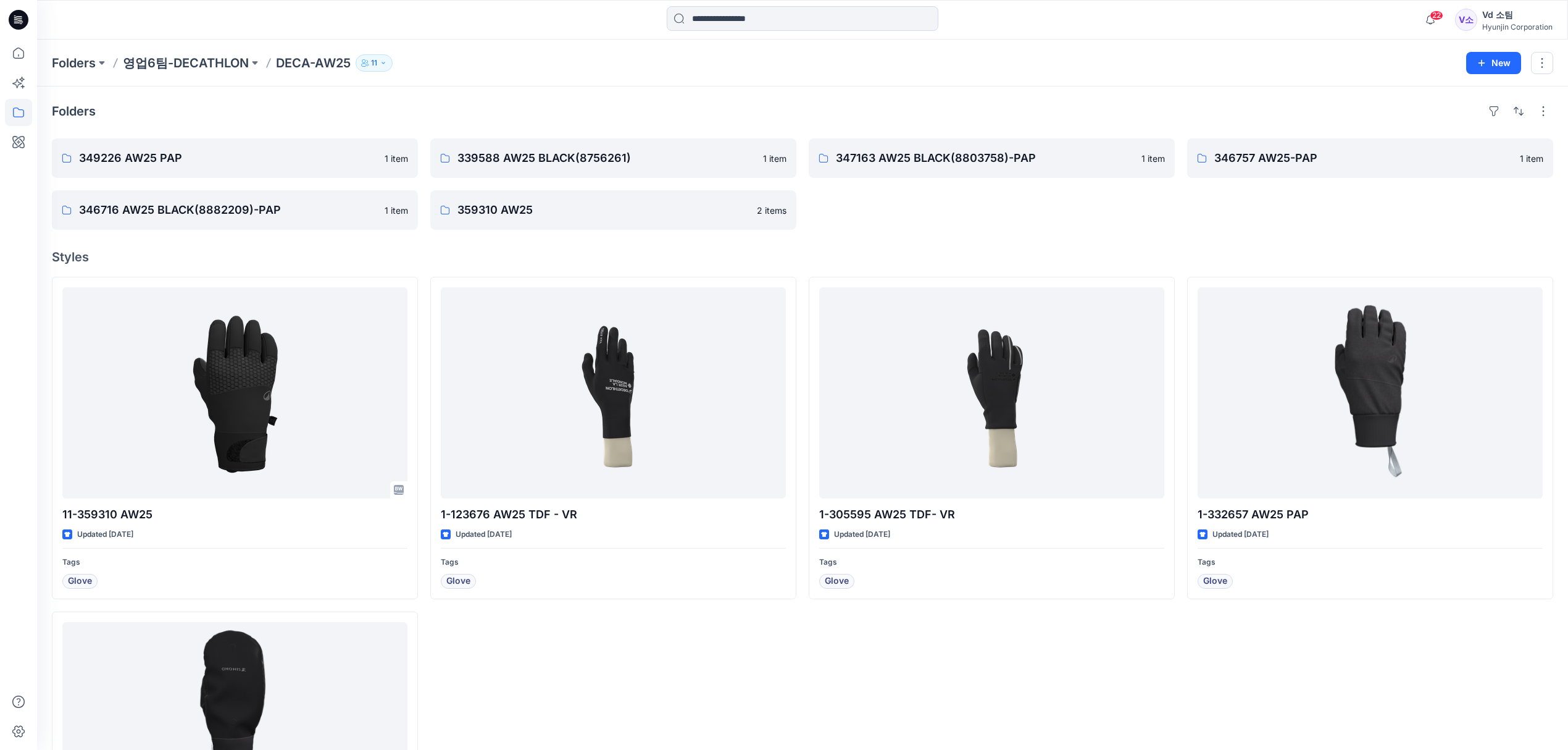
click at [993, 209] on div "347163 AW25 BLACK(8803758)-PAP 1 item" at bounding box center [992, 184] width 366 height 91
drag, startPoint x: 915, startPoint y: 236, endPoint x: 542, endPoint y: 235, distance: 373.0
click at [915, 236] on div "Folders 349226 AW25 PAP 1 item 346716 AW25 BLACK(8882209)-PAP 1 item 339588 AW2…" at bounding box center [802, 518] width 1531 height 863
click at [15, 43] on icon at bounding box center [19, 53] width 27 height 27
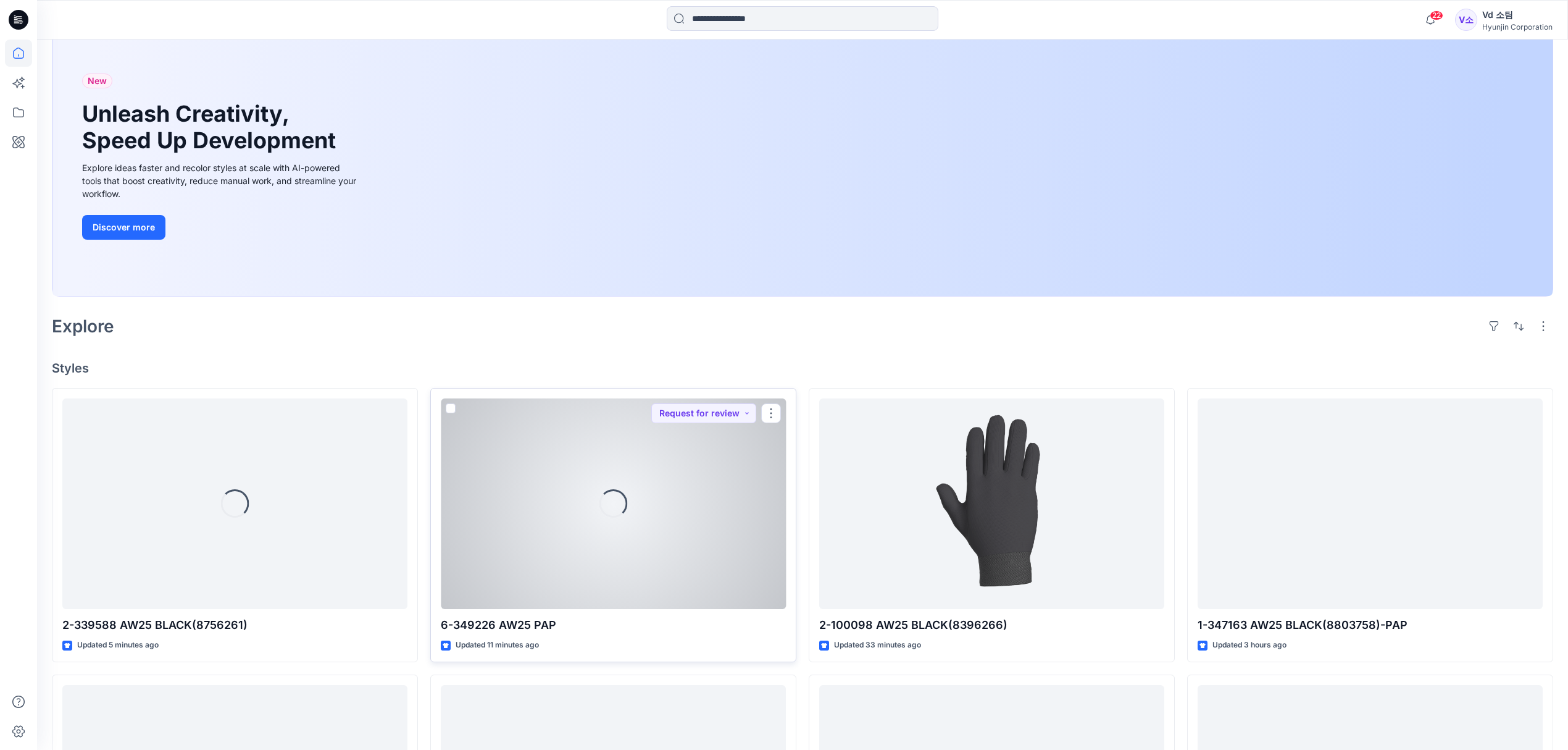
scroll to position [164, 0]
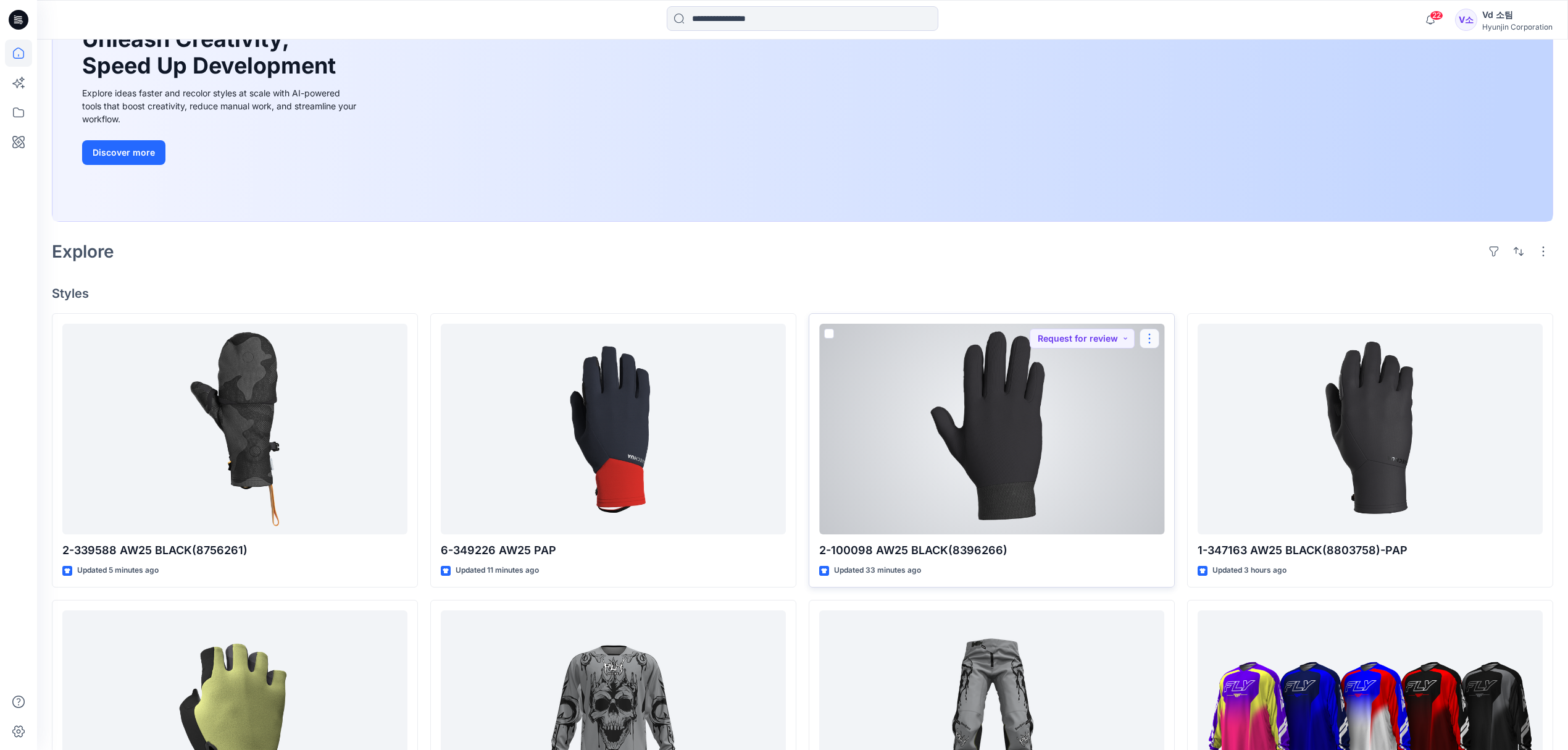
click at [1148, 339] on button "button" at bounding box center [1149, 338] width 20 height 20
click at [1174, 453] on p "Move to" at bounding box center [1181, 459] width 33 height 13
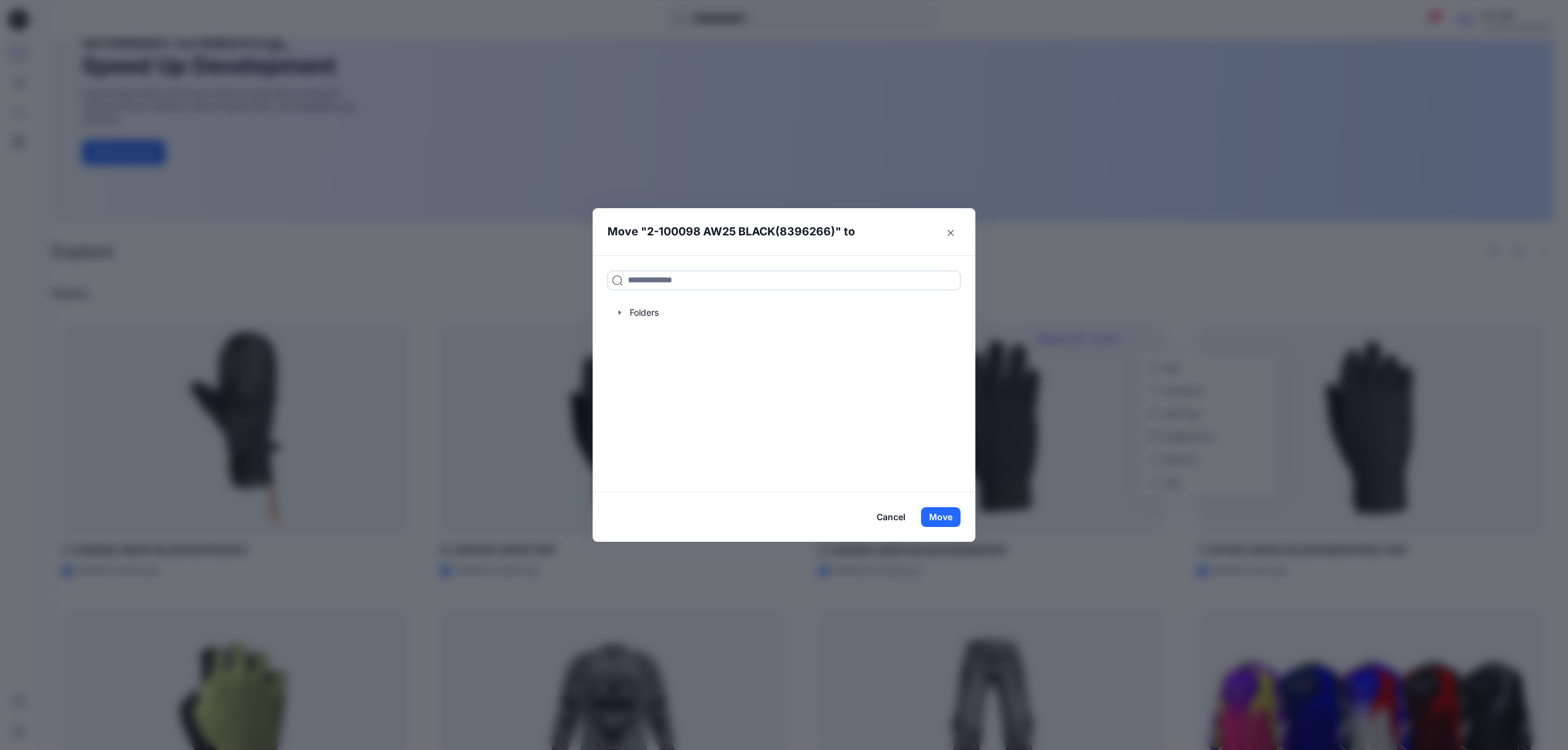
click at [787, 285] on input at bounding box center [783, 280] width 353 height 20
paste input "**********"
type input "**********"
click at [720, 313] on mark "100098 AW25 BLACK(8396266)" at bounding box center [694, 307] width 135 height 16
click at [952, 514] on button "Move" at bounding box center [941, 516] width 40 height 20
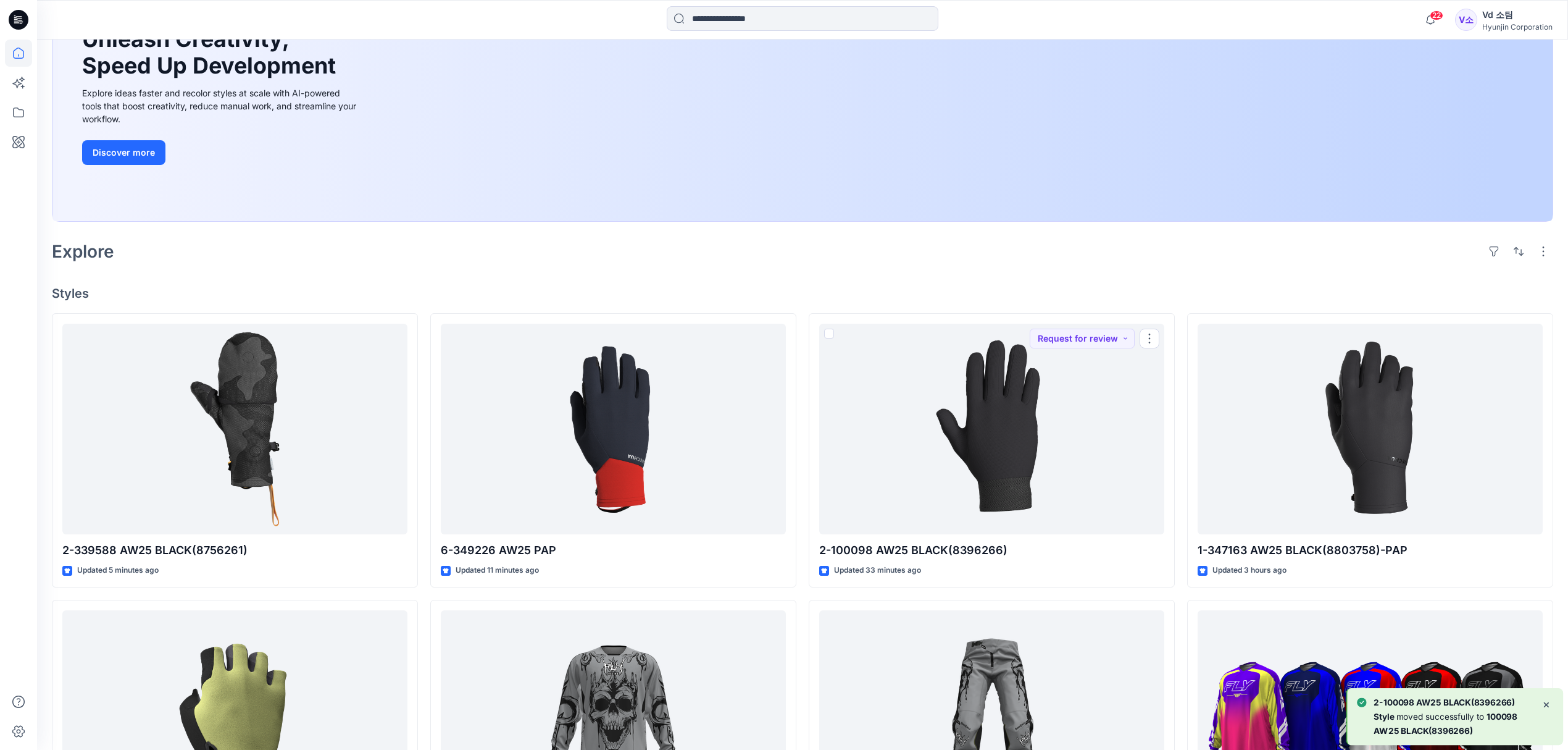
click at [894, 263] on div "Explore" at bounding box center [802, 251] width 1501 height 30
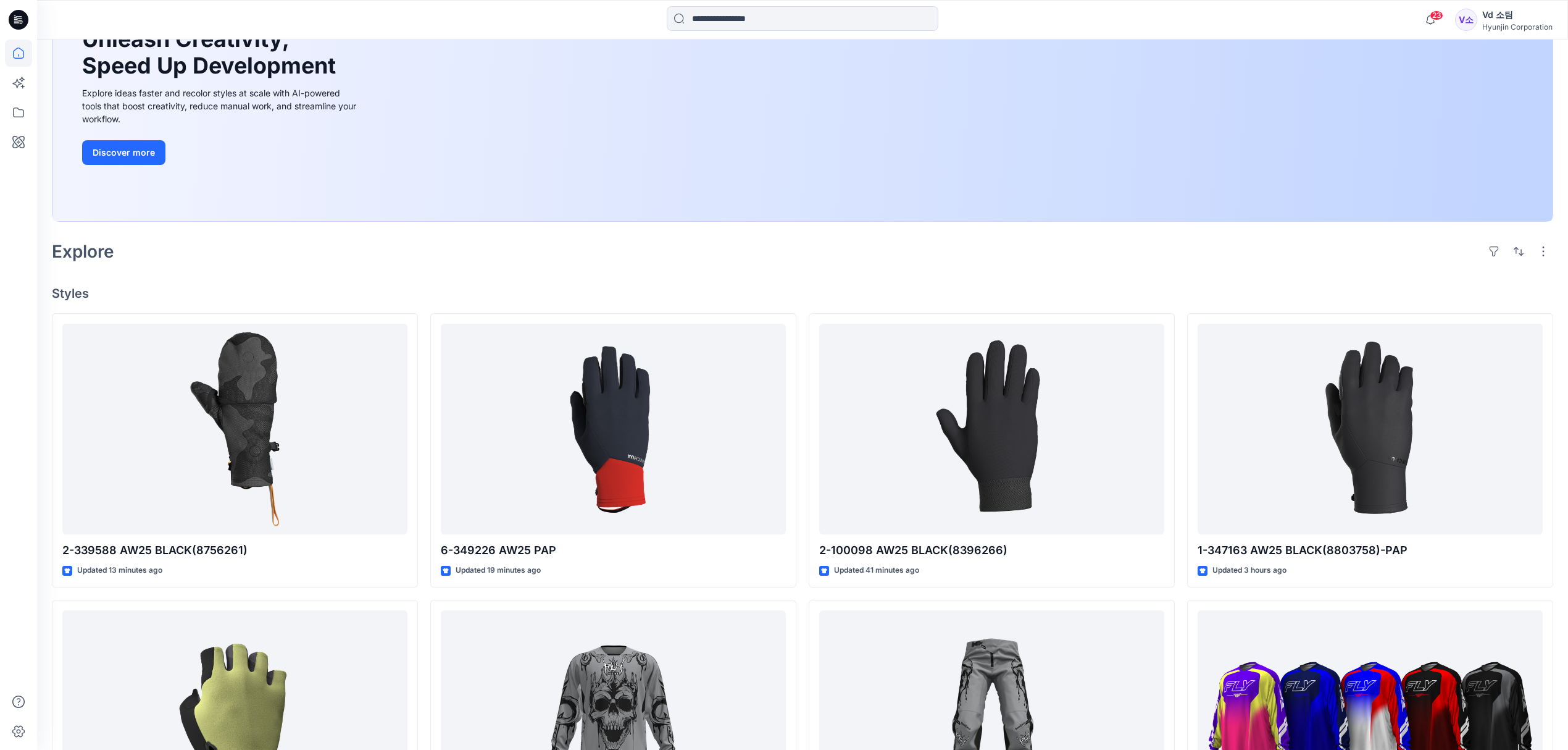
click at [800, 259] on div "Explore" at bounding box center [802, 251] width 1501 height 30
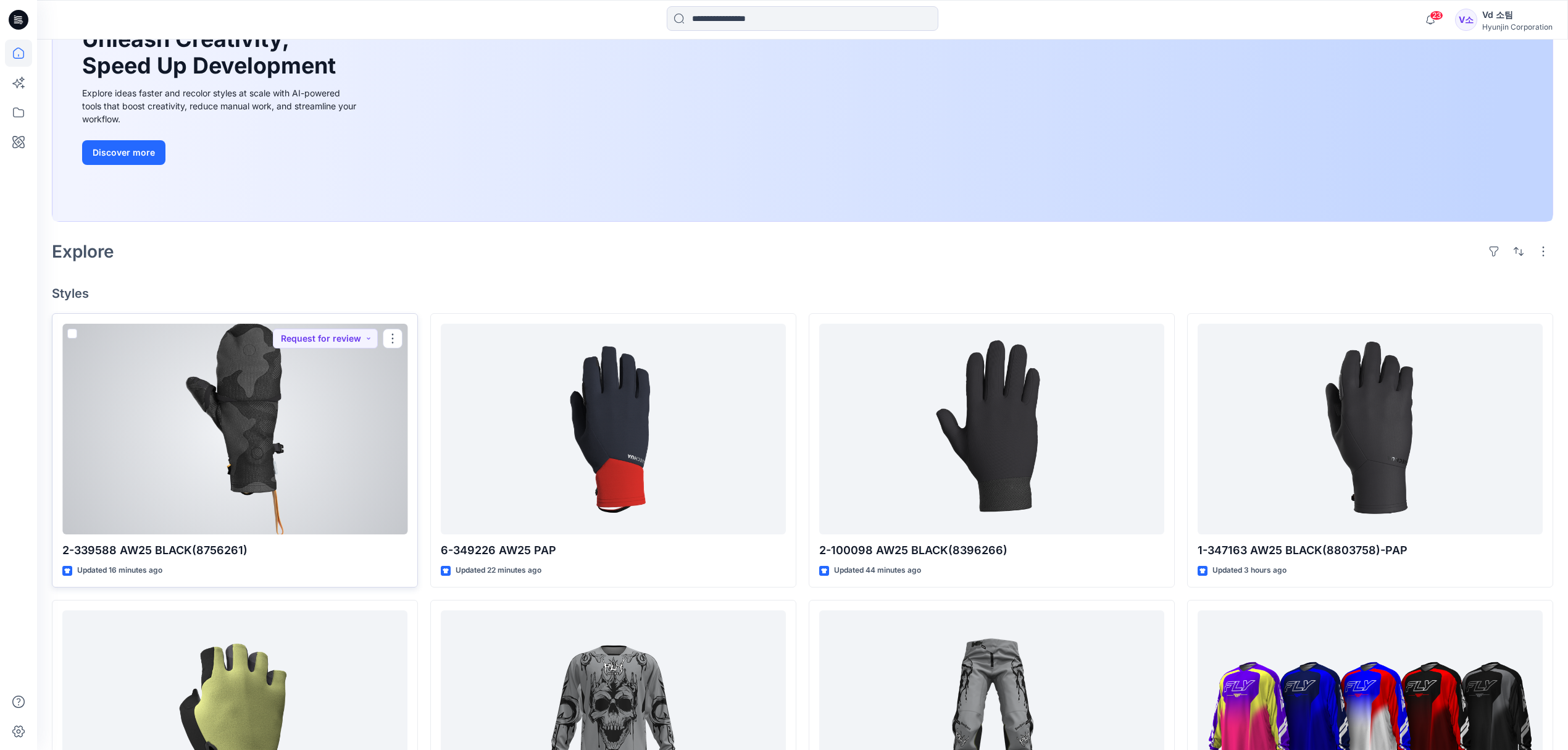
click at [290, 456] on div at bounding box center [235, 430] width 345 height 211
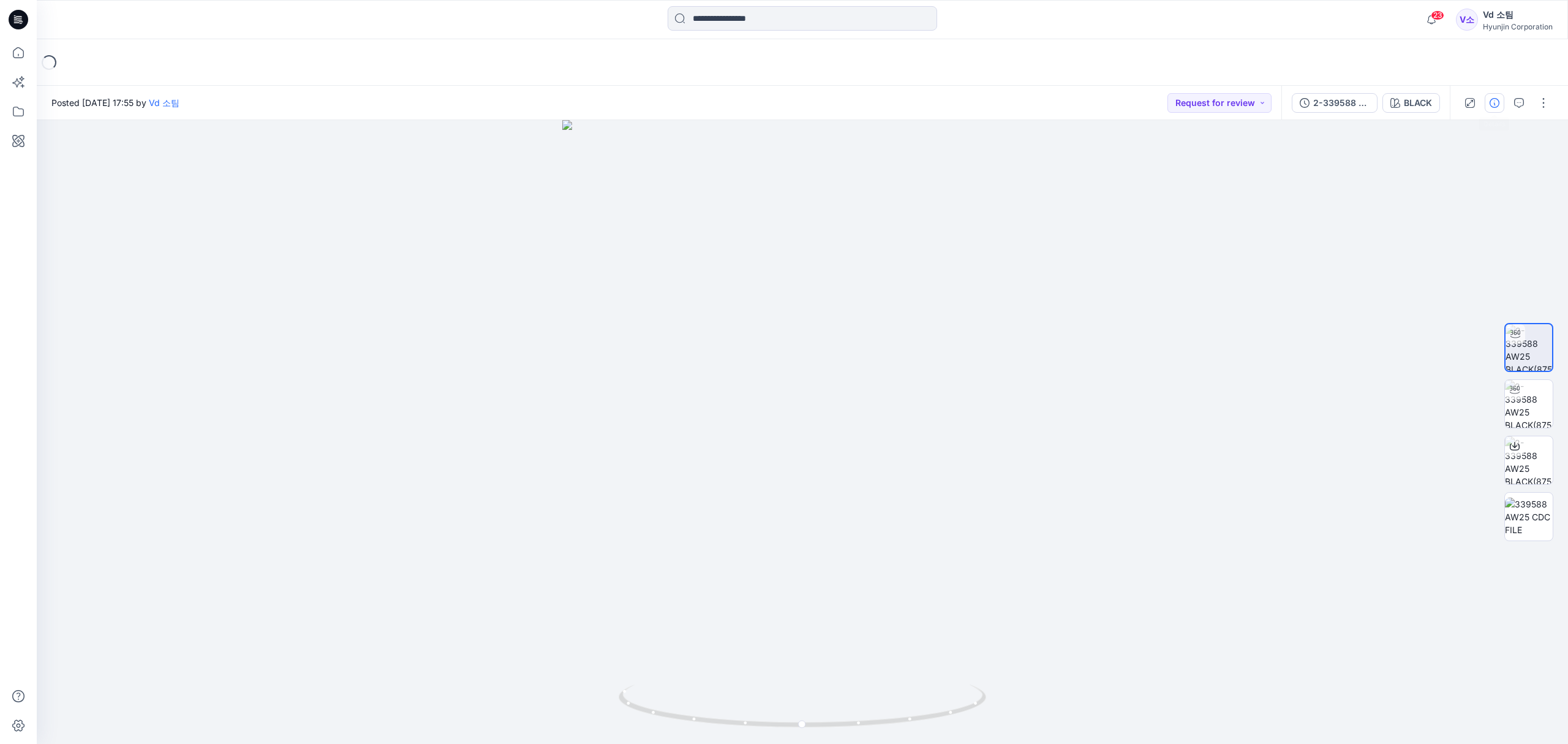
click at [1490, 109] on button "button" at bounding box center [1494, 102] width 20 height 20
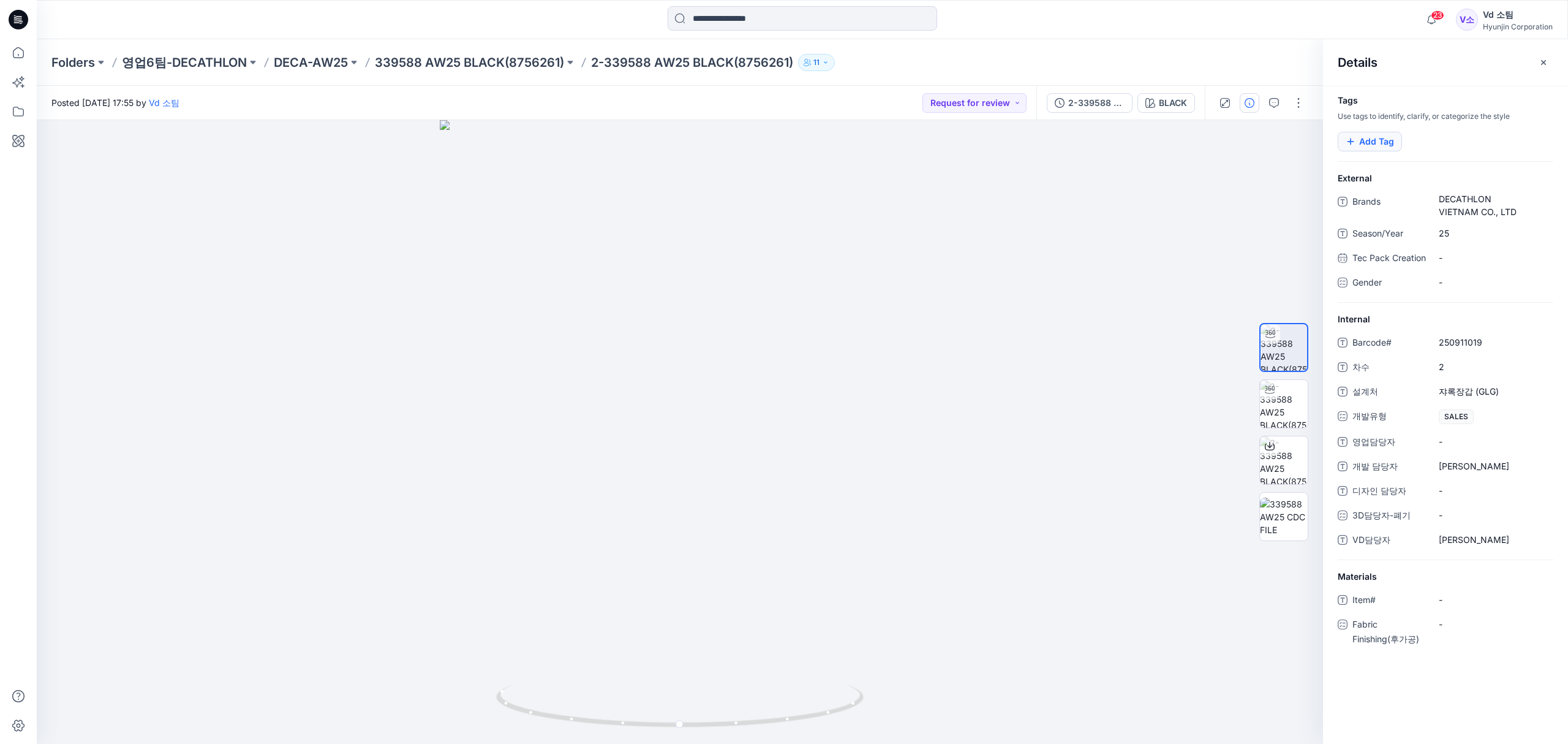
click at [1399, 145] on button "Add Tag" at bounding box center [1369, 141] width 64 height 20
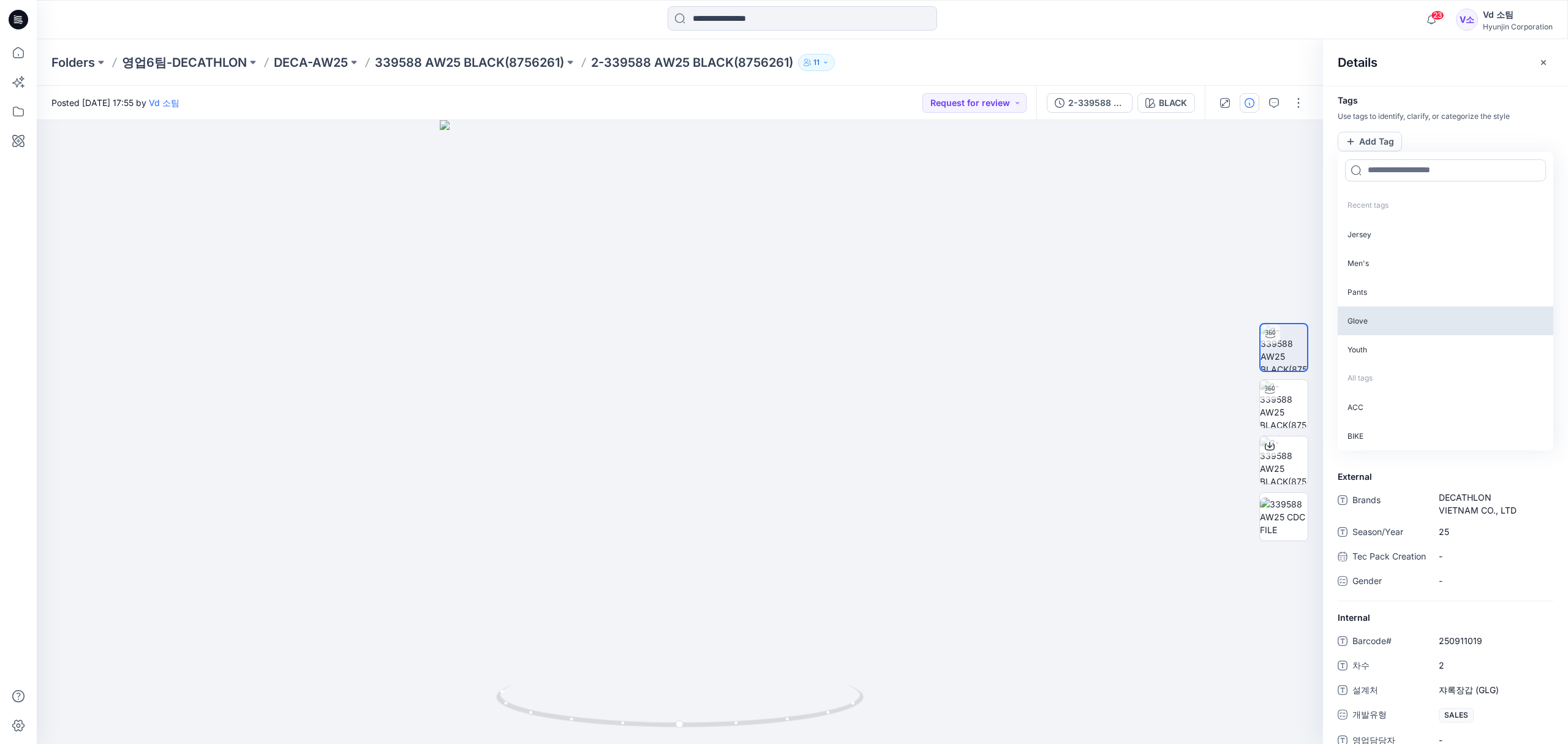
click at [1387, 322] on p "Glove" at bounding box center [1445, 320] width 215 height 29
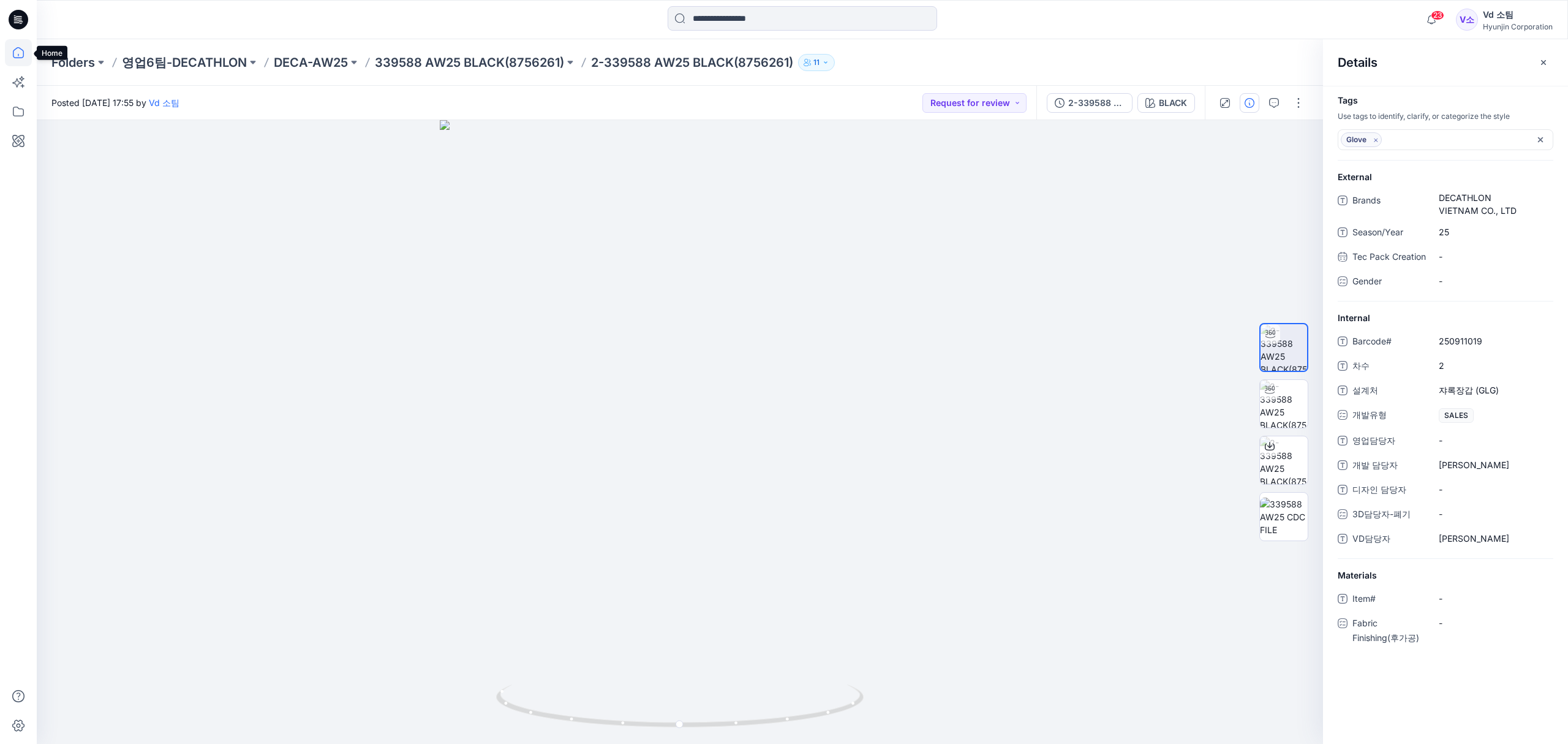
click at [18, 44] on icon at bounding box center [19, 53] width 27 height 27
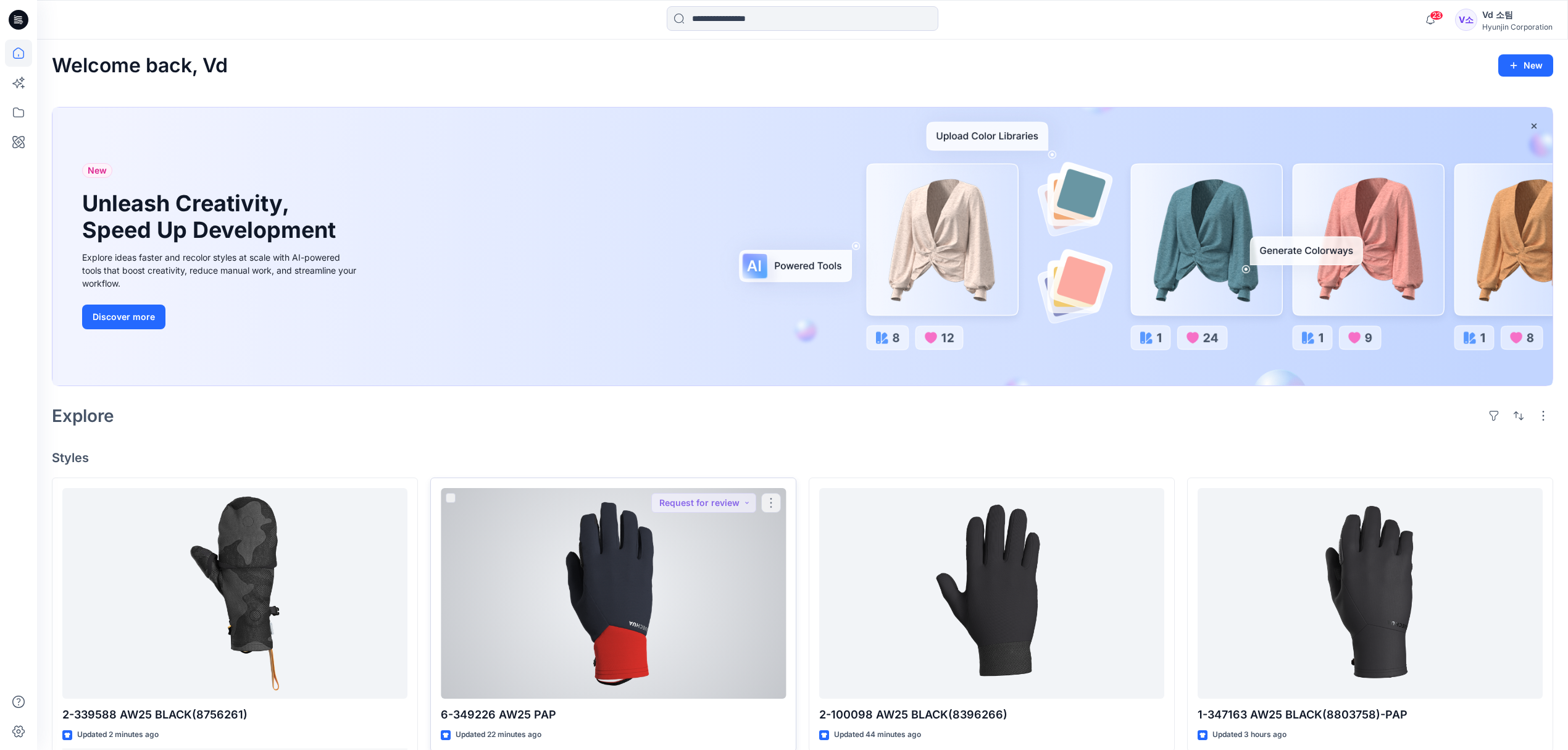
click at [586, 641] on div at bounding box center [613, 594] width 345 height 211
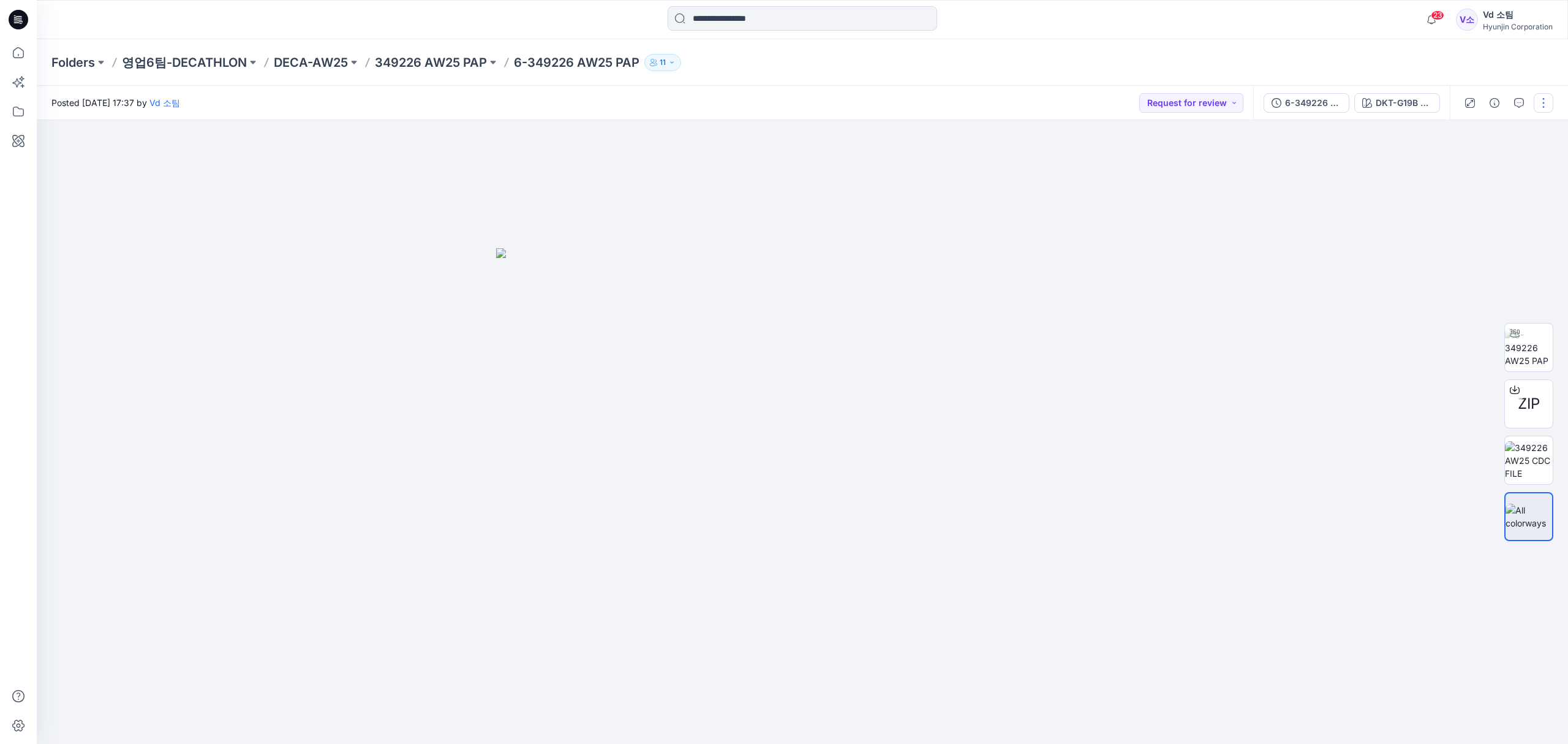
click at [1543, 101] on button "button" at bounding box center [1542, 102] width 20 height 20
click at [1496, 108] on button "button" at bounding box center [1494, 102] width 20 height 20
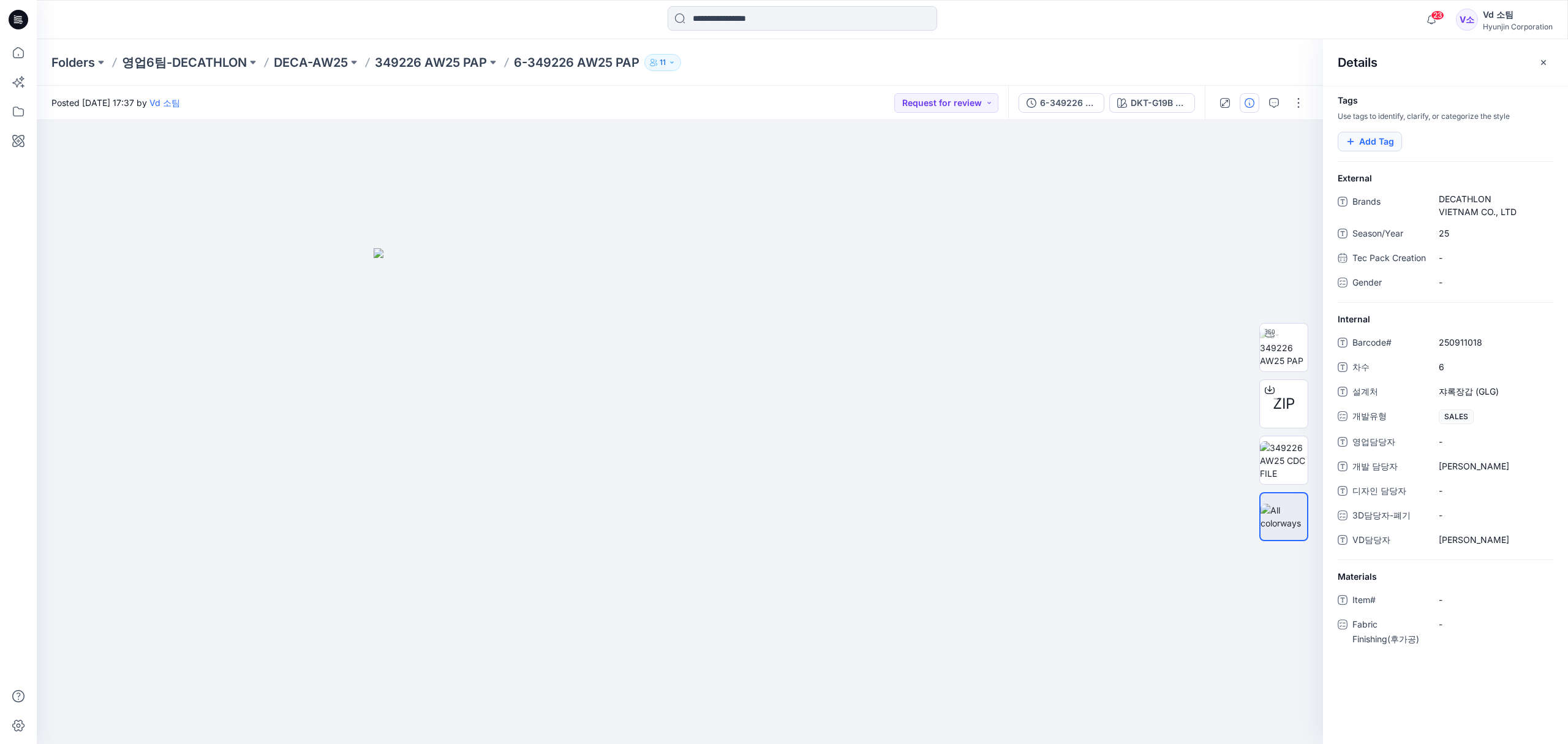
click at [1387, 138] on button "Add Tag" at bounding box center [1369, 141] width 64 height 20
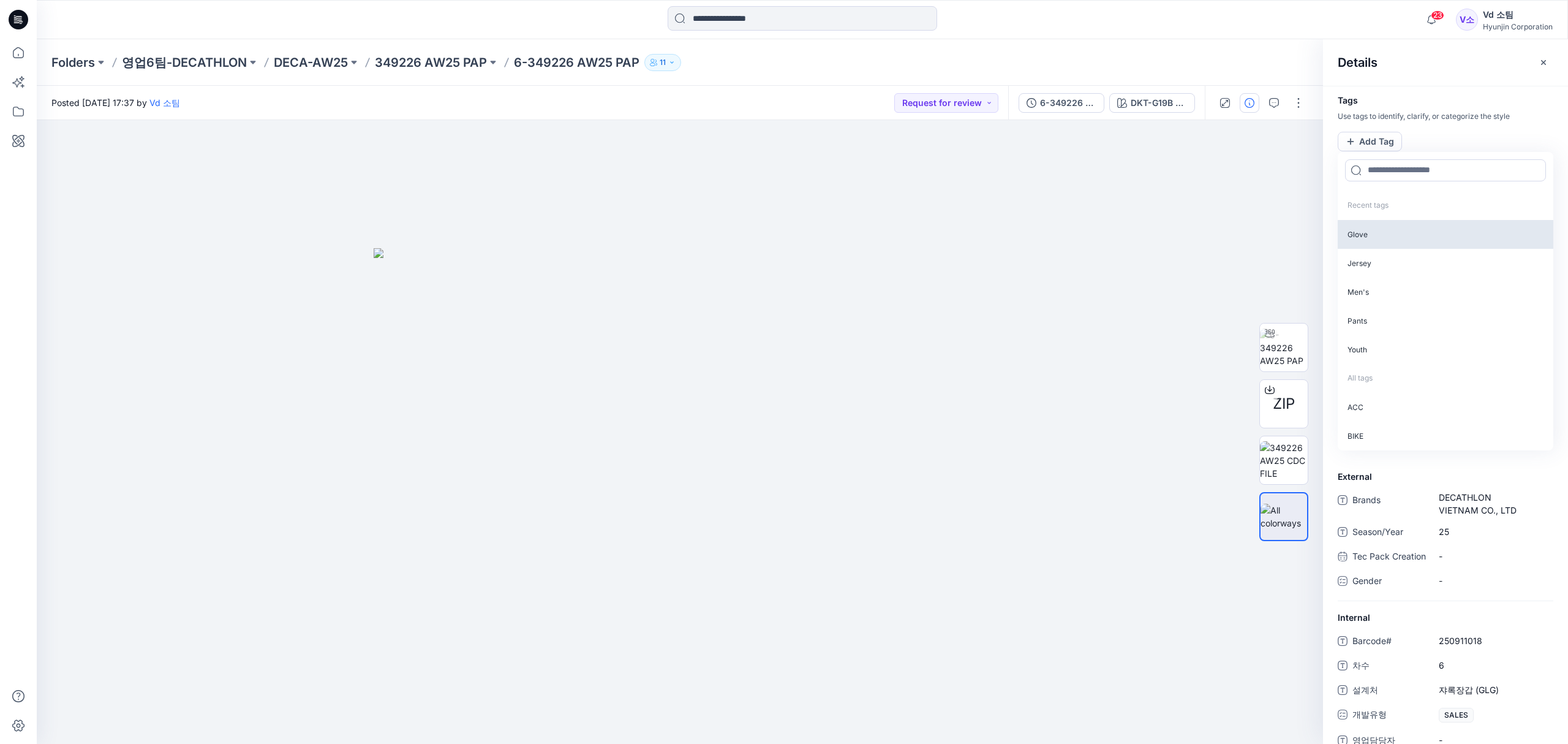
click at [1382, 239] on p "Glove" at bounding box center [1445, 234] width 215 height 29
click at [752, 89] on div "Posted Thursday, September 25, 2025 17:37 by Vd 소팀 Request for review" at bounding box center [522, 103] width 971 height 34
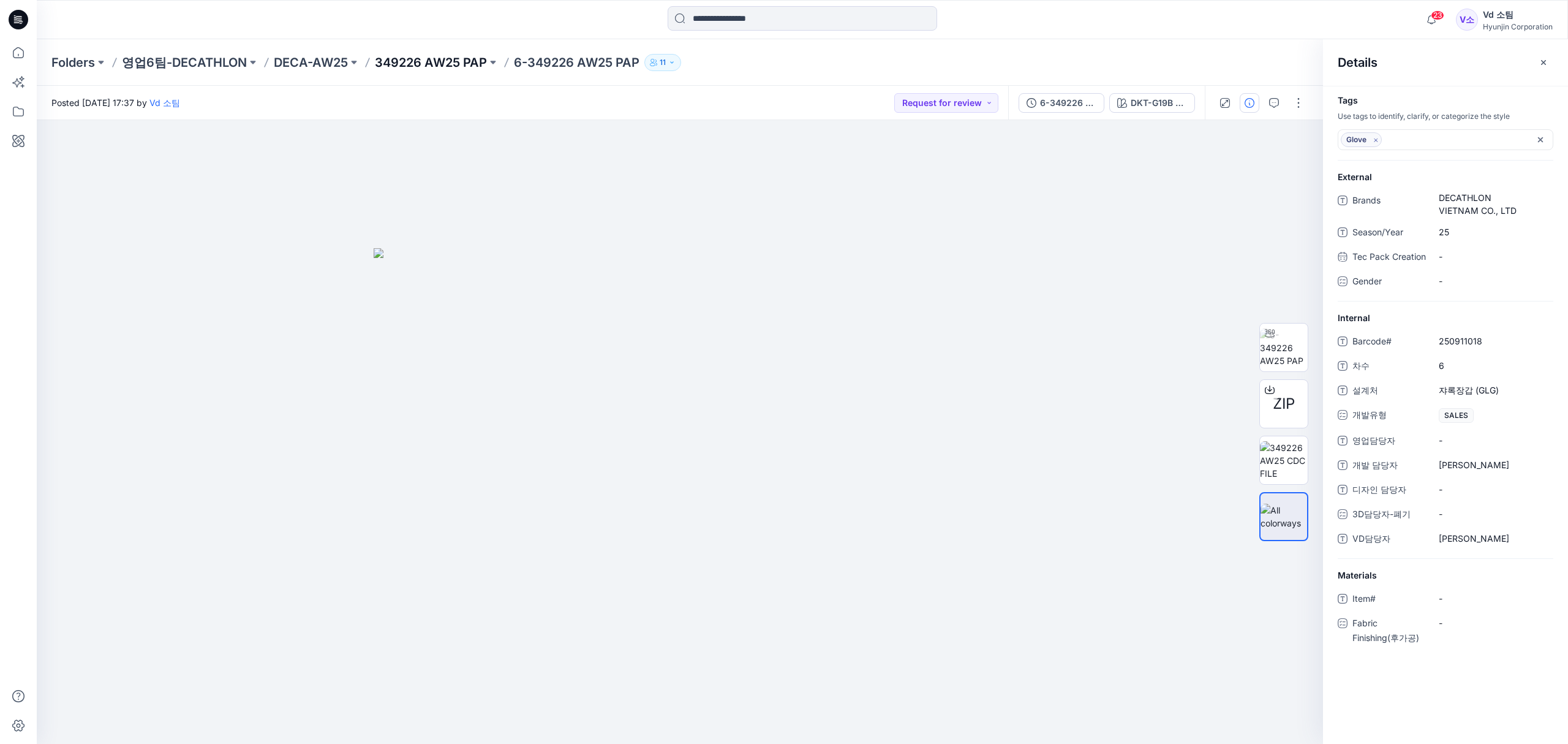
click at [437, 59] on p "349226 AW25 PAP" at bounding box center [431, 62] width 112 height 17
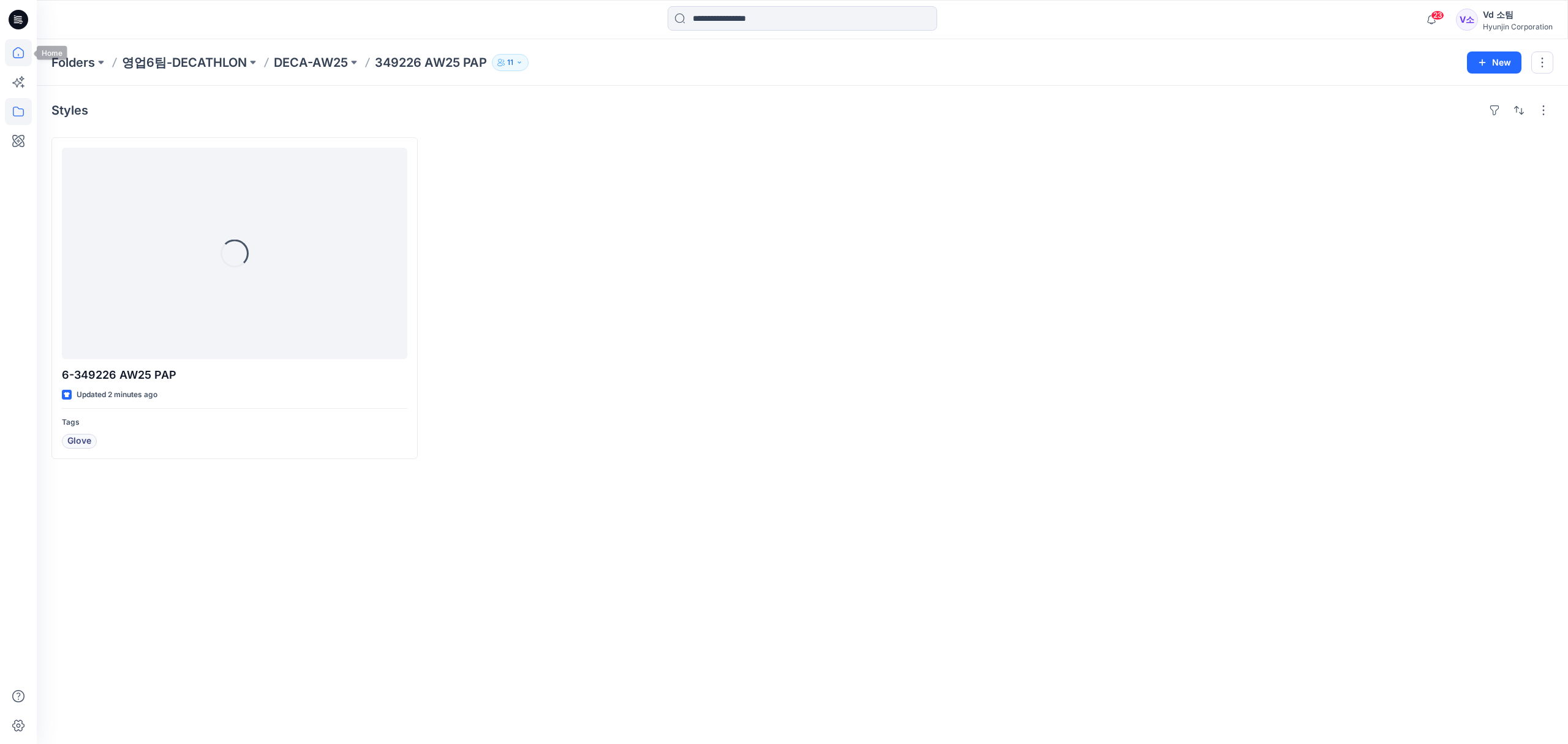
click at [23, 53] on icon at bounding box center [18, 52] width 11 height 11
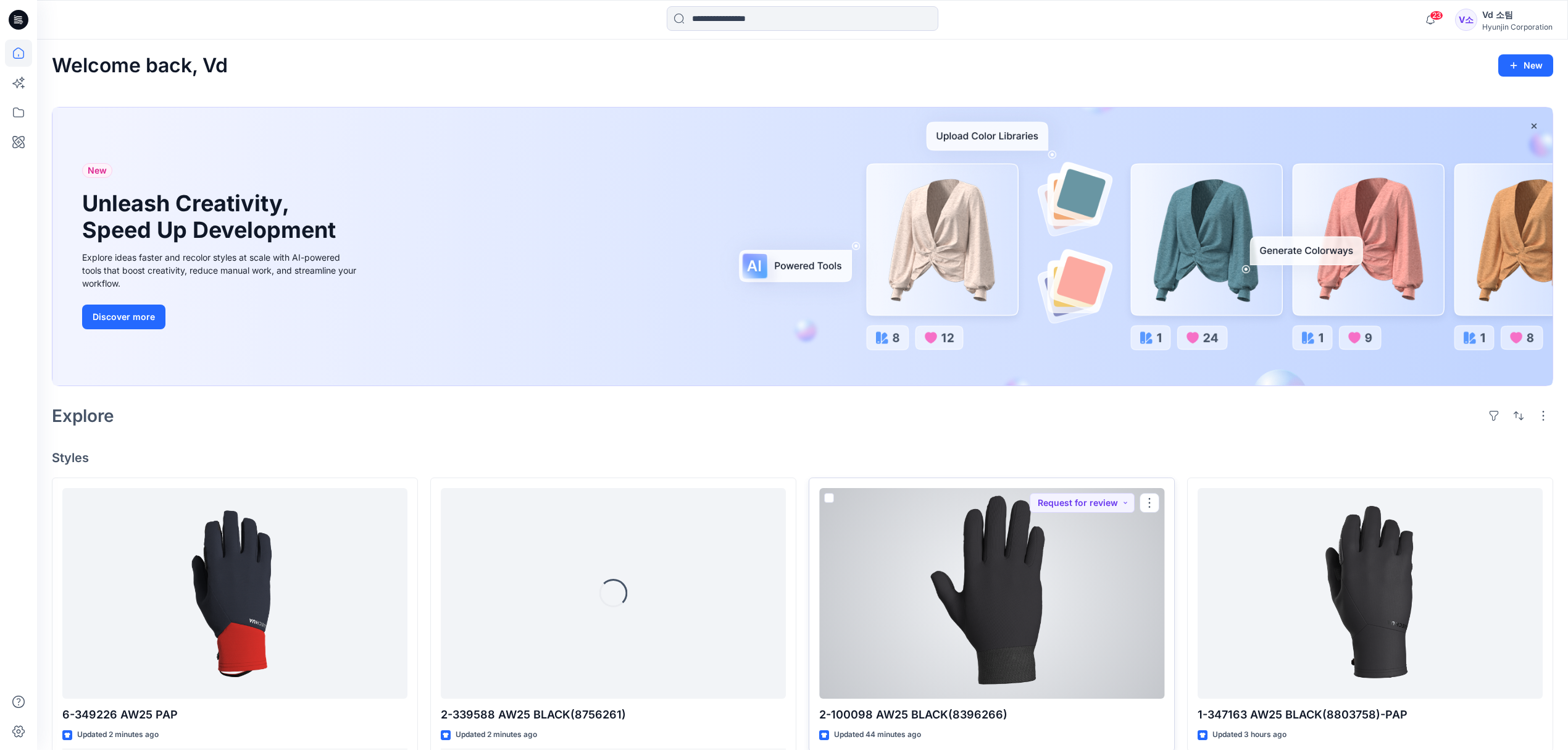
click at [993, 579] on div at bounding box center [992, 594] width 345 height 211
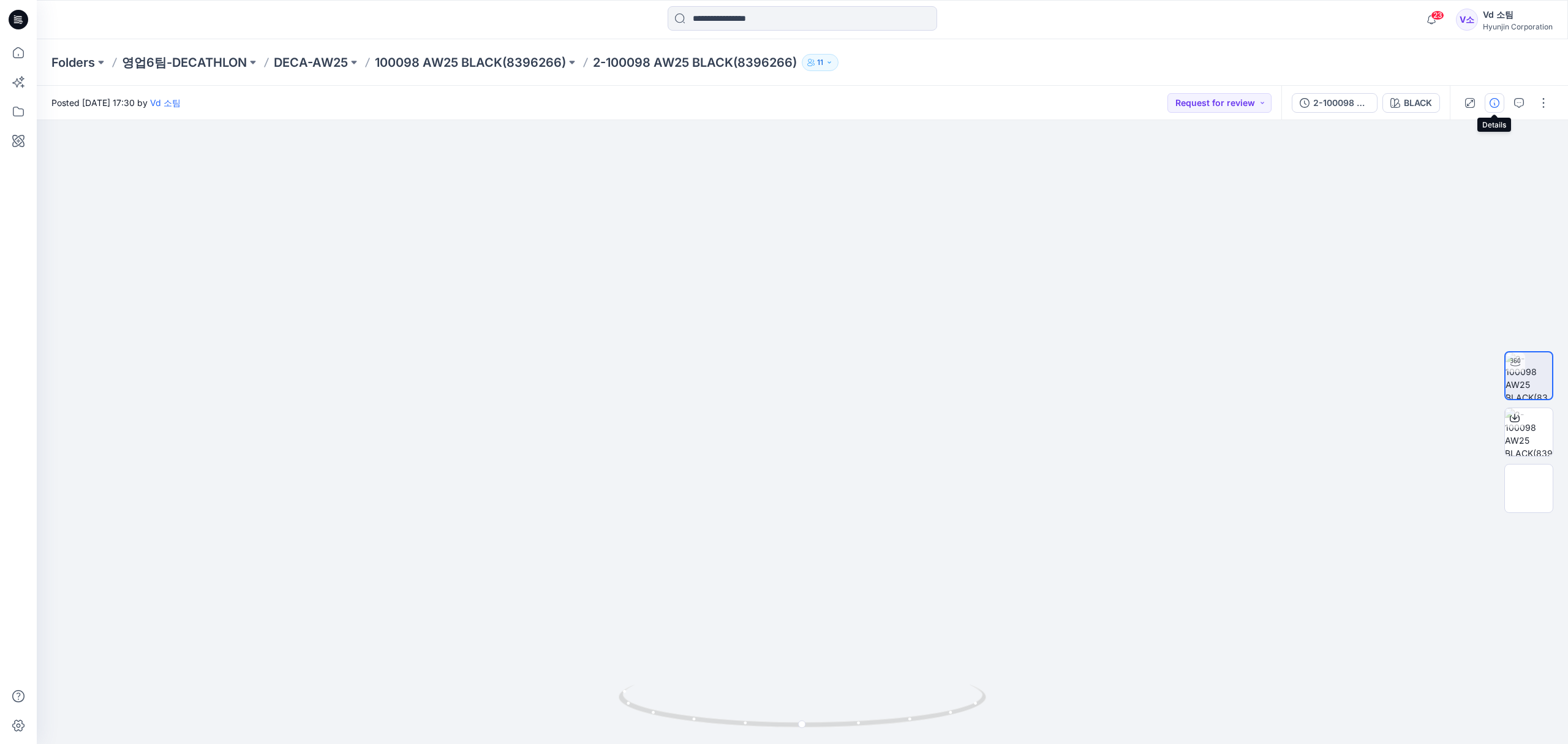
click at [1490, 104] on icon "button" at bounding box center [1494, 103] width 10 height 10
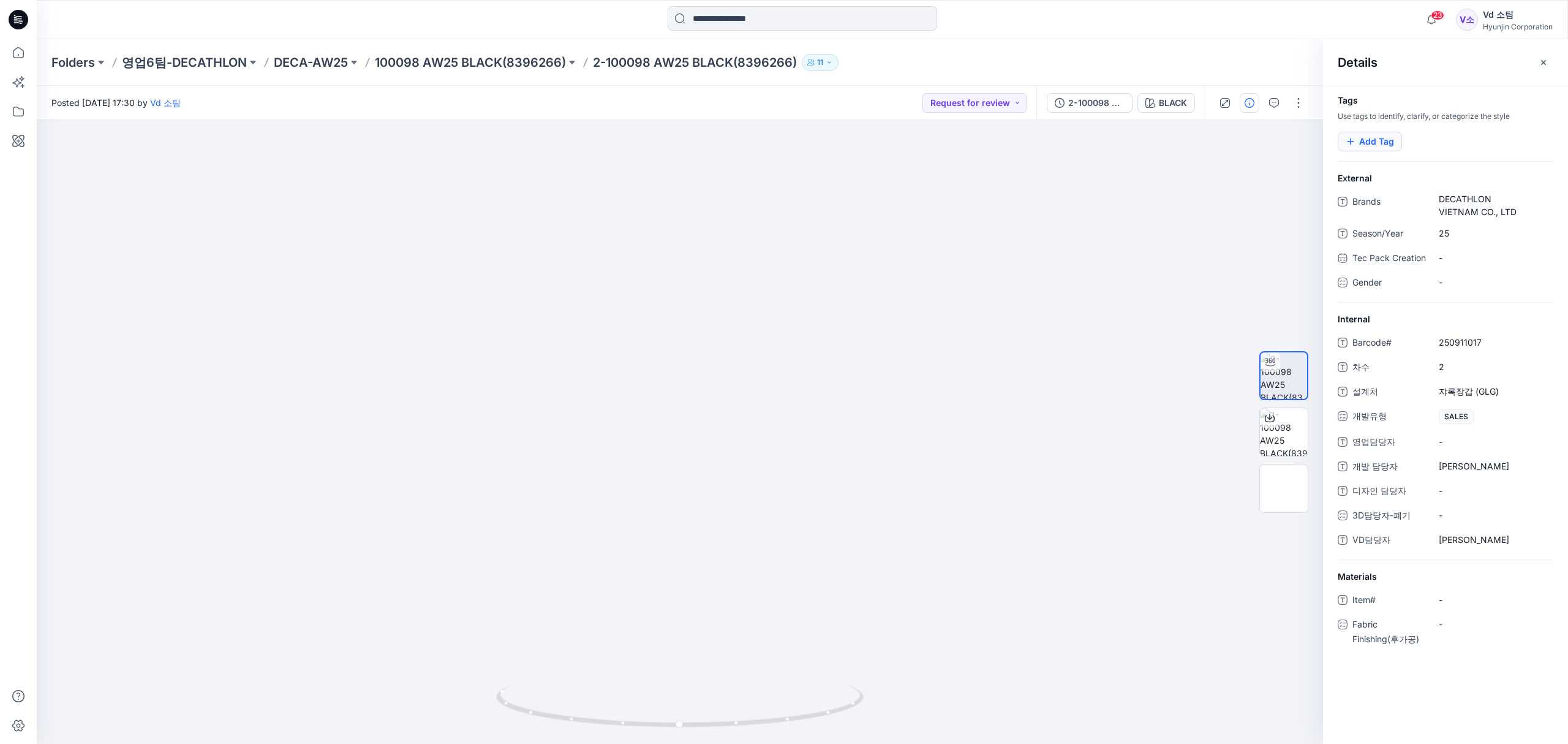
click at [1374, 143] on button "Add Tag" at bounding box center [1369, 141] width 64 height 20
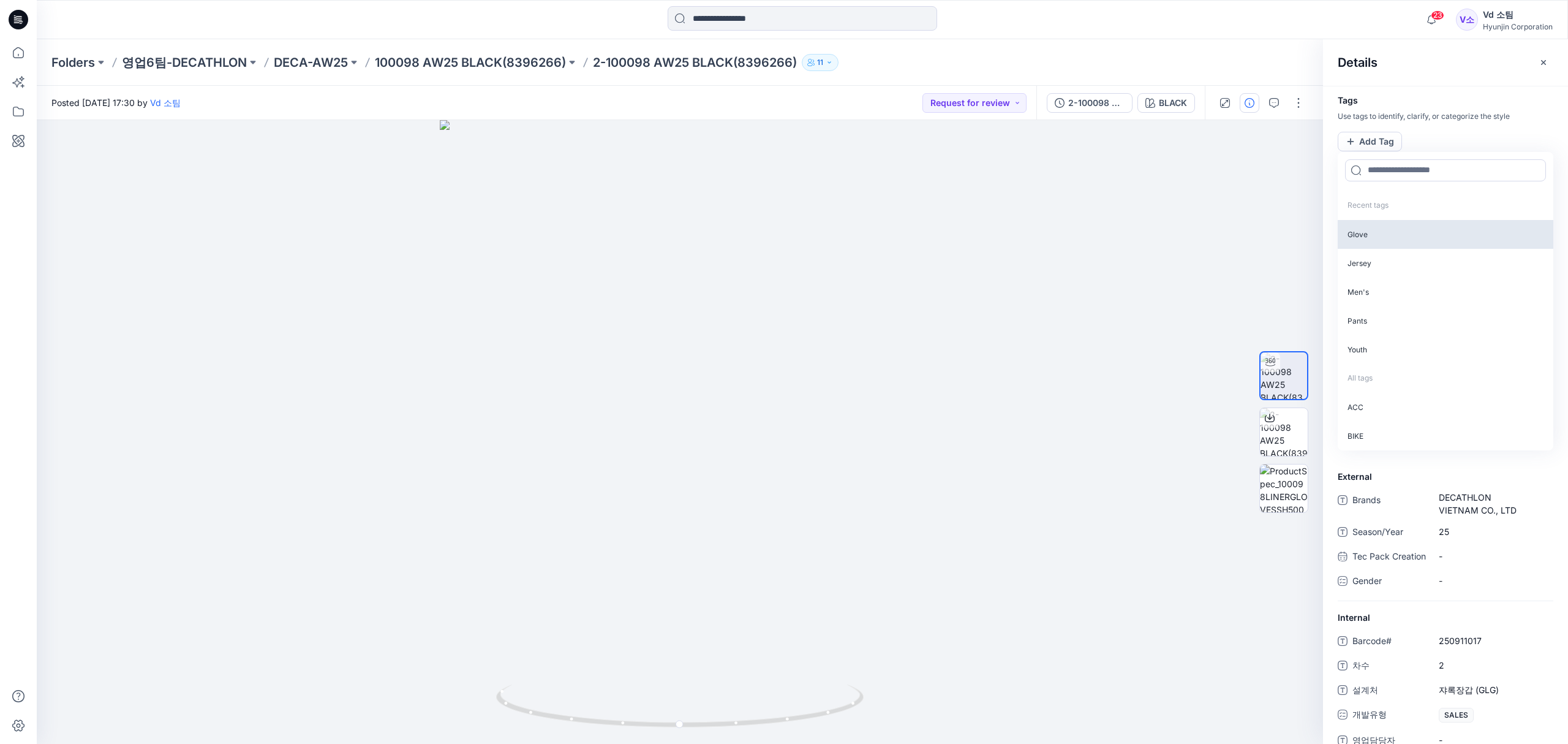
click at [1395, 239] on p "Glove" at bounding box center [1445, 234] width 215 height 29
click at [15, 48] on icon at bounding box center [19, 53] width 27 height 27
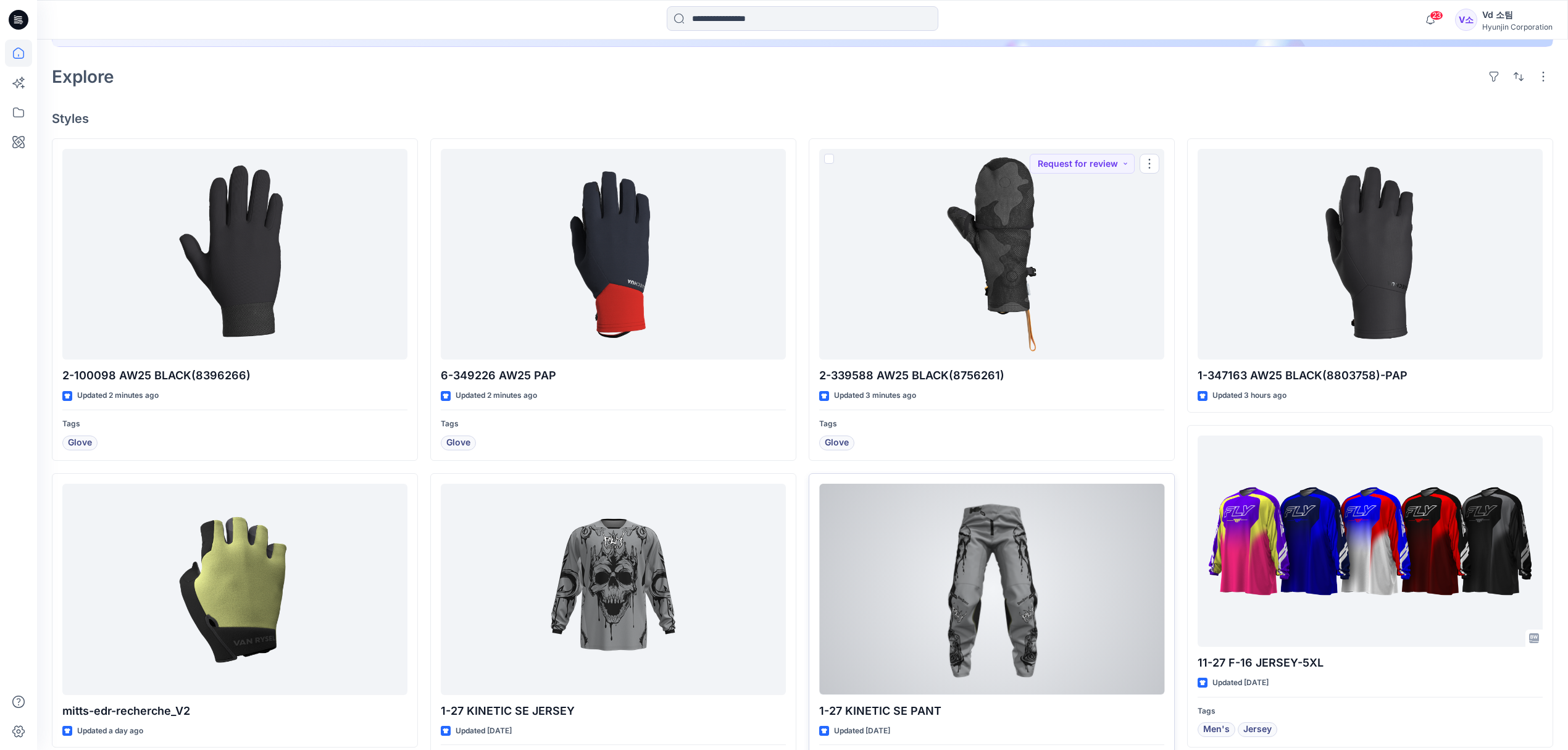
scroll to position [412, 0]
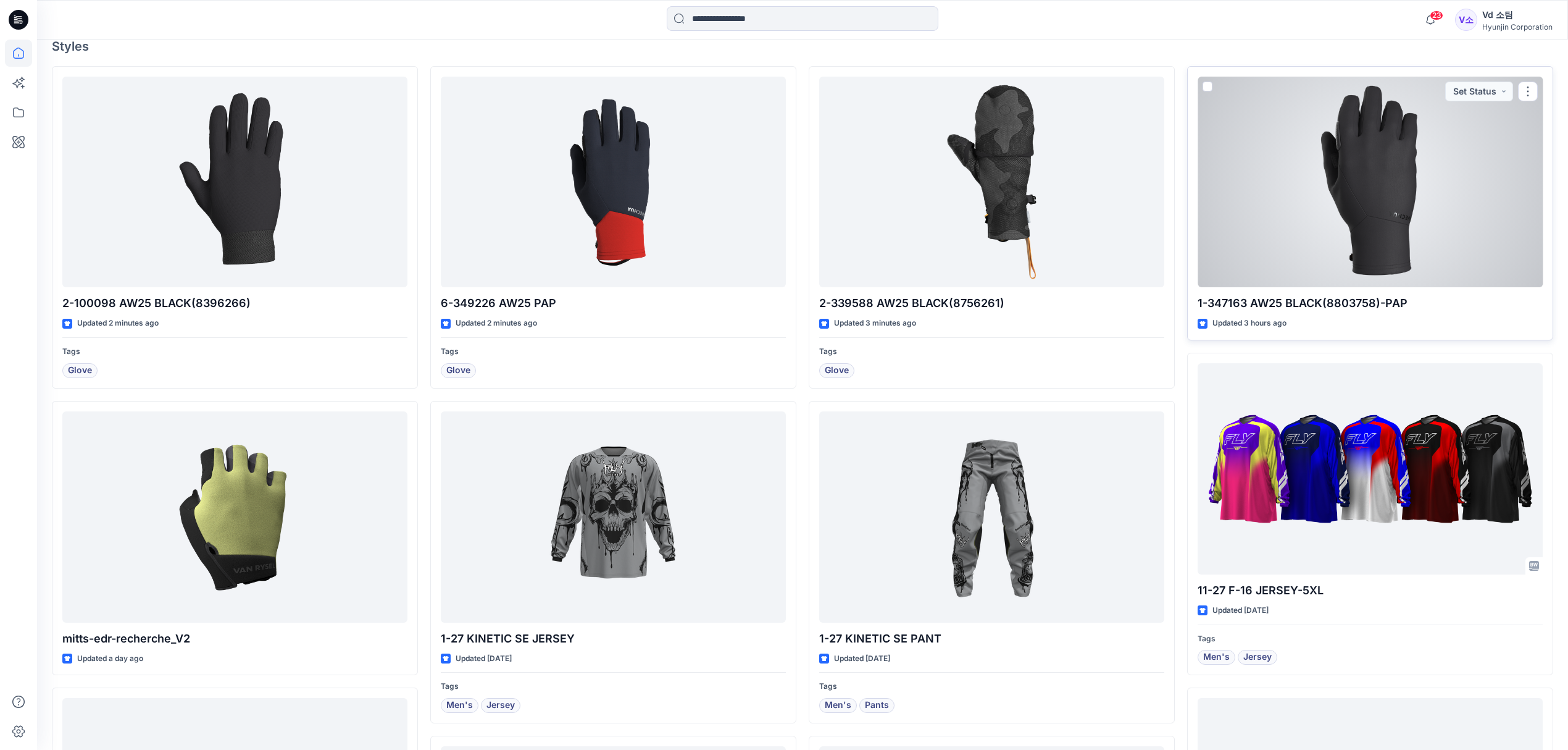
click at [1445, 173] on div at bounding box center [1370, 182] width 345 height 211
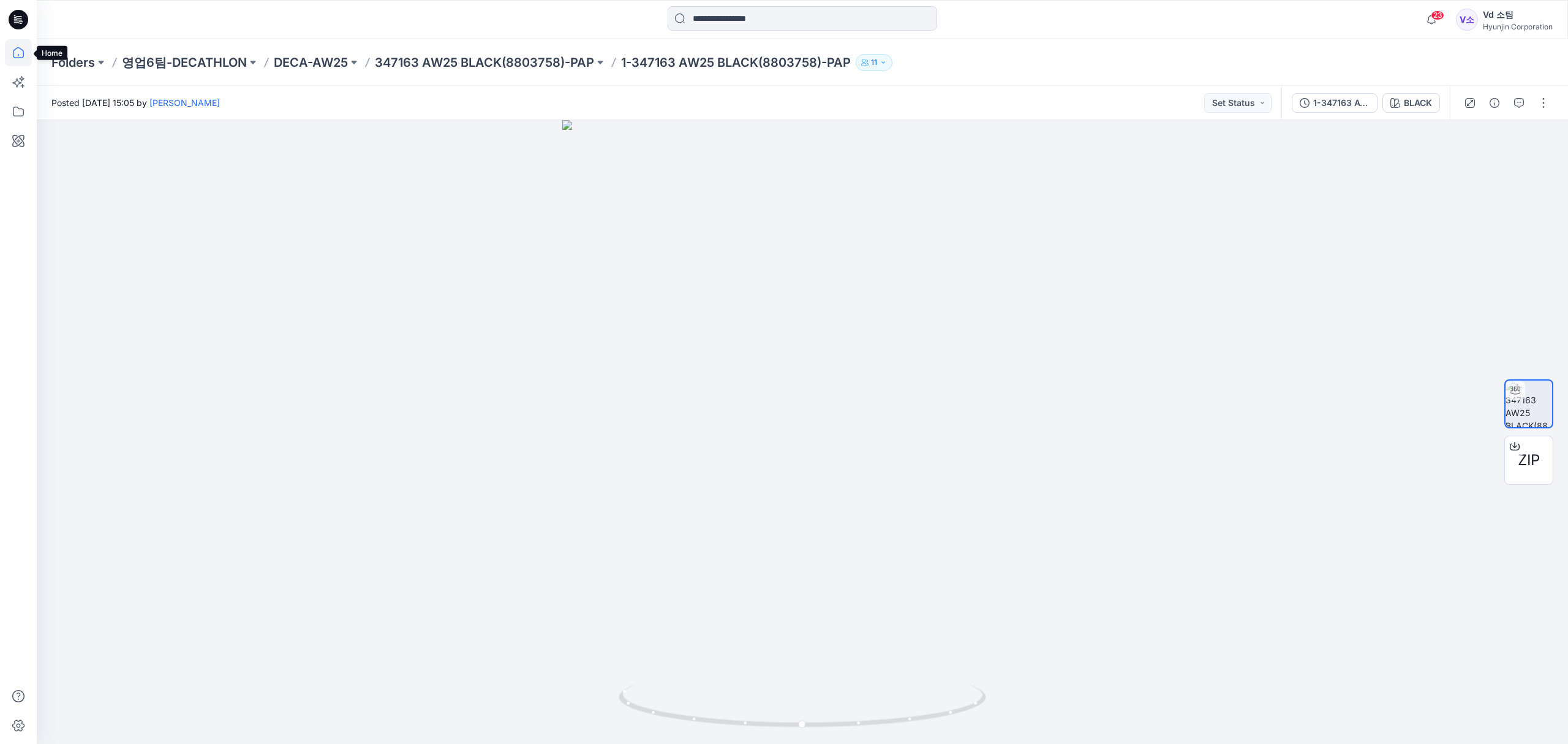
click at [18, 53] on icon at bounding box center [19, 53] width 27 height 27
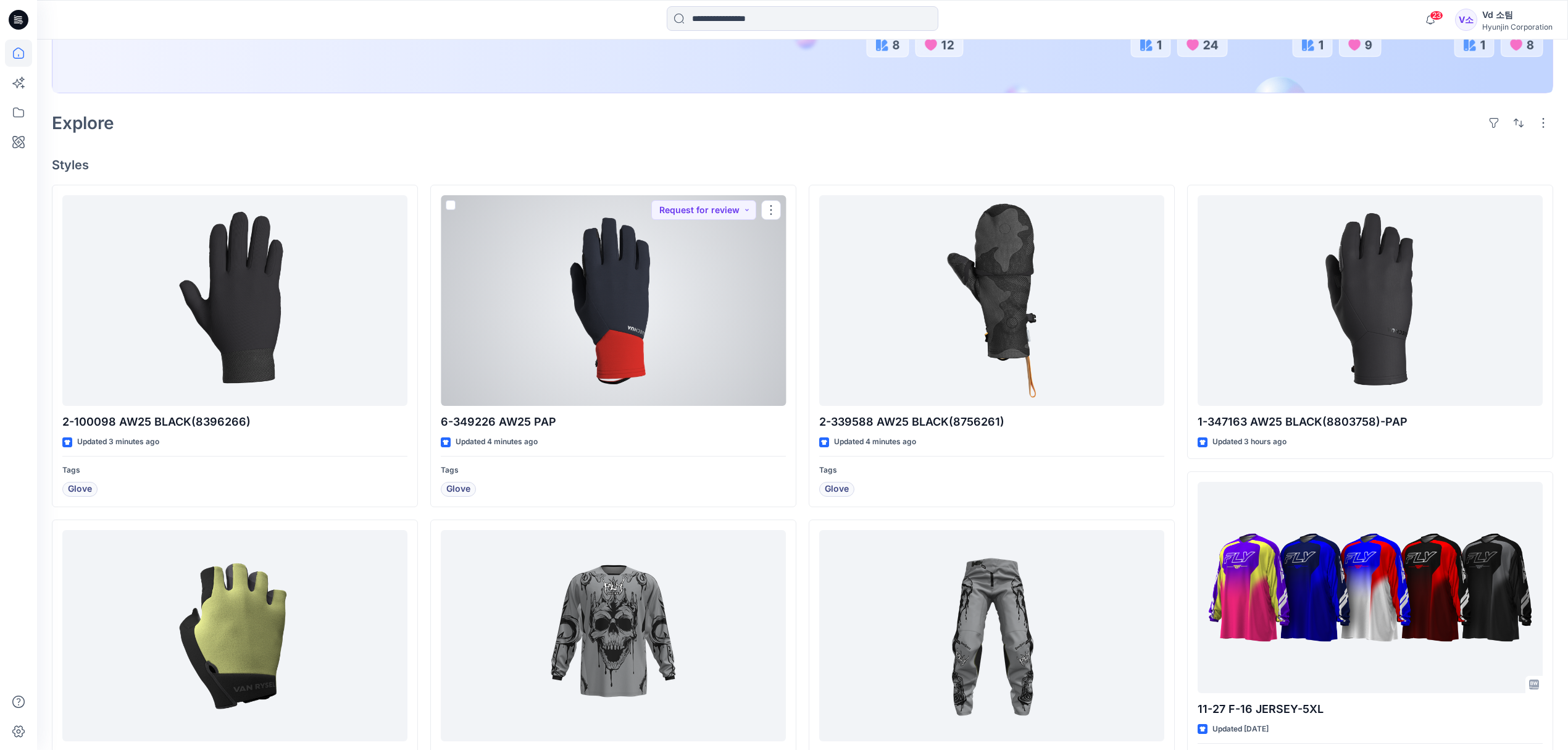
scroll to position [329, 0]
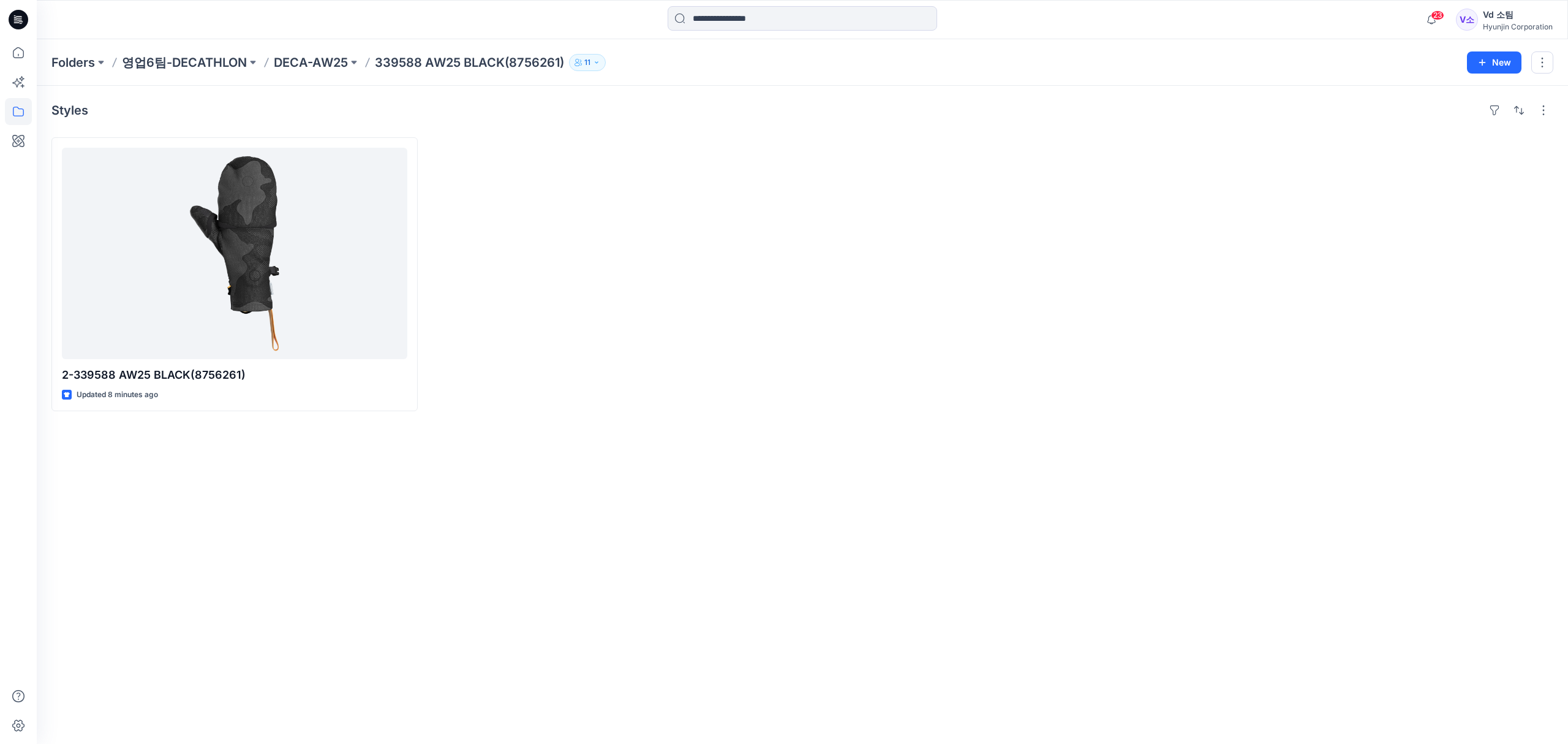
click at [681, 356] on div at bounding box center [613, 274] width 366 height 274
click at [520, 623] on div "Styles 2-339588 AW25 BLACK(8756261) Updated 8 minutes ago" at bounding box center [801, 415] width 1531 height 658
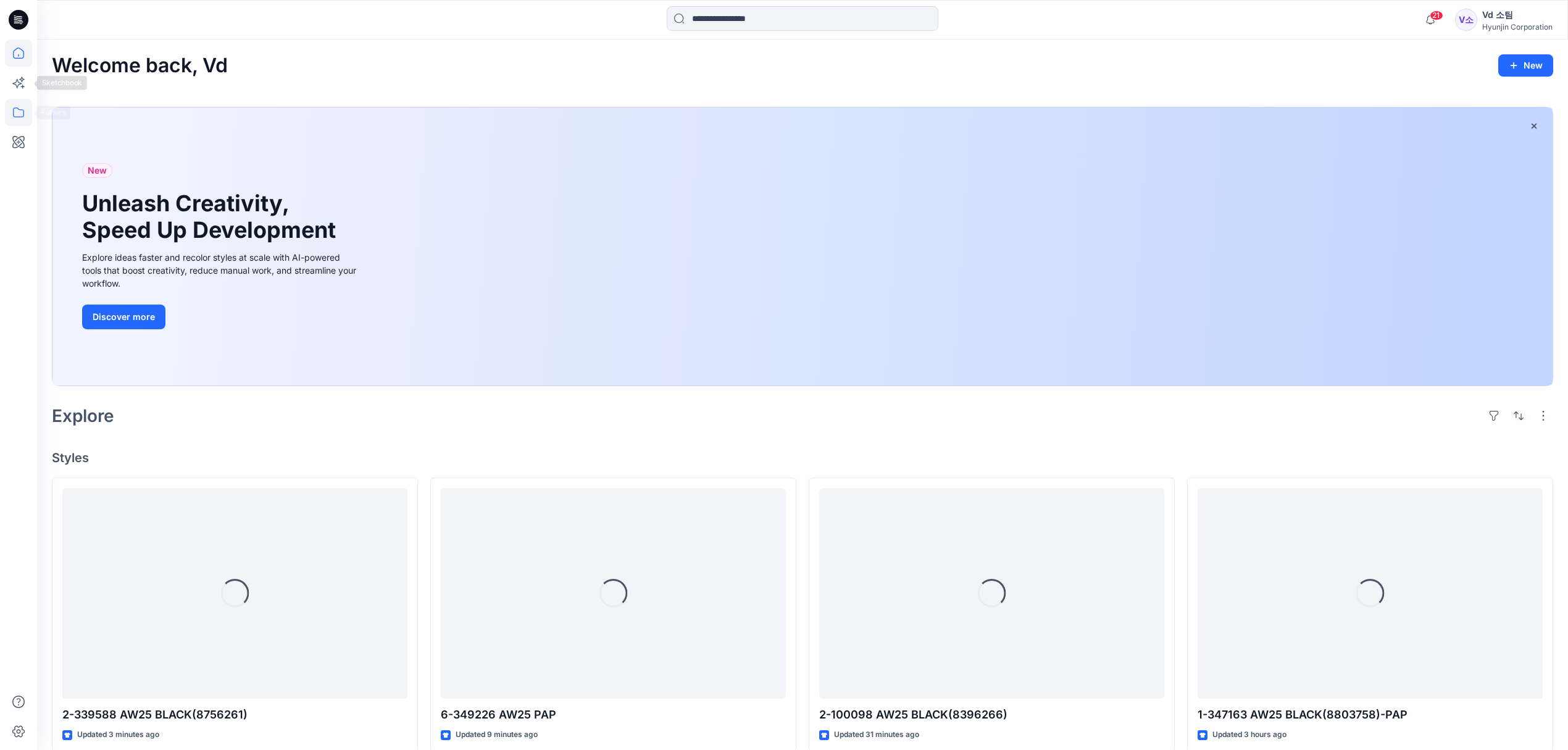
click at [13, 116] on icon at bounding box center [19, 113] width 27 height 27
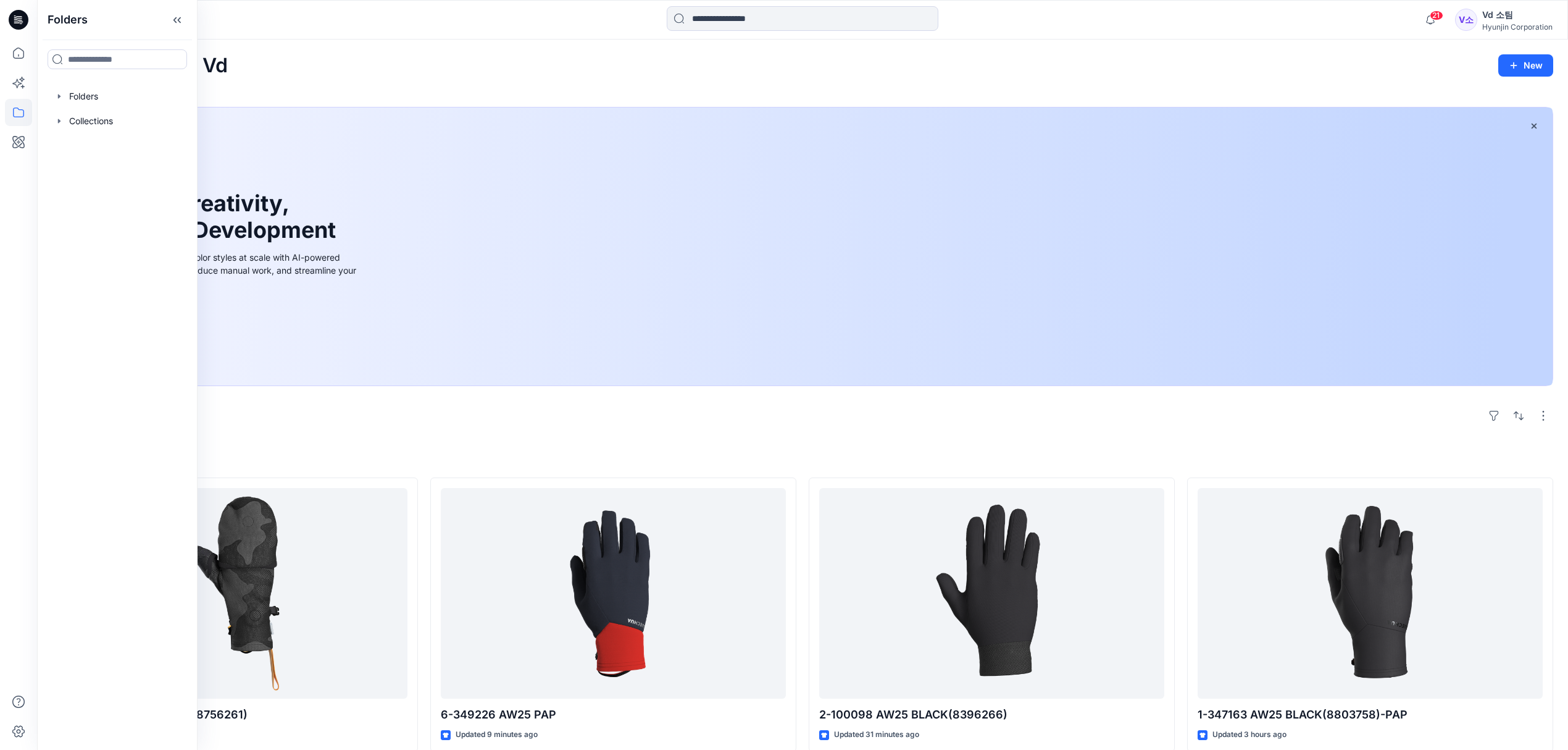
click at [119, 92] on div at bounding box center [118, 96] width 141 height 25
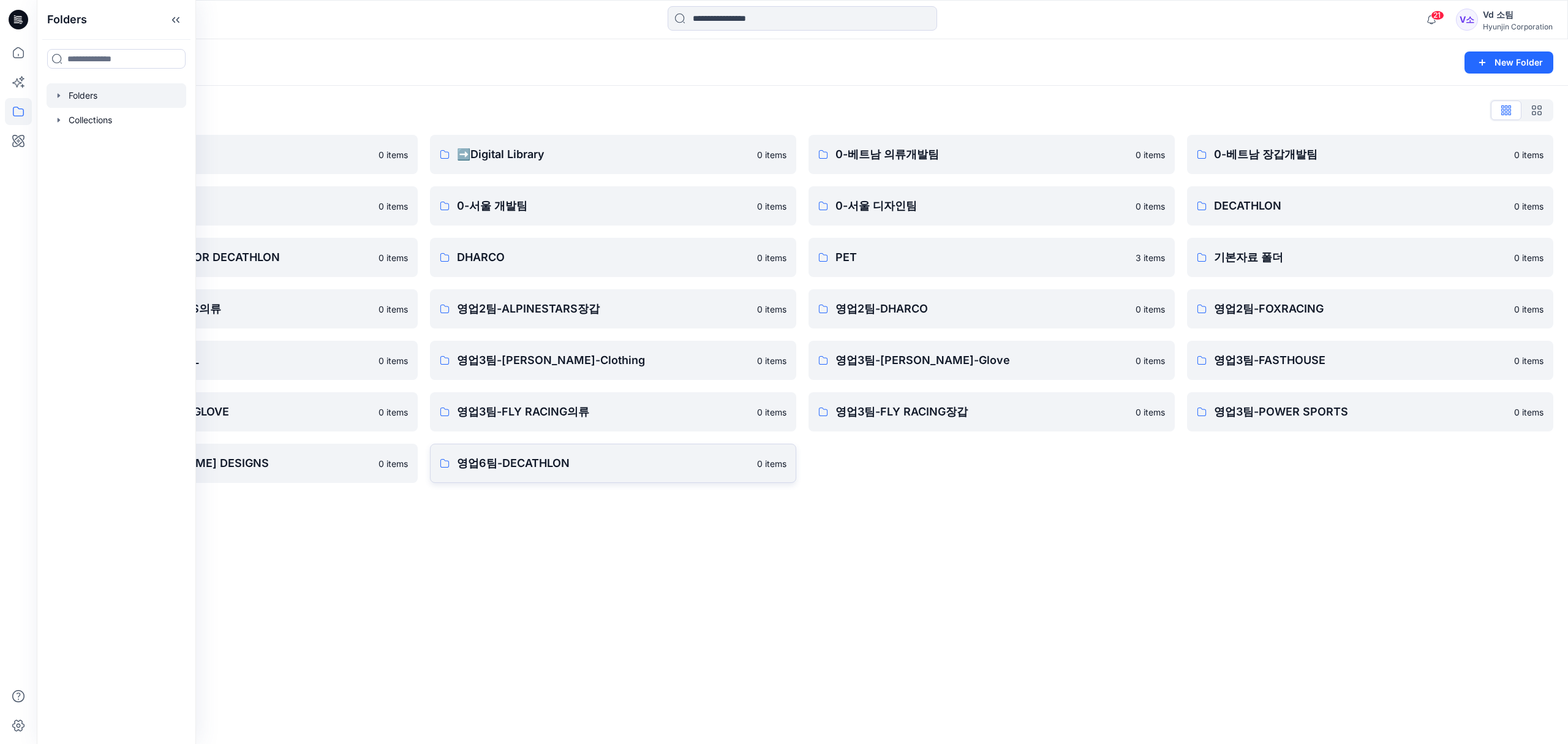
click at [526, 450] on link "영업6팀-DECATHLON 0 items" at bounding box center [613, 464] width 366 height 39
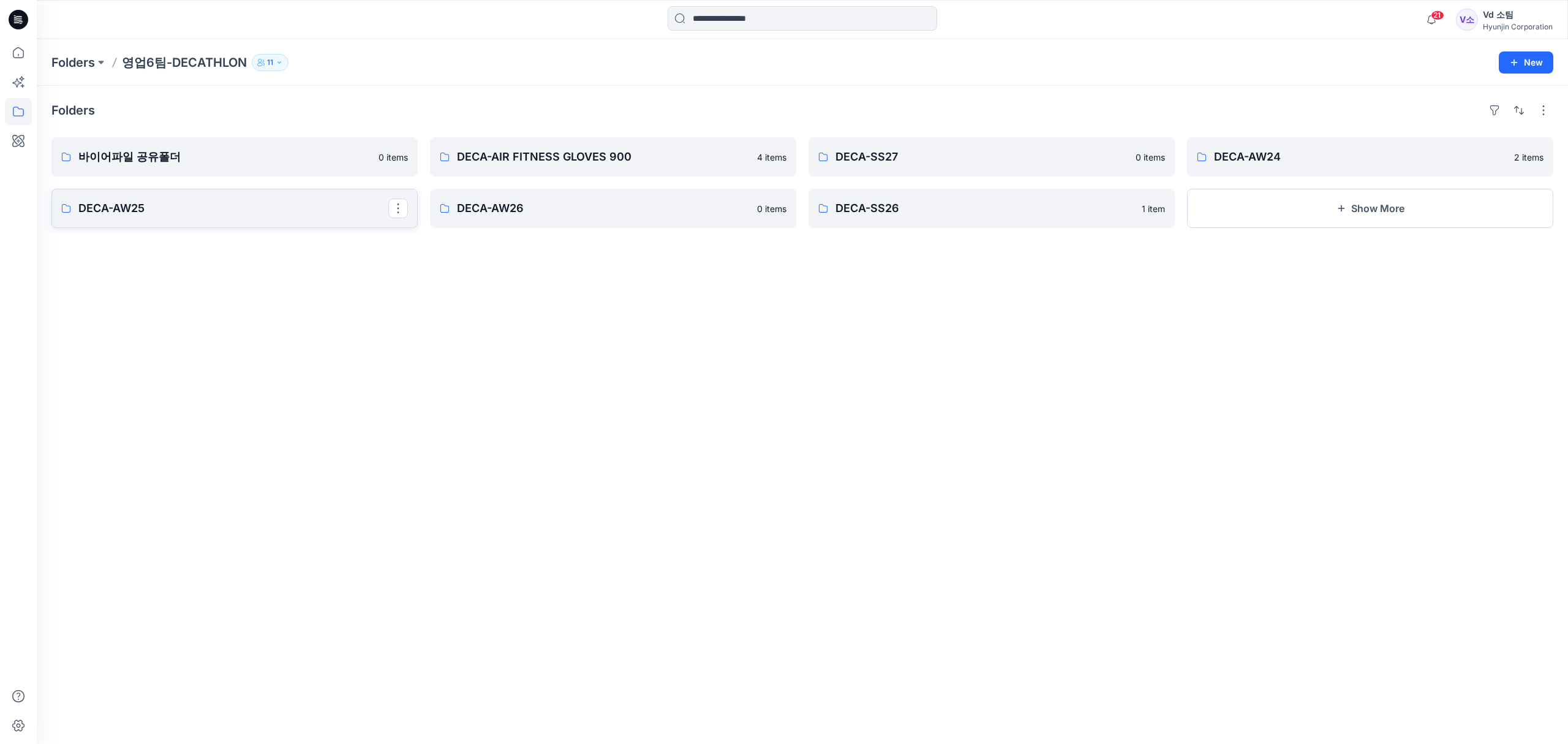
click at [219, 207] on p "DECA-AW25" at bounding box center [233, 208] width 310 height 17
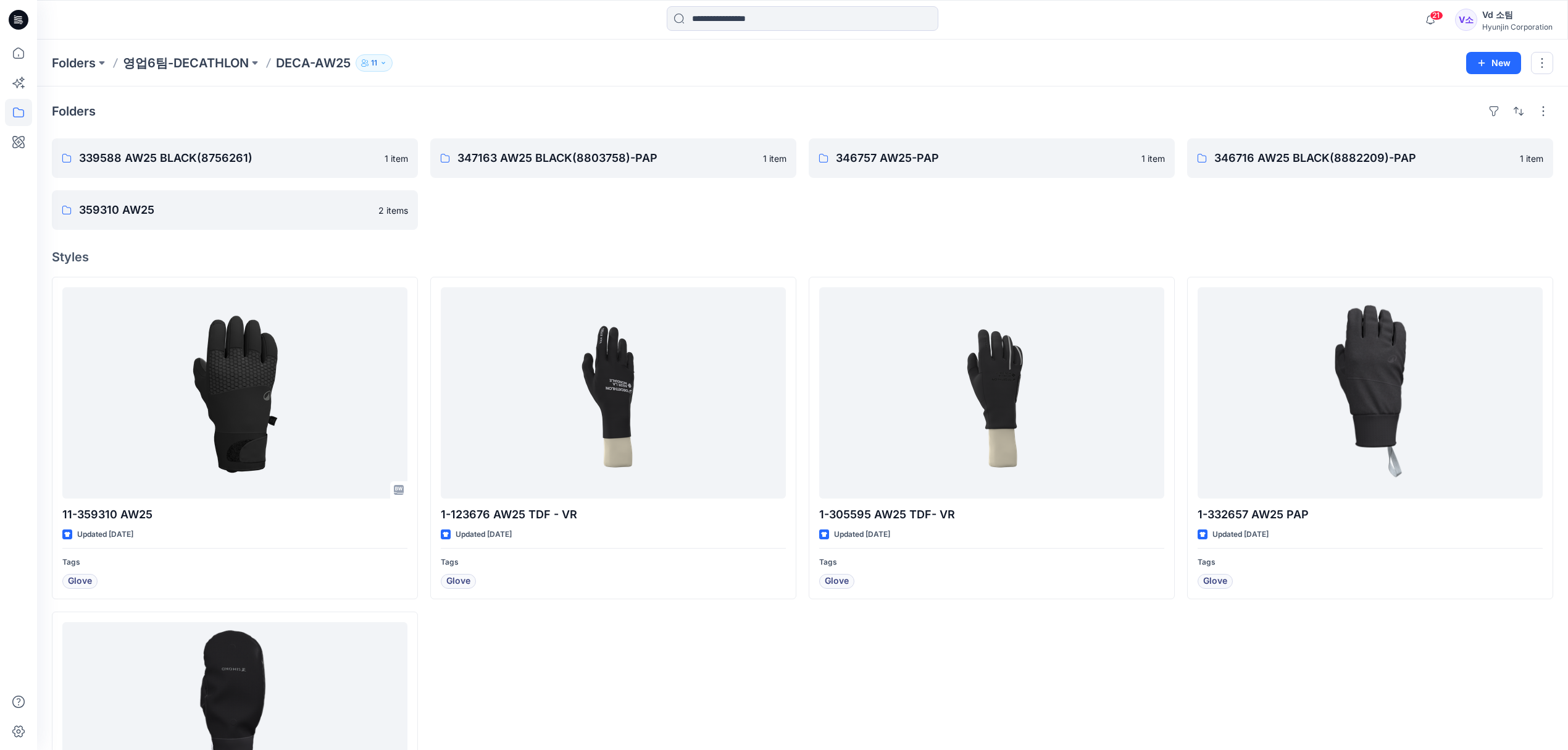
click at [549, 225] on div "347163 AW25 BLACK(8803758)-PAP 1 item" at bounding box center [613, 184] width 366 height 91
drag, startPoint x: 549, startPoint y: 225, endPoint x: 531, endPoint y: 205, distance: 26.9
click at [531, 205] on div "347163 AW25 BLACK(8803758)-PAP 1 item" at bounding box center [613, 184] width 366 height 91
click at [1502, 57] on button "New" at bounding box center [1494, 63] width 55 height 22
click at [1490, 116] on button "New Folder" at bounding box center [1466, 118] width 106 height 23
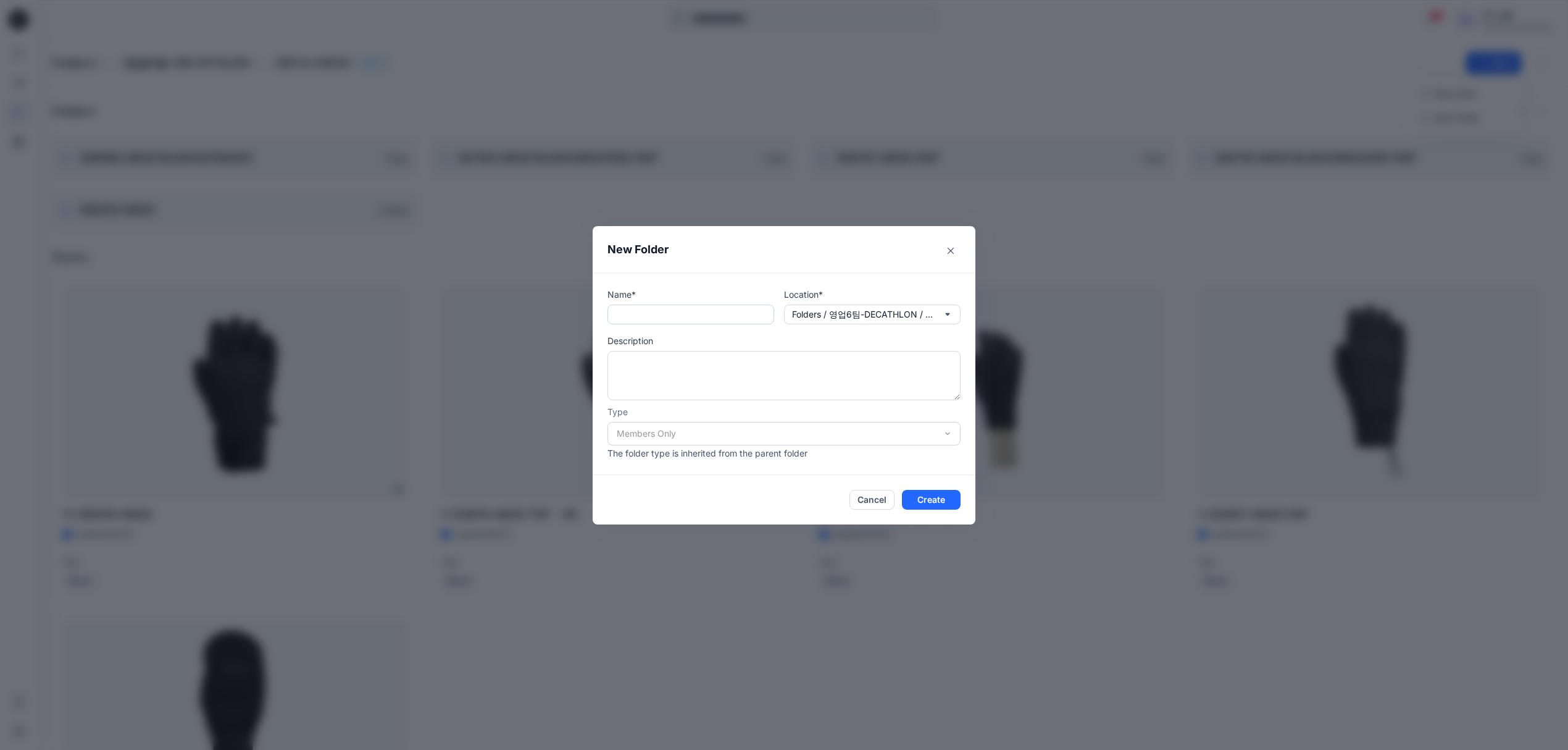
click at [714, 318] on input "text" at bounding box center [690, 314] width 167 height 20
paste input "**********"
type input "**********"
click at [925, 497] on button "Create" at bounding box center [931, 499] width 58 height 20
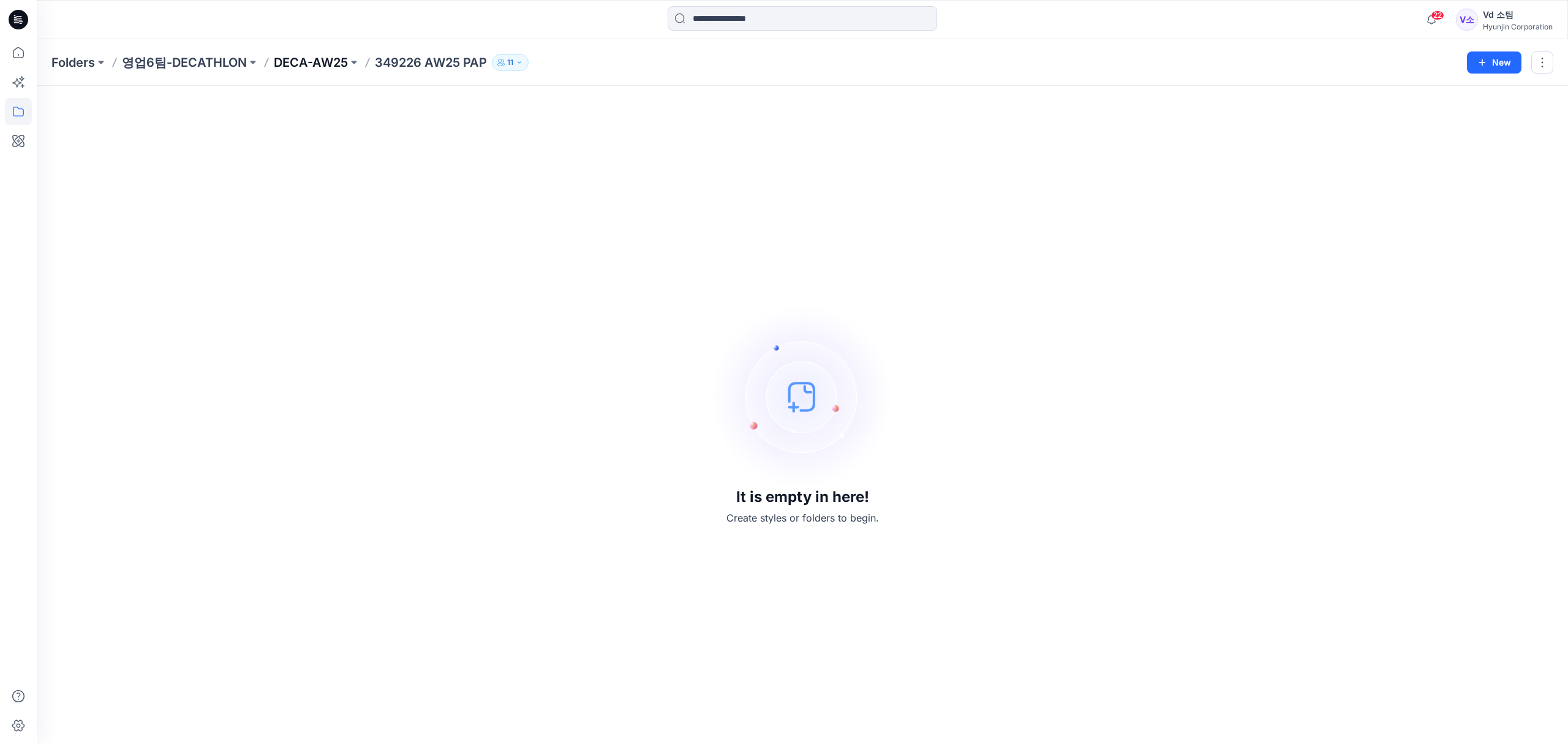
click at [311, 61] on p "DECA-AW25" at bounding box center [310, 62] width 74 height 17
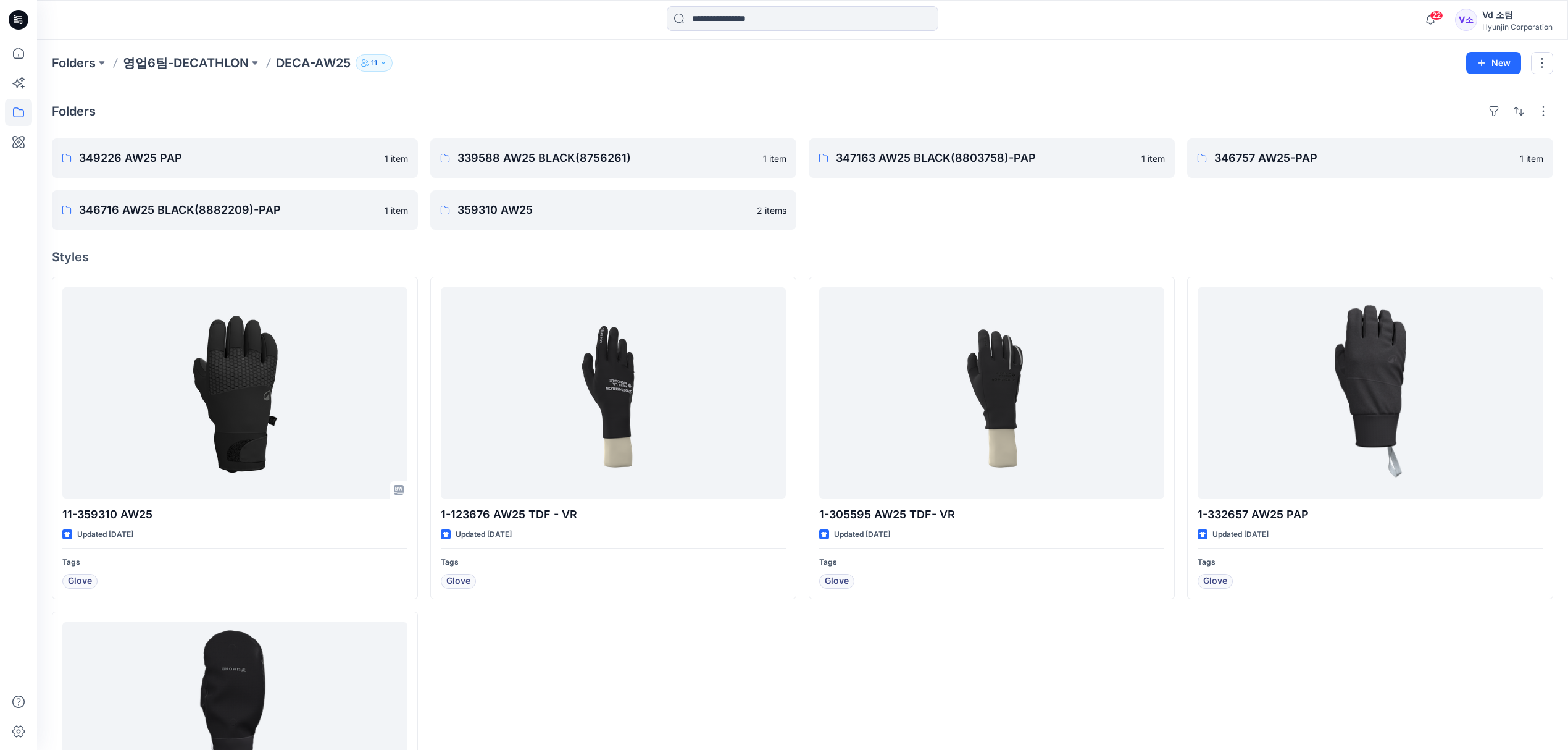
click at [933, 223] on div "347163 AW25 BLACK(8803758)-PAP 1 item" at bounding box center [992, 184] width 366 height 91
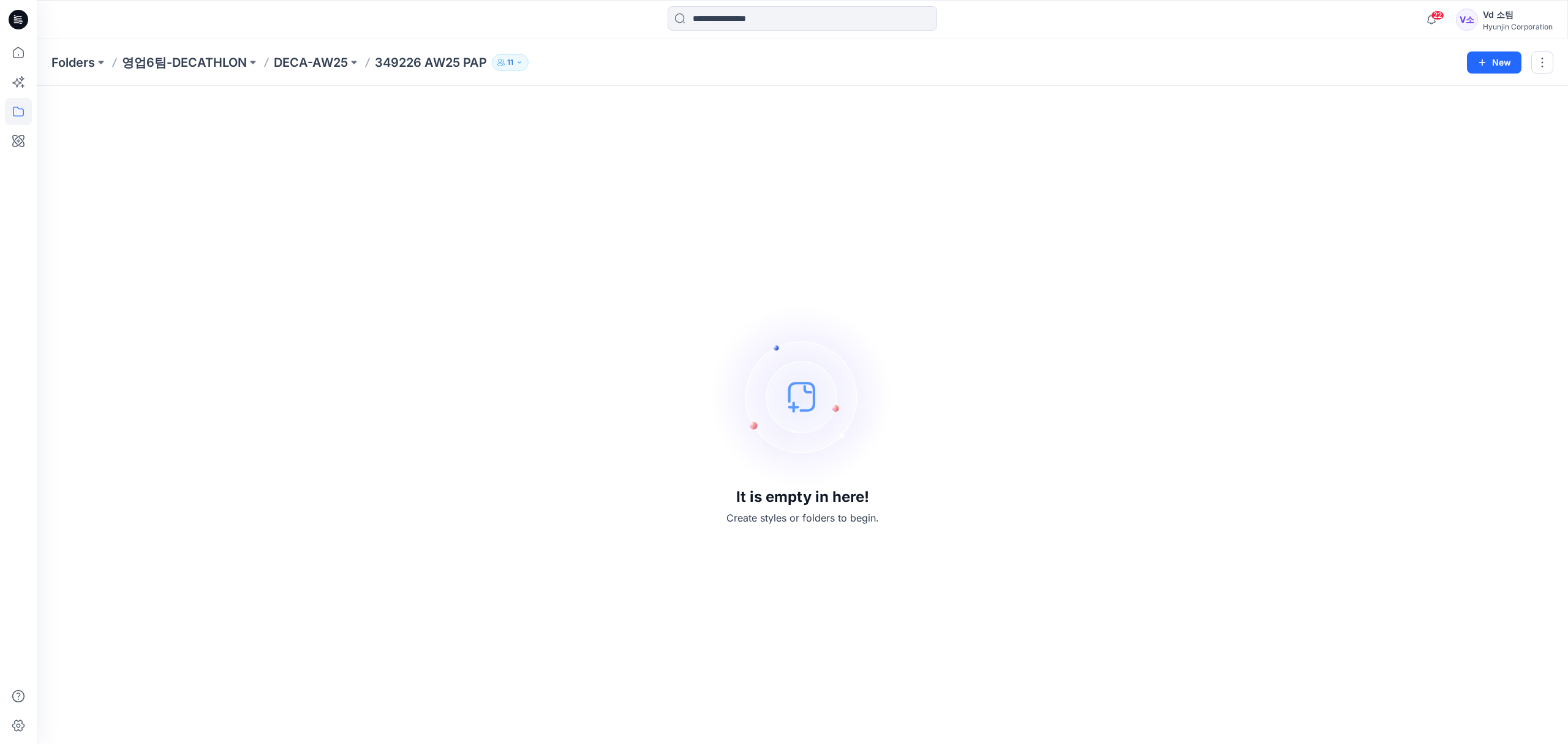
click at [527, 224] on div "It is empty in here! Create styles or folders to begin." at bounding box center [801, 415] width 1502 height 629
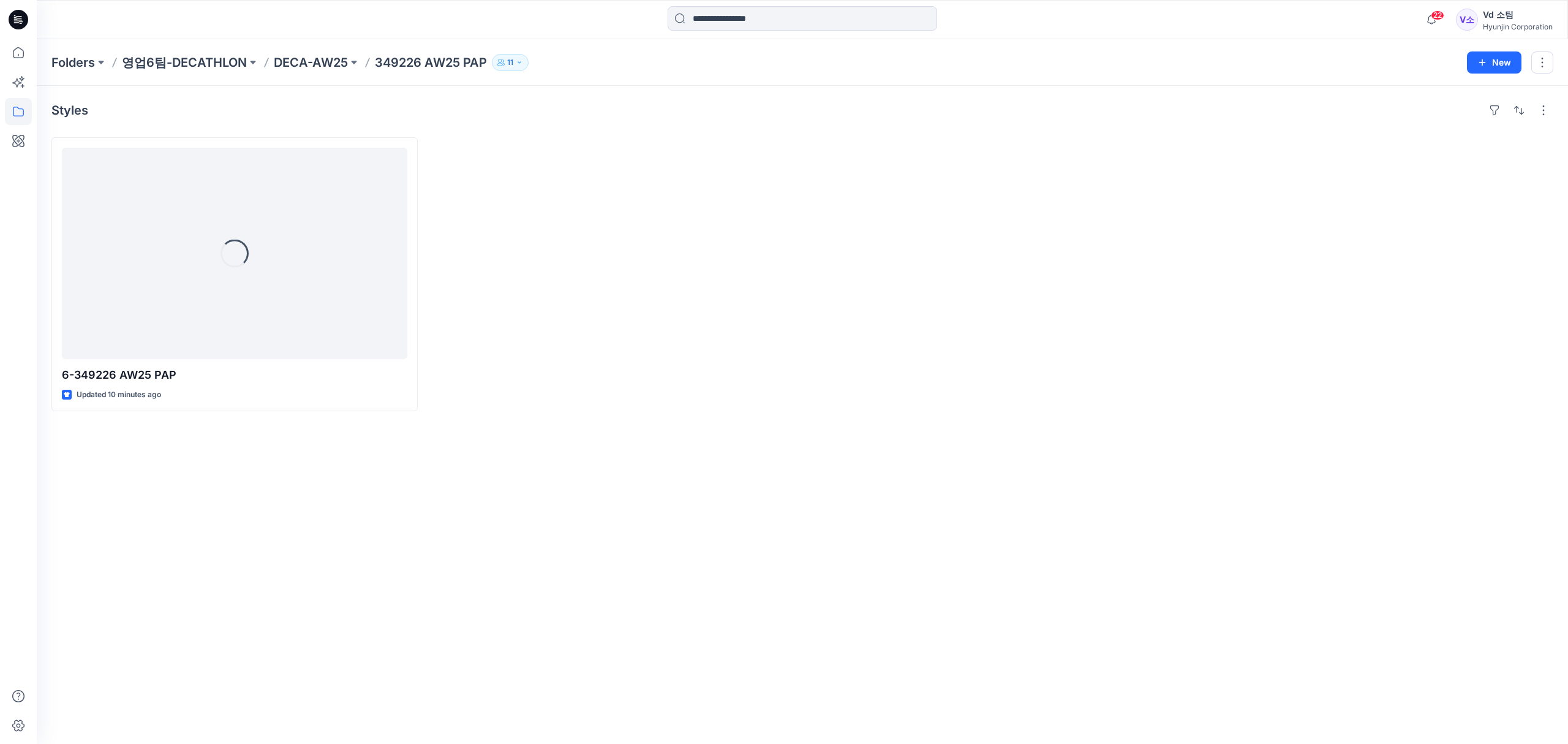
click at [740, 202] on div at bounding box center [613, 274] width 366 height 274
click at [495, 374] on div at bounding box center [613, 274] width 366 height 274
click at [464, 589] on div "Styles 6-349226 AW25 PAP Updated 15 minutes ago" at bounding box center [801, 415] width 1531 height 658
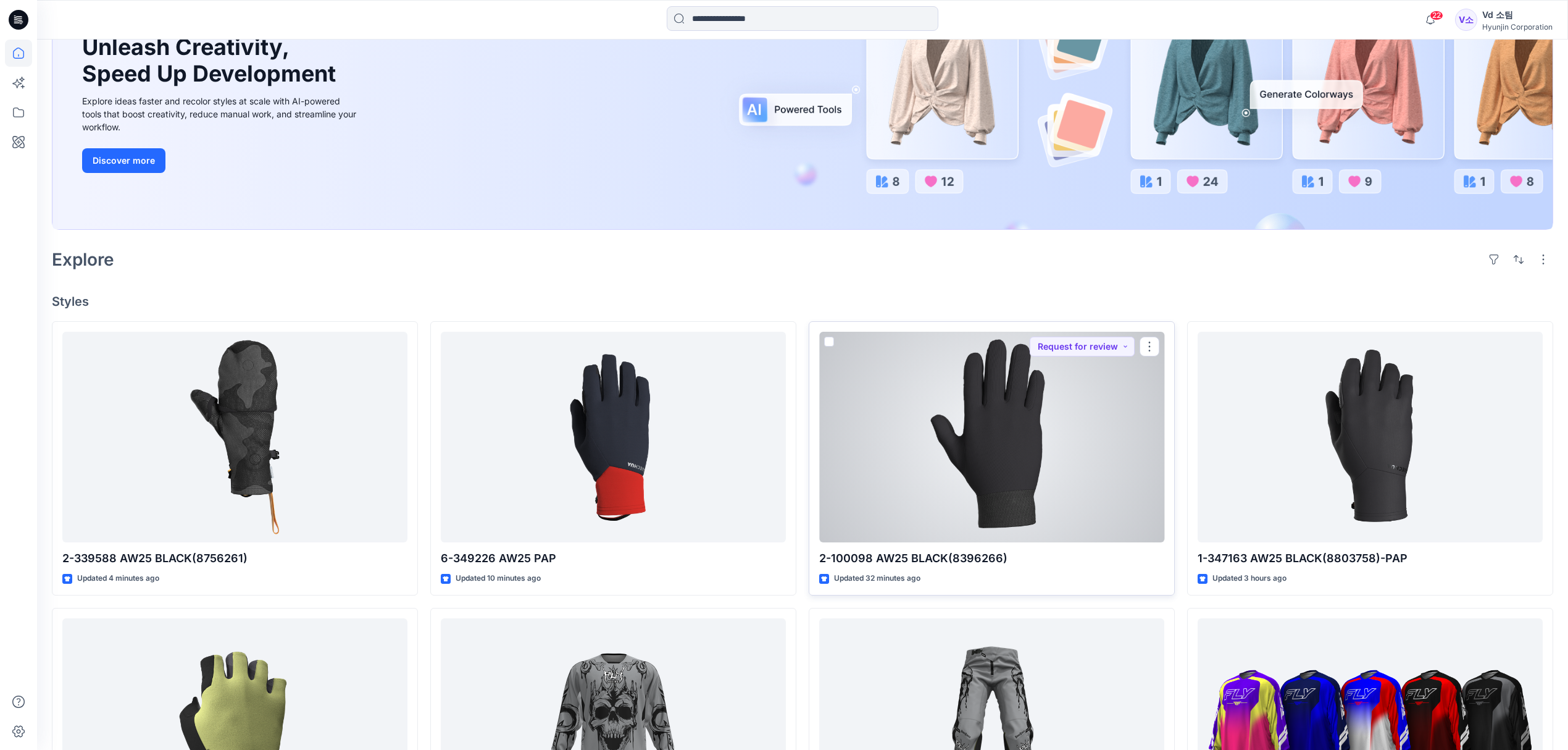
scroll to position [164, 0]
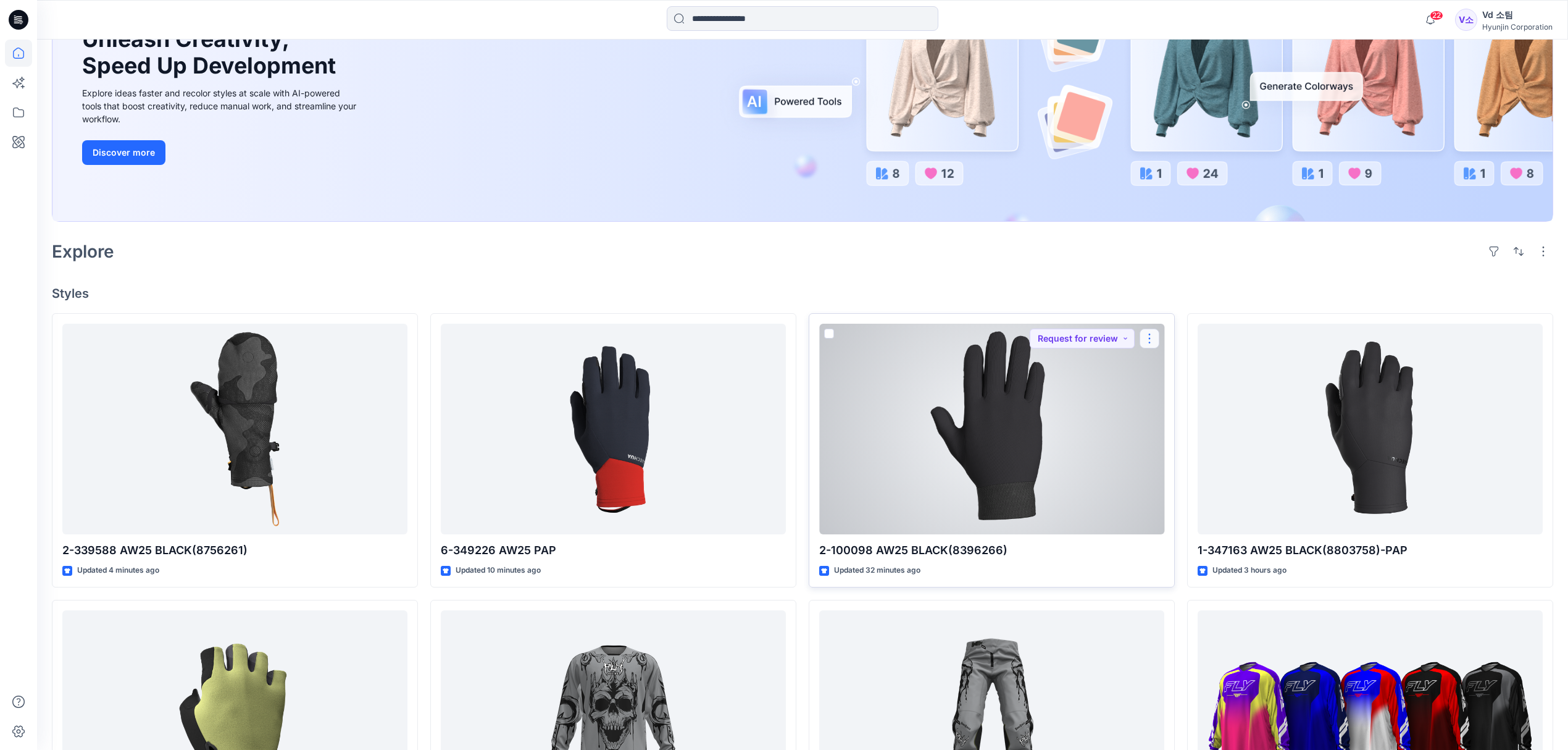
click at [1154, 339] on button "button" at bounding box center [1149, 338] width 20 height 20
click at [1041, 442] on div at bounding box center [992, 430] width 345 height 211
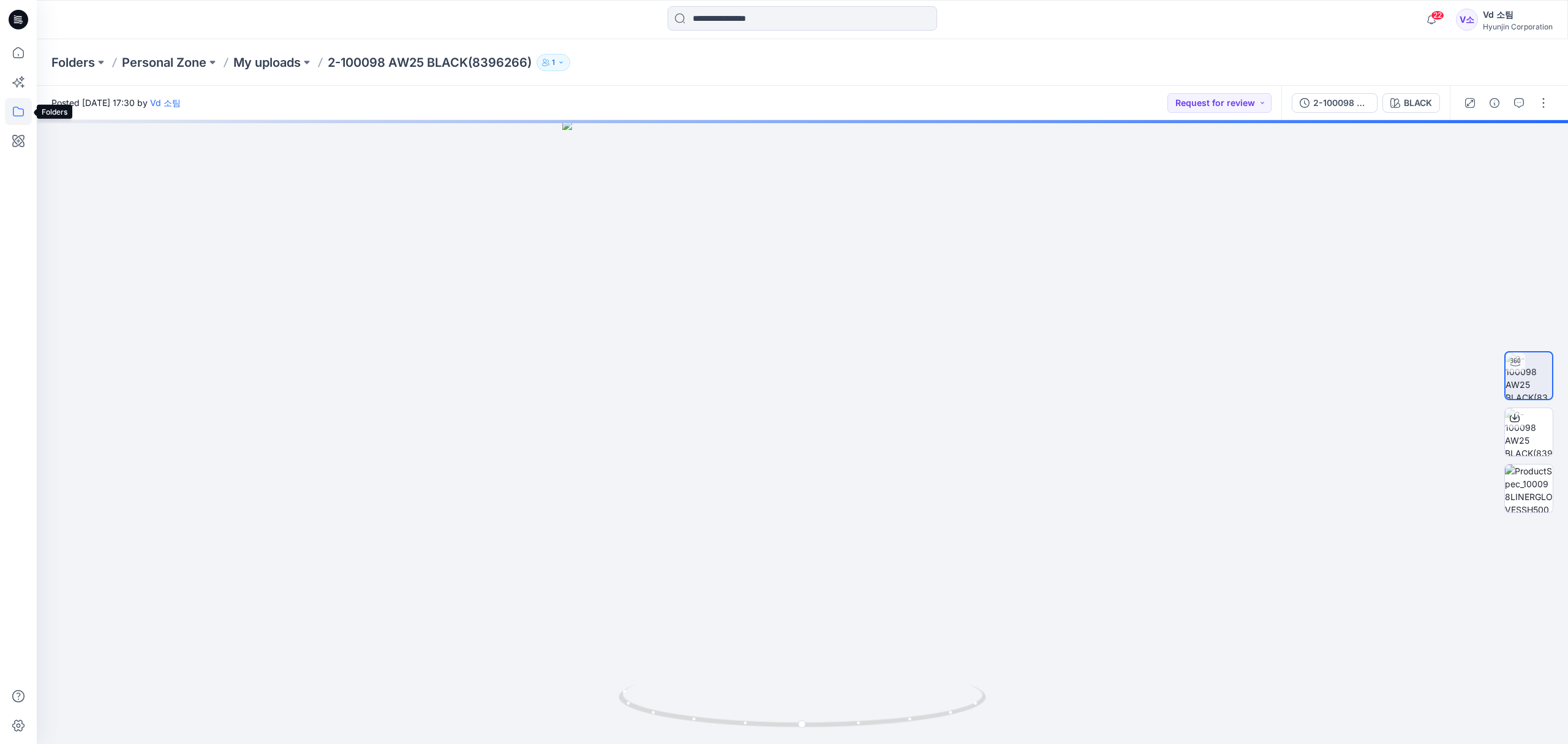
click at [13, 114] on icon at bounding box center [18, 112] width 11 height 10
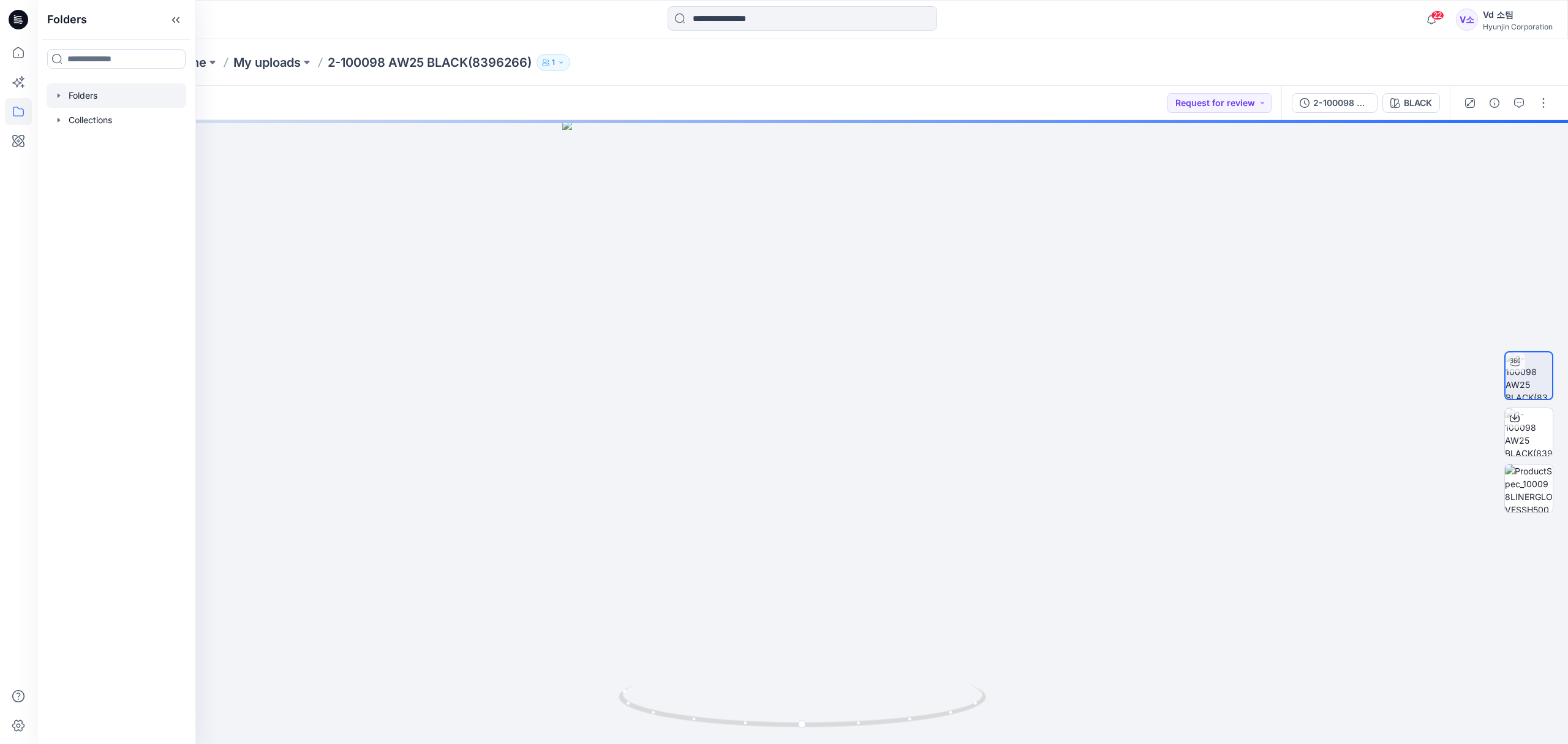
click at [114, 96] on div at bounding box center [117, 95] width 140 height 25
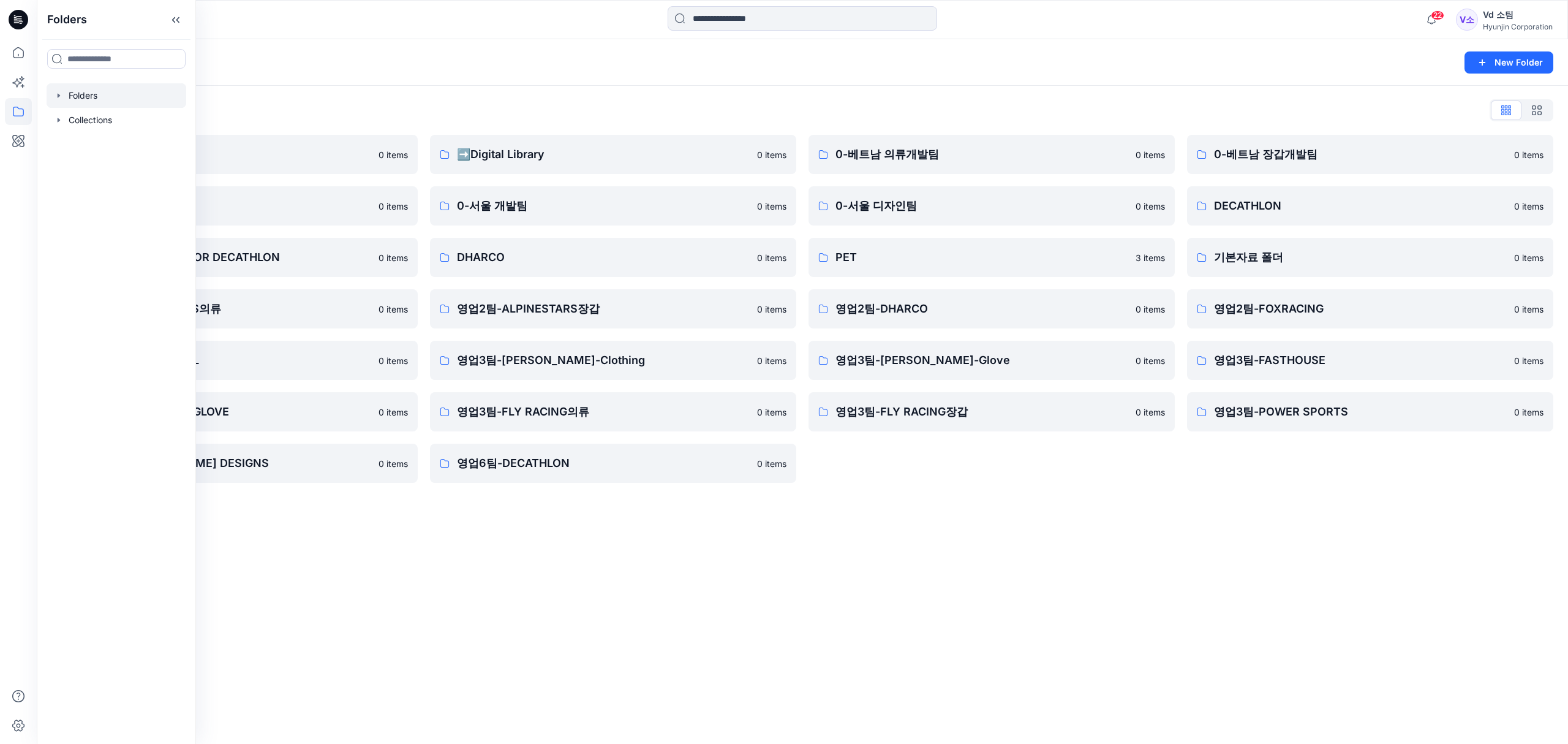
click at [959, 557] on div "Folders New Folder Folders List ♻️Project 0 items 0-본사VD 0 items DESIGN PROPOSA…" at bounding box center [801, 391] width 1531 height 705
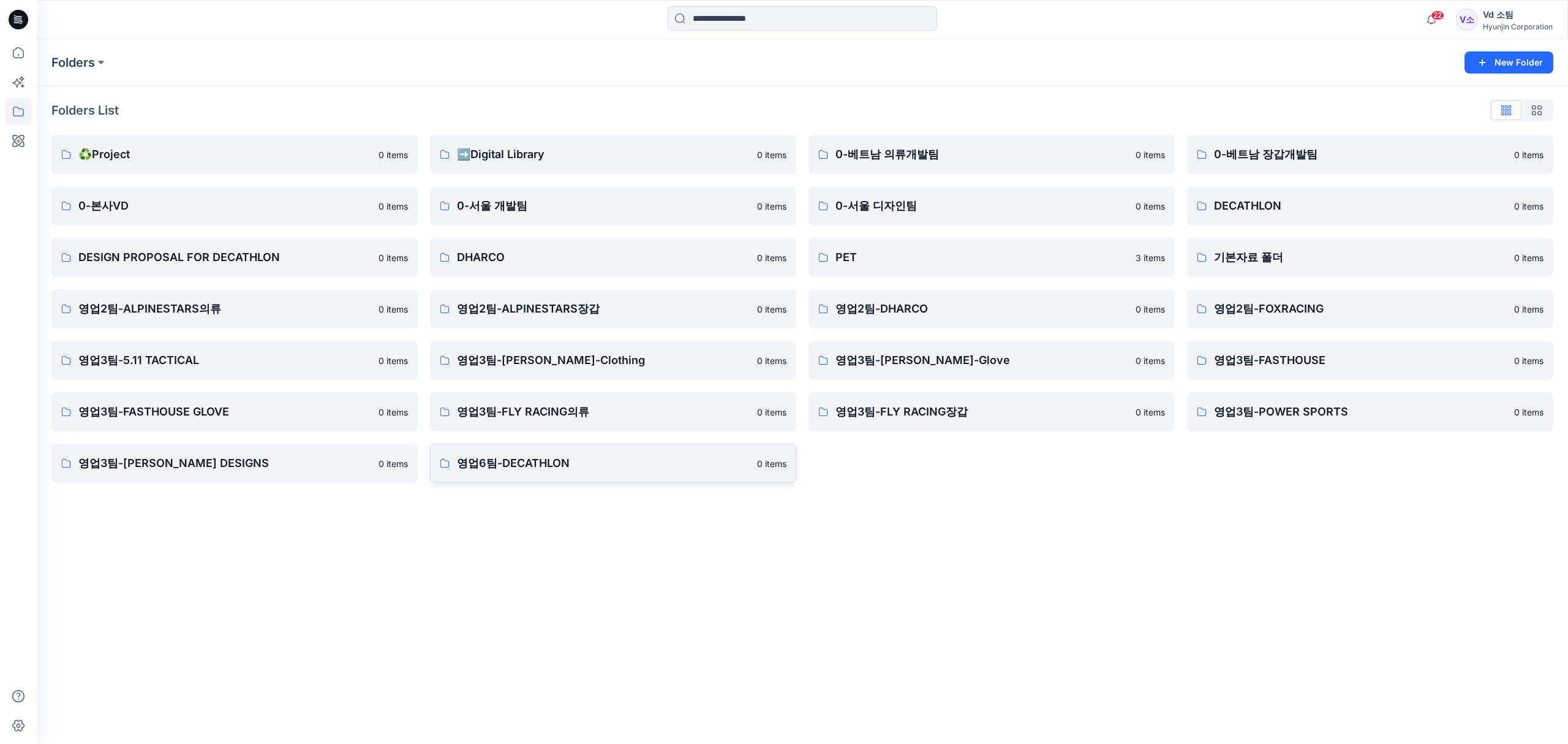
click at [637, 471] on p "영업6팀-DECATHLON" at bounding box center [603, 463] width 293 height 17
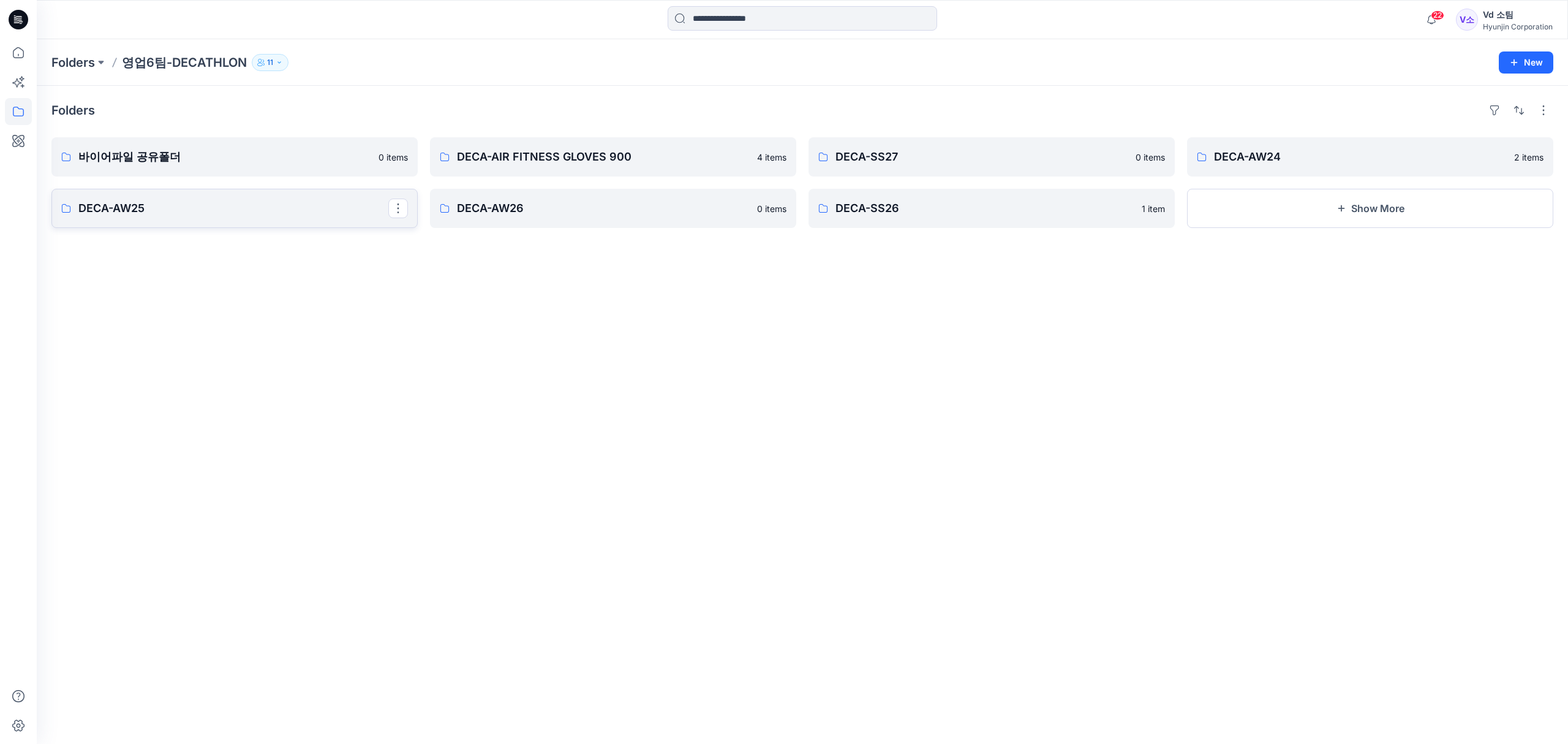
click at [268, 218] on link "DECA-AW25" at bounding box center [234, 208] width 366 height 39
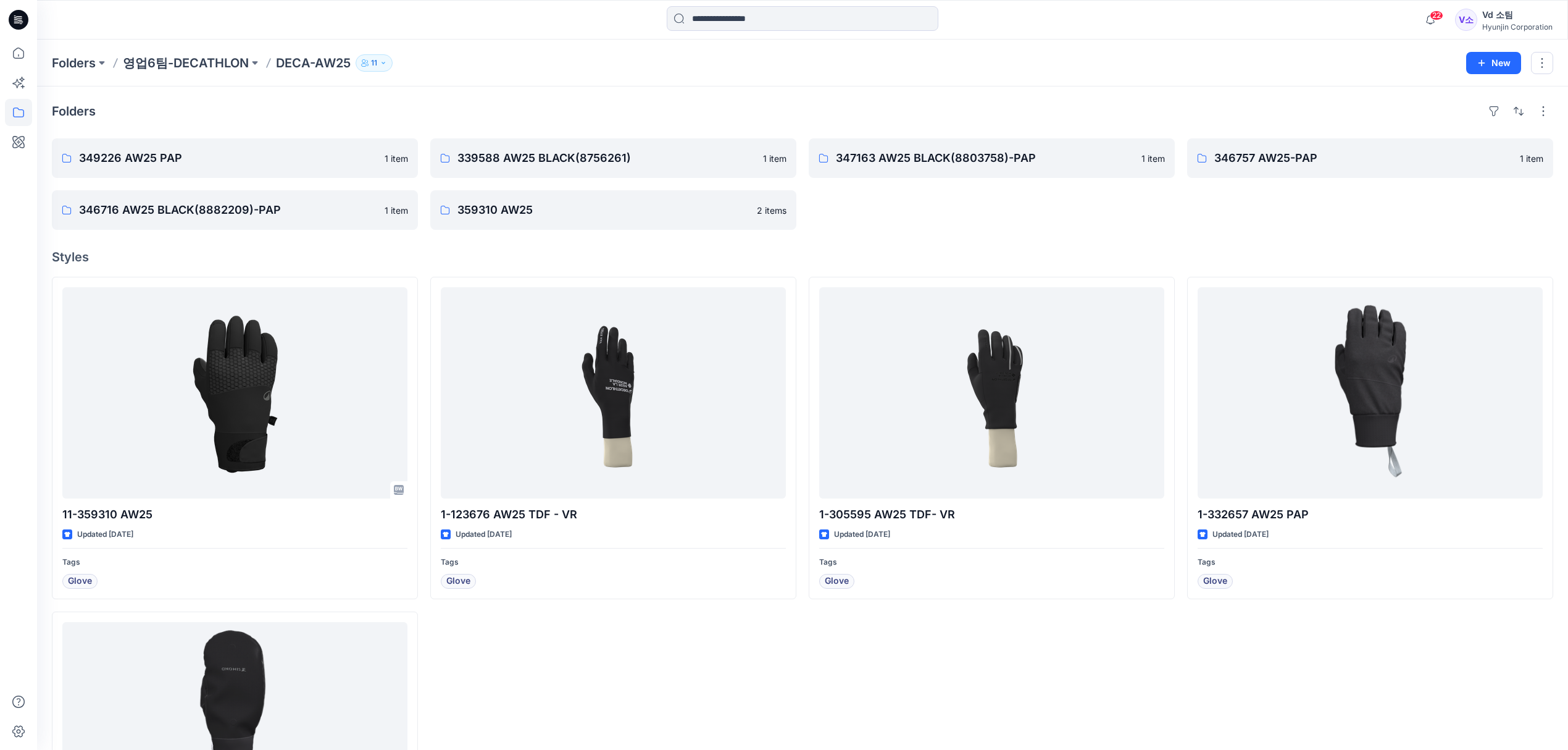
click at [897, 235] on div "Folders 349226 AW25 PAP 1 item 346716 AW25 BLACK(8882209)-PAP 1 item 339588 AW2…" at bounding box center [802, 518] width 1531 height 863
click at [1541, 68] on button "button" at bounding box center [1542, 63] width 22 height 22
click at [1487, 59] on button "New" at bounding box center [1494, 63] width 55 height 22
click at [1469, 111] on p "New Folder" at bounding box center [1457, 117] width 46 height 13
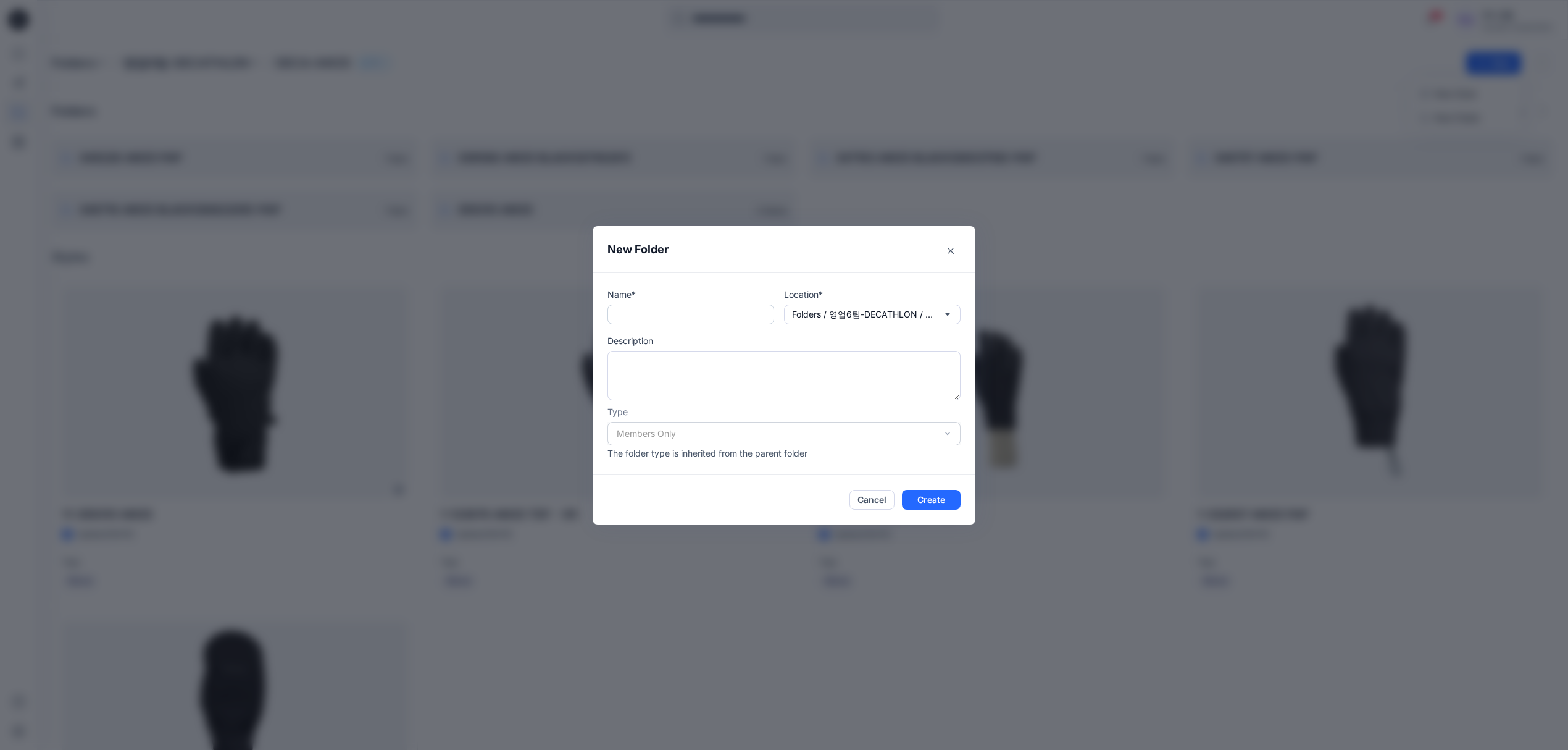
click at [672, 304] on input "text" at bounding box center [690, 314] width 167 height 20
paste input "**********"
type input "**********"
click at [948, 504] on button "Create" at bounding box center [931, 499] width 58 height 20
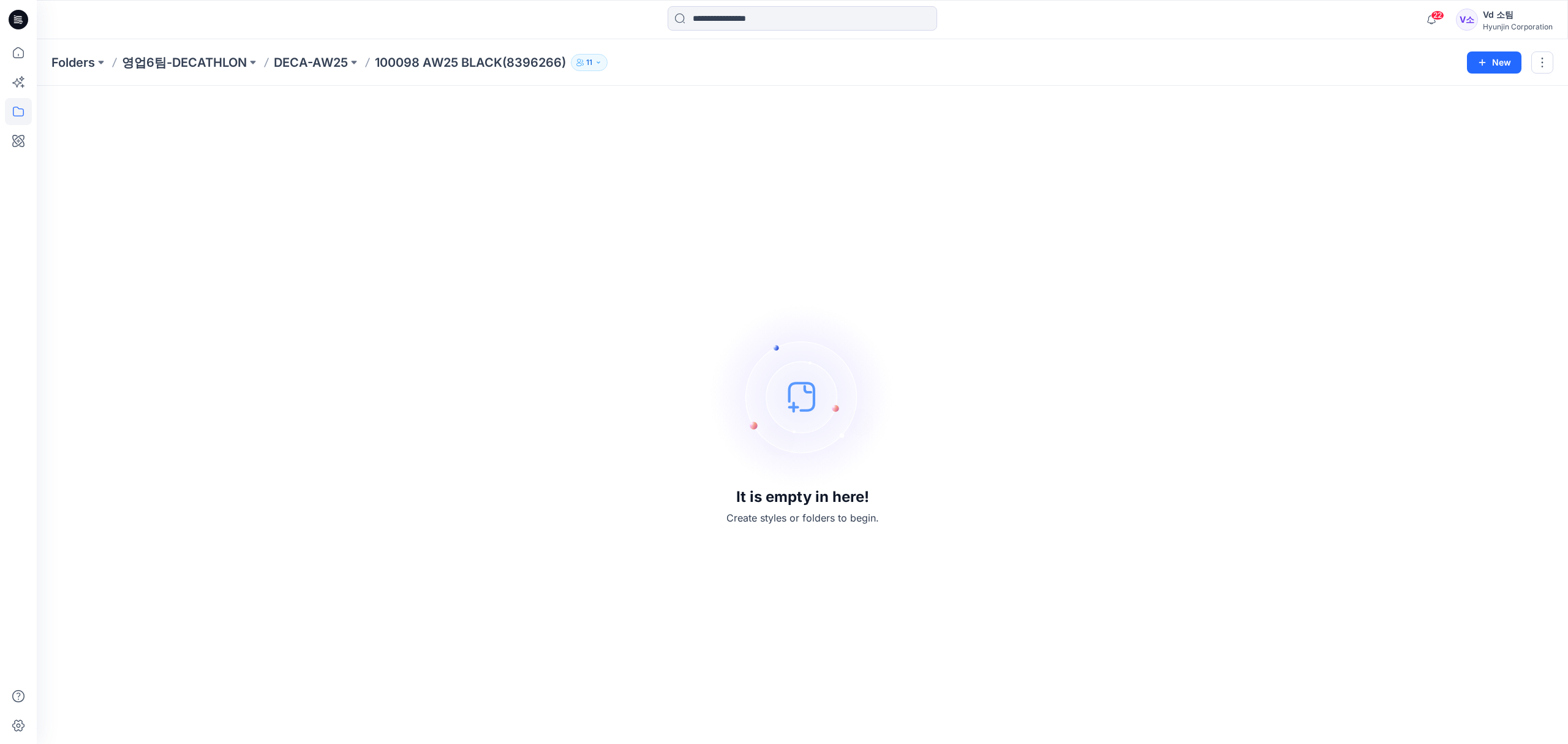
drag, startPoint x: 635, startPoint y: 219, endPoint x: 573, endPoint y: 176, distance: 75.5
click at [635, 219] on div "It is empty in here! Create styles or folders to begin." at bounding box center [801, 415] width 1502 height 629
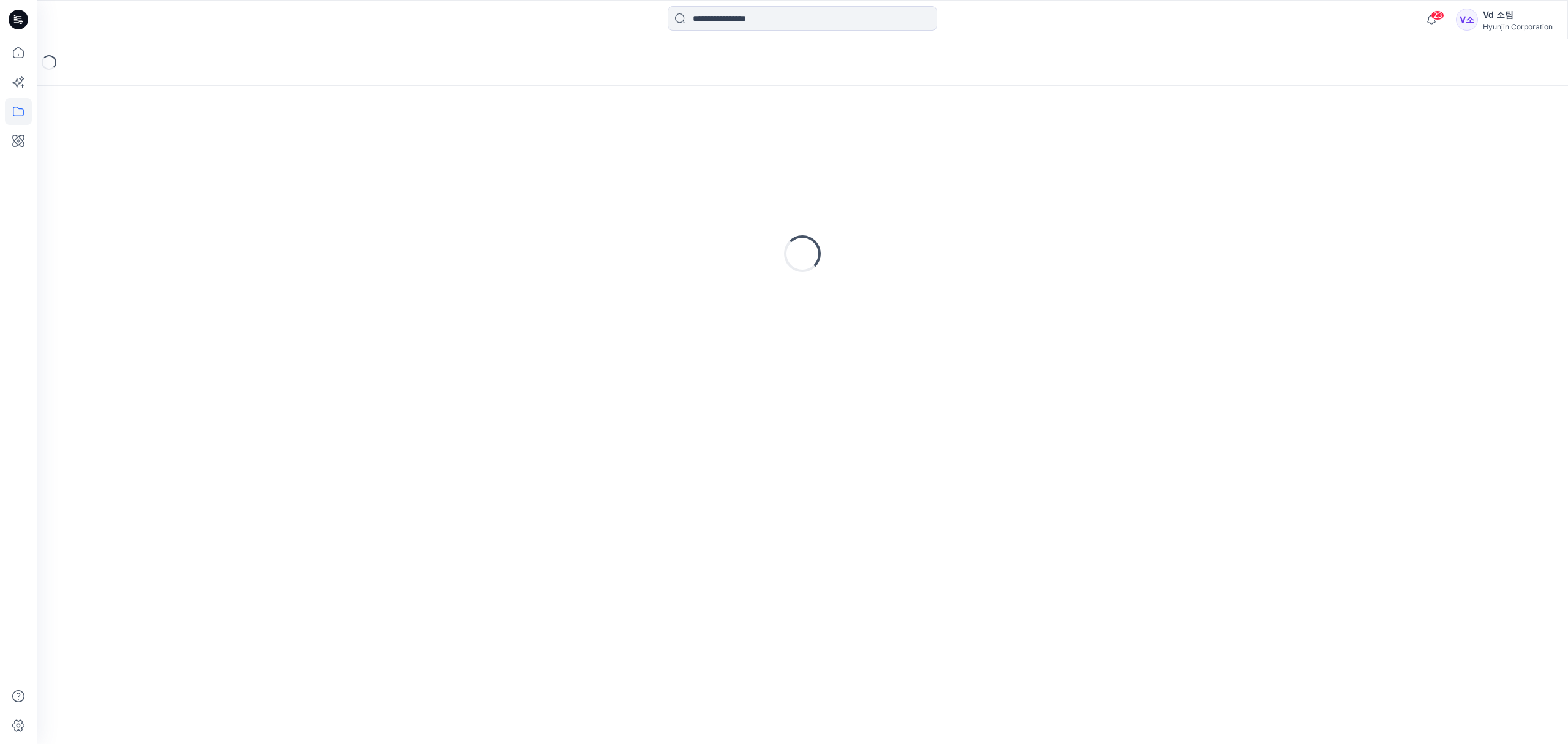
click at [1049, 252] on div "Loading..." at bounding box center [801, 253] width 1502 height 306
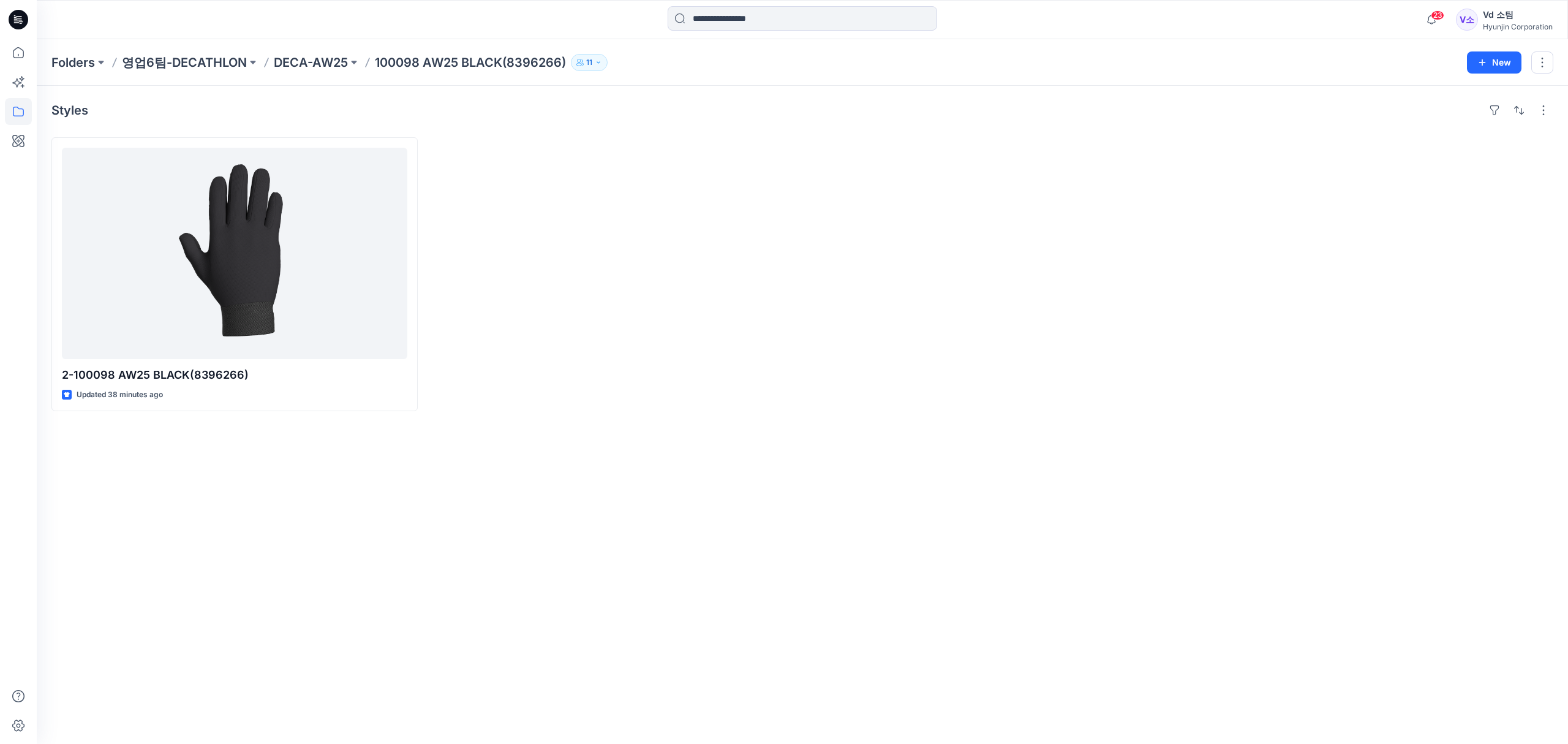
click at [655, 346] on div at bounding box center [613, 274] width 366 height 274
click at [732, 662] on div "Styles 2-100098 AW25 BLACK(8396266) Updated 38 minutes ago" at bounding box center [801, 415] width 1531 height 658
